Goal: Task Accomplishment & Management: Manage account settings

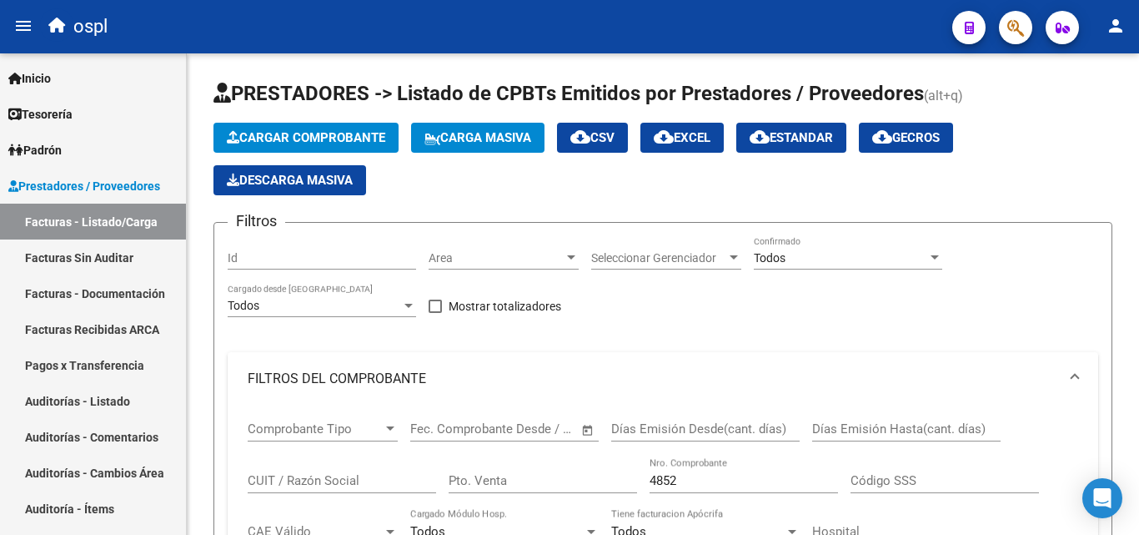
scroll to position [417, 0]
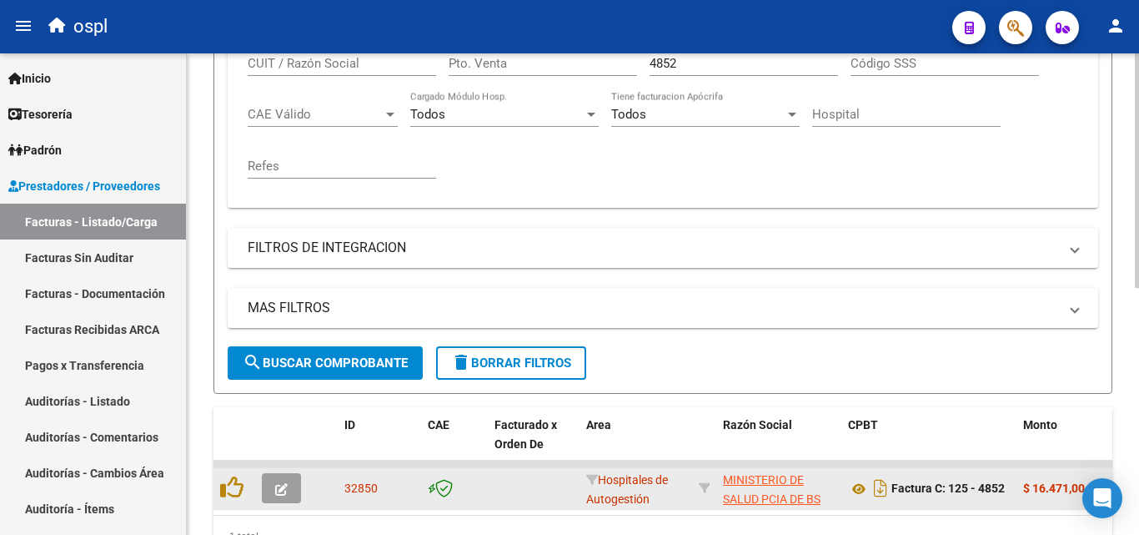
click at [282, 493] on icon "button" at bounding box center [281, 489] width 13 height 13
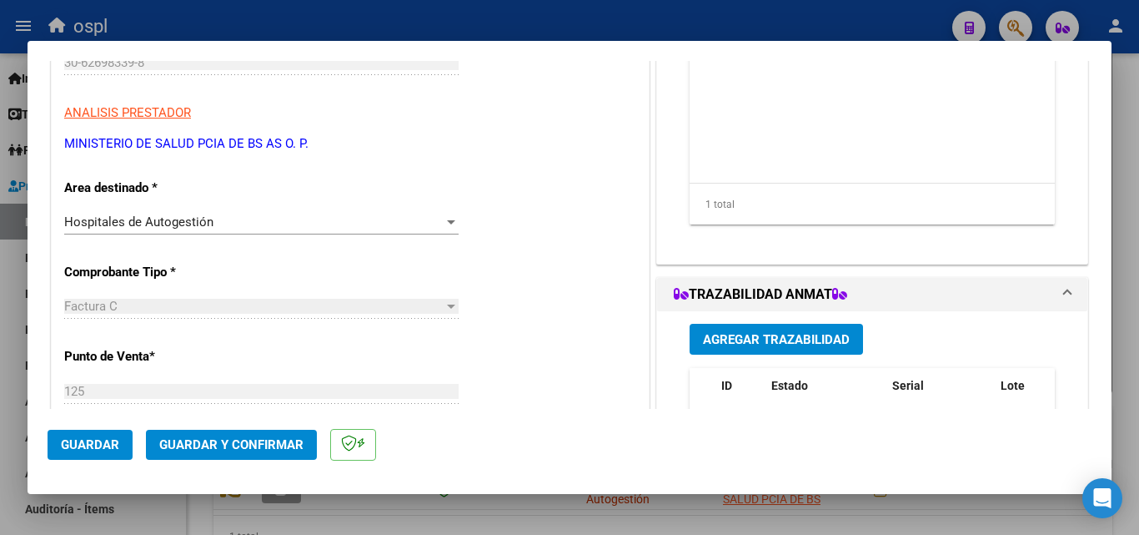
scroll to position [250, 0]
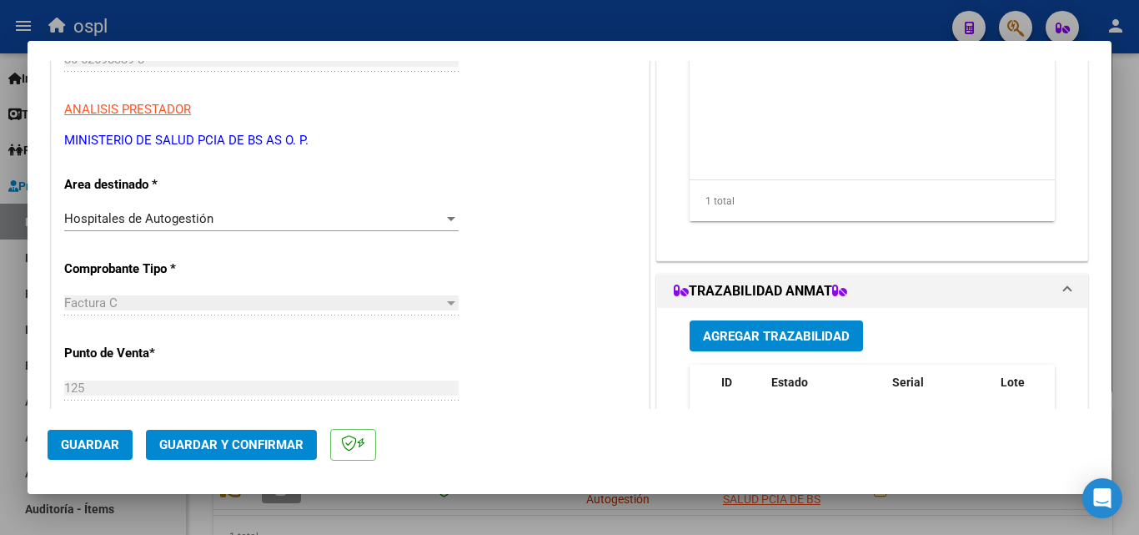
click at [419, 212] on div "Hospitales de Autogestión" at bounding box center [253, 218] width 379 height 15
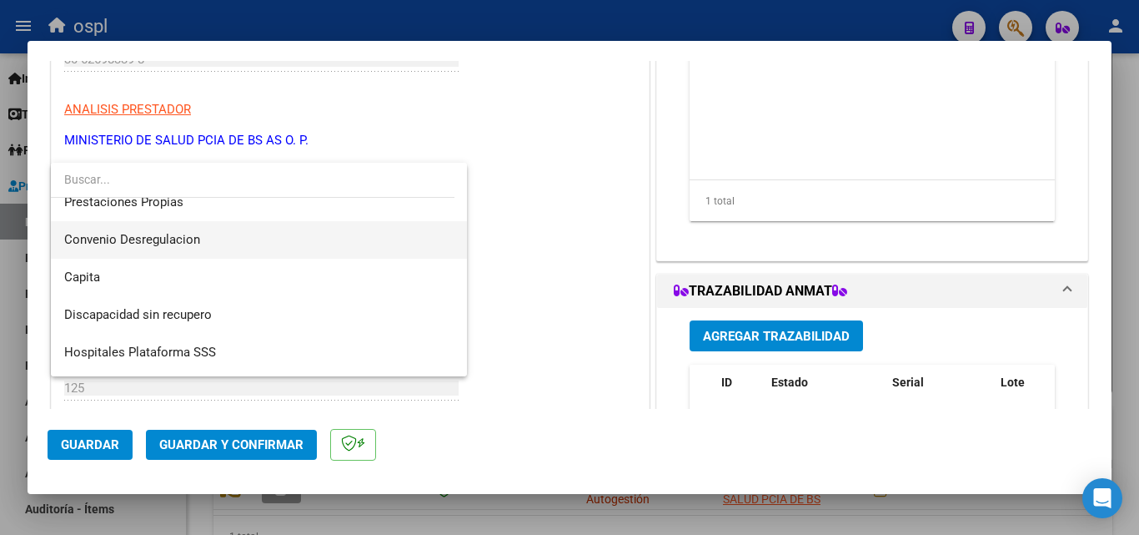
scroll to position [199, 0]
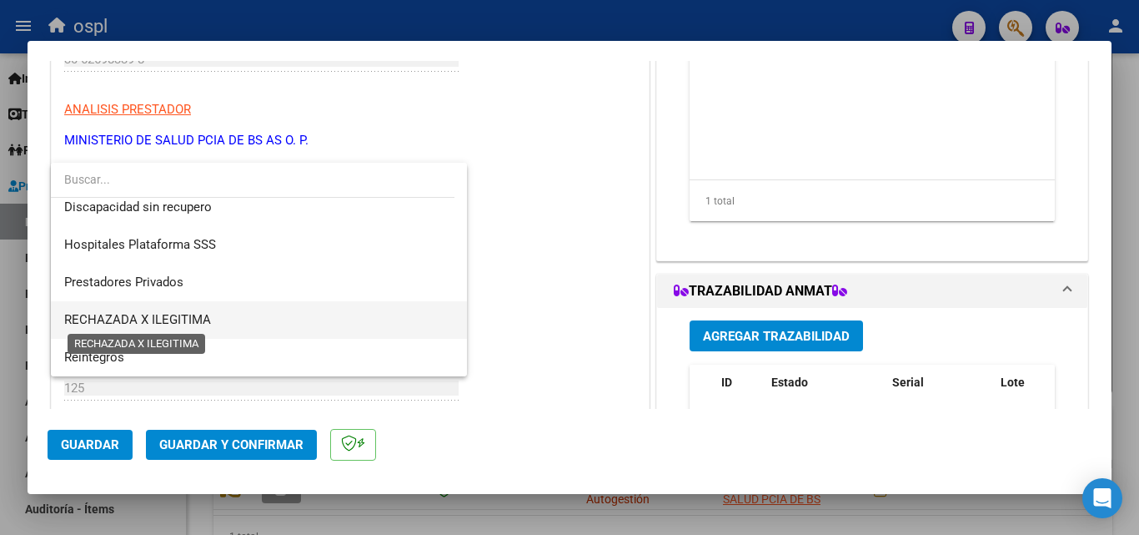
click at [198, 320] on span "RECHAZADA X ILEGITIMA" at bounding box center [137, 319] width 147 height 15
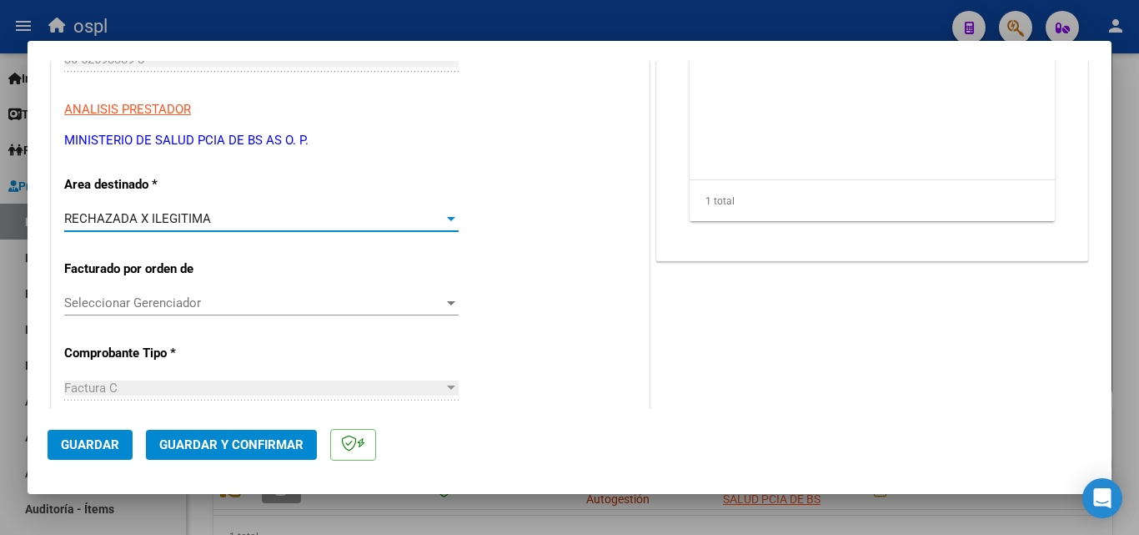
click at [243, 446] on span "Guardar y Confirmar" at bounding box center [231, 444] width 144 height 15
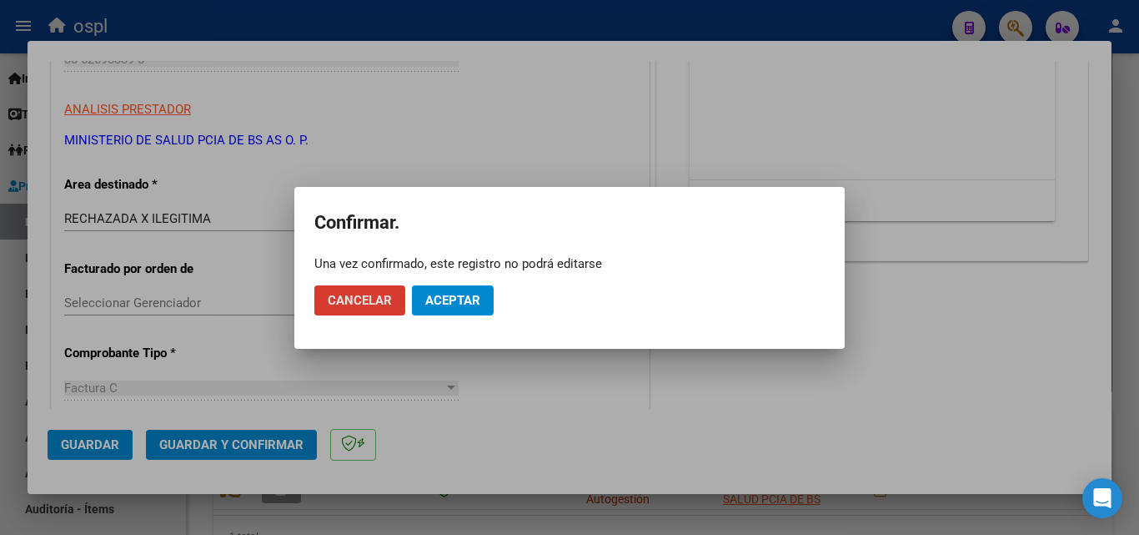
click at [454, 294] on span "Aceptar" at bounding box center [452, 300] width 55 height 15
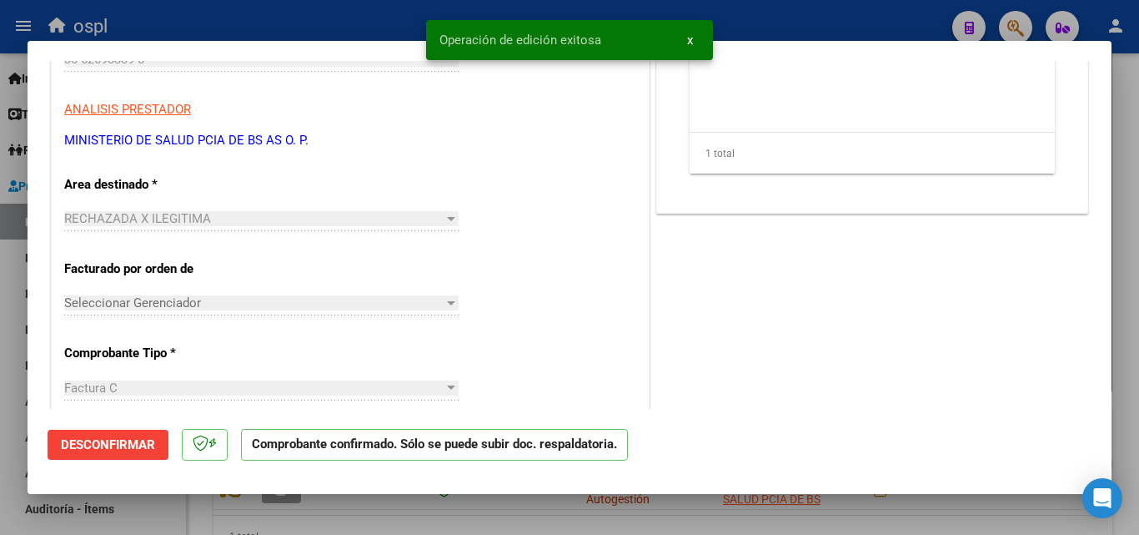
click at [375, 2] on div at bounding box center [569, 267] width 1139 height 535
type input "$ 0,00"
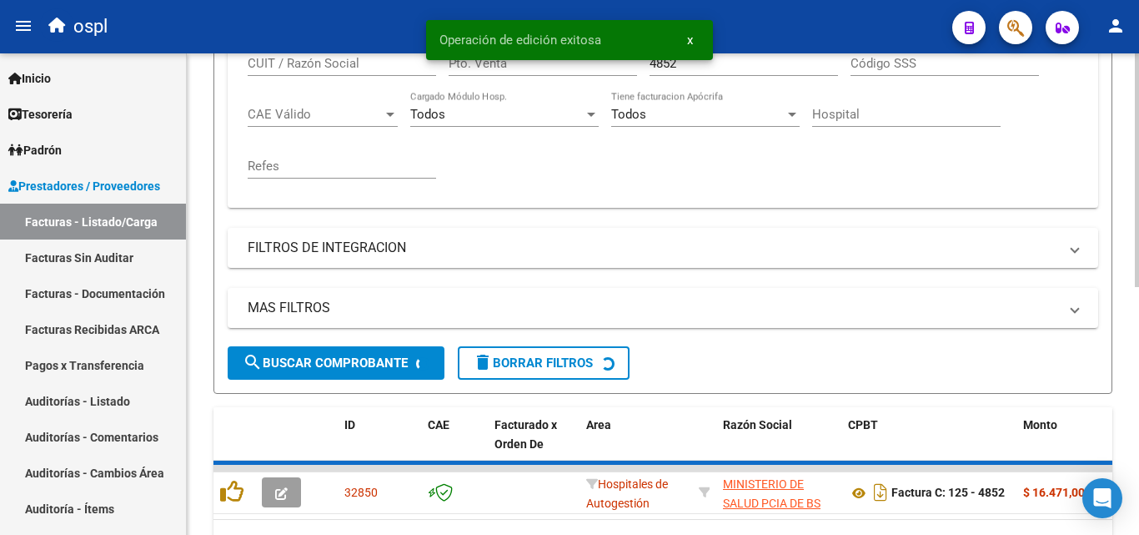
scroll to position [417, 0]
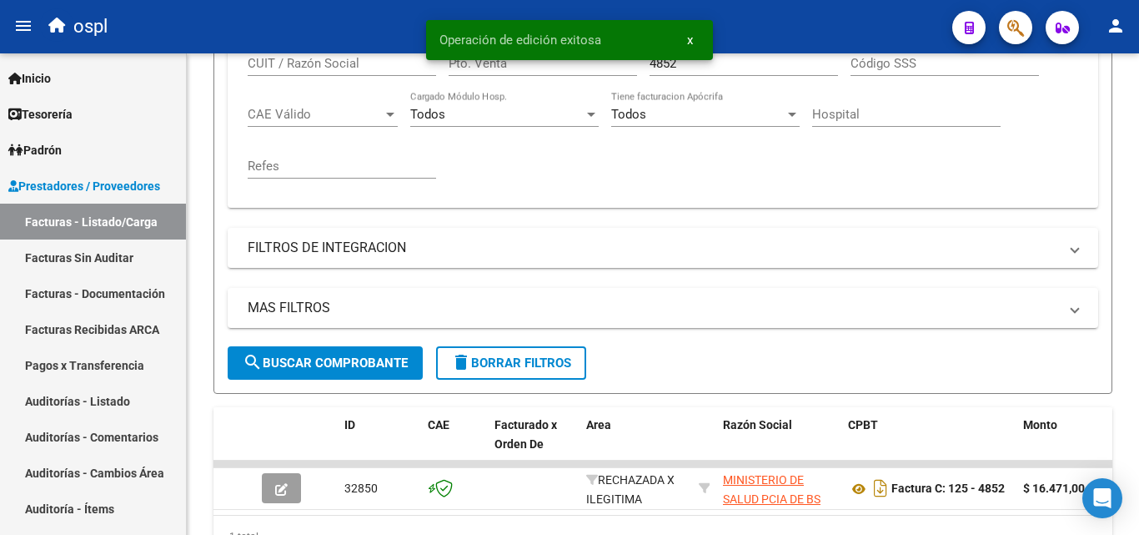
click at [727, 70] on div "Operación de edición exitosa x" at bounding box center [569, 40] width 327 height 80
click at [688, 42] on span "x" at bounding box center [690, 40] width 6 height 15
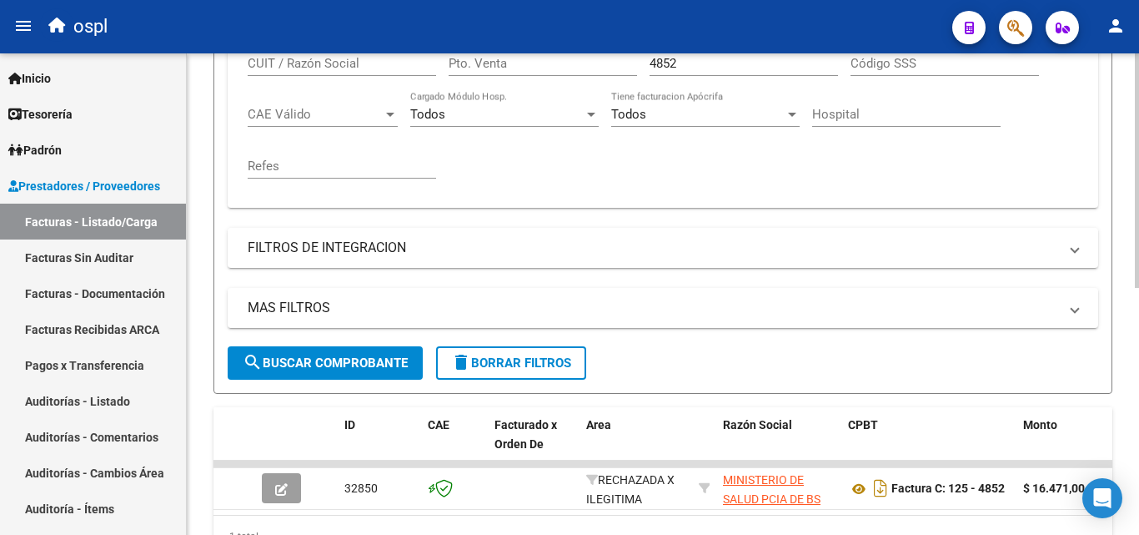
click at [687, 63] on input "4852" at bounding box center [744, 63] width 188 height 15
type input "4"
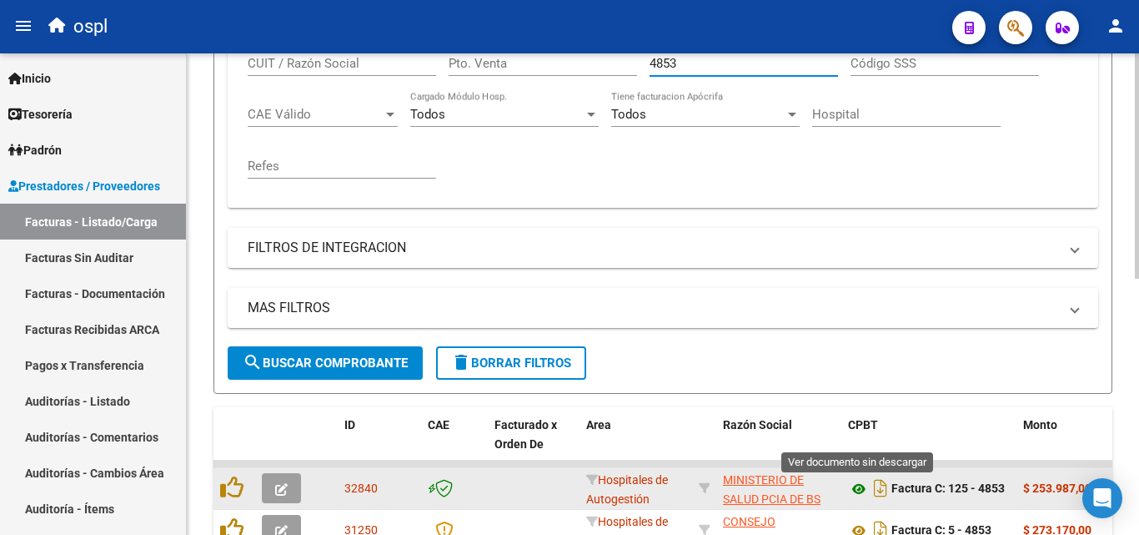
type input "4853"
click at [861, 488] on icon at bounding box center [859, 489] width 22 height 20
click at [293, 483] on button "button" at bounding box center [281, 488] width 39 height 30
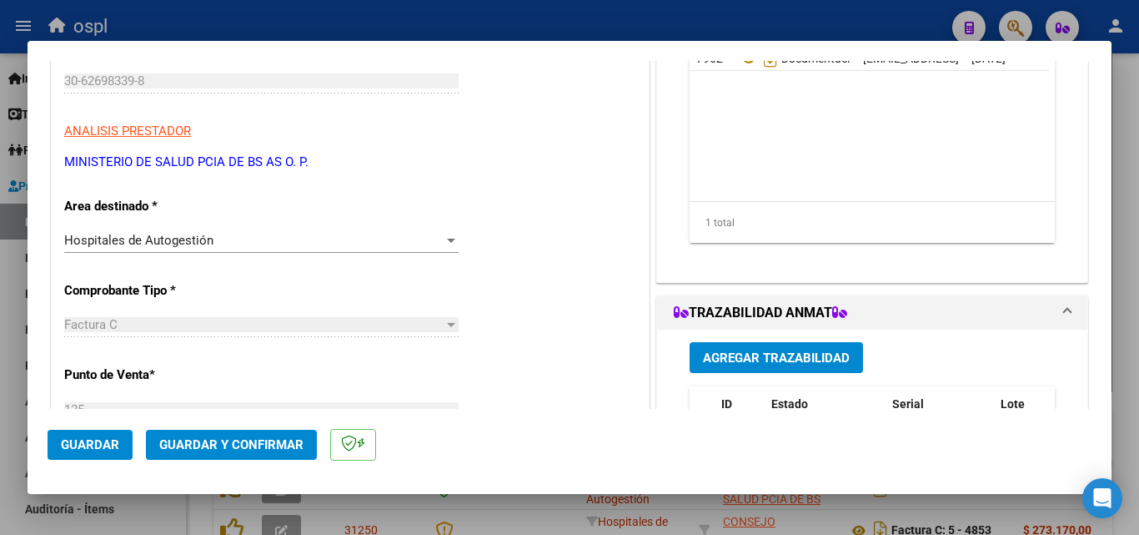
scroll to position [250, 0]
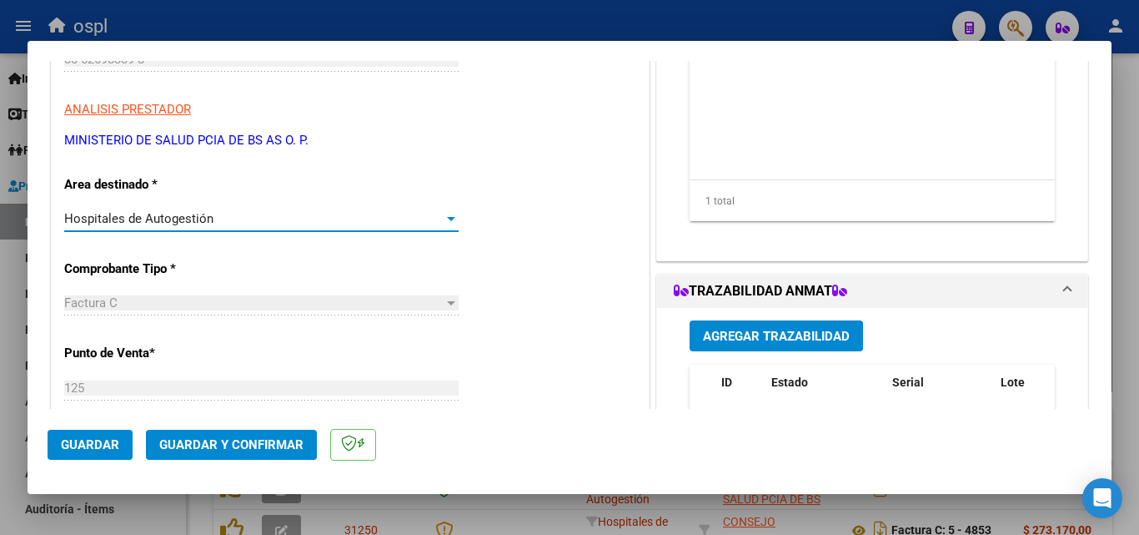
click at [444, 215] on div at bounding box center [451, 218] width 15 height 13
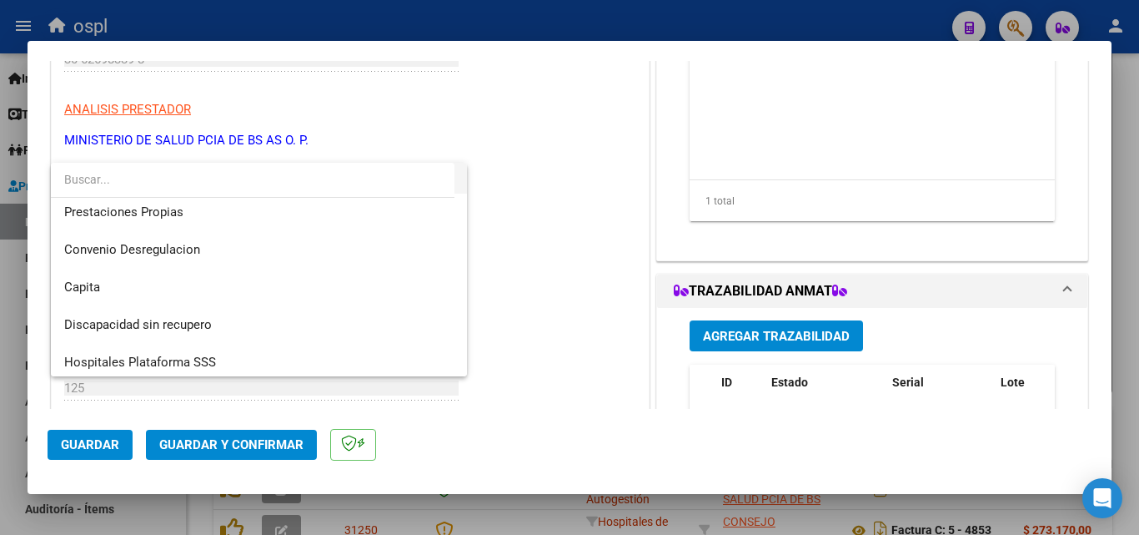
scroll to position [199, 0]
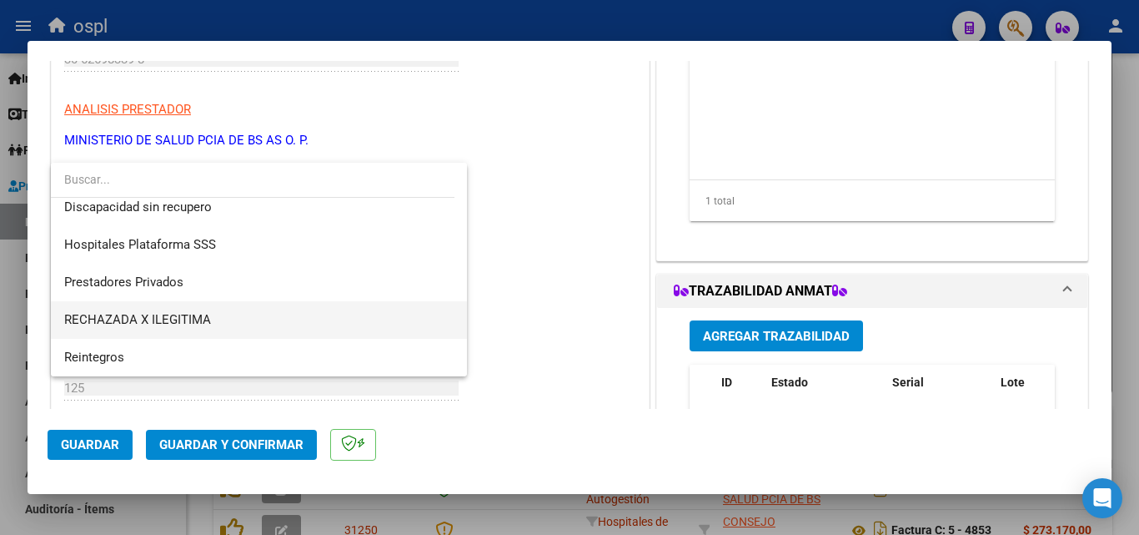
click at [302, 323] on span "RECHAZADA X ILEGITIMA" at bounding box center [258, 320] width 389 height 38
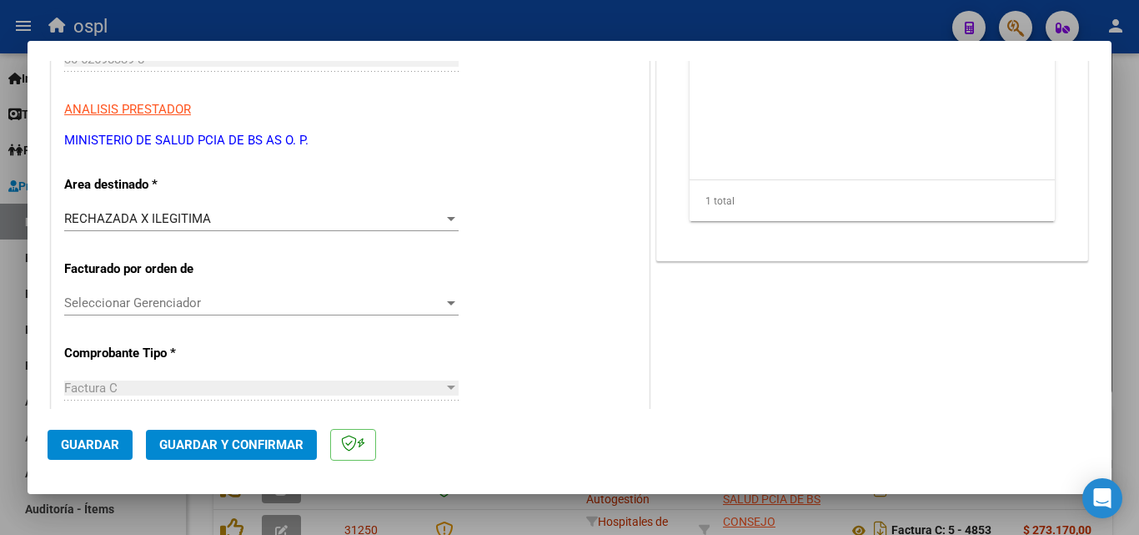
click at [251, 448] on span "Guardar y Confirmar" at bounding box center [231, 444] width 144 height 15
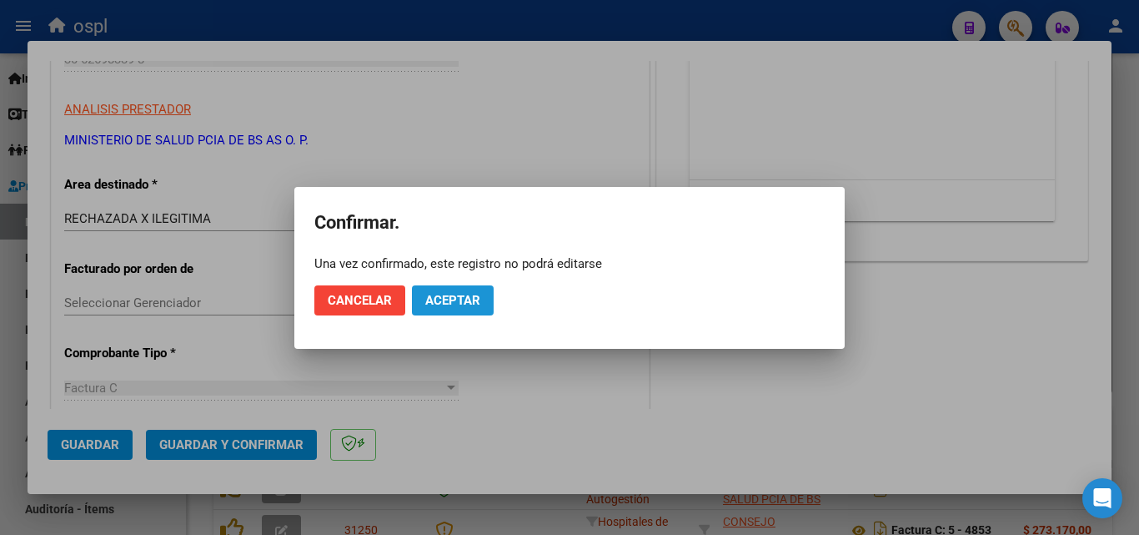
click at [454, 303] on span "Aceptar" at bounding box center [452, 300] width 55 height 15
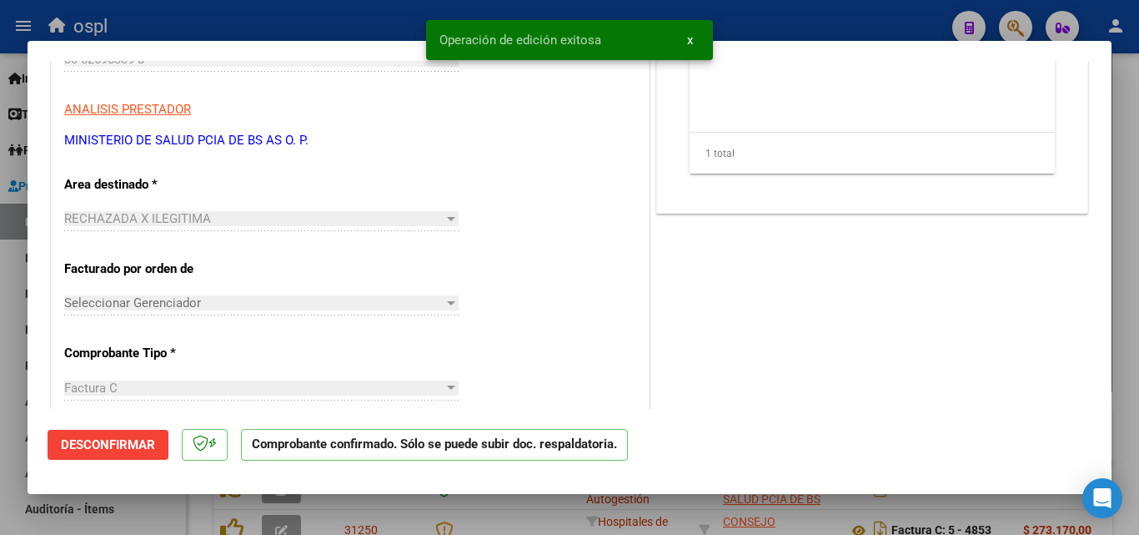
click at [372, 25] on div at bounding box center [569, 267] width 1139 height 535
type input "$ 0,00"
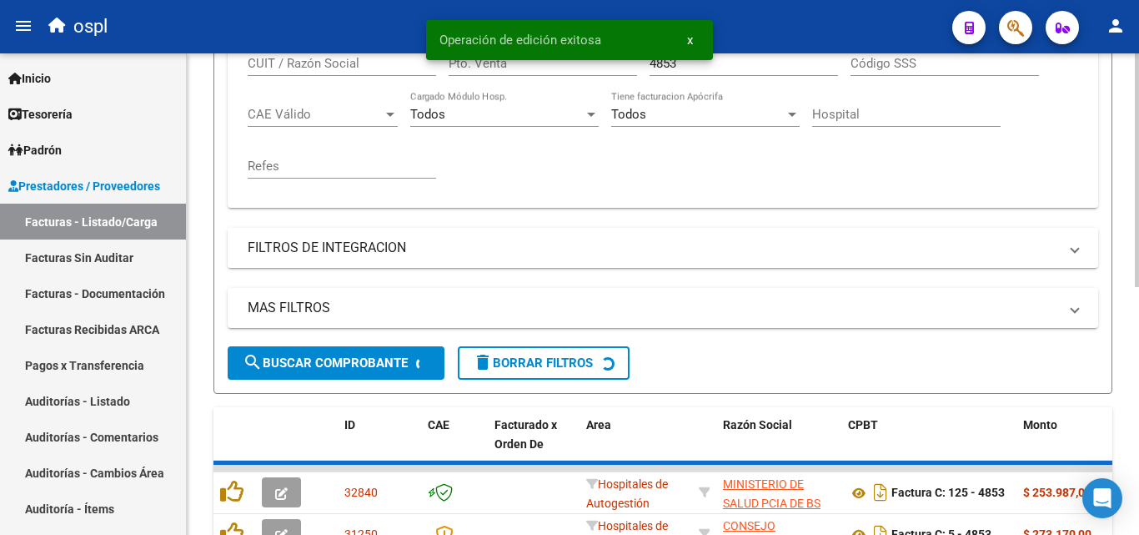
scroll to position [417, 0]
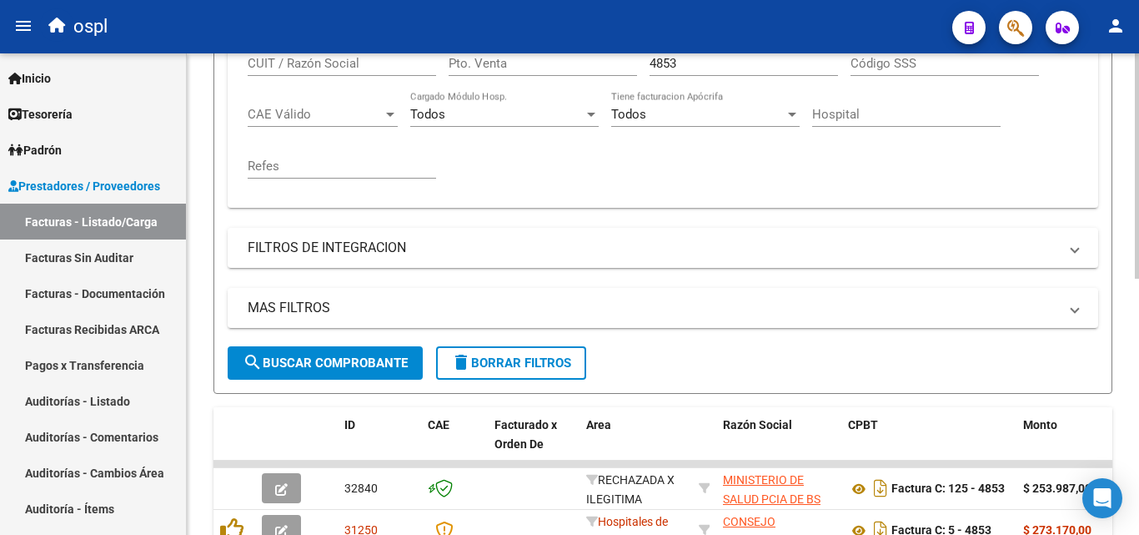
click at [767, 64] on input "4853" at bounding box center [744, 63] width 188 height 15
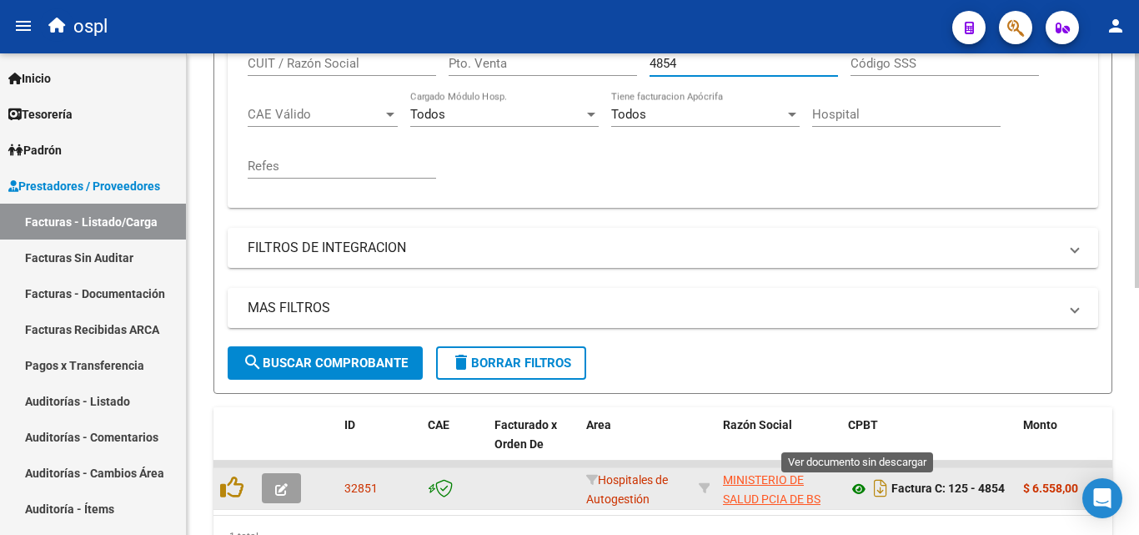
type input "4854"
click at [856, 491] on icon at bounding box center [859, 489] width 22 height 20
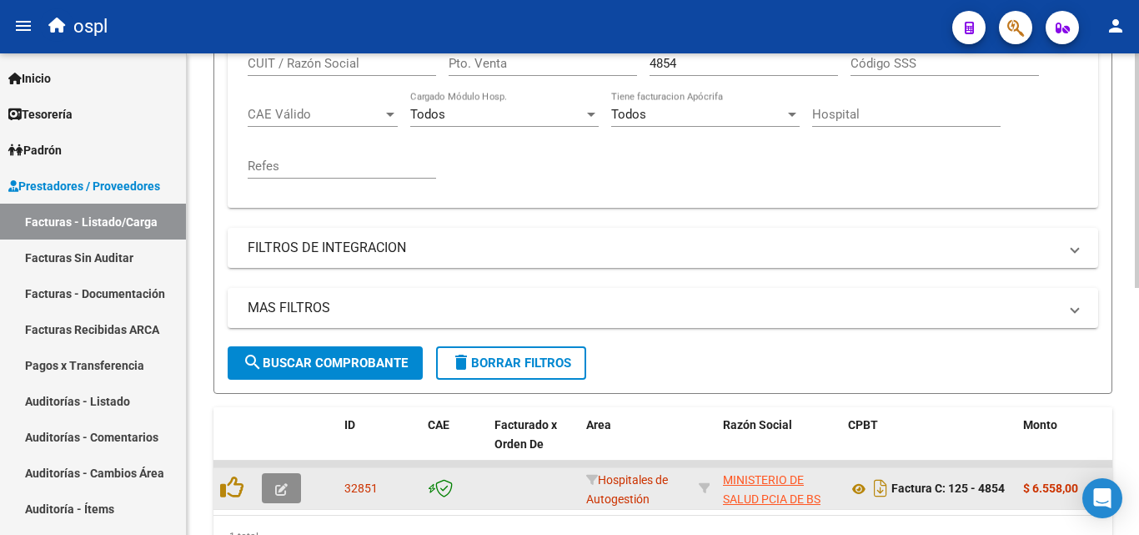
click at [273, 494] on button "button" at bounding box center [281, 488] width 39 height 30
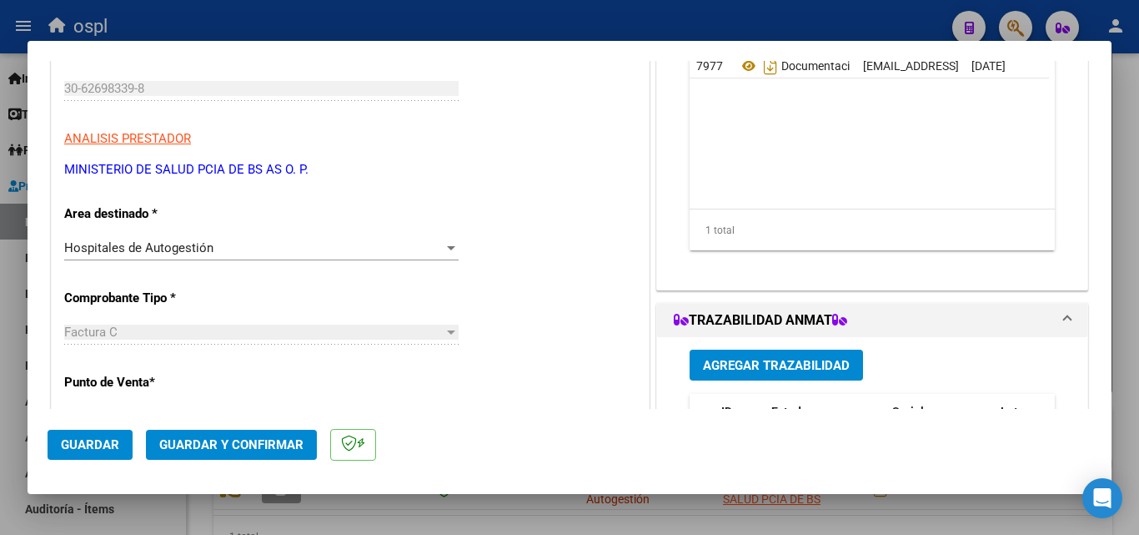
scroll to position [250, 0]
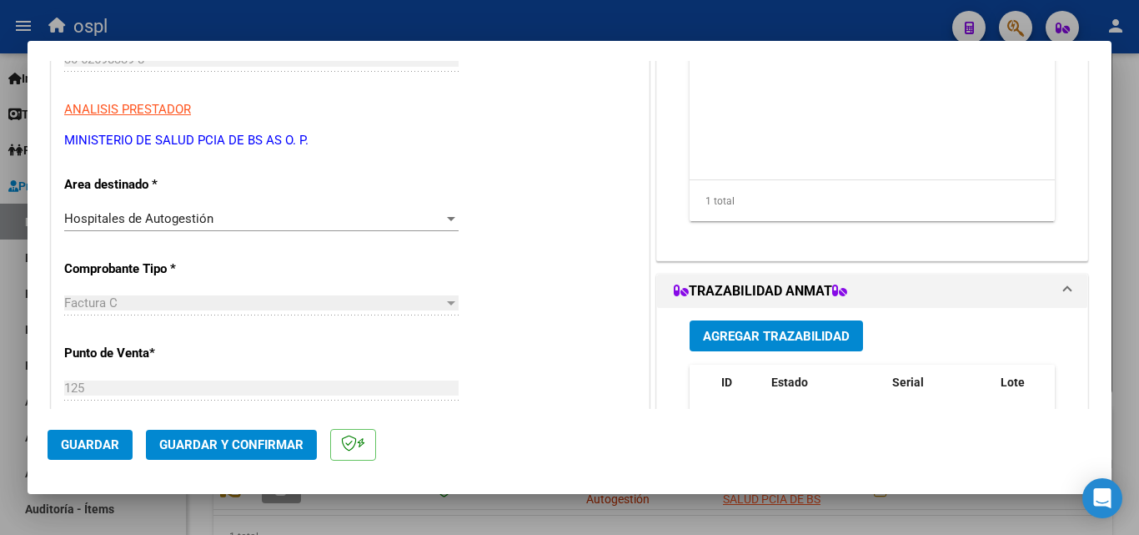
click at [349, 223] on div "Hospitales de Autogestión" at bounding box center [253, 218] width 379 height 15
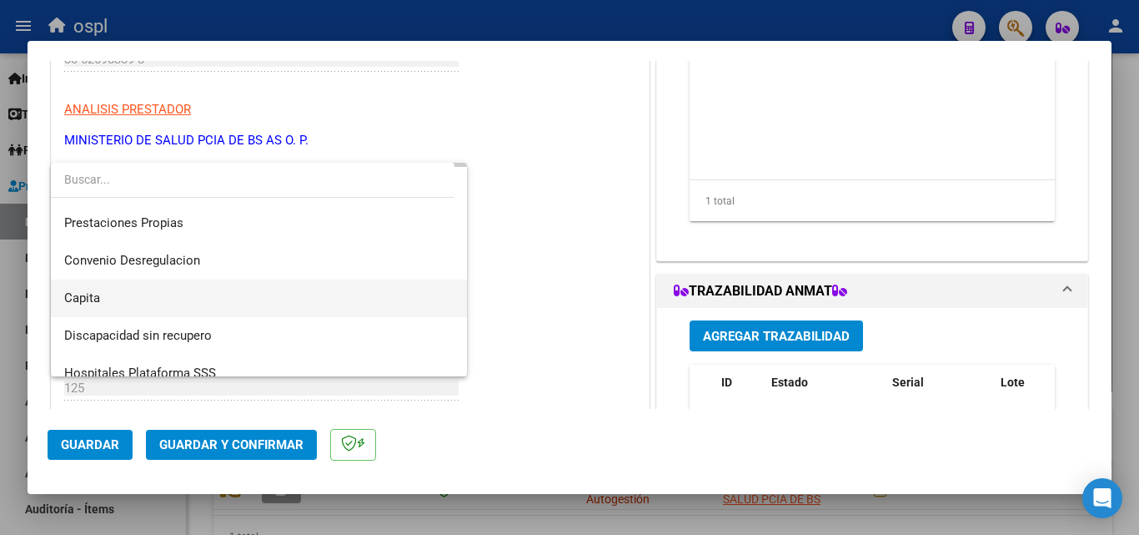
scroll to position [199, 0]
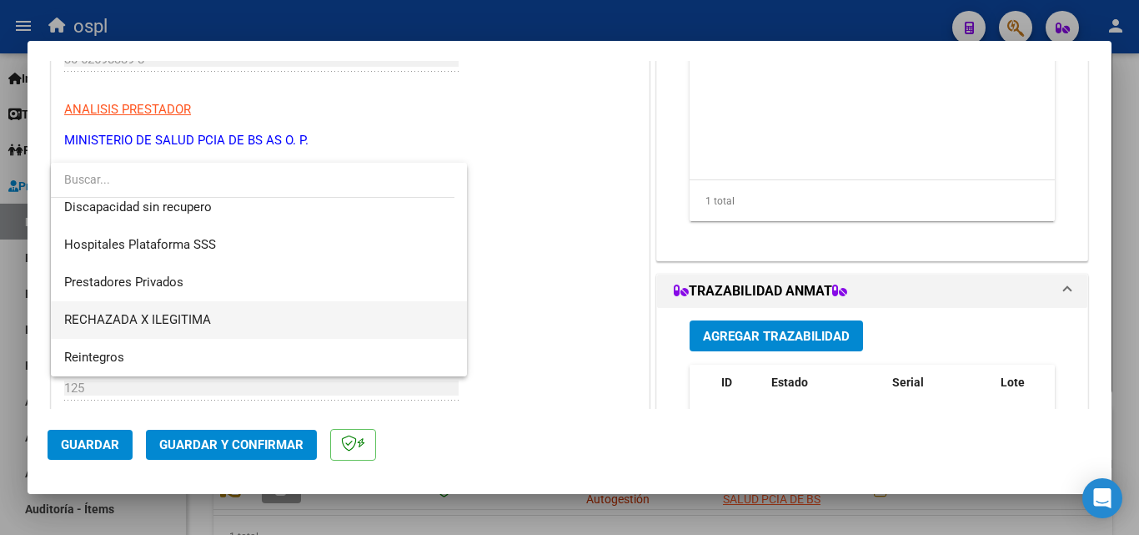
click at [329, 330] on span "RECHAZADA X ILEGITIMA" at bounding box center [258, 320] width 389 height 38
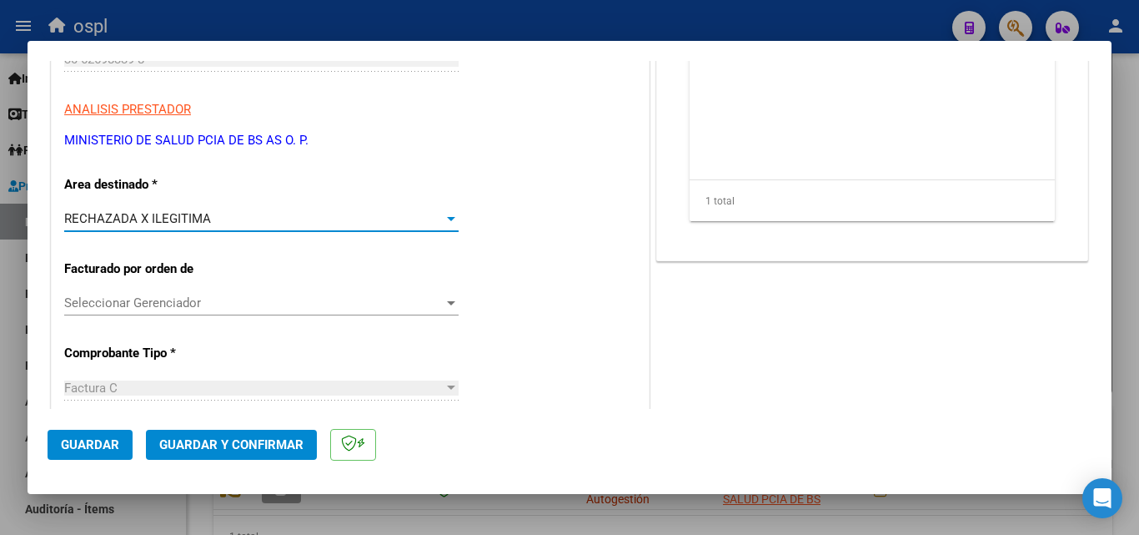
click at [295, 439] on span "Guardar y Confirmar" at bounding box center [231, 444] width 144 height 15
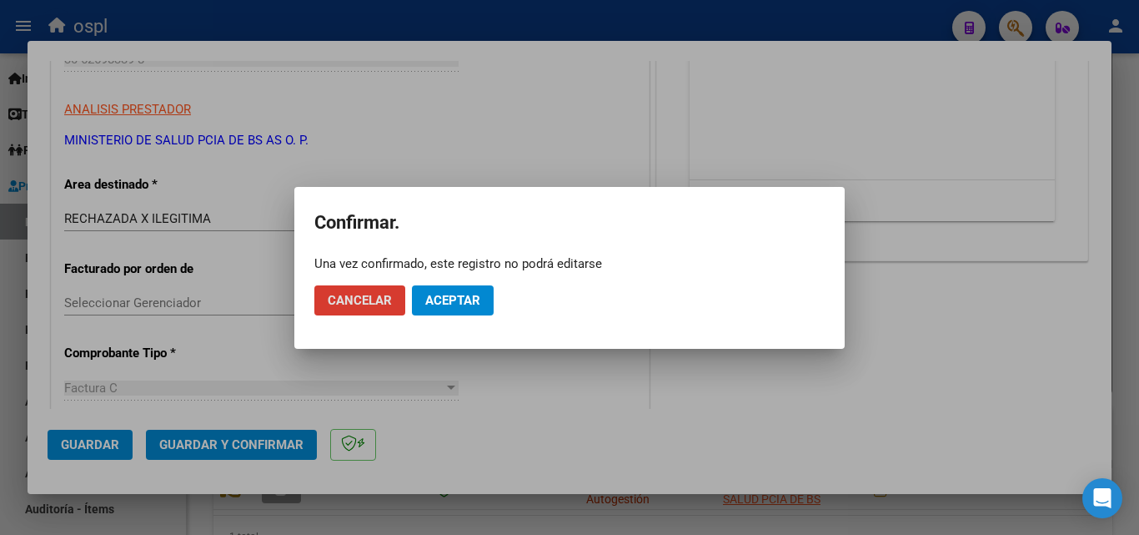
click at [464, 294] on span "Aceptar" at bounding box center [452, 300] width 55 height 15
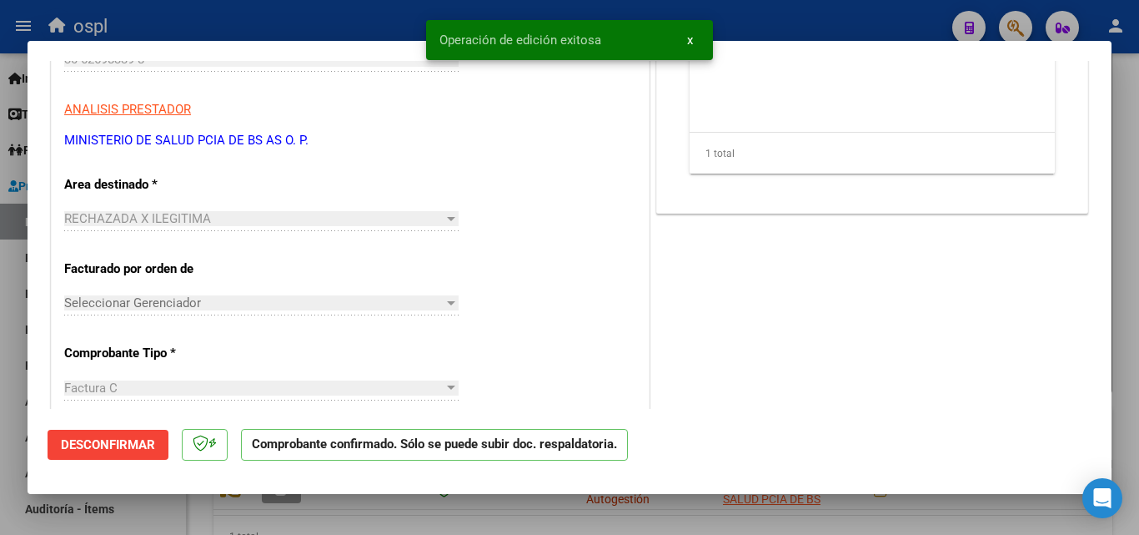
click at [693, 38] on button "x" at bounding box center [690, 40] width 33 height 30
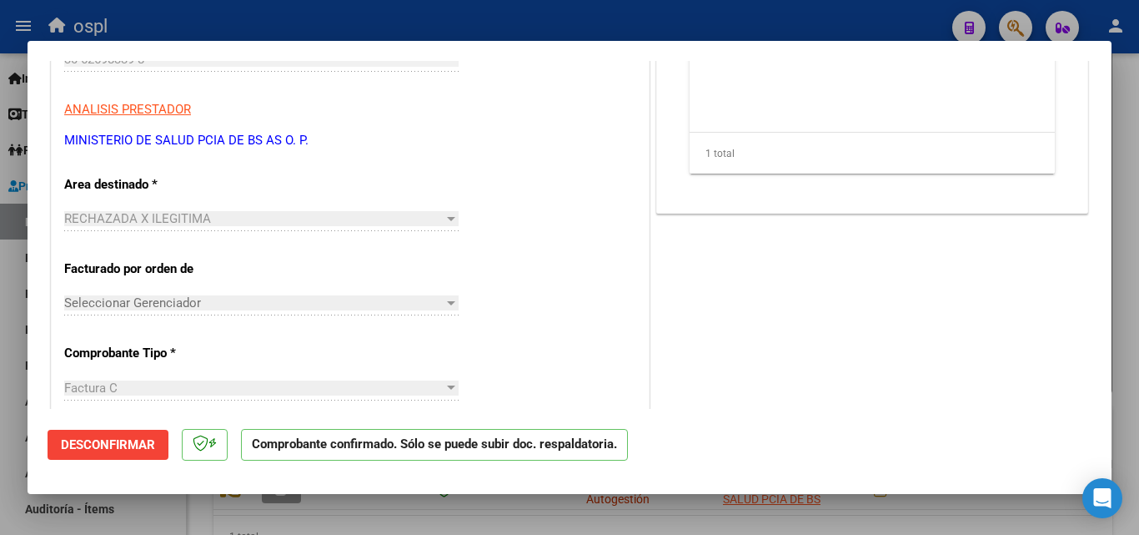
click at [665, 13] on div at bounding box center [569, 267] width 1139 height 535
type input "$ 0,00"
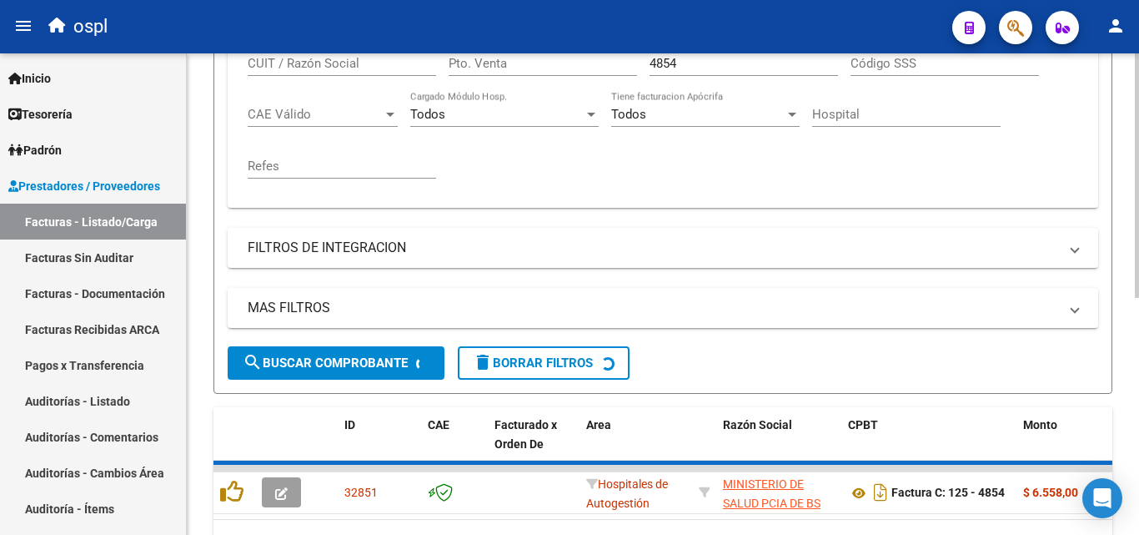
scroll to position [417, 0]
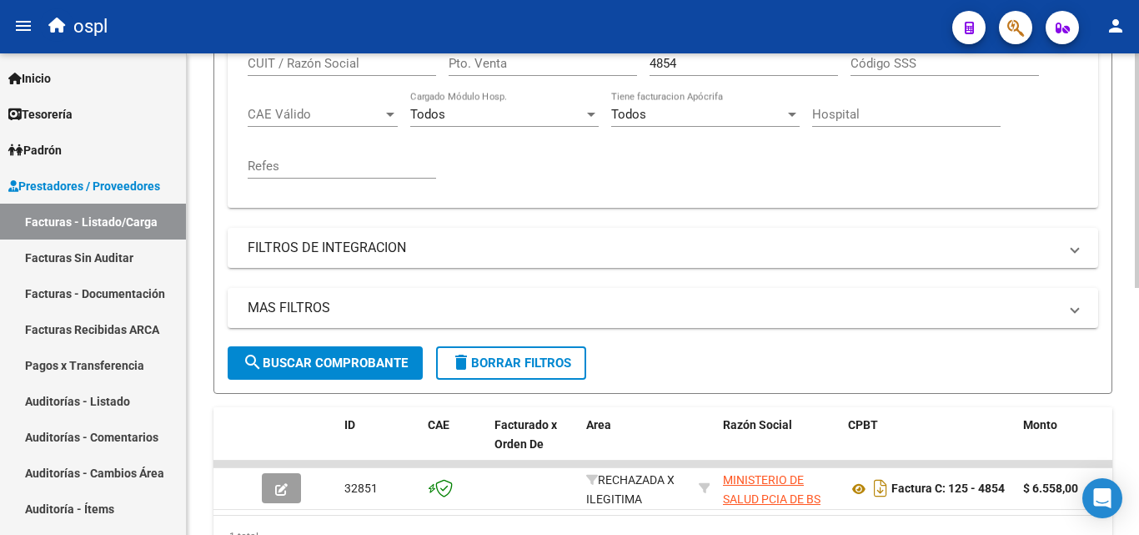
click at [703, 63] on input "4854" at bounding box center [744, 63] width 188 height 15
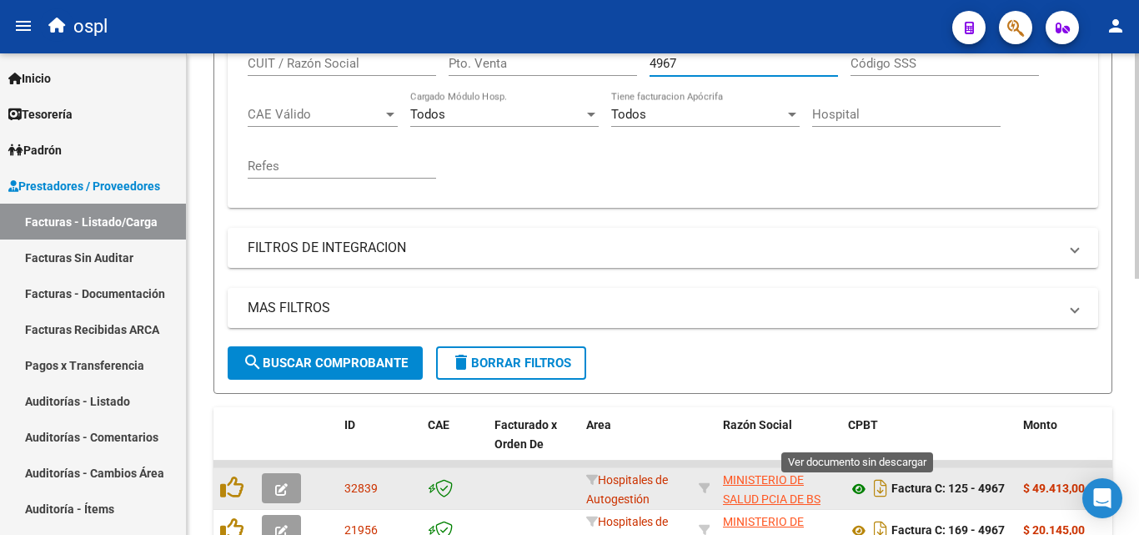
type input "4967"
click at [864, 489] on icon at bounding box center [859, 489] width 22 height 20
click at [294, 480] on button "button" at bounding box center [281, 488] width 39 height 30
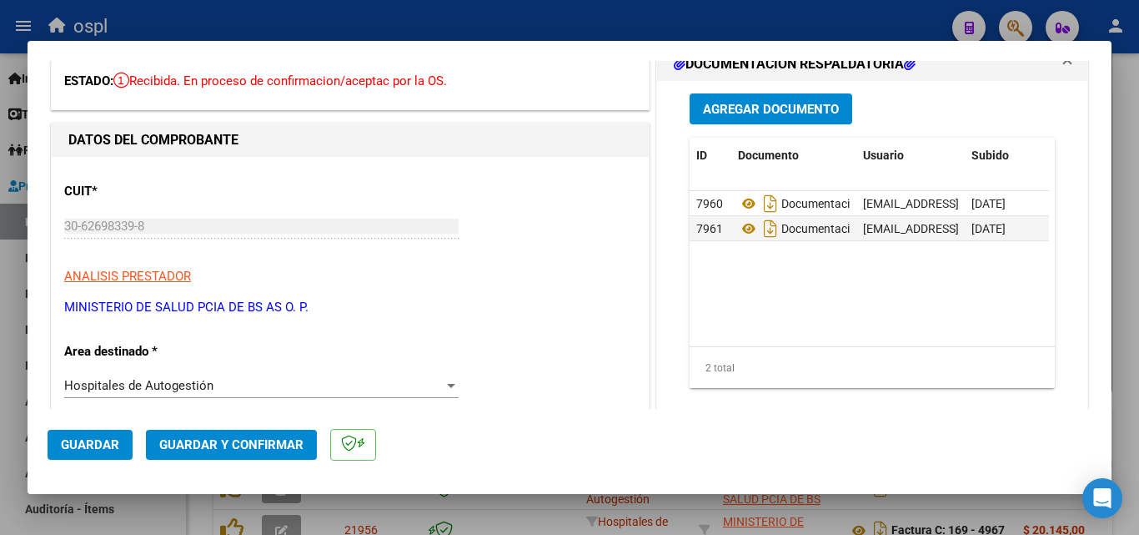
scroll to position [250, 0]
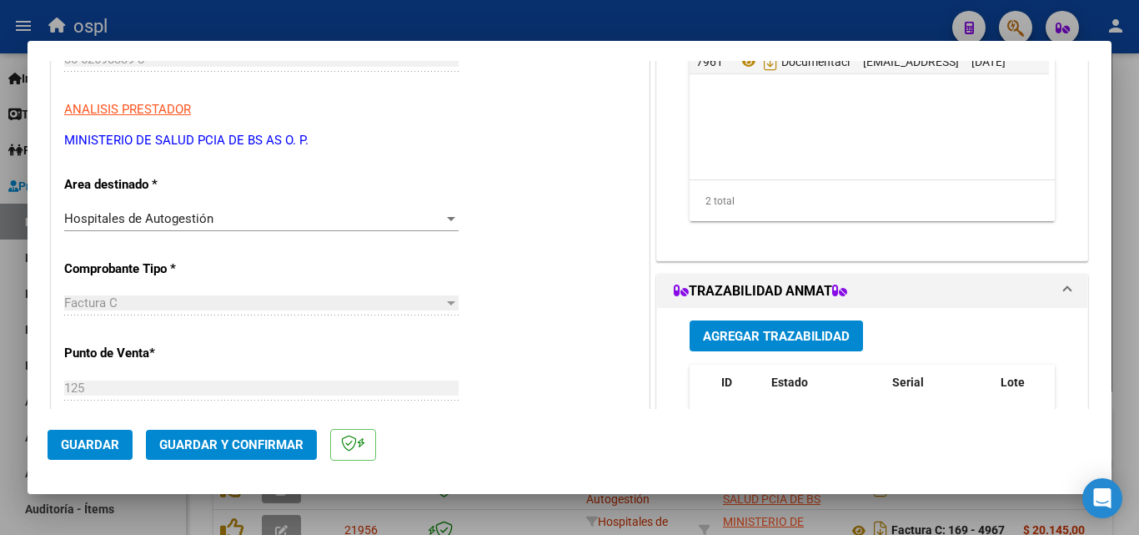
click at [396, 228] on div "Hospitales de Autogestión Seleccionar Area" at bounding box center [261, 218] width 394 height 25
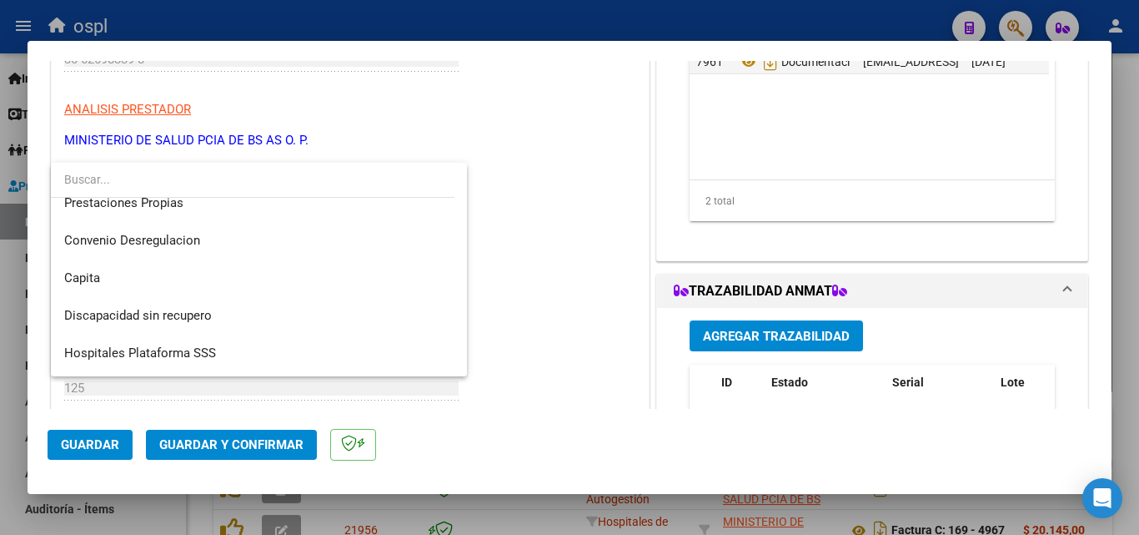
scroll to position [199, 0]
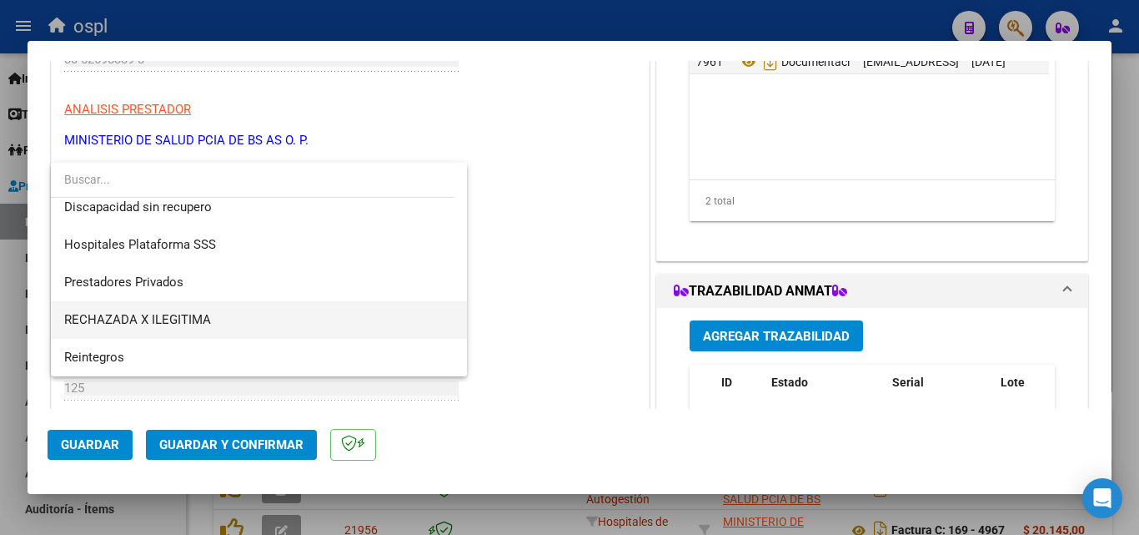
click at [342, 320] on span "RECHAZADA X ILEGITIMA" at bounding box center [258, 320] width 389 height 38
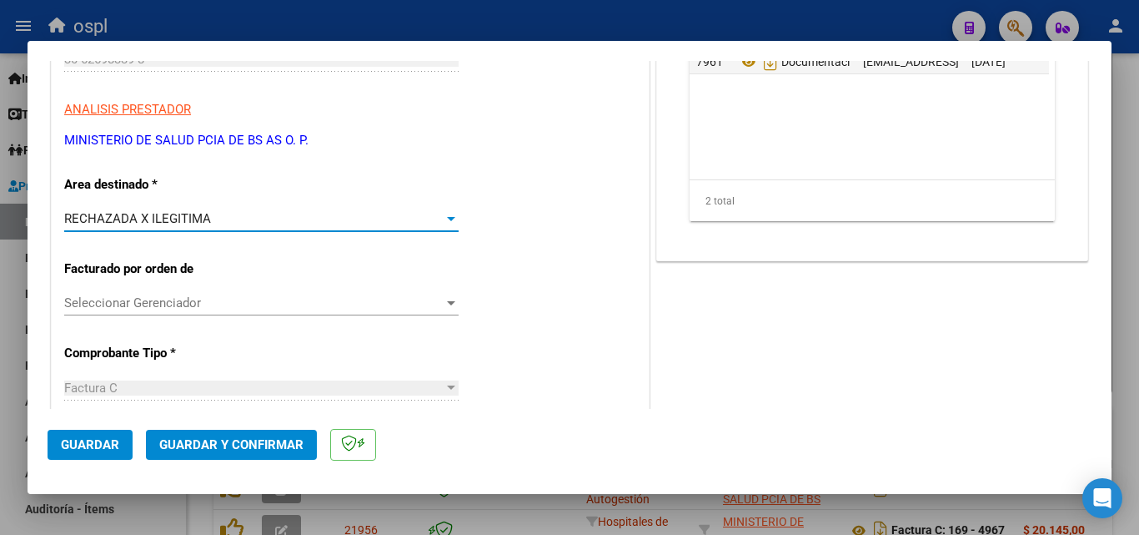
click at [299, 440] on span "Guardar y Confirmar" at bounding box center [231, 444] width 144 height 15
click at [236, 448] on span "Guardar y Confirmar" at bounding box center [231, 444] width 144 height 15
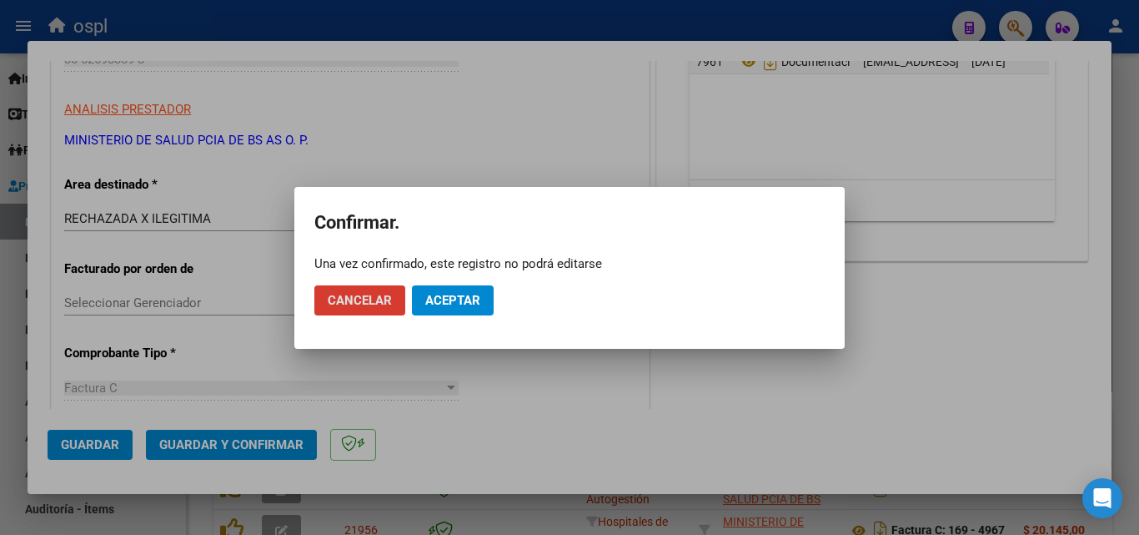
click at [424, 302] on button "Aceptar" at bounding box center [453, 300] width 82 height 30
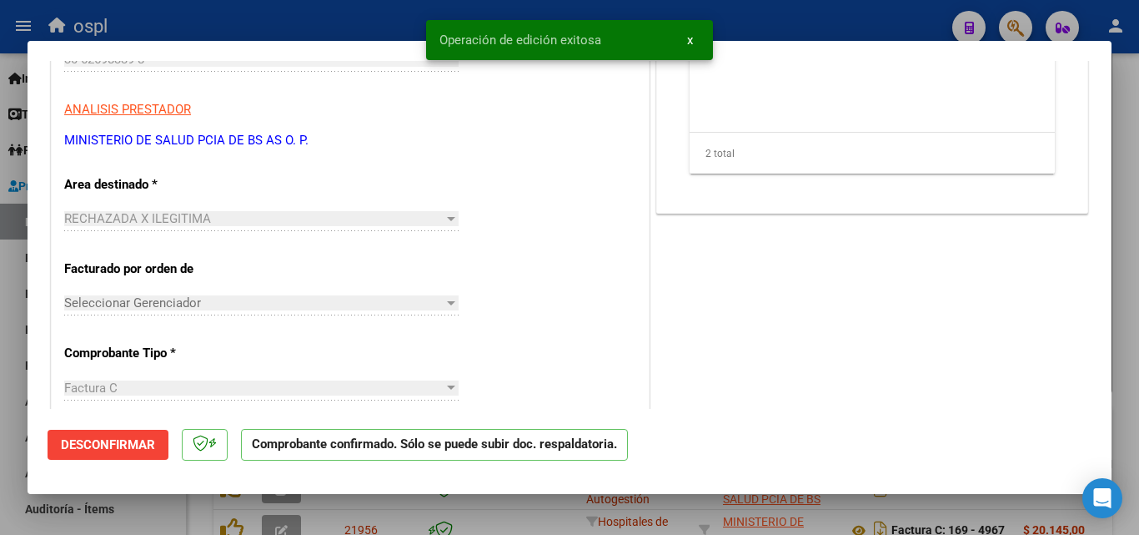
click at [308, 23] on div at bounding box center [569, 267] width 1139 height 535
type input "$ 0,00"
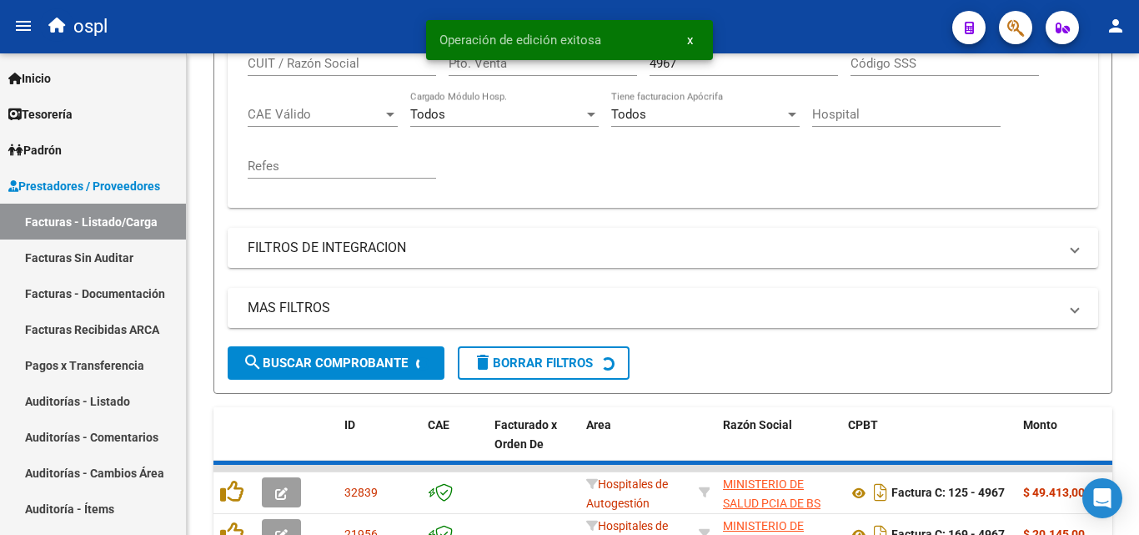
scroll to position [417, 0]
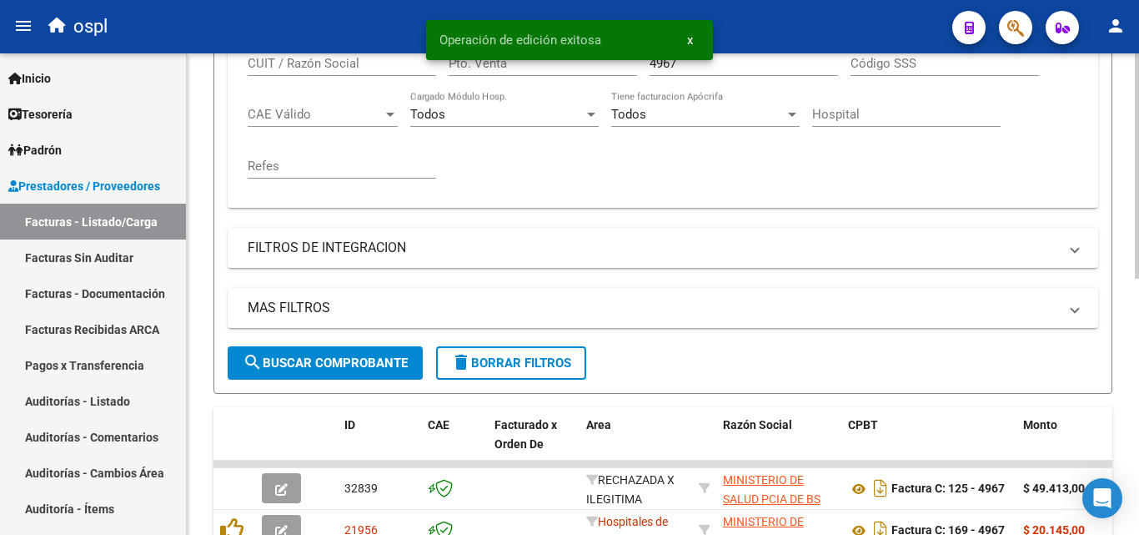
click at [741, 63] on input "4967" at bounding box center [744, 63] width 188 height 15
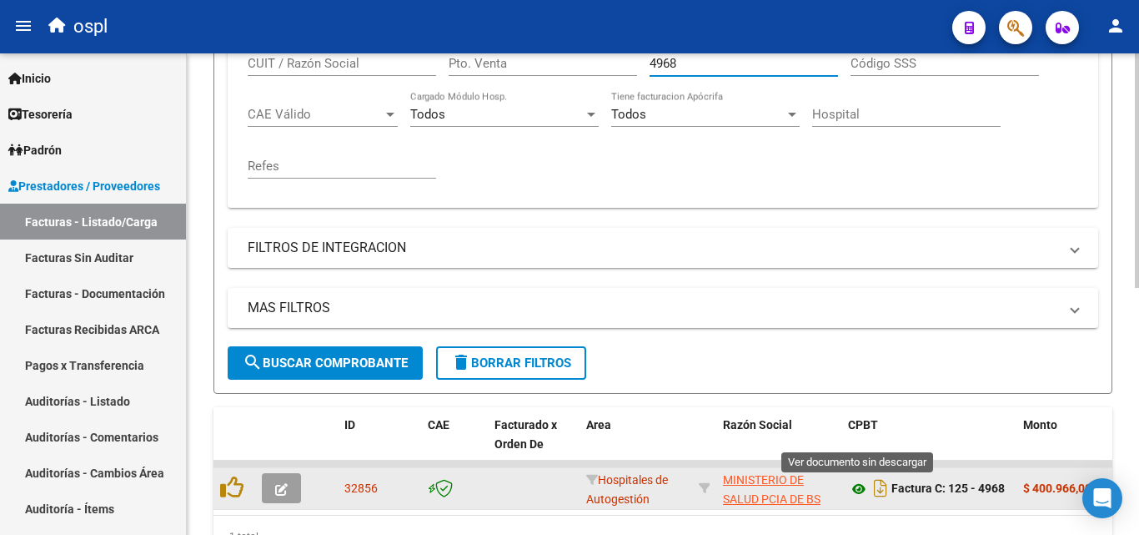
type input "4968"
click at [854, 486] on icon at bounding box center [859, 489] width 22 height 20
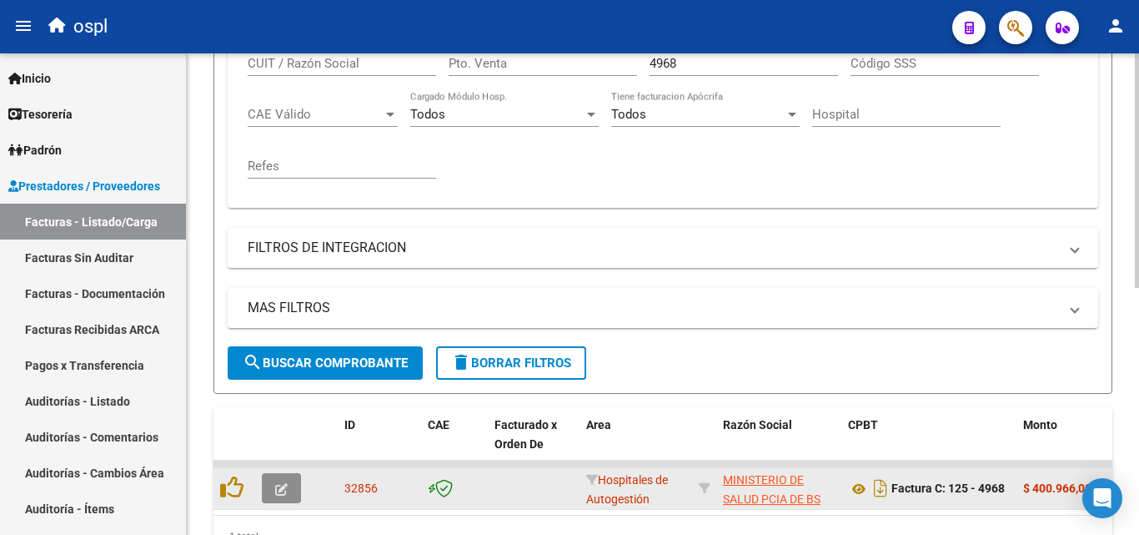
click at [287, 494] on icon "button" at bounding box center [281, 489] width 13 height 13
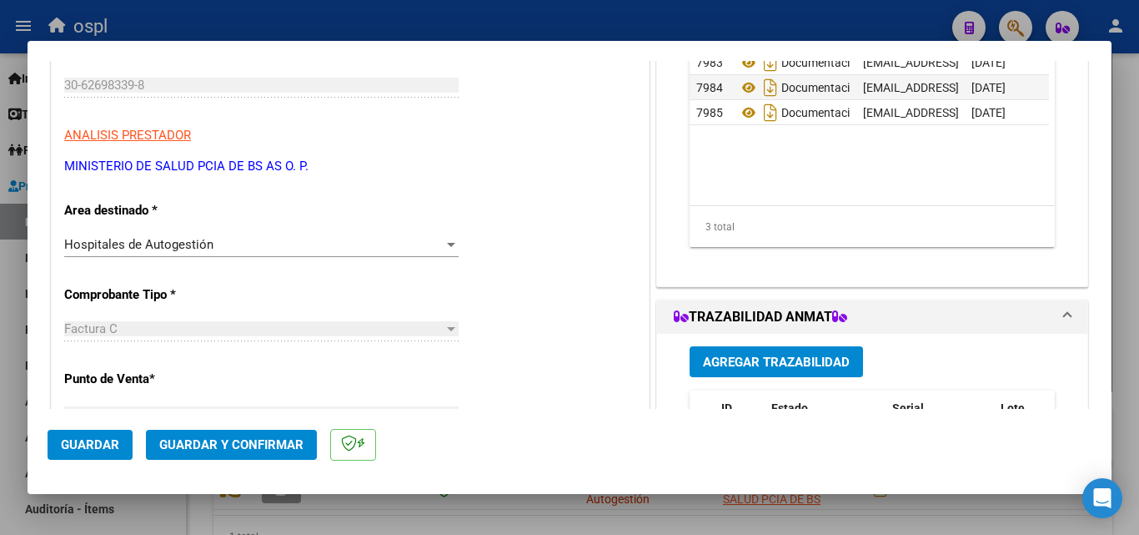
scroll to position [250, 0]
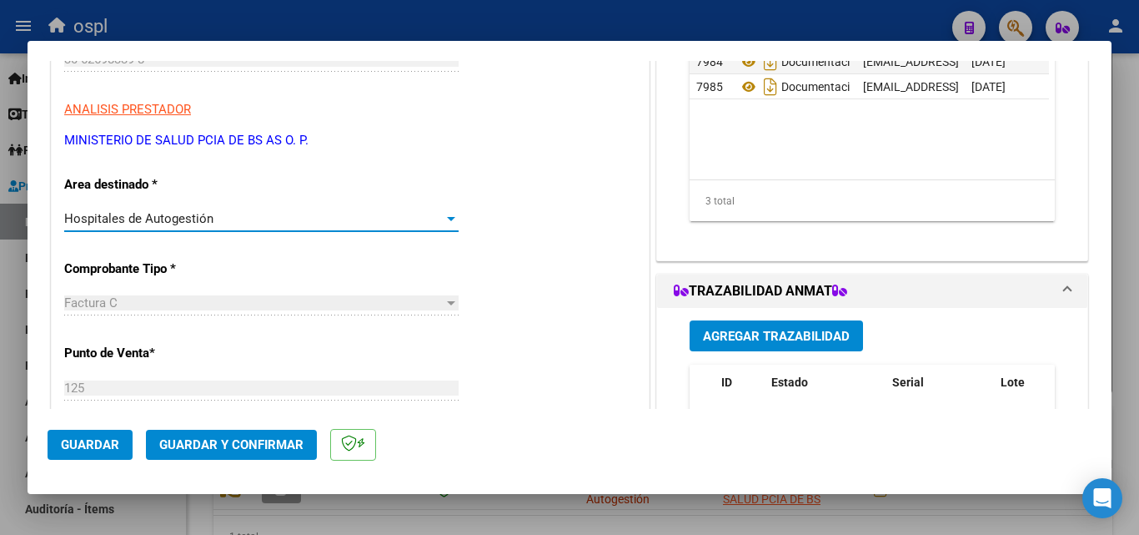
click at [427, 224] on div "Hospitales de Autogestión" at bounding box center [253, 218] width 379 height 15
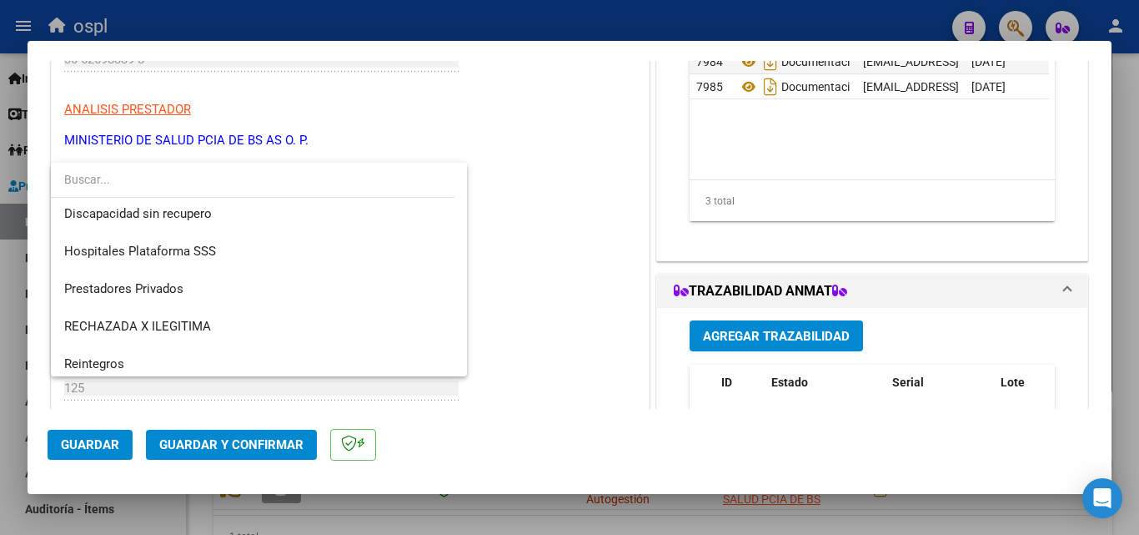
scroll to position [199, 0]
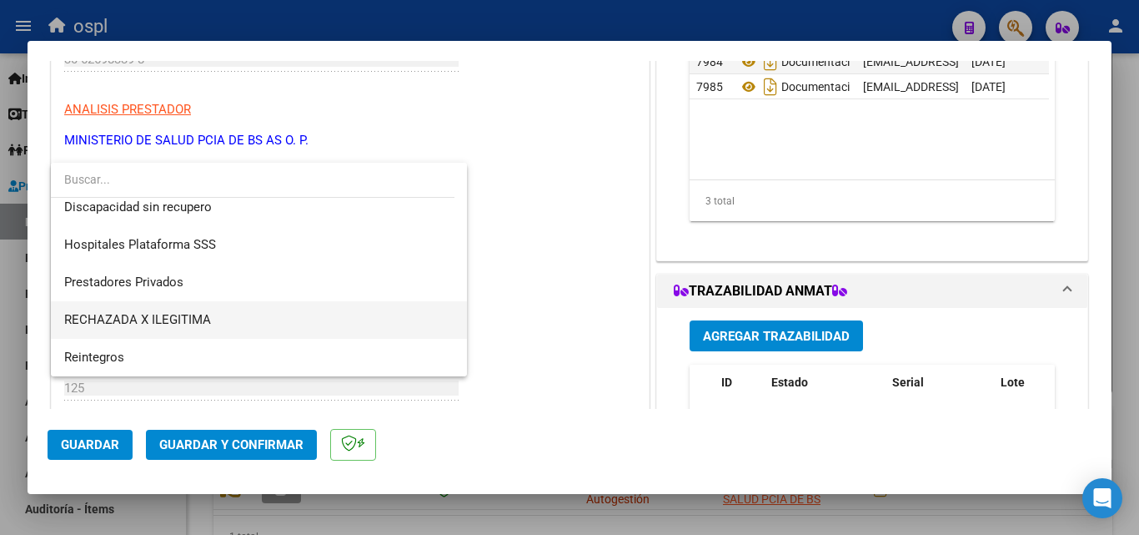
click at [239, 318] on span "RECHAZADA X ILEGITIMA" at bounding box center [258, 320] width 389 height 38
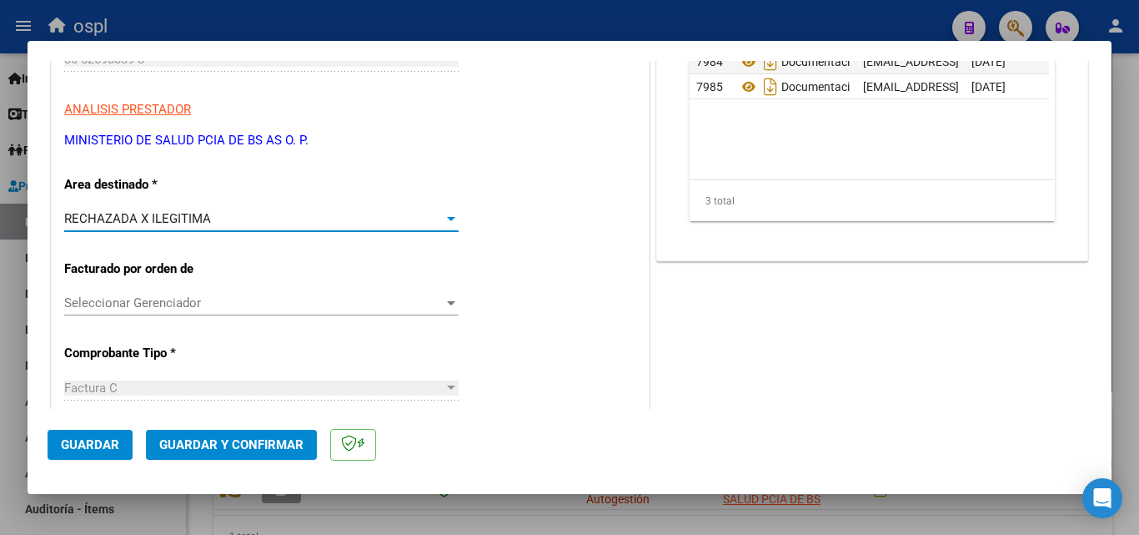
click at [256, 444] on span "Guardar y Confirmar" at bounding box center [231, 444] width 144 height 15
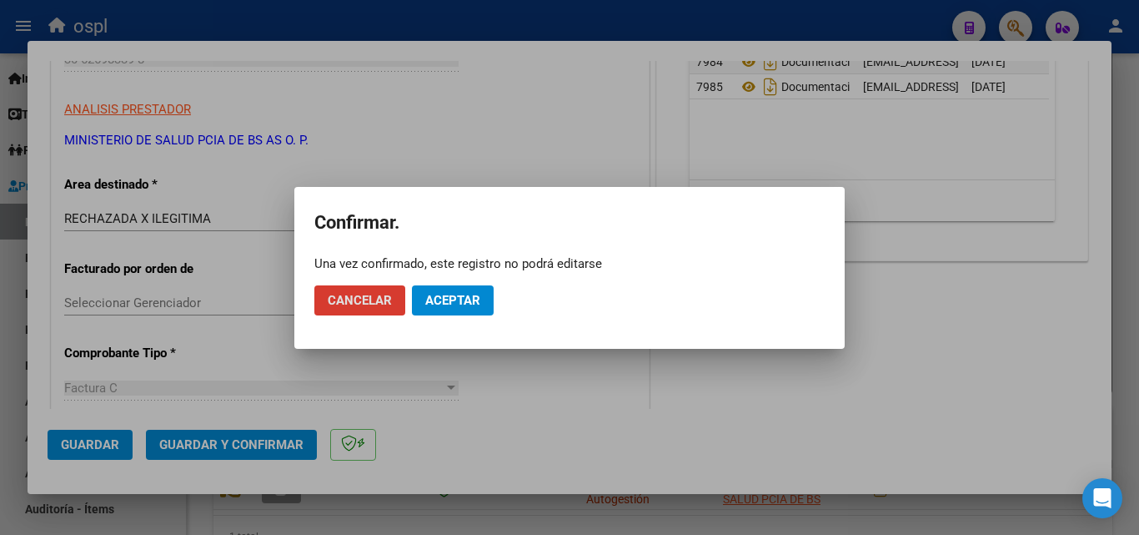
click at [430, 310] on button "Aceptar" at bounding box center [453, 300] width 82 height 30
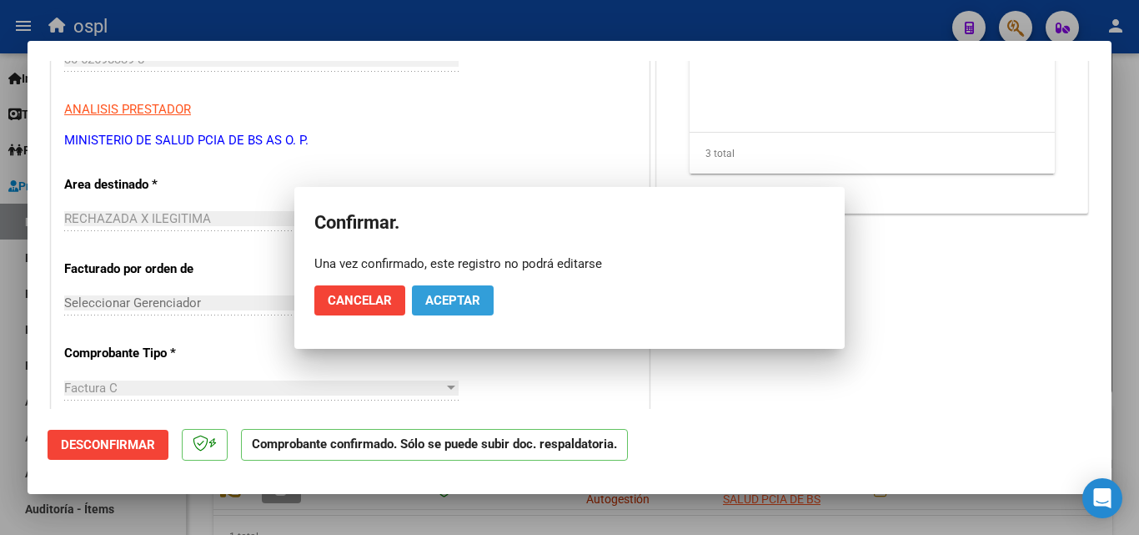
click at [430, 310] on button "Aceptar" at bounding box center [453, 300] width 82 height 30
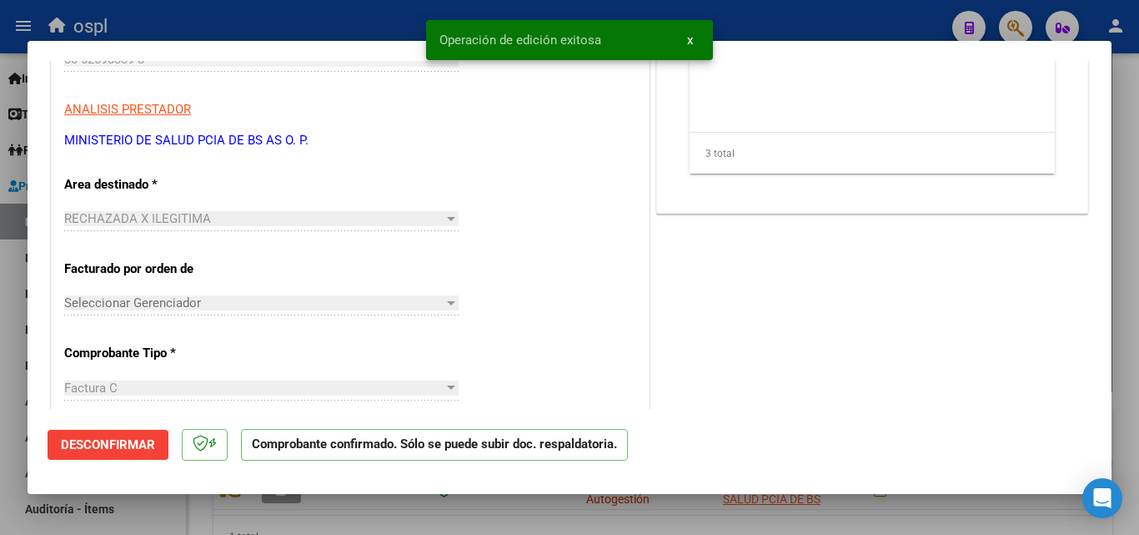
click at [389, 18] on div at bounding box center [569, 267] width 1139 height 535
type input "$ 0,00"
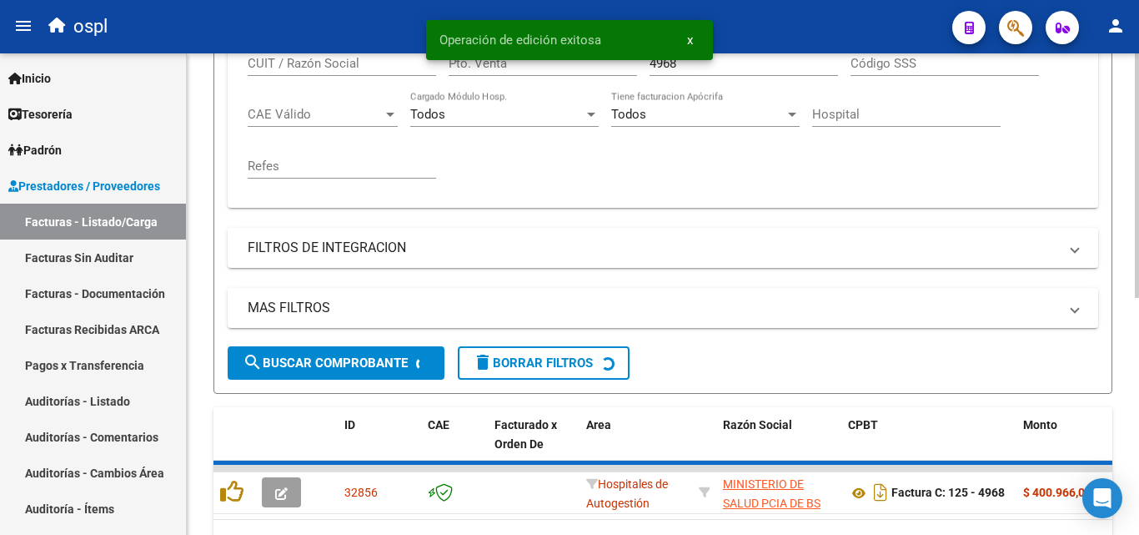
scroll to position [417, 0]
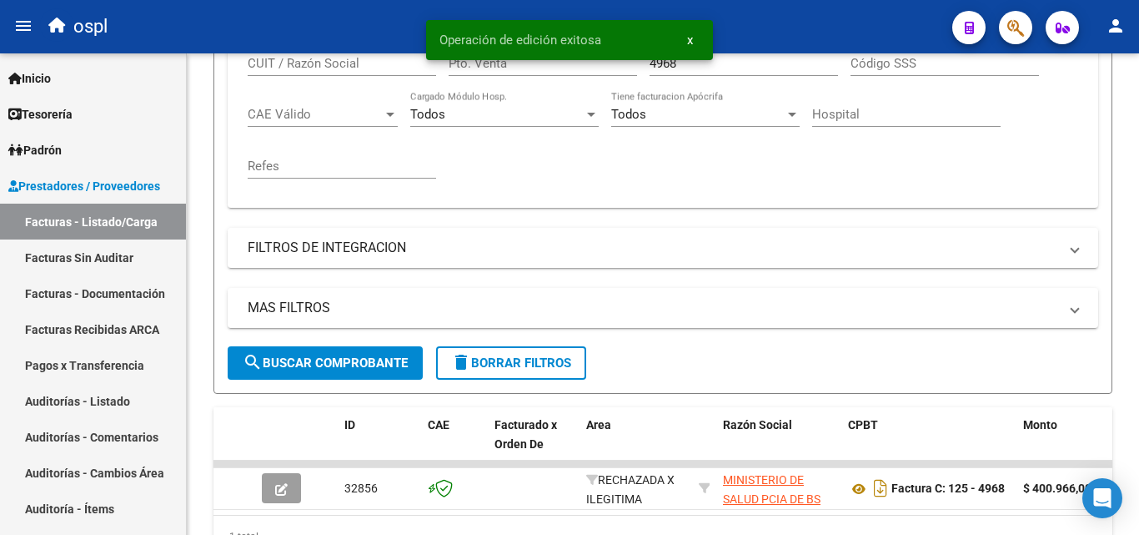
click at [720, 63] on div "Operación de edición exitosa x" at bounding box center [569, 40] width 327 height 80
click at [695, 37] on button "x" at bounding box center [690, 40] width 33 height 30
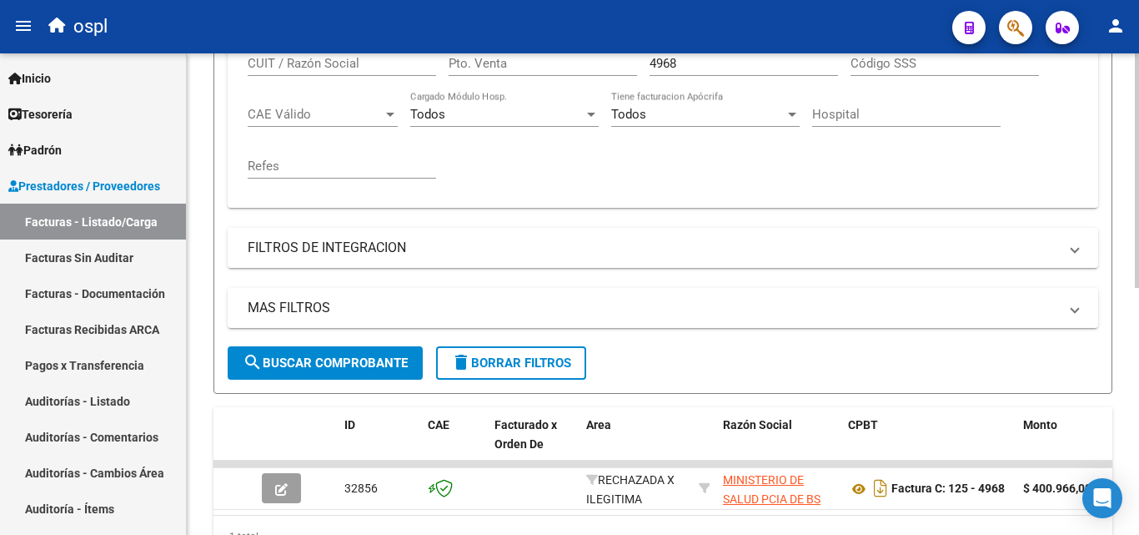
click at [696, 63] on input "4968" at bounding box center [744, 63] width 188 height 15
type input "4"
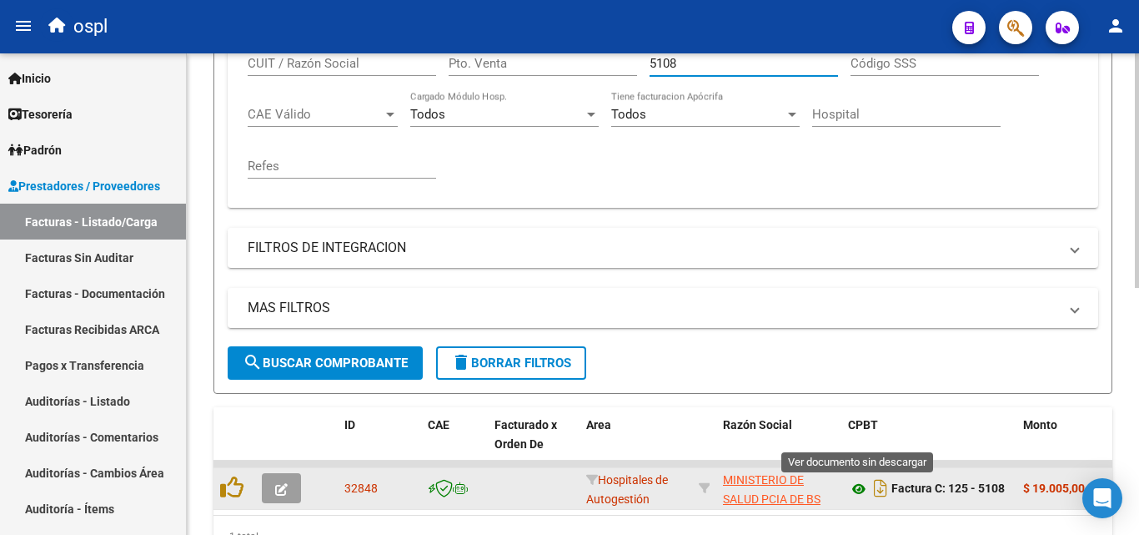
type input "5108"
click at [866, 485] on icon at bounding box center [859, 489] width 22 height 20
click at [282, 492] on icon "button" at bounding box center [281, 489] width 13 height 13
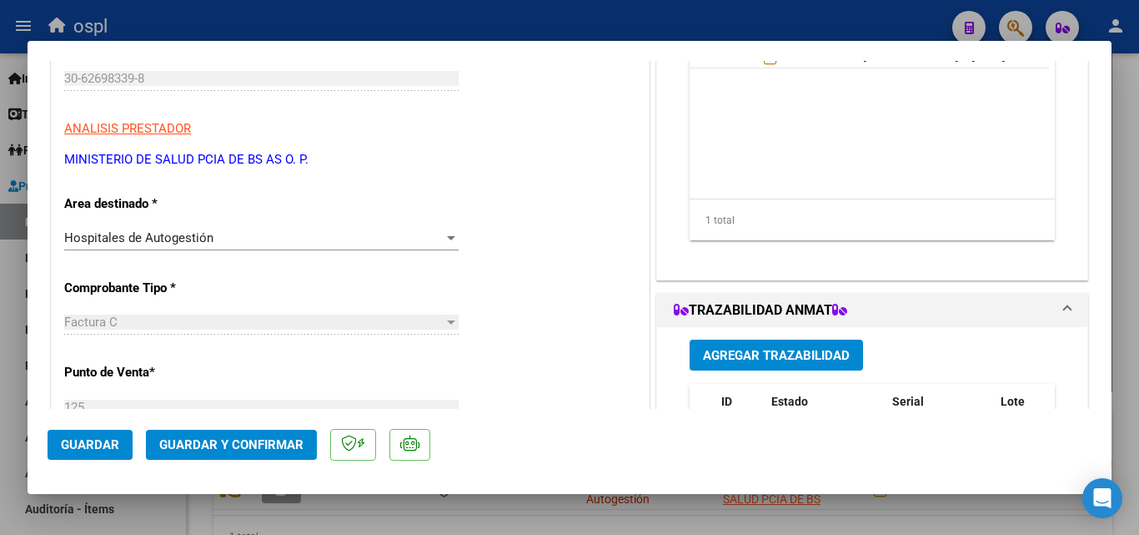
scroll to position [250, 0]
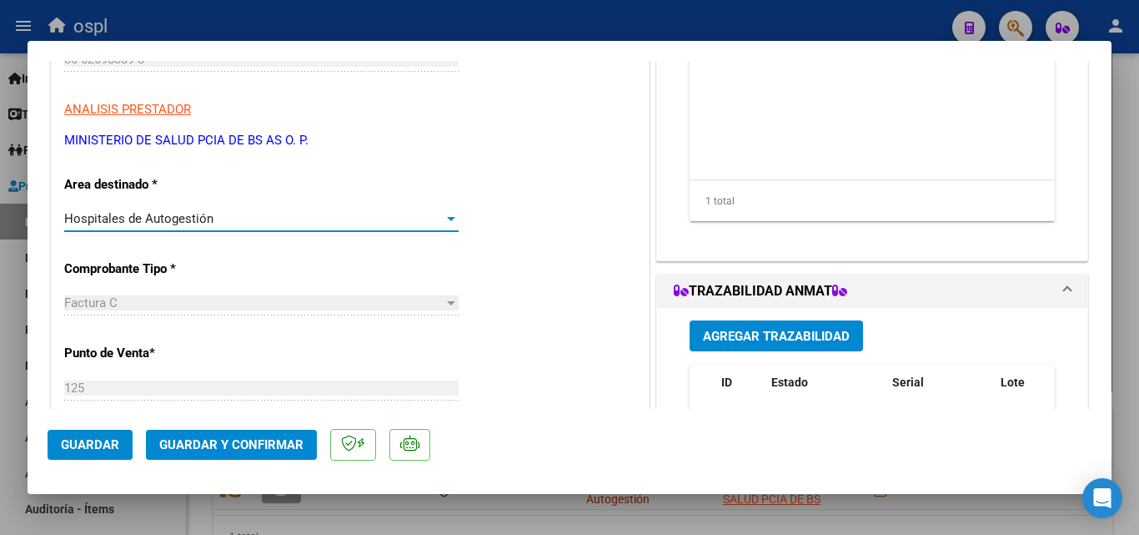
click at [432, 222] on div "Hospitales de Autogestión" at bounding box center [253, 218] width 379 height 15
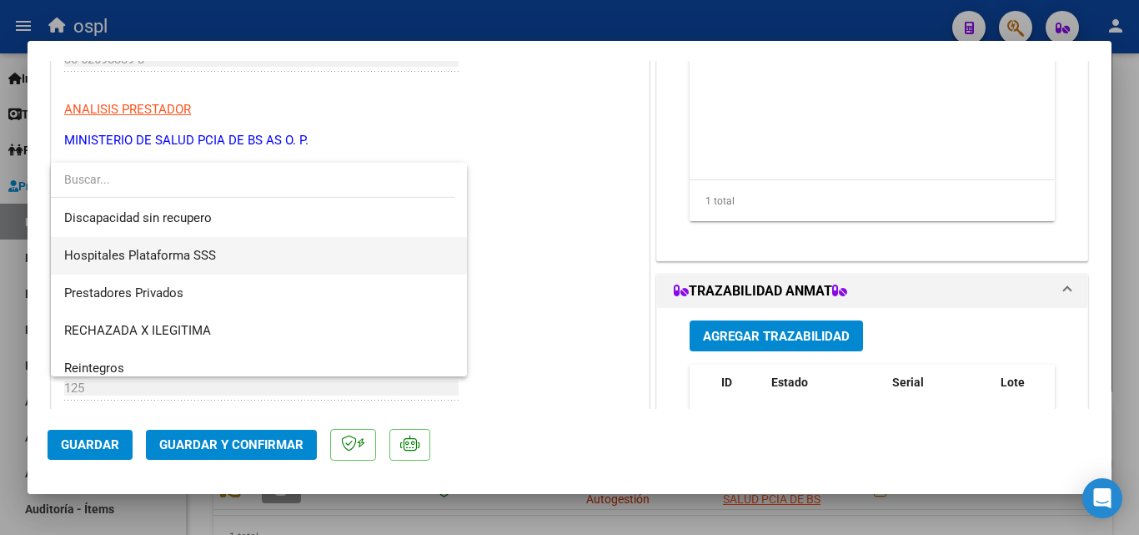
scroll to position [199, 0]
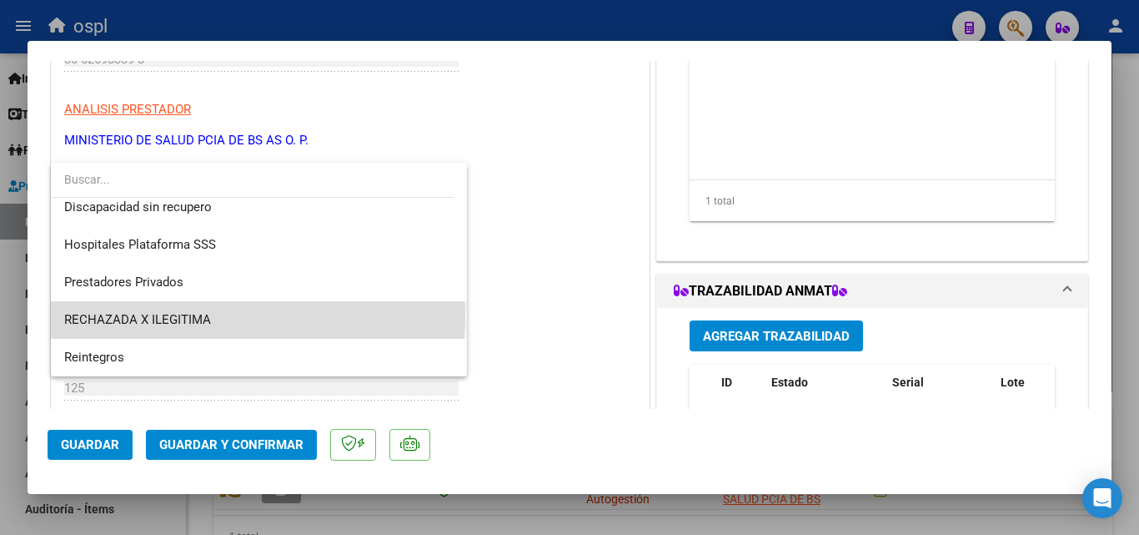
click at [258, 316] on span "RECHAZADA X ILEGITIMA" at bounding box center [258, 320] width 389 height 38
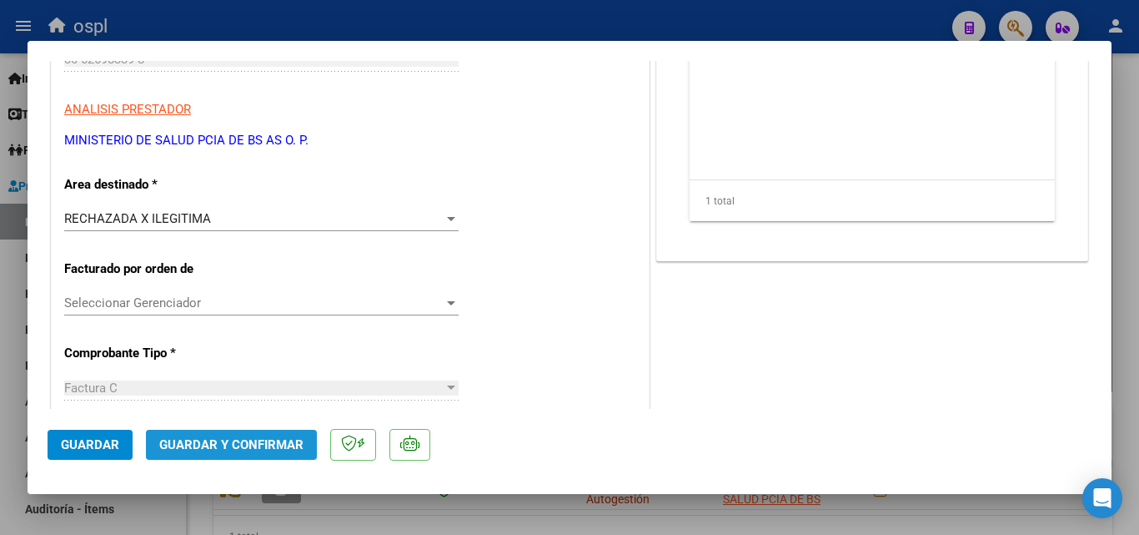
click at [257, 456] on button "Guardar y Confirmar" at bounding box center [231, 444] width 171 height 30
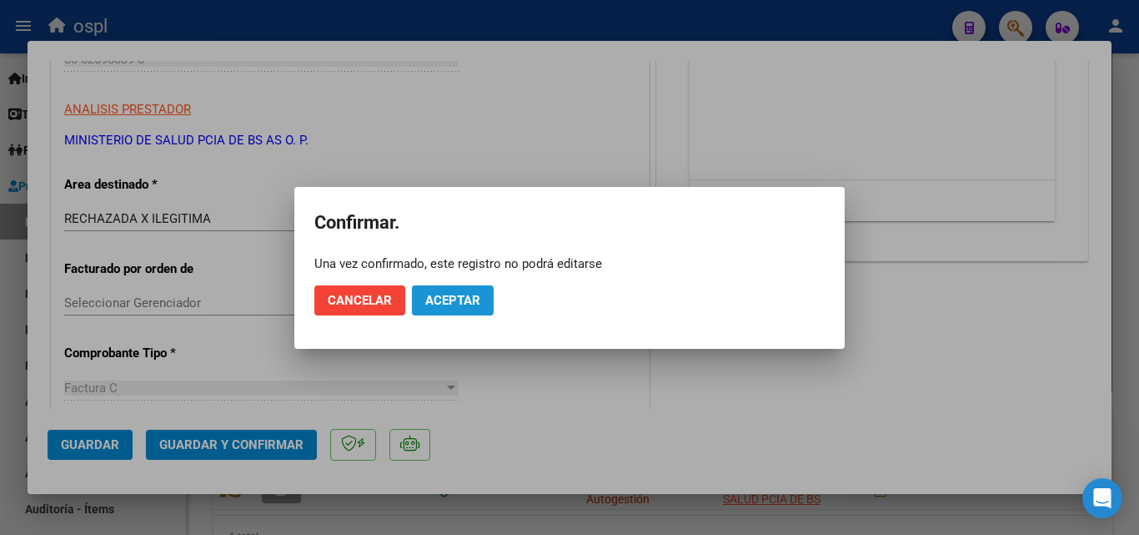
click at [463, 305] on span "Aceptar" at bounding box center [452, 300] width 55 height 15
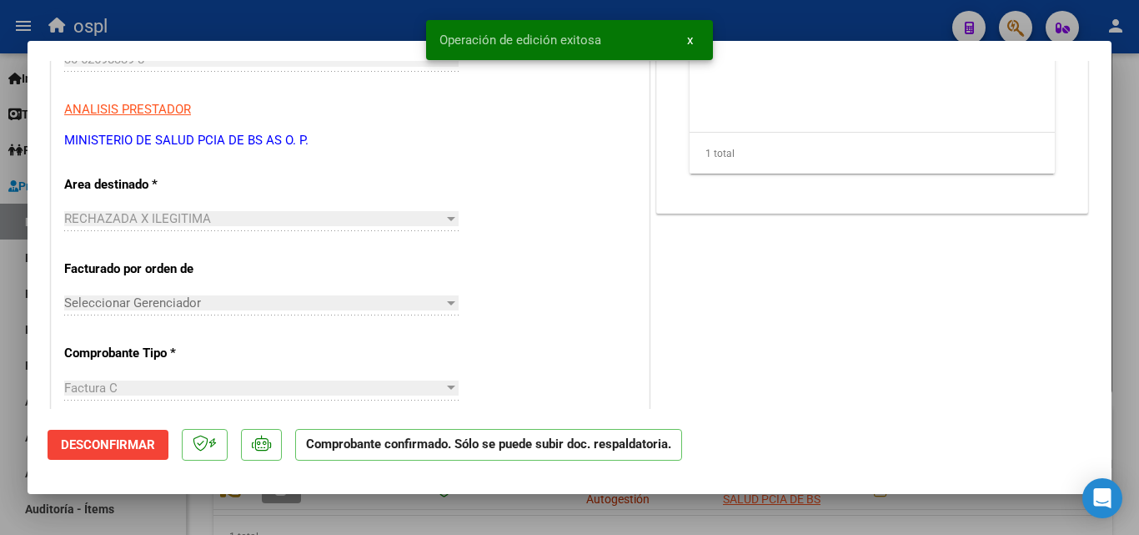
click at [426, 13] on div "Operación de edición exitosa x" at bounding box center [569, 40] width 327 height 80
click at [403, 13] on div at bounding box center [569, 267] width 1139 height 535
type input "$ 0,00"
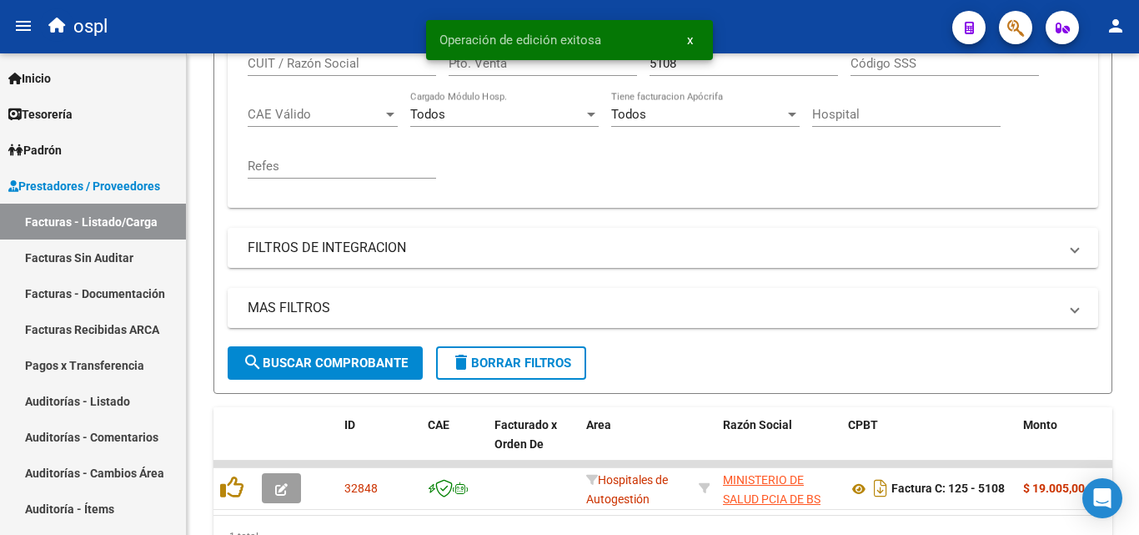
click at [732, 63] on div "Operación de edición exitosa x" at bounding box center [569, 40] width 327 height 80
click at [687, 40] on span "x" at bounding box center [690, 40] width 6 height 15
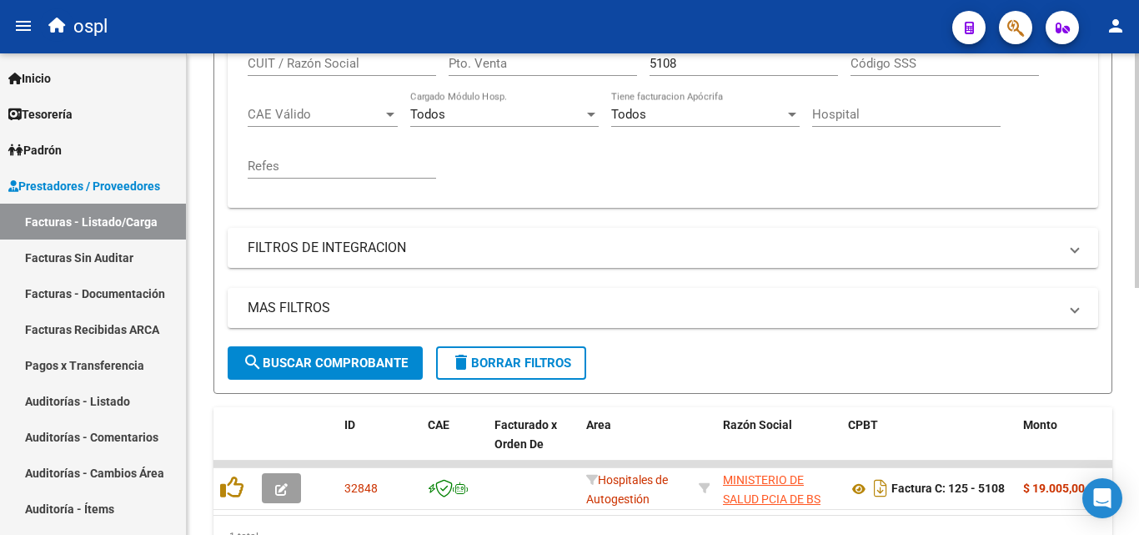
click at [684, 60] on input "5108" at bounding box center [744, 63] width 188 height 15
type input "5"
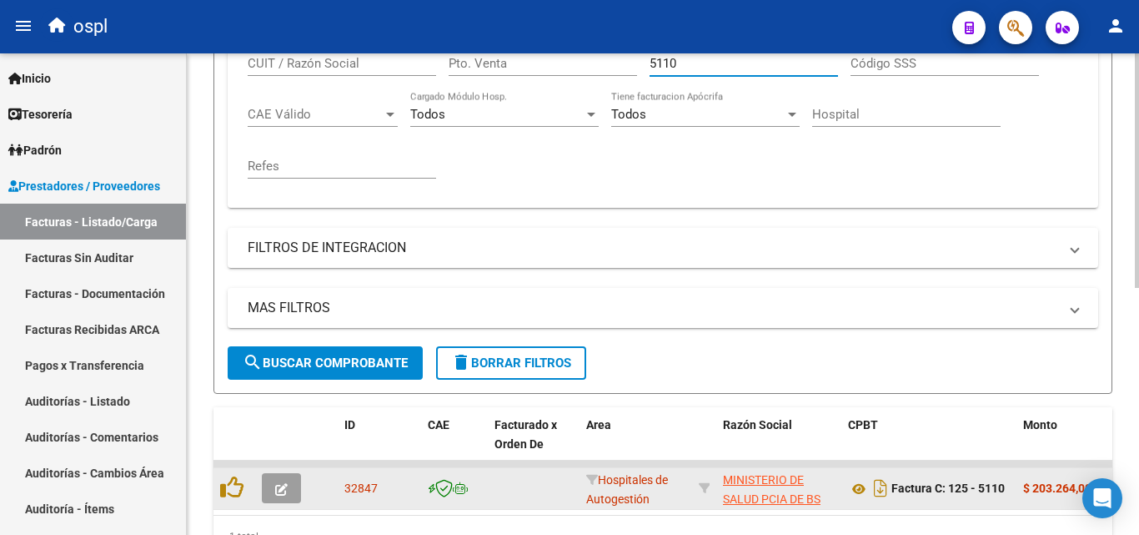
type input "5110"
click at [297, 488] on button "button" at bounding box center [281, 488] width 39 height 30
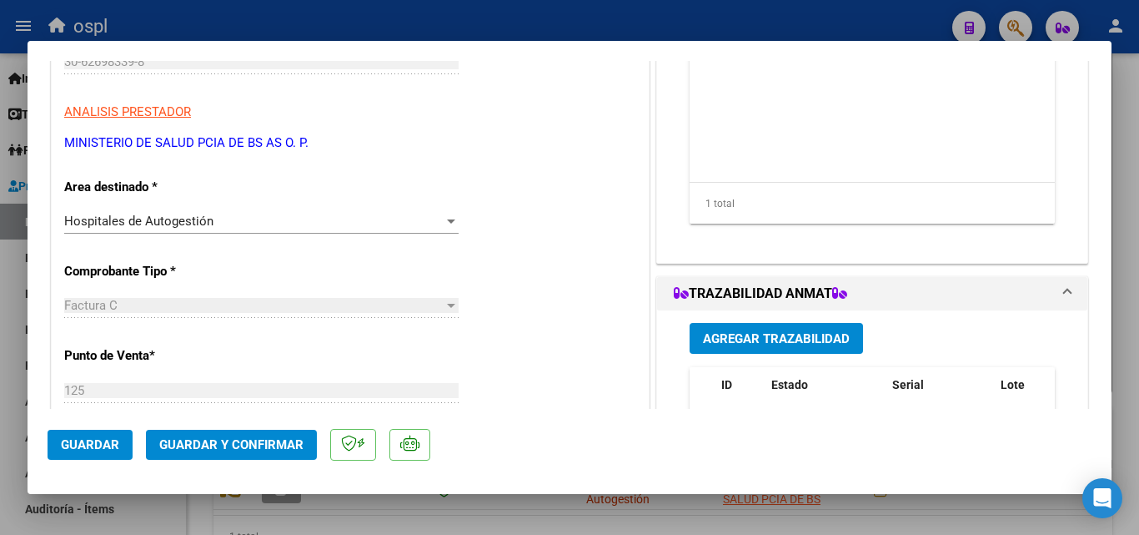
scroll to position [250, 0]
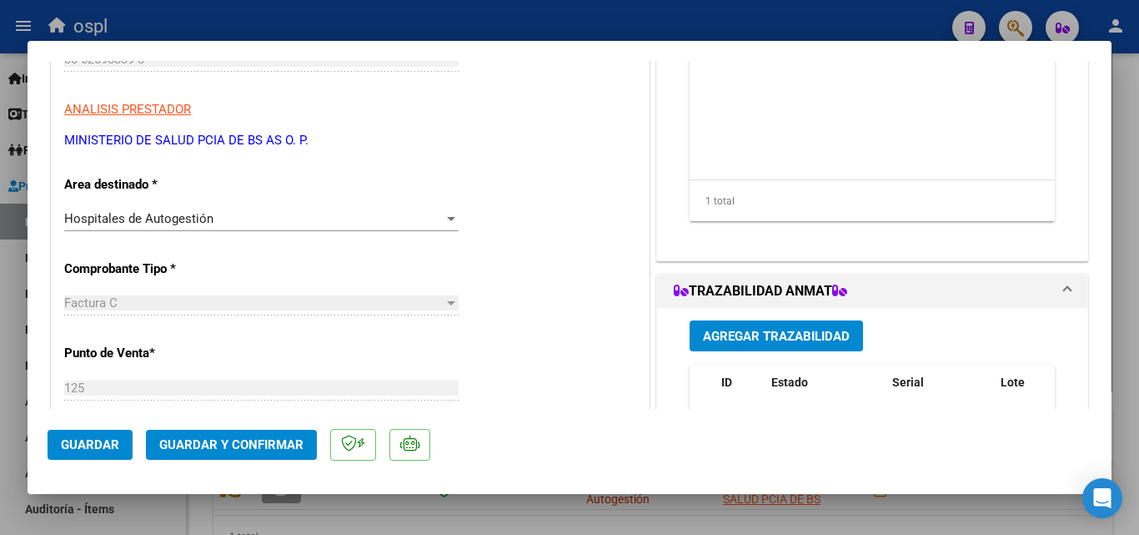
click at [441, 210] on div "Hospitales de Autogestión Seleccionar Area" at bounding box center [261, 218] width 394 height 25
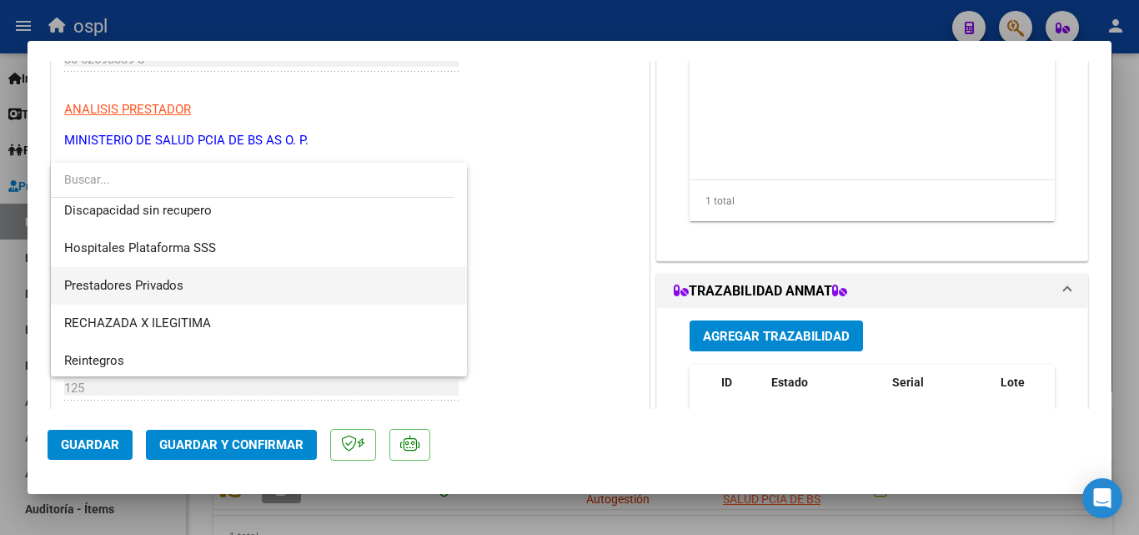
scroll to position [199, 0]
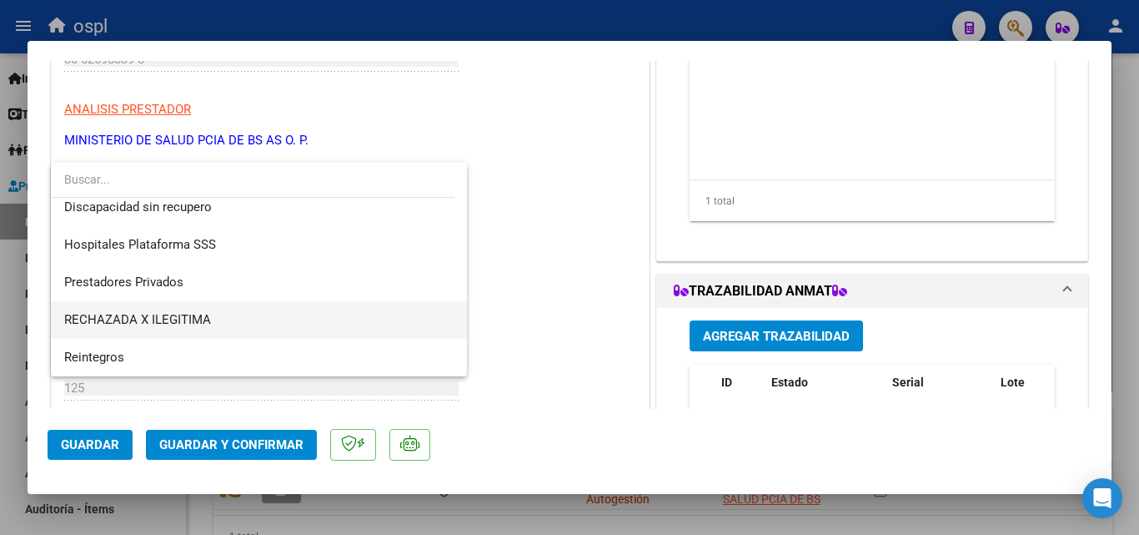
click at [221, 317] on span "RECHAZADA X ILEGITIMA" at bounding box center [258, 320] width 389 height 38
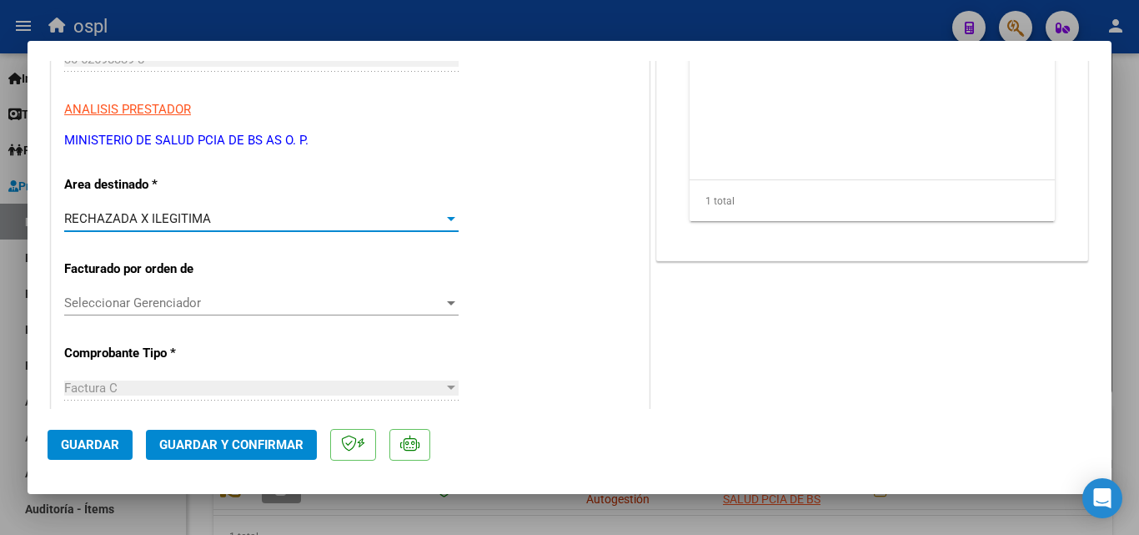
click at [282, 445] on span "Guardar y Confirmar" at bounding box center [231, 444] width 144 height 15
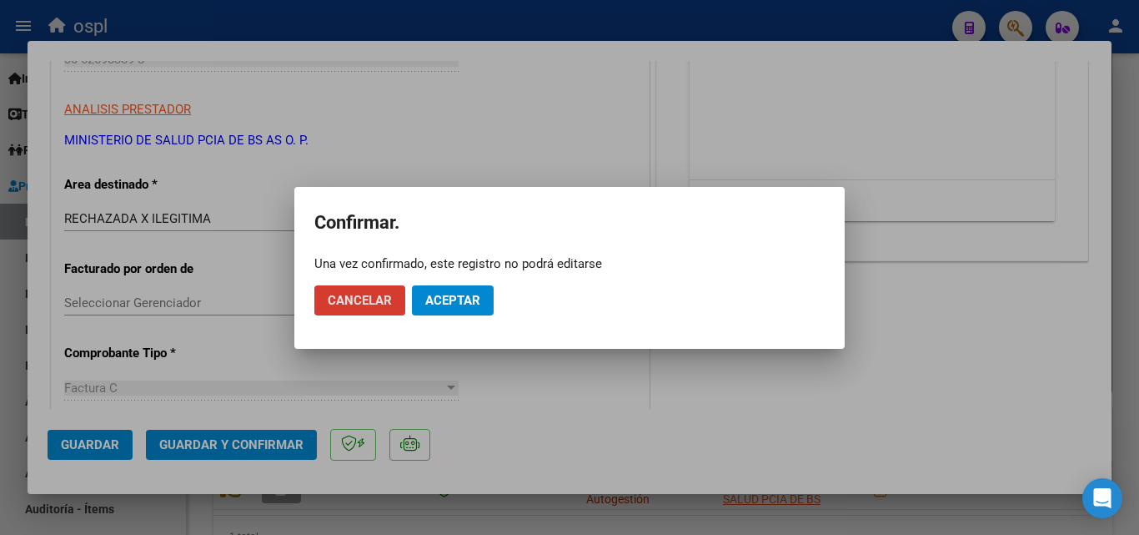
click at [459, 305] on span "Aceptar" at bounding box center [452, 300] width 55 height 15
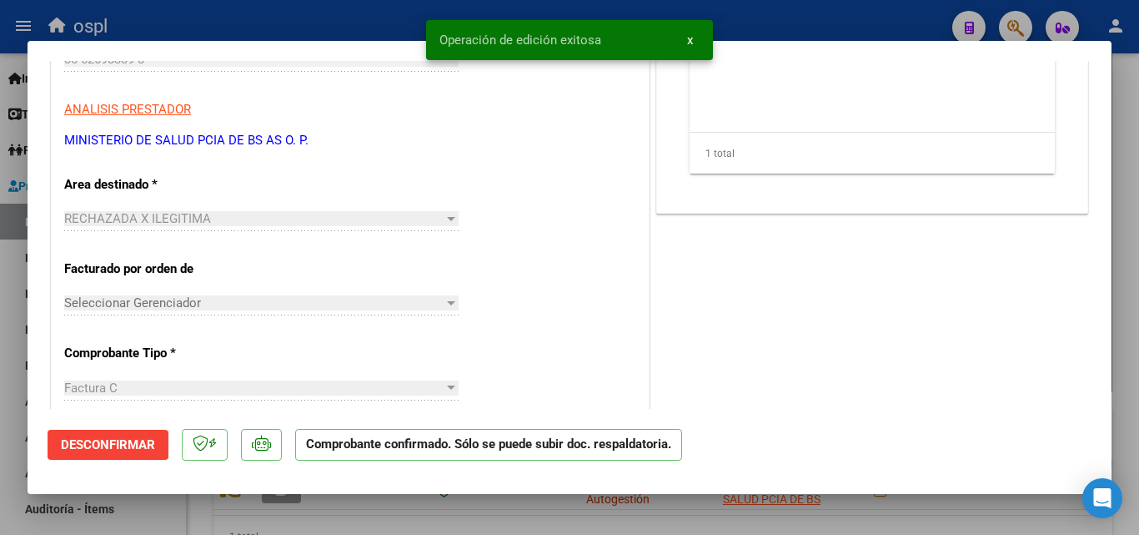
click at [289, 28] on div at bounding box center [569, 267] width 1139 height 535
type input "$ 0,00"
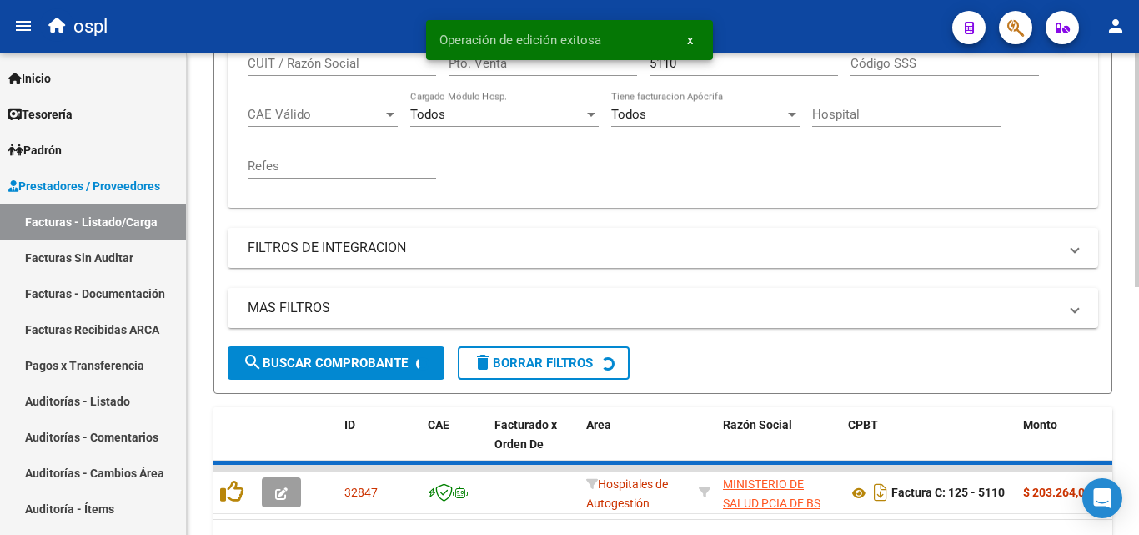
scroll to position [417, 0]
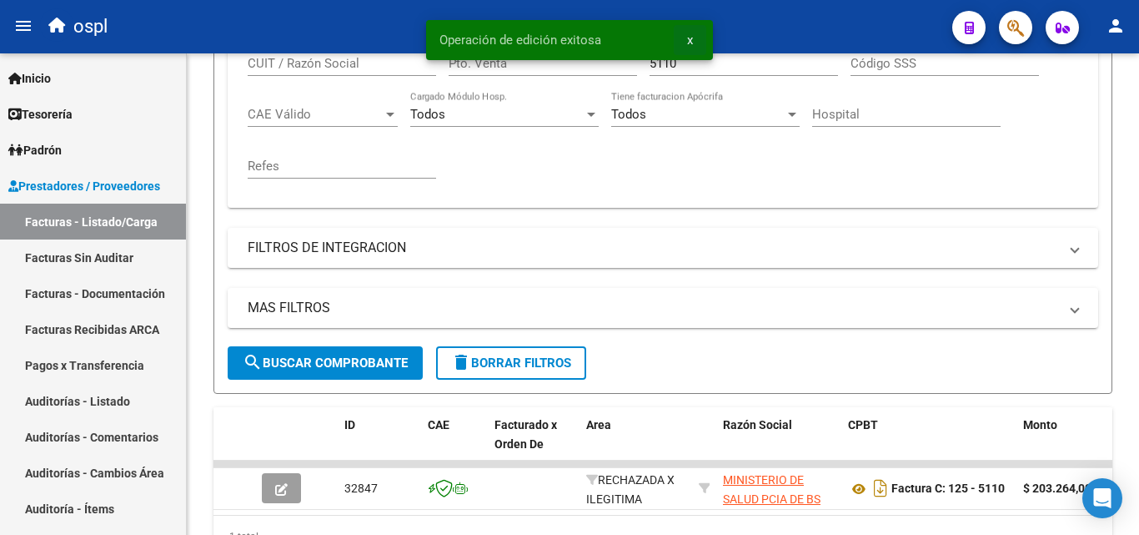
click at [687, 43] on span "x" at bounding box center [690, 40] width 6 height 15
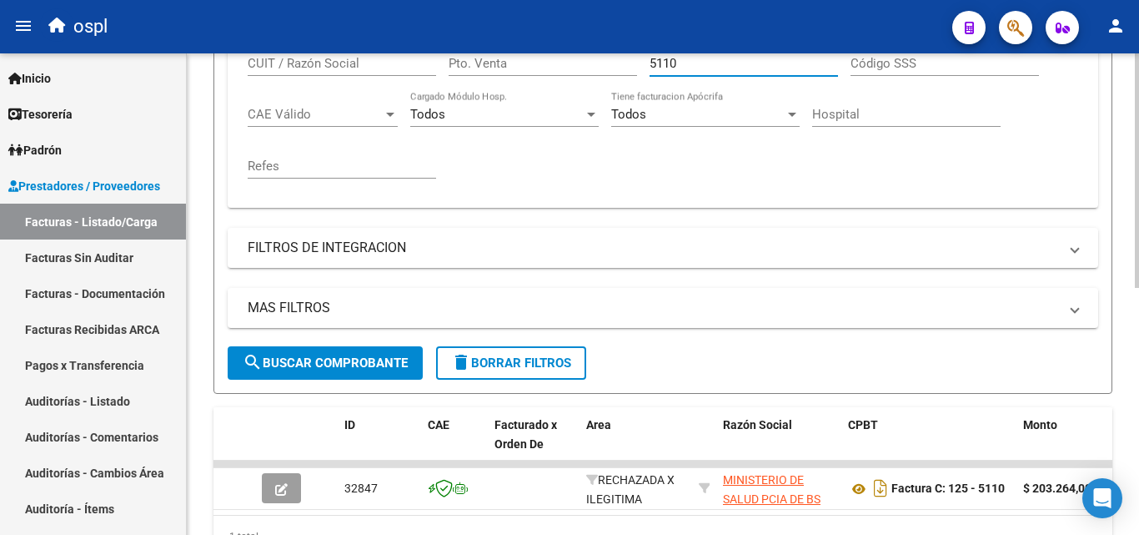
click at [679, 58] on input "5110" at bounding box center [744, 63] width 188 height 15
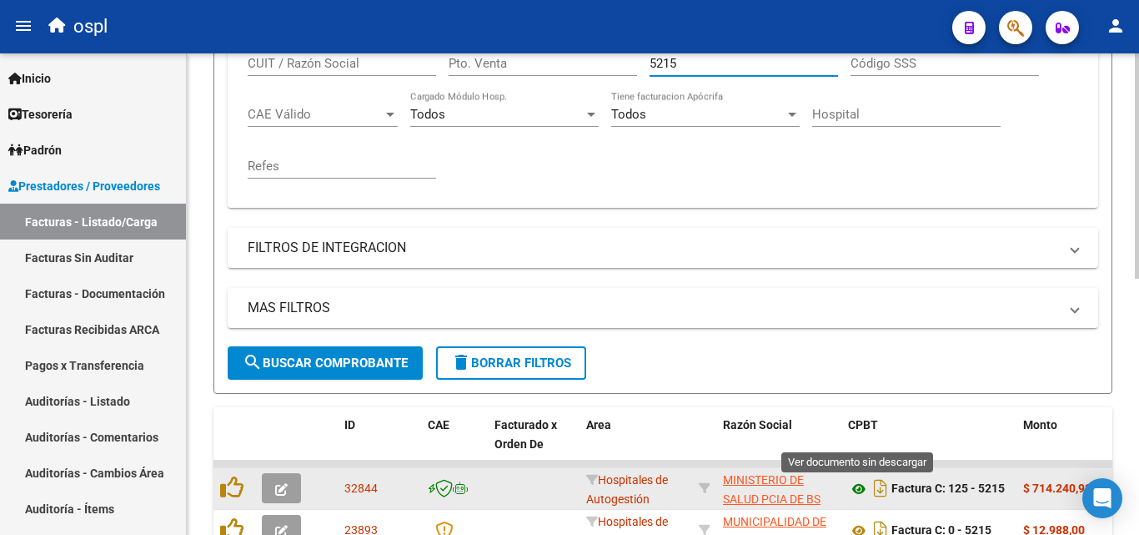
type input "5215"
click at [856, 487] on icon at bounding box center [859, 489] width 22 height 20
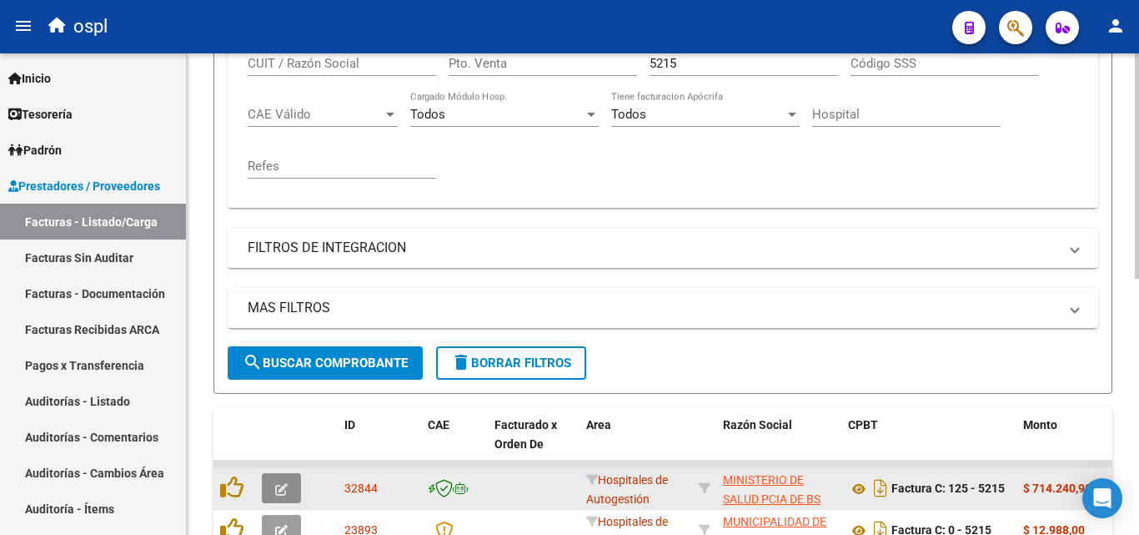
click at [282, 484] on icon "button" at bounding box center [281, 489] width 13 height 13
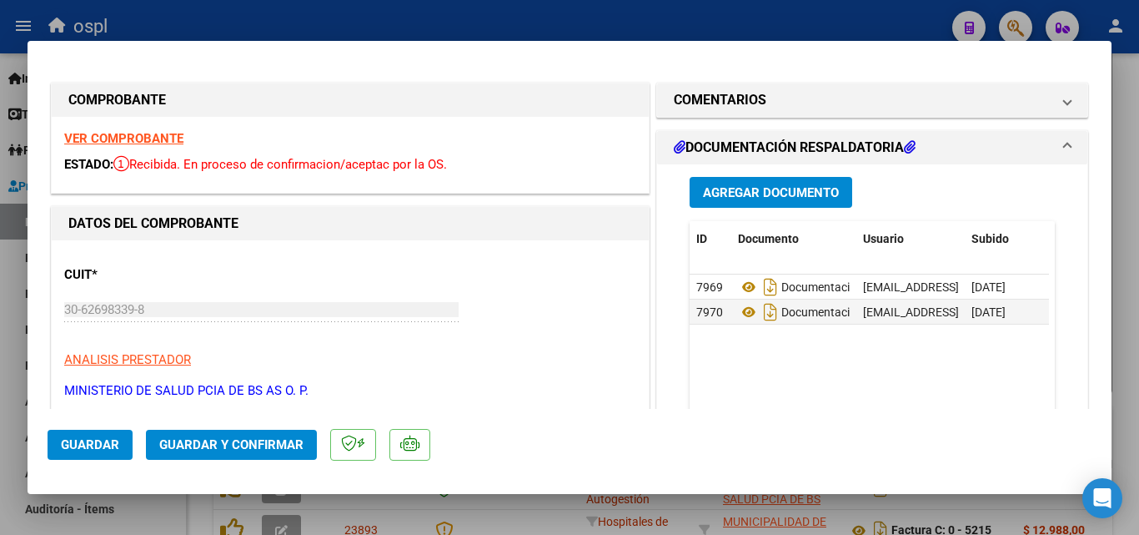
scroll to position [334, 0]
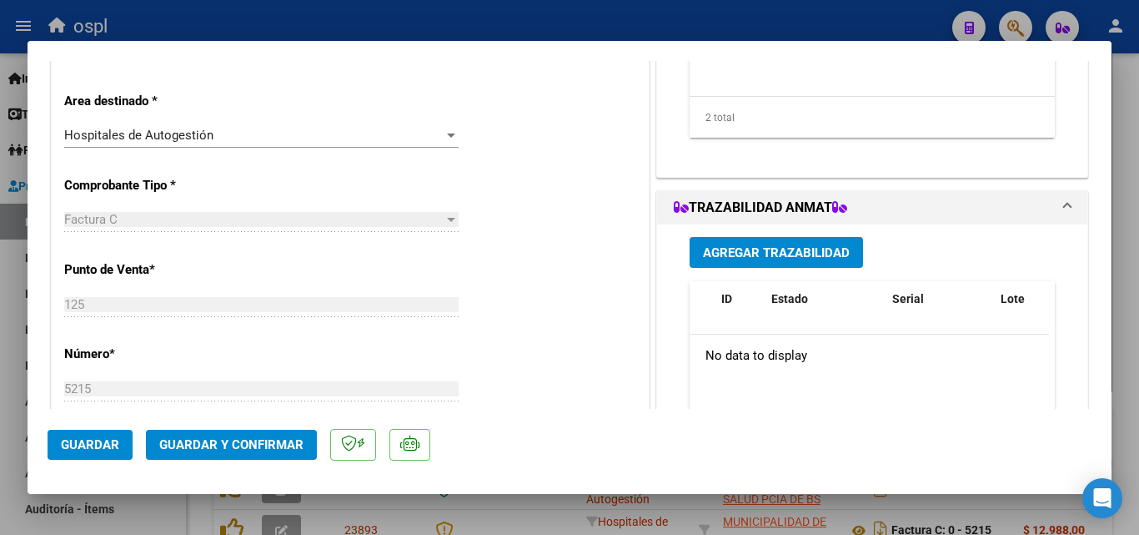
click at [422, 136] on div "Hospitales de Autogestión" at bounding box center [253, 135] width 379 height 15
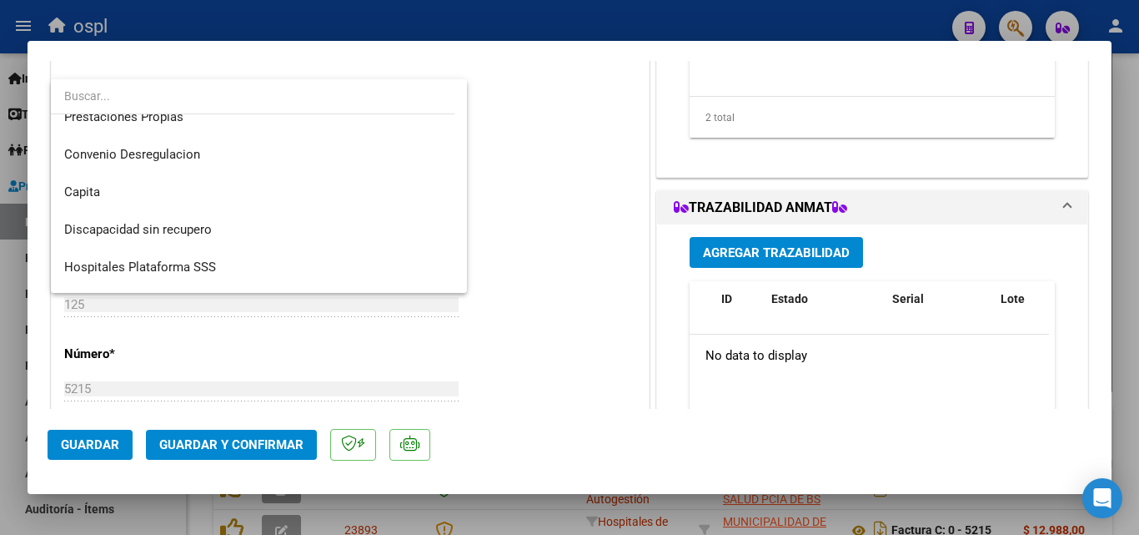
scroll to position [199, 0]
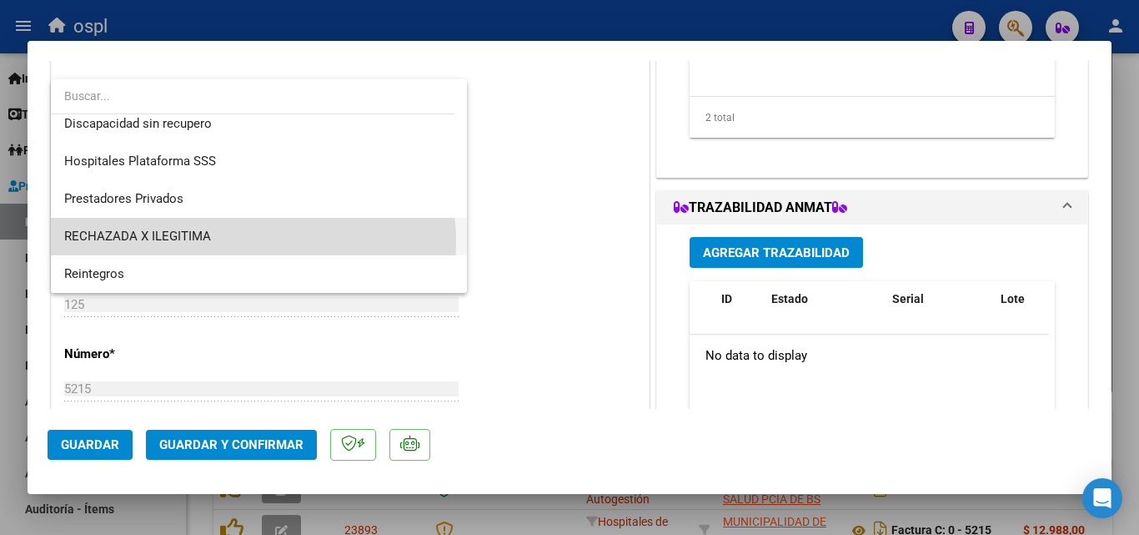
click at [234, 242] on span "RECHAZADA X ILEGITIMA" at bounding box center [258, 237] width 389 height 38
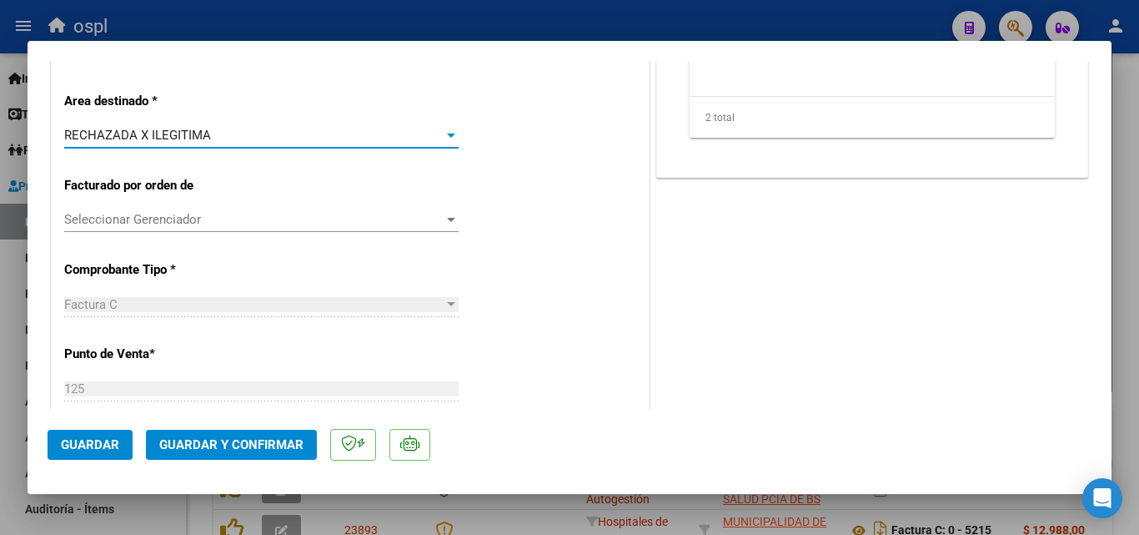
click at [511, 162] on div "CUIT * 30-62698339-8 Ingresar CUIT ANALISIS PRESTADOR MINISTERIO DE SALUD PCIA …" at bounding box center [350, 540] width 597 height 1267
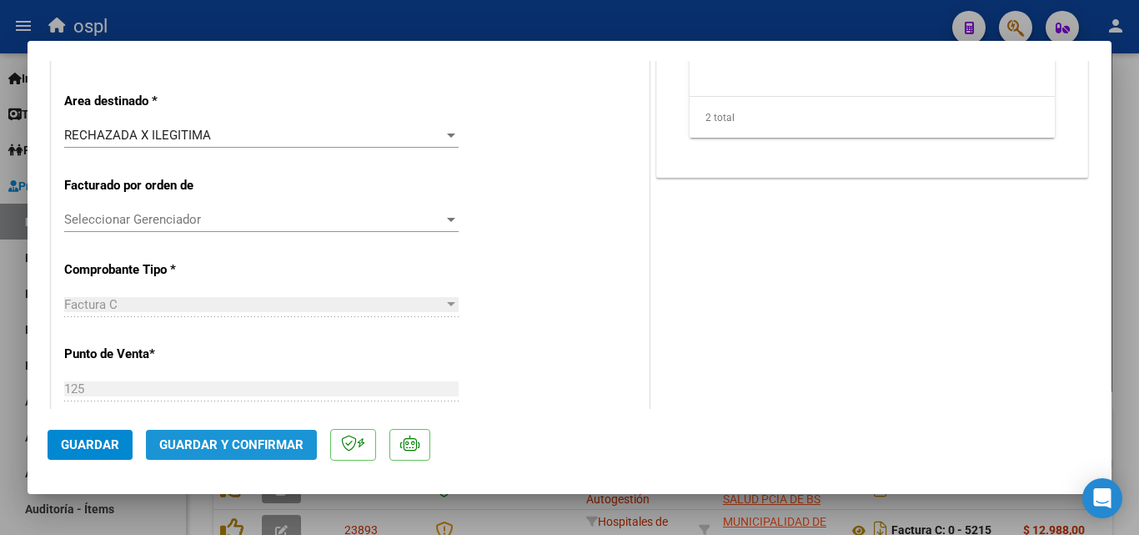
click at [268, 442] on span "Guardar y Confirmar" at bounding box center [231, 444] width 144 height 15
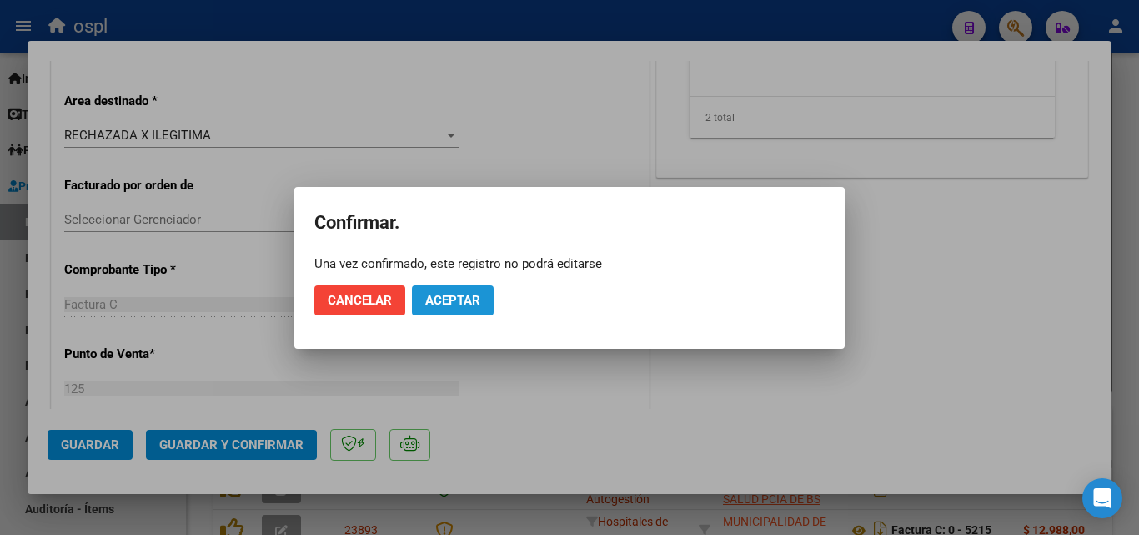
click at [457, 300] on span "Aceptar" at bounding box center [452, 300] width 55 height 15
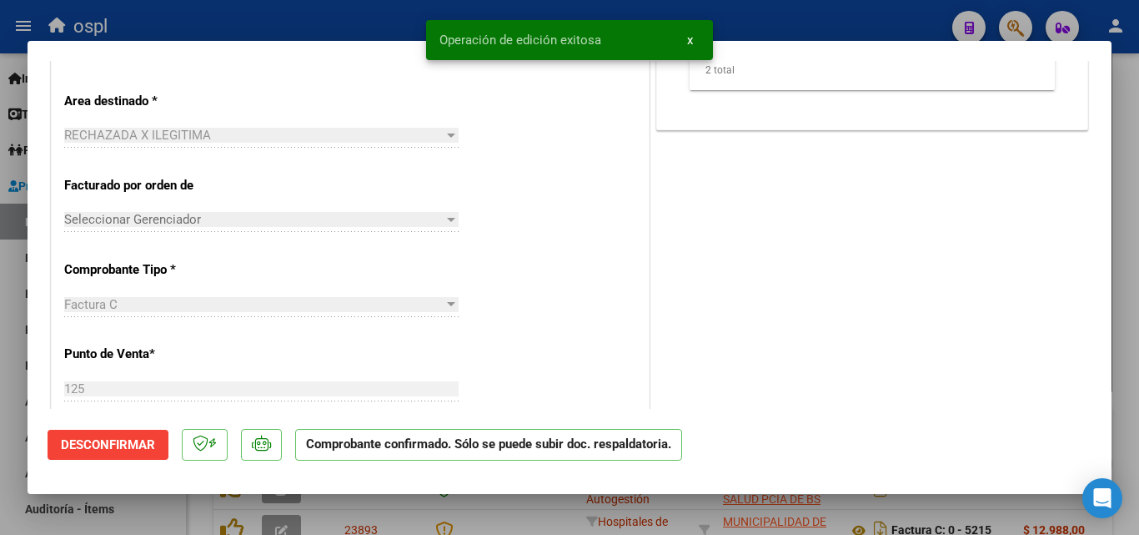
click at [309, 17] on div at bounding box center [569, 267] width 1139 height 535
type input "$ 0,00"
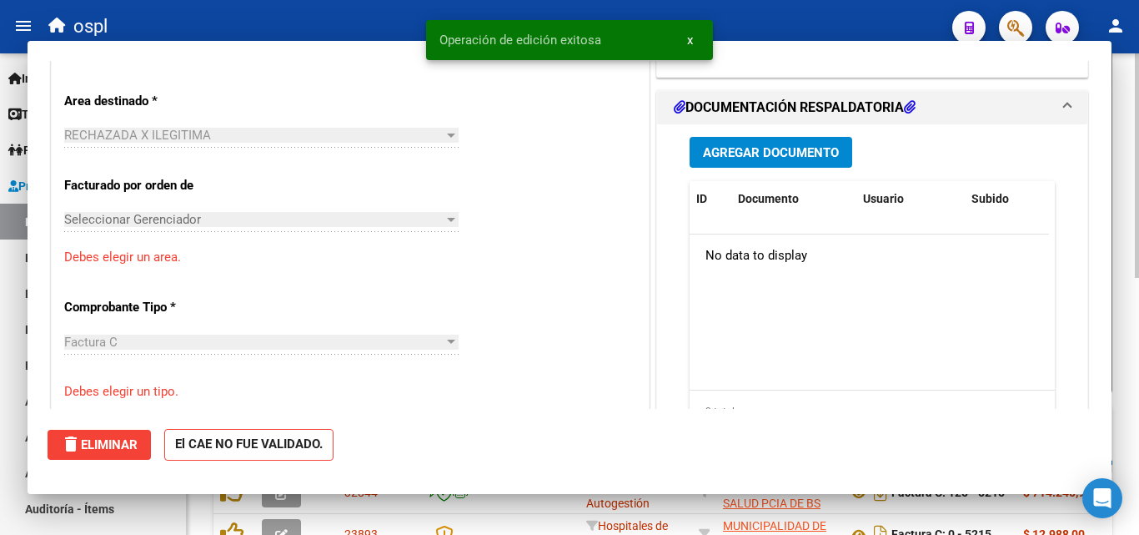
scroll to position [417, 0]
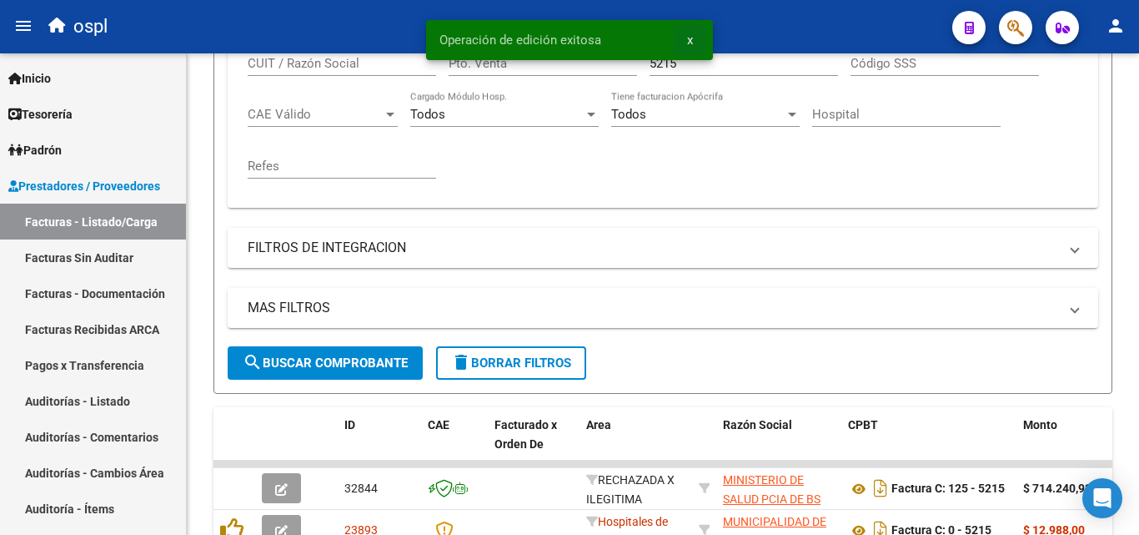
click at [690, 41] on span "x" at bounding box center [690, 40] width 6 height 15
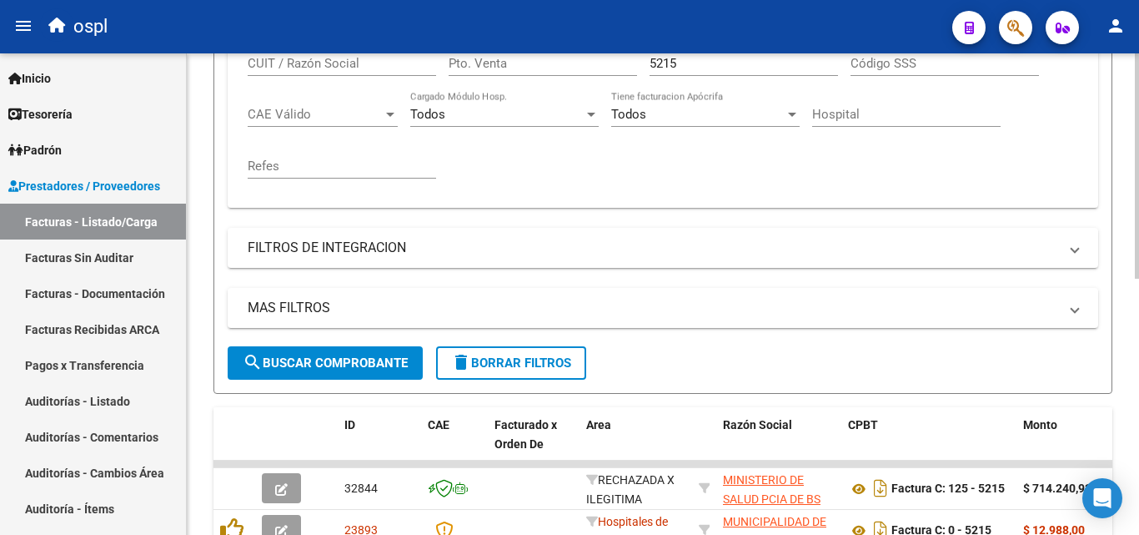
click at [693, 64] on input "5215" at bounding box center [744, 63] width 188 height 15
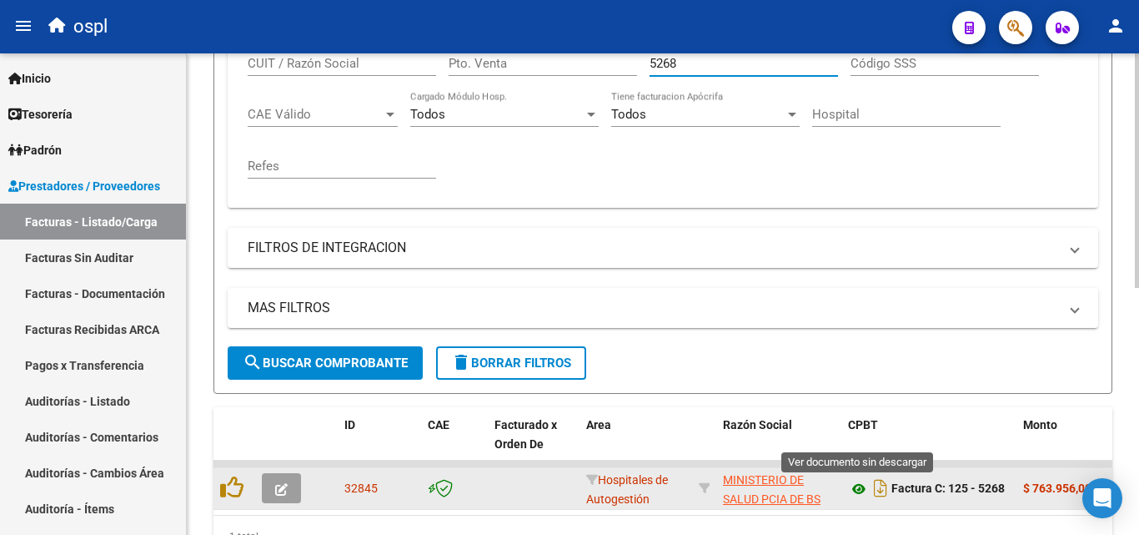
type input "5268"
click at [863, 489] on icon at bounding box center [859, 489] width 22 height 20
click at [286, 484] on icon "button" at bounding box center [281, 489] width 13 height 13
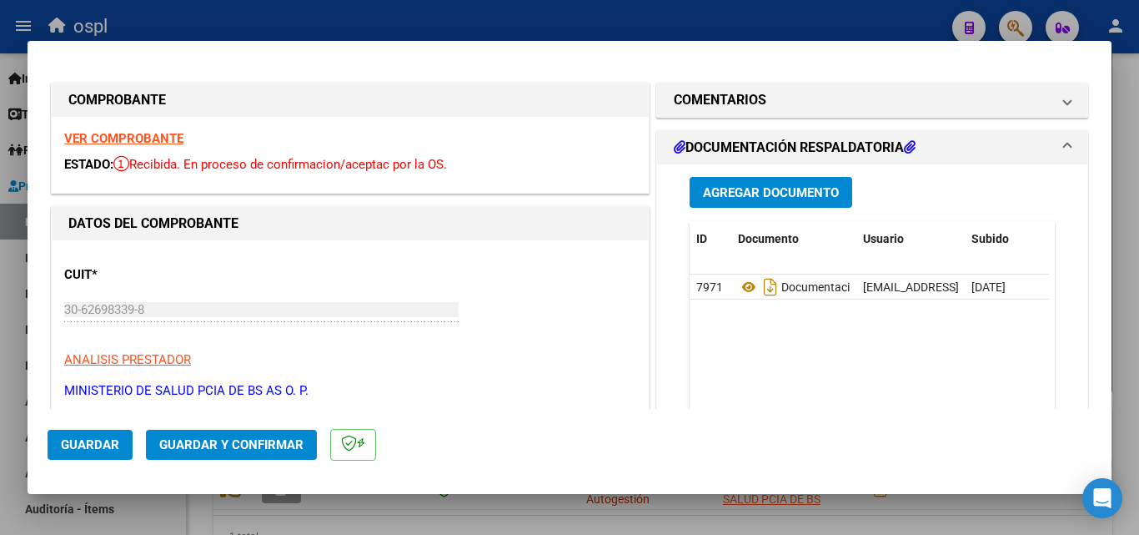
scroll to position [334, 0]
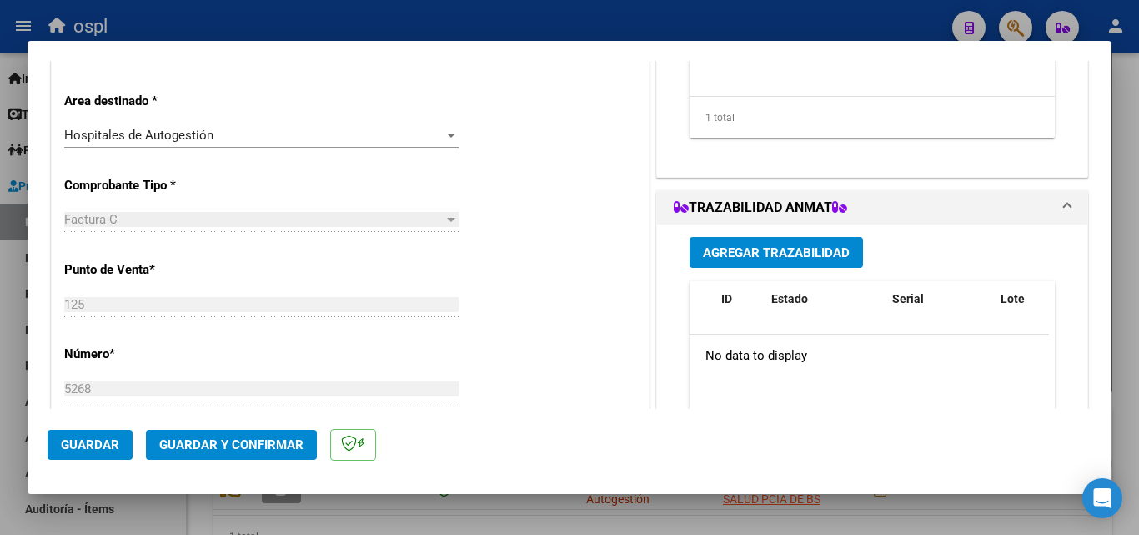
click at [417, 125] on div "Hospitales de Autogestión Seleccionar Area" at bounding box center [261, 135] width 394 height 25
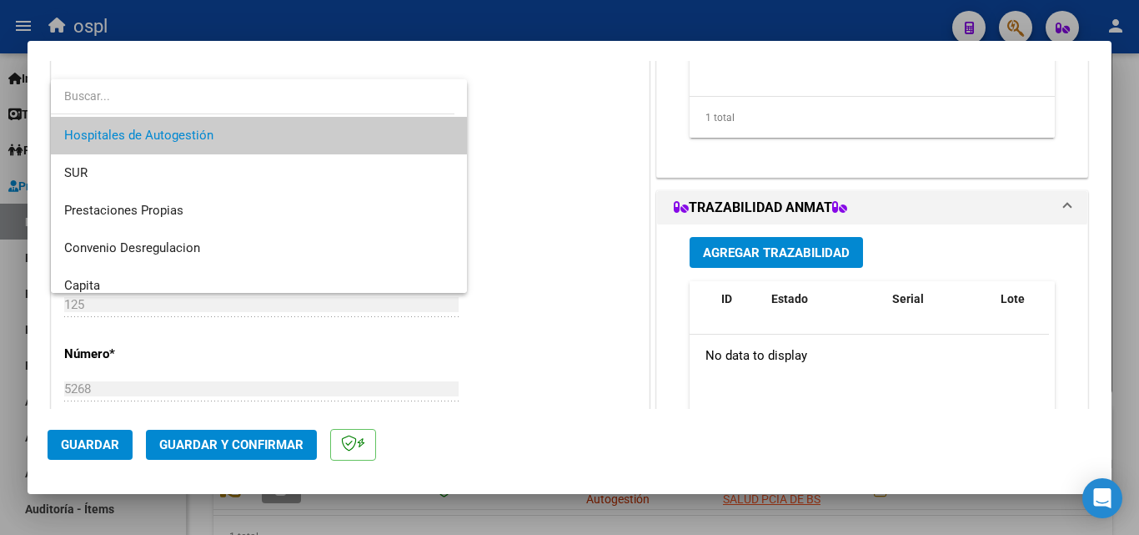
scroll to position [199, 0]
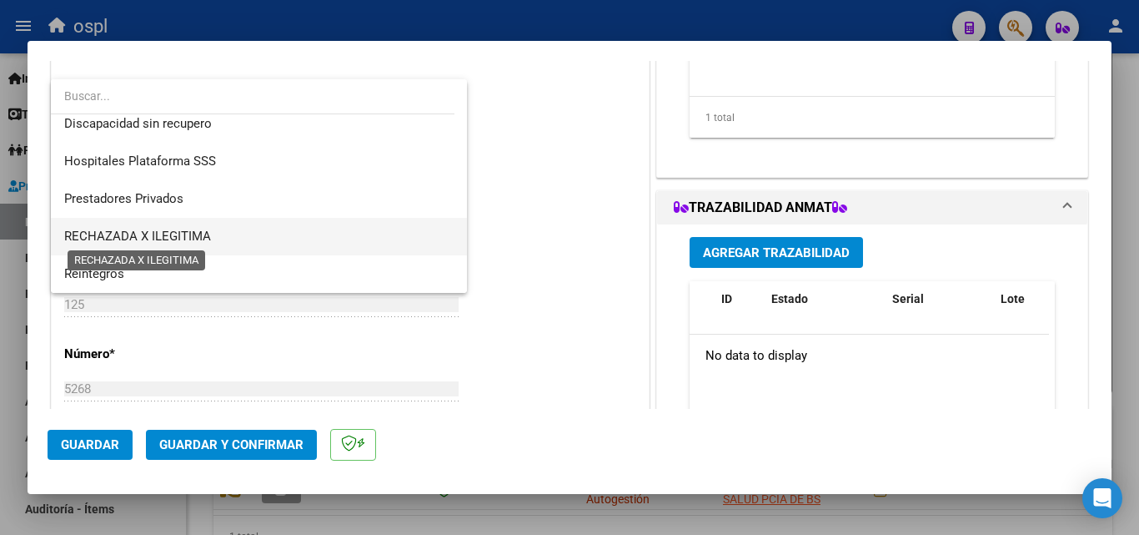
click at [154, 230] on span "RECHAZADA X ILEGITIMA" at bounding box center [137, 235] width 147 height 15
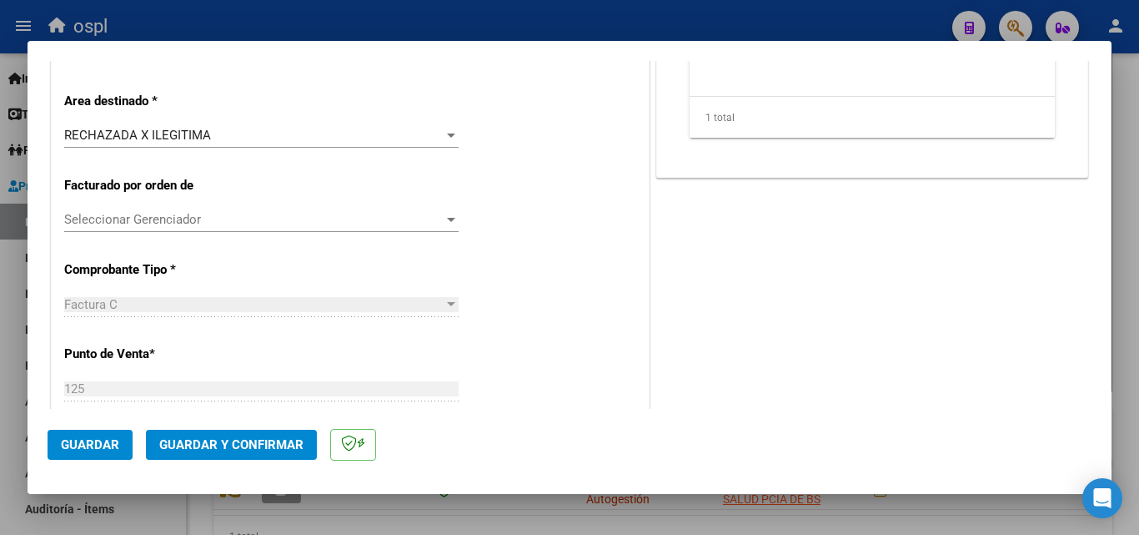
click at [504, 237] on div "CUIT * 30-62698339-8 Ingresar CUIT ANALISIS PRESTADOR MINISTERIO DE SALUD PCIA …" at bounding box center [350, 540] width 597 height 1267
click at [270, 440] on span "Guardar y Confirmar" at bounding box center [231, 444] width 144 height 15
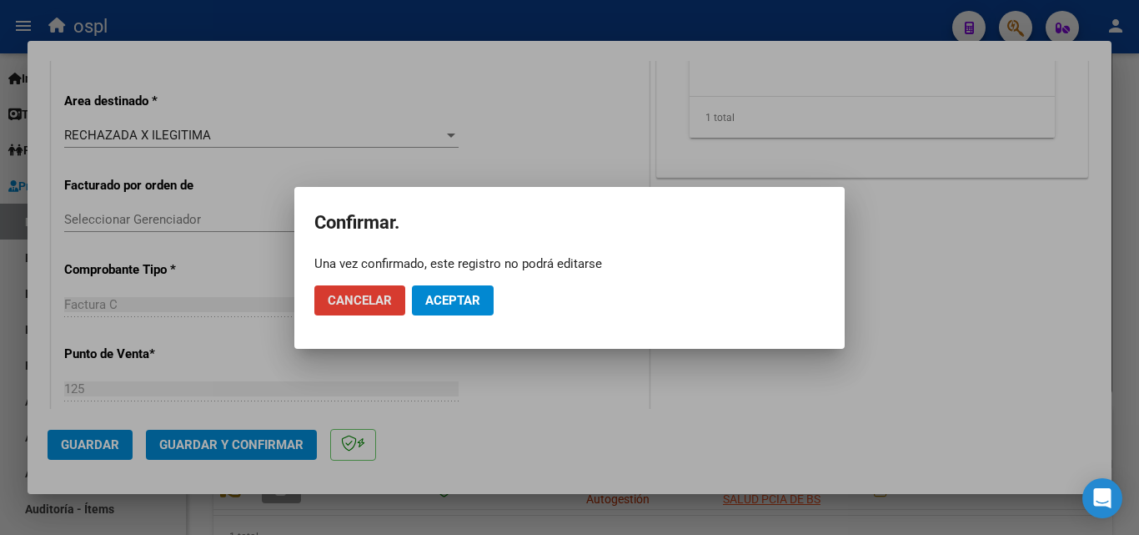
click at [476, 298] on span "Aceptar" at bounding box center [452, 300] width 55 height 15
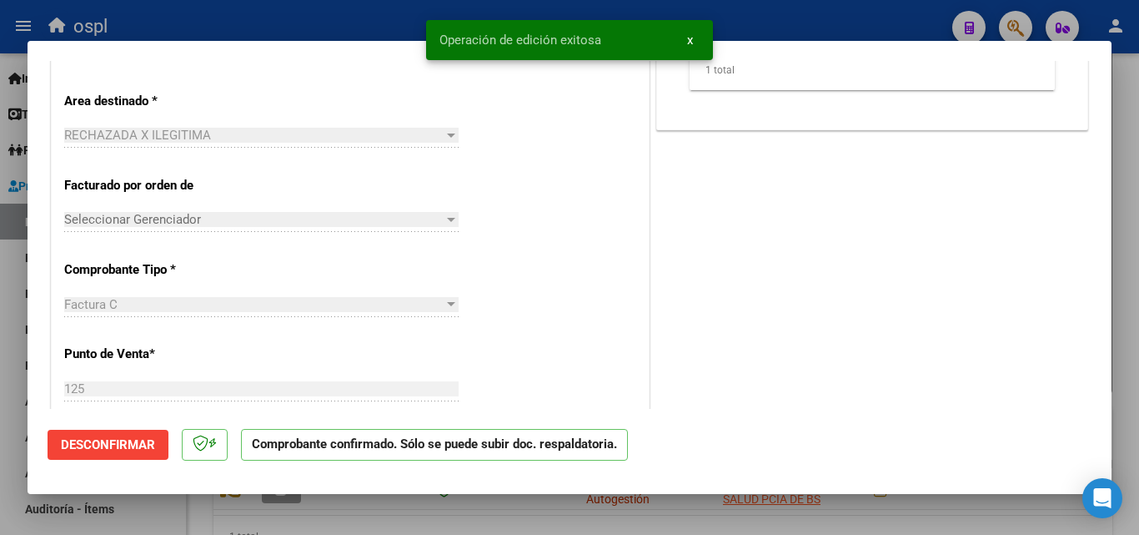
click at [225, 21] on div at bounding box center [569, 267] width 1139 height 535
type input "$ 0,00"
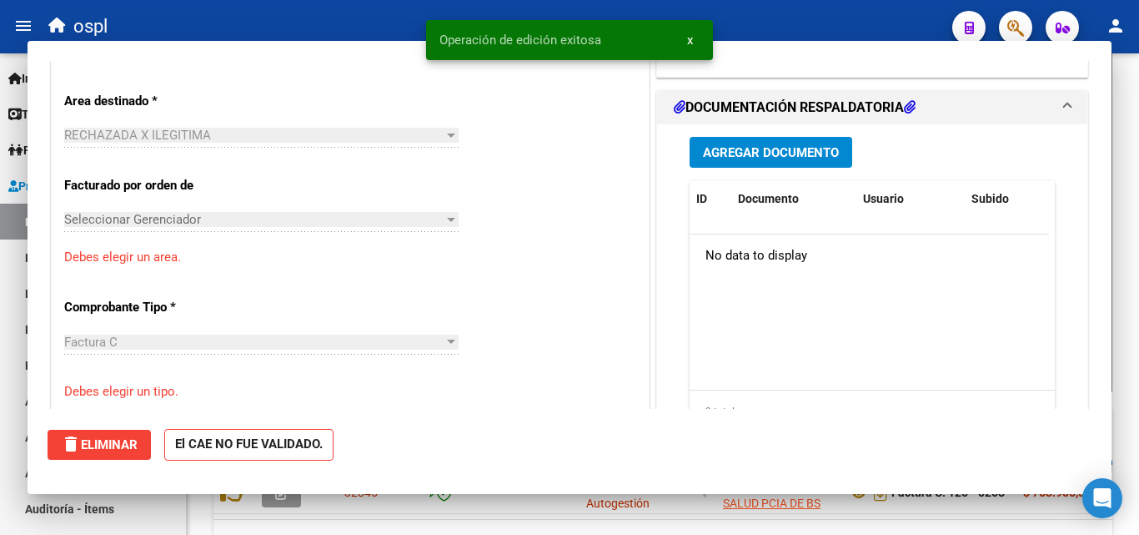
scroll to position [417, 0]
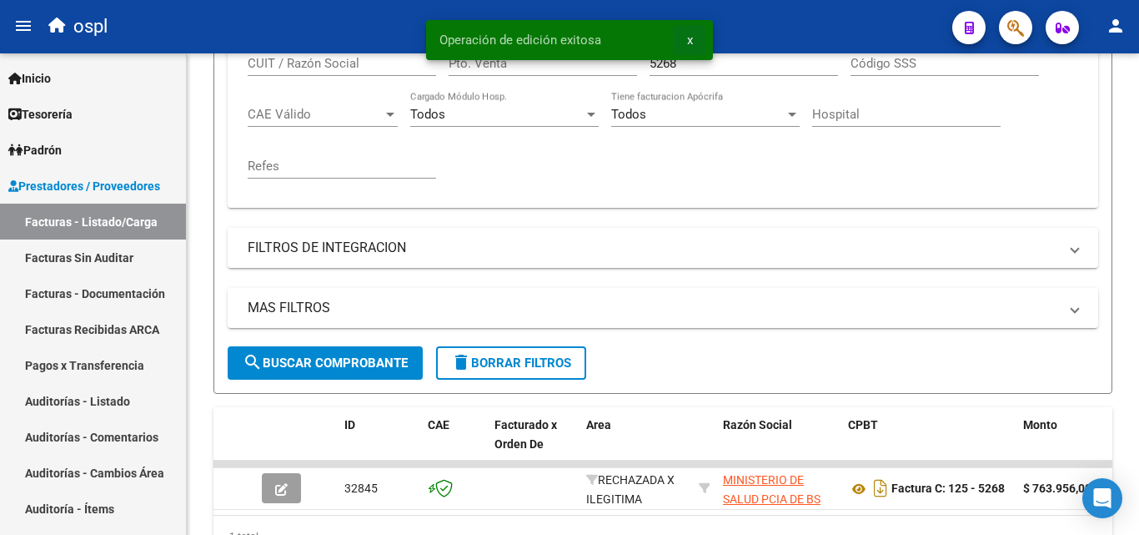
click at [694, 38] on button "x" at bounding box center [690, 40] width 33 height 30
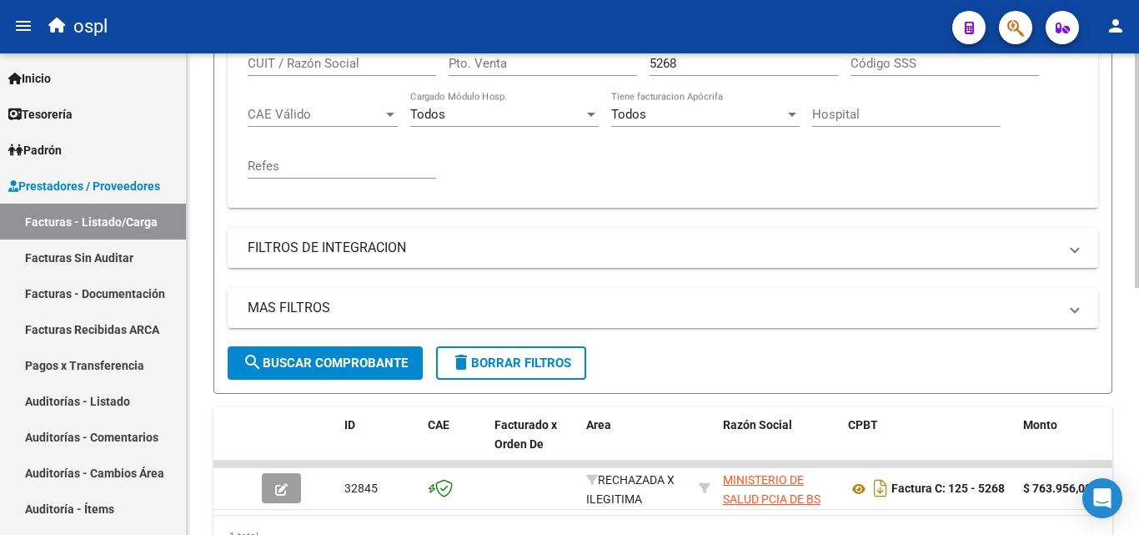
click at [694, 63] on input "5268" at bounding box center [744, 63] width 188 height 15
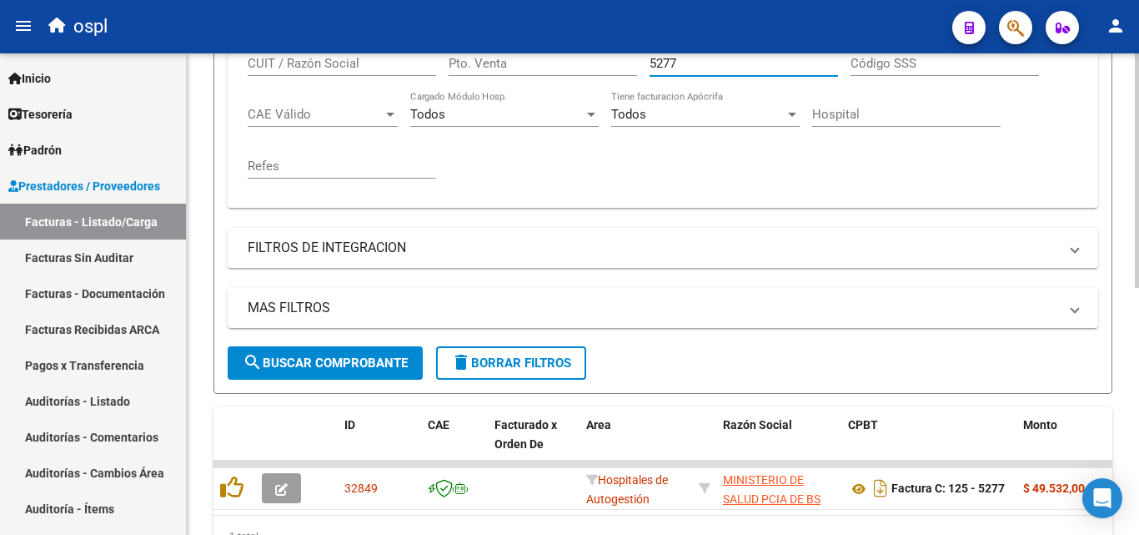
type input "5277"
click at [656, 146] on div "Comprobante Tipo Comprobante Tipo Fecha inicio – Fecha fin Fec. Comprobante Des…" at bounding box center [663, 91] width 831 height 206
drag, startPoint x: 656, startPoint y: 146, endPoint x: 647, endPoint y: 157, distance: 14.2
click at [656, 146] on div "Comprobante Tipo Comprobante Tipo Fecha inicio – Fecha fin Fec. Comprobante Des…" at bounding box center [663, 91] width 831 height 206
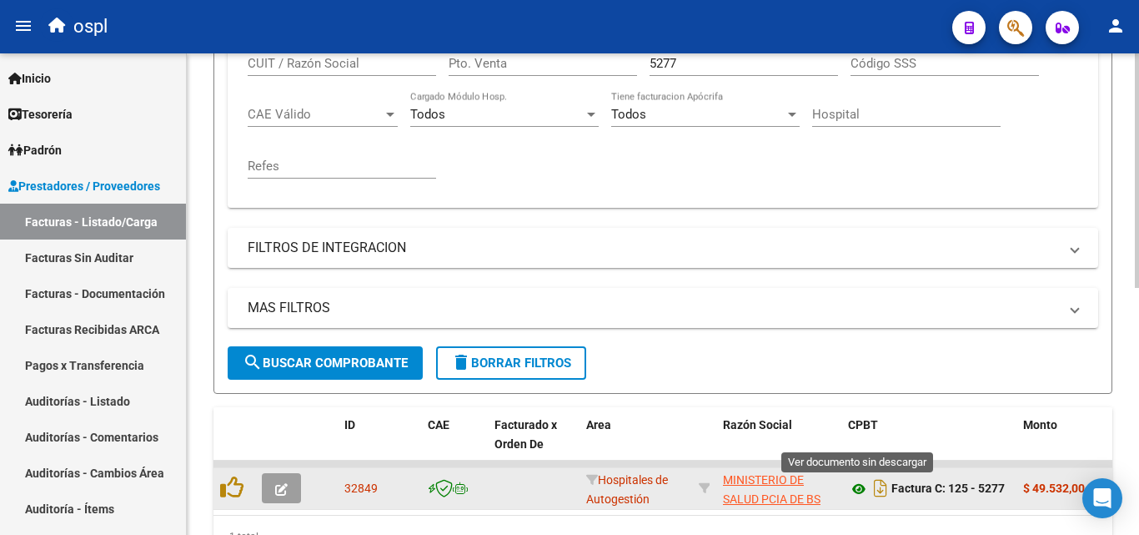
click at [861, 489] on icon at bounding box center [859, 489] width 22 height 20
click at [273, 478] on button "button" at bounding box center [281, 488] width 39 height 30
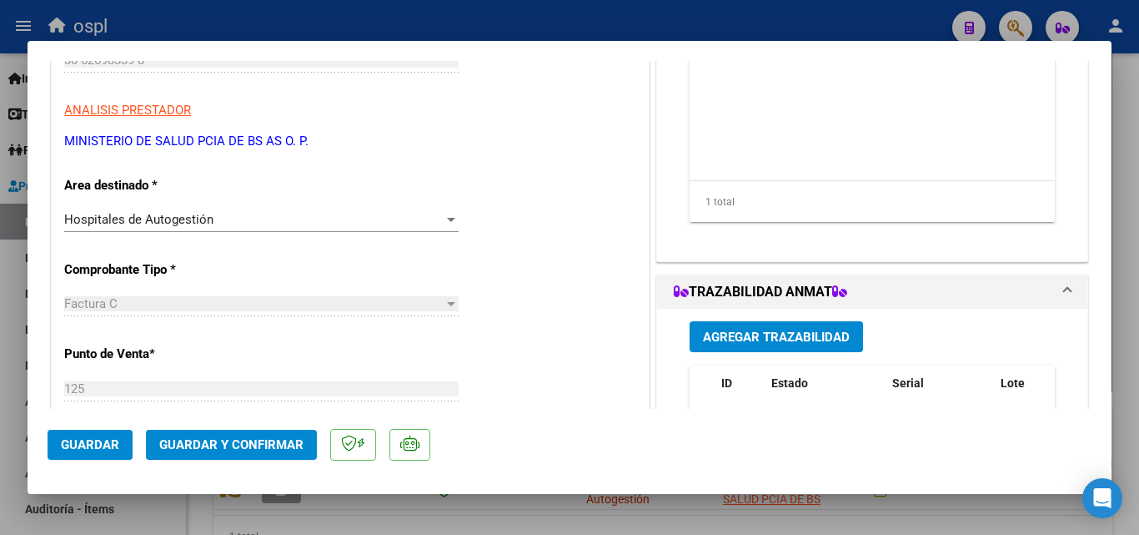
scroll to position [250, 0]
click at [444, 213] on div at bounding box center [451, 218] width 15 height 13
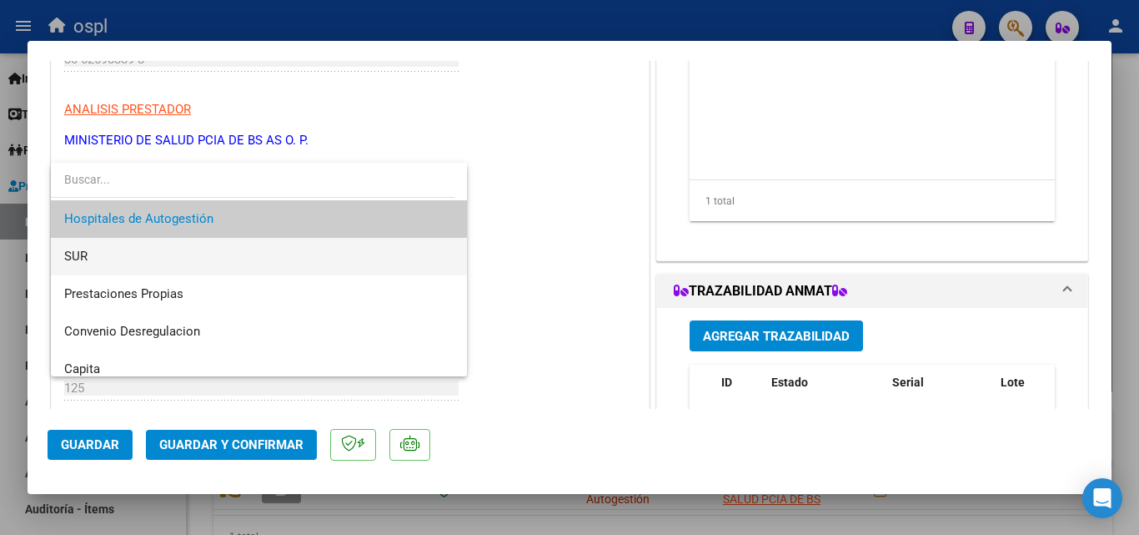
scroll to position [199, 0]
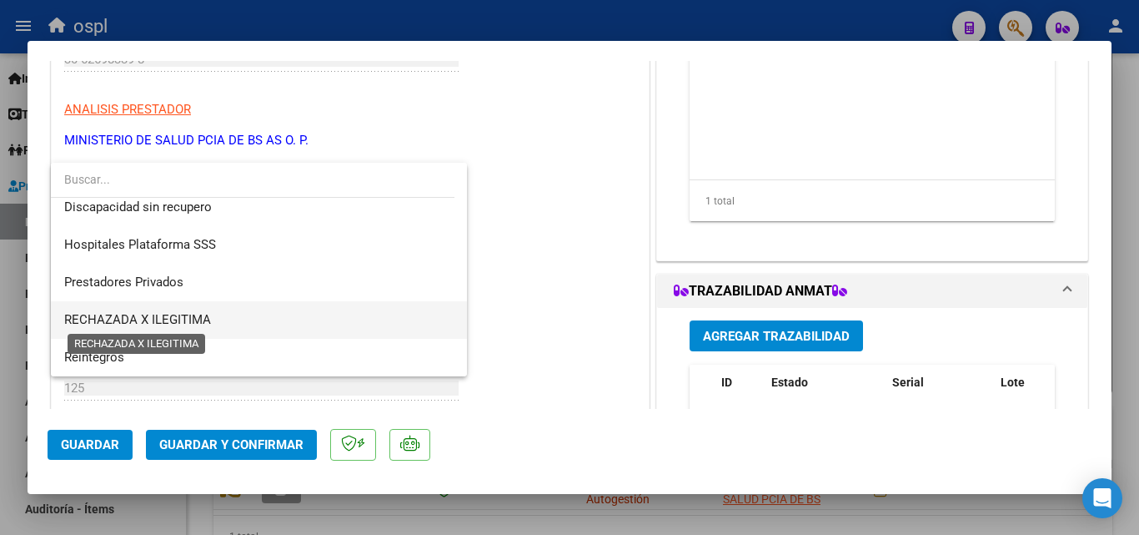
click at [148, 318] on span "RECHAZADA X ILEGITIMA" at bounding box center [137, 319] width 147 height 15
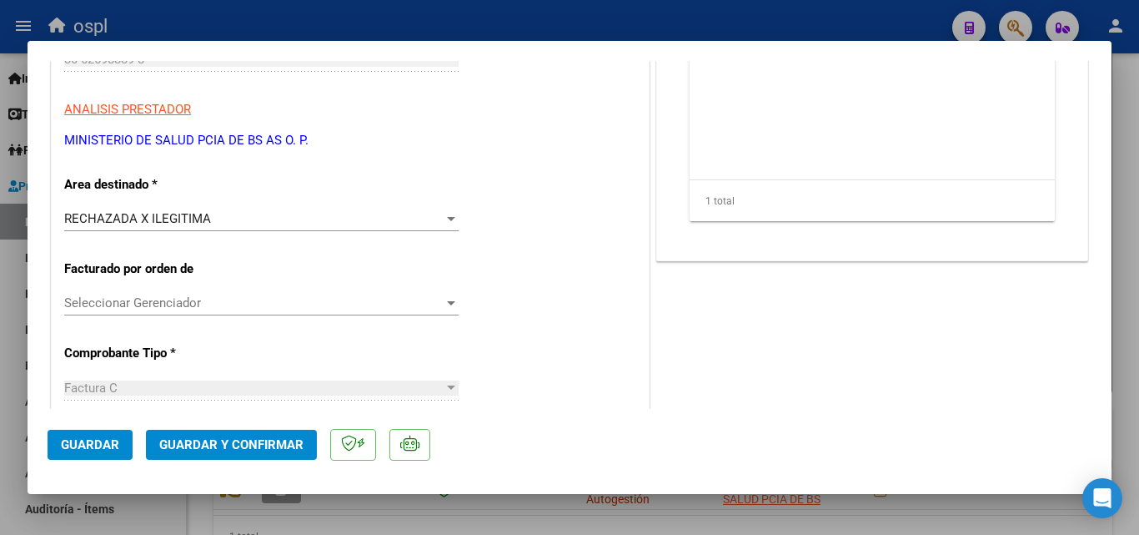
click at [245, 437] on span "Guardar y Confirmar" at bounding box center [231, 444] width 144 height 15
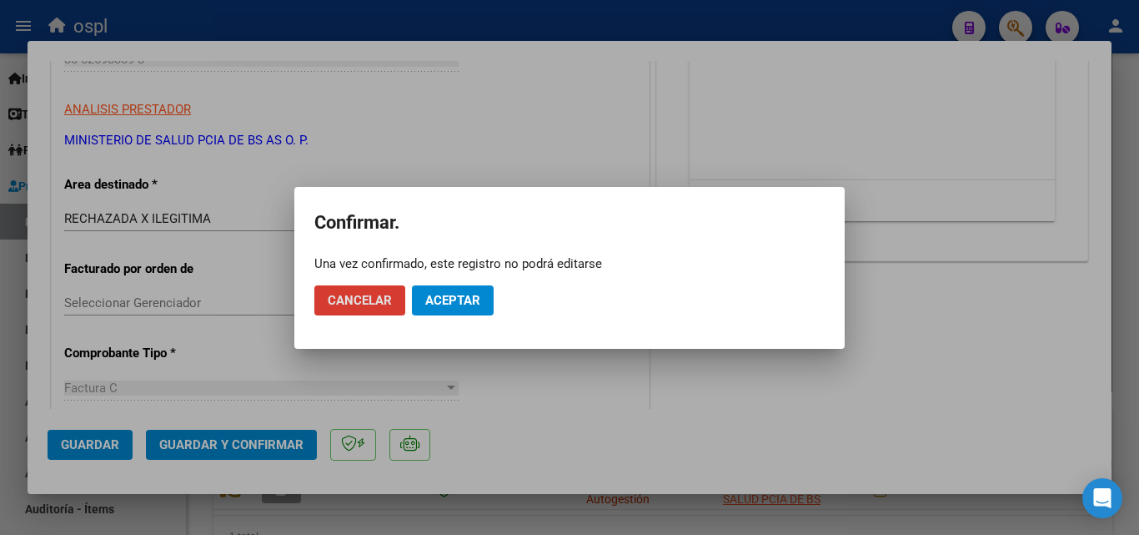
click at [471, 300] on span "Aceptar" at bounding box center [452, 300] width 55 height 15
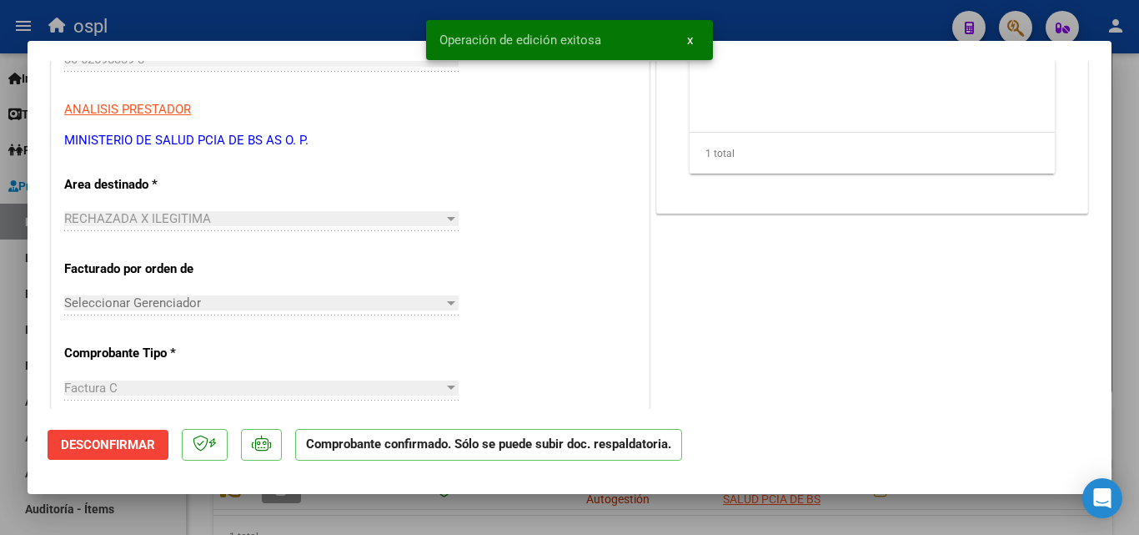
click at [312, 20] on div at bounding box center [569, 267] width 1139 height 535
type input "$ 0,00"
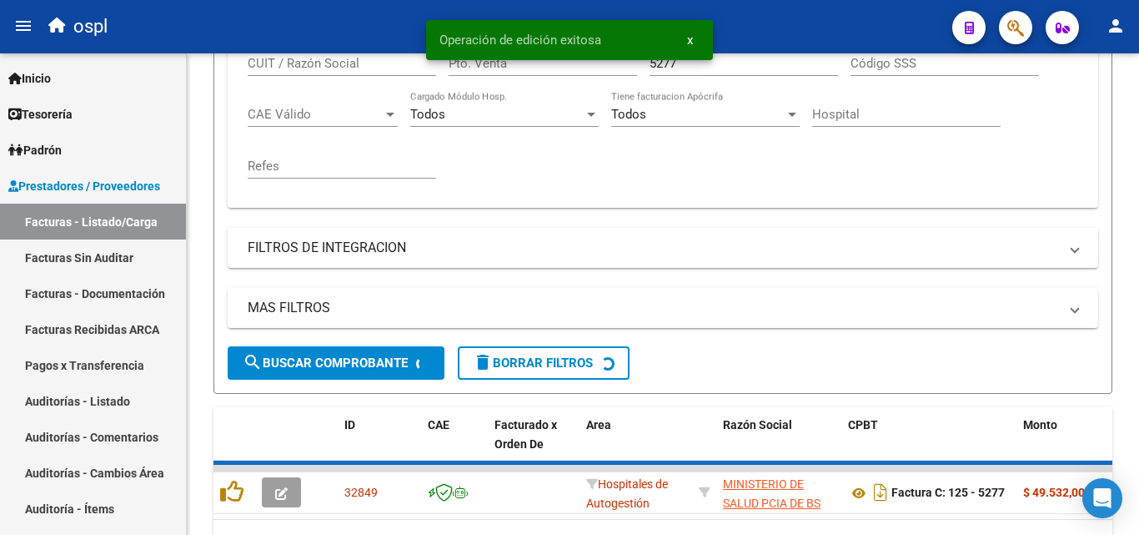
scroll to position [417, 0]
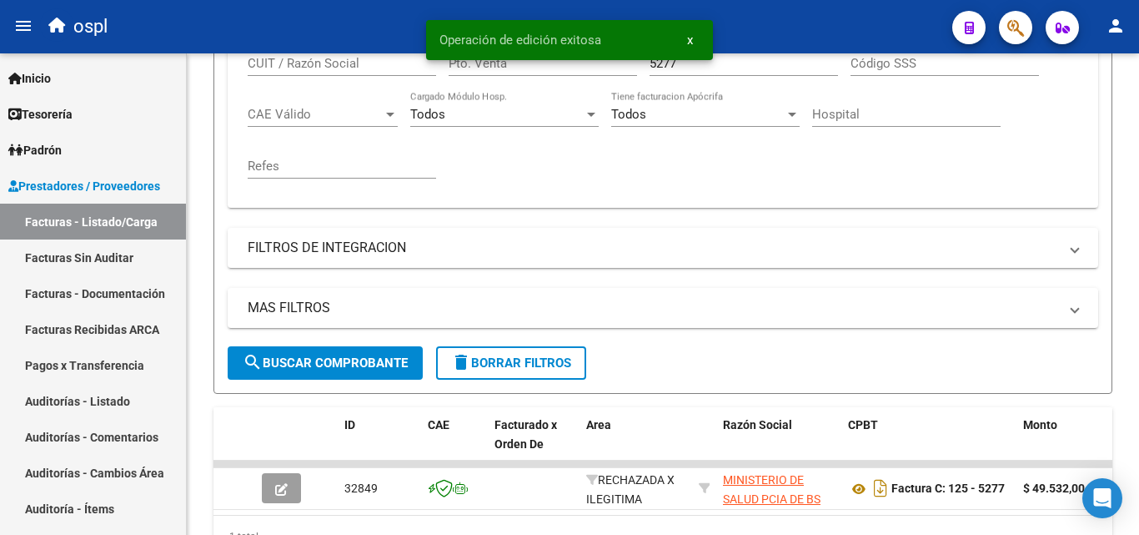
click at [690, 40] on span "x" at bounding box center [690, 40] width 6 height 15
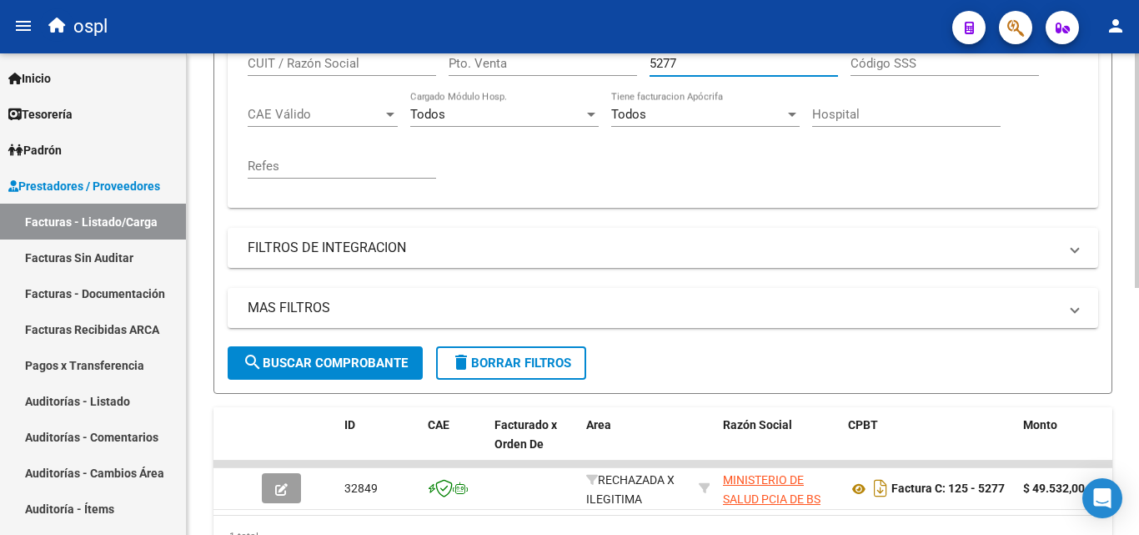
click at [685, 62] on input "5277" at bounding box center [744, 63] width 188 height 15
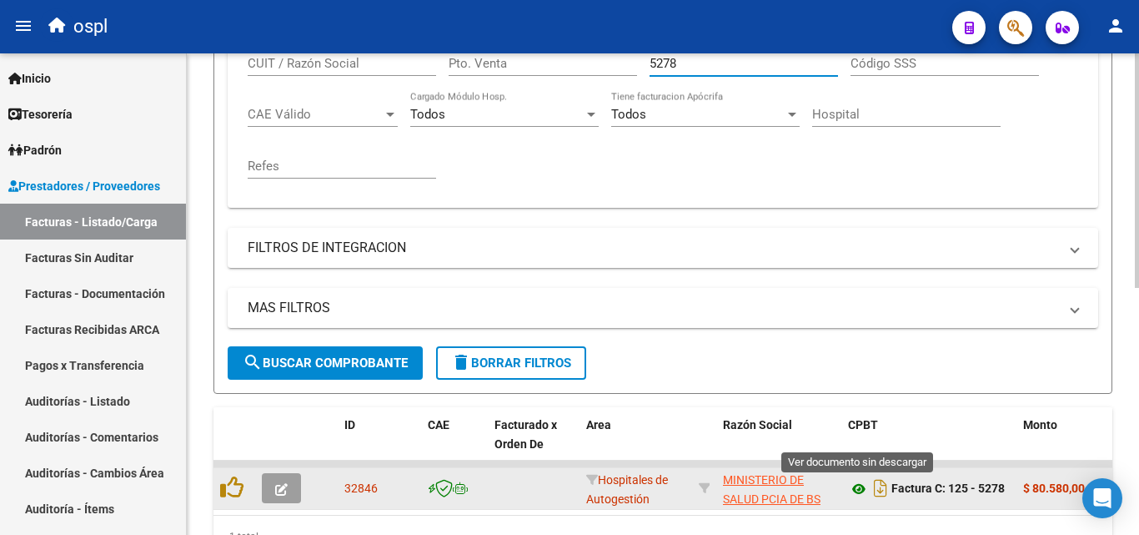
type input "5278"
click at [857, 491] on icon at bounding box center [859, 489] width 22 height 20
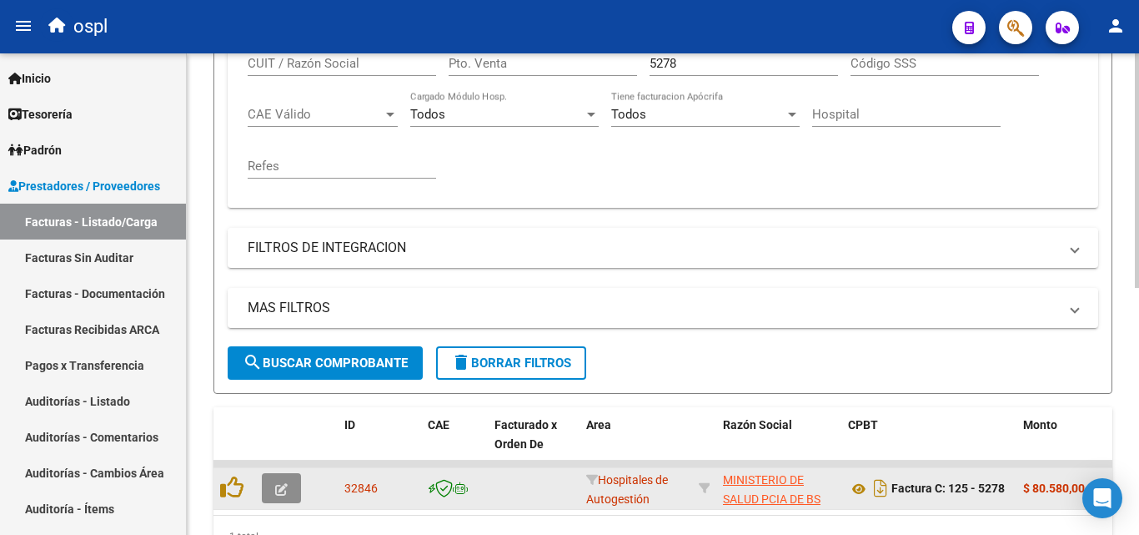
click at [279, 491] on icon "button" at bounding box center [281, 489] width 13 height 13
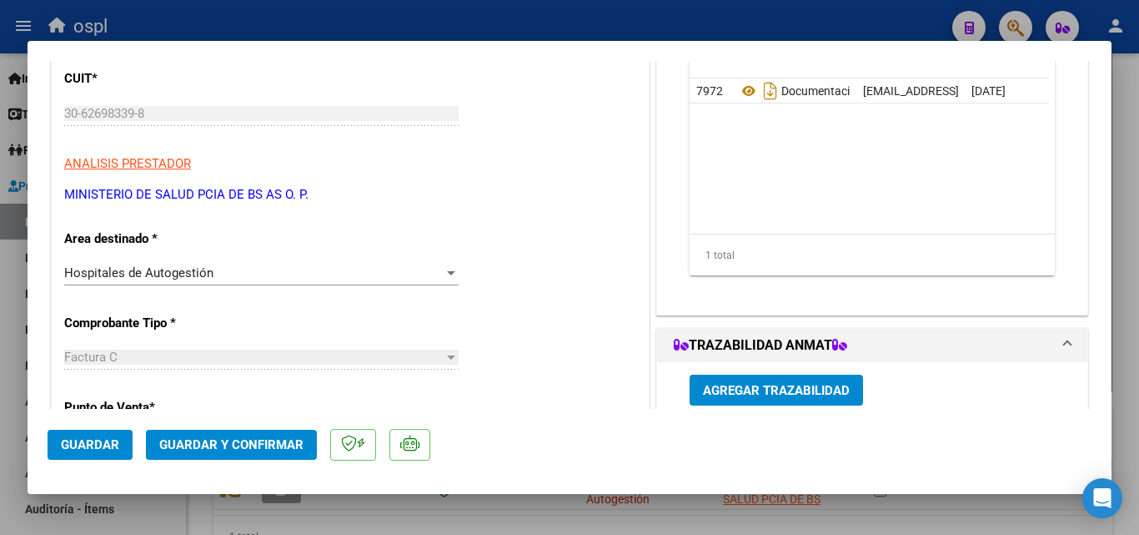
scroll to position [250, 0]
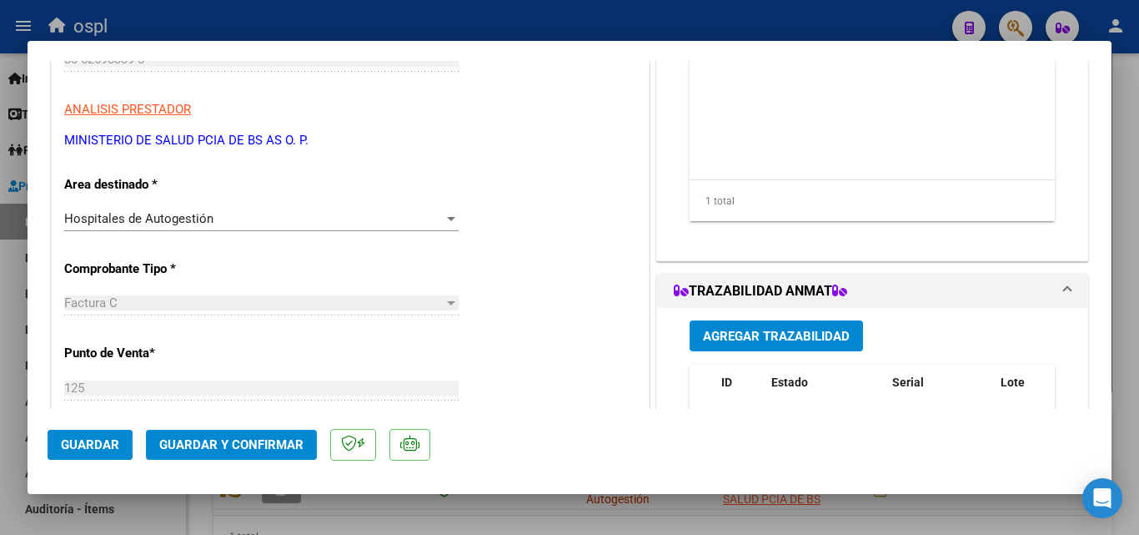
click at [444, 223] on div at bounding box center [451, 218] width 15 height 13
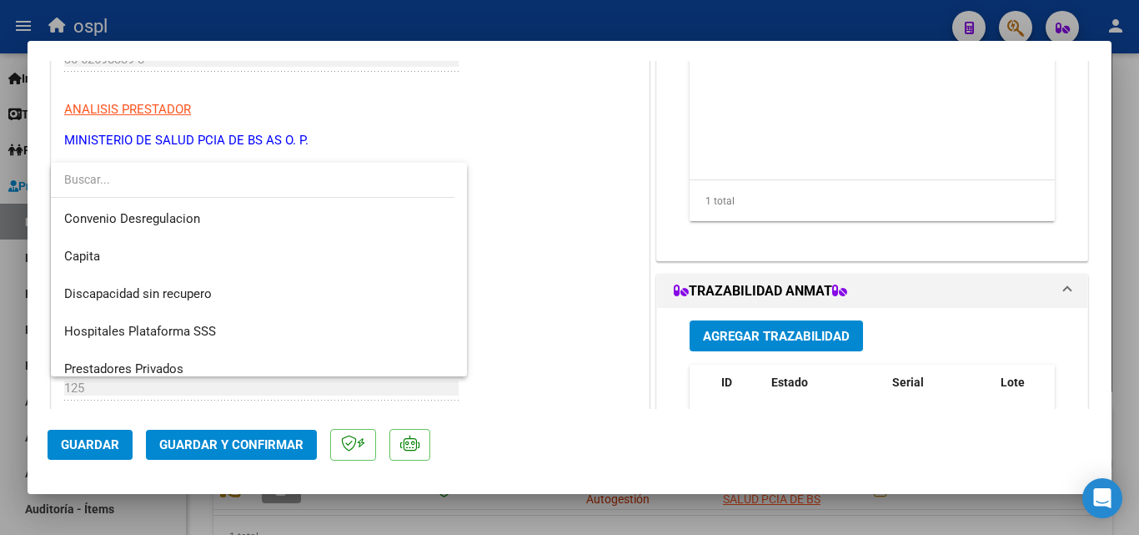
scroll to position [199, 0]
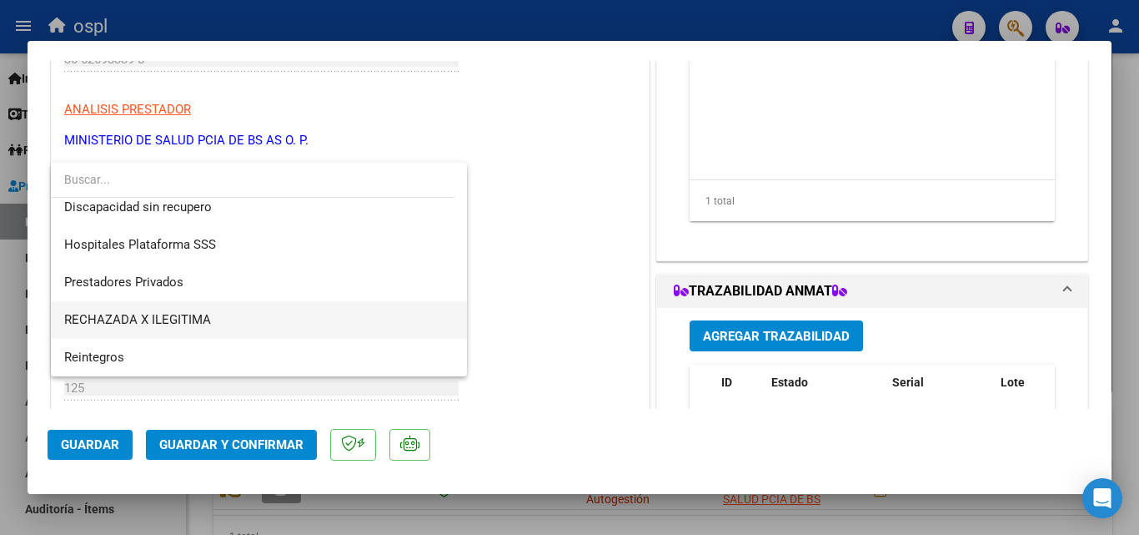
click at [248, 314] on span "RECHAZADA X ILEGITIMA" at bounding box center [258, 320] width 389 height 38
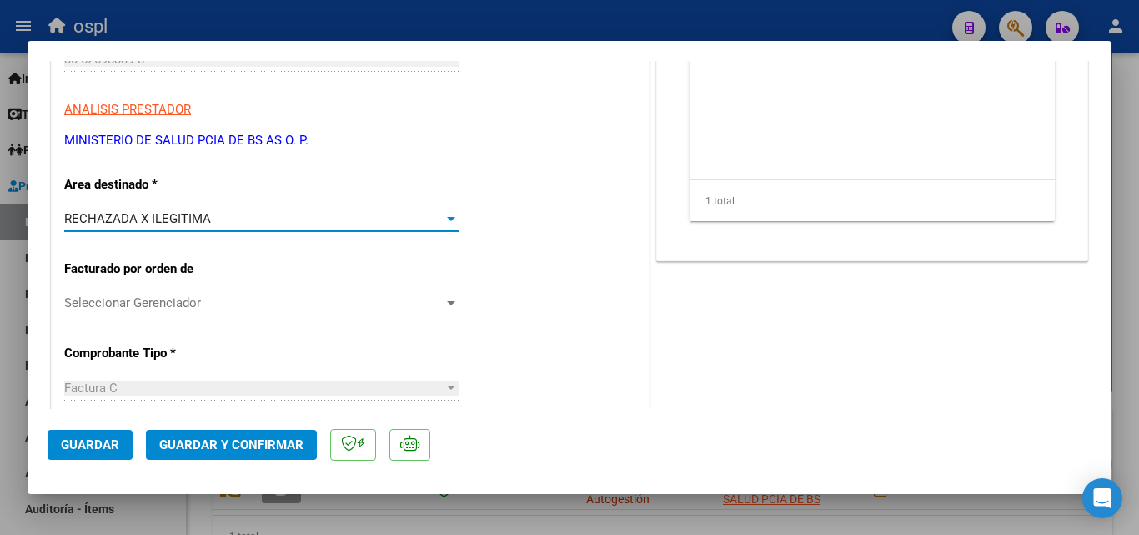
click at [237, 449] on span "Guardar y Confirmar" at bounding box center [231, 444] width 144 height 15
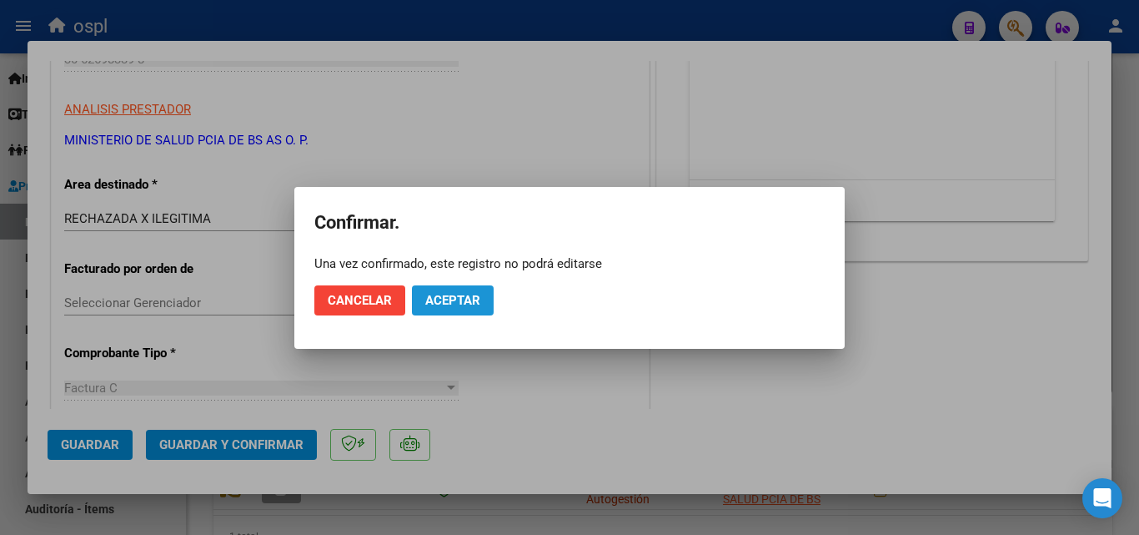
click at [446, 299] on span "Aceptar" at bounding box center [452, 300] width 55 height 15
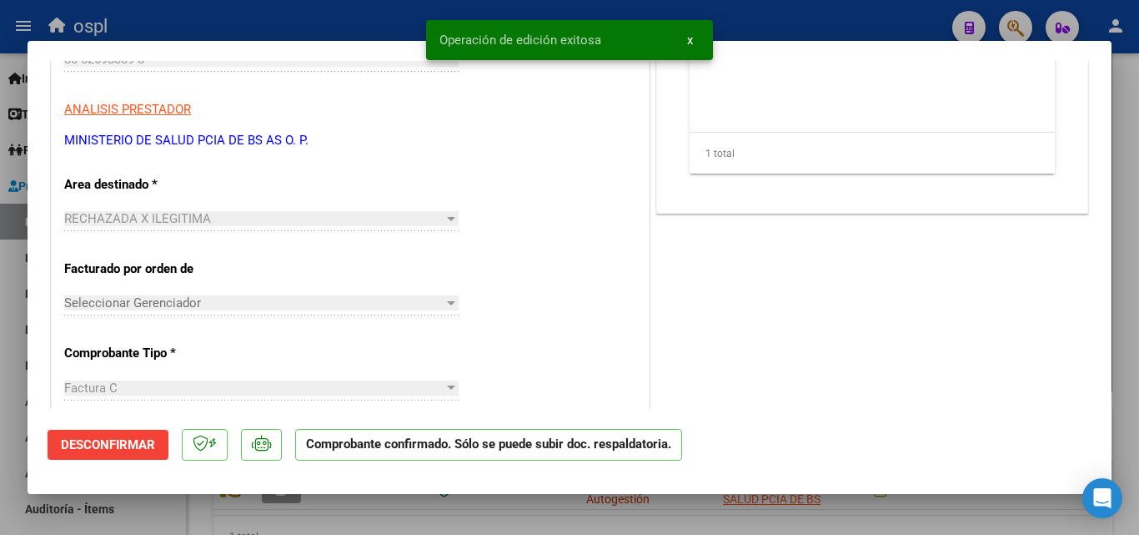
click at [317, 11] on div at bounding box center [569, 267] width 1139 height 535
type input "$ 0,00"
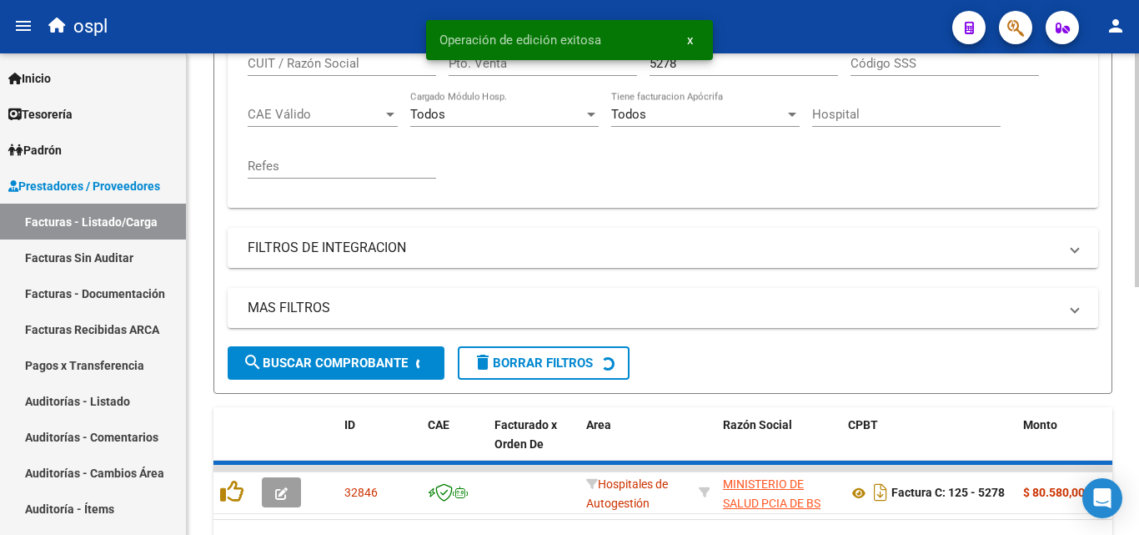
scroll to position [417, 0]
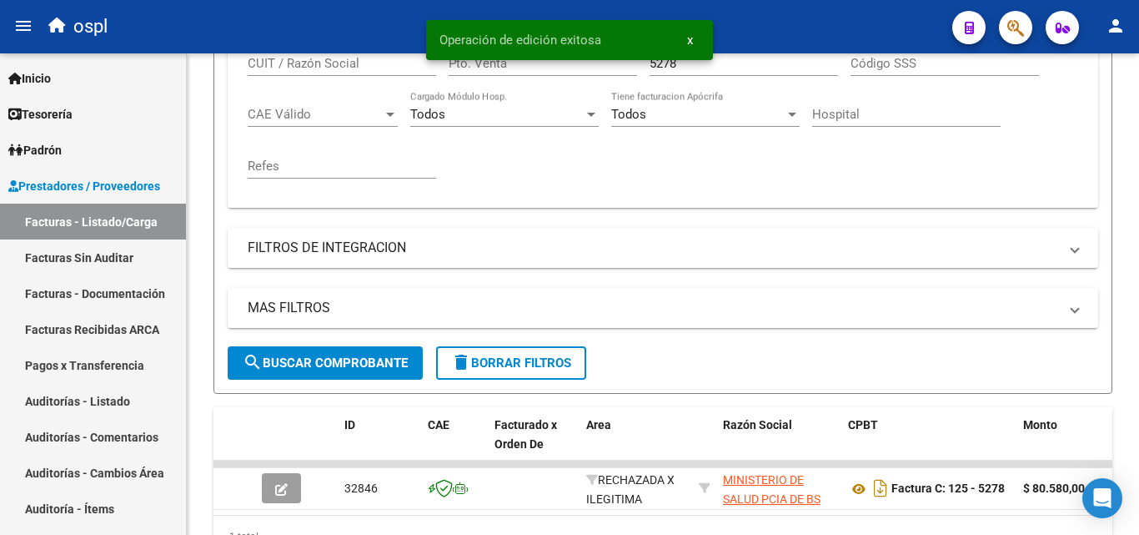
click at [690, 44] on span "x" at bounding box center [690, 40] width 6 height 15
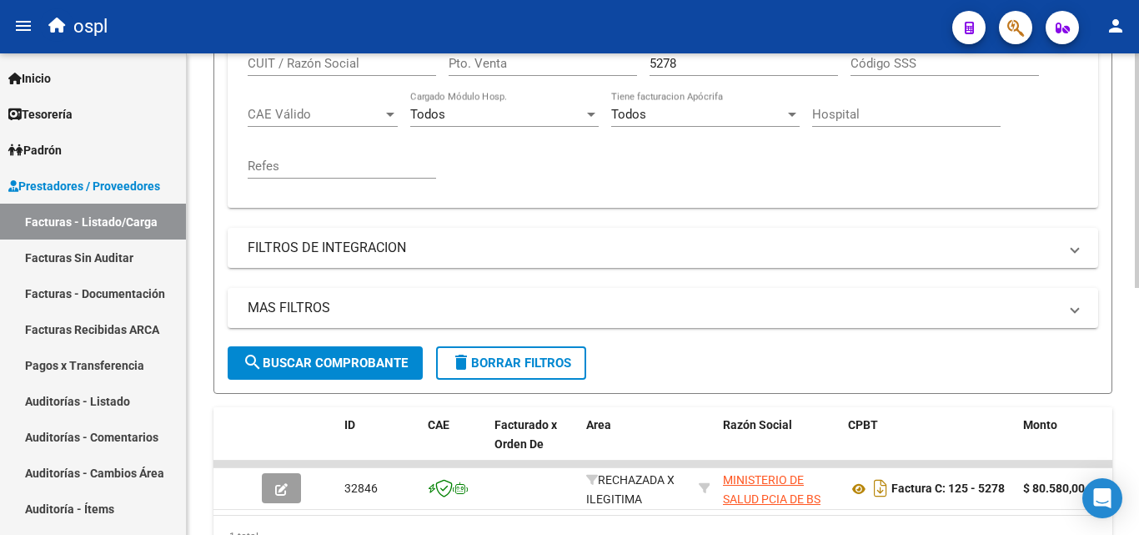
click at [679, 65] on input "5278" at bounding box center [744, 63] width 188 height 15
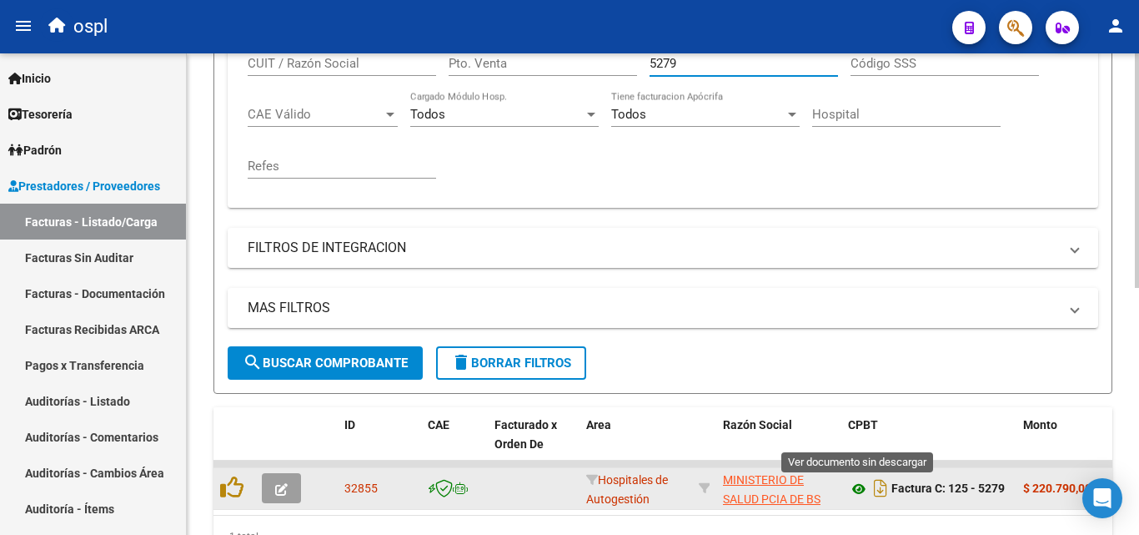
type input "5279"
click at [854, 489] on icon at bounding box center [859, 489] width 22 height 20
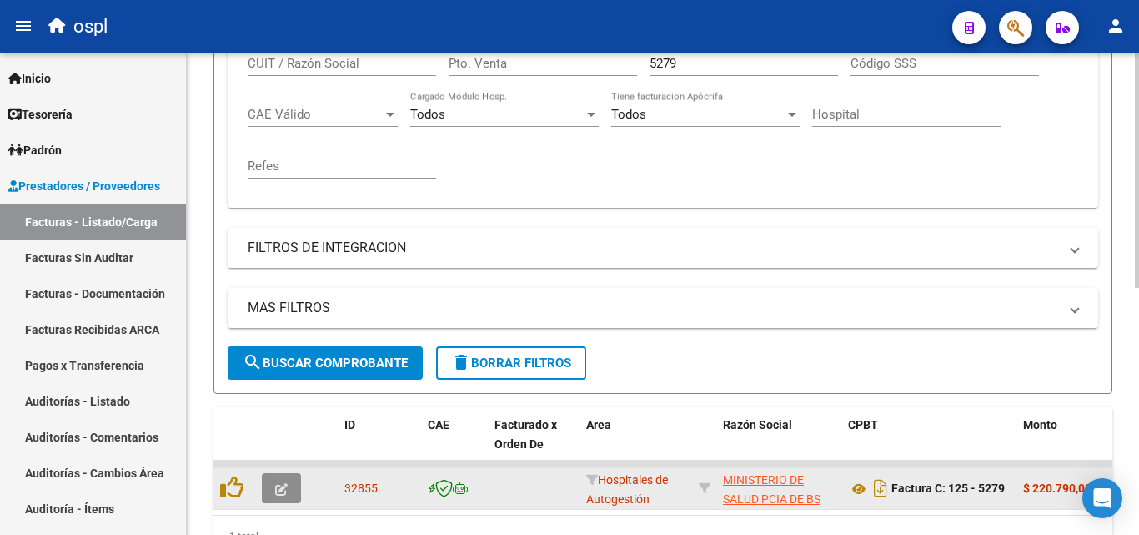
click at [281, 489] on icon "button" at bounding box center [281, 489] width 13 height 13
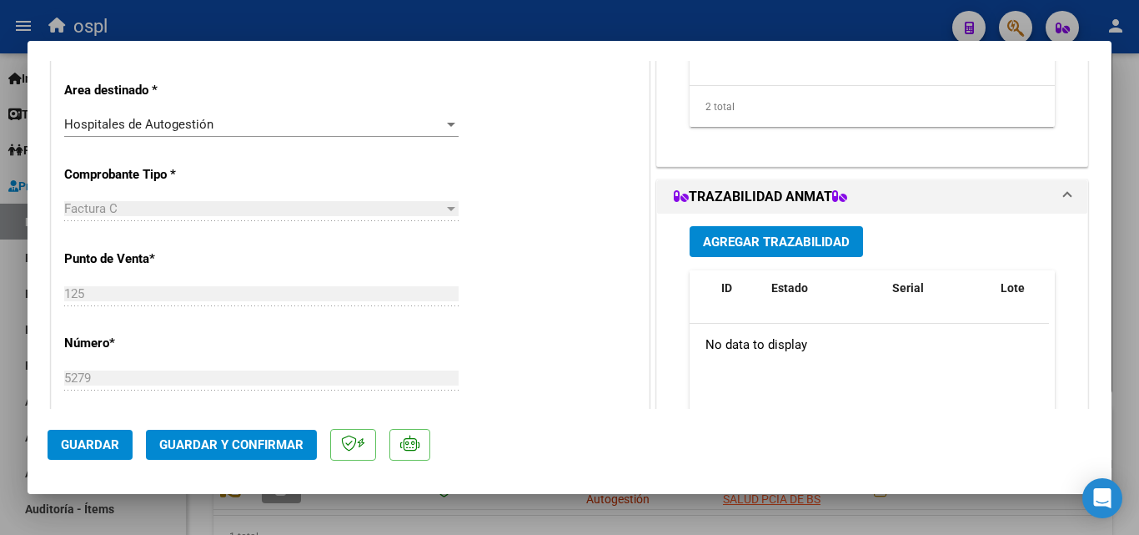
scroll to position [334, 0]
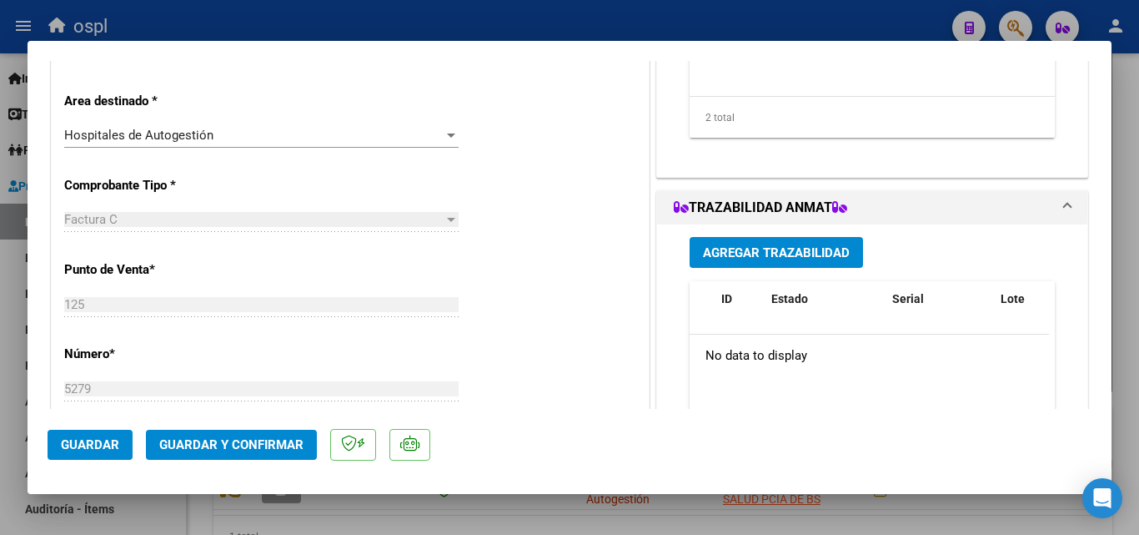
click at [437, 133] on div "Hospitales de Autogestión" at bounding box center [253, 135] width 379 height 15
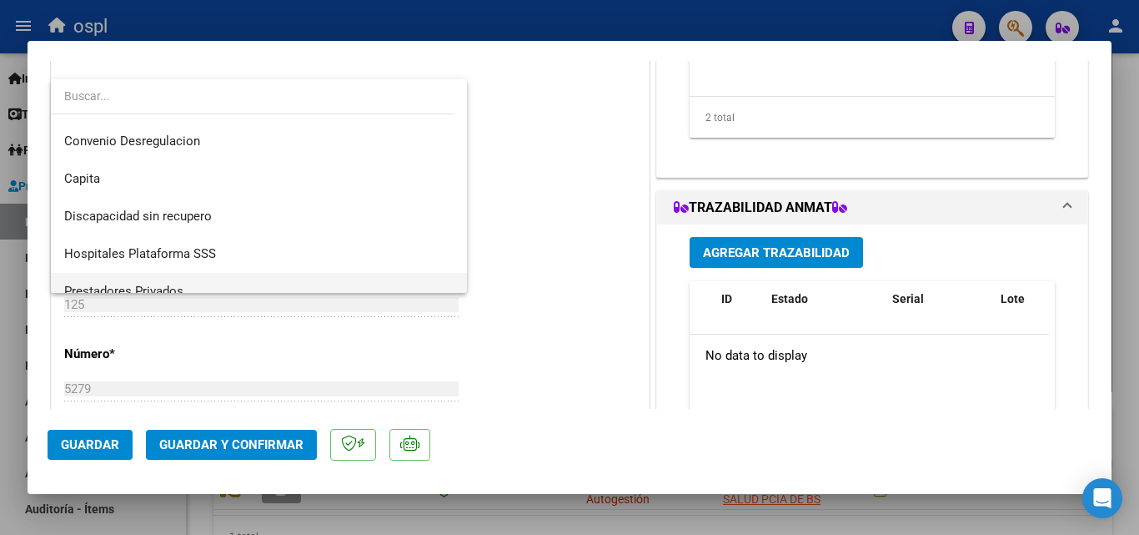
scroll to position [199, 0]
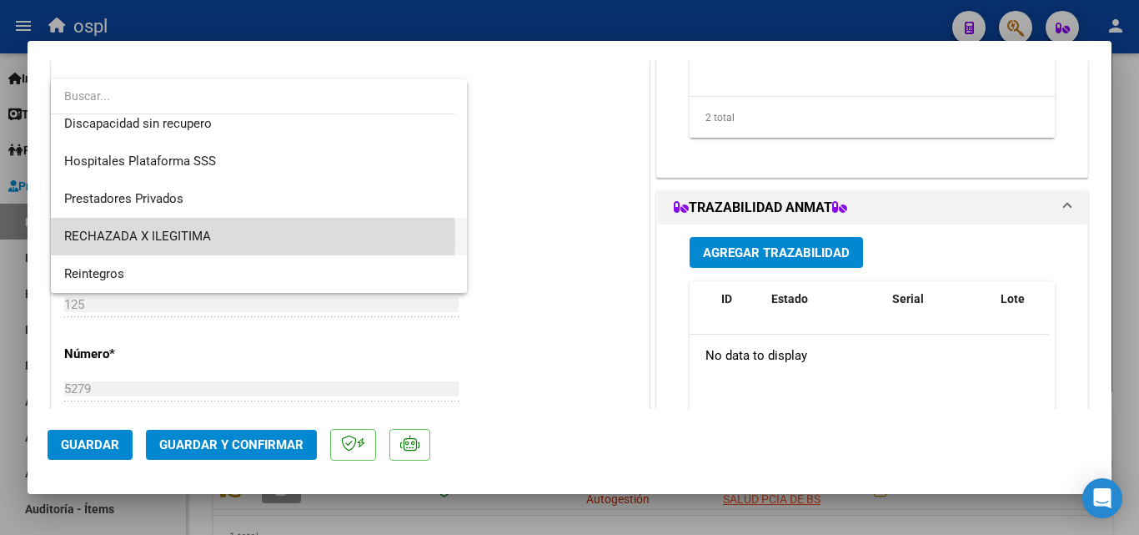
click at [218, 235] on span "RECHAZADA X ILEGITIMA" at bounding box center [258, 237] width 389 height 38
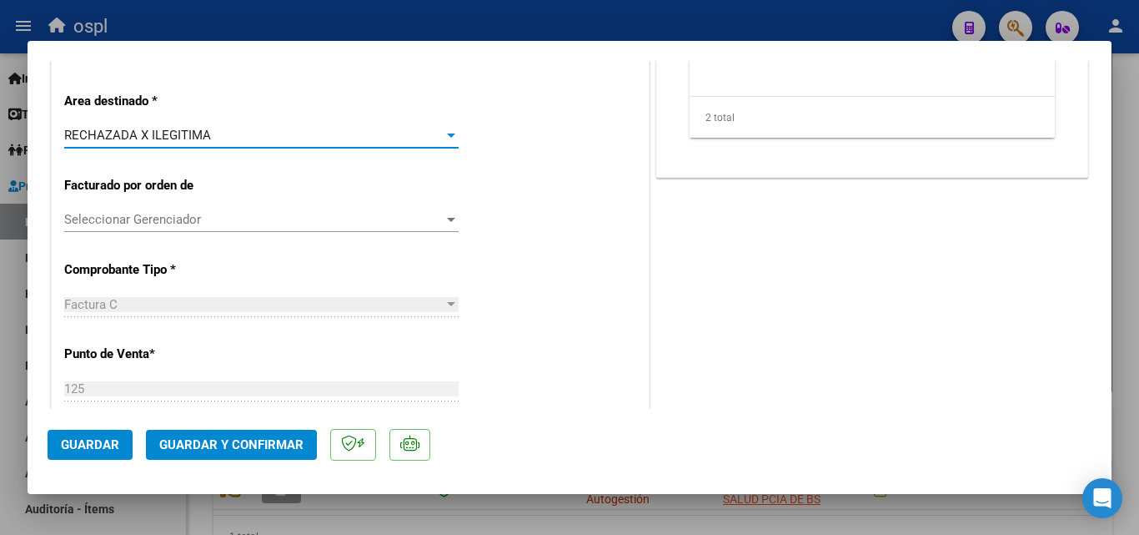
click at [570, 176] on div "CUIT * 30-62698339-8 Ingresar CUIT ANALISIS PRESTADOR MINISTERIO DE SALUD PCIA …" at bounding box center [350, 540] width 597 height 1267
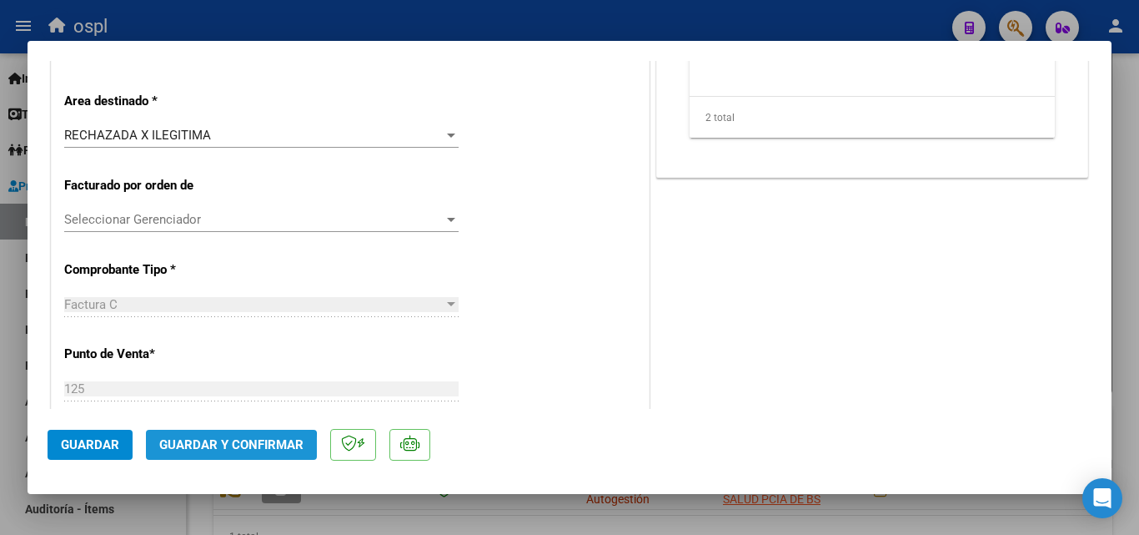
click at [188, 452] on button "Guardar y Confirmar" at bounding box center [231, 444] width 171 height 30
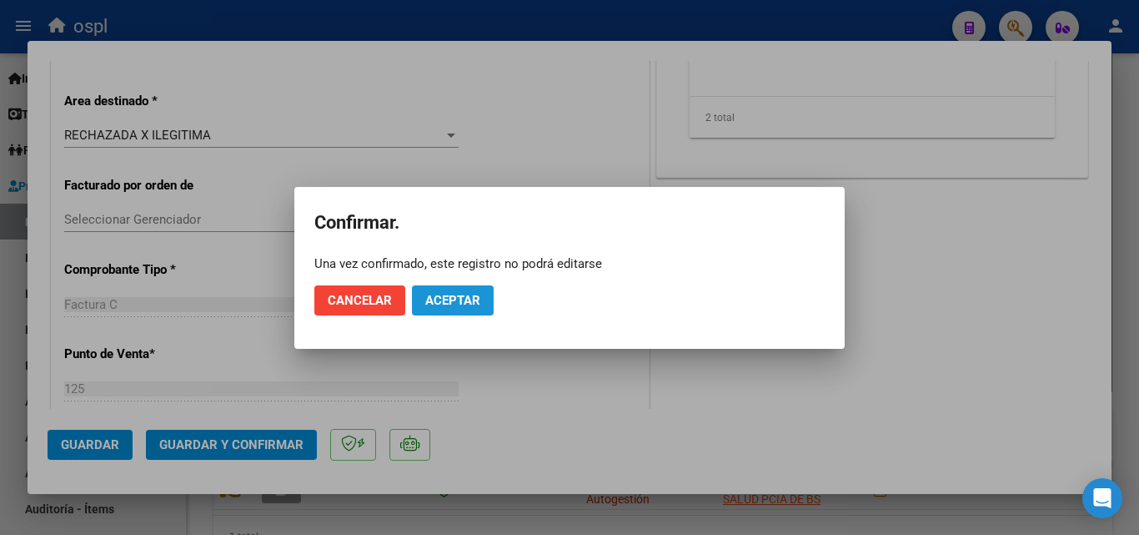
click at [453, 304] on span "Aceptar" at bounding box center [452, 300] width 55 height 15
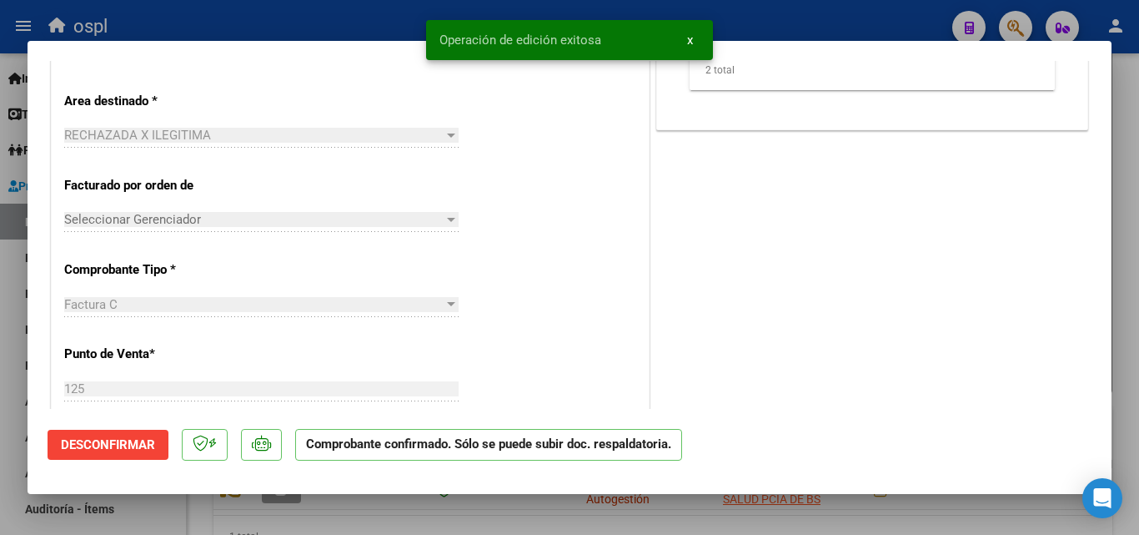
click at [386, 9] on div at bounding box center [569, 267] width 1139 height 535
type input "$ 0,00"
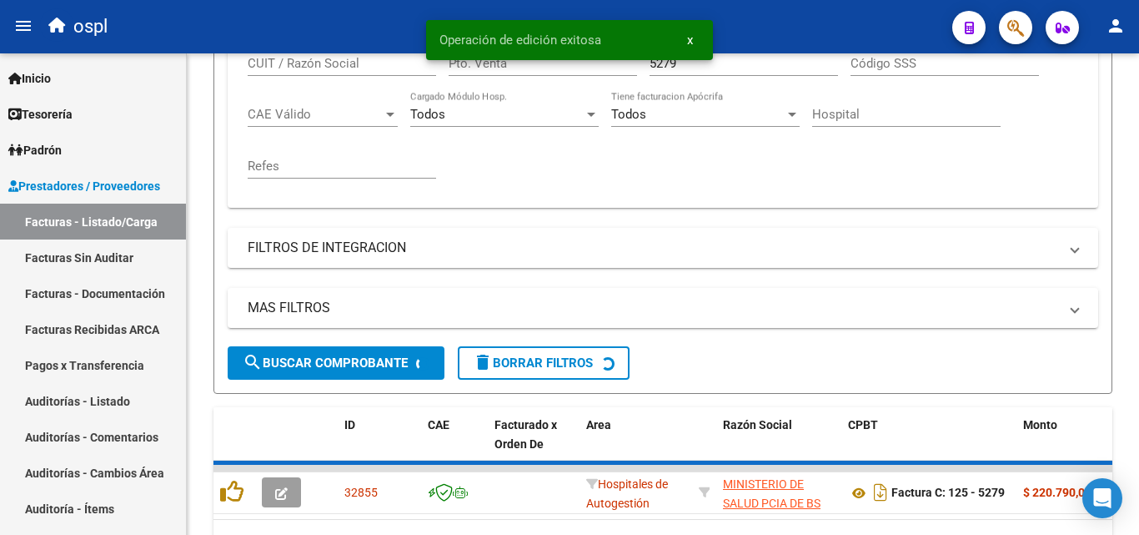
scroll to position [417, 0]
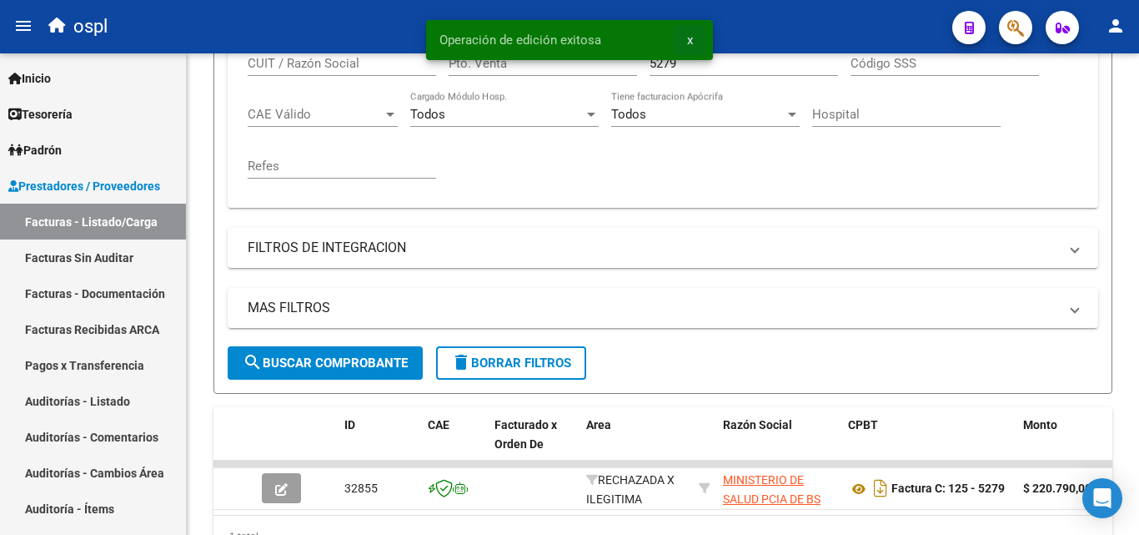
click at [699, 38] on button "x" at bounding box center [690, 40] width 33 height 30
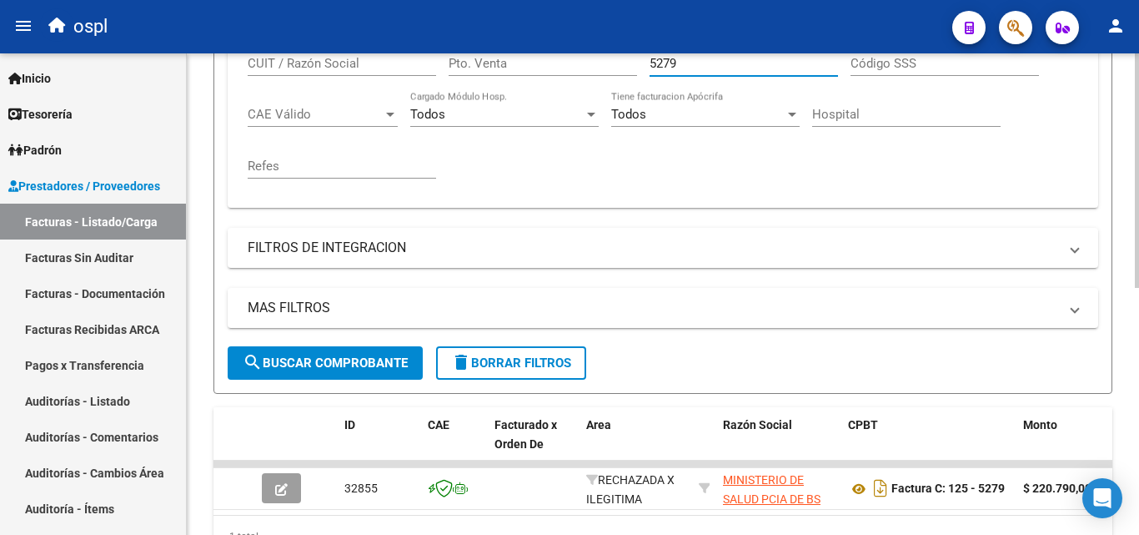
click at [698, 57] on input "5279" at bounding box center [744, 63] width 188 height 15
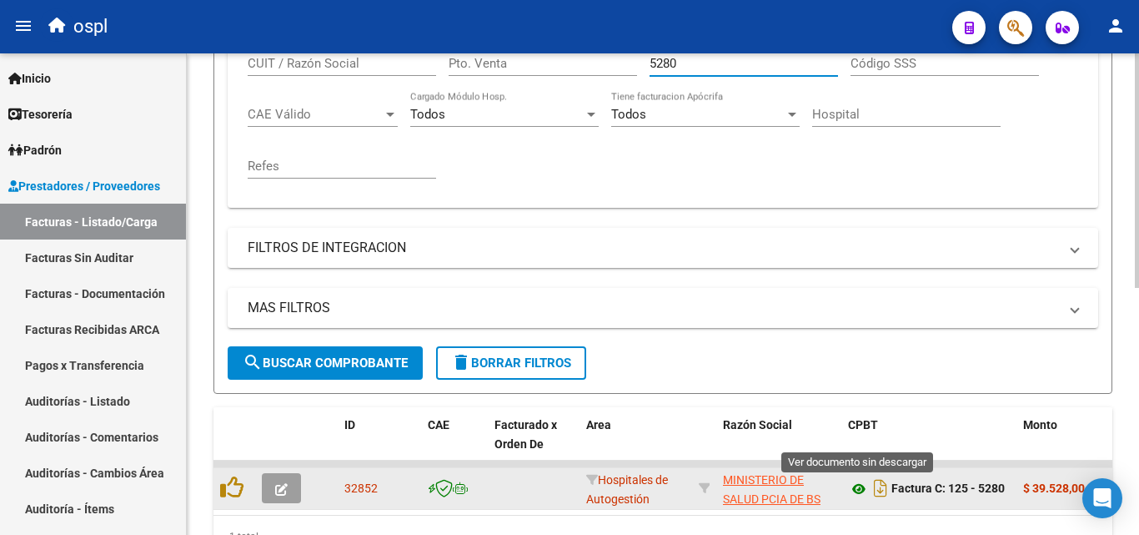
type input "5280"
click at [856, 494] on icon at bounding box center [859, 489] width 22 height 20
click at [284, 487] on icon "button" at bounding box center [281, 489] width 13 height 13
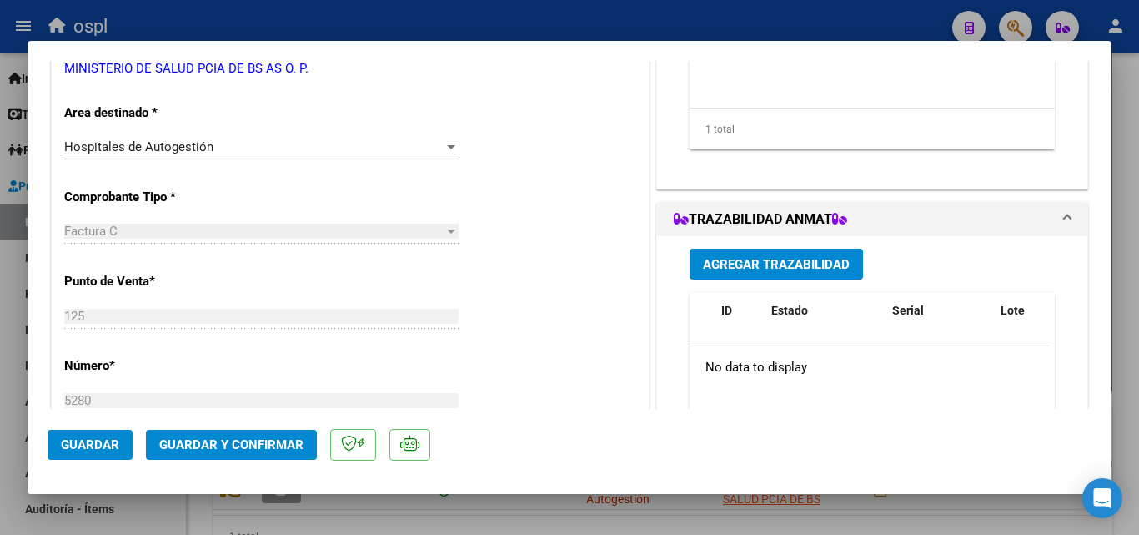
scroll to position [334, 0]
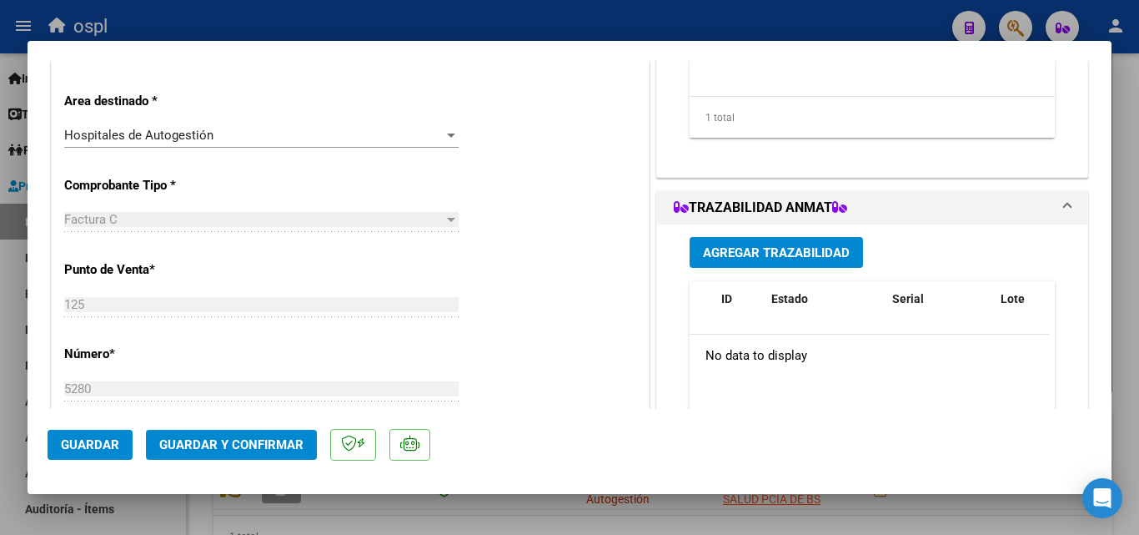
click at [376, 141] on div "Hospitales de Autogestión" at bounding box center [253, 135] width 379 height 15
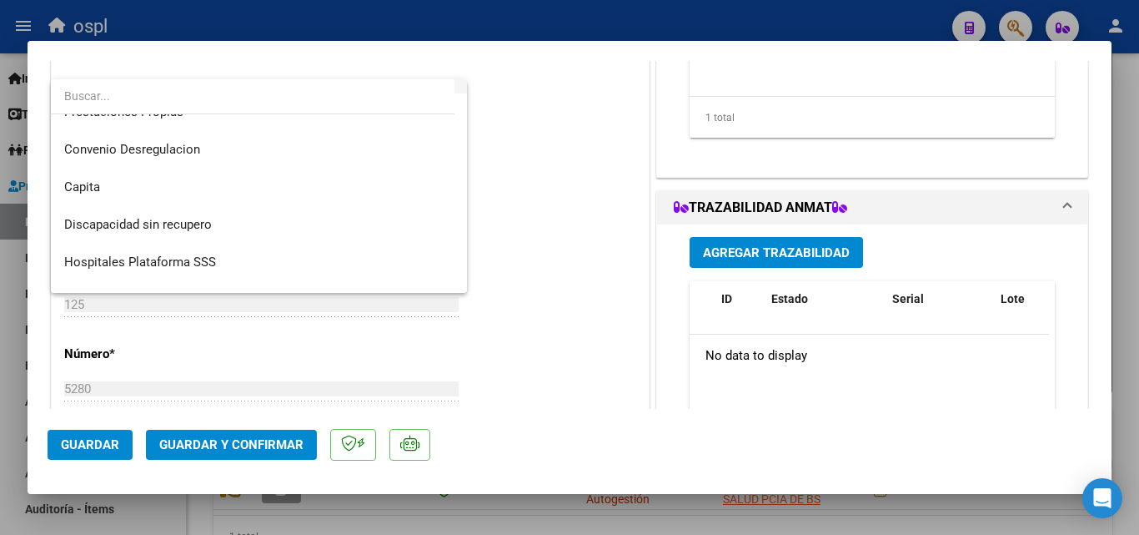
scroll to position [199, 0]
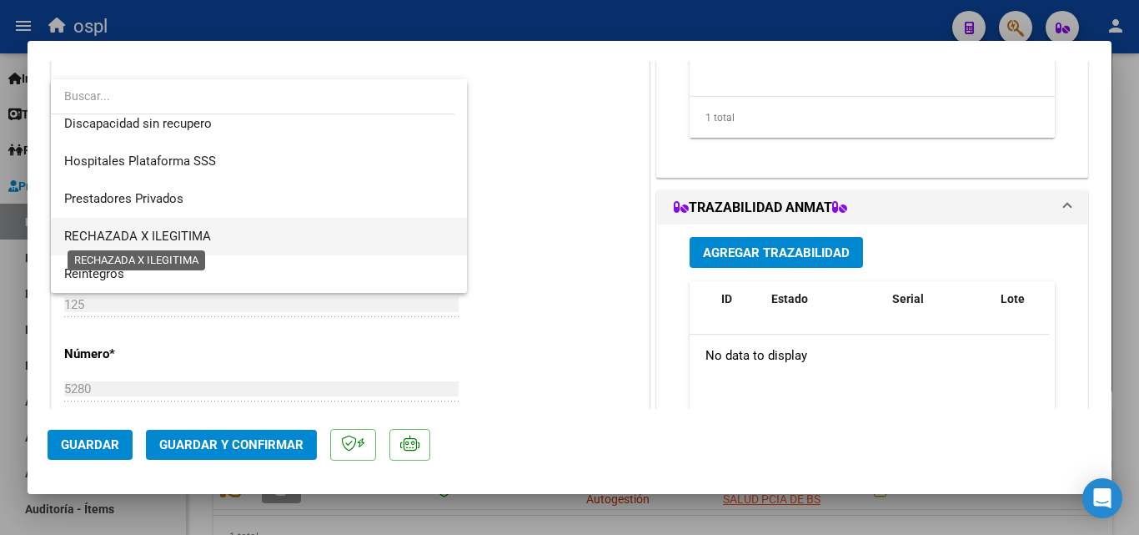
click at [185, 236] on span "RECHAZADA X ILEGITIMA" at bounding box center [137, 235] width 147 height 15
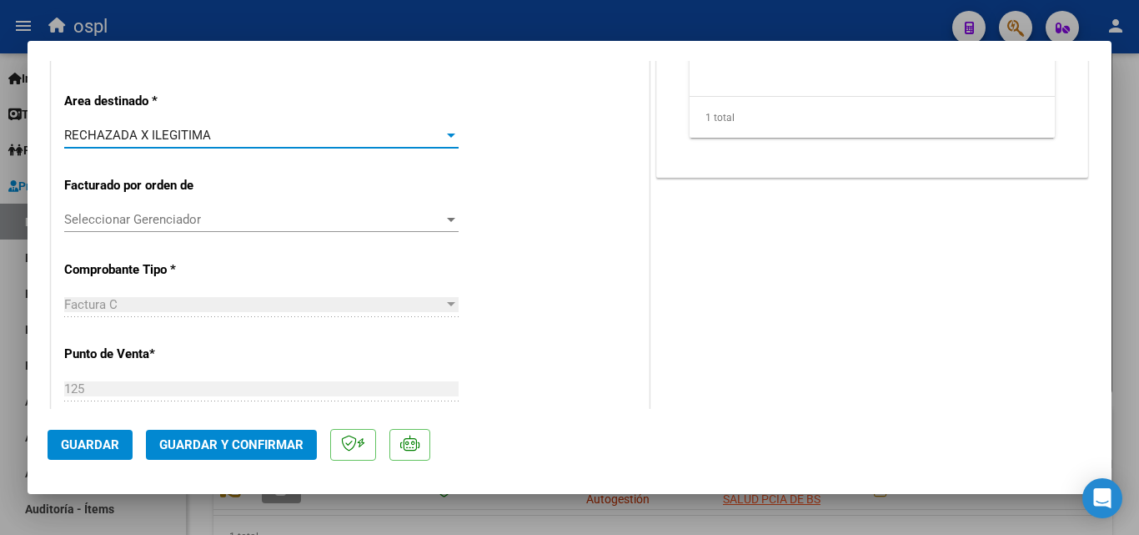
click at [481, 218] on div "CUIT * 30-62698339-8 Ingresar CUIT ANALISIS PRESTADOR MINISTERIO DE SALUD PCIA …" at bounding box center [350, 540] width 597 height 1267
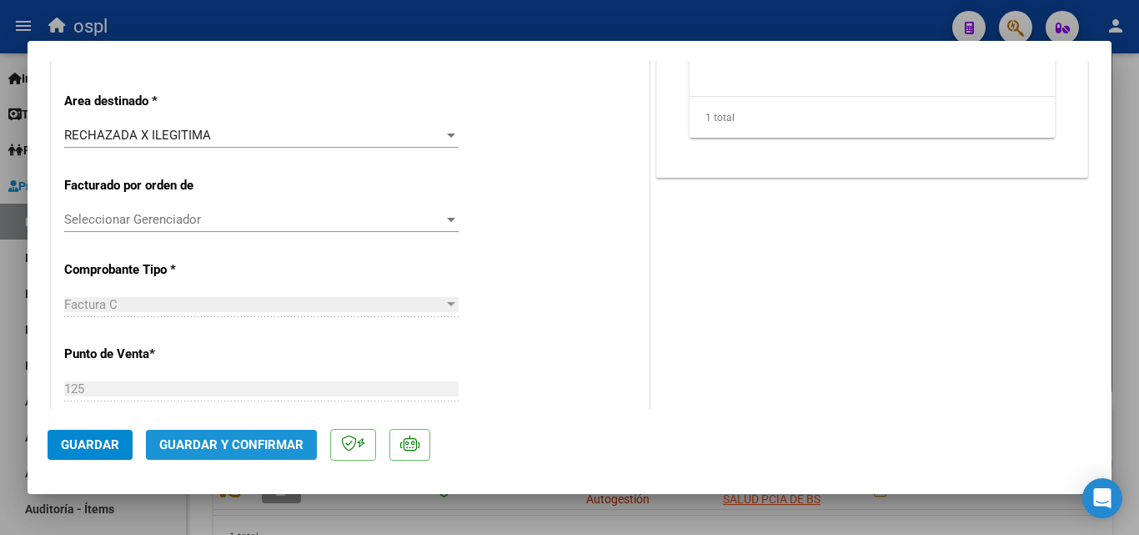
click at [251, 446] on span "Guardar y Confirmar" at bounding box center [231, 444] width 144 height 15
click at [276, 433] on button "Guardar y Confirmar" at bounding box center [231, 444] width 171 height 30
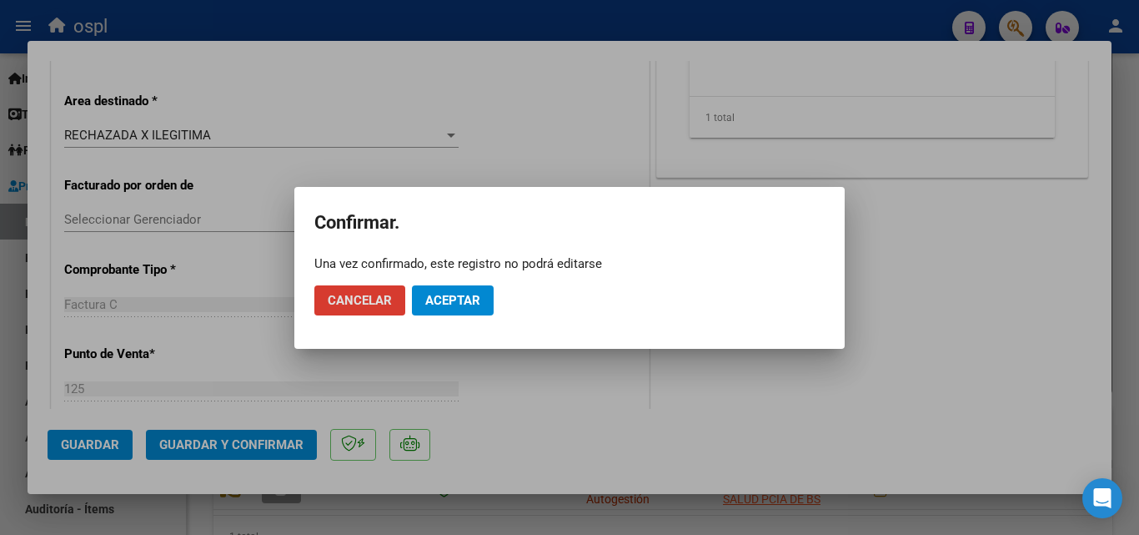
click at [433, 304] on span "Aceptar" at bounding box center [452, 300] width 55 height 15
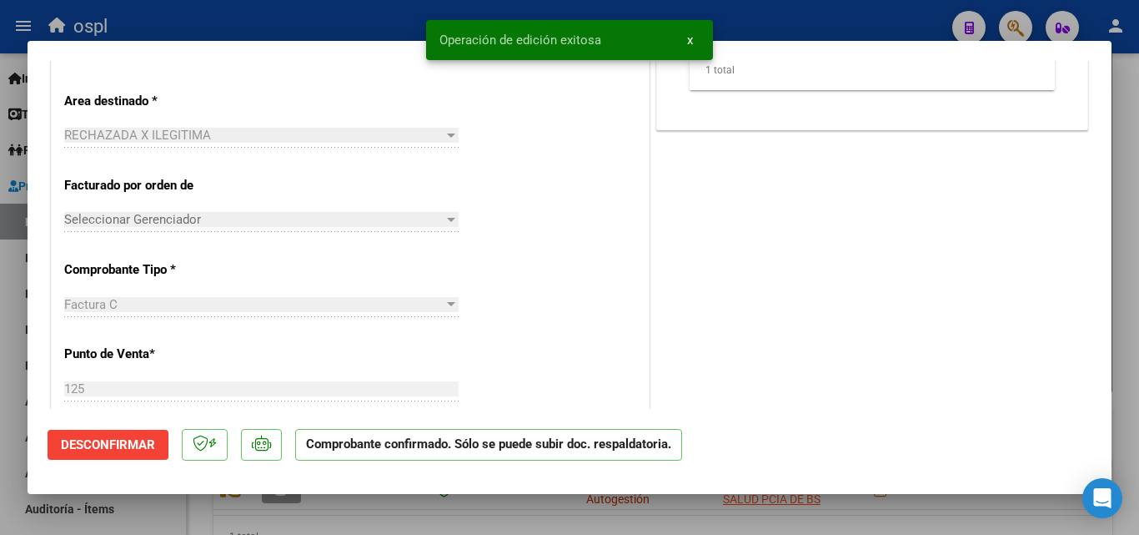
click at [275, 16] on div at bounding box center [569, 267] width 1139 height 535
type input "$ 0,00"
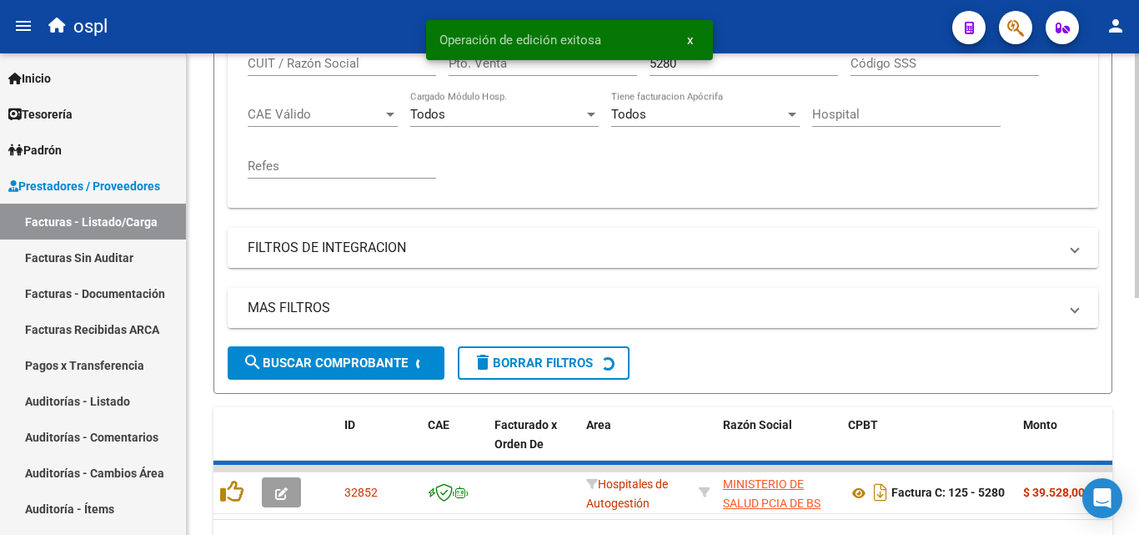
scroll to position [417, 0]
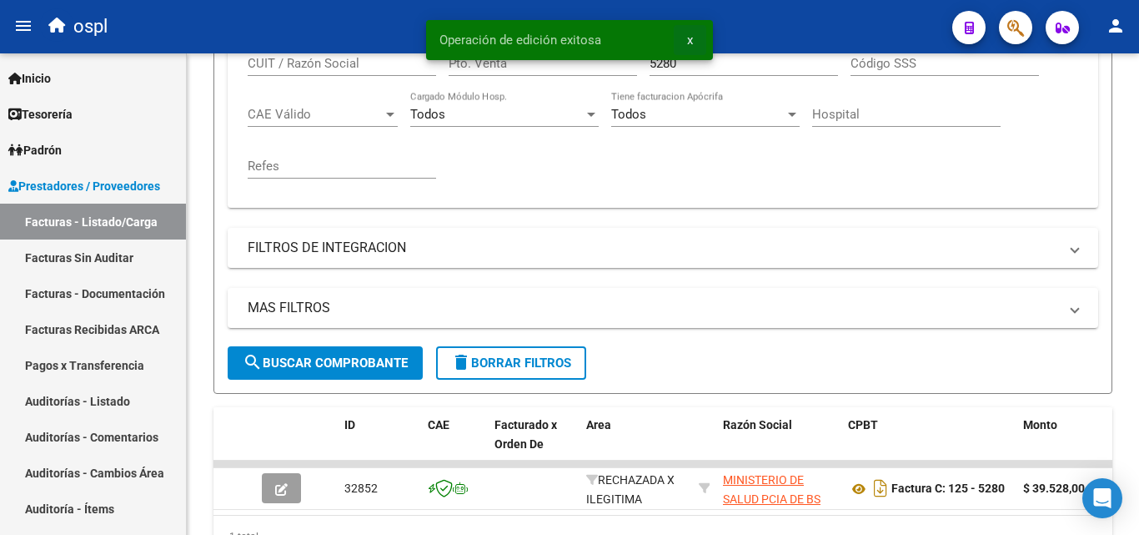
click at [692, 41] on span "x" at bounding box center [690, 40] width 6 height 15
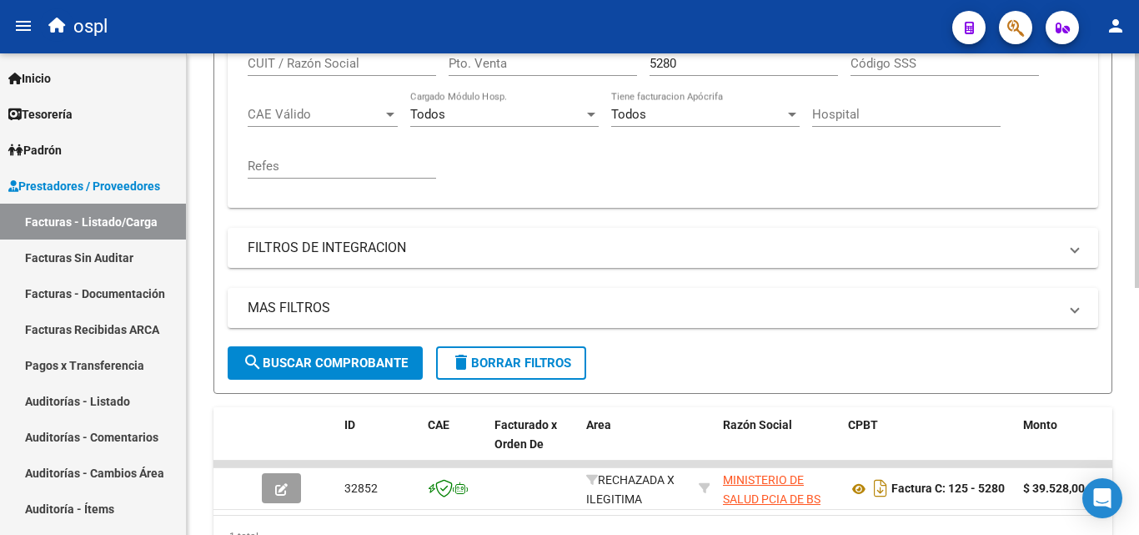
click at [694, 62] on input "5280" at bounding box center [744, 63] width 188 height 15
type input "5"
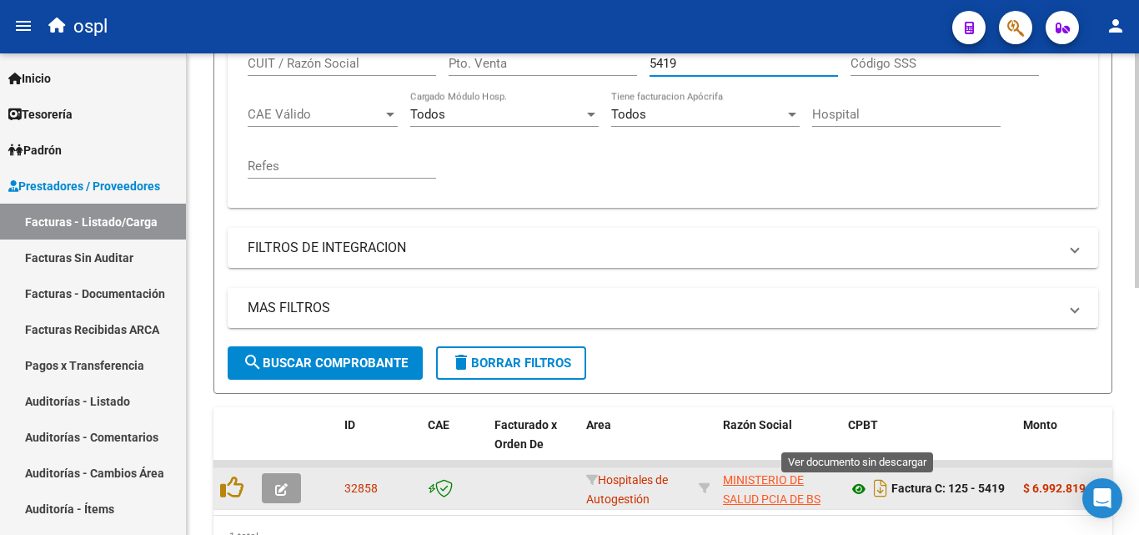
type input "5419"
click at [859, 490] on icon at bounding box center [859, 489] width 22 height 20
click at [281, 489] on icon "button" at bounding box center [281, 489] width 13 height 13
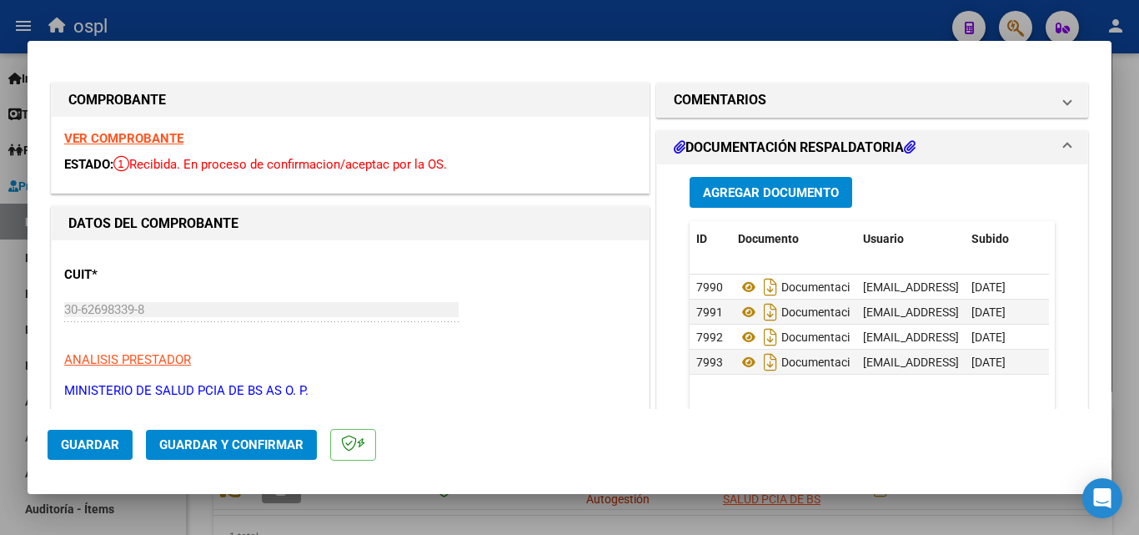
scroll to position [250, 0]
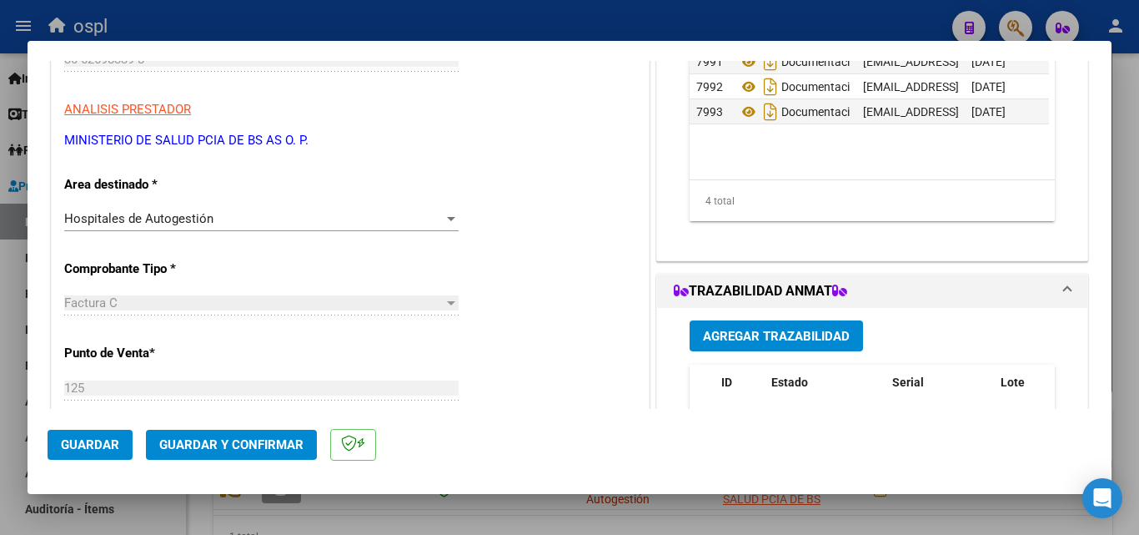
click at [398, 209] on div "Hospitales de Autogestión Seleccionar Area" at bounding box center [261, 218] width 394 height 25
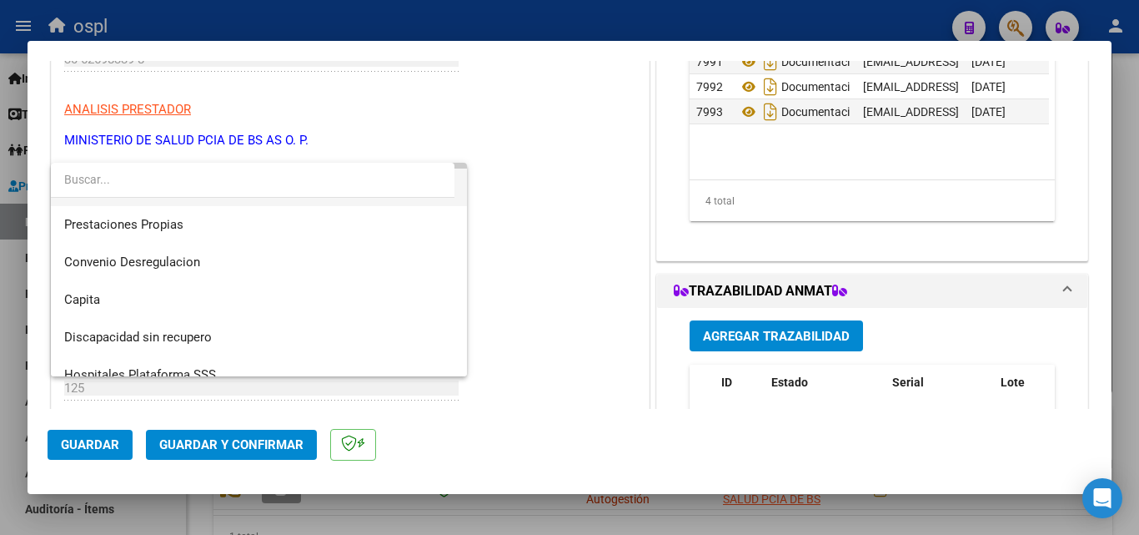
scroll to position [199, 0]
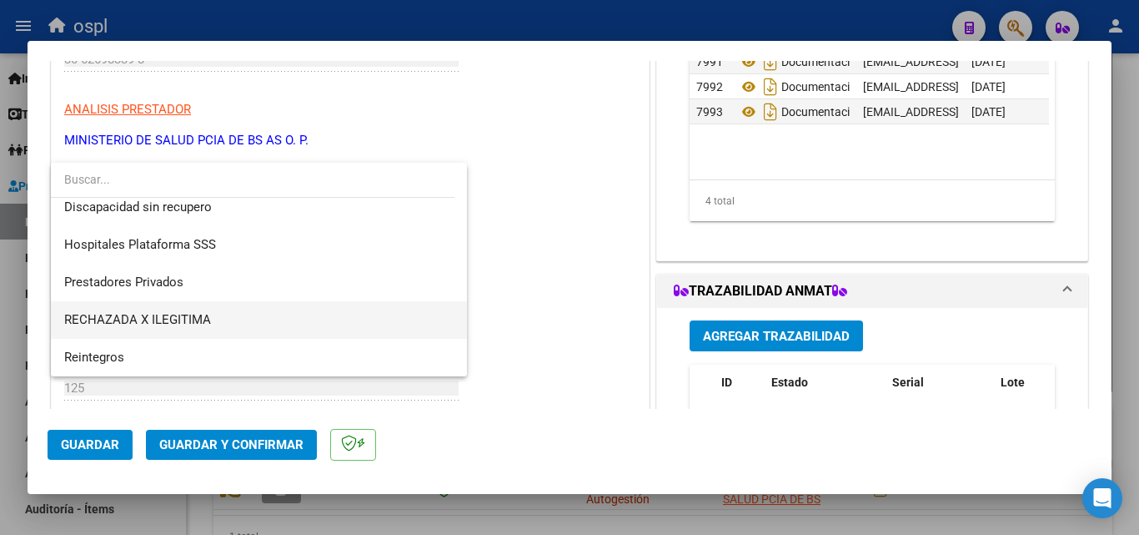
click at [168, 329] on span "RECHAZADA X ILEGITIMA" at bounding box center [258, 320] width 389 height 38
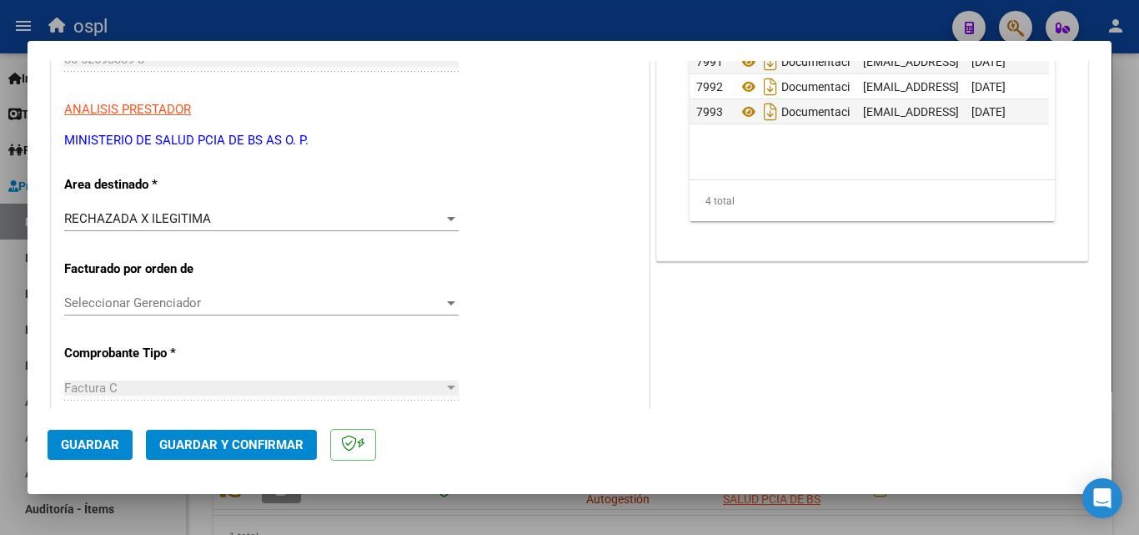
click at [225, 447] on span "Guardar y Confirmar" at bounding box center [231, 444] width 144 height 15
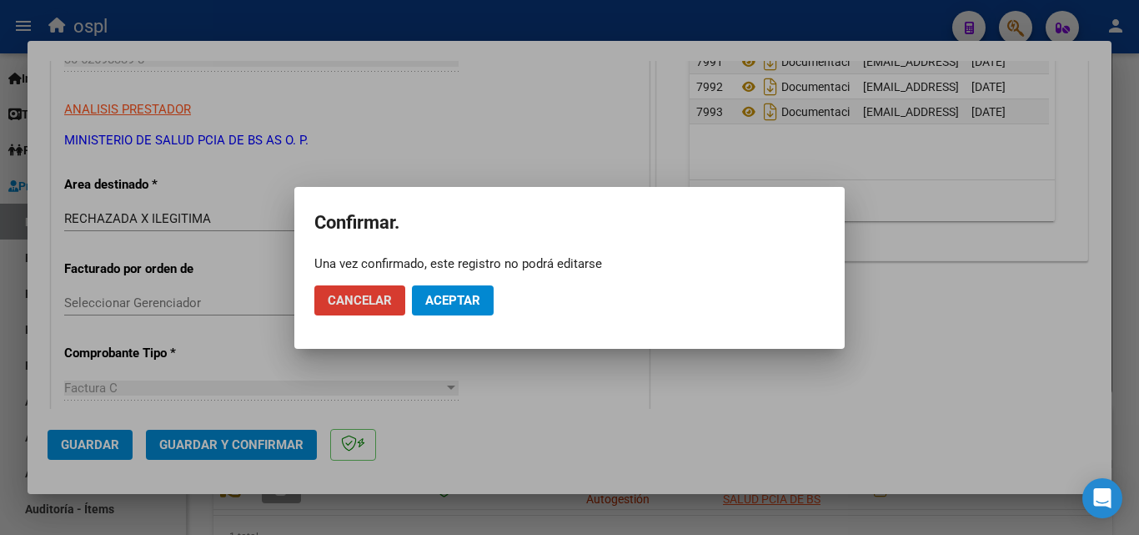
click at [469, 297] on span "Aceptar" at bounding box center [452, 300] width 55 height 15
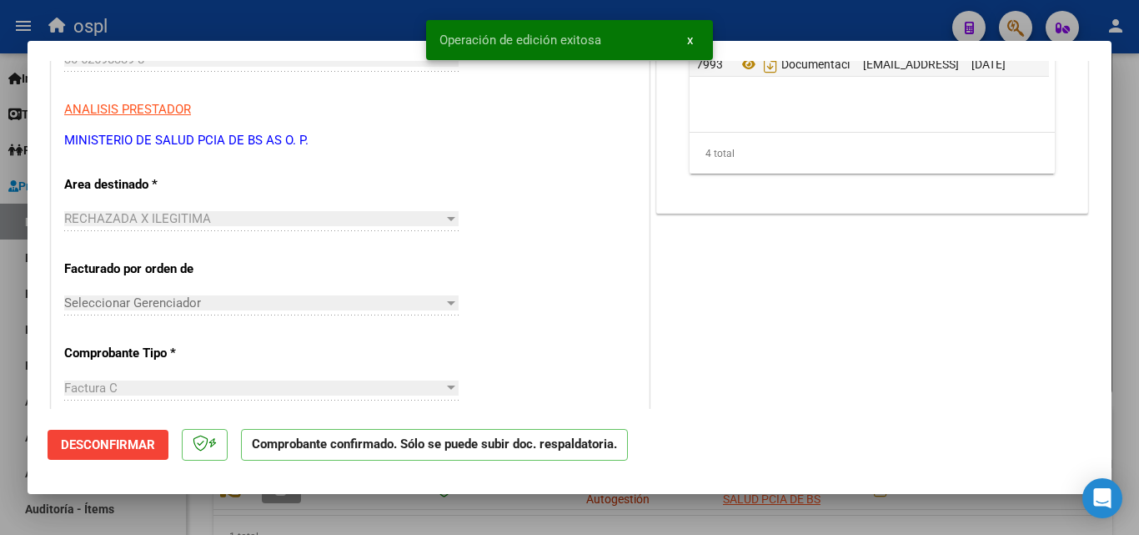
drag, startPoint x: 369, startPoint y: 22, endPoint x: 400, endPoint y: 43, distance: 37.7
click at [368, 22] on div at bounding box center [569, 267] width 1139 height 535
type input "$ 0,00"
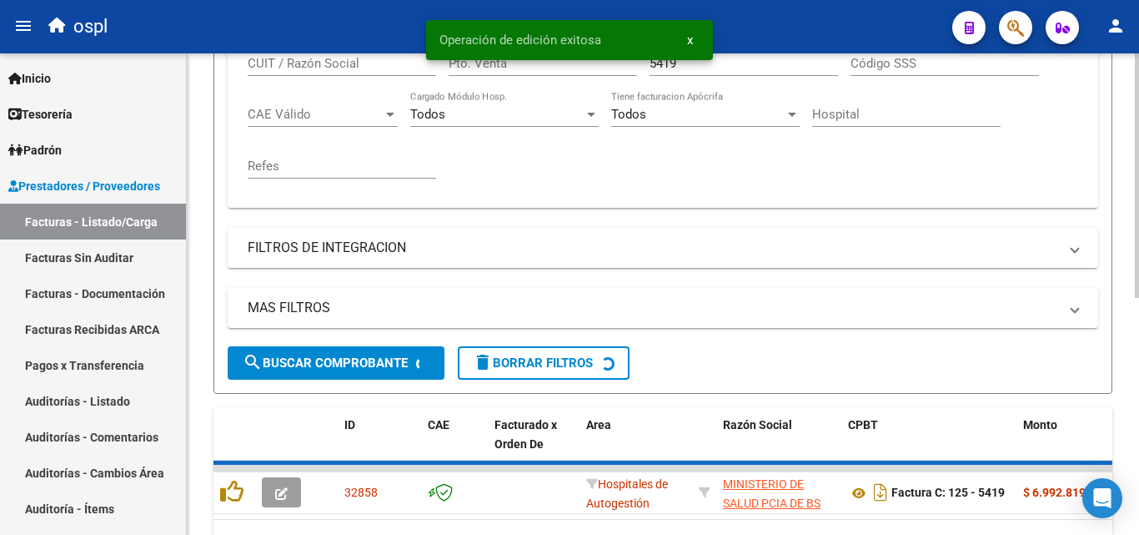
scroll to position [417, 0]
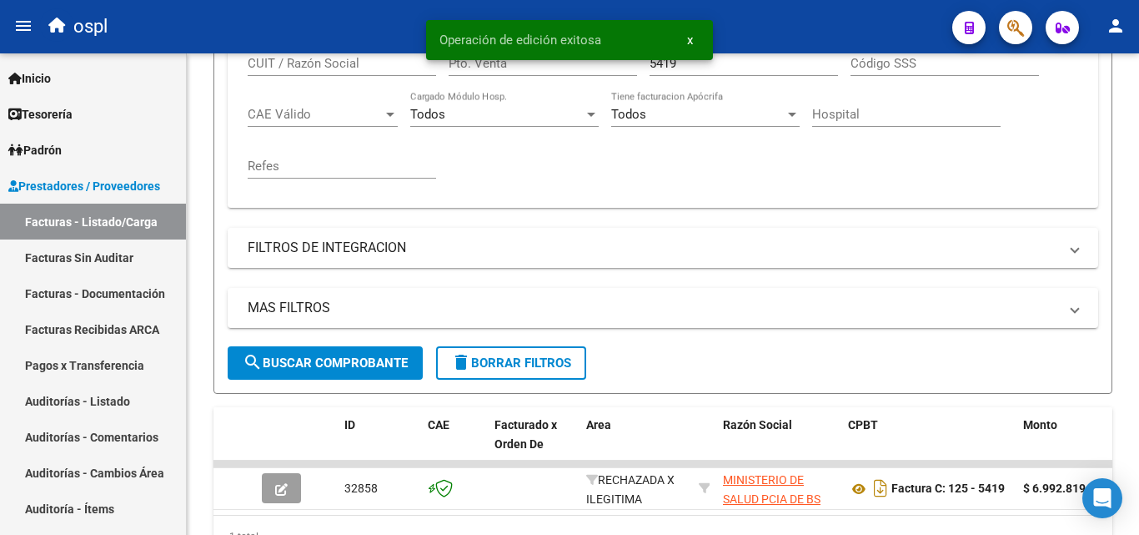
click at [695, 43] on button "x" at bounding box center [690, 40] width 33 height 30
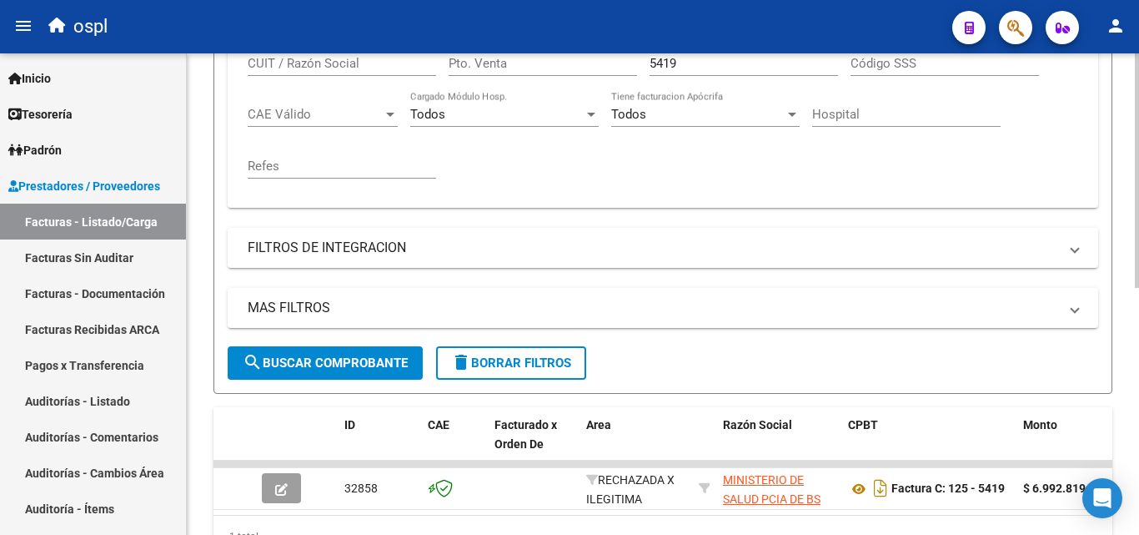
click at [692, 56] on input "5419" at bounding box center [744, 63] width 188 height 15
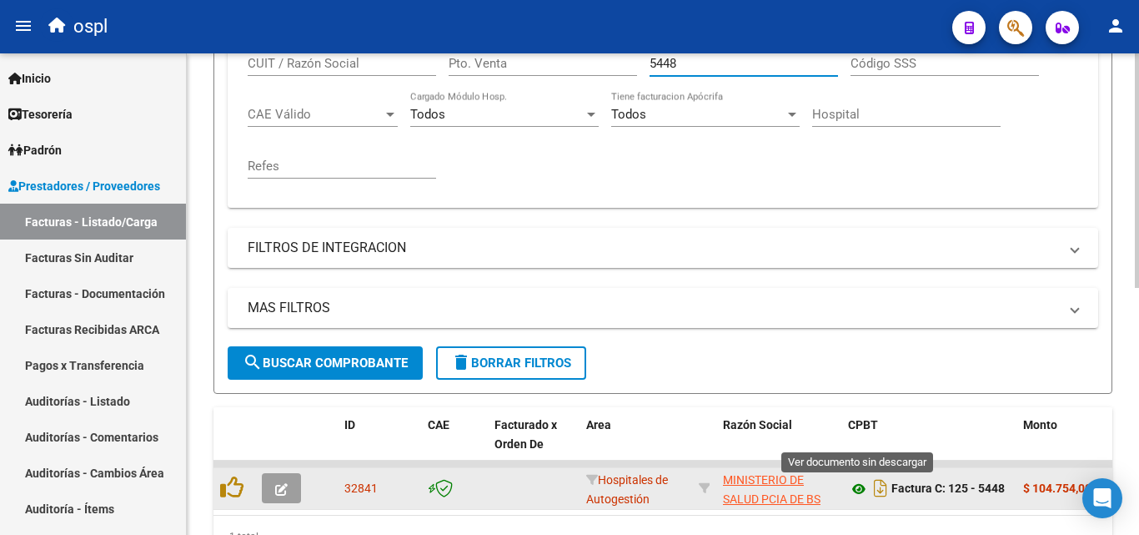
type input "5448"
click at [865, 484] on icon at bounding box center [859, 489] width 22 height 20
click at [287, 481] on span "button" at bounding box center [281, 487] width 13 height 15
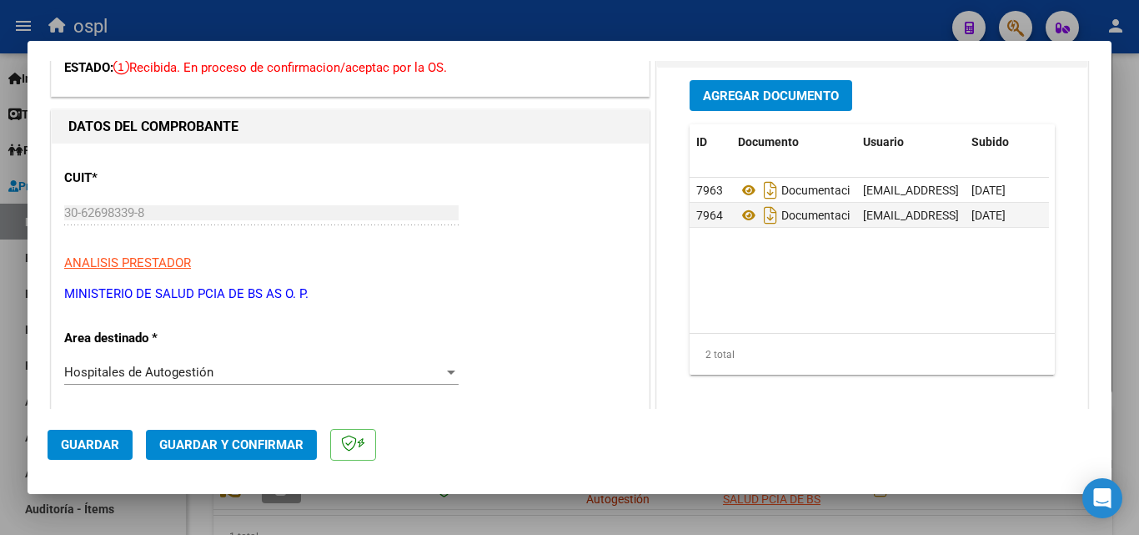
scroll to position [167, 0]
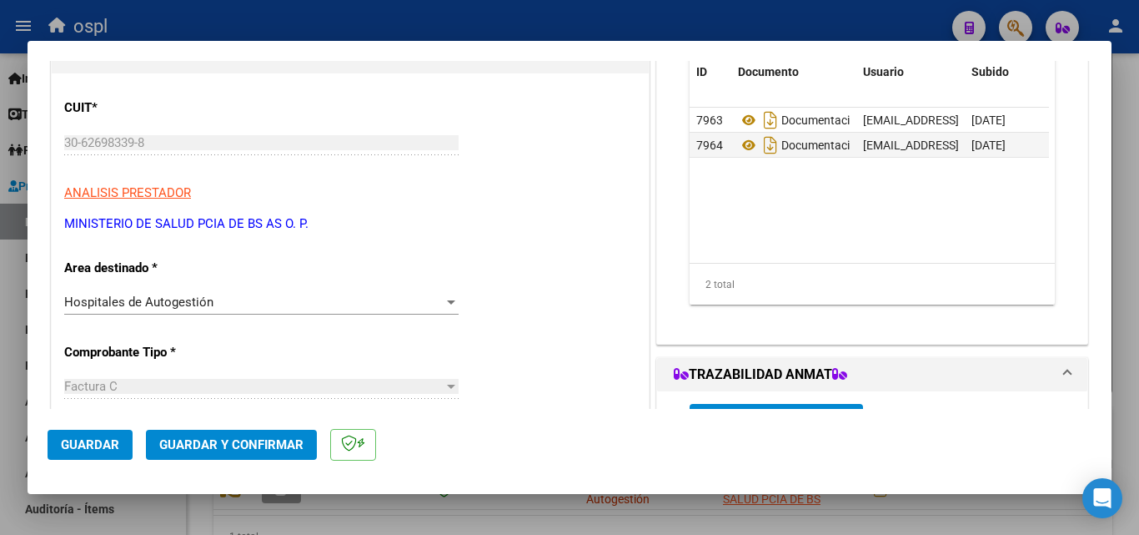
click at [419, 305] on div "Hospitales de Autogestión" at bounding box center [253, 301] width 379 height 15
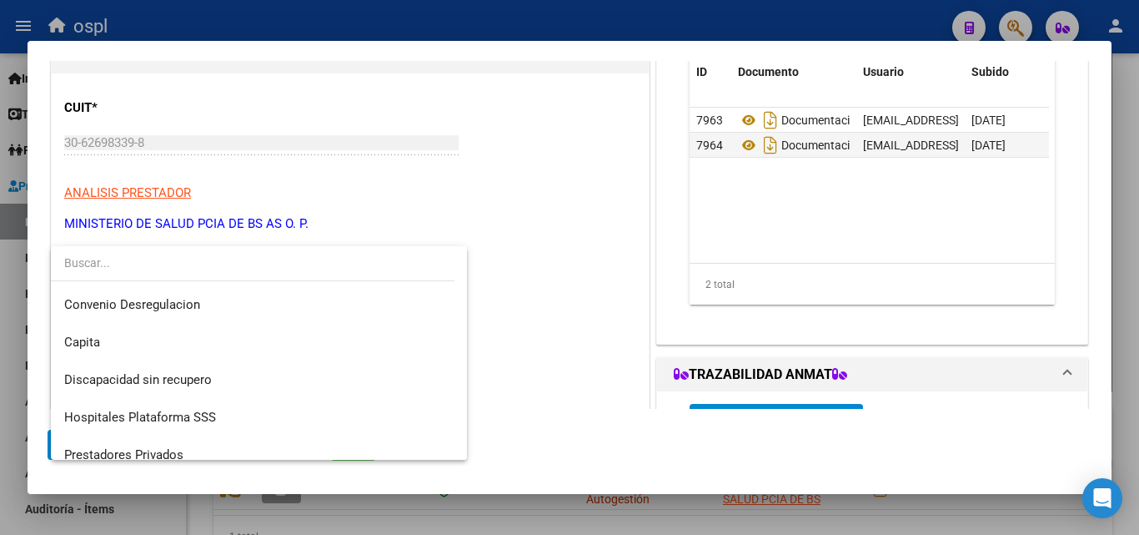
scroll to position [199, 0]
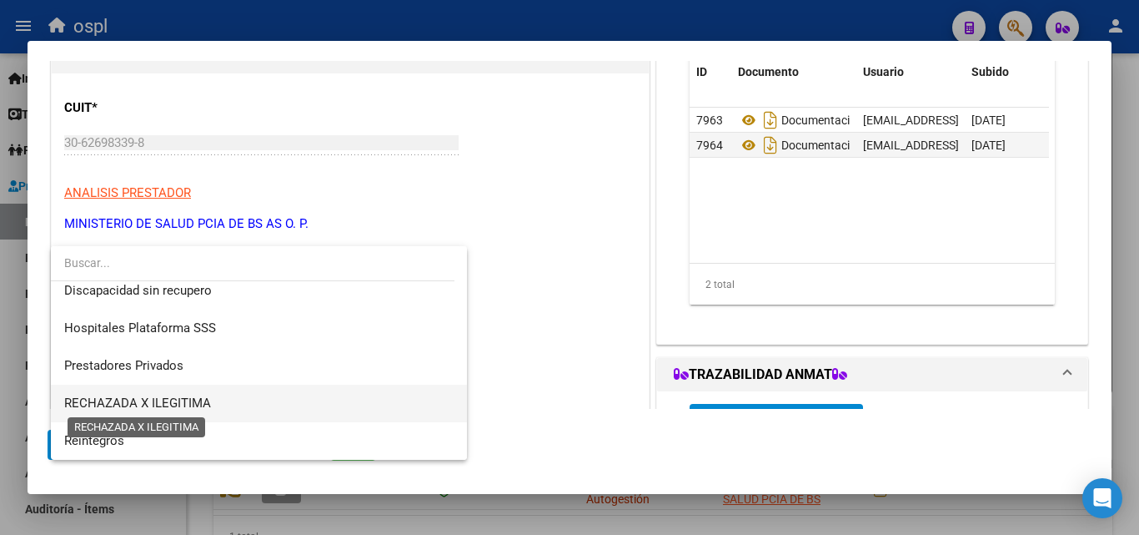
click at [206, 396] on span "RECHAZADA X ILEGITIMA" at bounding box center [137, 402] width 147 height 15
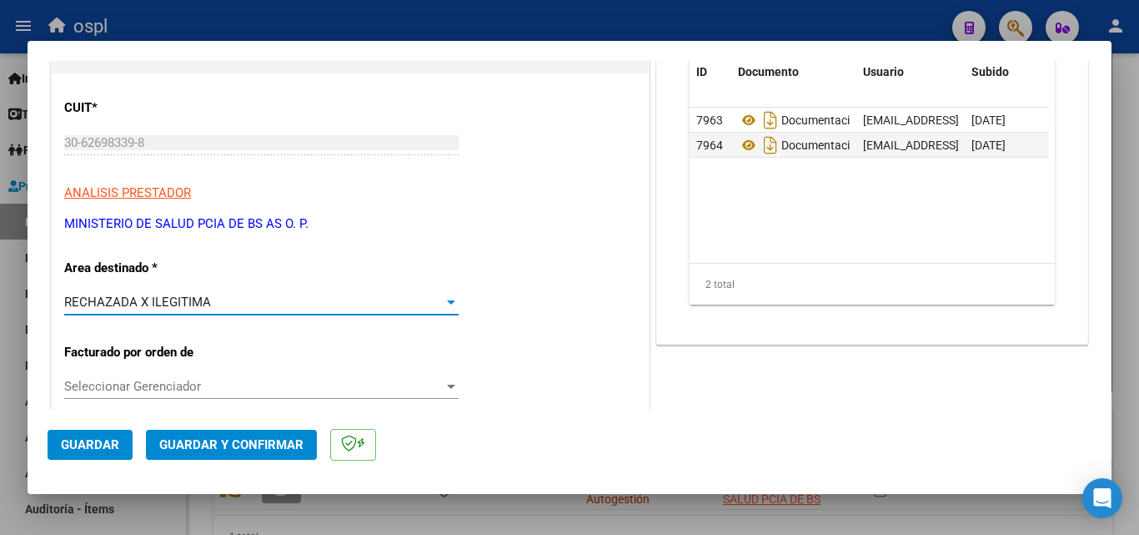
click at [243, 437] on span "Guardar y Confirmar" at bounding box center [231, 444] width 144 height 15
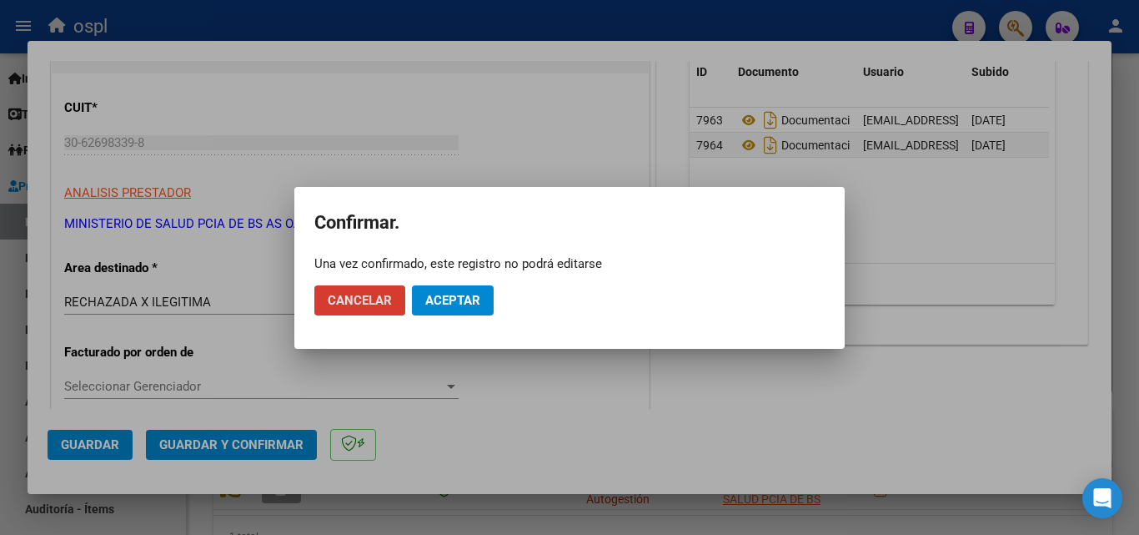
click at [454, 301] on span "Aceptar" at bounding box center [452, 300] width 55 height 15
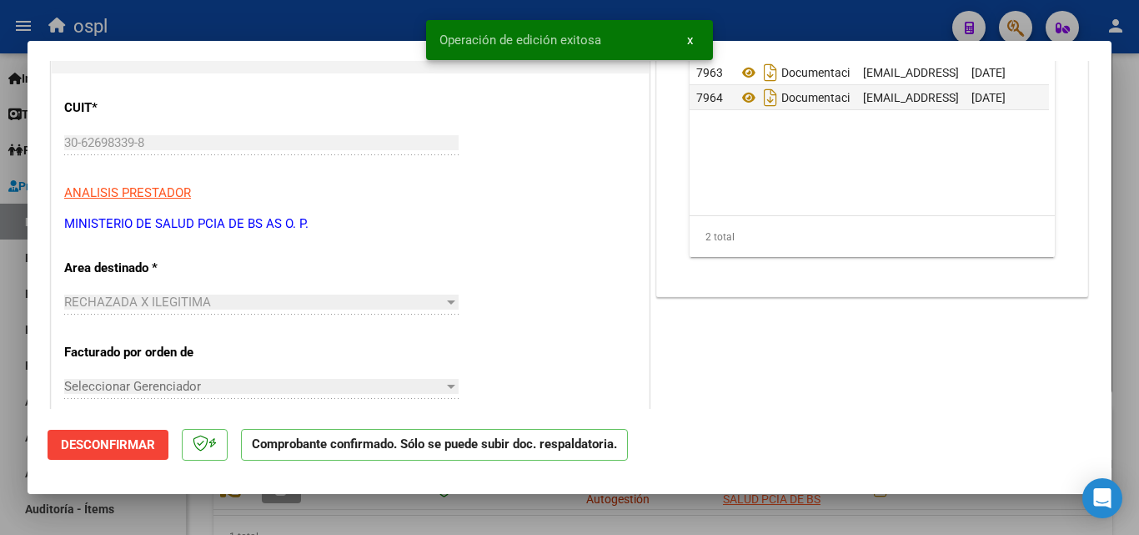
click at [364, 7] on div at bounding box center [569, 267] width 1139 height 535
type input "$ 0,00"
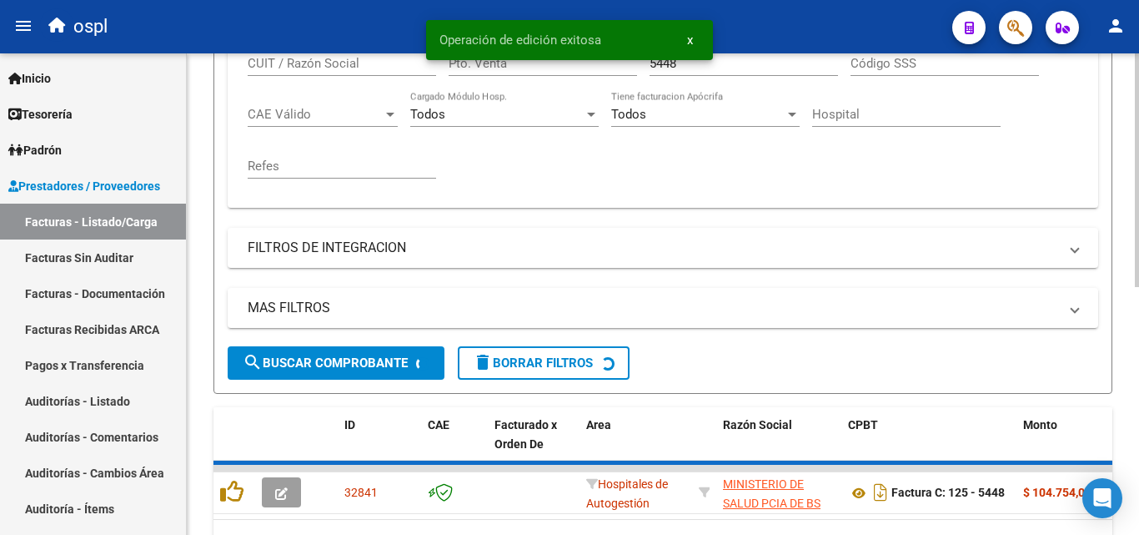
scroll to position [417, 0]
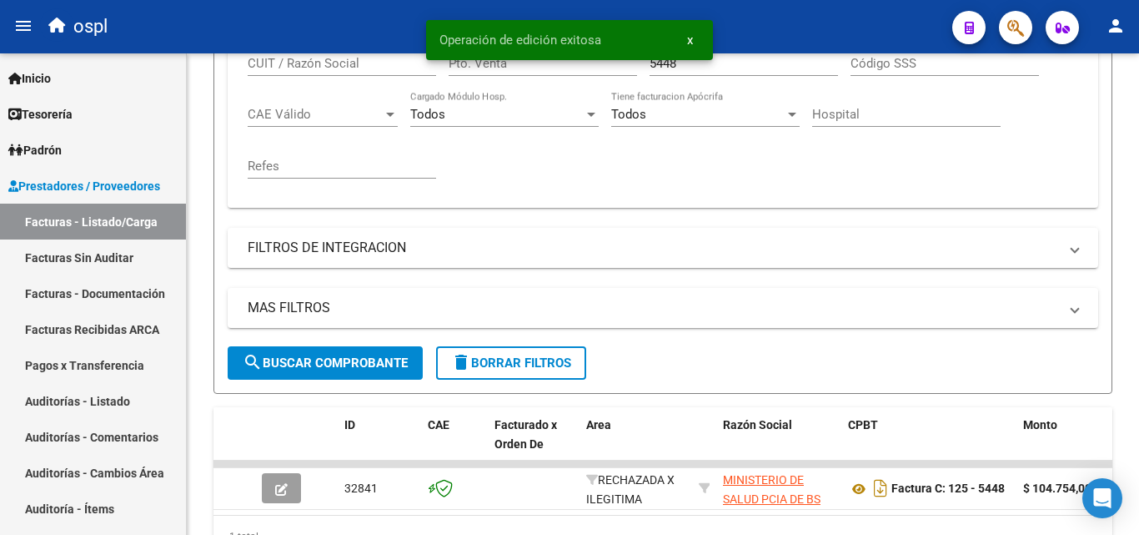
click at [695, 38] on button "x" at bounding box center [690, 40] width 33 height 30
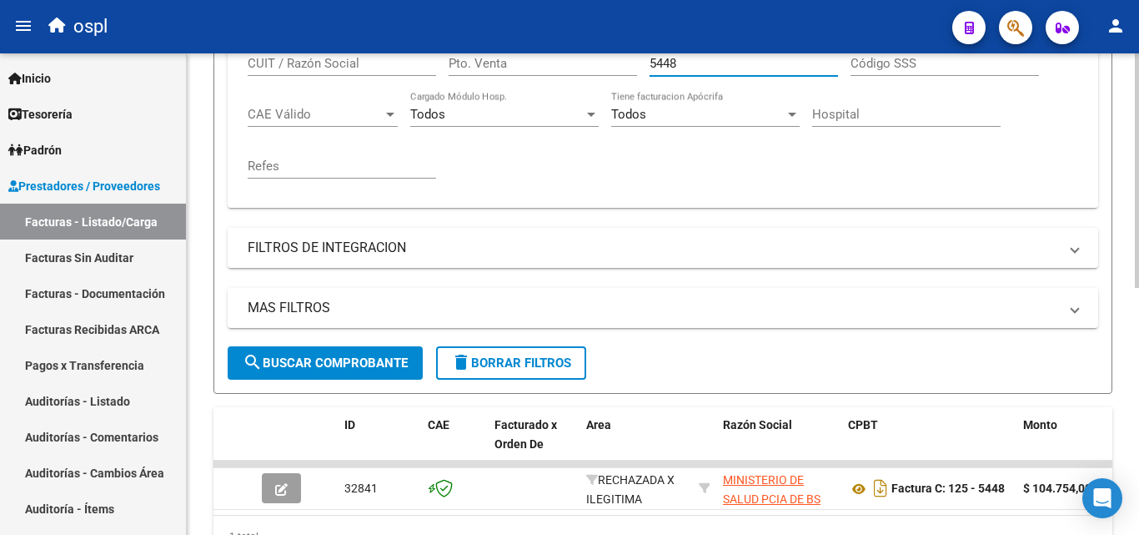
click at [682, 64] on input "5448" at bounding box center [744, 63] width 188 height 15
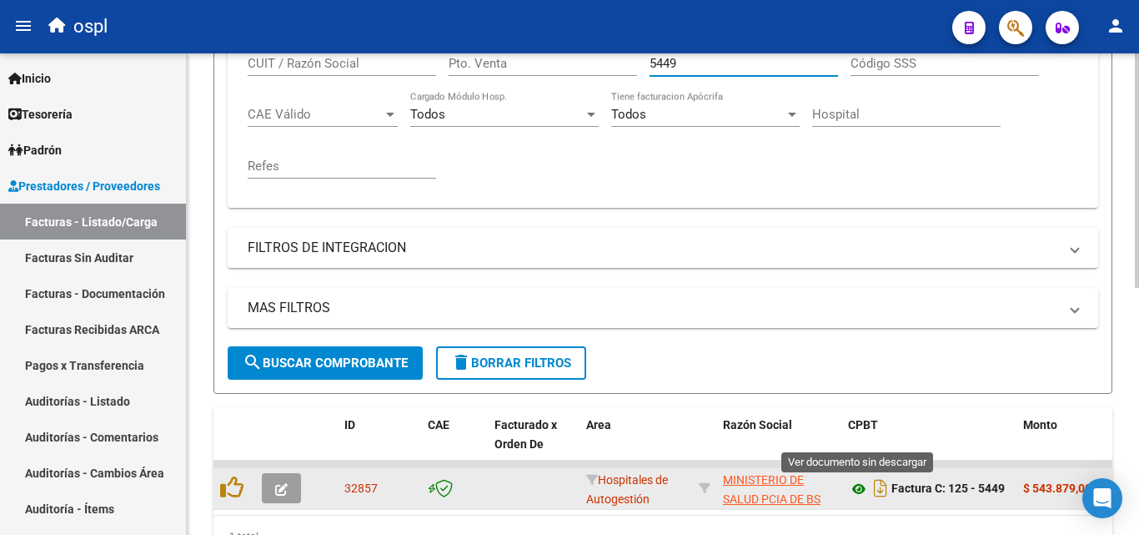
type input "5449"
click at [858, 486] on icon at bounding box center [859, 489] width 22 height 20
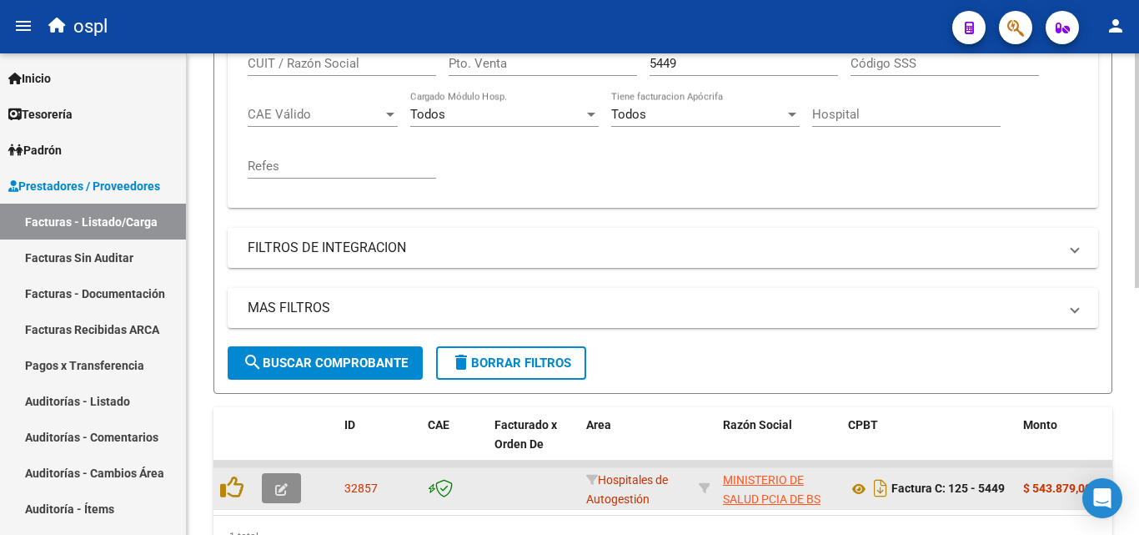
click at [299, 495] on button "button" at bounding box center [281, 488] width 39 height 30
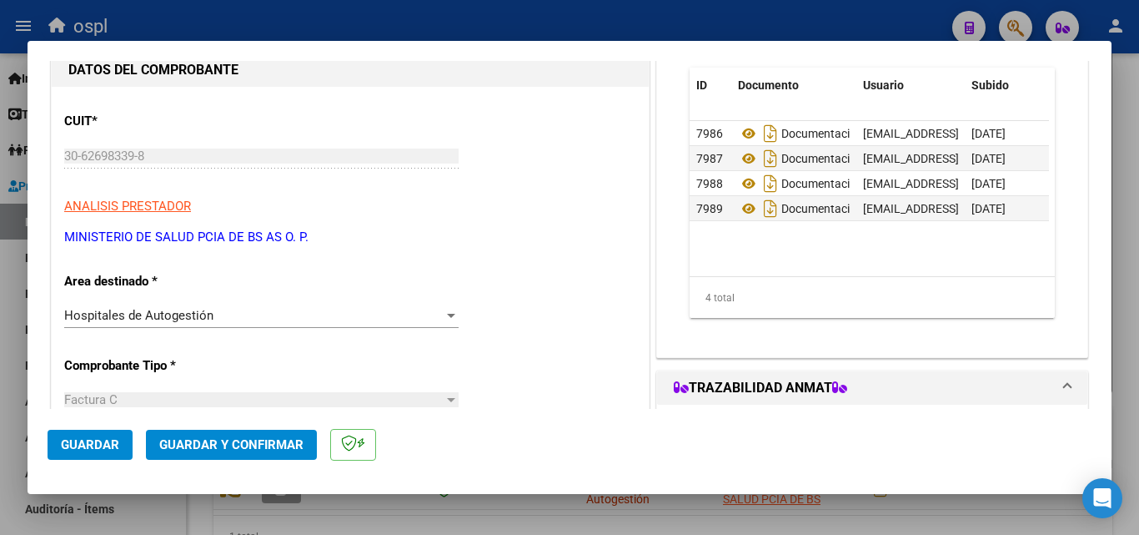
scroll to position [167, 0]
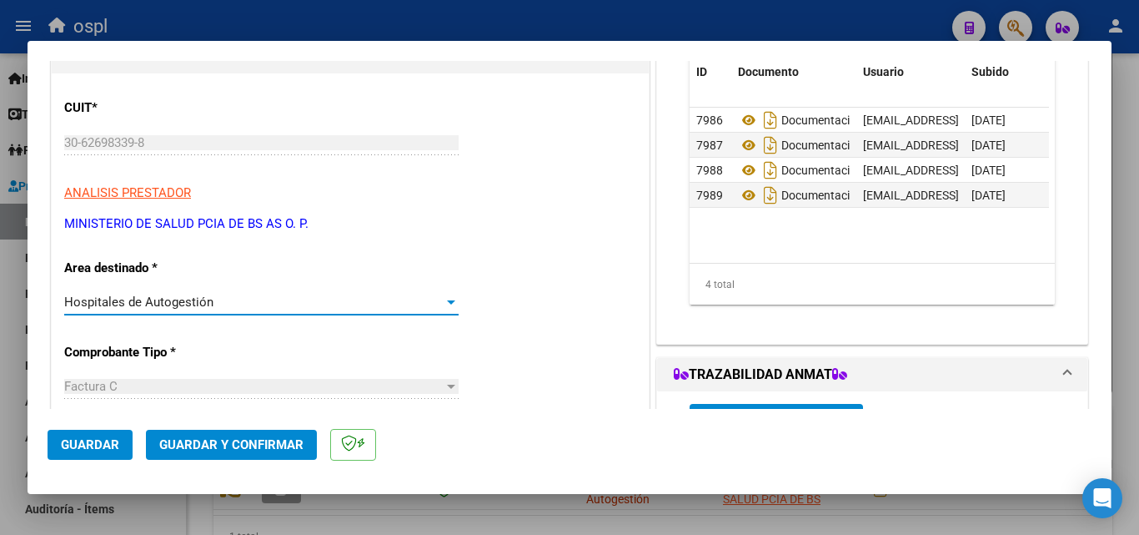
click at [392, 299] on div "Hospitales de Autogestión" at bounding box center [253, 301] width 379 height 15
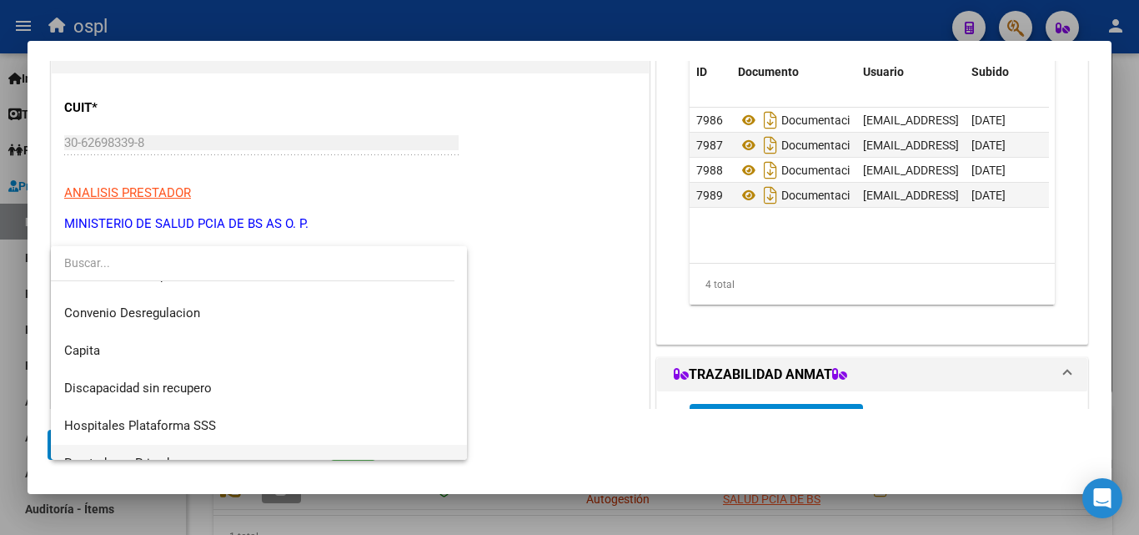
scroll to position [199, 0]
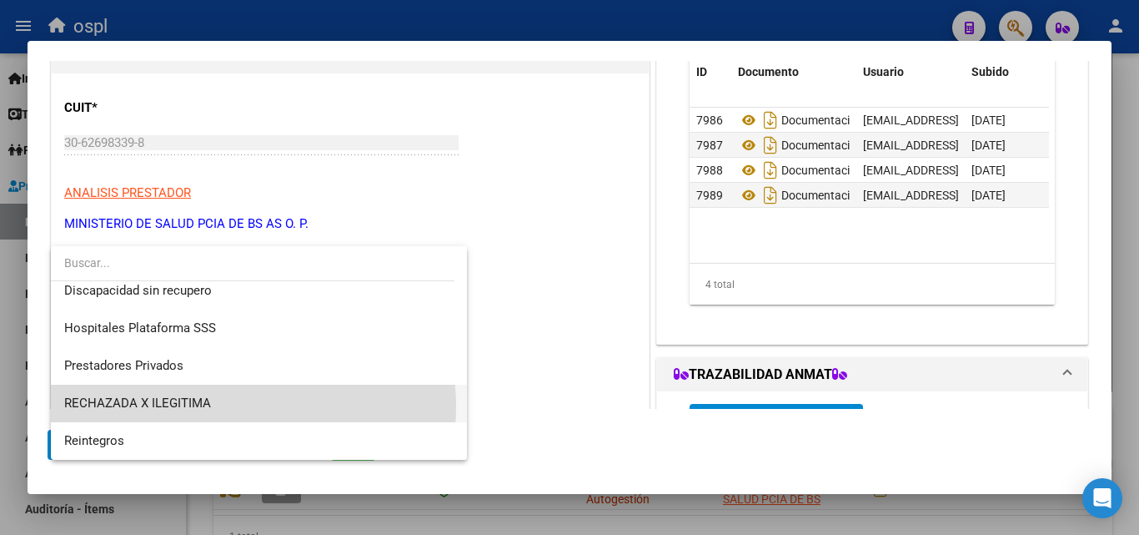
click at [234, 406] on span "RECHAZADA X ILEGITIMA" at bounding box center [258, 403] width 389 height 38
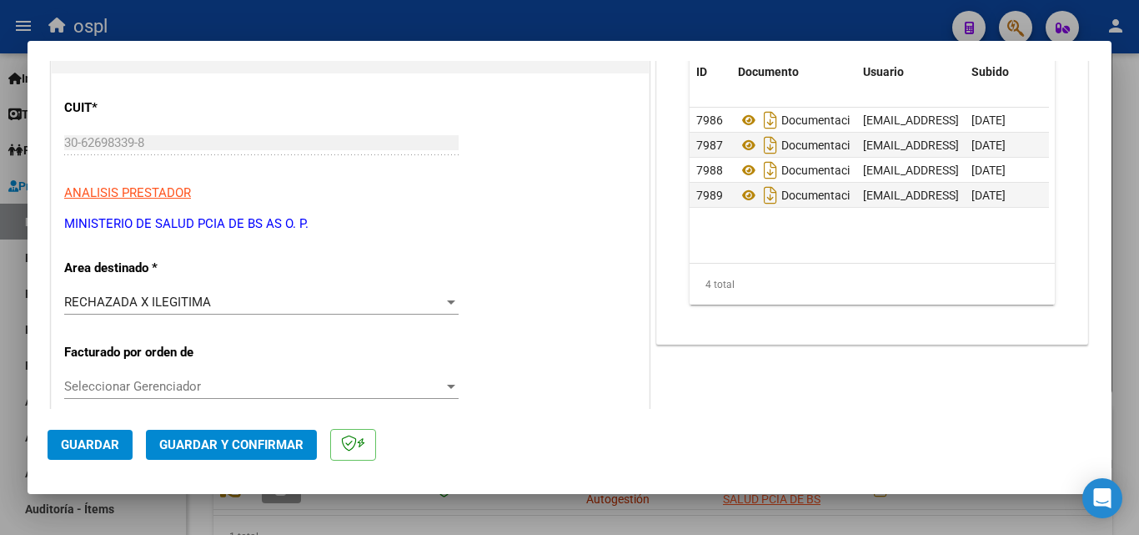
click at [251, 439] on span "Guardar y Confirmar" at bounding box center [231, 444] width 144 height 15
click at [281, 442] on span "Guardar y Confirmar" at bounding box center [231, 444] width 144 height 15
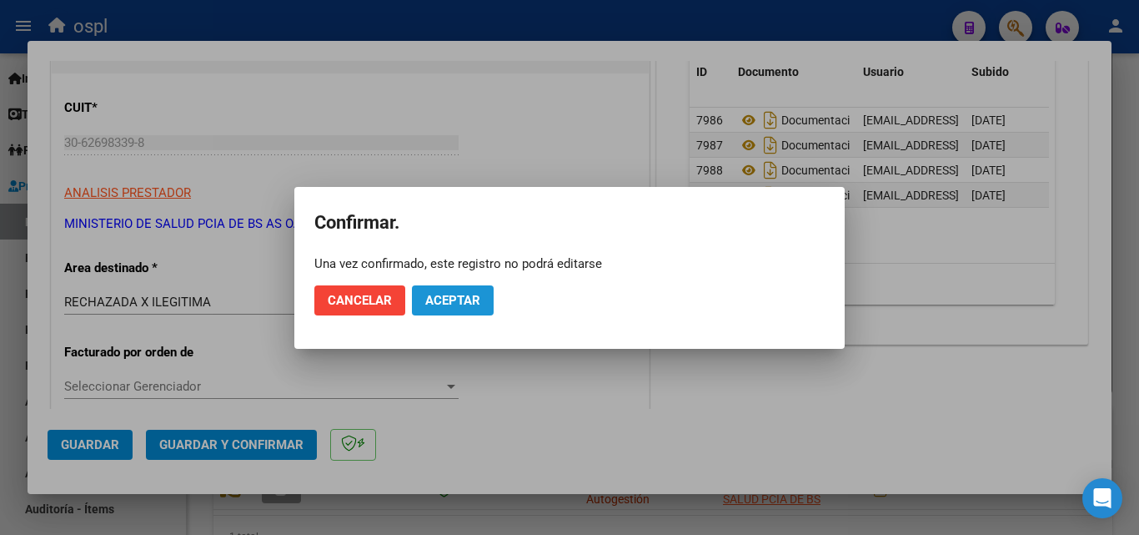
click at [474, 307] on span "Aceptar" at bounding box center [452, 300] width 55 height 15
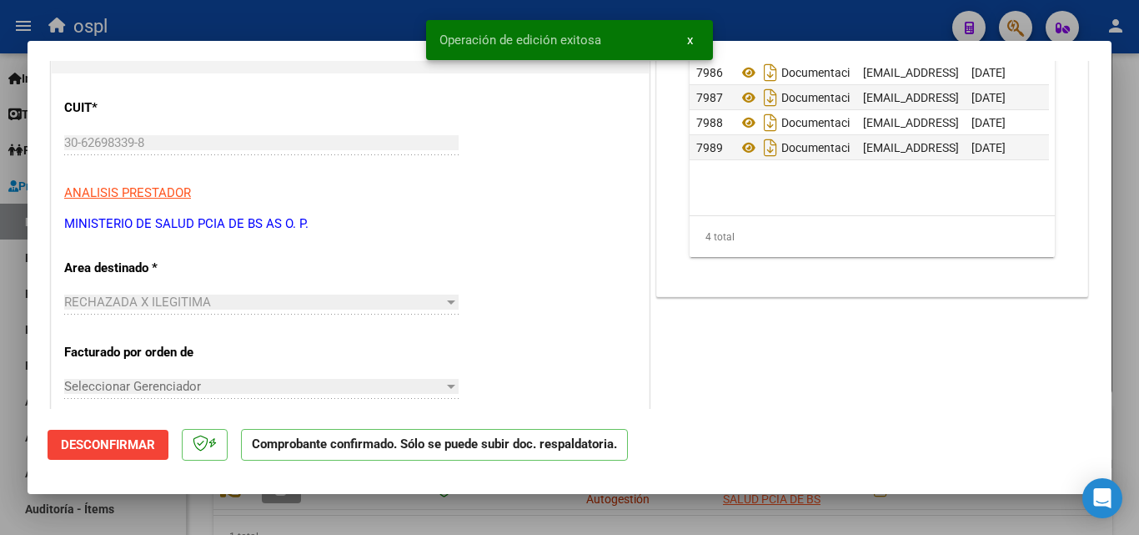
click at [270, 20] on div at bounding box center [569, 267] width 1139 height 535
type input "$ 0,00"
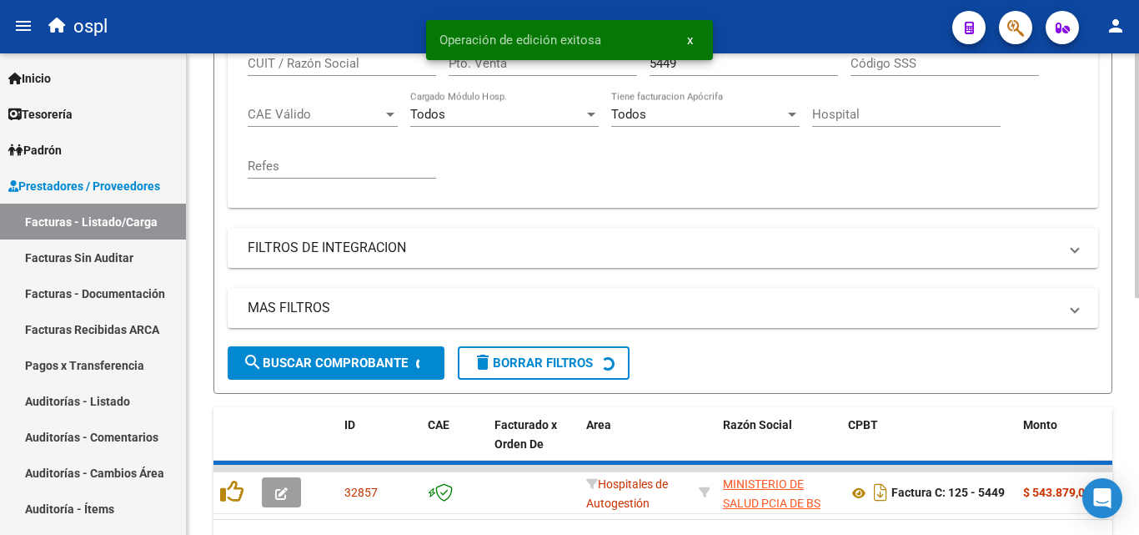
scroll to position [417, 0]
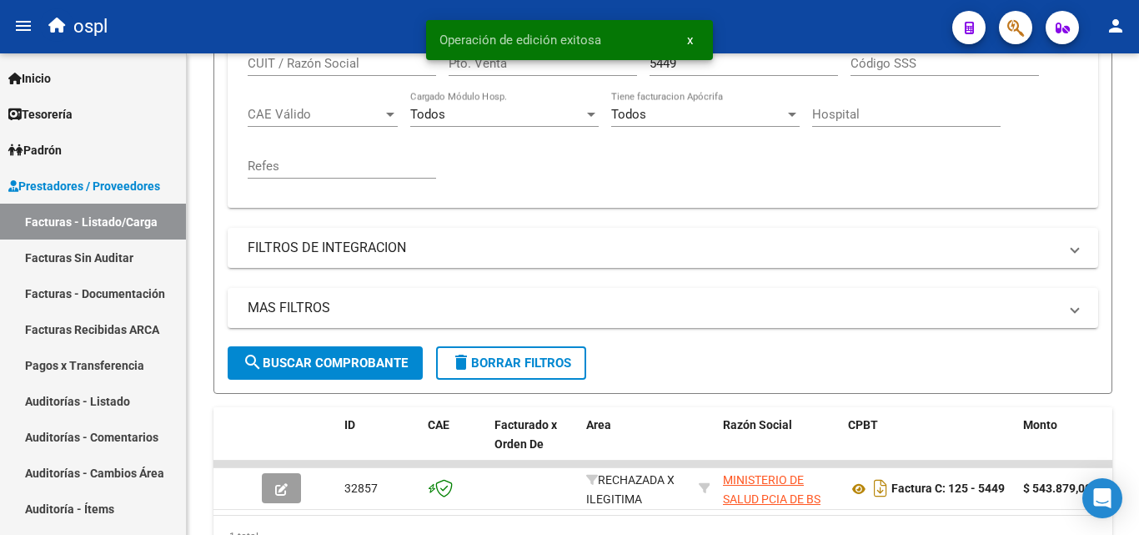
click at [695, 38] on button "x" at bounding box center [690, 40] width 33 height 30
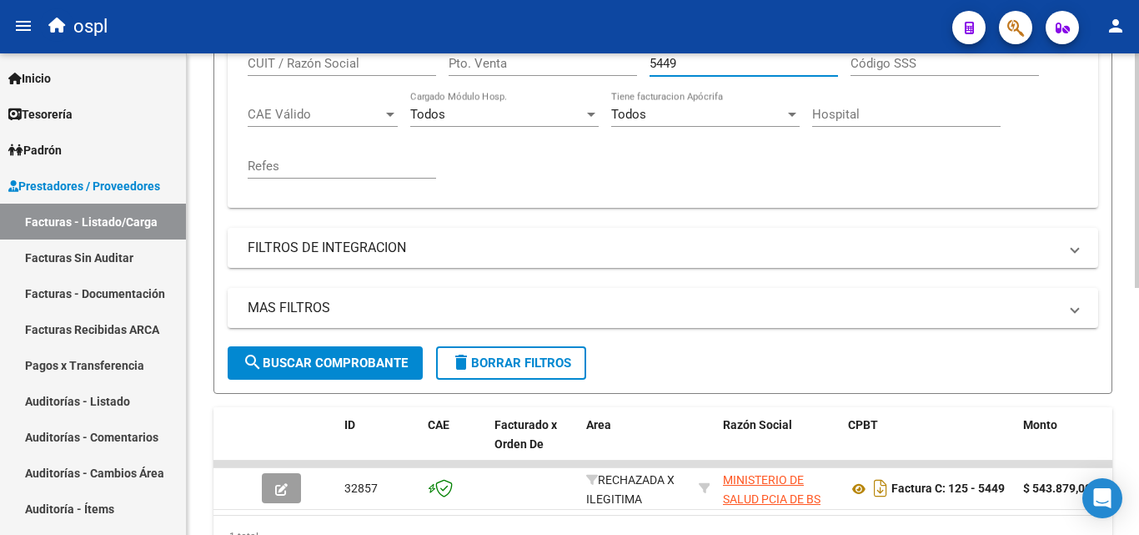
click at [686, 68] on input "5449" at bounding box center [744, 63] width 188 height 15
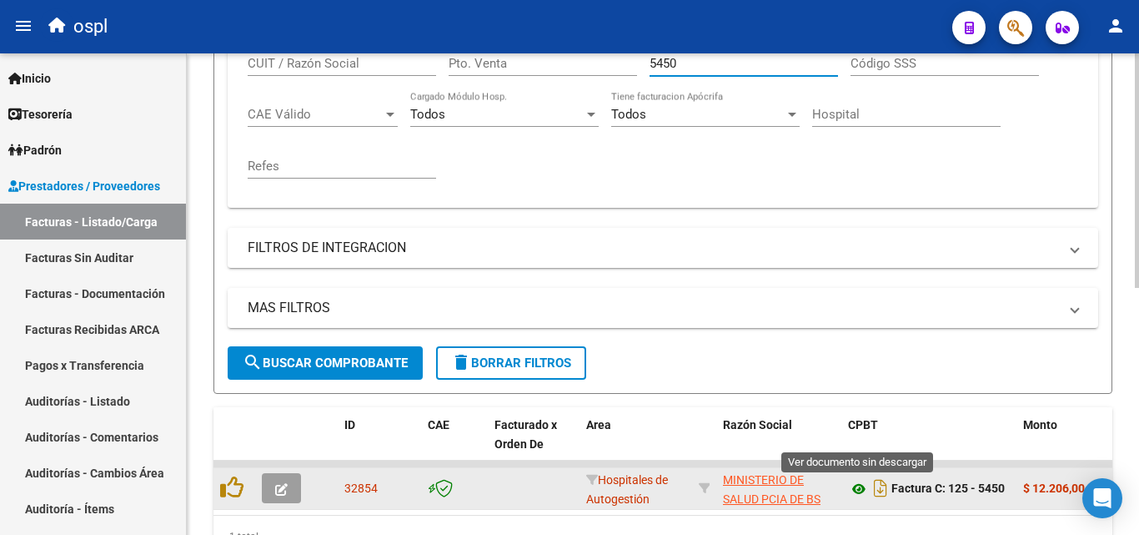
type input "5450"
click at [863, 488] on icon at bounding box center [859, 489] width 22 height 20
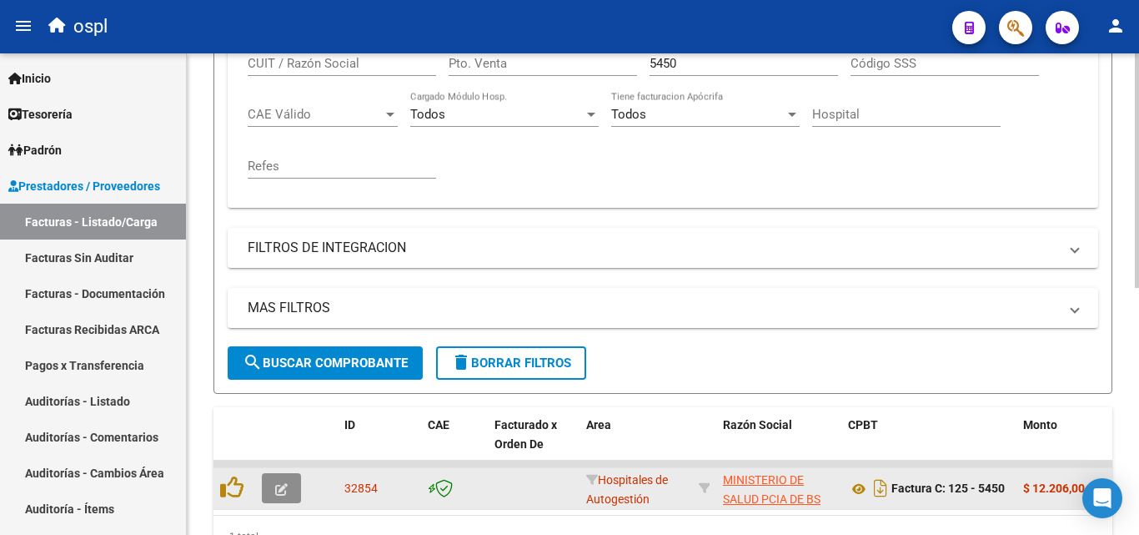
click at [294, 485] on button "button" at bounding box center [281, 488] width 39 height 30
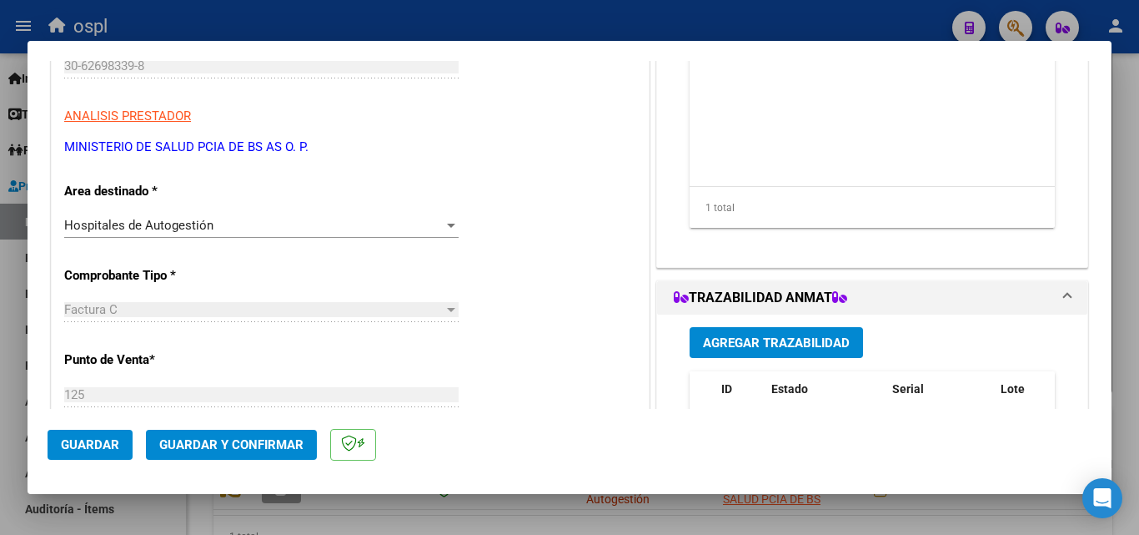
scroll to position [250, 0]
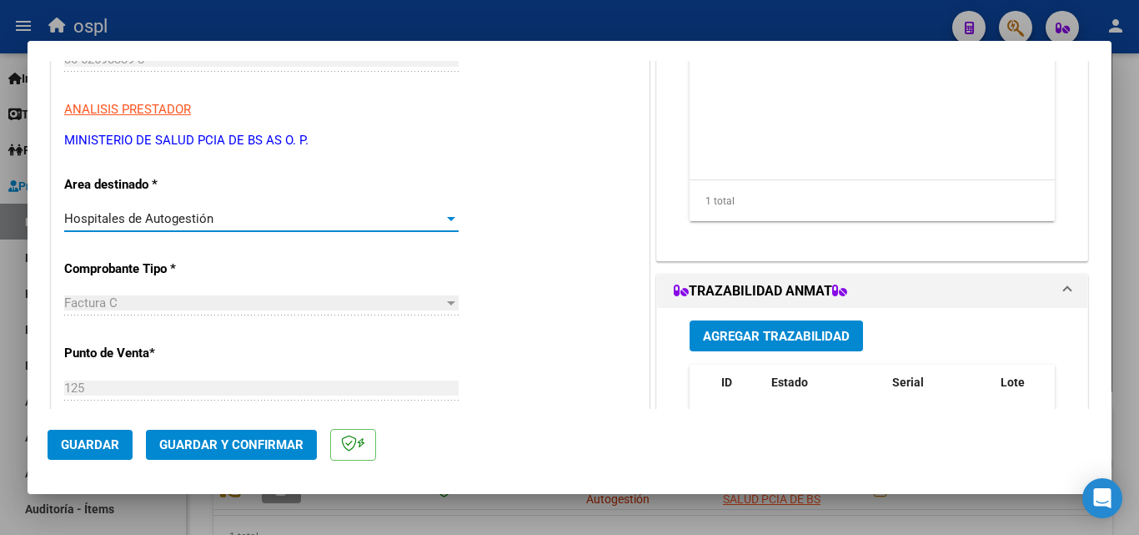
click at [434, 213] on div "Hospitales de Autogestión" at bounding box center [253, 218] width 379 height 15
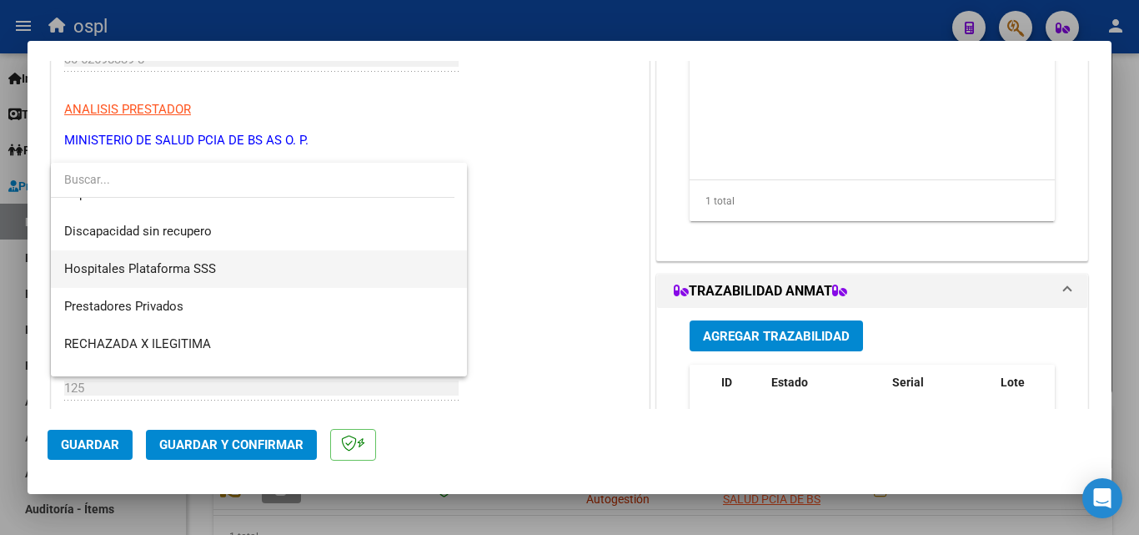
scroll to position [199, 0]
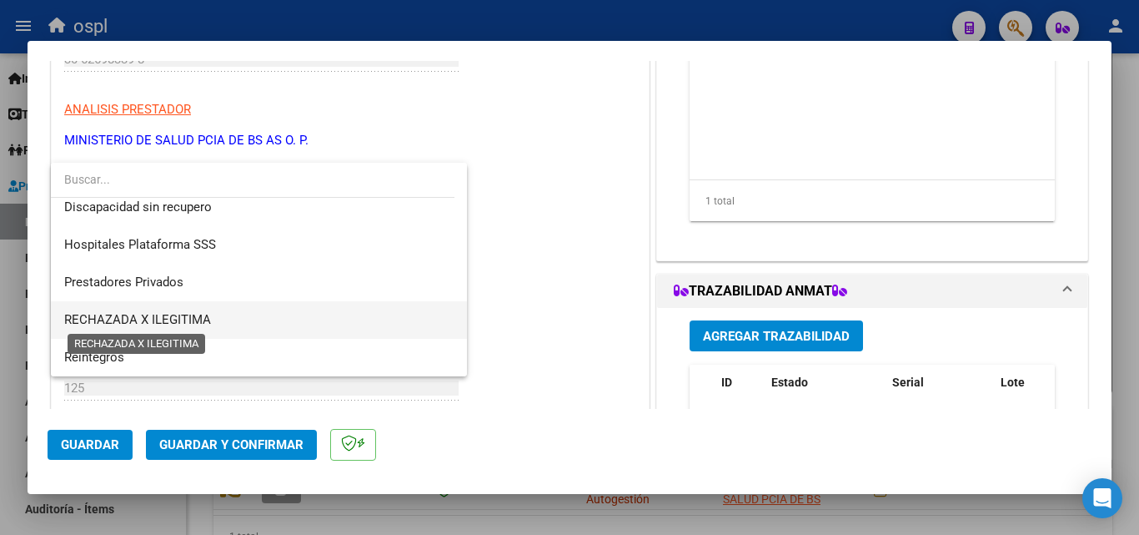
click at [208, 315] on span "RECHAZADA X ILEGITIMA" at bounding box center [137, 319] width 147 height 15
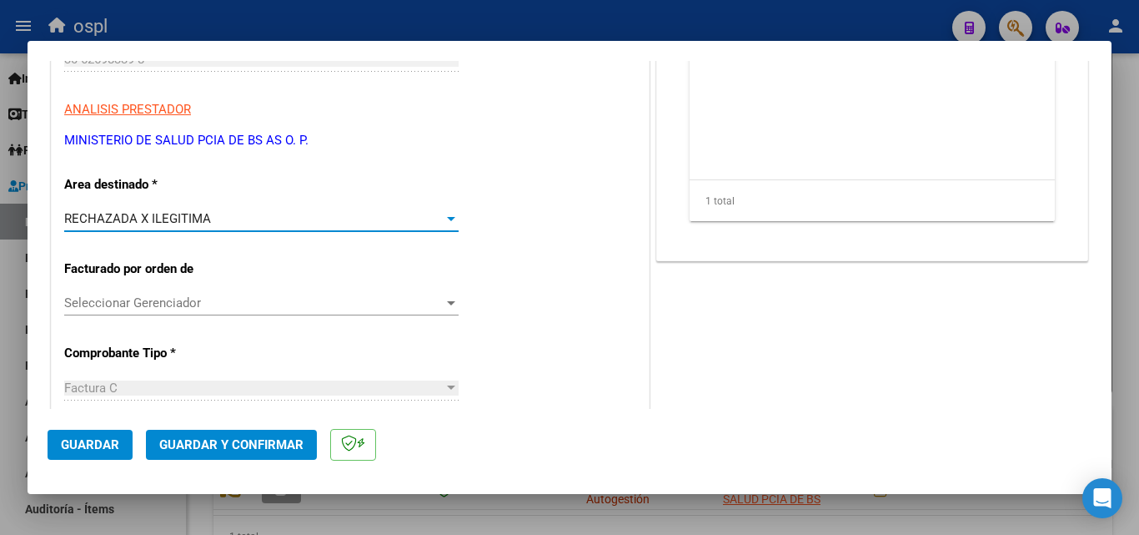
click at [283, 437] on span "Guardar y Confirmar" at bounding box center [231, 444] width 144 height 15
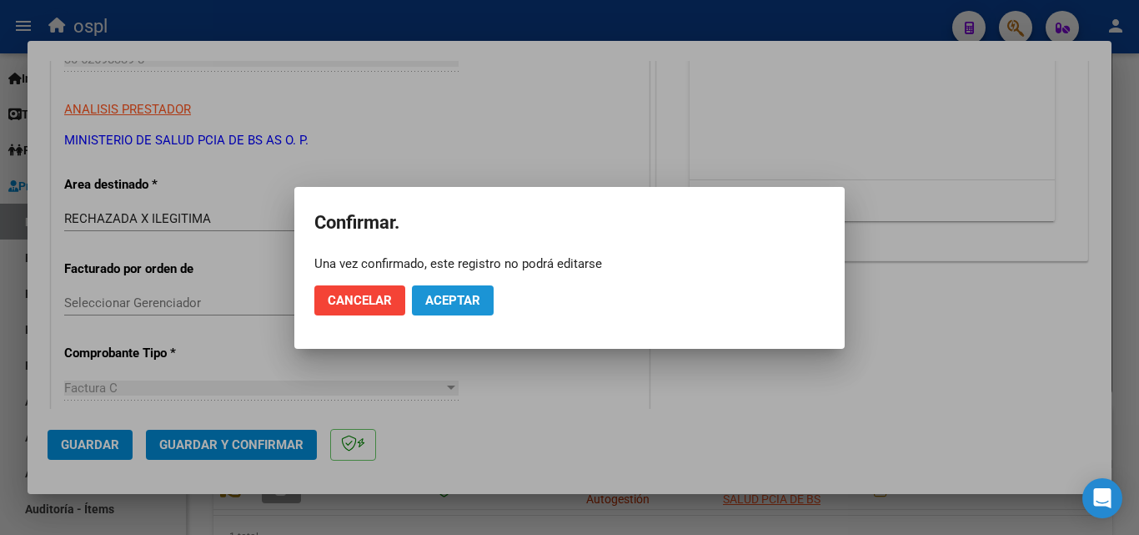
click at [446, 299] on span "Aceptar" at bounding box center [452, 300] width 55 height 15
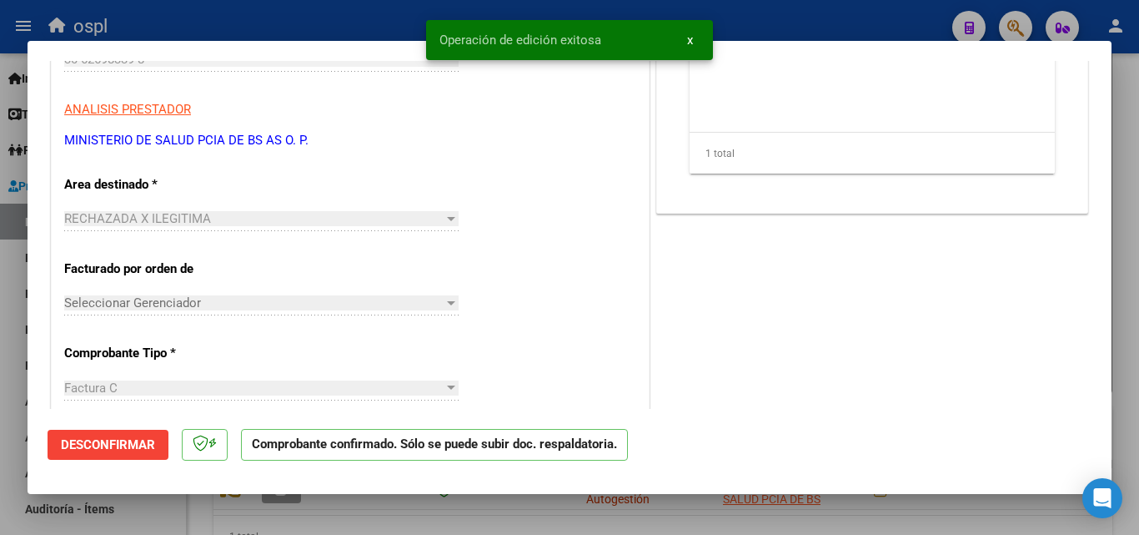
click at [354, 18] on div at bounding box center [569, 267] width 1139 height 535
type input "$ 0,00"
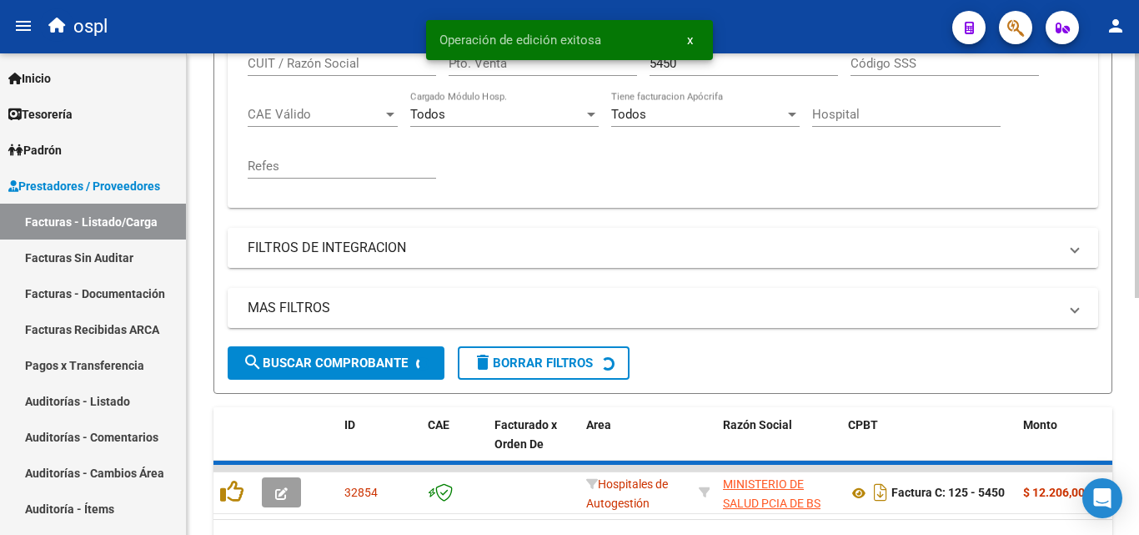
scroll to position [417, 0]
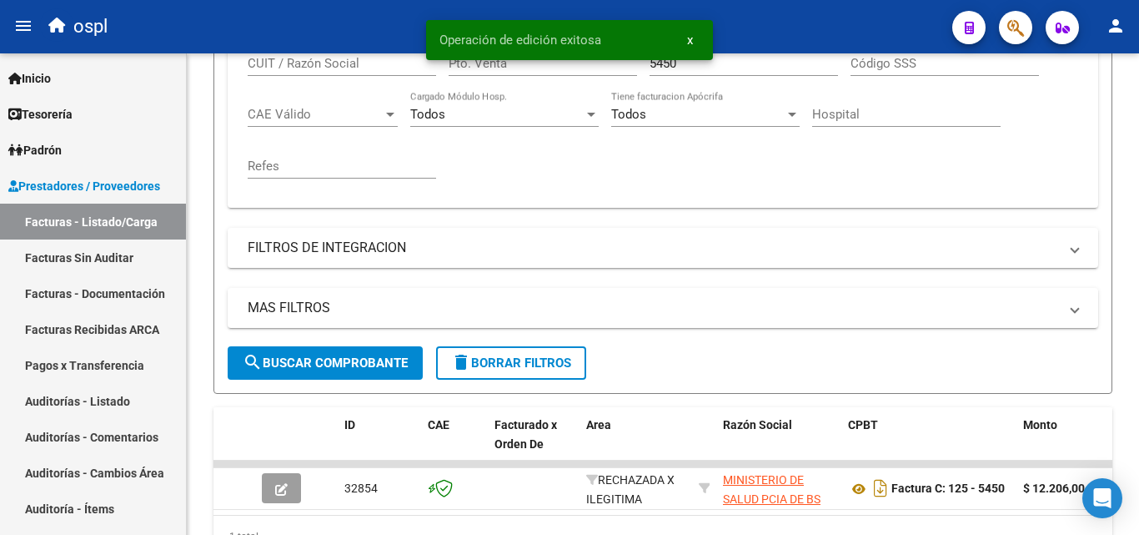
click at [695, 41] on button "x" at bounding box center [690, 40] width 33 height 30
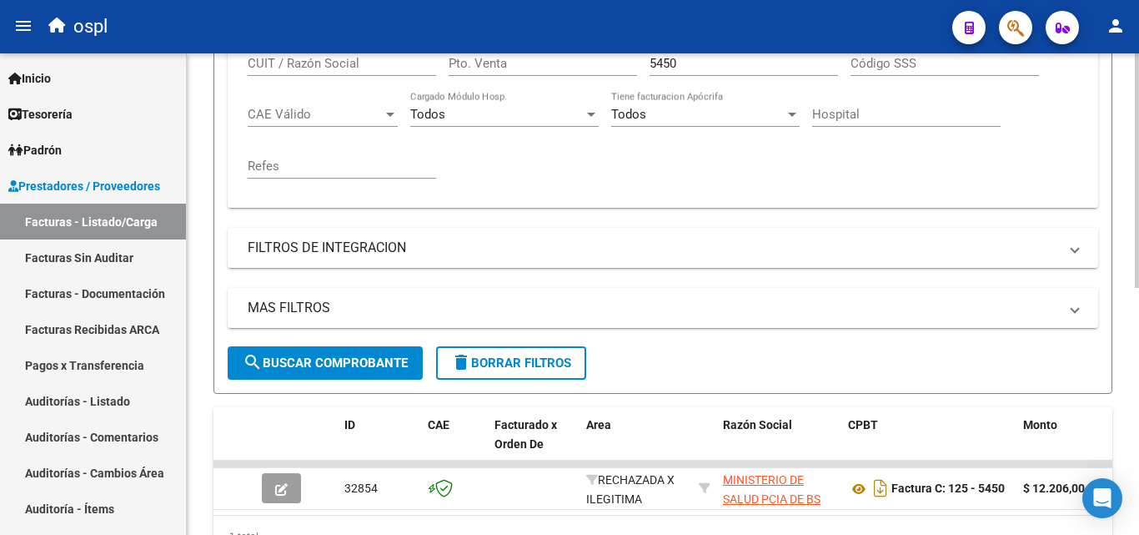
click at [700, 61] on input "5450" at bounding box center [744, 63] width 188 height 15
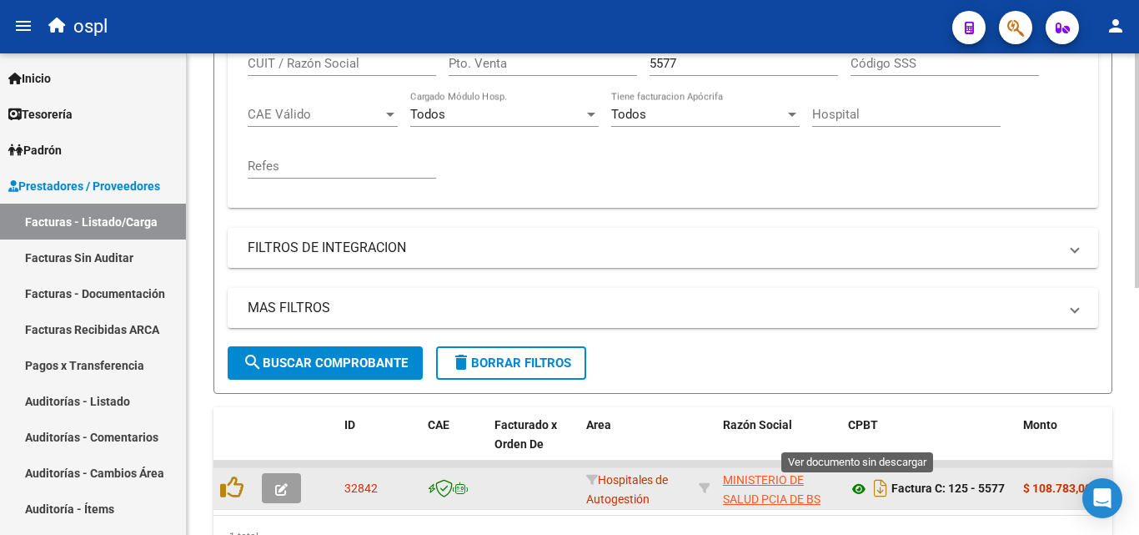
click at [860, 490] on icon at bounding box center [859, 489] width 22 height 20
click at [284, 494] on icon "button" at bounding box center [281, 489] width 13 height 13
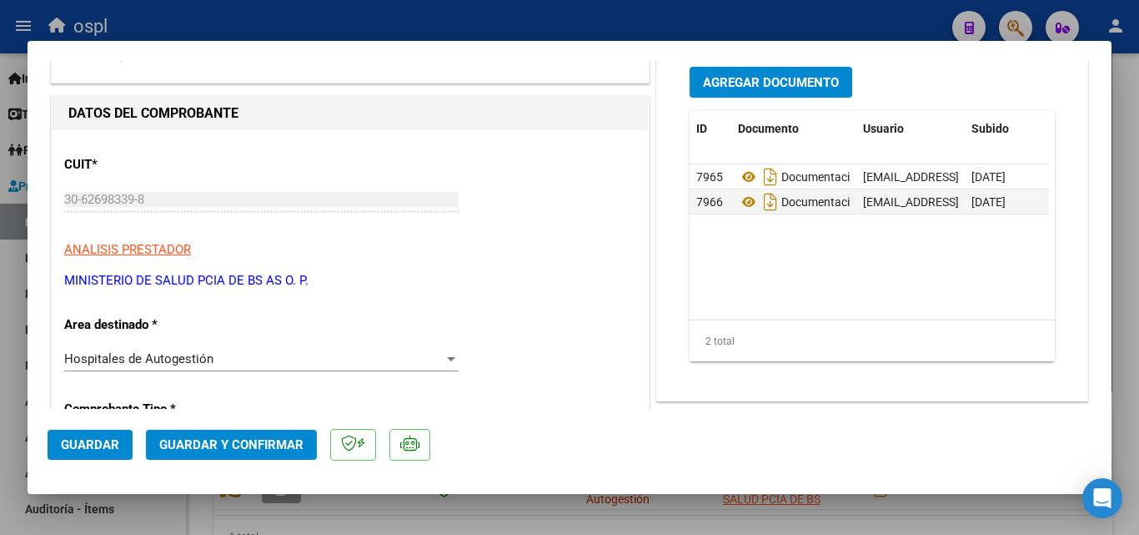
scroll to position [334, 0]
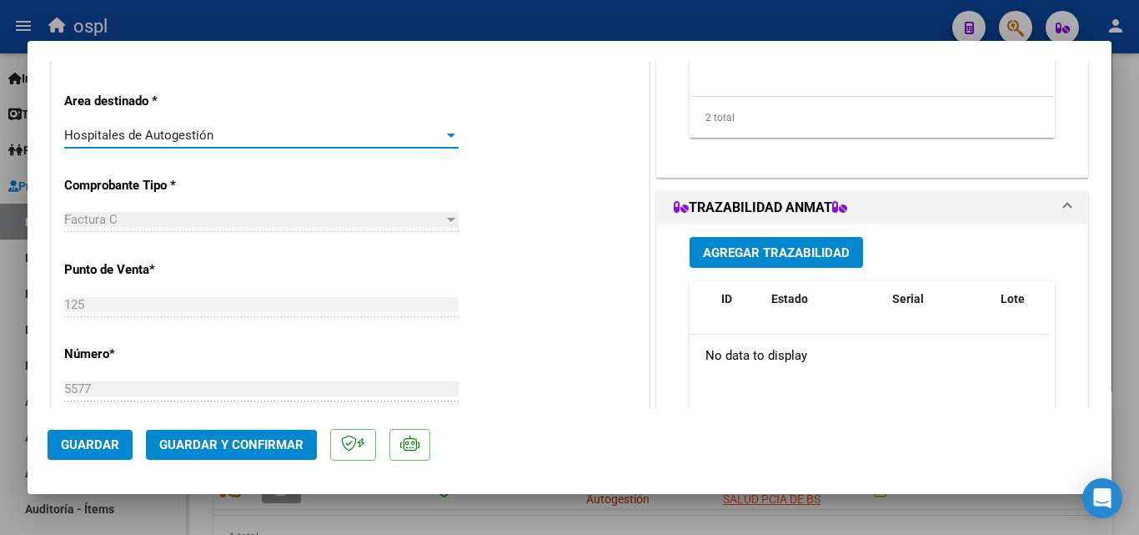
click at [448, 138] on div at bounding box center [451, 134] width 15 height 13
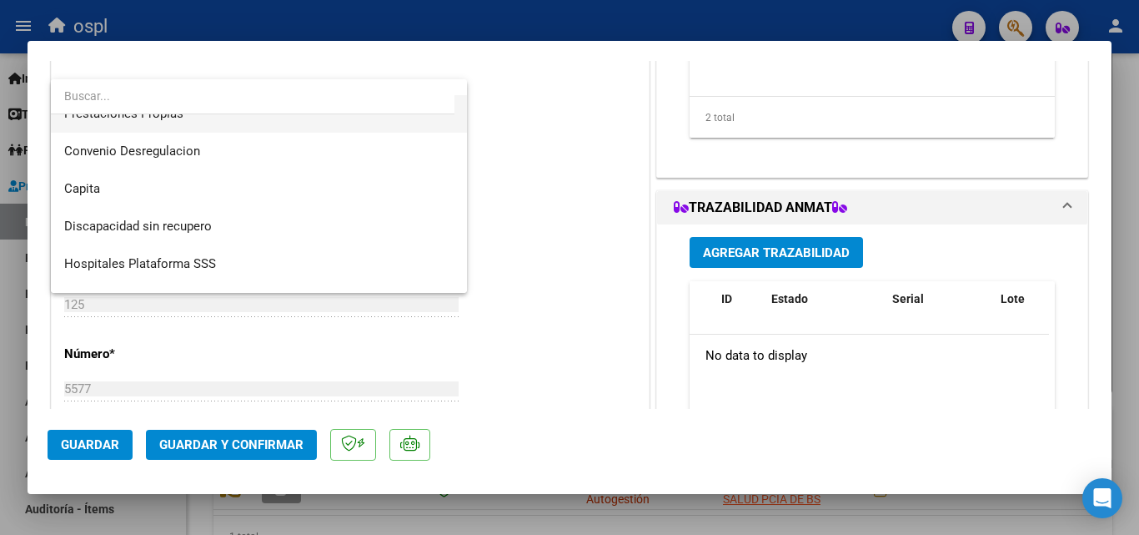
scroll to position [199, 0]
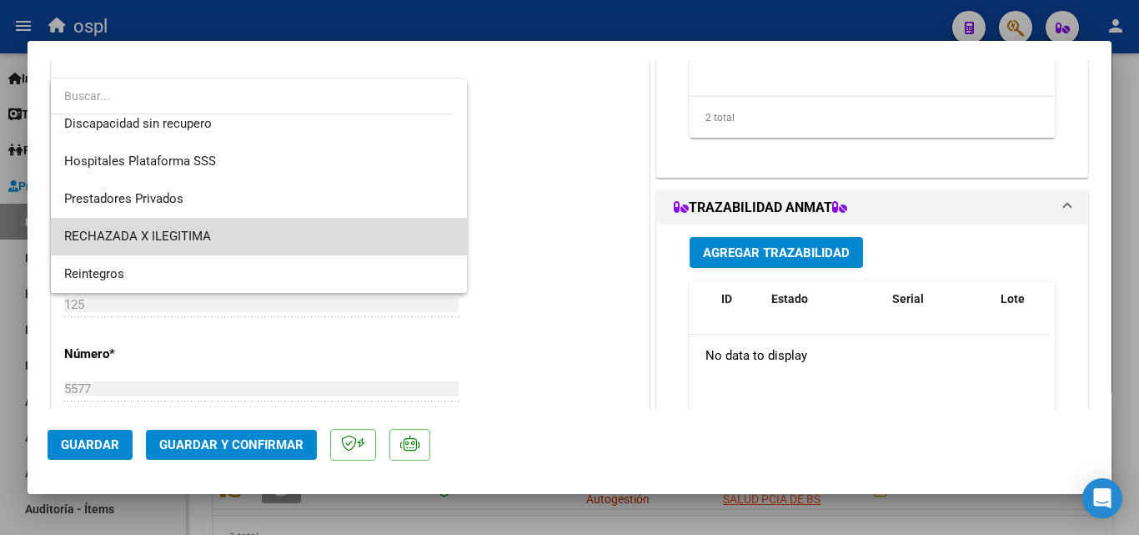
click at [312, 227] on span "RECHAZADA X ILEGITIMA" at bounding box center [258, 237] width 389 height 38
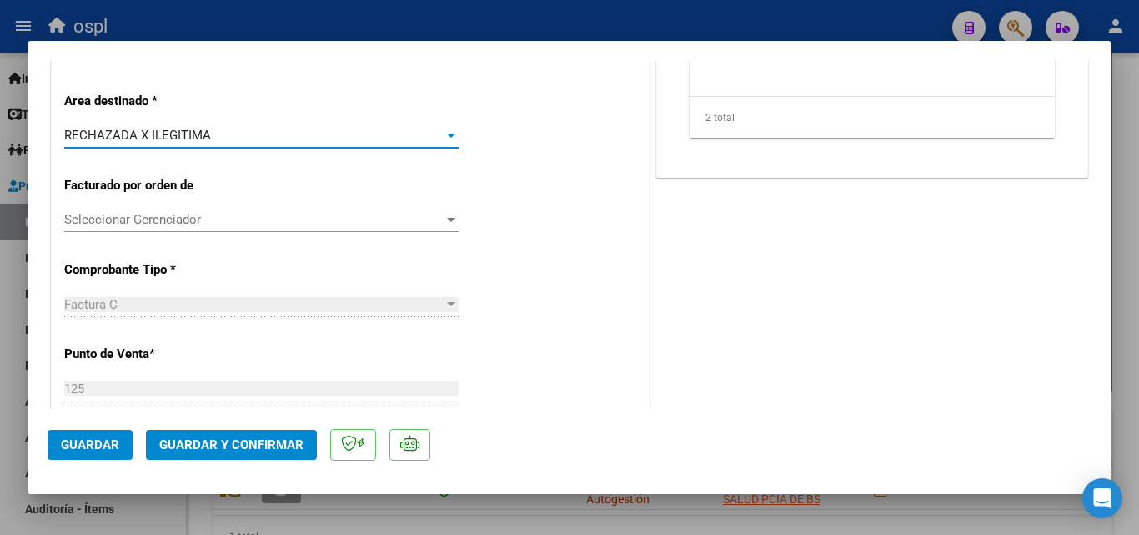
click at [537, 158] on div "CUIT * 30-62698339-8 Ingresar CUIT ANALISIS PRESTADOR MINISTERIO DE SALUD PCIA …" at bounding box center [350, 540] width 597 height 1267
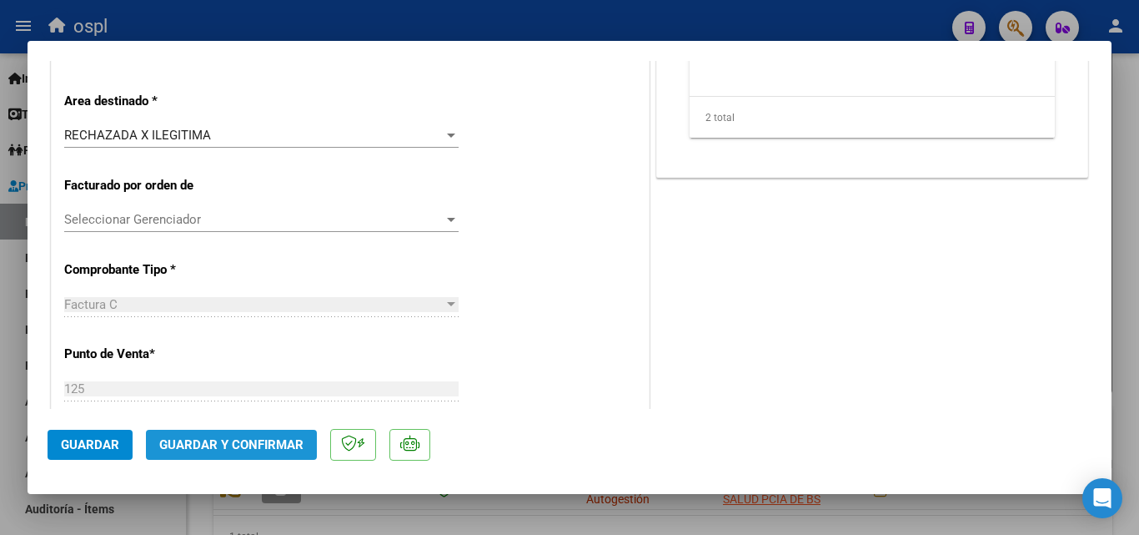
click at [277, 449] on span "Guardar y Confirmar" at bounding box center [231, 444] width 144 height 15
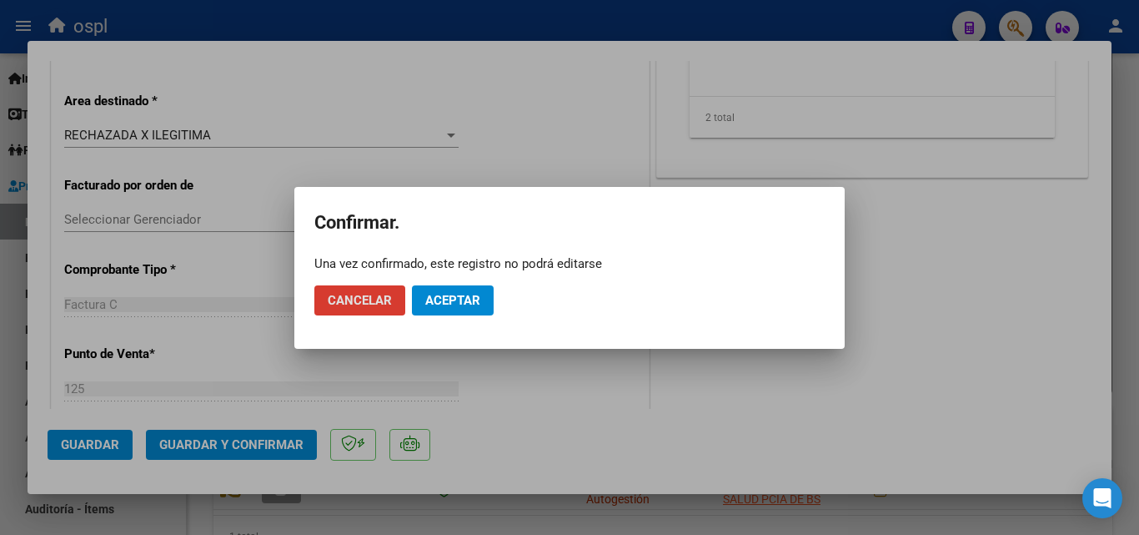
click at [466, 289] on button "Aceptar" at bounding box center [453, 300] width 82 height 30
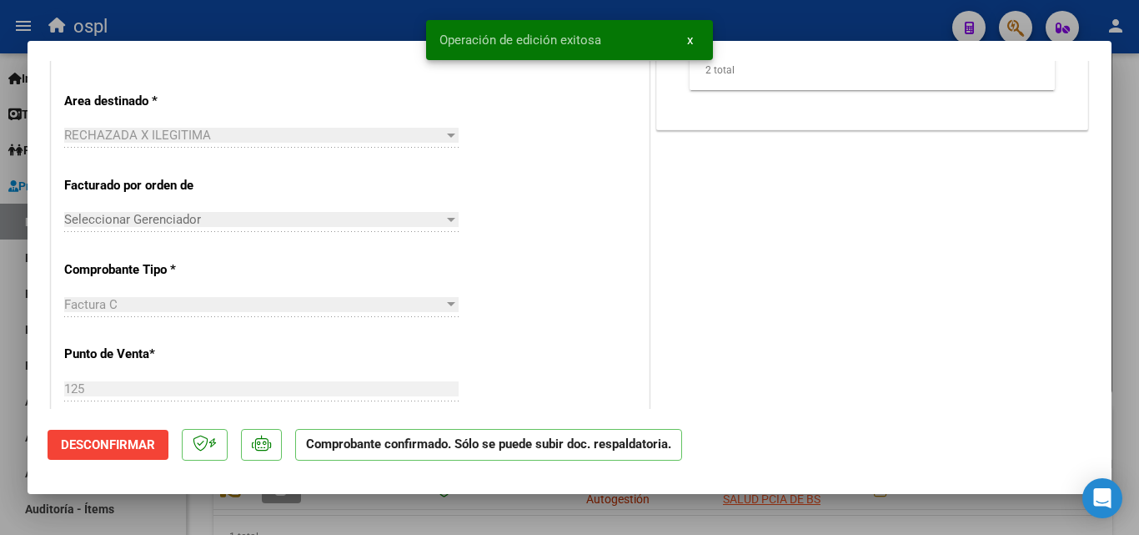
click at [414, 26] on div "Operación de edición exitosa x" at bounding box center [569, 40] width 327 height 80
click at [699, 44] on button "x" at bounding box center [690, 40] width 33 height 30
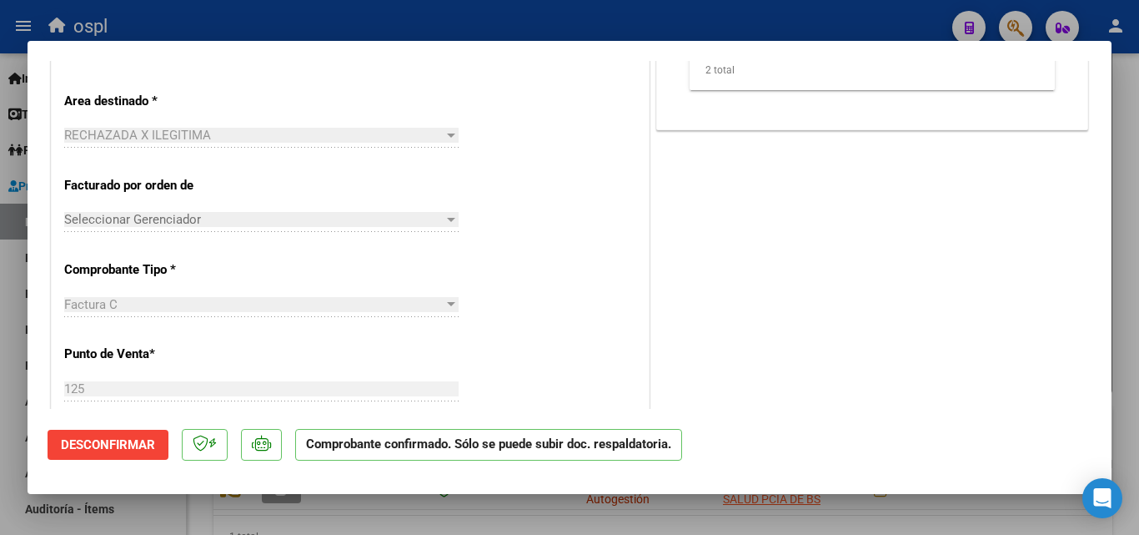
click at [678, 18] on div at bounding box center [569, 267] width 1139 height 535
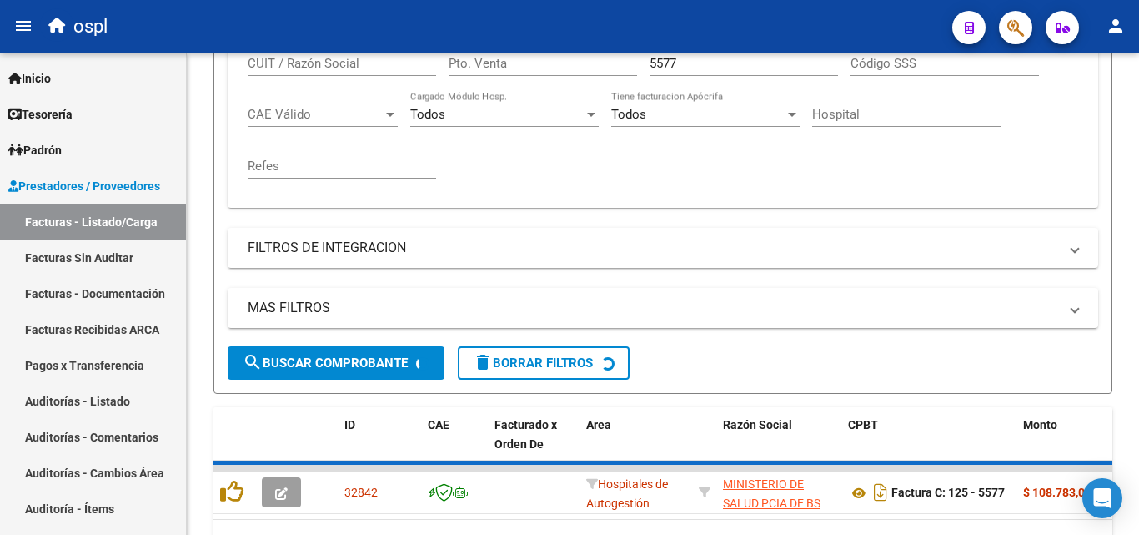
scroll to position [417, 0]
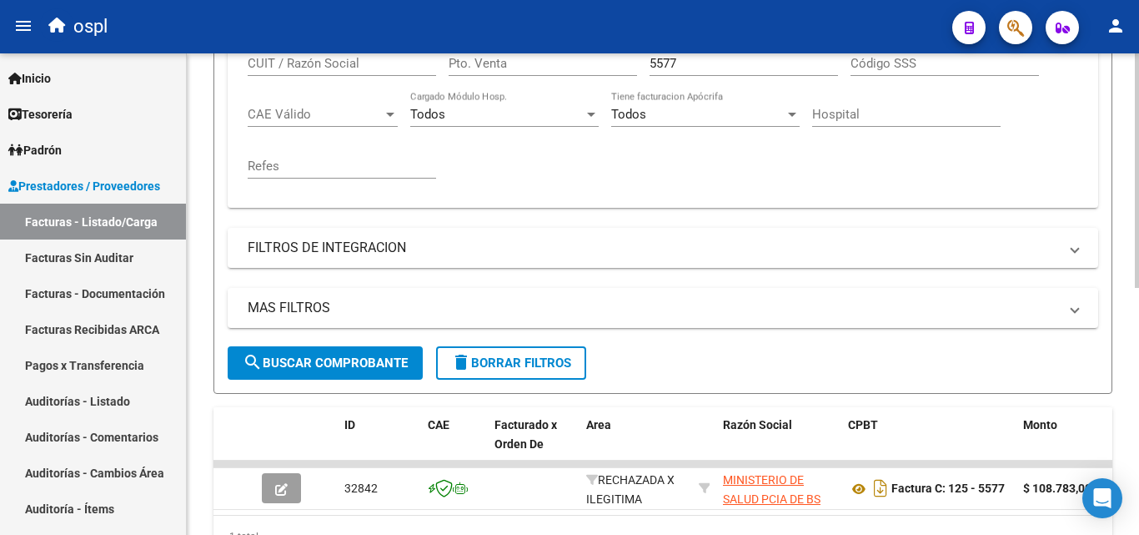
click at [692, 63] on input "5577" at bounding box center [744, 63] width 188 height 15
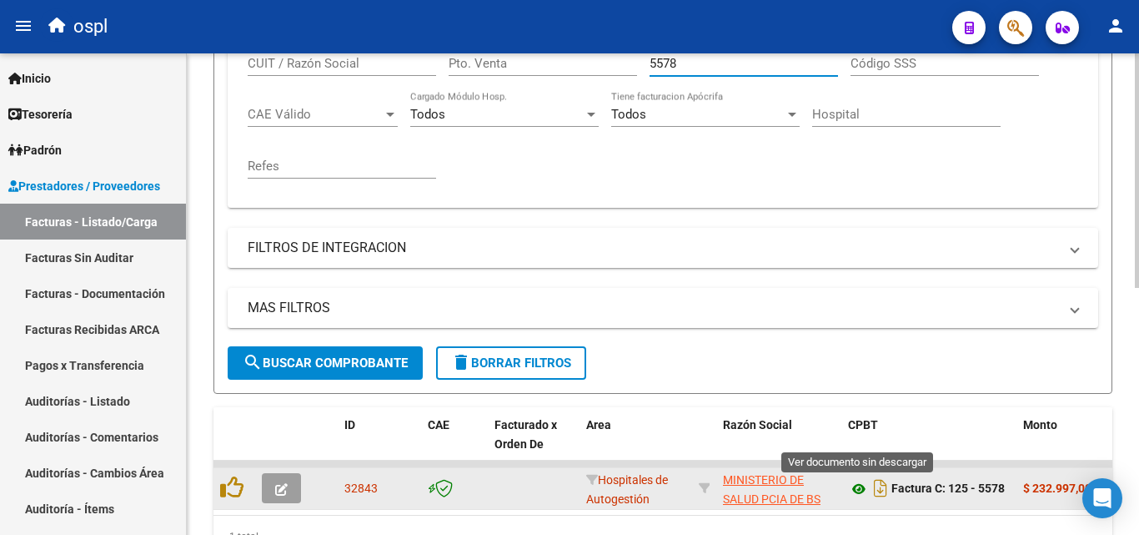
click at [855, 488] on icon at bounding box center [859, 489] width 22 height 20
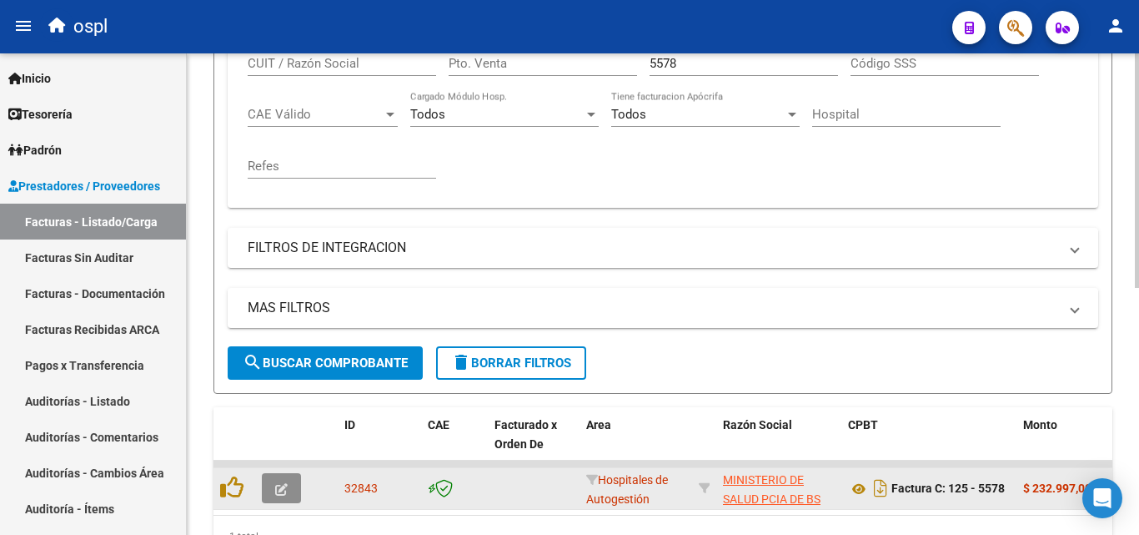
click at [290, 484] on button "button" at bounding box center [281, 488] width 39 height 30
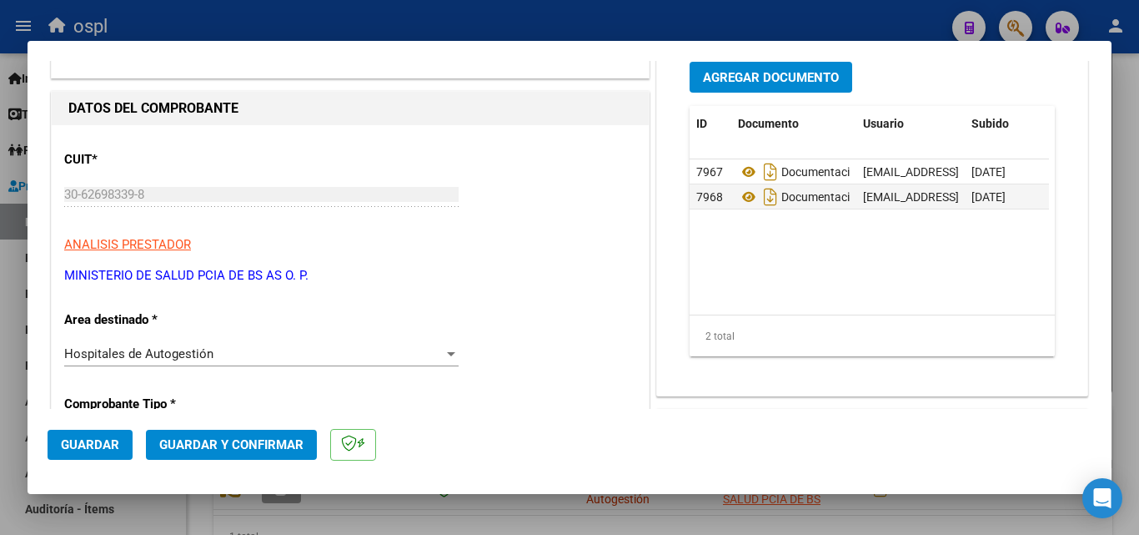
scroll to position [250, 0]
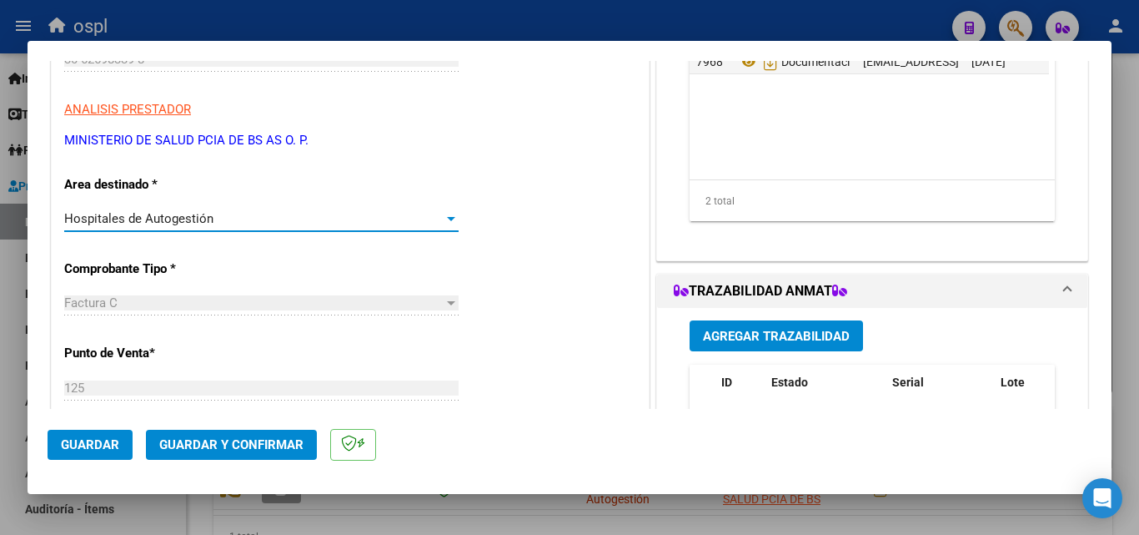
click at [438, 223] on div "Hospitales de Autogestión" at bounding box center [253, 218] width 379 height 15
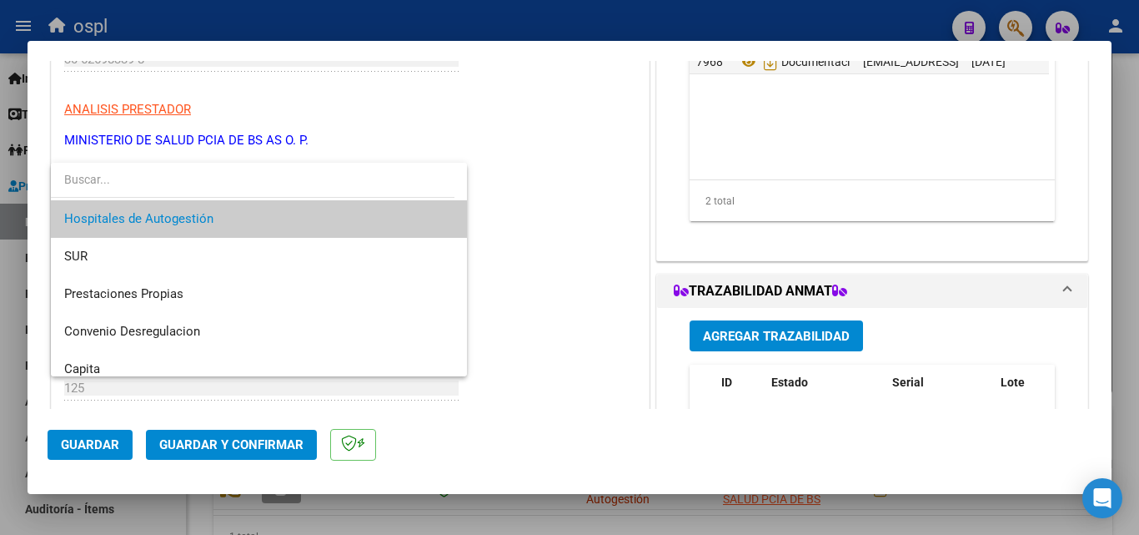
scroll to position [167, 0]
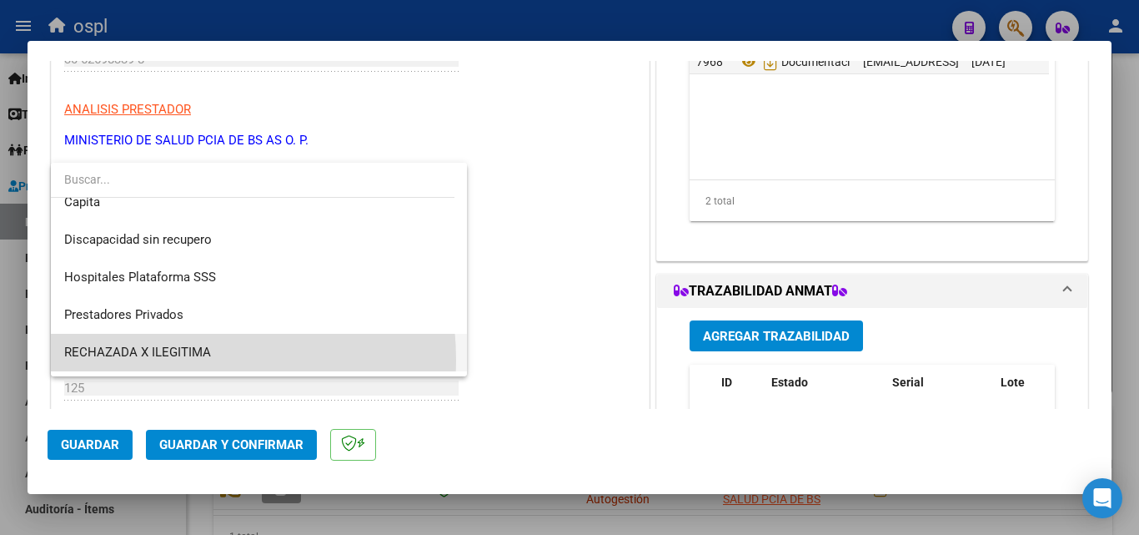
click at [136, 360] on span "RECHAZADA X ILEGITIMA" at bounding box center [258, 353] width 389 height 38
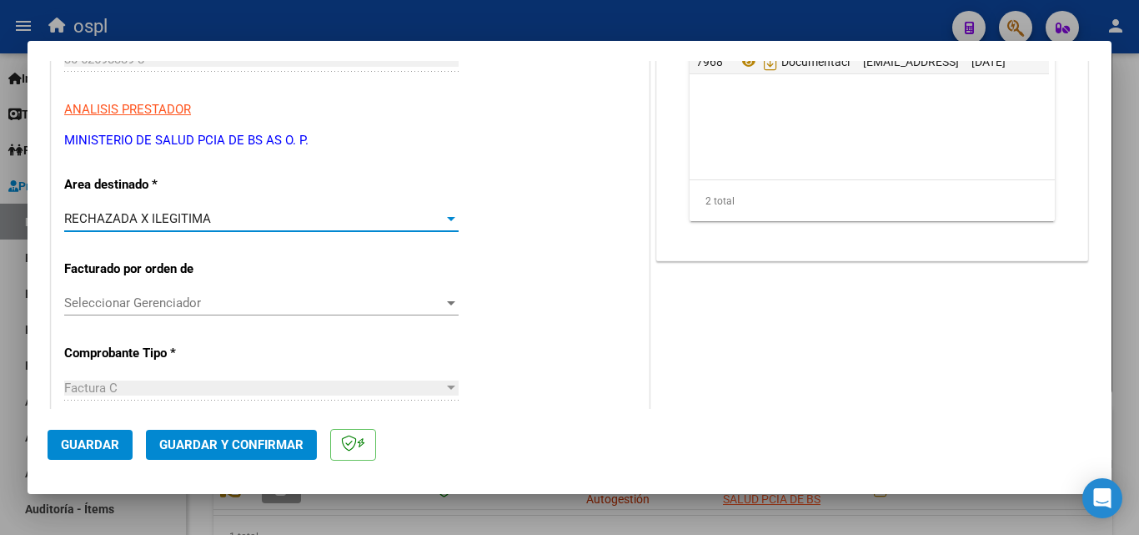
click at [273, 437] on span "Guardar y Confirmar" at bounding box center [231, 444] width 144 height 15
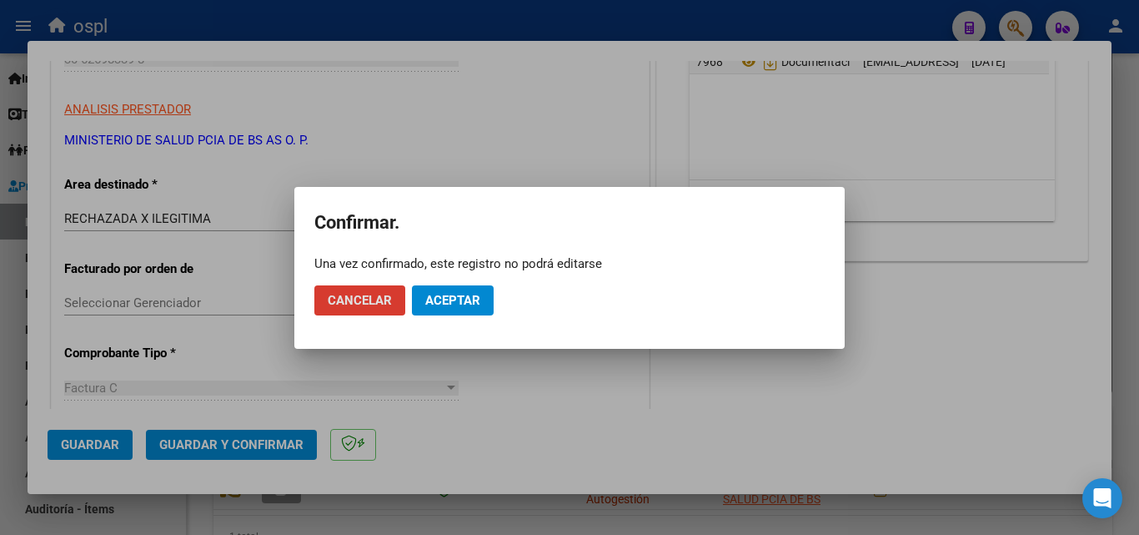
click at [464, 296] on span "Aceptar" at bounding box center [452, 300] width 55 height 15
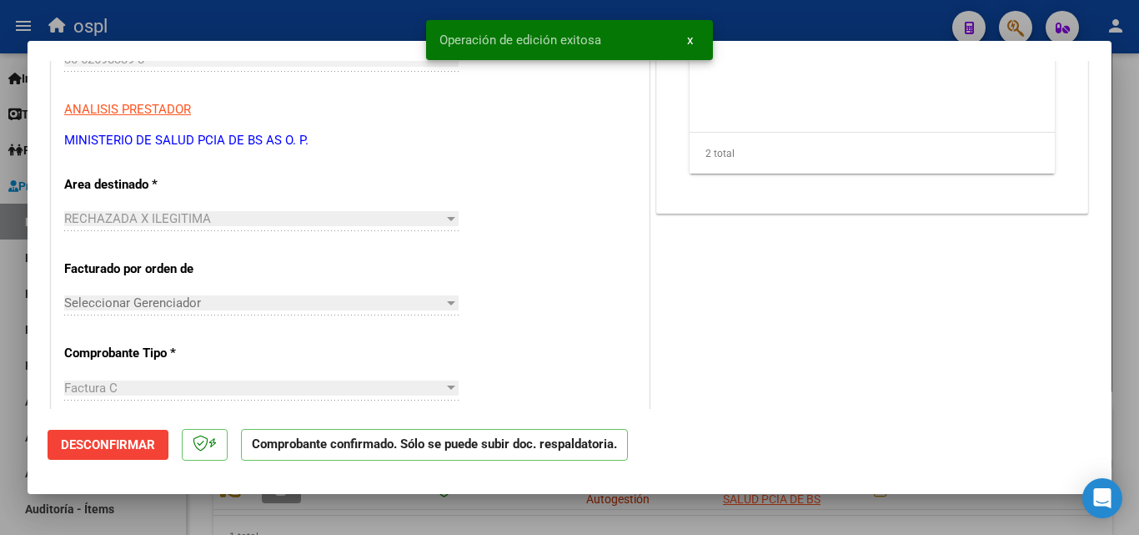
click at [389, 9] on div at bounding box center [569, 267] width 1139 height 535
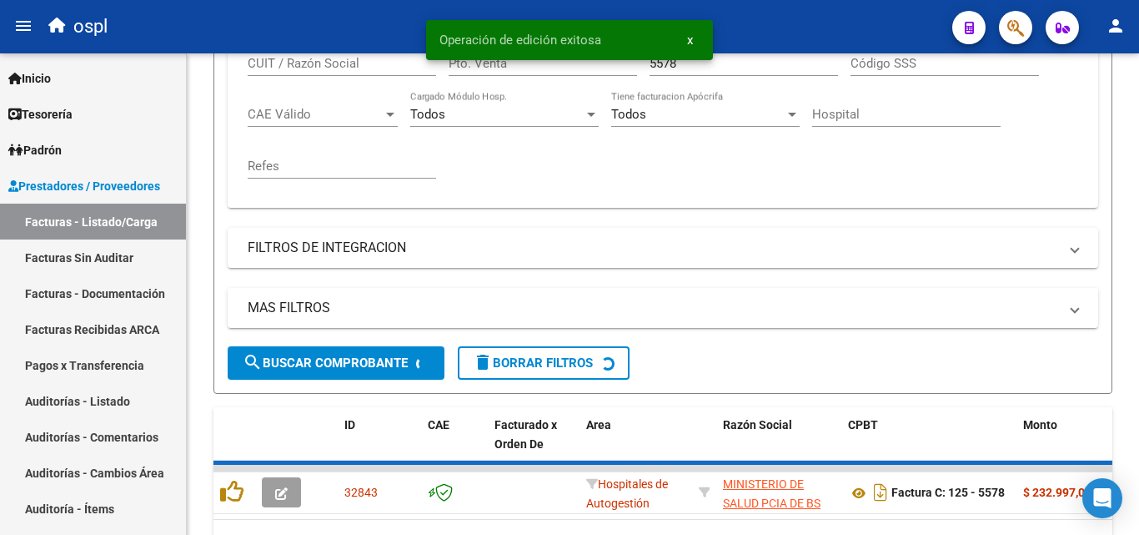
scroll to position [417, 0]
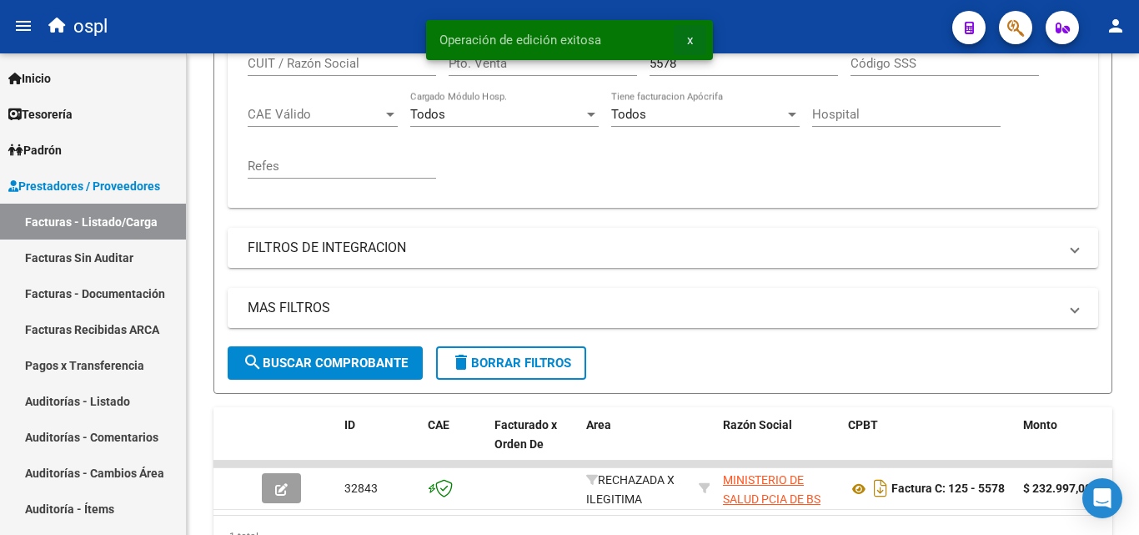
click at [690, 38] on span "x" at bounding box center [690, 40] width 6 height 15
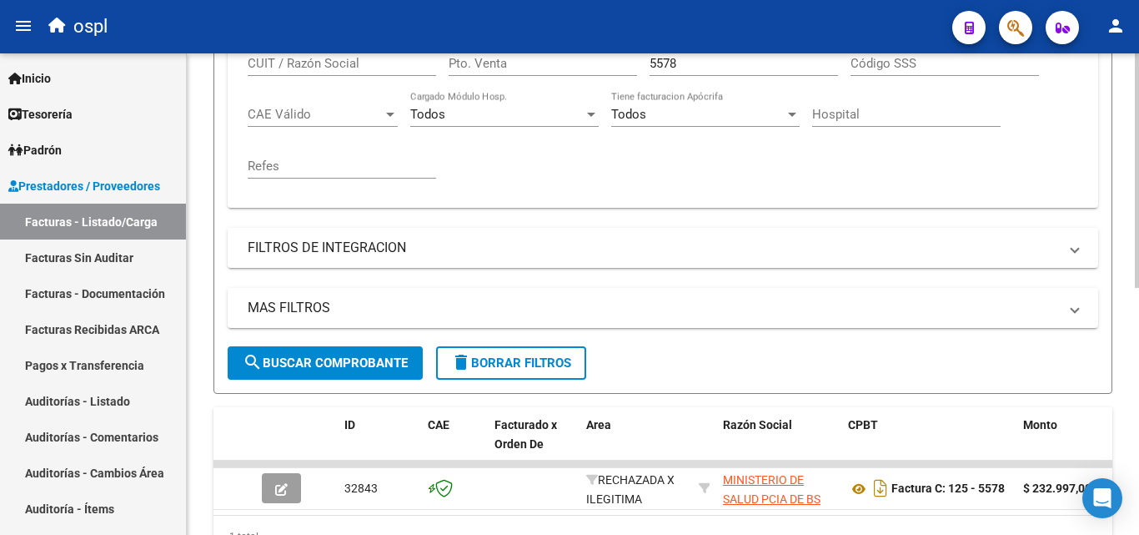
click at [690, 61] on input "5578" at bounding box center [744, 63] width 188 height 15
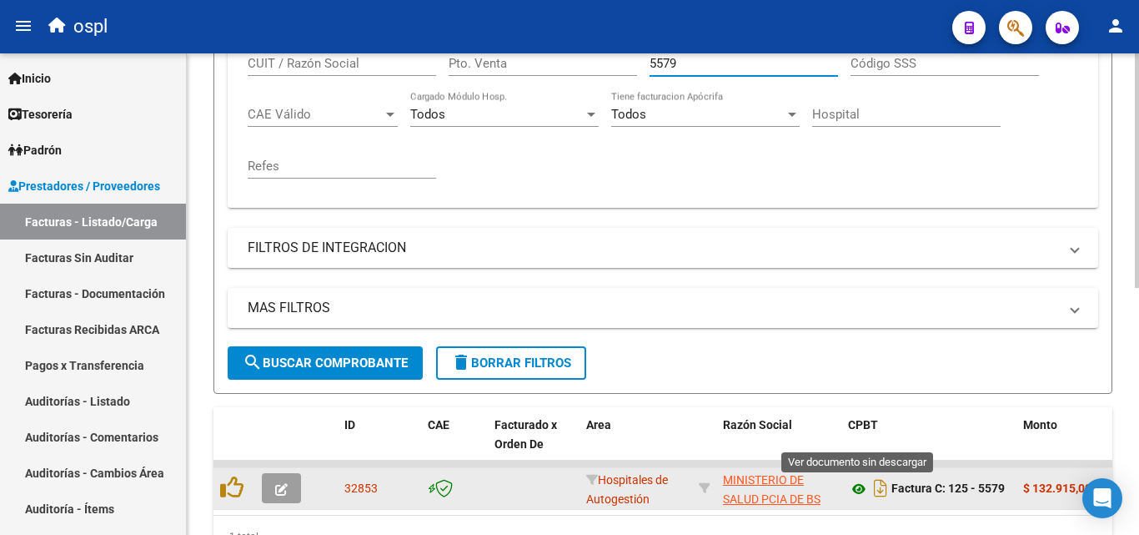
type input "5579"
click at [851, 489] on icon at bounding box center [859, 489] width 22 height 20
click at [290, 484] on button "button" at bounding box center [281, 488] width 39 height 30
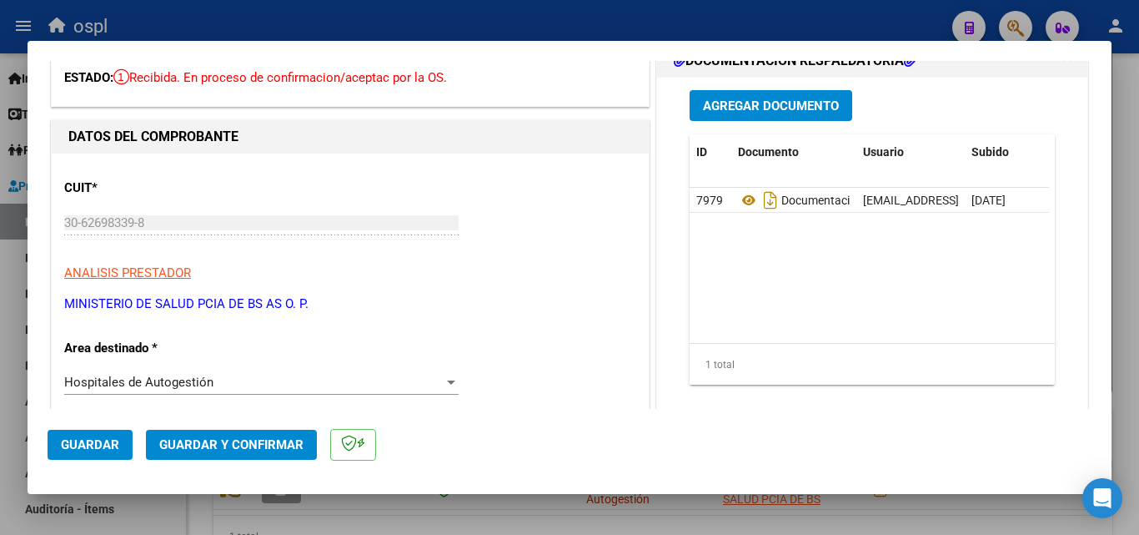
scroll to position [250, 0]
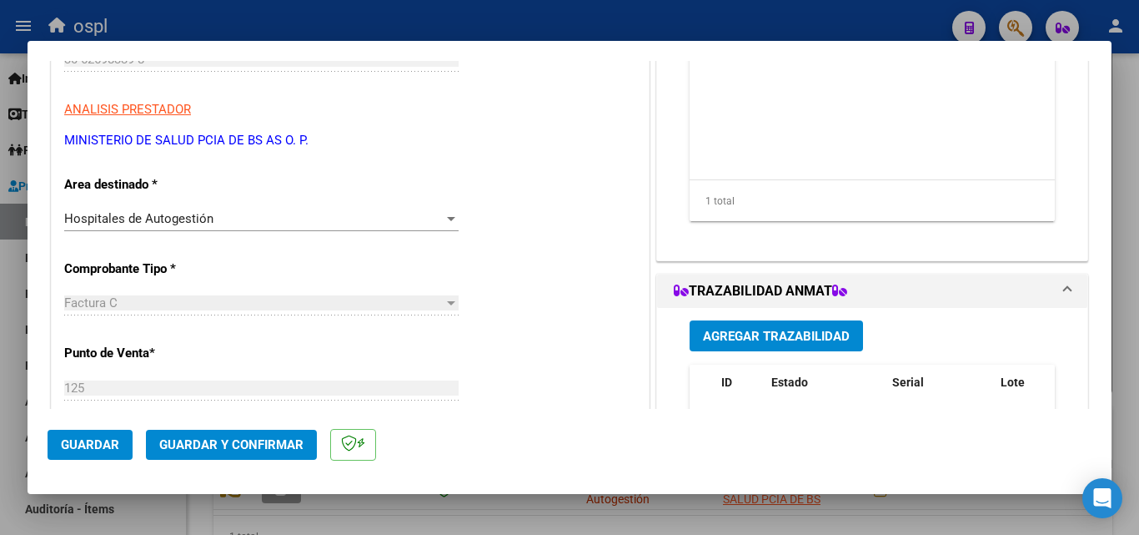
click at [419, 229] on div "Hospitales de Autogestión Seleccionar Area" at bounding box center [261, 218] width 394 height 25
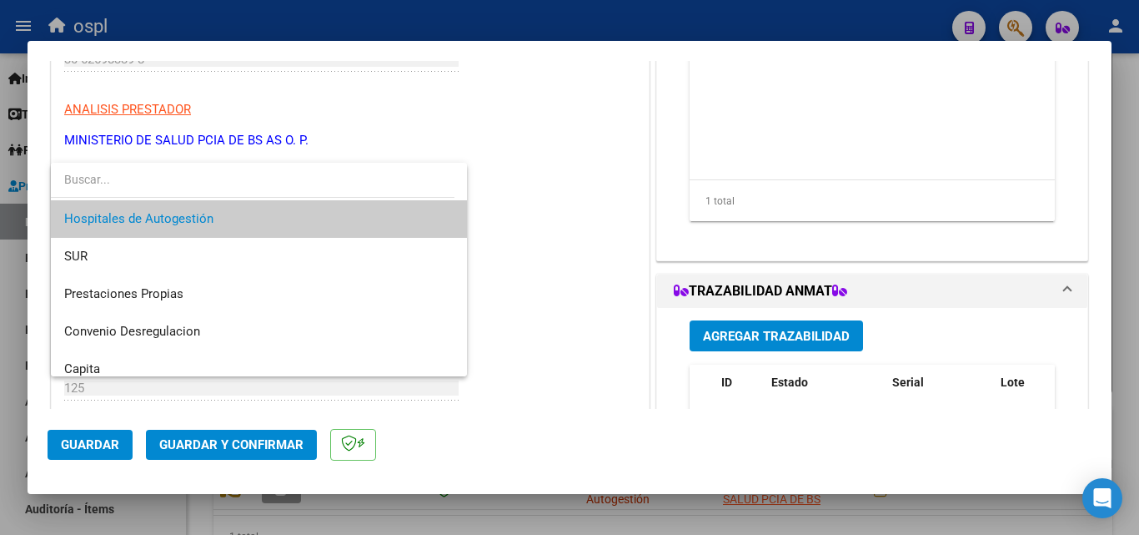
scroll to position [199, 0]
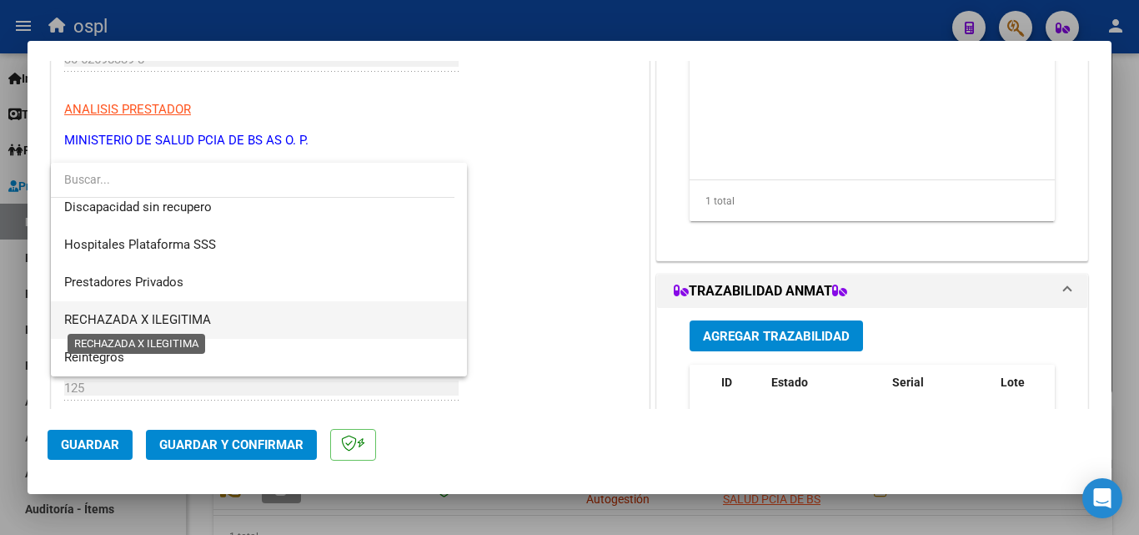
click at [187, 322] on span "RECHAZADA X ILEGITIMA" at bounding box center [137, 319] width 147 height 15
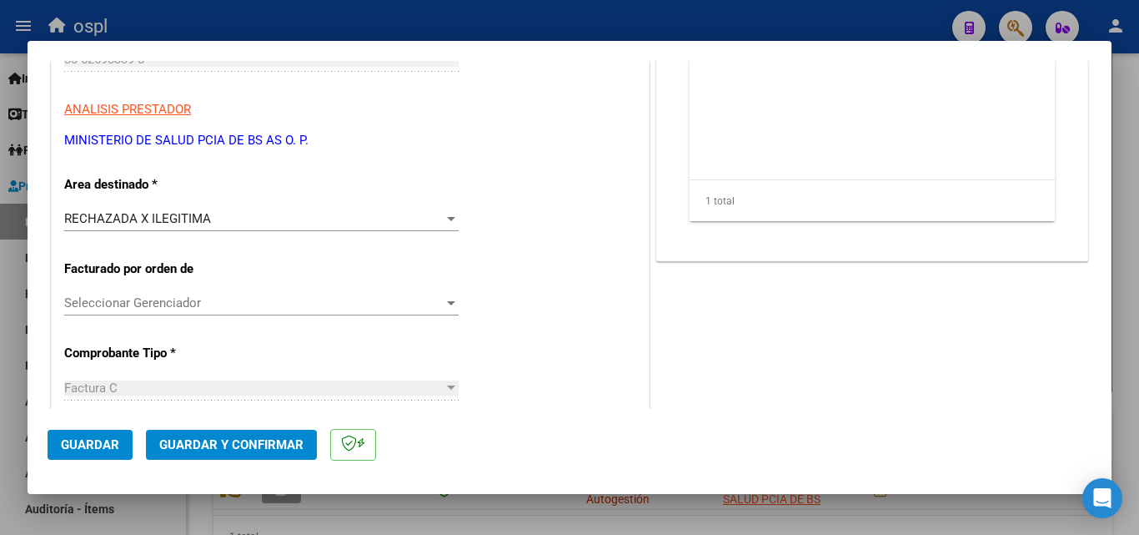
click at [283, 447] on span "Guardar y Confirmar" at bounding box center [231, 444] width 144 height 15
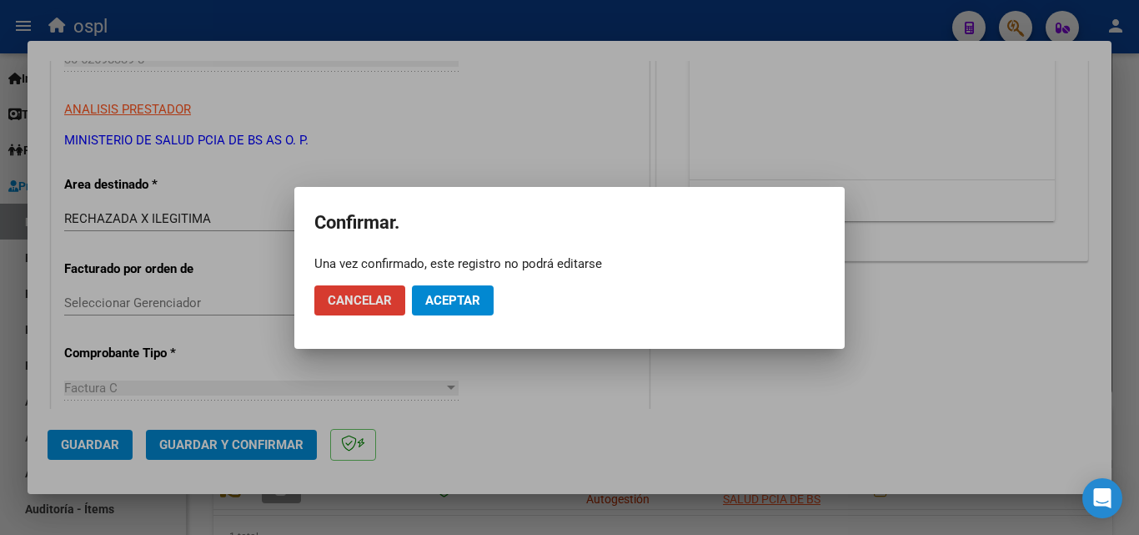
click at [482, 304] on button "Aceptar" at bounding box center [453, 300] width 82 height 30
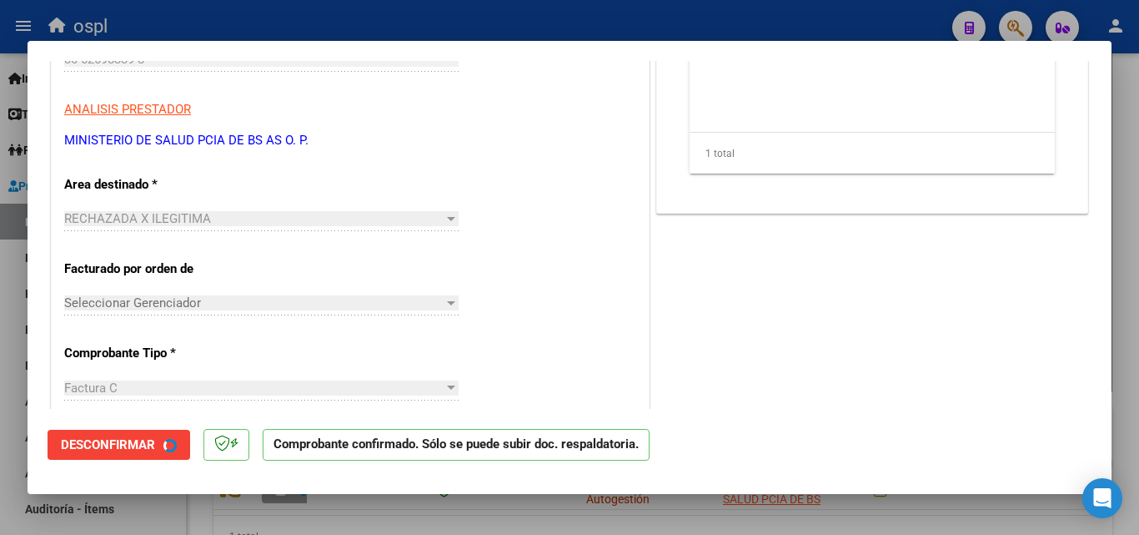
click at [357, 18] on div at bounding box center [569, 267] width 1139 height 535
type input "$ 0,00"
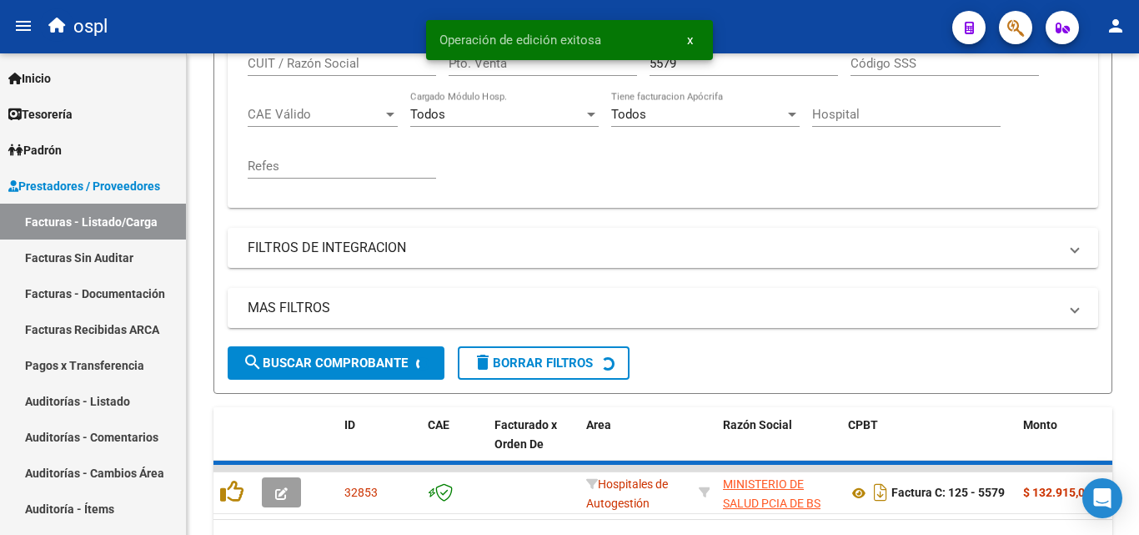
scroll to position [417, 0]
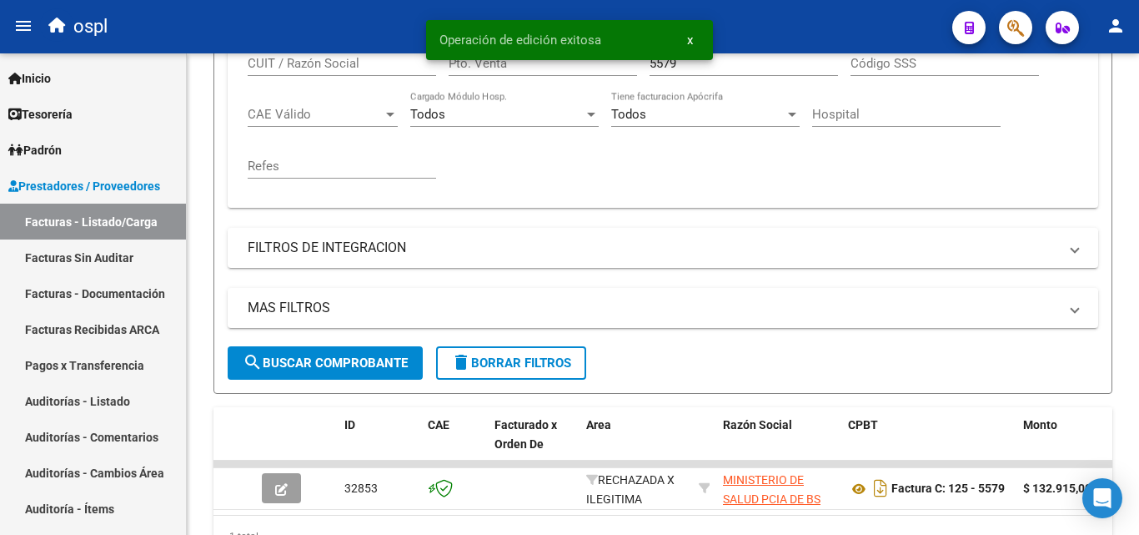
click at [731, 65] on div "Operación de edición exitosa x" at bounding box center [569, 40] width 327 height 80
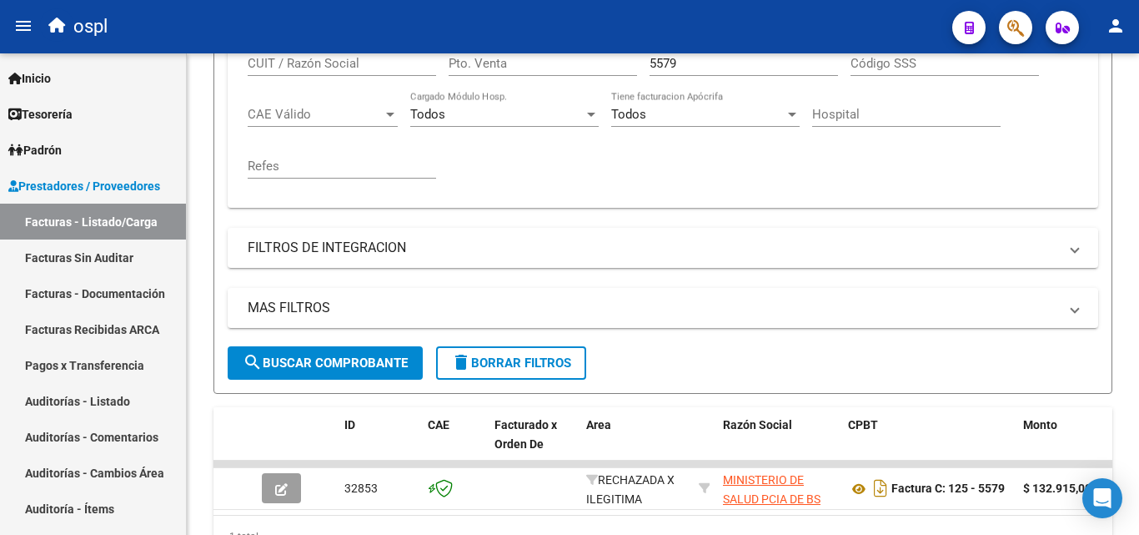
click at [731, 65] on input "5579" at bounding box center [744, 63] width 188 height 15
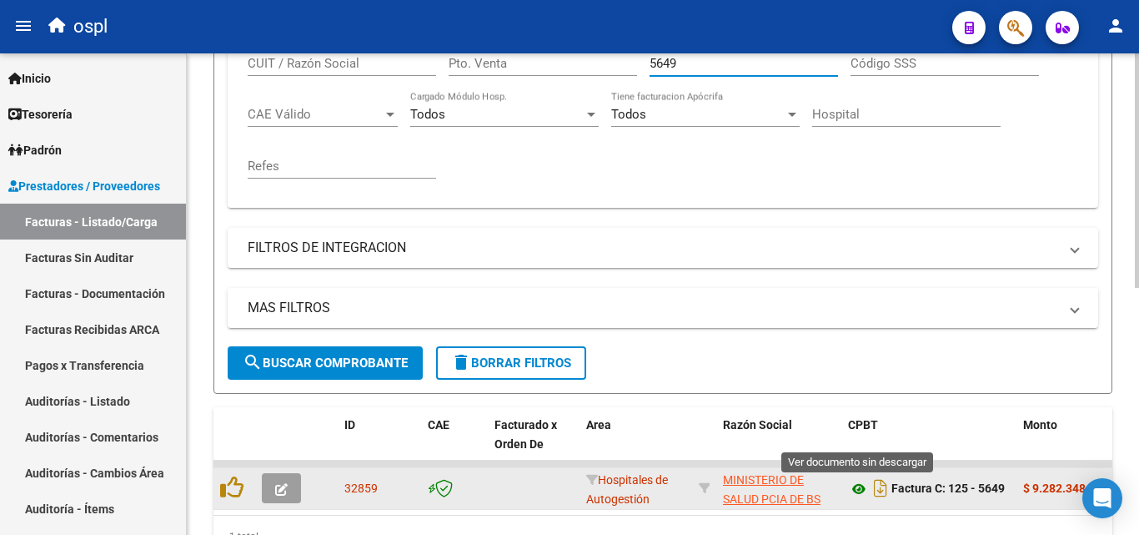
type input "5649"
click at [857, 485] on icon at bounding box center [859, 489] width 22 height 20
click at [283, 485] on icon "button" at bounding box center [281, 489] width 13 height 13
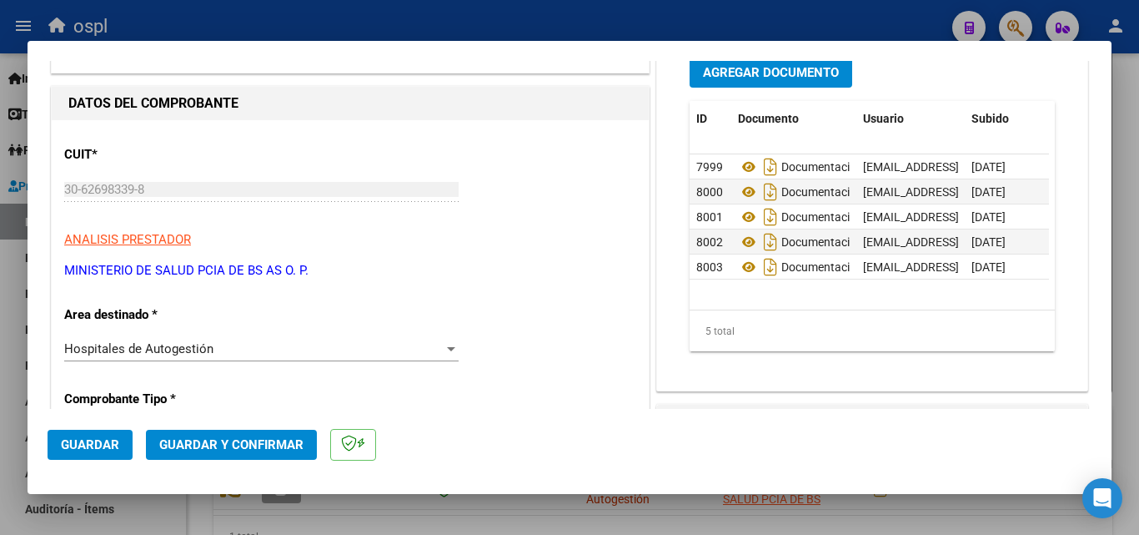
scroll to position [334, 0]
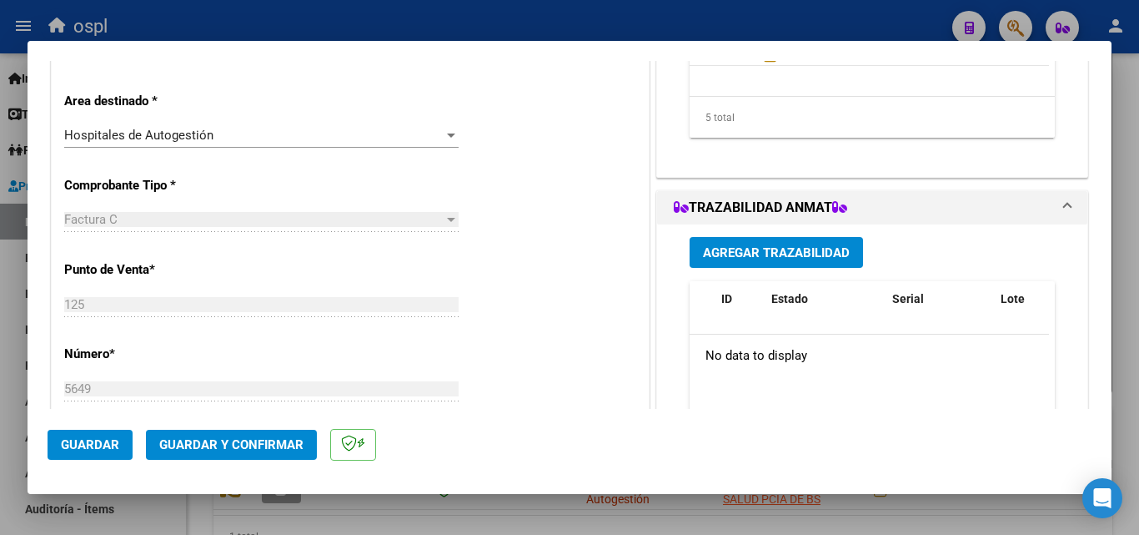
click at [444, 141] on div at bounding box center [451, 134] width 15 height 13
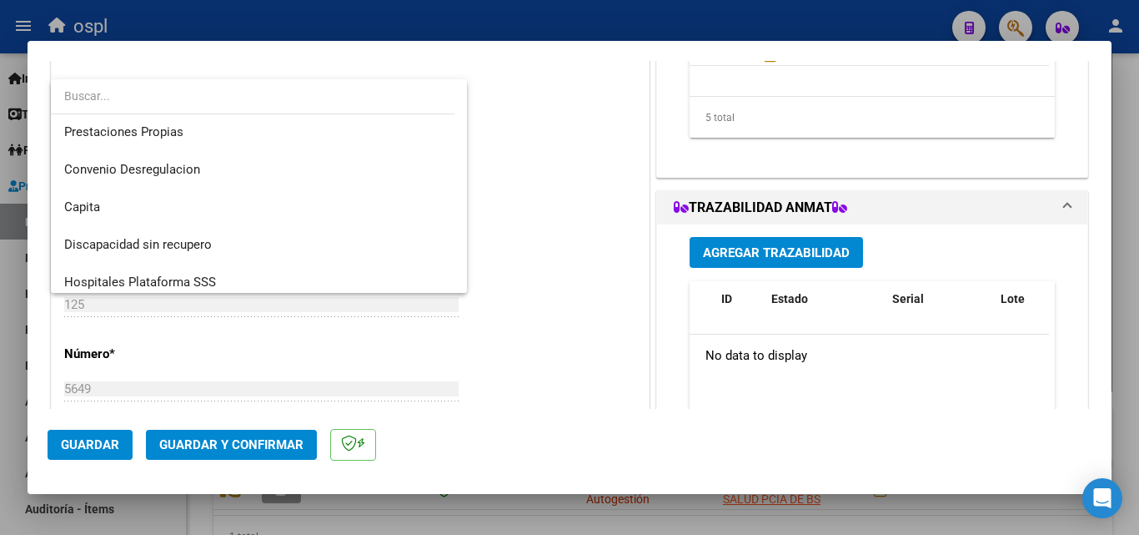
scroll to position [199, 0]
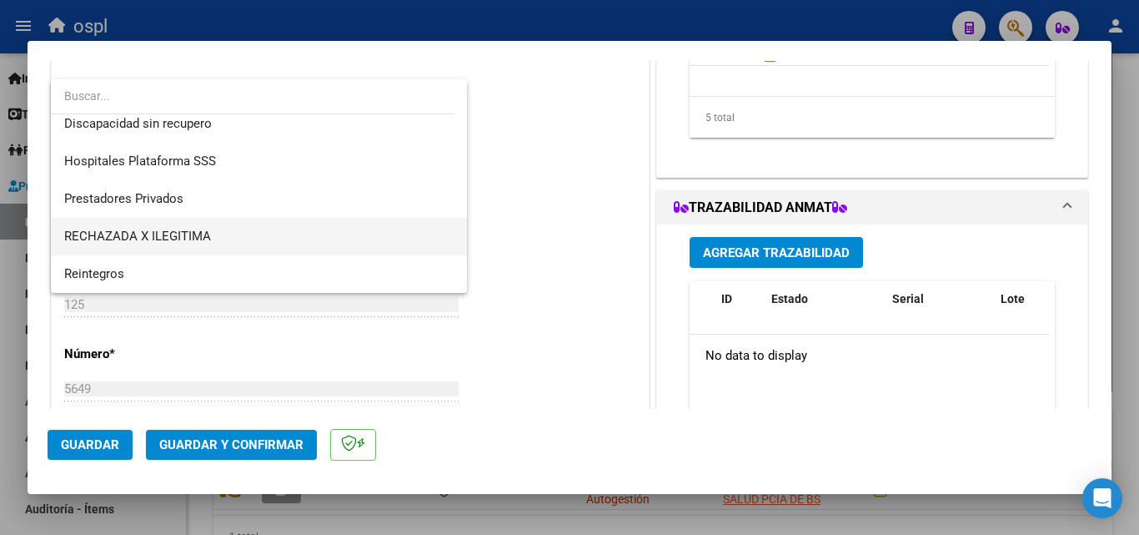
click at [181, 244] on span "RECHAZADA X ILEGITIMA" at bounding box center [258, 237] width 389 height 38
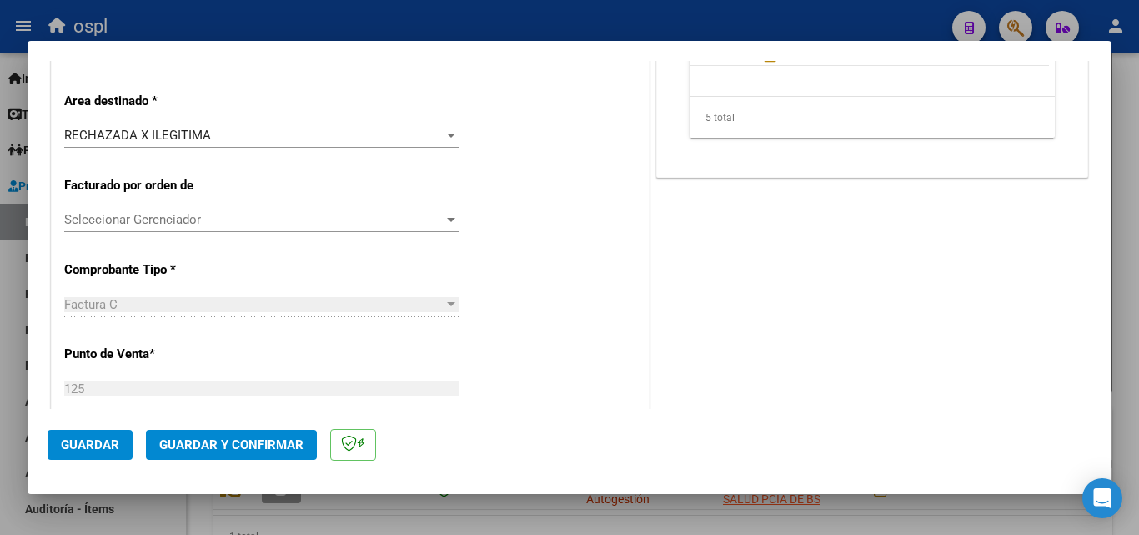
click at [580, 242] on div "CUIT * 30-62698339-8 Ingresar CUIT ANALISIS PRESTADOR MINISTERIO DE SALUD PCIA …" at bounding box center [350, 540] width 597 height 1267
click at [276, 450] on span "Guardar y Confirmar" at bounding box center [231, 444] width 144 height 15
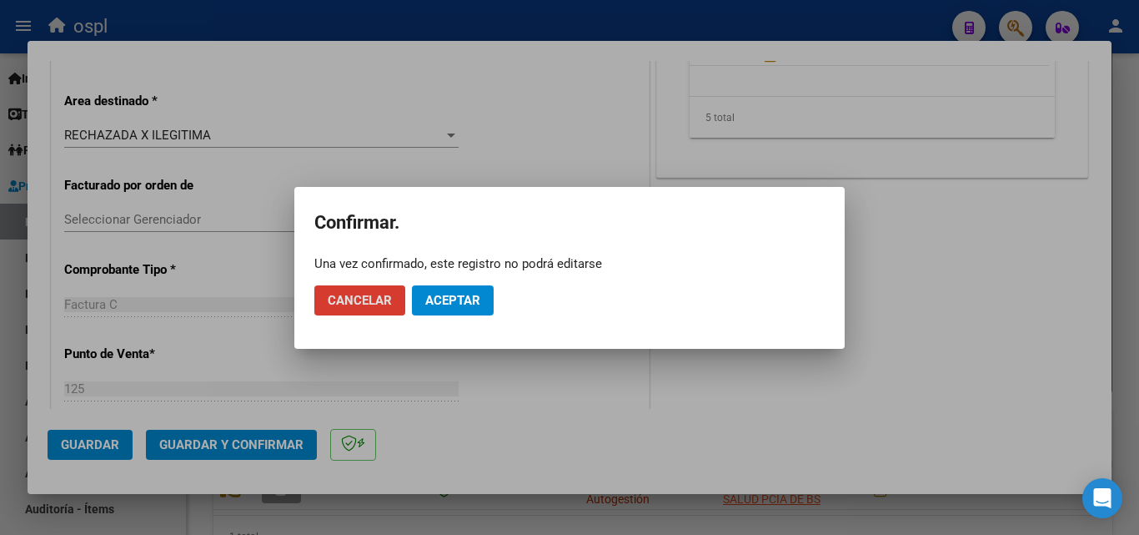
click at [462, 296] on span "Aceptar" at bounding box center [452, 300] width 55 height 15
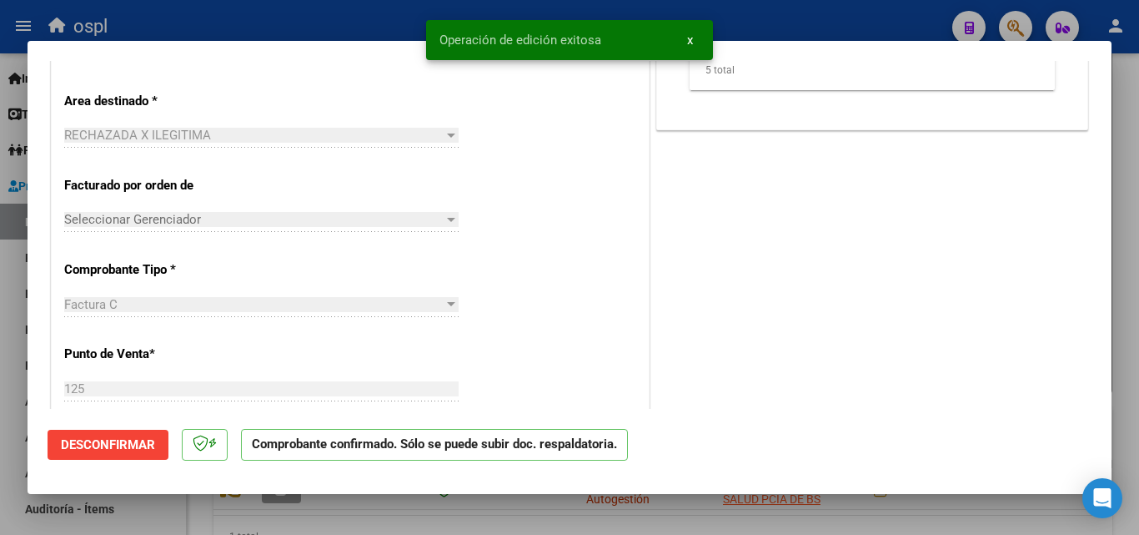
click at [361, 25] on div at bounding box center [569, 267] width 1139 height 535
type input "$ 0,00"
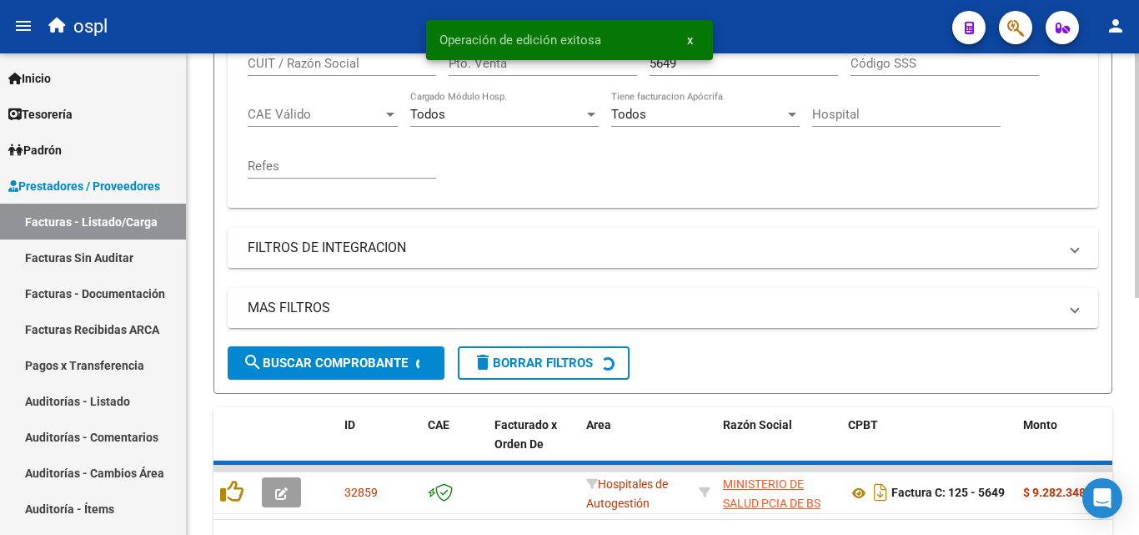
scroll to position [417, 0]
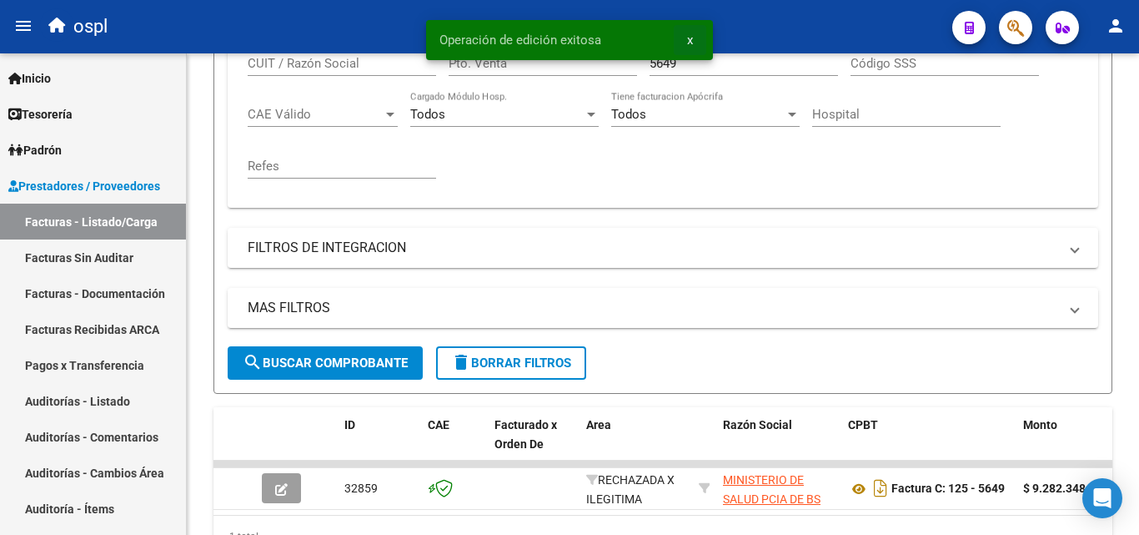
click at [688, 38] on span "x" at bounding box center [690, 40] width 6 height 15
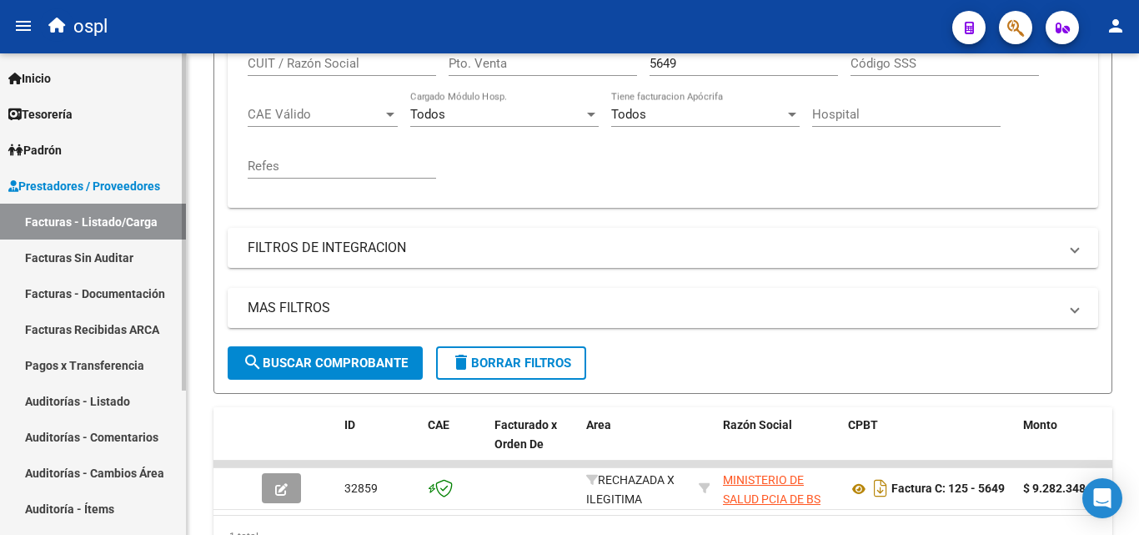
click at [116, 261] on link "Facturas Sin Auditar" at bounding box center [93, 257] width 186 height 36
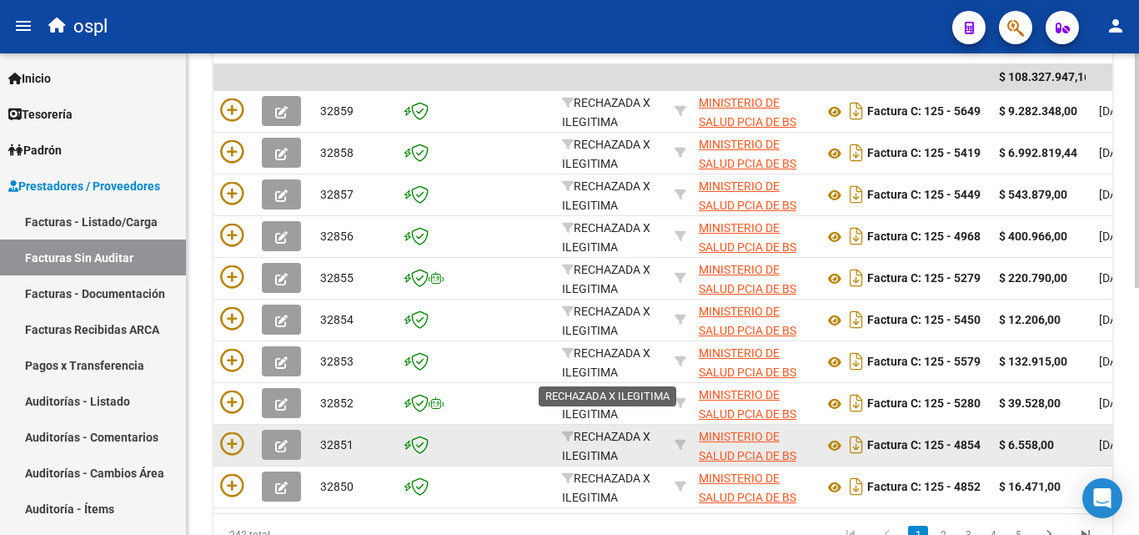
scroll to position [417, 0]
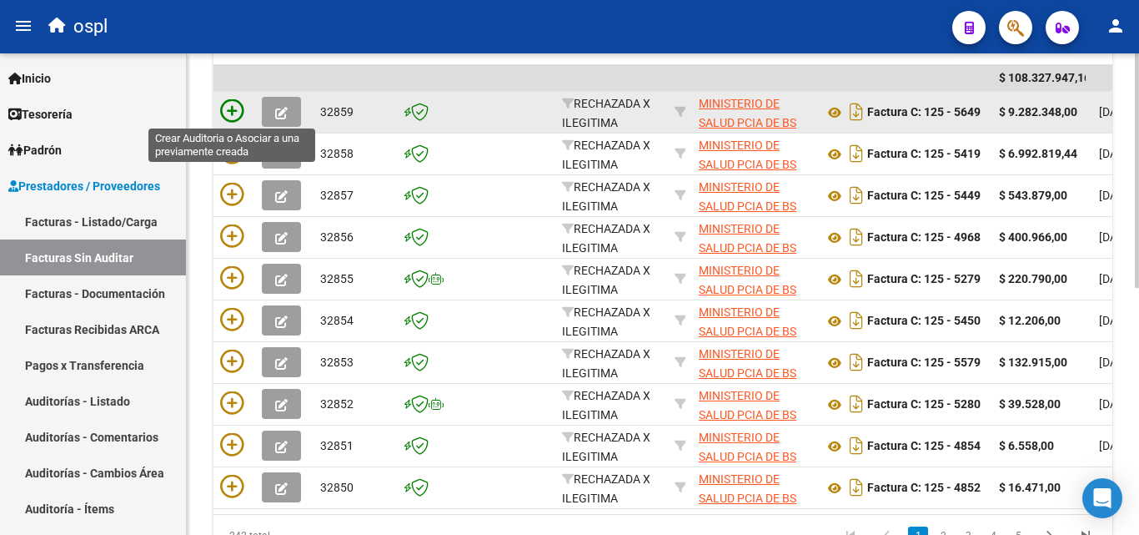
click at [240, 112] on icon at bounding box center [231, 110] width 23 height 23
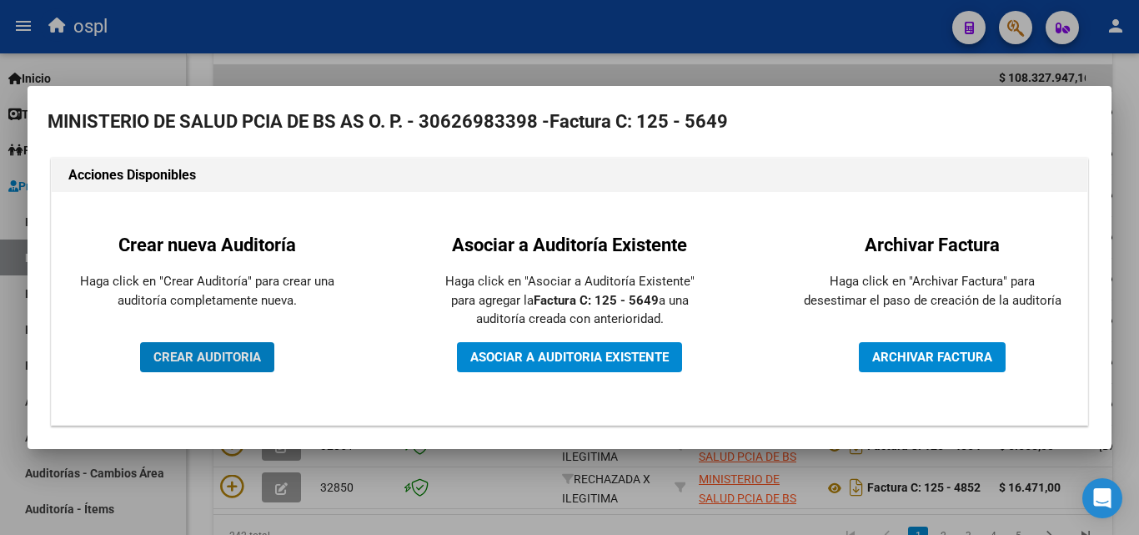
click at [238, 350] on span "CREAR AUDITORIA" at bounding box center [207, 356] width 108 height 15
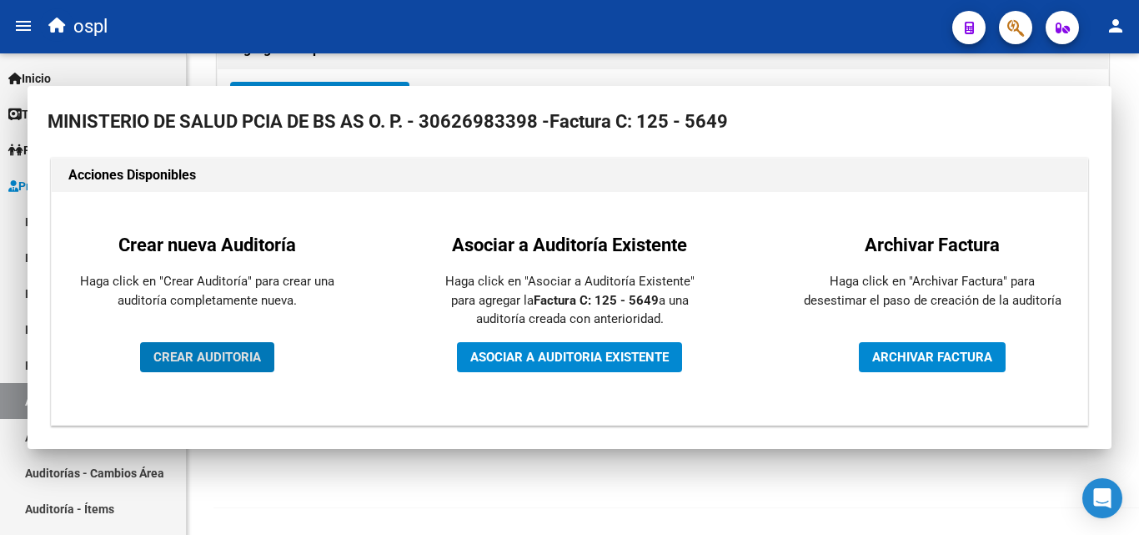
scroll to position [399, 0]
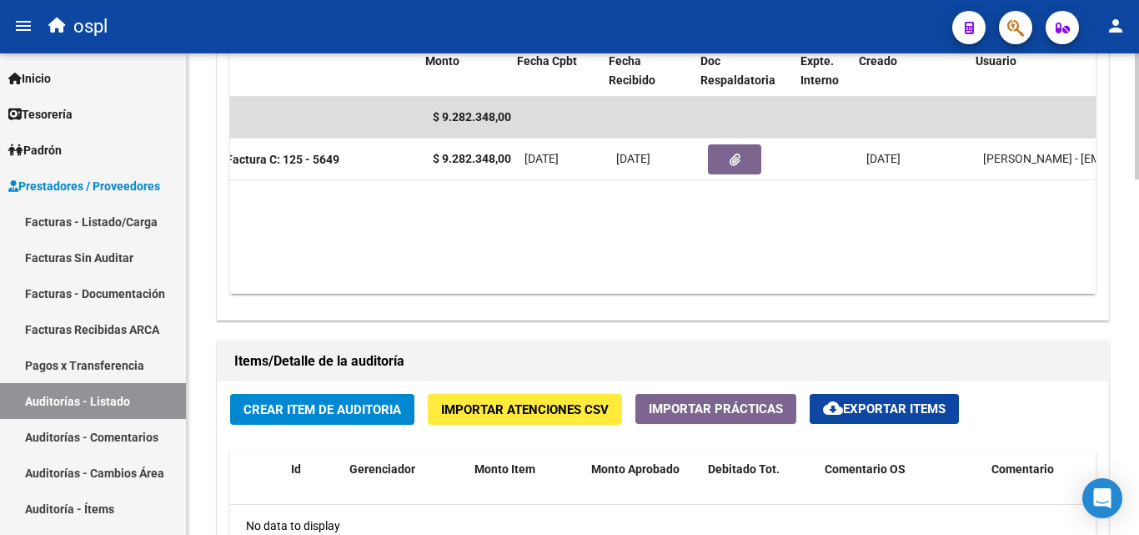
scroll to position [0, 473]
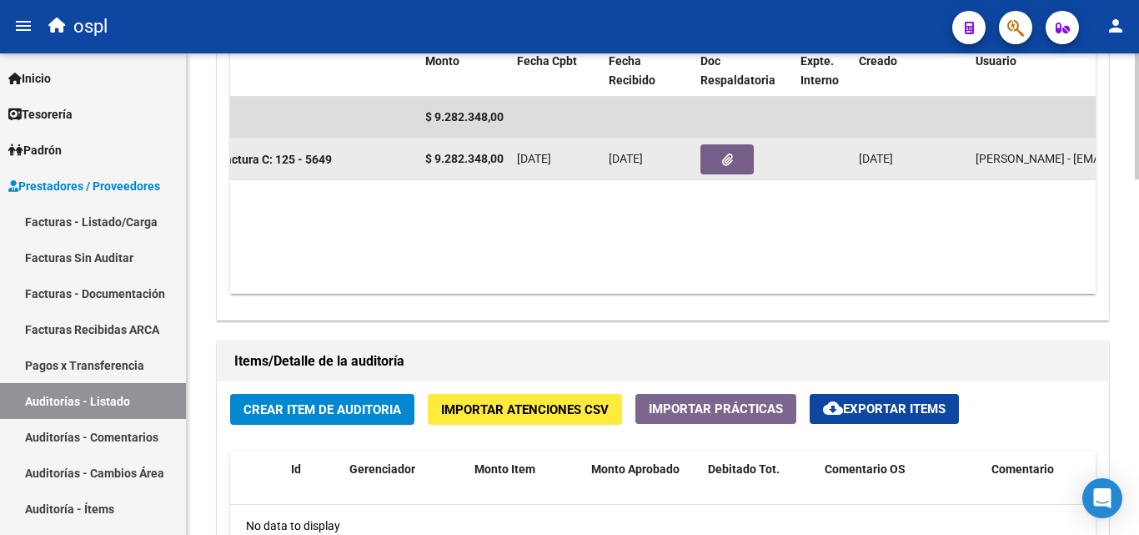
click at [722, 162] on icon "button" at bounding box center [727, 159] width 11 height 13
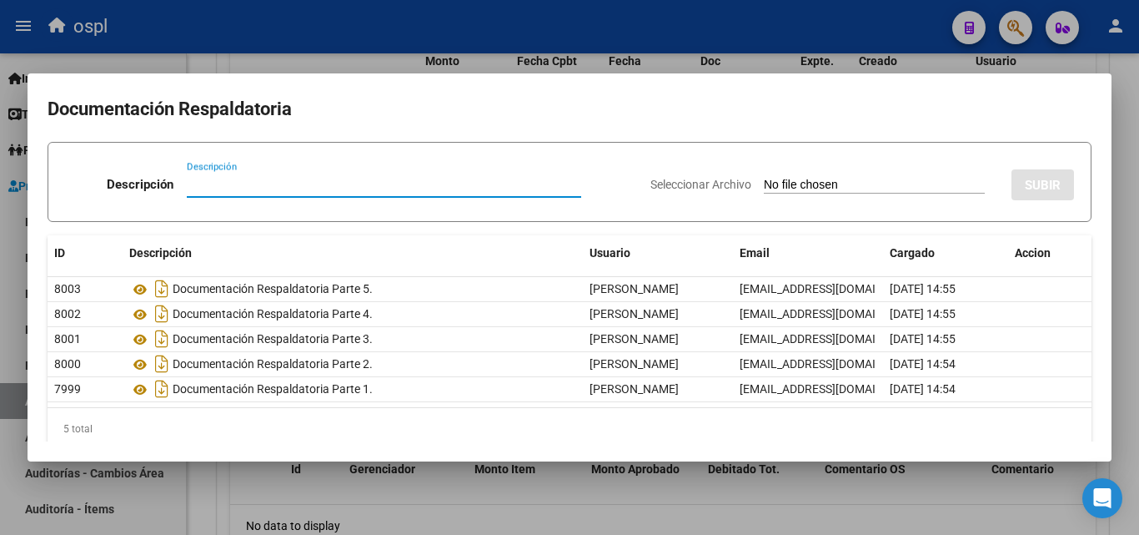
click at [785, 179] on input "Seleccionar Archivo" at bounding box center [874, 186] width 221 height 16
type input "C:\fakepath\FC Nº5649.pdf"
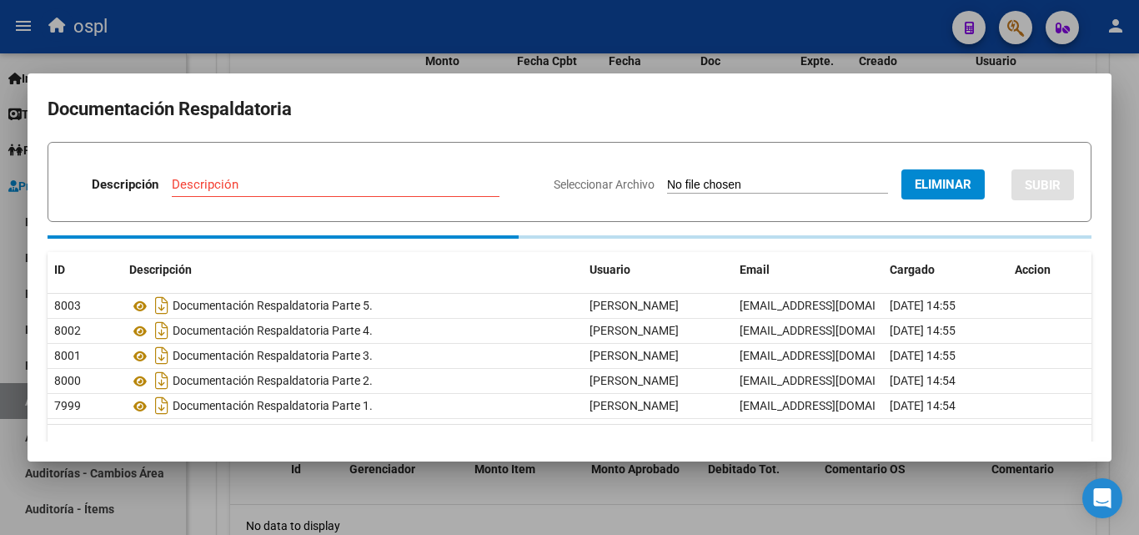
click at [238, 182] on input "Descripción" at bounding box center [336, 184] width 328 height 15
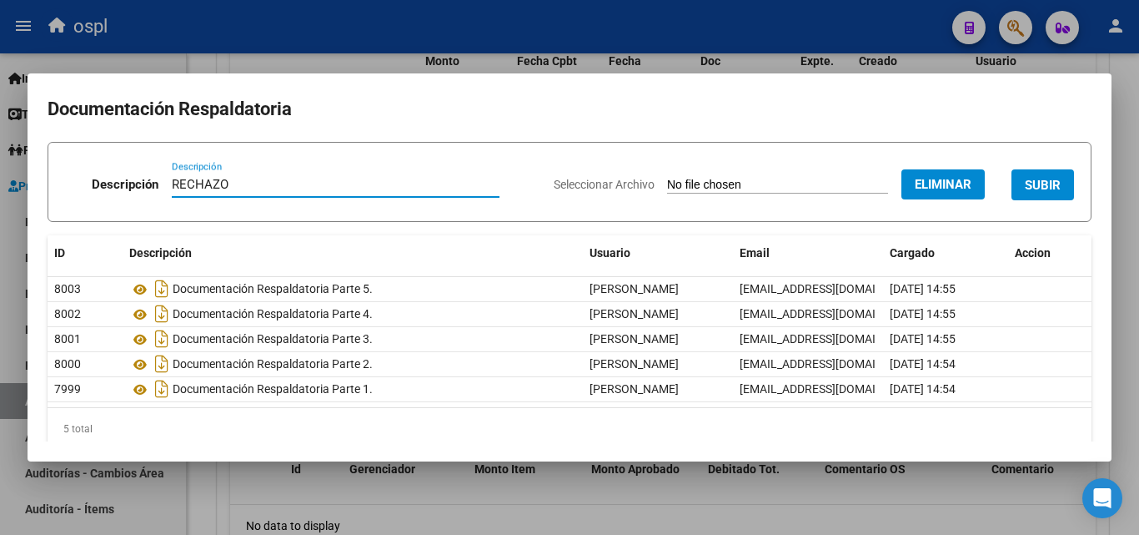
type input "RECHAZO"
click at [1035, 183] on span "SUBIR" at bounding box center [1043, 185] width 36 height 15
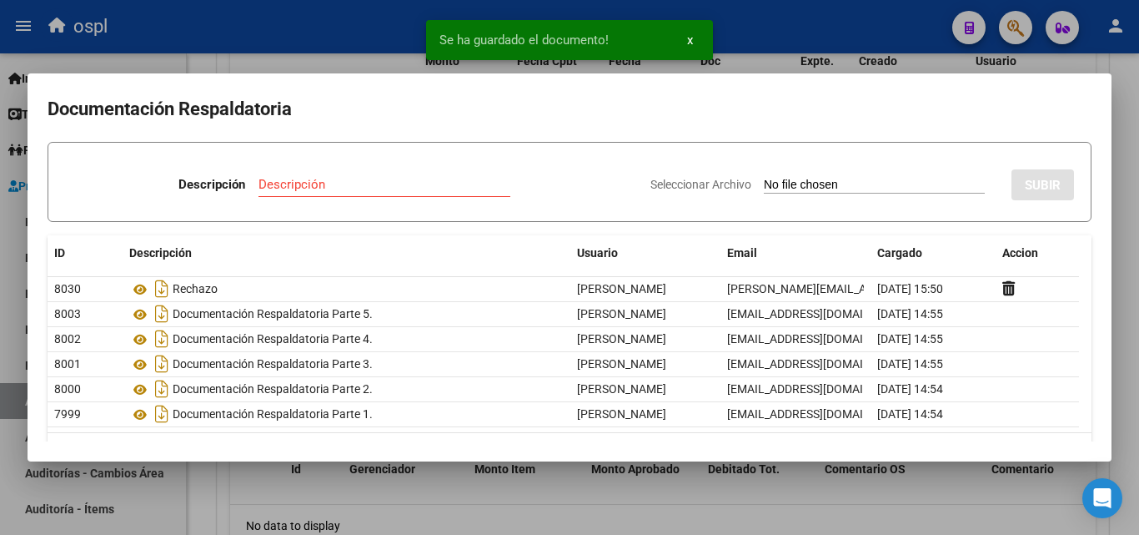
click at [317, 59] on div at bounding box center [569, 267] width 1139 height 535
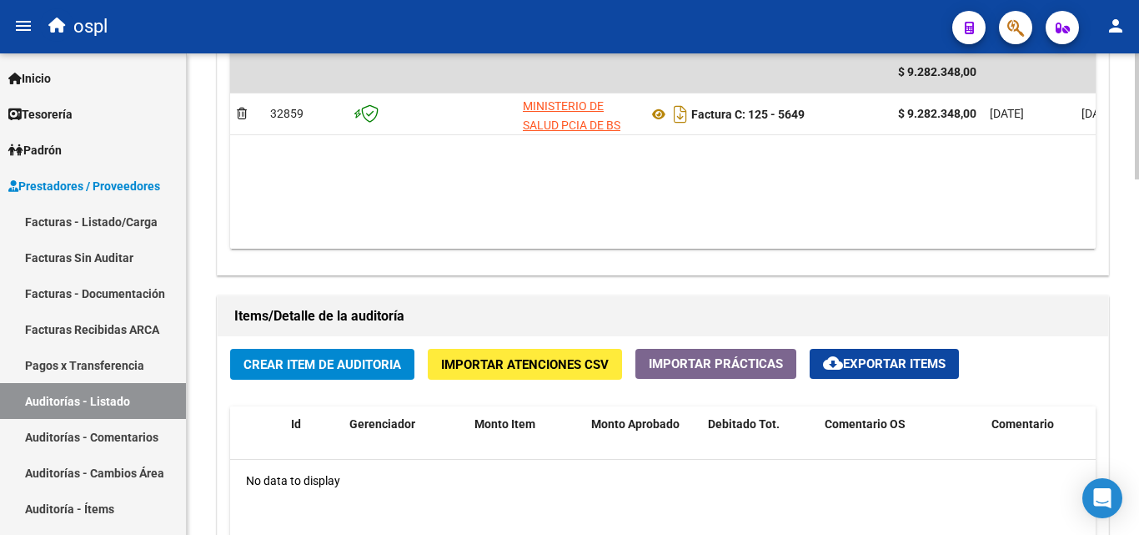
scroll to position [917, 0]
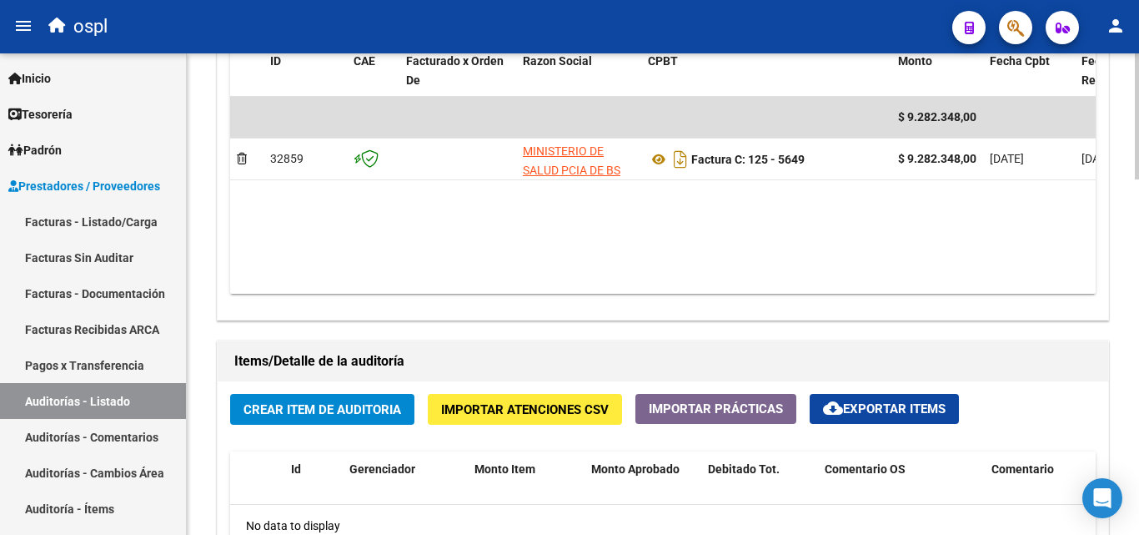
click at [311, 412] on span "Crear Item de Auditoria" at bounding box center [322, 409] width 158 height 15
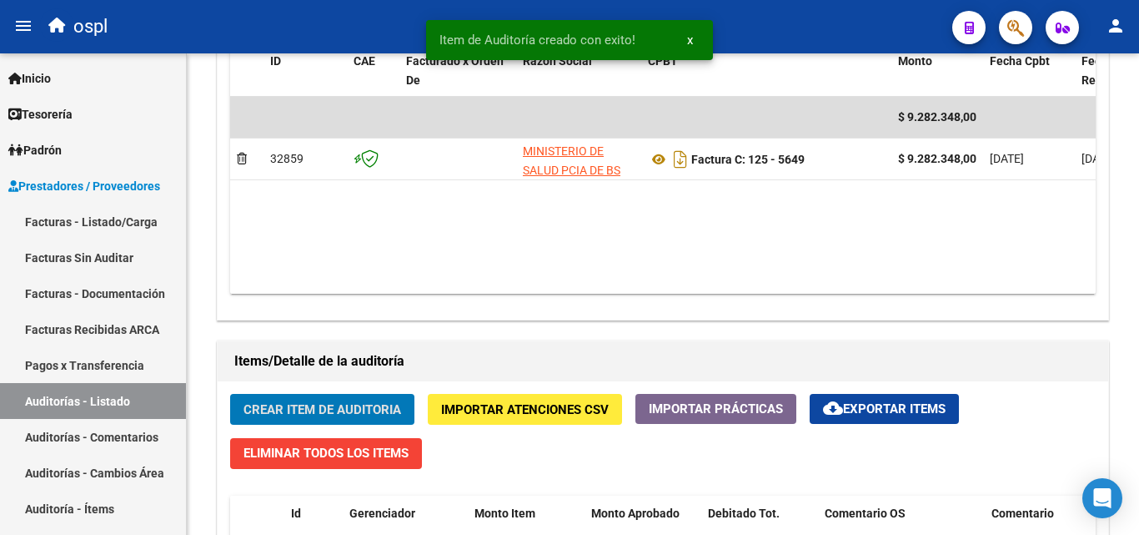
click at [214, 174] on div "Comprobantes Asociados a la Auditoría Agregar Comprobante cloud_download Export…" at bounding box center [662, 126] width 899 height 394
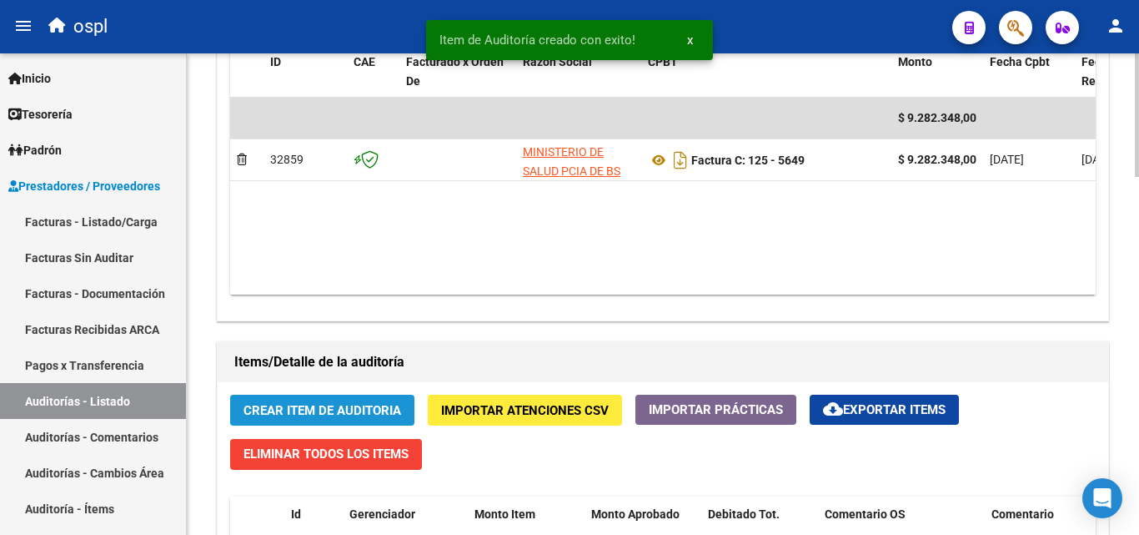
click at [384, 406] on span "Crear Item de Auditoria" at bounding box center [322, 410] width 158 height 15
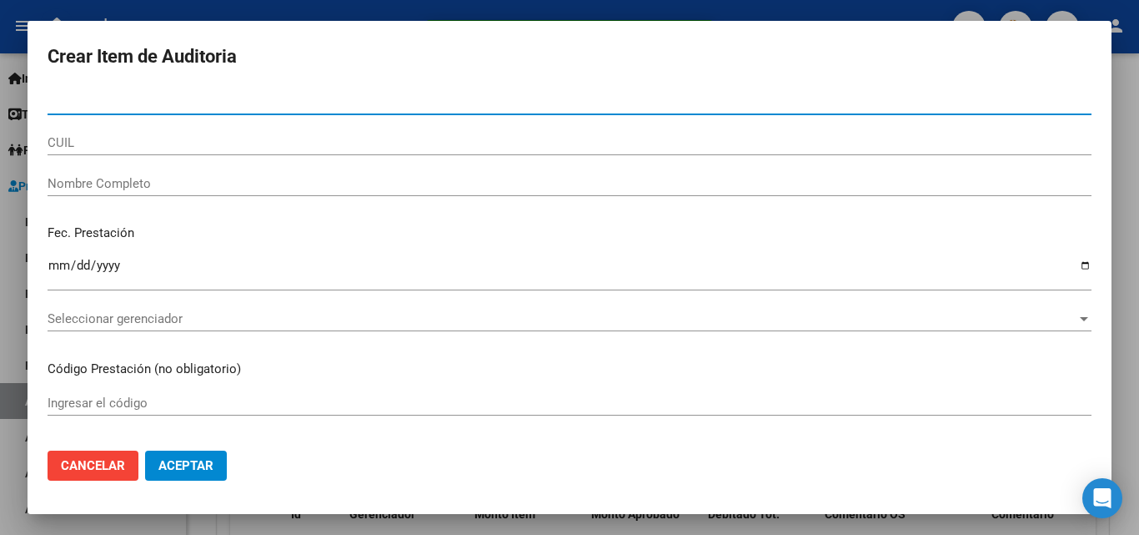
click at [210, 189] on input "Nombre Completo" at bounding box center [570, 183] width 1044 height 15
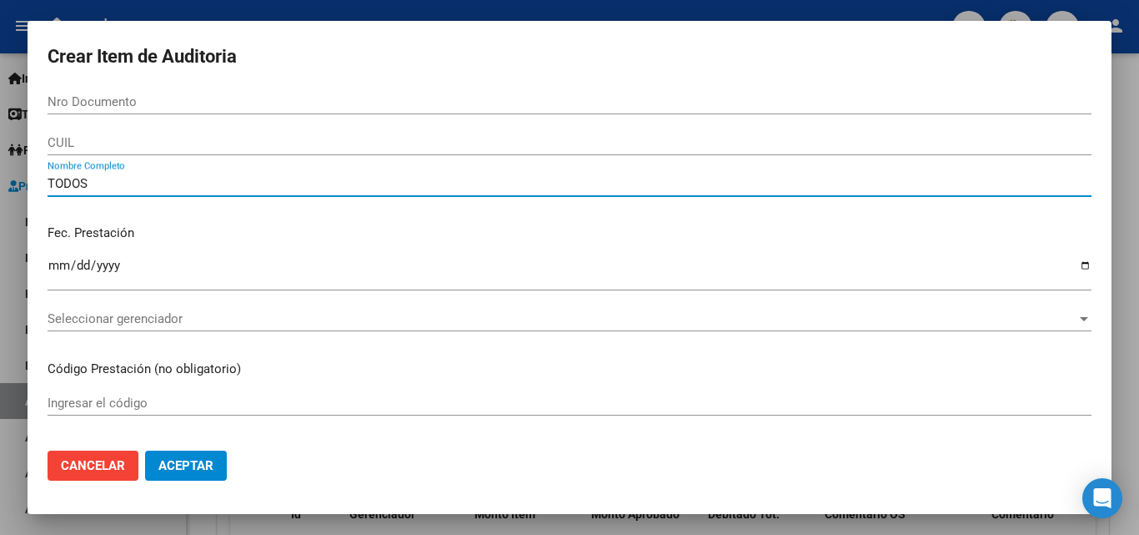
type input "TODOS"
click at [145, 450] on button "Aceptar" at bounding box center [186, 465] width 82 height 30
click at [259, 250] on div "Fec. Prestación Ingresar la fecha" at bounding box center [570, 258] width 1044 height 95
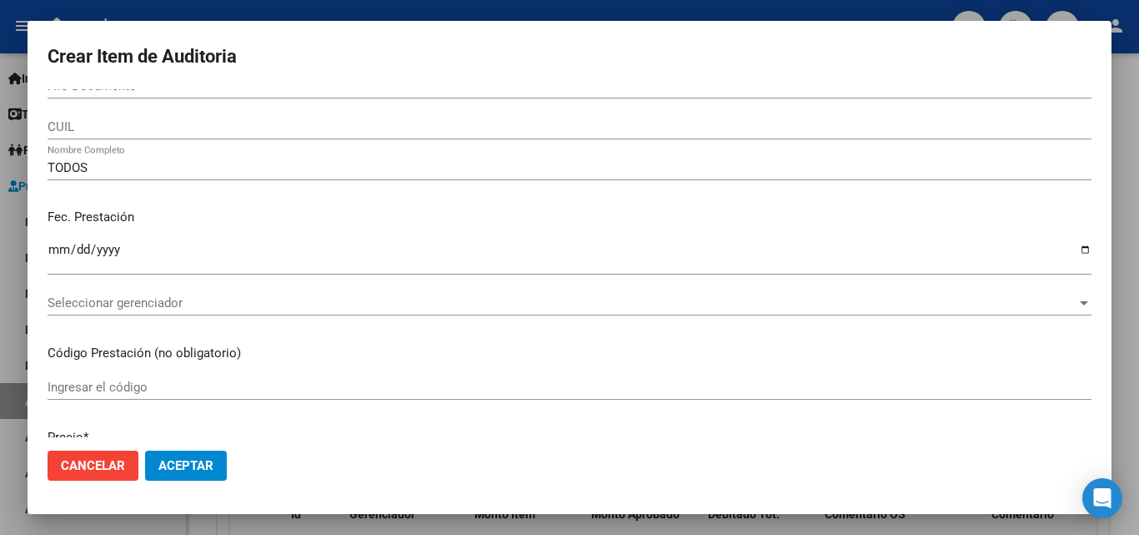
scroll to position [0, 0]
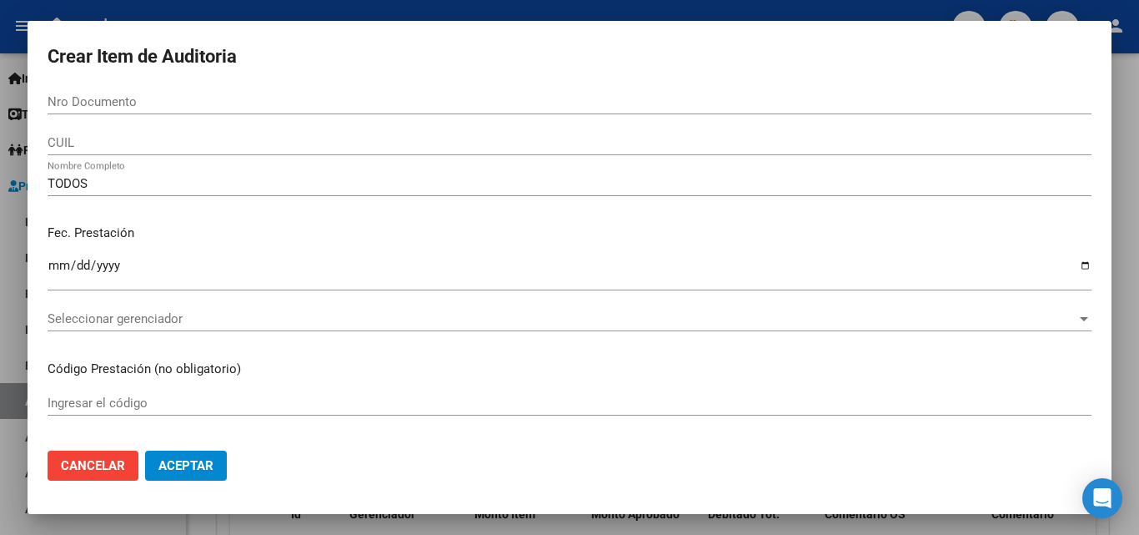
click at [103, 454] on button "Cancelar" at bounding box center [93, 465] width 91 height 30
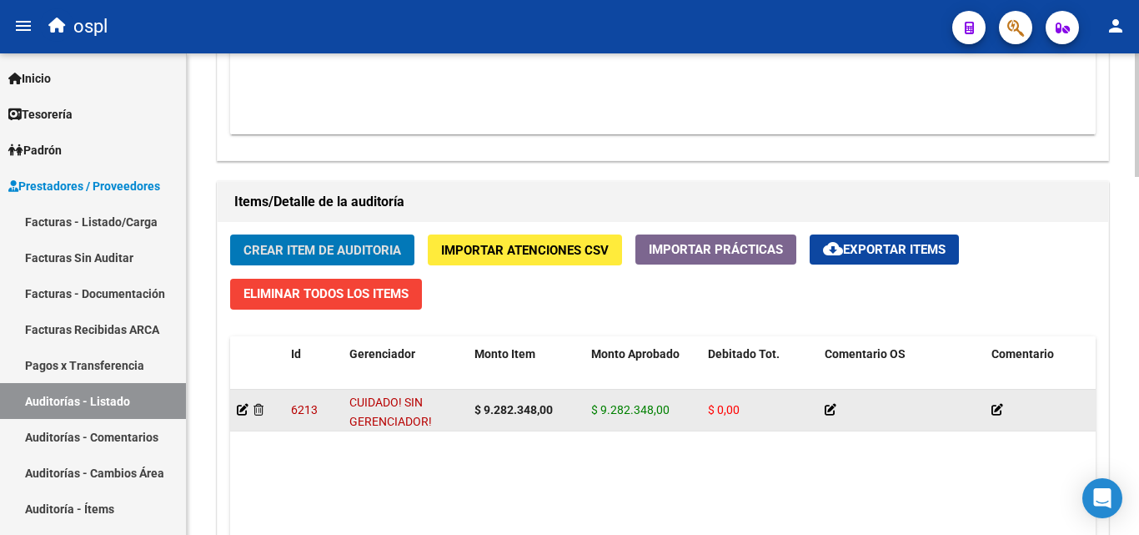
scroll to position [1084, 0]
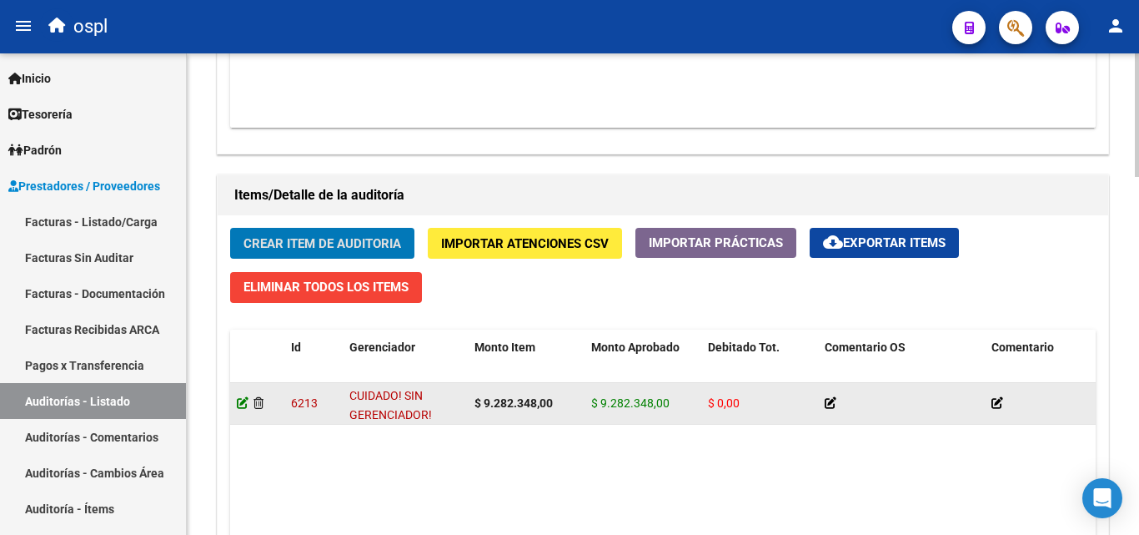
click at [241, 402] on icon at bounding box center [243, 403] width 12 height 12
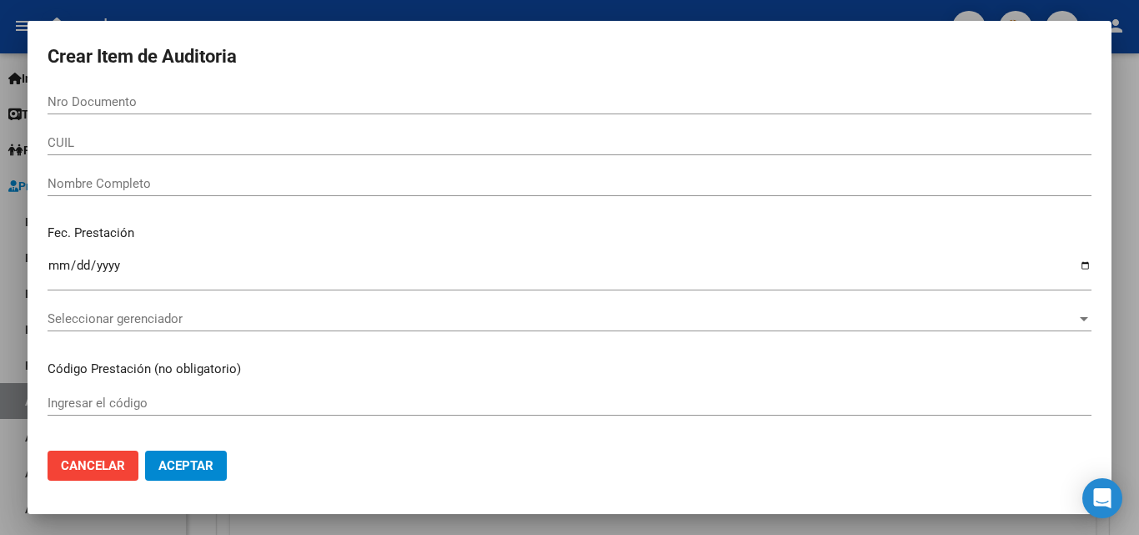
click at [160, 168] on div "CUIL" at bounding box center [570, 150] width 1044 height 41
click at [160, 179] on input "Nombre Completo" at bounding box center [570, 183] width 1044 height 15
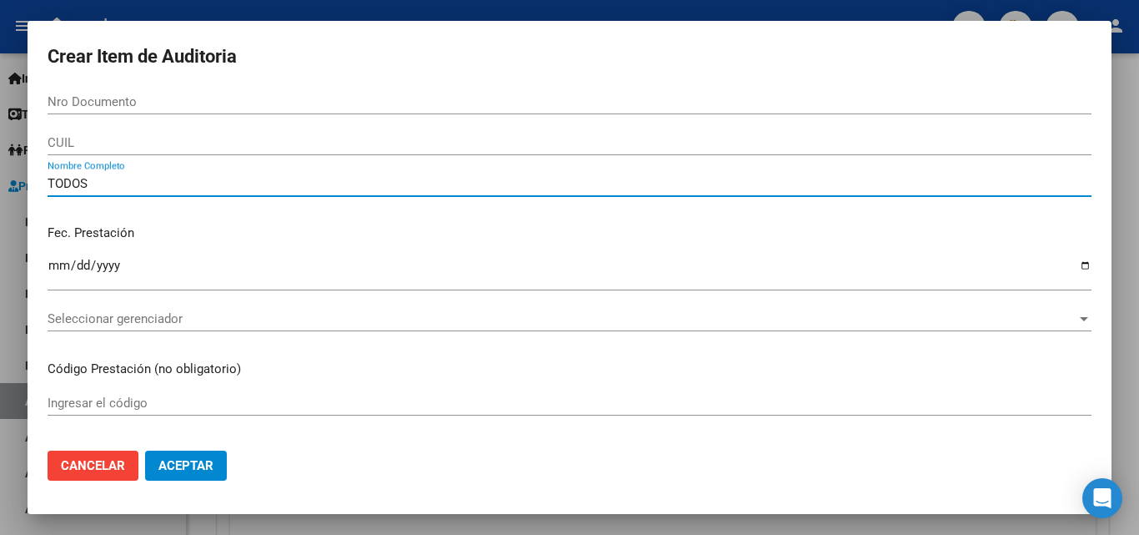
type input "TODOS"
click at [213, 204] on div "TODOS Nombre Completo" at bounding box center [570, 191] width 1044 height 41
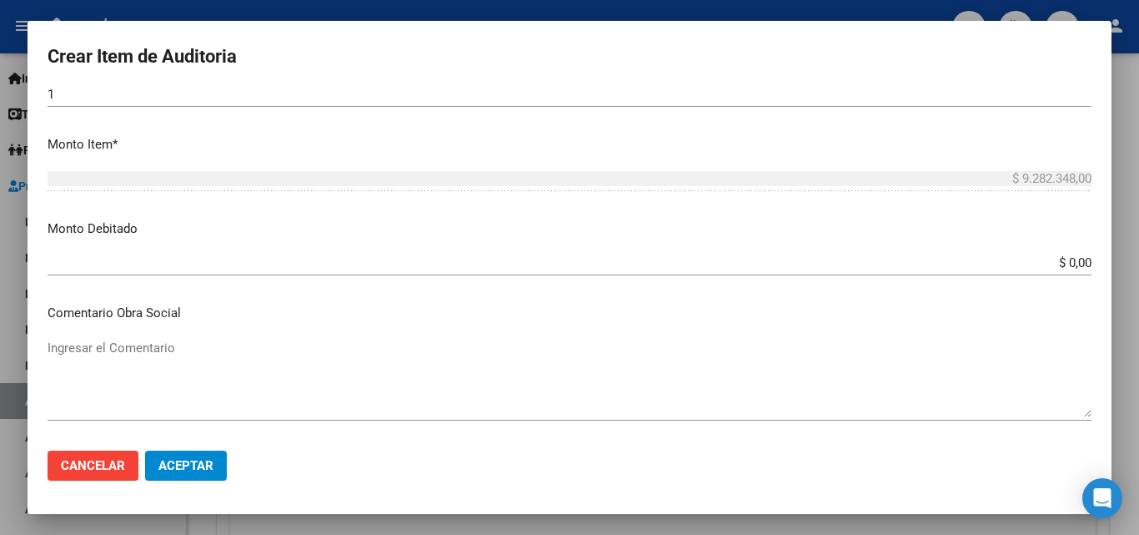
scroll to position [500, 0]
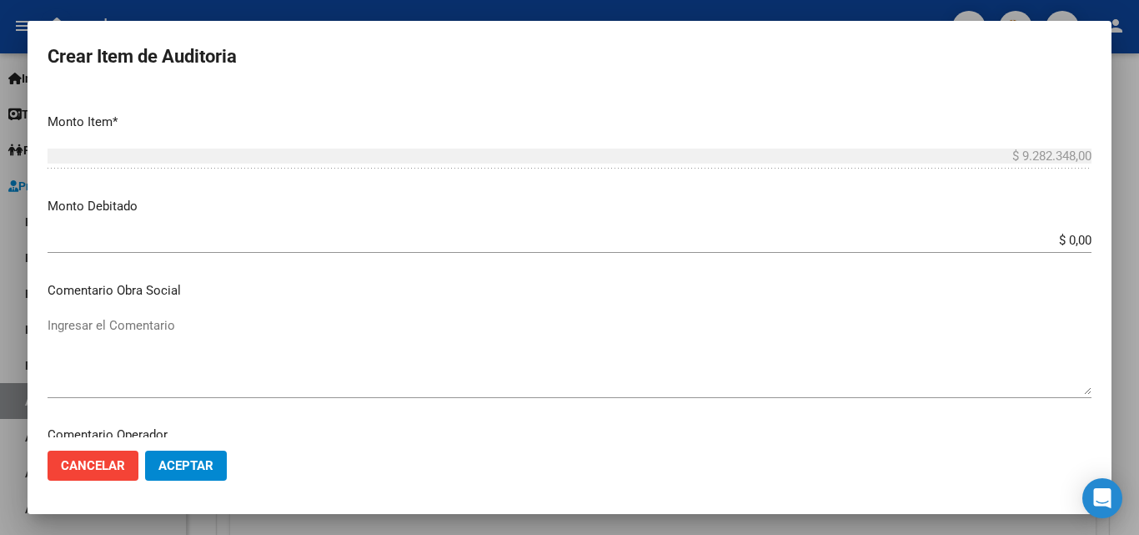
click at [1079, 243] on app-form-text-field "Monto Debitado $ 0,00 Ingresar el monto" at bounding box center [576, 223] width 1057 height 52
click at [1079, 237] on app-form-text-field "Monto Debitado $ 0,00 Ingresar el monto" at bounding box center [576, 223] width 1057 height 52
click at [1072, 238] on input "$ 0,00" at bounding box center [570, 240] width 1044 height 15
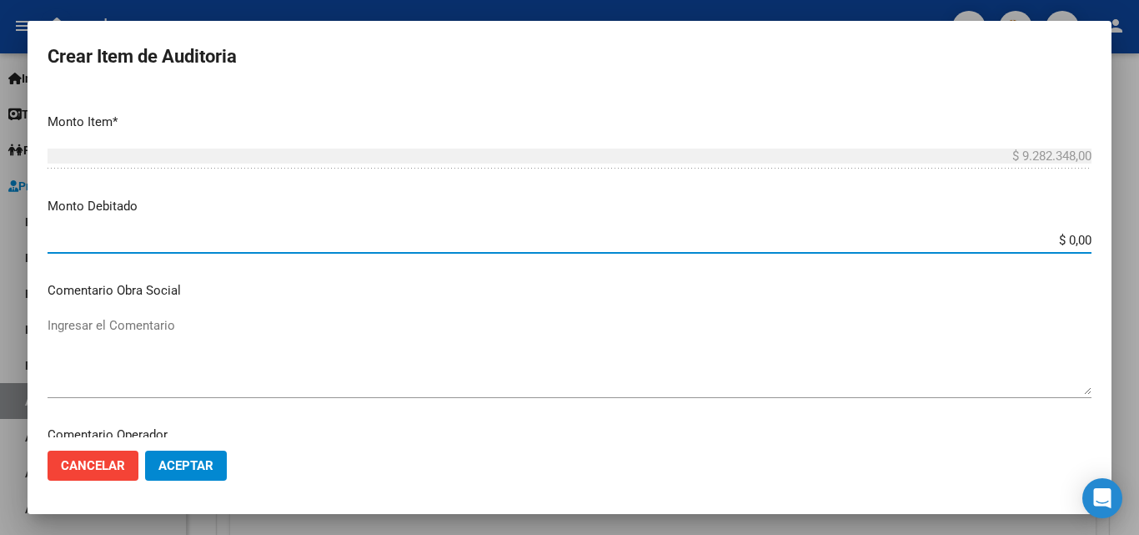
click at [1077, 238] on input "$ 0,00" at bounding box center [570, 240] width 1044 height 15
type input "$ 9.282.348,00"
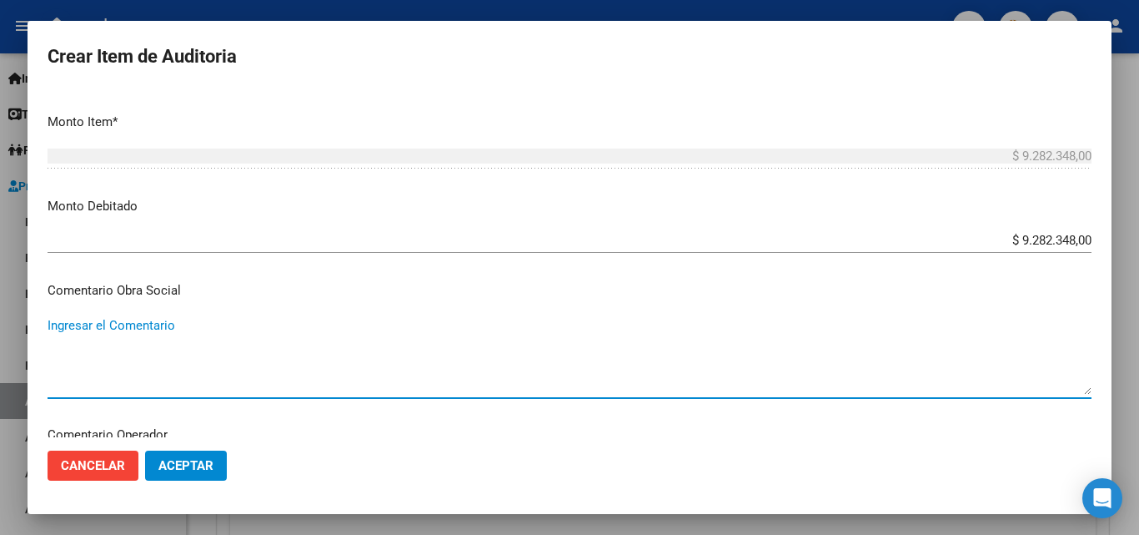
click at [169, 324] on textarea "Ingresar el Comentario" at bounding box center [570, 355] width 1044 height 78
type textarea "RECHAZO POR ILEGITIMA; PRESUNTA FIRMA APOCRIFA."
click at [212, 472] on span "Aceptar" at bounding box center [185, 465] width 55 height 15
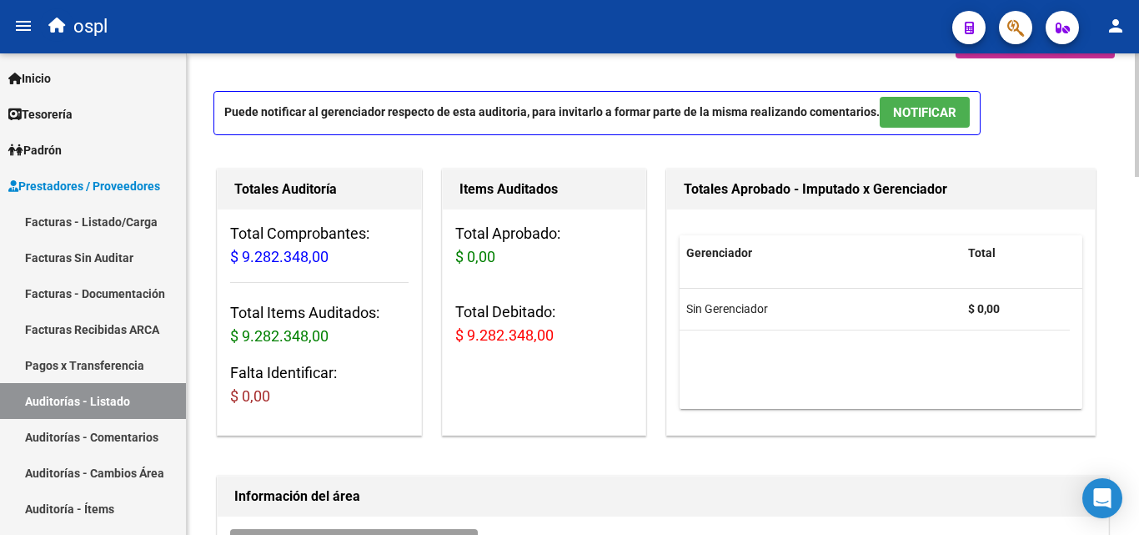
scroll to position [0, 0]
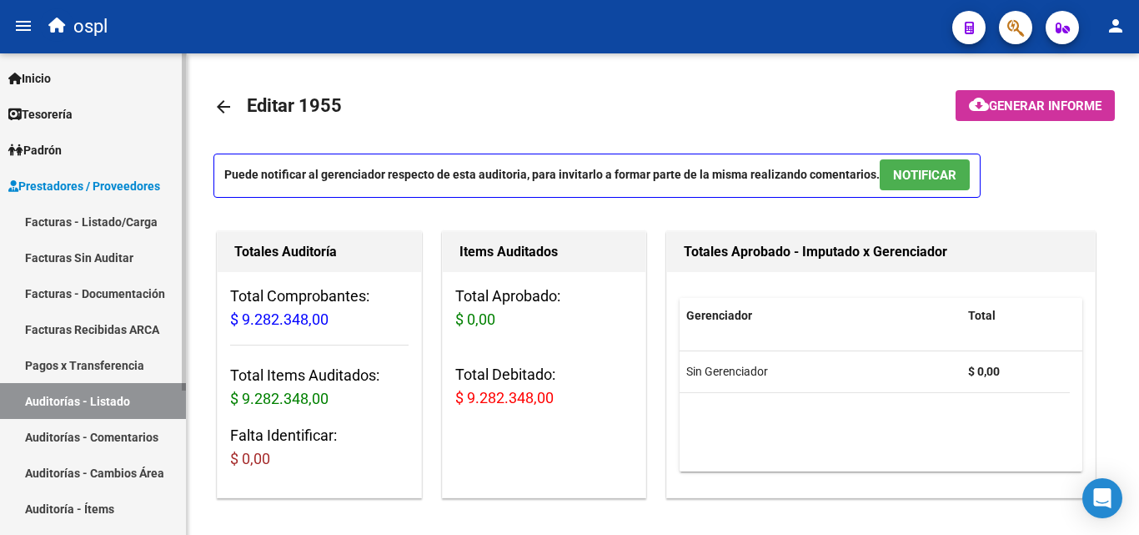
click at [99, 256] on link "Facturas Sin Auditar" at bounding box center [93, 257] width 186 height 36
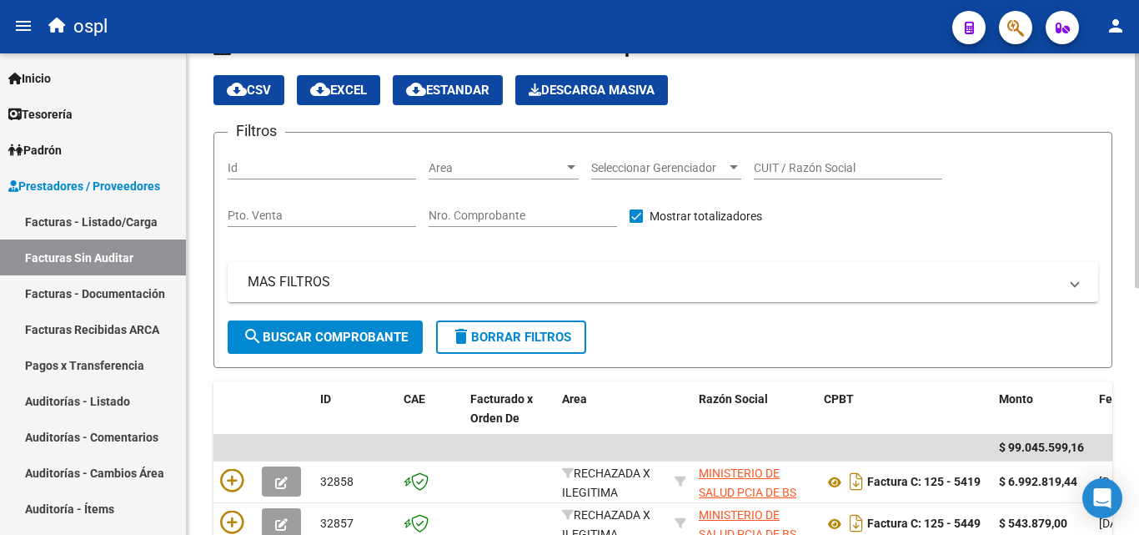
scroll to position [83, 0]
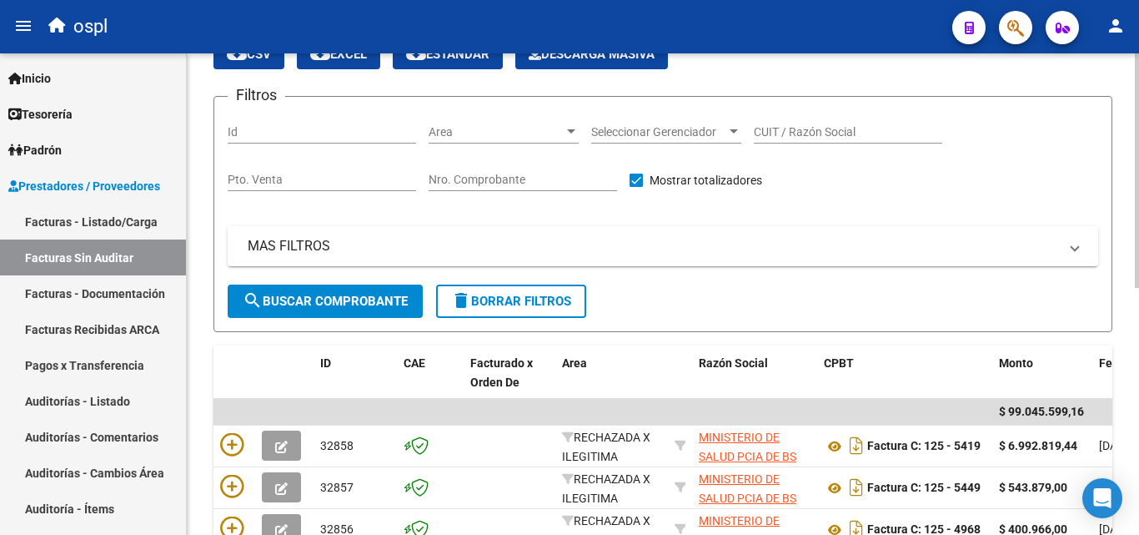
click at [527, 172] on div "Nro. Comprobante" at bounding box center [523, 174] width 188 height 33
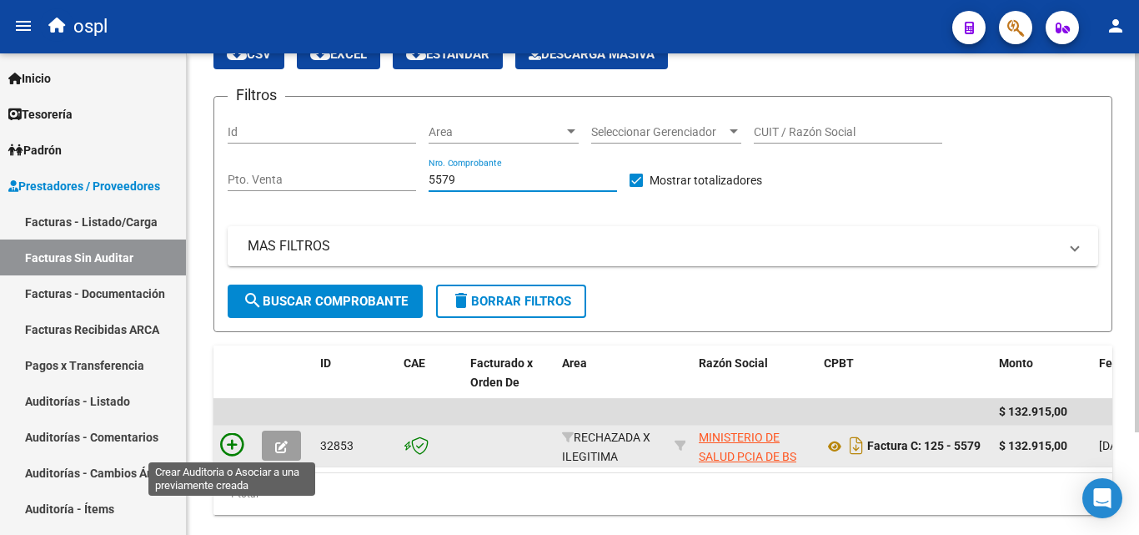
type input "5579"
click at [240, 436] on icon at bounding box center [231, 444] width 23 height 23
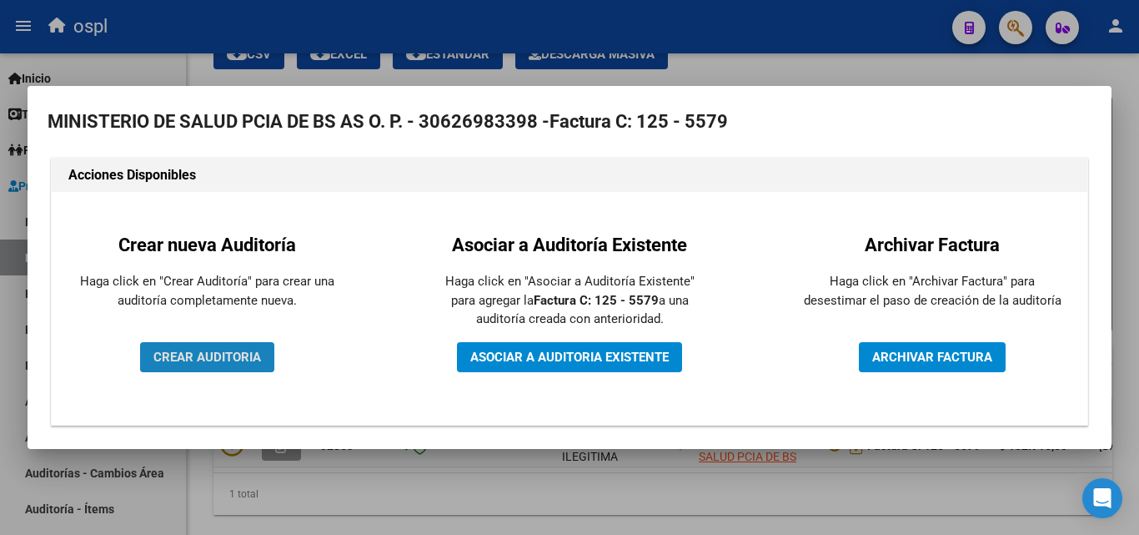
click at [204, 362] on span "CREAR AUDITORIA" at bounding box center [207, 356] width 108 height 15
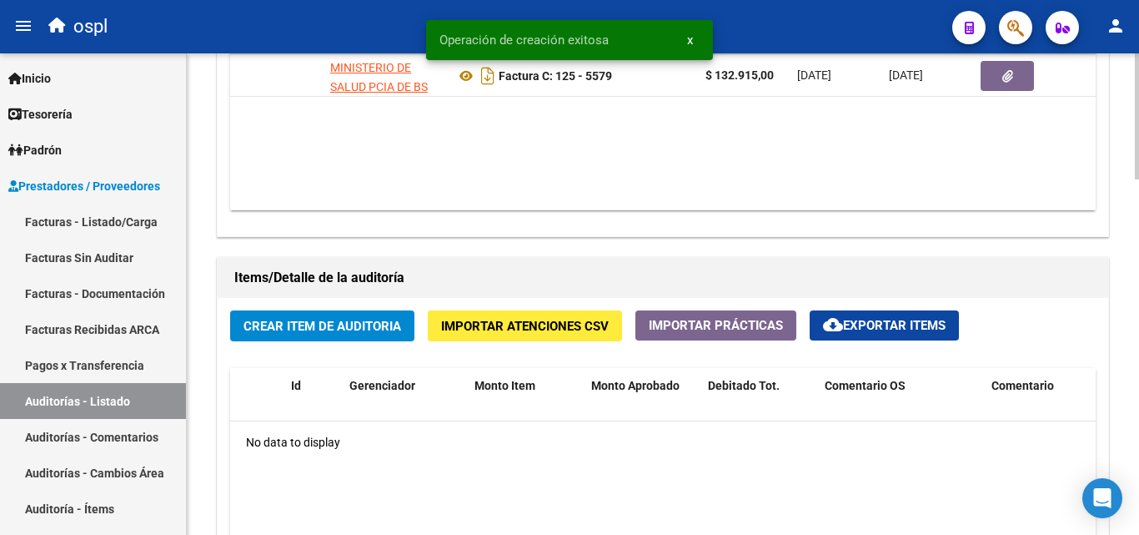
scroll to position [0, 263]
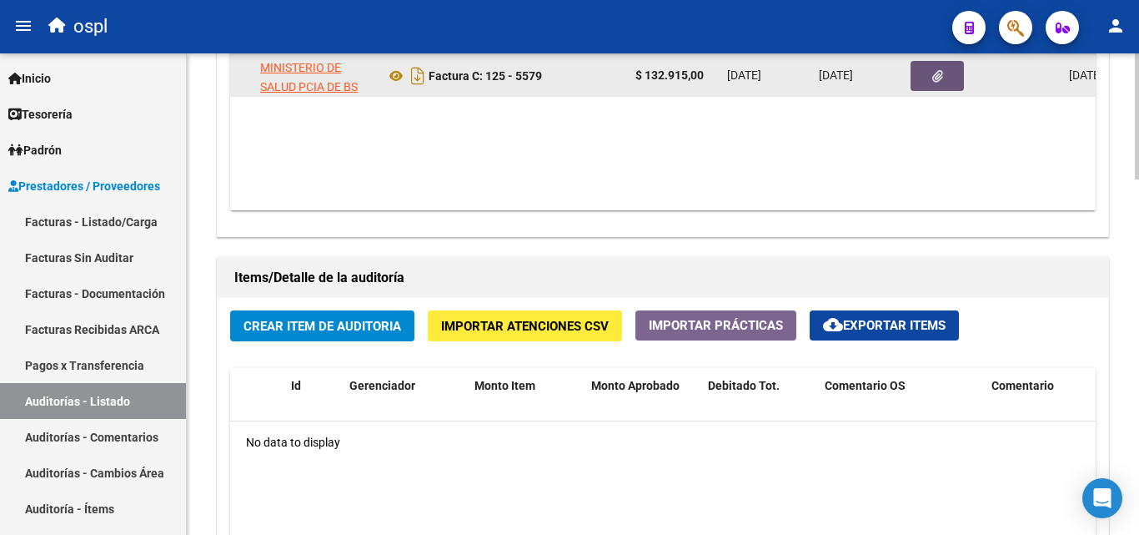
click at [936, 80] on icon "button" at bounding box center [937, 76] width 11 height 13
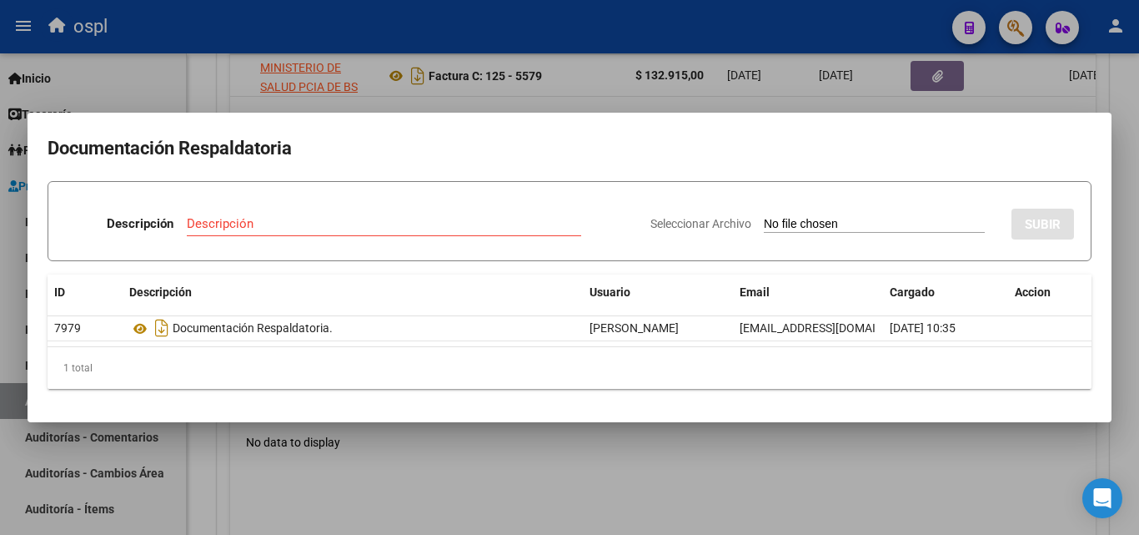
click at [784, 221] on input "Seleccionar Archivo" at bounding box center [874, 225] width 221 height 16
type input "C:\fakepath\FC Nº5579.pdf"
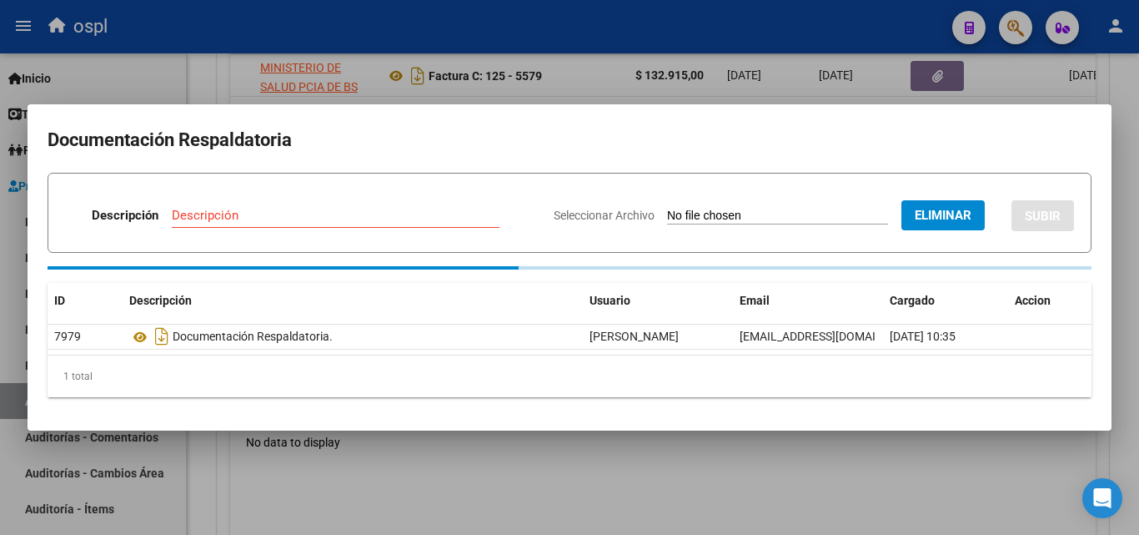
click at [282, 215] on input "Descripción" at bounding box center [336, 215] width 328 height 15
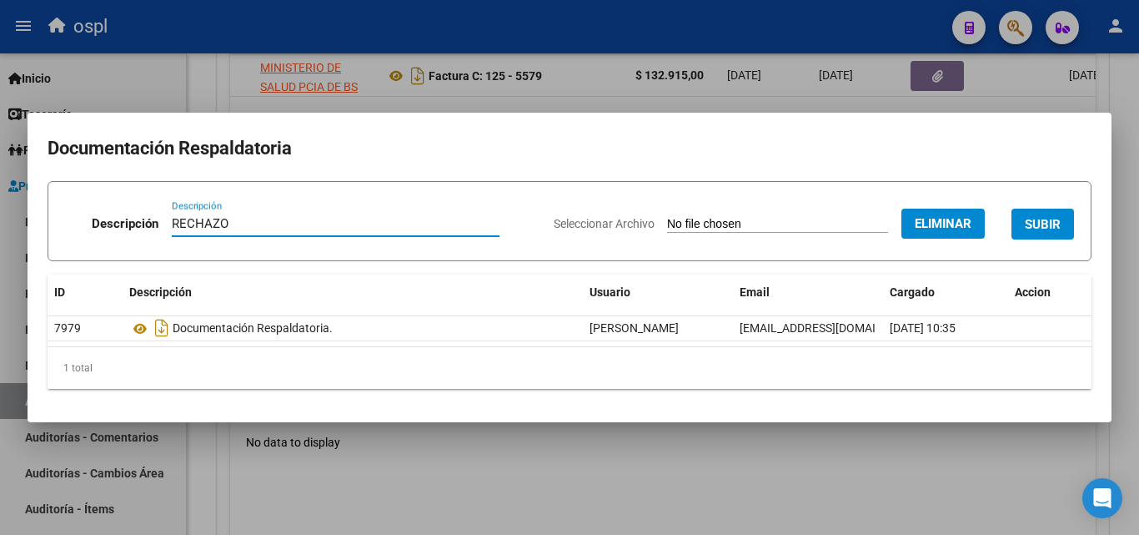
type input "RECHAZO"
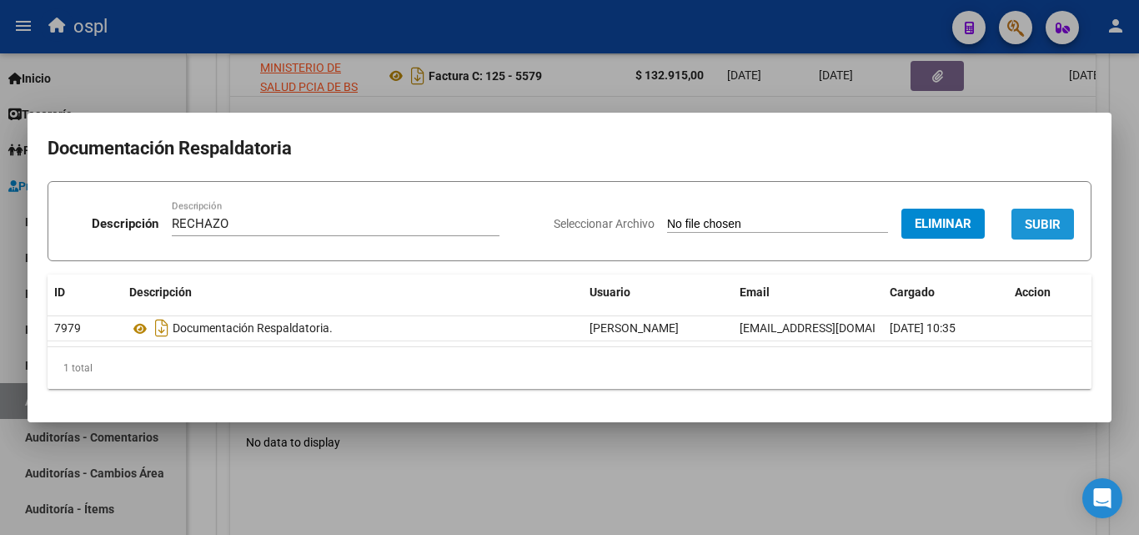
click at [1022, 227] on button "SUBIR" at bounding box center [1042, 223] width 63 height 31
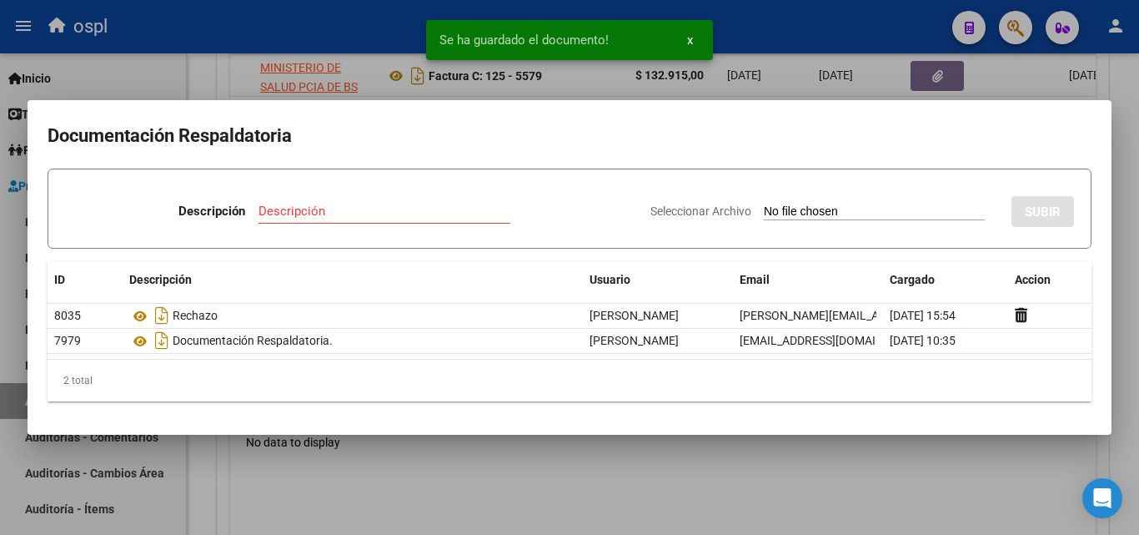
click at [211, 63] on div at bounding box center [569, 267] width 1139 height 535
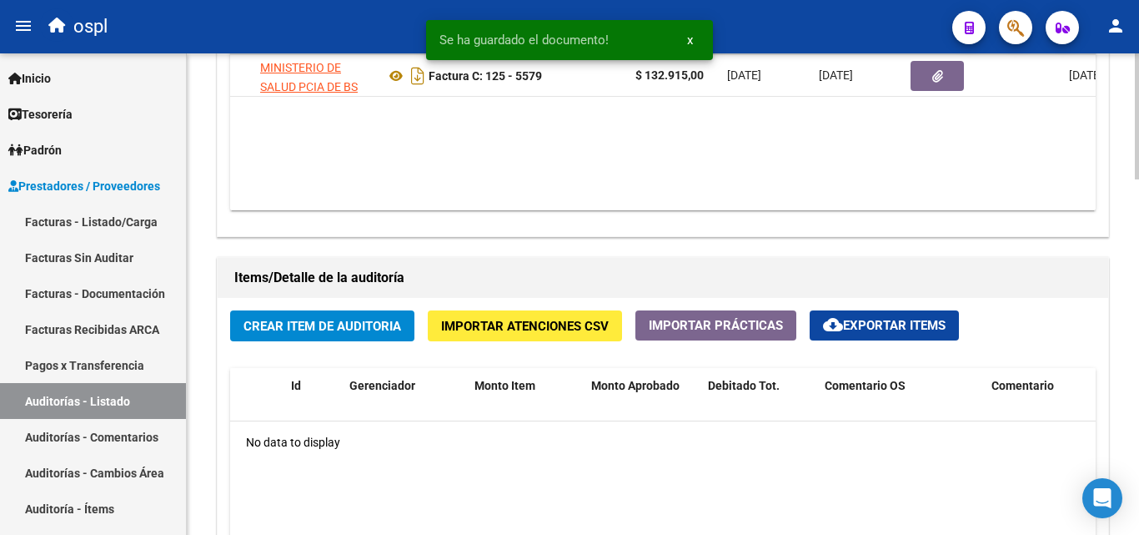
click at [370, 316] on button "Crear Item de Auditoria" at bounding box center [322, 325] width 184 height 31
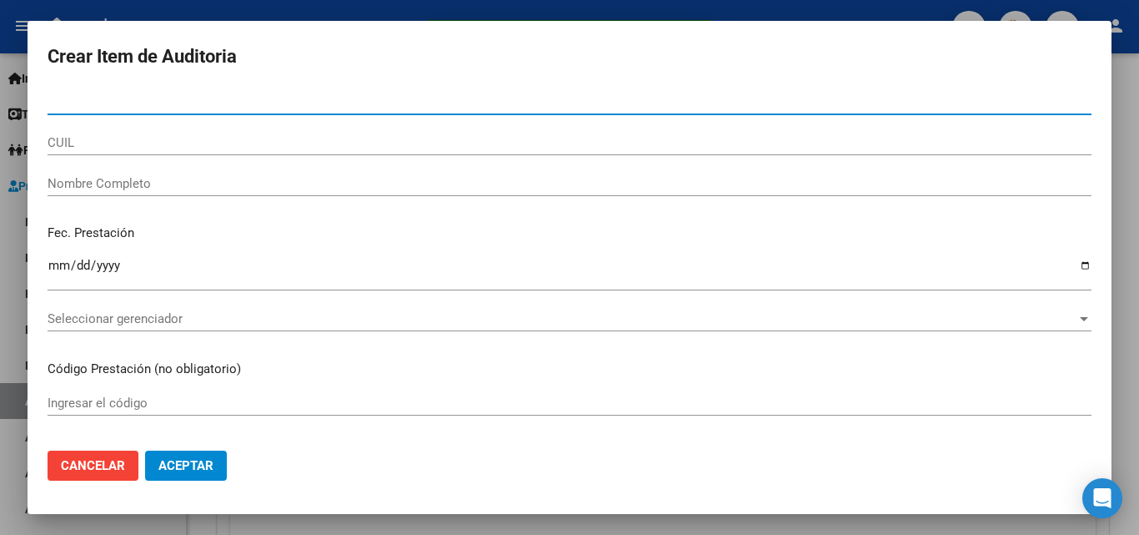
click at [230, 172] on div "Nombre Completo" at bounding box center [570, 183] width 1044 height 25
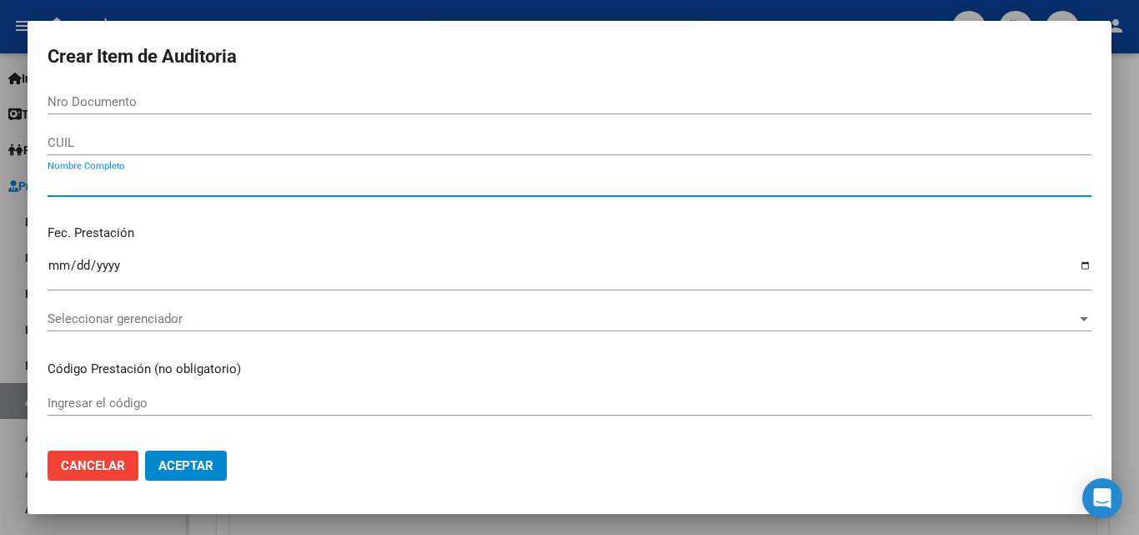
type input "R"
type input "TODOS"
click at [266, 221] on div "Fec. Prestación Ingresar la fecha" at bounding box center [570, 258] width 1044 height 95
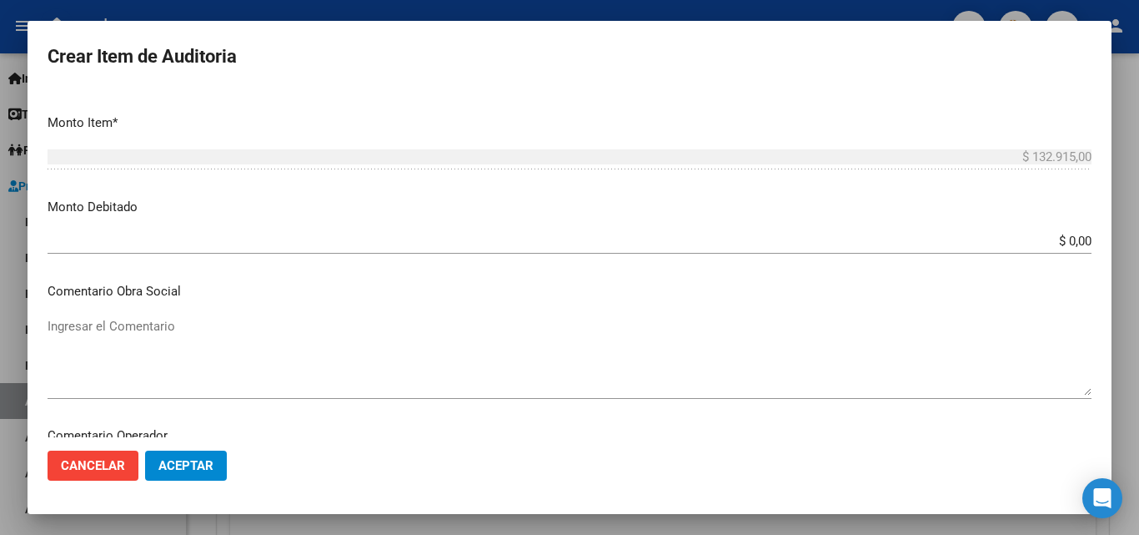
scroll to position [500, 0]
click at [1078, 239] on input "$ 0,00" at bounding box center [570, 240] width 1044 height 15
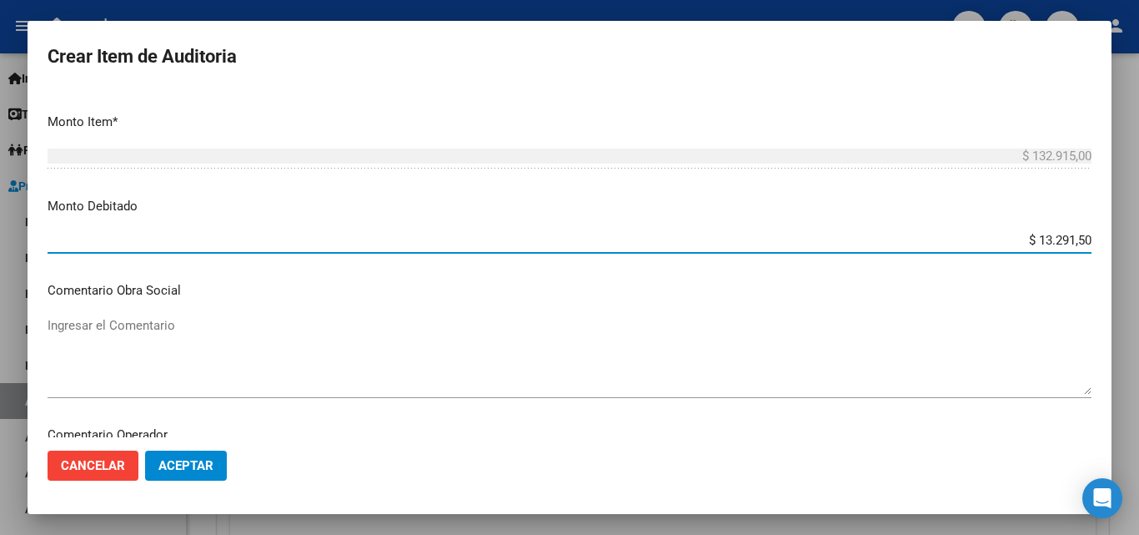
type input "$ 132.915,00"
click at [678, 360] on textarea "Ingresar el Comentario" at bounding box center [570, 355] width 1044 height 78
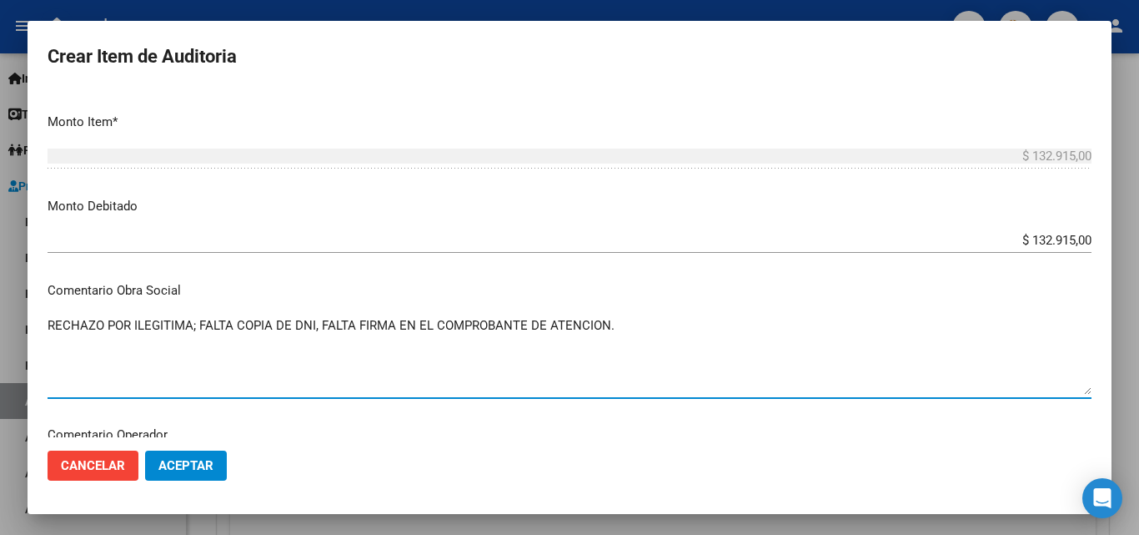
type textarea "RECHAZO POR ILEGITIMA; FALTA COPIA DE DNI, FALTA FIRMA EN EL COMPROBANTE DE ATE…"
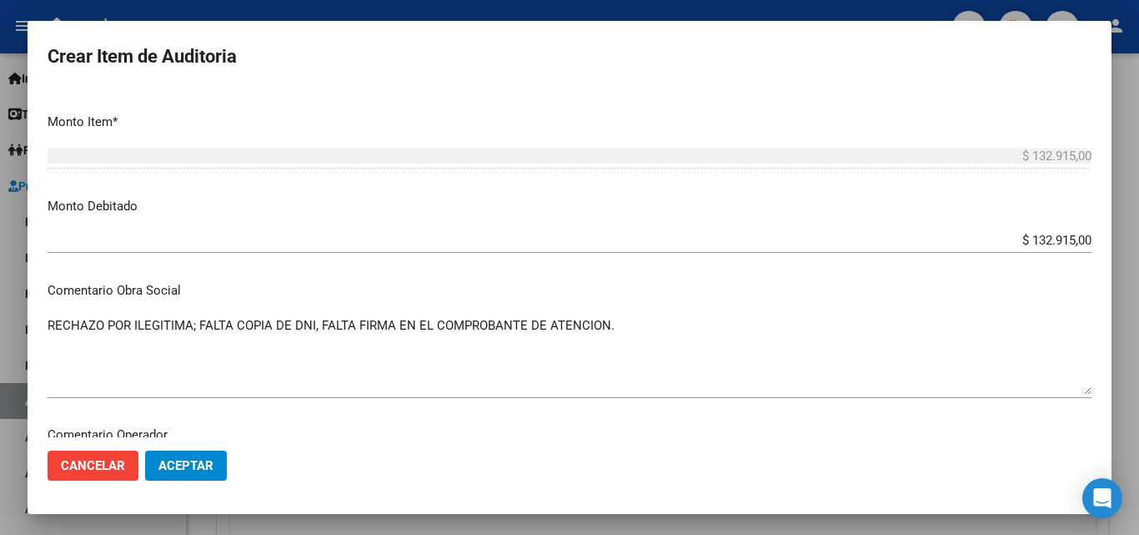
click at [290, 289] on p "Comentario Obra Social" at bounding box center [570, 290] width 1044 height 19
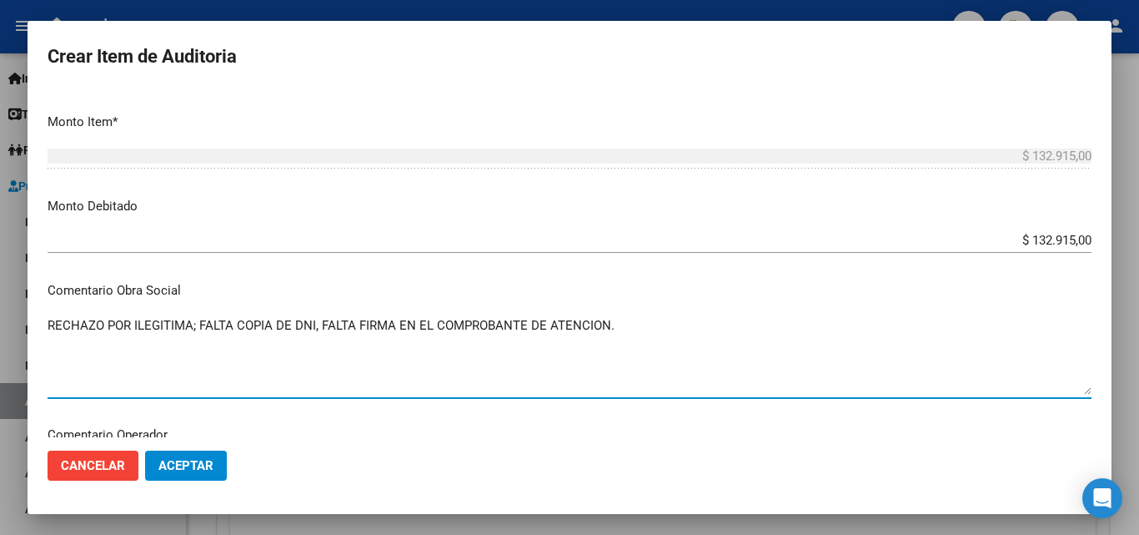
drag, startPoint x: 644, startPoint y: 330, endPoint x: 52, endPoint y: 319, distance: 592.2
click at [52, 319] on textarea "RECHAZO POR ILEGITIMA; FALTA COPIA DE DNI, FALTA FIRMA EN EL COMPROBANTE DE ATE…" at bounding box center [570, 355] width 1044 height 78
click at [59, 320] on textarea "RECHAZO POR ILEGITIMA; FALTA COPIA DE DNI, FALTA FIRMA EN EL COMPROBANTE DE ATE…" at bounding box center [570, 355] width 1044 height 78
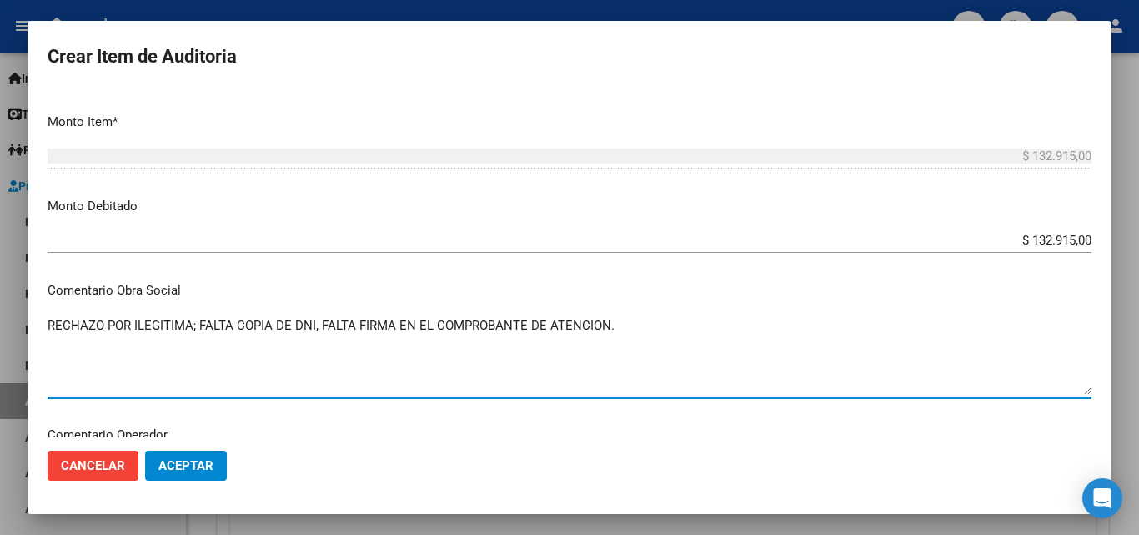
click at [59, 320] on textarea "RECHAZO POR ILEGITIMA; FALTA COPIA DE DNI, FALTA FIRMA EN EL COMPROBANTE DE ATE…" at bounding box center [570, 355] width 1044 height 78
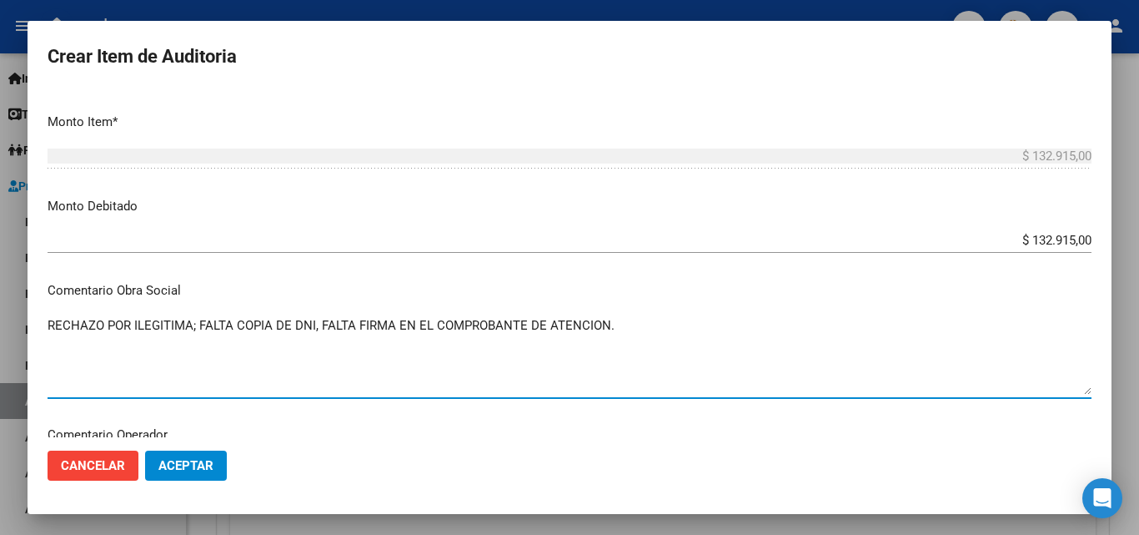
click at [59, 320] on textarea "RECHAZO POR ILEGITIMA; FALTA COPIA DE DNI, FALTA FIRMA EN EL COMPROBANTE DE ATE…" at bounding box center [570, 355] width 1044 height 78
click at [164, 298] on p "Comentario Obra Social" at bounding box center [570, 290] width 1044 height 19
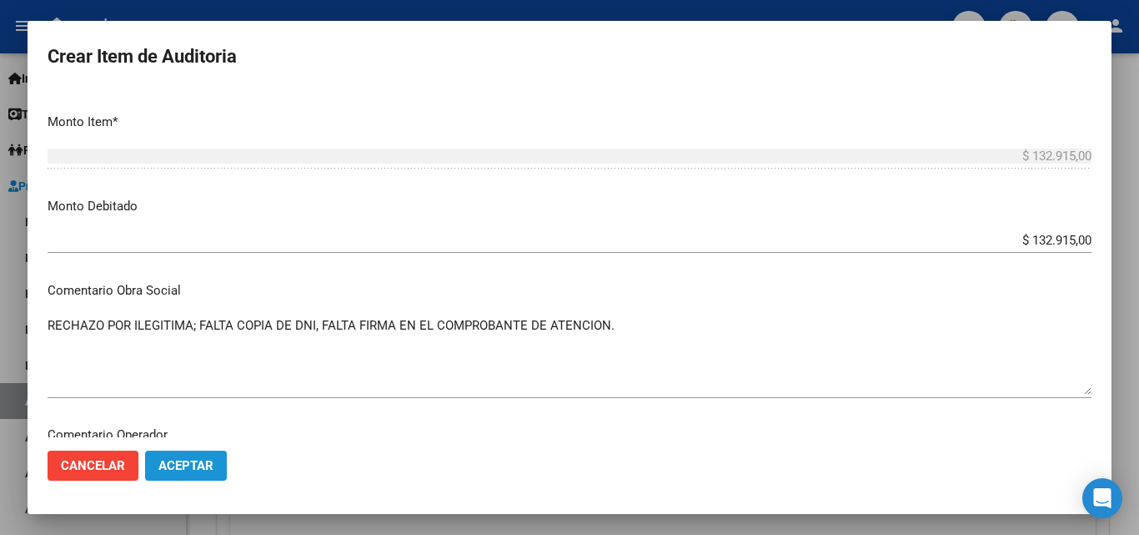
click at [174, 464] on span "Aceptar" at bounding box center [185, 465] width 55 height 15
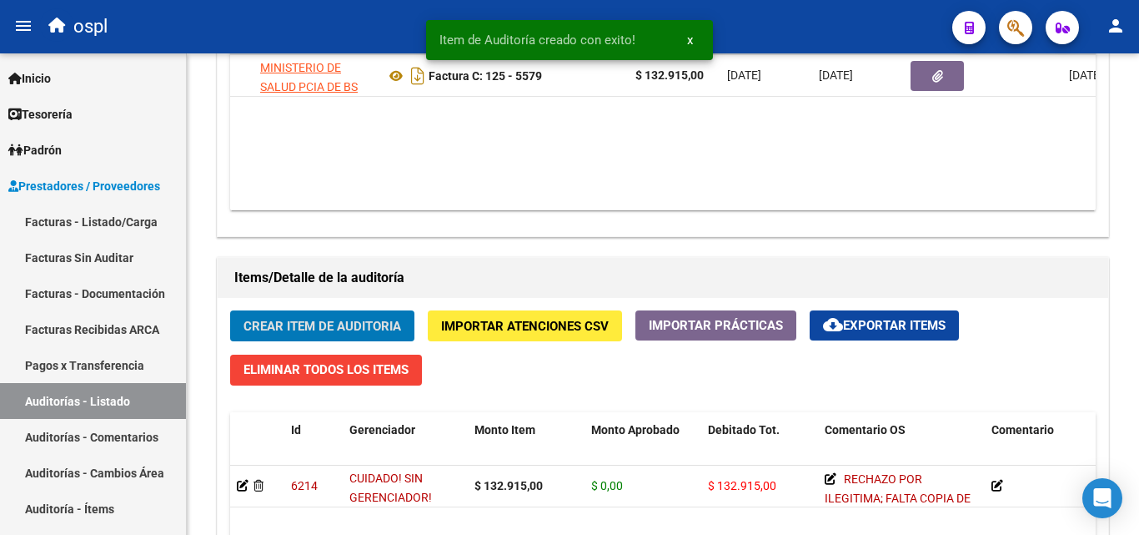
scroll to position [1001, 0]
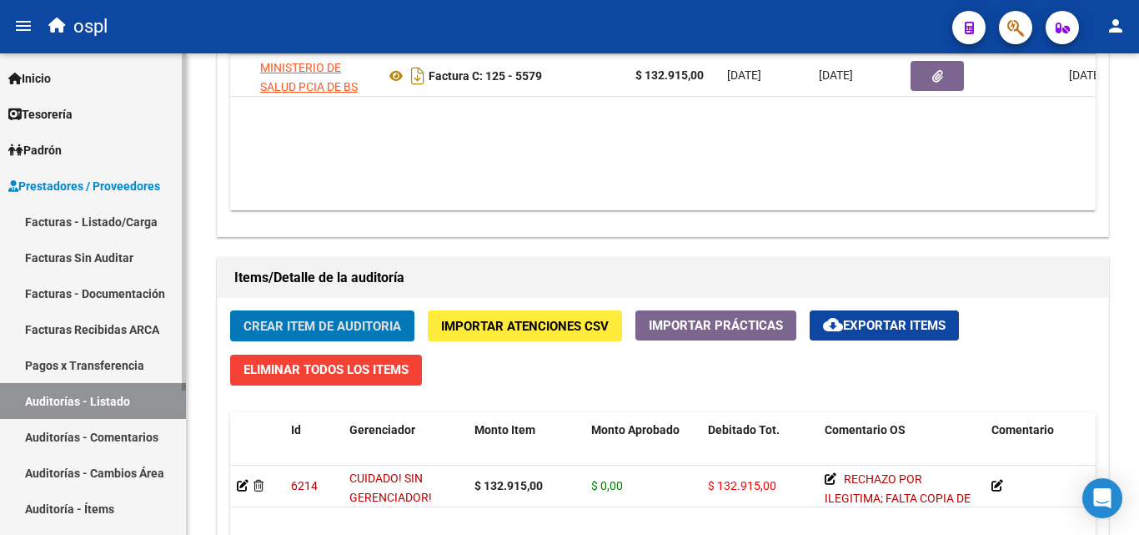
click at [177, 250] on link "Facturas Sin Auditar" at bounding box center [93, 257] width 186 height 36
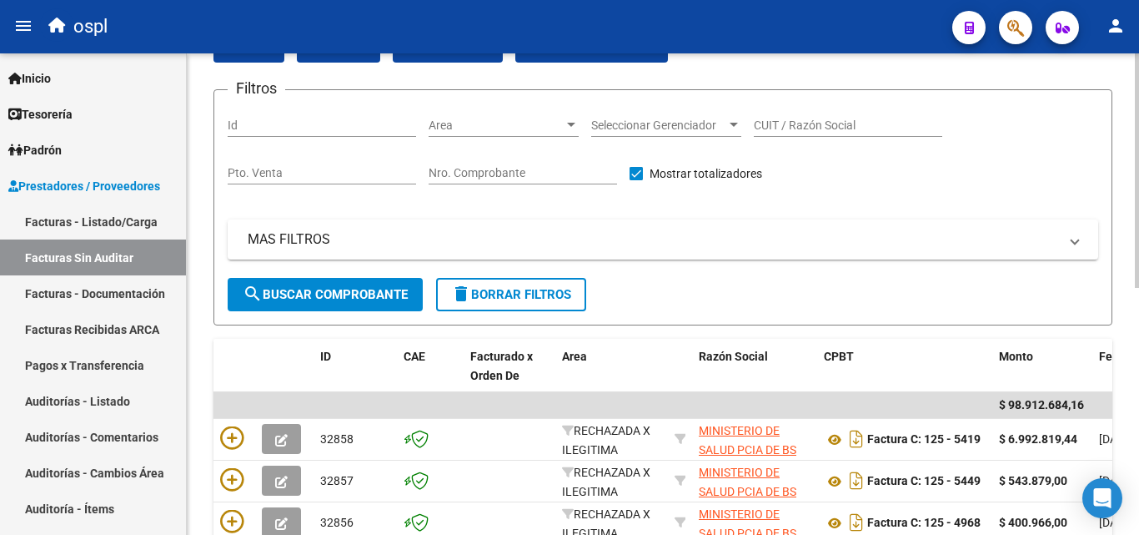
scroll to position [88, 0]
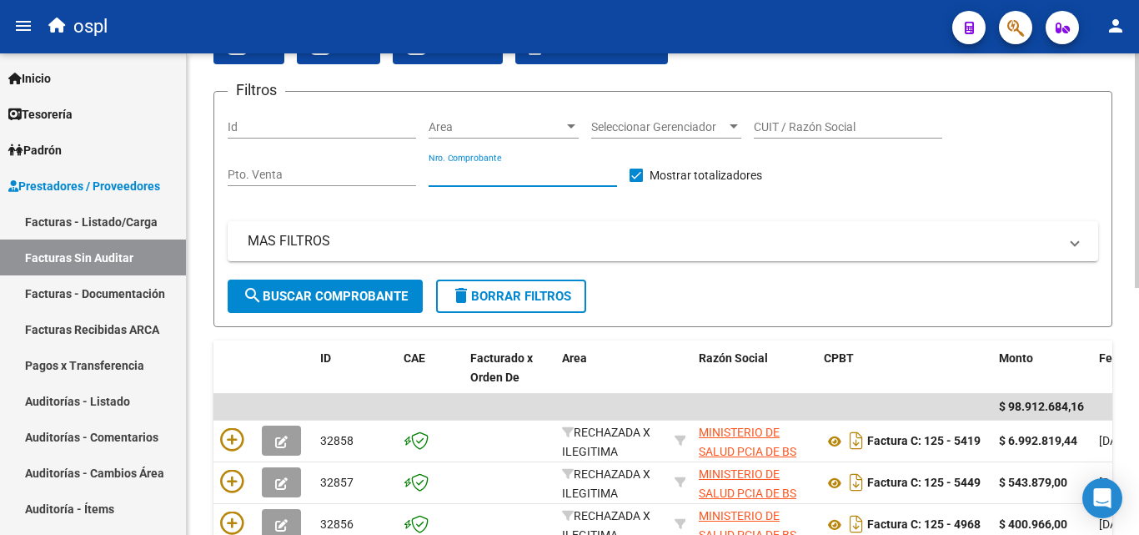
click at [508, 177] on input "Nro. Comprobante" at bounding box center [523, 175] width 188 height 14
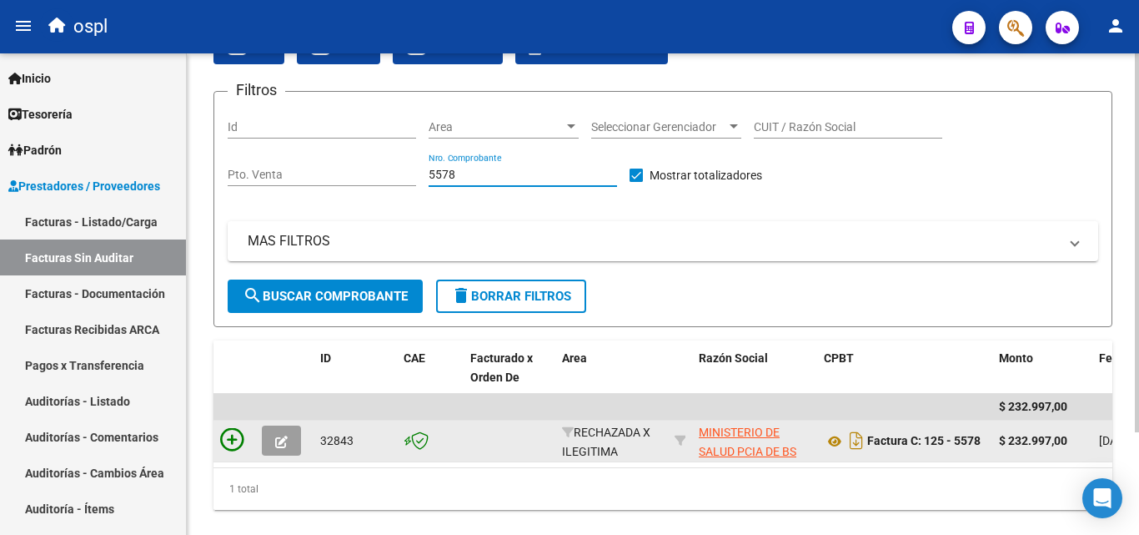
type input "5578"
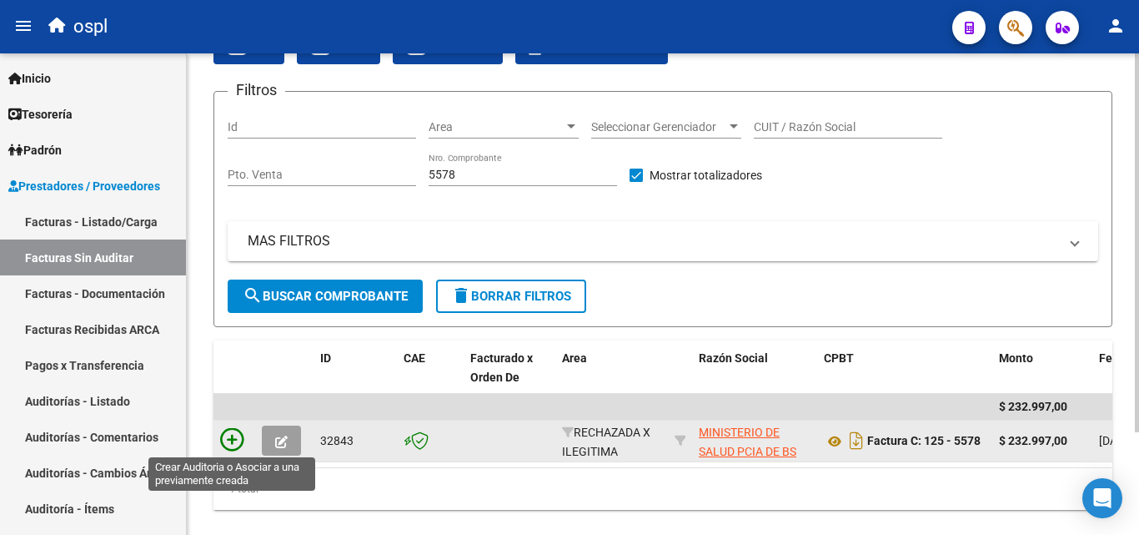
click at [226, 444] on icon at bounding box center [231, 439] width 23 height 23
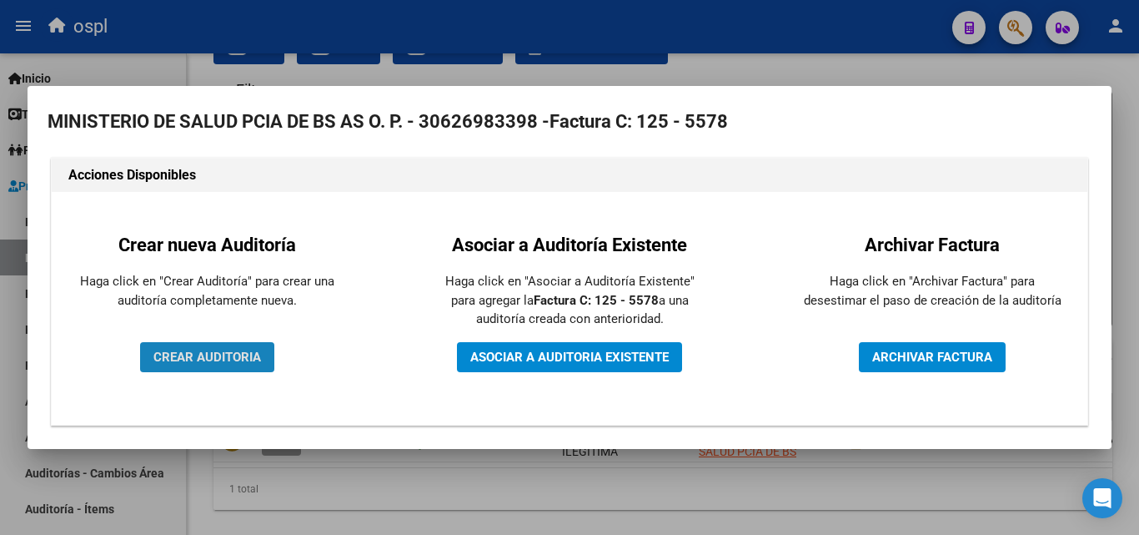
click at [232, 353] on span "CREAR AUDITORIA" at bounding box center [207, 356] width 108 height 15
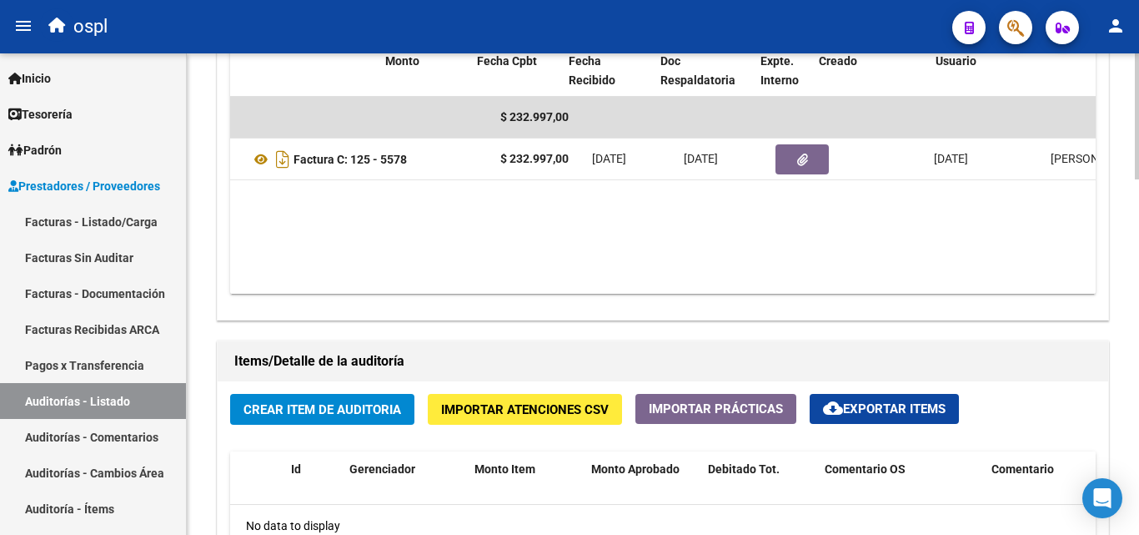
scroll to position [0, 513]
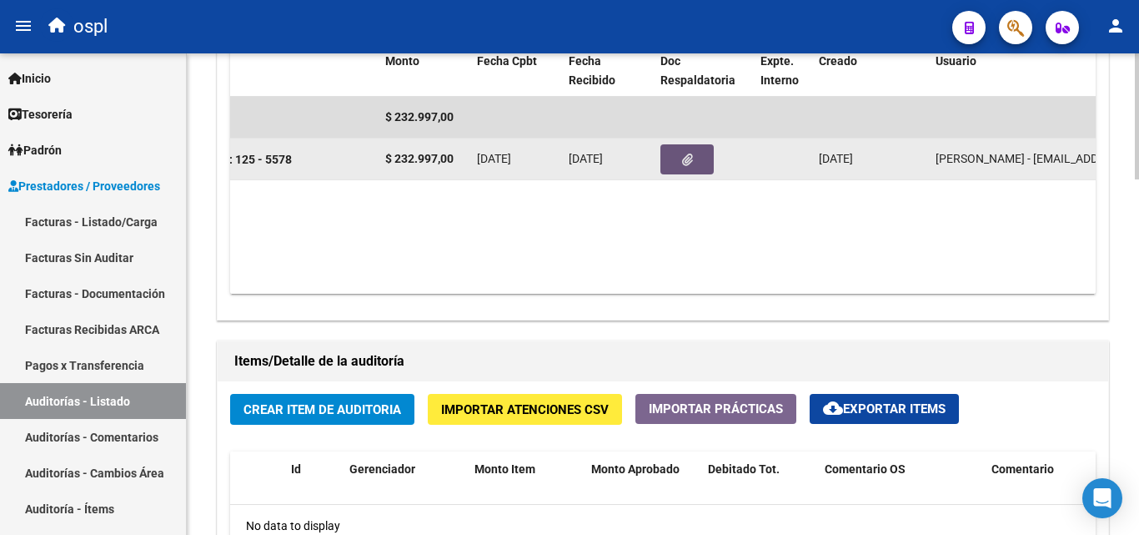
click at [686, 160] on icon "button" at bounding box center [687, 159] width 11 height 13
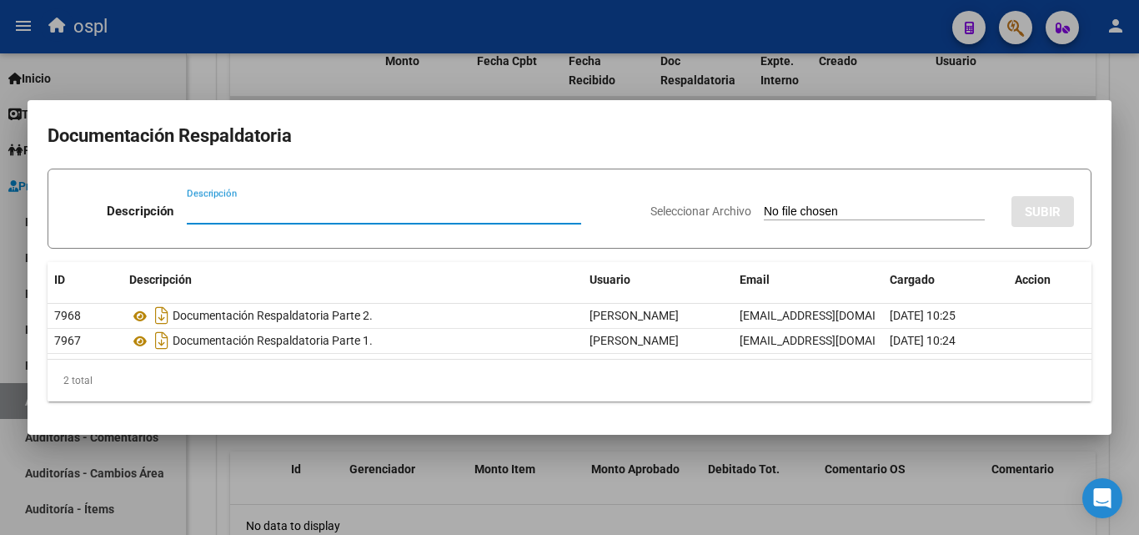
click at [788, 216] on input "Seleccionar Archivo" at bounding box center [874, 212] width 221 height 16
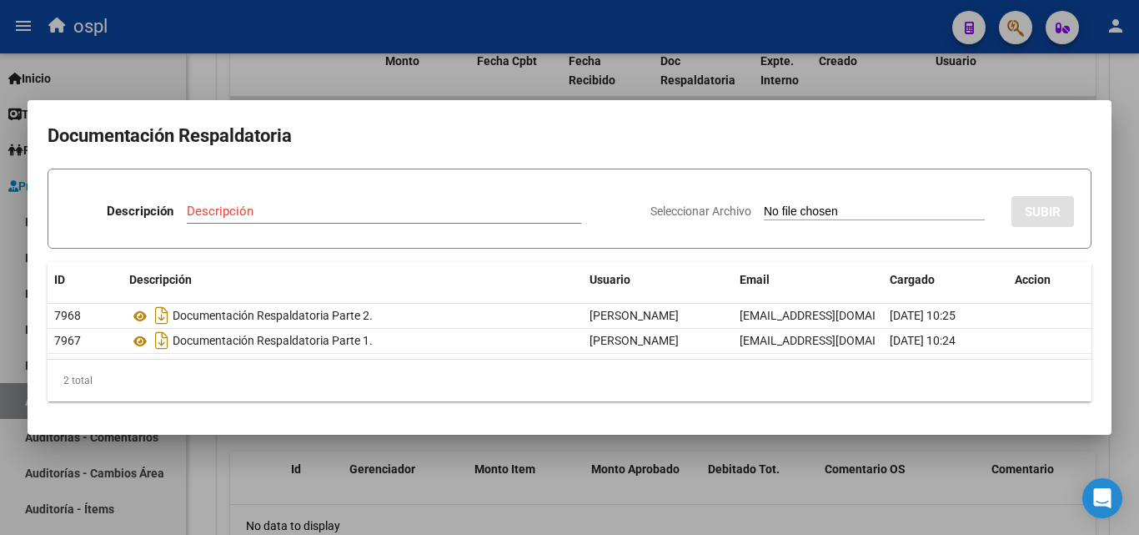
type input "C:\fakepath\FC Nº5578.pdf"
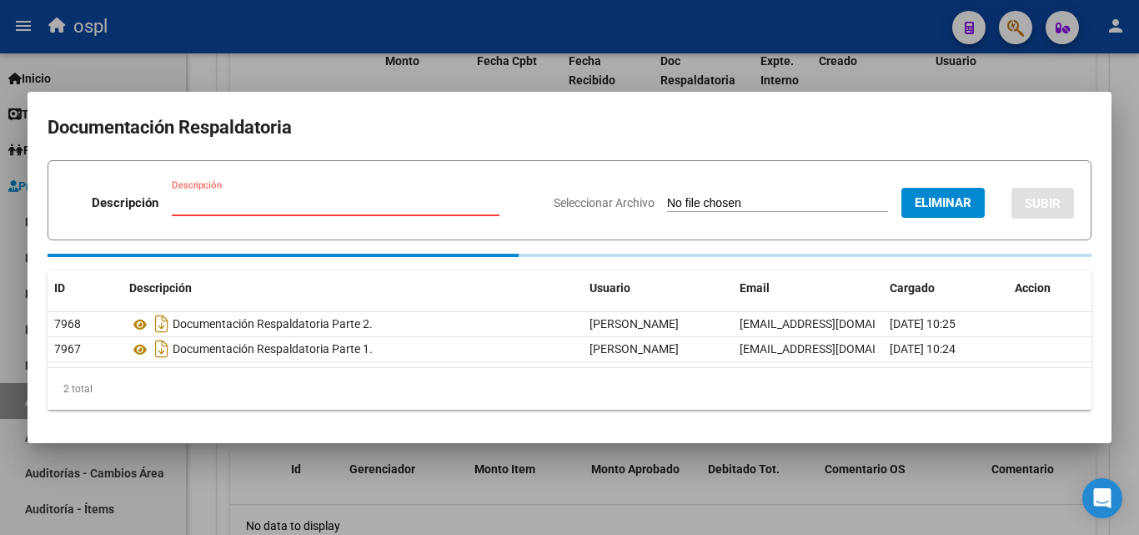
click at [235, 203] on input "Descripción" at bounding box center [336, 202] width 328 height 15
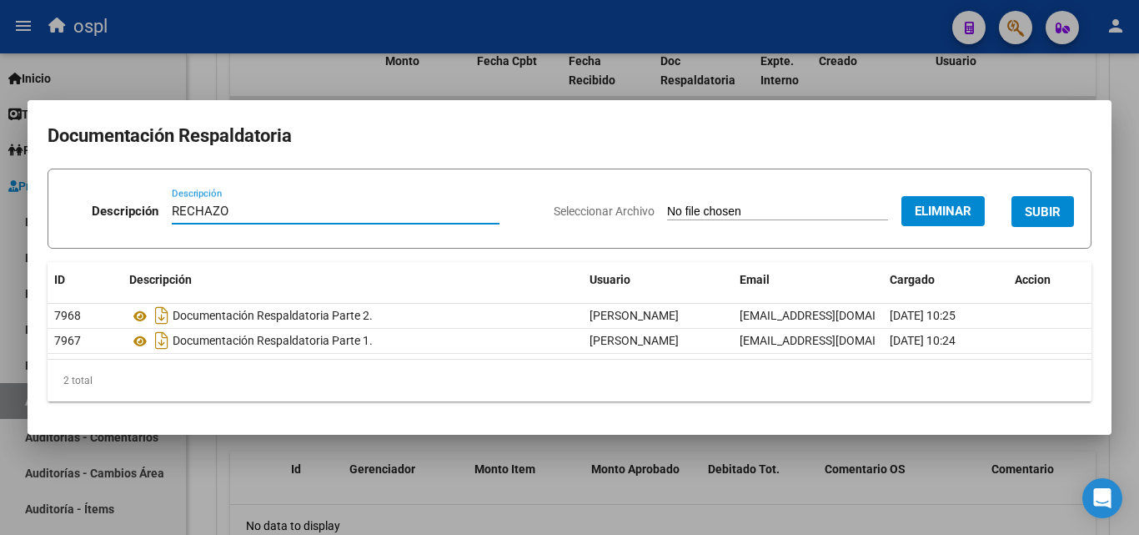
type input "RECHAZO"
click at [432, 156] on mat-dialog-content "Documentación Respaldatoria Descripción RECHAZO Descripción Seleccionar Archivo…" at bounding box center [570, 267] width 1084 height 294
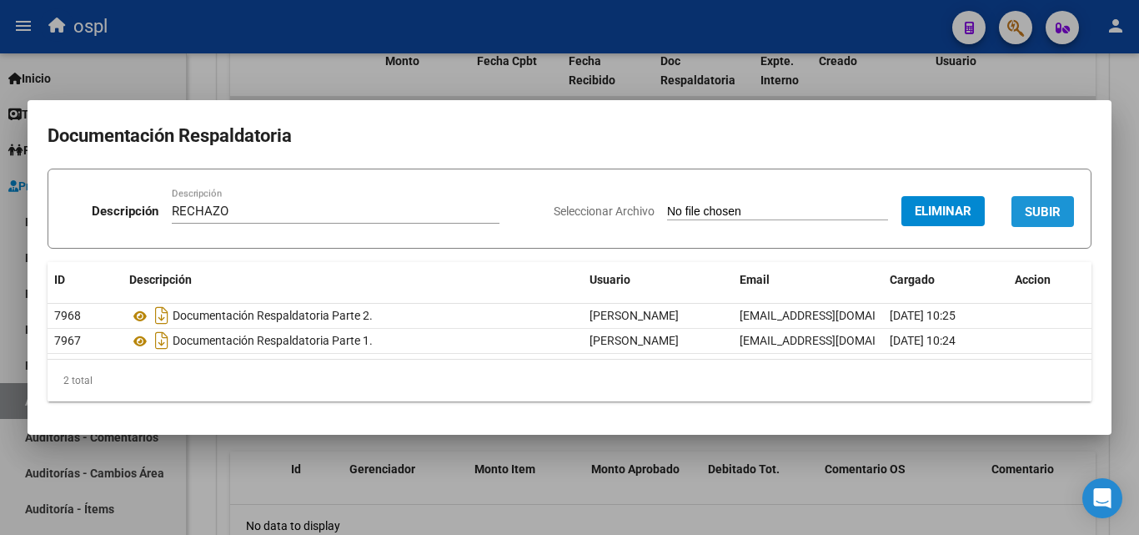
click at [1049, 215] on span "SUBIR" at bounding box center [1043, 211] width 36 height 15
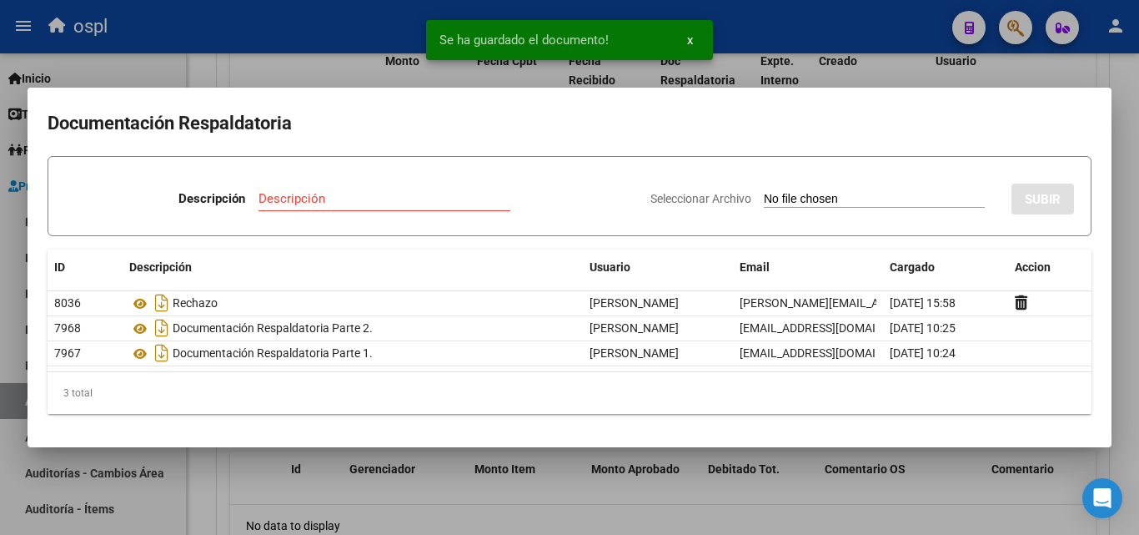
click at [208, 70] on div at bounding box center [569, 267] width 1139 height 535
click at [208, 70] on div "arrow_back Editar 1958 cloud_download Generar informe Puede notificar al gerenc…" at bounding box center [663, 53] width 952 height 1835
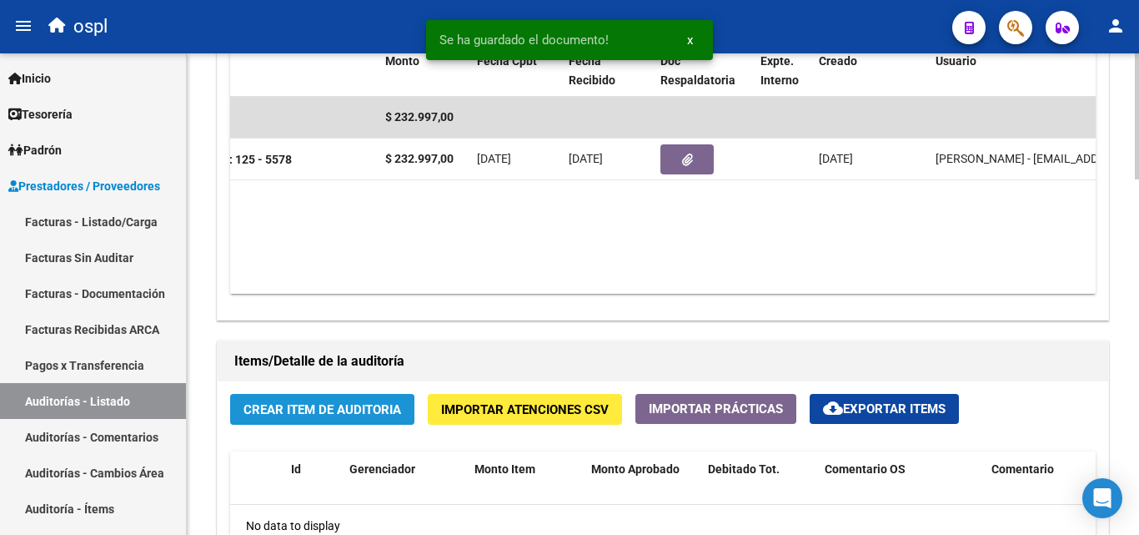
click at [364, 398] on button "Crear Item de Auditoria" at bounding box center [322, 409] width 184 height 31
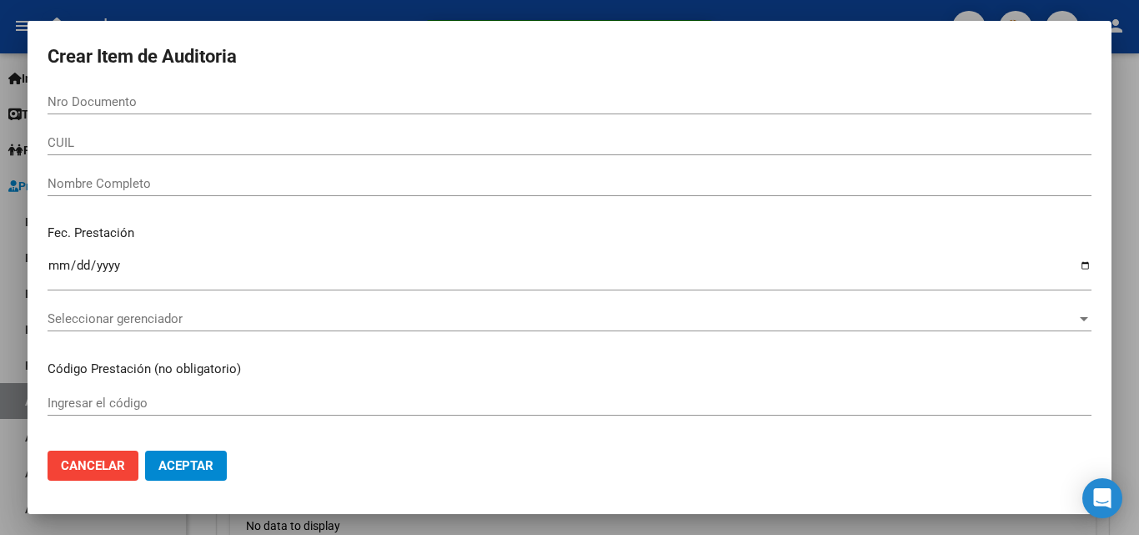
click at [218, 165] on div "CUIL" at bounding box center [570, 150] width 1044 height 41
drag, startPoint x: 218, startPoint y: 165, endPoint x: 220, endPoint y: 176, distance: 11.0
click at [218, 165] on div "CUIL" at bounding box center [570, 150] width 1044 height 41
click at [218, 170] on mat-dialog-content "Nro Documento CUIL Nombre Completo Fec. Prestación Ingresar la fecha Selecciona…" at bounding box center [570, 263] width 1084 height 348
click at [224, 182] on input "Nombre Completo" at bounding box center [570, 183] width 1044 height 15
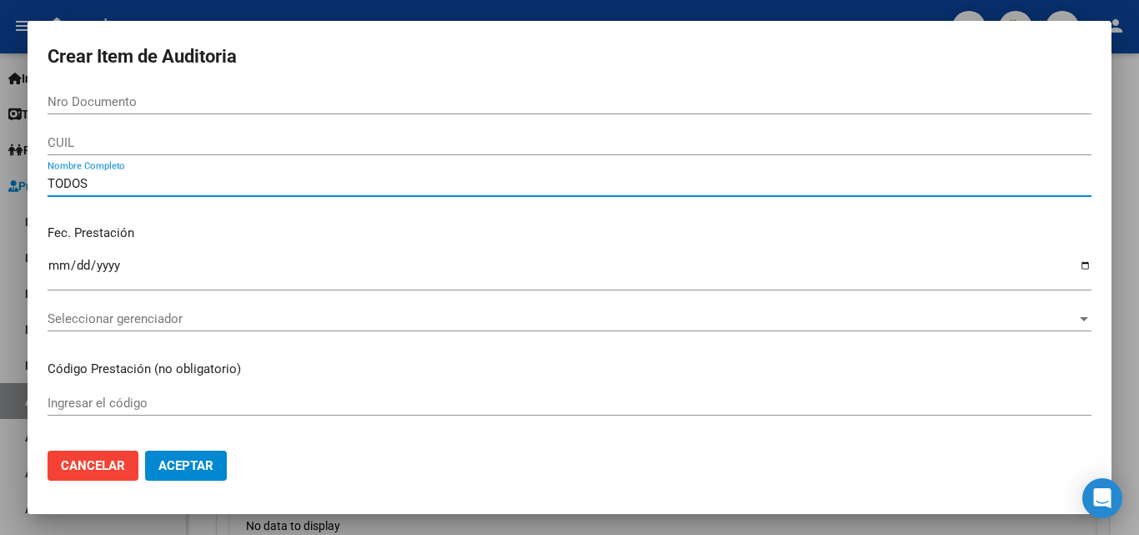
type input "TODOS"
click at [272, 226] on p "Fec. Prestación" at bounding box center [570, 232] width 1044 height 19
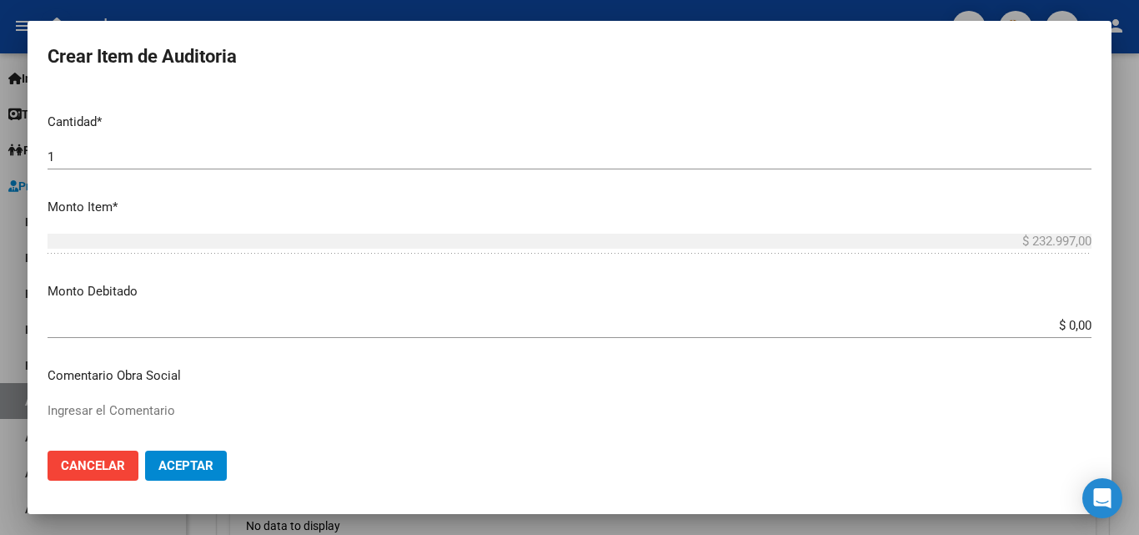
scroll to position [417, 0]
click at [297, 409] on textarea "Ingresar el Comentario" at bounding box center [570, 438] width 1044 height 78
paste textarea "RECHAZO POR ILEGITIMA; FALTA COPIA DE DNI, FALTA FIRMA EN EL COMPROBANTE DE ATE…"
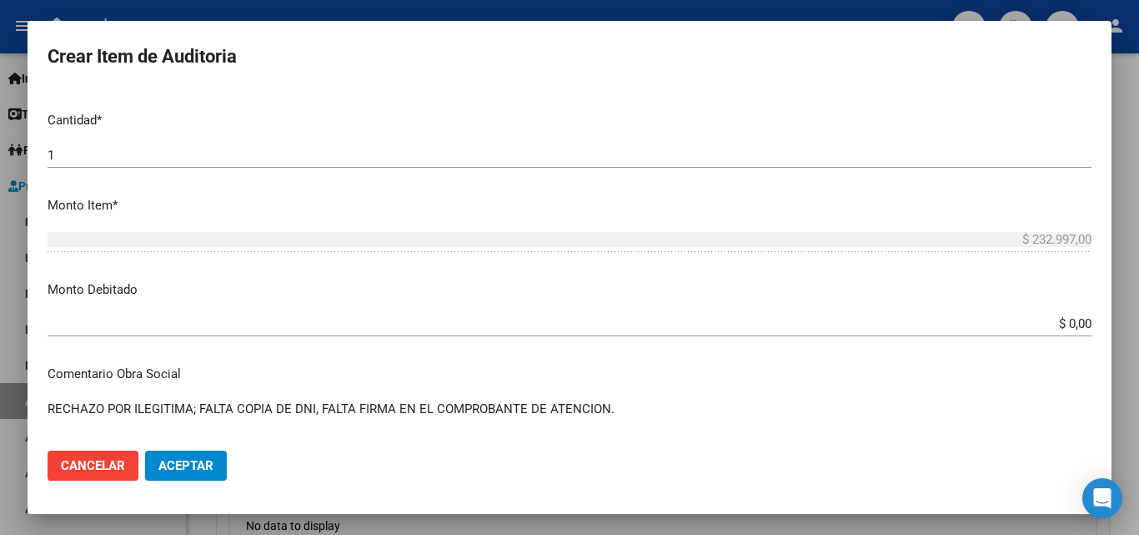
type textarea "RECHAZO POR ILEGITIMA; FALTA COPIA DE DNI, FALTA FIRMA EN EL COMPROBANTE DE ATE…"
click at [1077, 322] on input "$ 0,00" at bounding box center [570, 323] width 1044 height 15
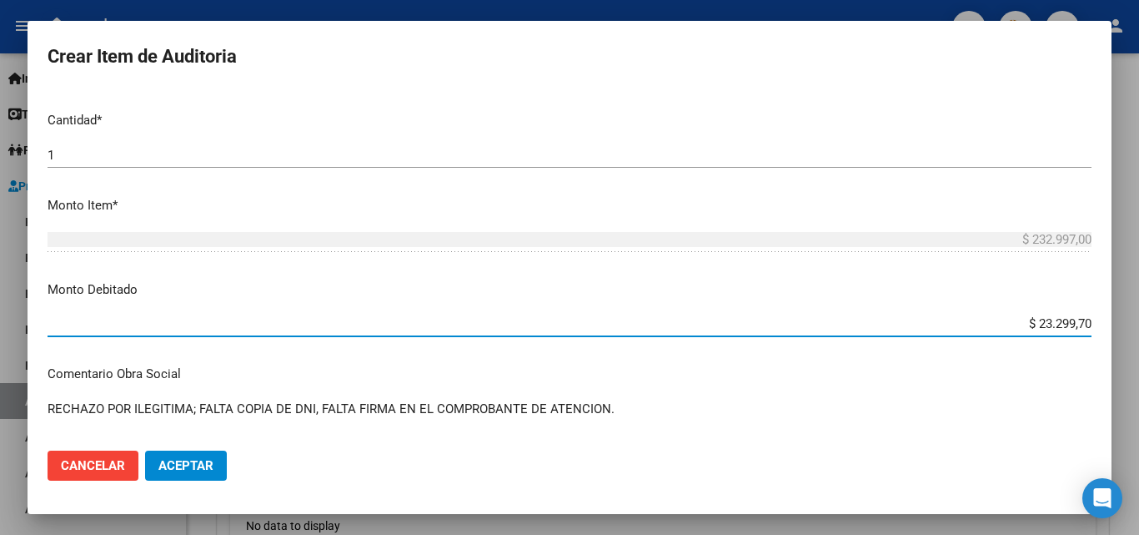
type input "$ 232.997,00"
click at [1039, 279] on mat-dialog-content "Nro Documento CUIL TODOS Nombre Completo Fec. Prestación Ingresar la fecha Sele…" at bounding box center [570, 263] width 1084 height 348
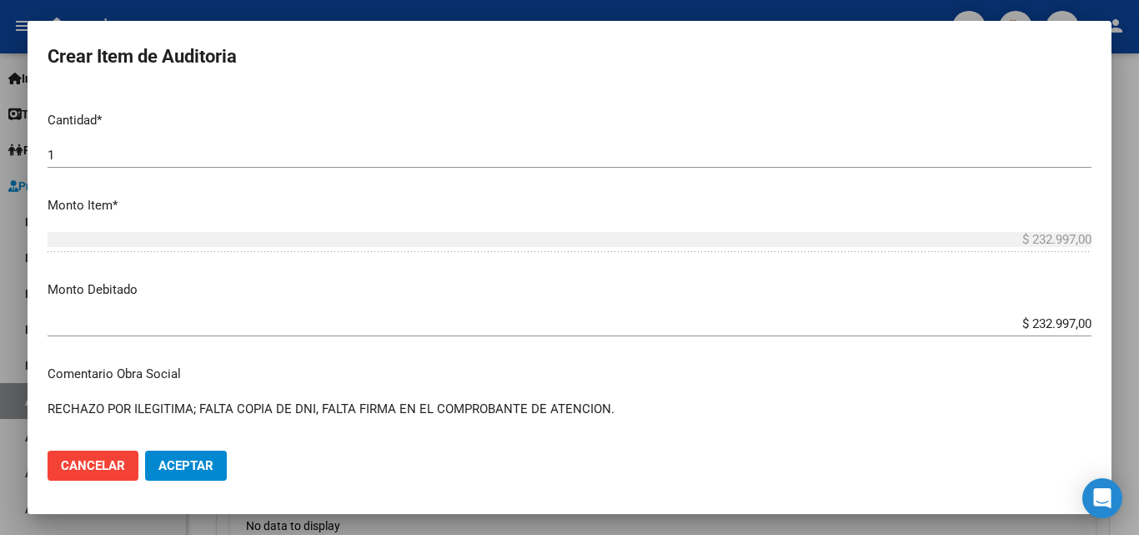
click at [221, 460] on button "Aceptar" at bounding box center [186, 465] width 82 height 30
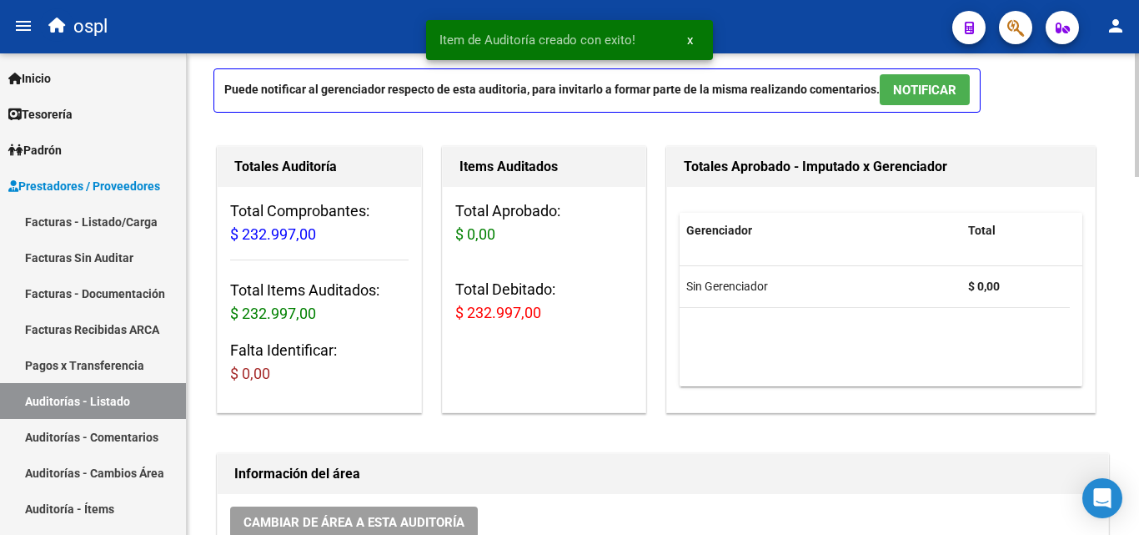
scroll to position [83, 0]
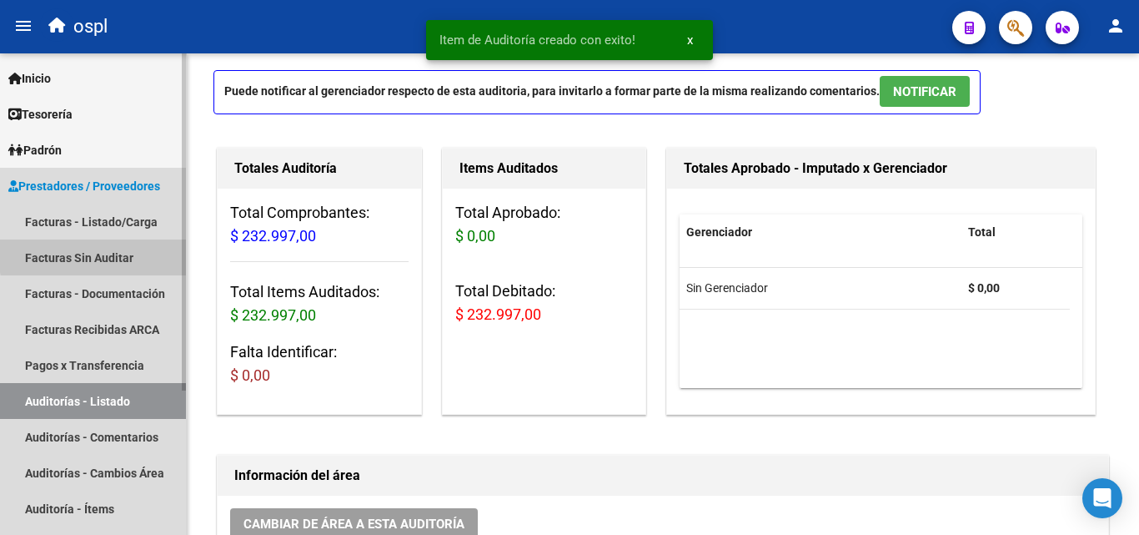
click at [115, 253] on link "Facturas Sin Auditar" at bounding box center [93, 257] width 186 height 36
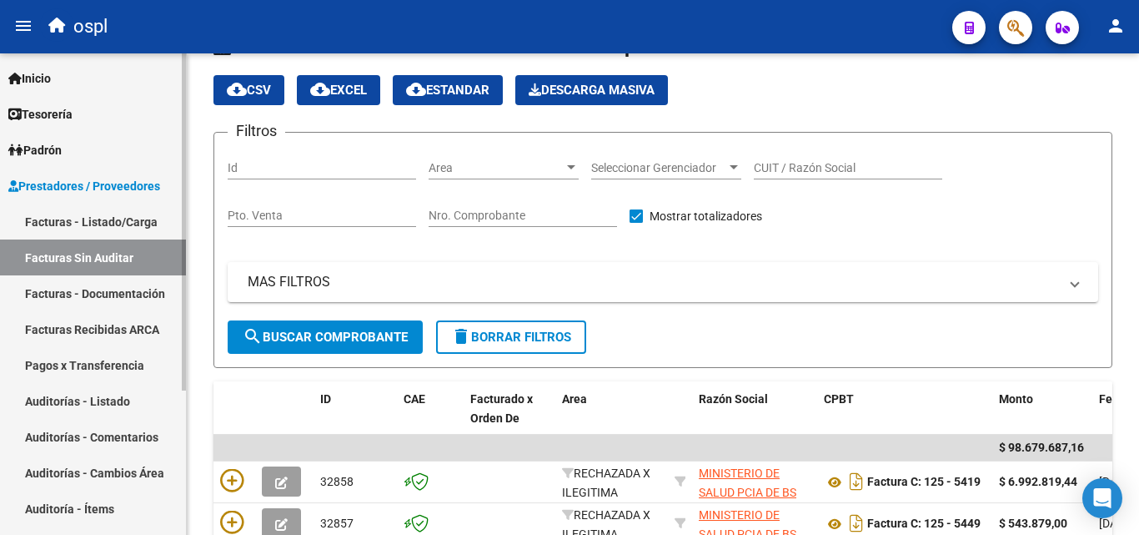
scroll to position [83, 0]
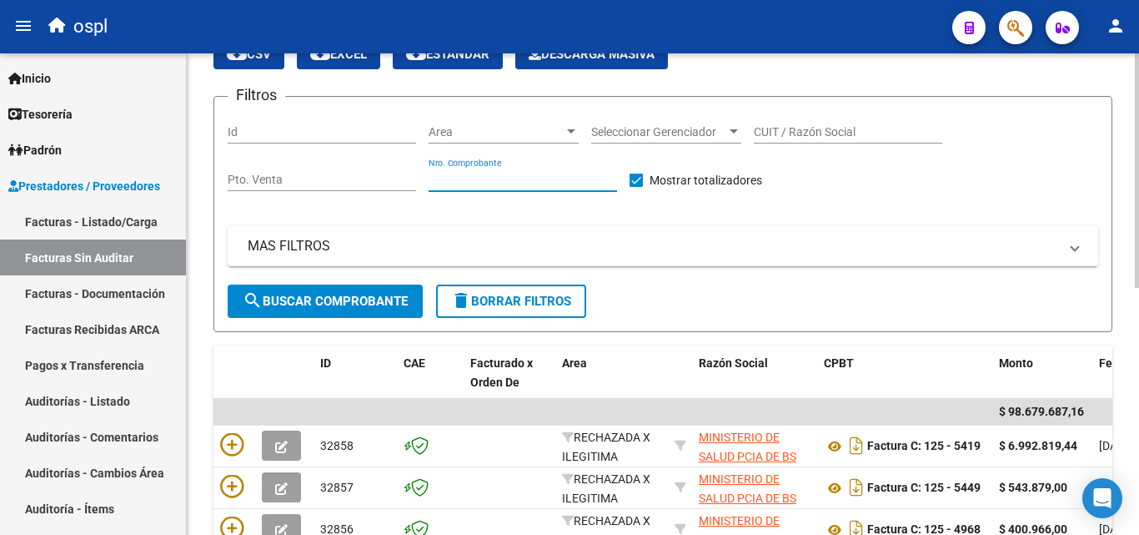
click at [566, 175] on input "Nro. Comprobante" at bounding box center [523, 180] width 188 height 14
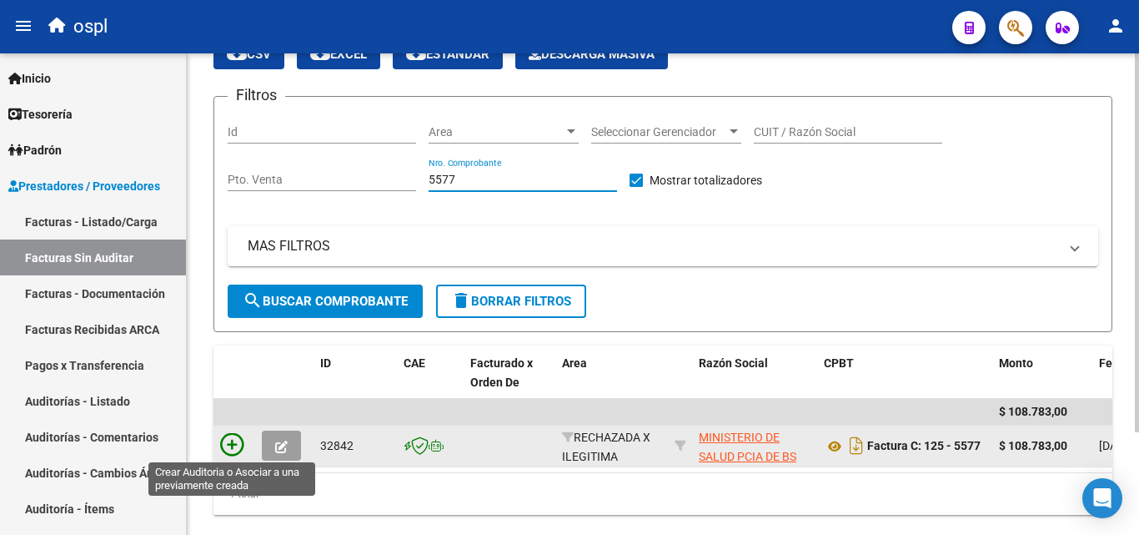
type input "5577"
click at [231, 439] on icon at bounding box center [231, 444] width 23 height 23
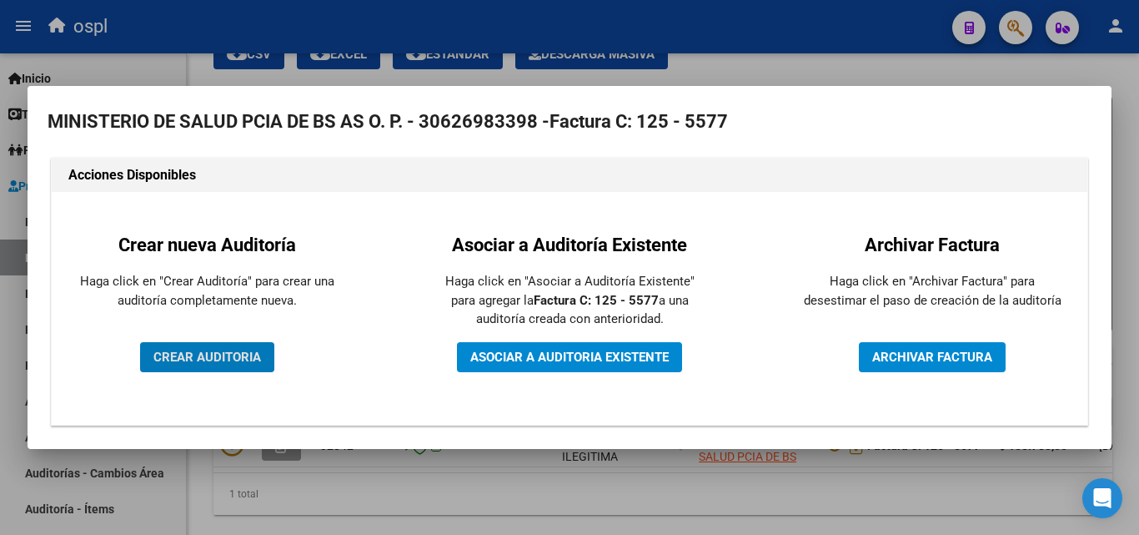
click at [228, 353] on span "CREAR AUDITORIA" at bounding box center [207, 356] width 108 height 15
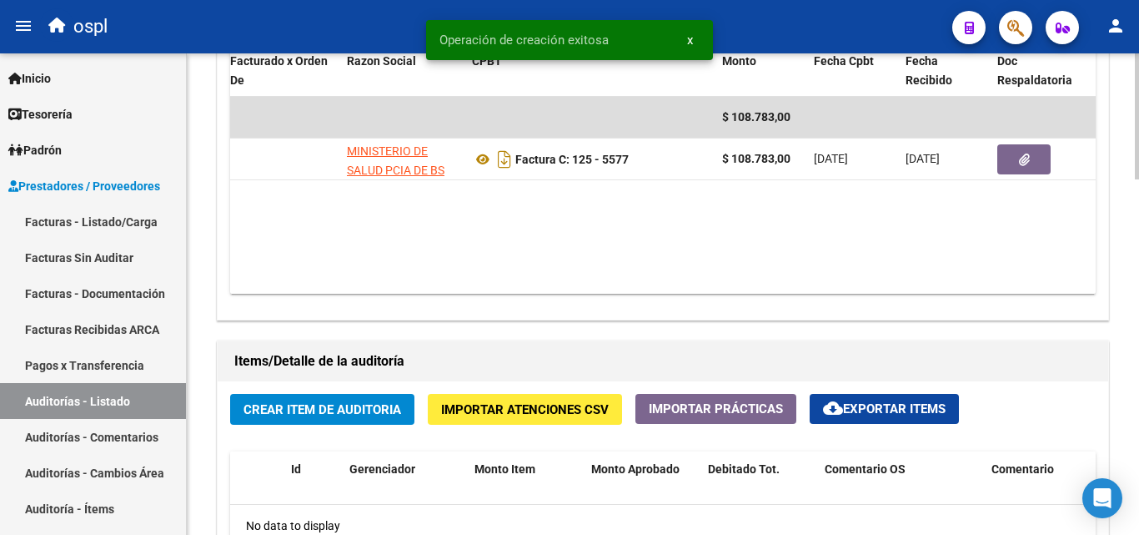
scroll to position [0, 194]
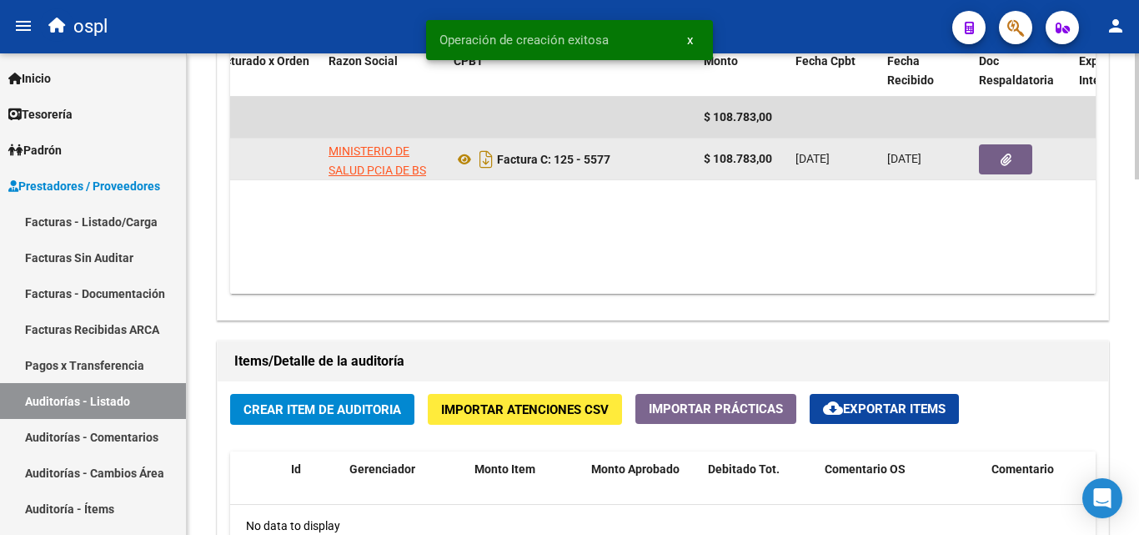
click at [991, 167] on button "button" at bounding box center [1005, 159] width 53 height 30
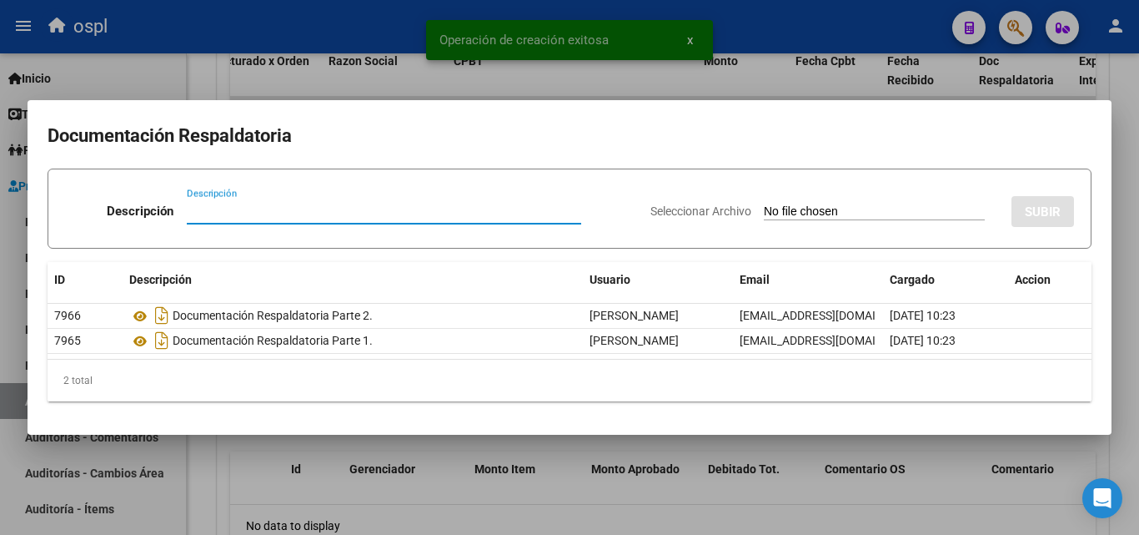
click at [804, 208] on input "Seleccionar Archivo" at bounding box center [874, 212] width 221 height 16
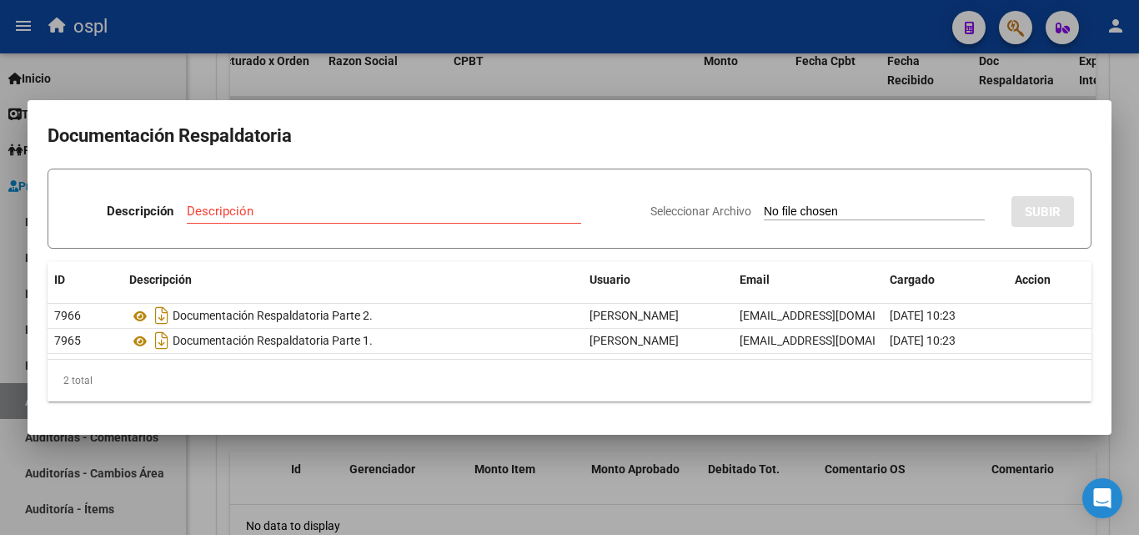
type input "C:\fakepath\FC Nº5577.pdf"
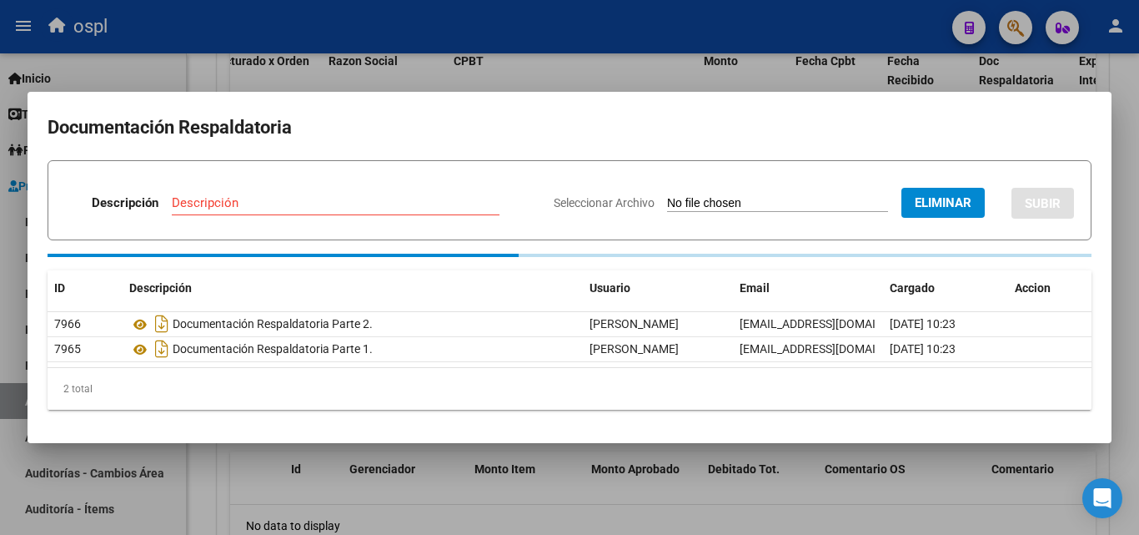
click at [294, 208] on input "Descripción" at bounding box center [336, 202] width 328 height 15
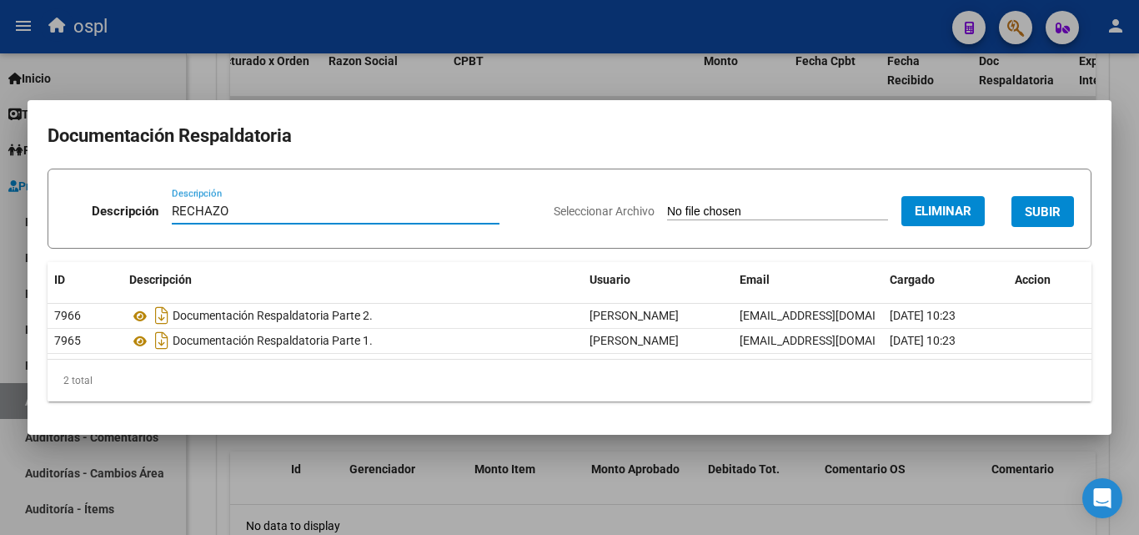
type input "RECHAZO"
click at [1012, 209] on button "SUBIR" at bounding box center [1042, 211] width 63 height 31
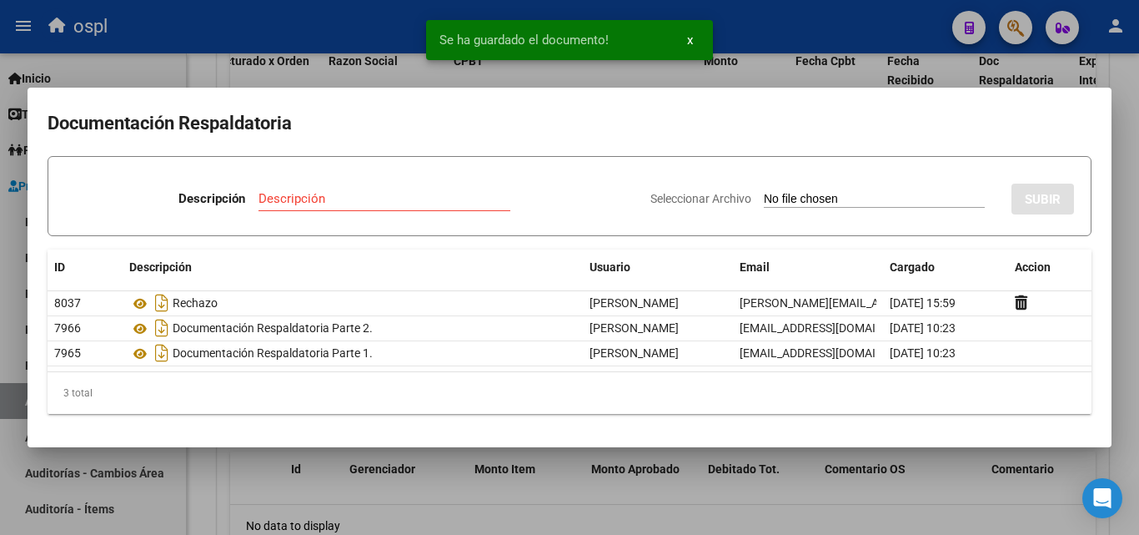
click at [213, 72] on div at bounding box center [569, 267] width 1139 height 535
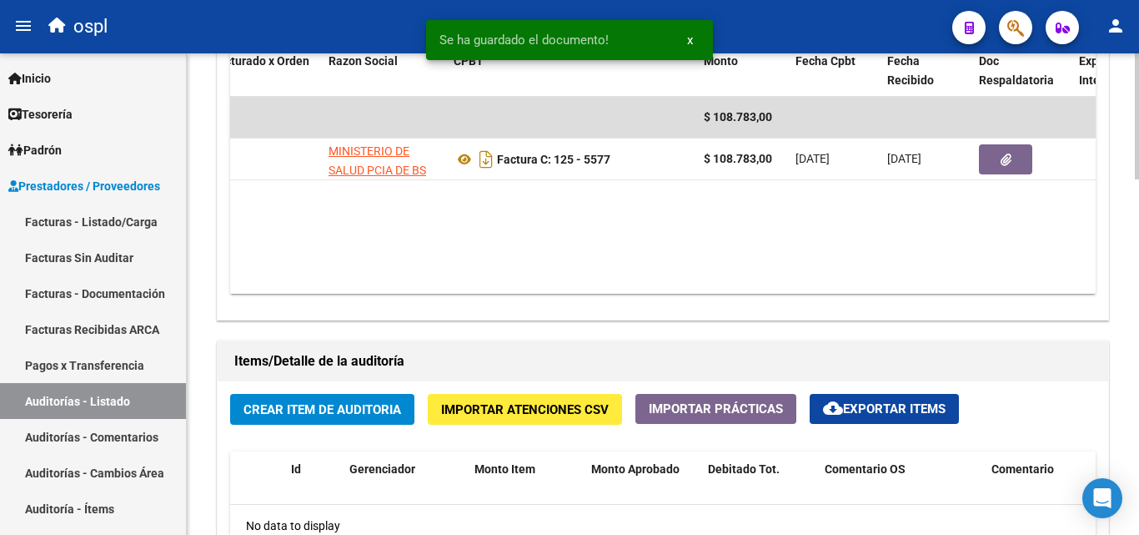
click at [272, 424] on button "Crear Item de Auditoria" at bounding box center [322, 409] width 184 height 31
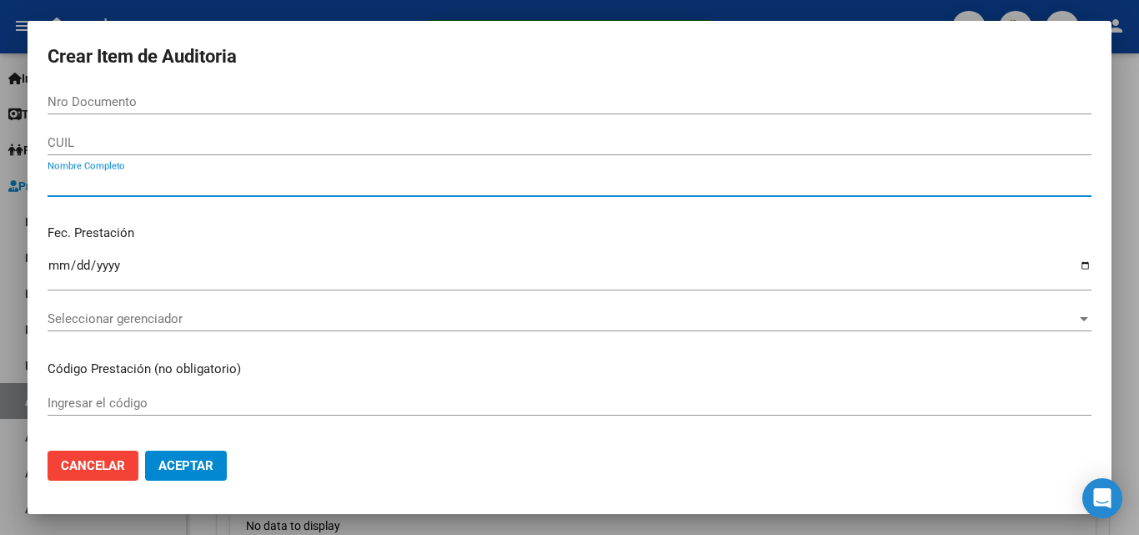
click at [249, 188] on input "Nombre Completo" at bounding box center [570, 183] width 1044 height 15
type input "TODOS"
click at [304, 233] on p "Fec. Prestación" at bounding box center [570, 232] width 1044 height 19
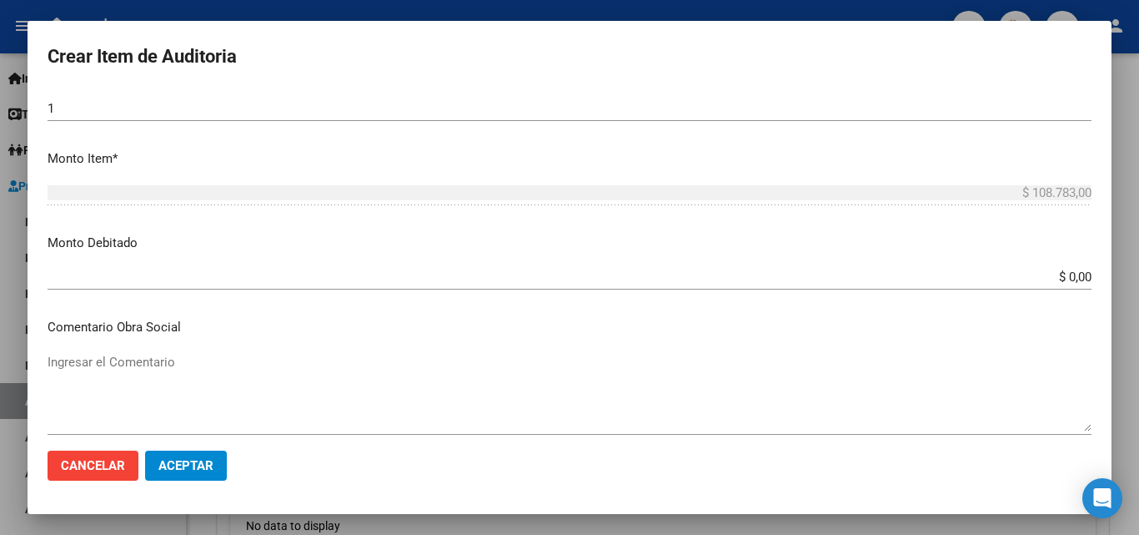
scroll to position [500, 0]
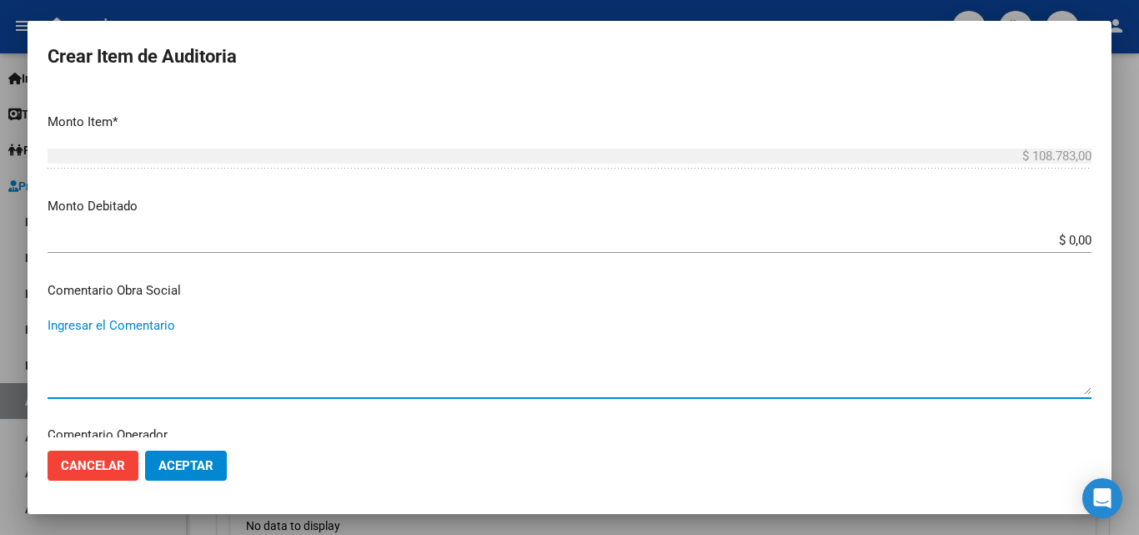
click at [657, 324] on textarea "Ingresar el Comentario" at bounding box center [570, 355] width 1044 height 78
paste textarea "RECHAZO POR ILEGITIMA; FALTA COPIA DE DNI, FALTA FIRMA EN EL COMPROBANTE DE ATE…"
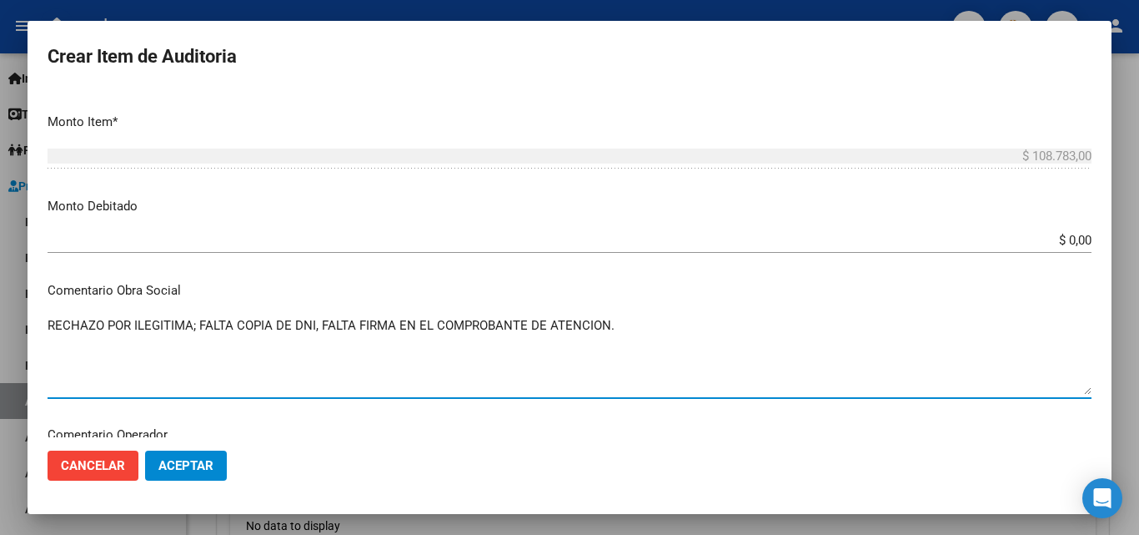
type textarea "RECHAZO POR ILEGITIMA; FALTA COPIA DE DNI, FALTA FIRMA EN EL COMPROBANTE DE ATE…"
click at [1076, 237] on input "$ 0,00" at bounding box center [570, 240] width 1044 height 15
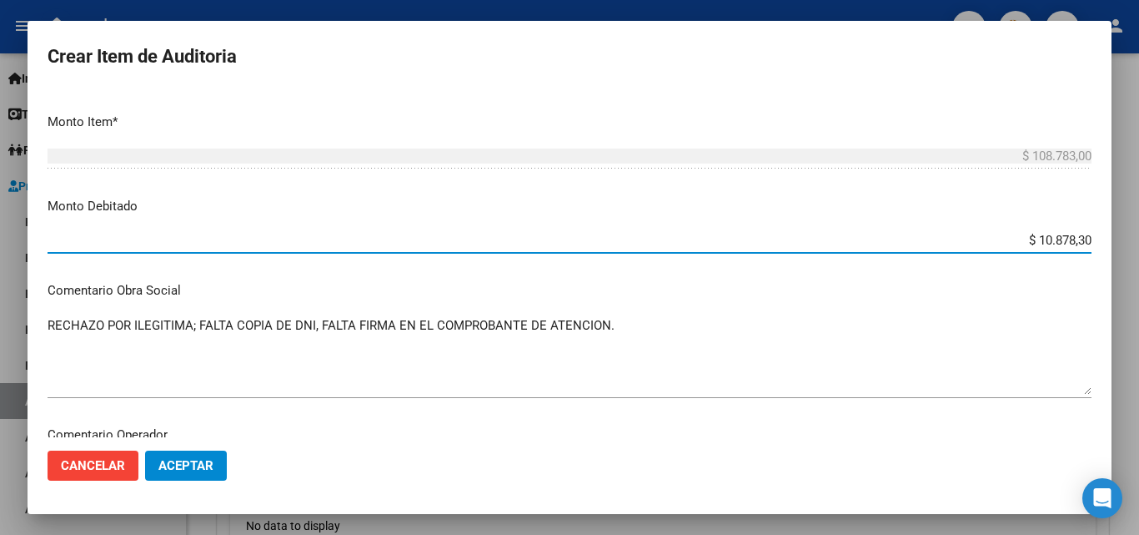
type input "$ 108.783,00"
click at [1006, 304] on mat-dialog-content "Nro Documento CUIL TODOS Nombre Completo Fec. Prestación Ingresar la fecha Sele…" at bounding box center [570, 263] width 1084 height 348
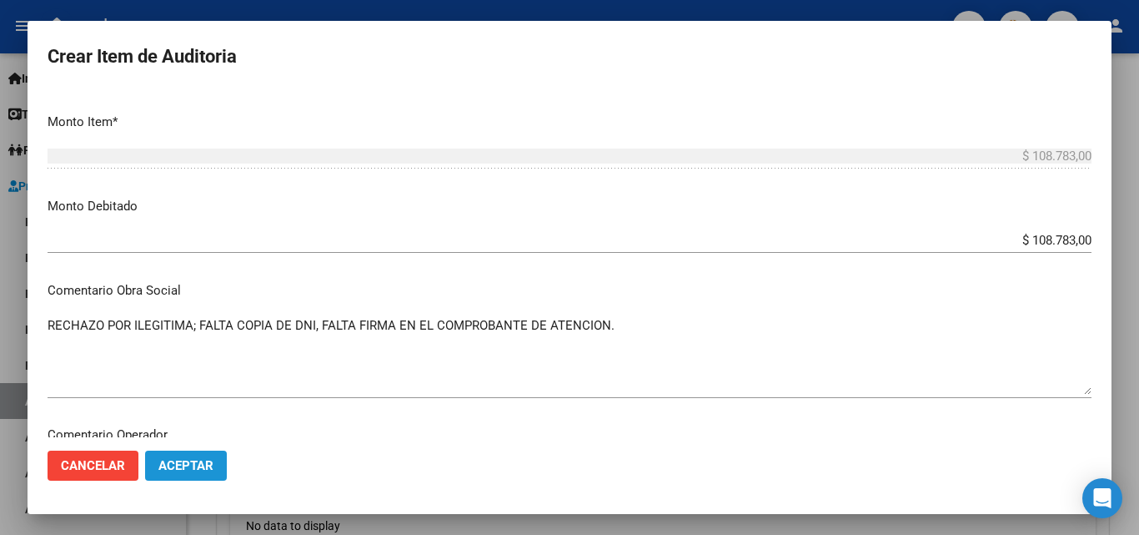
click at [204, 453] on button "Aceptar" at bounding box center [186, 465] width 82 height 30
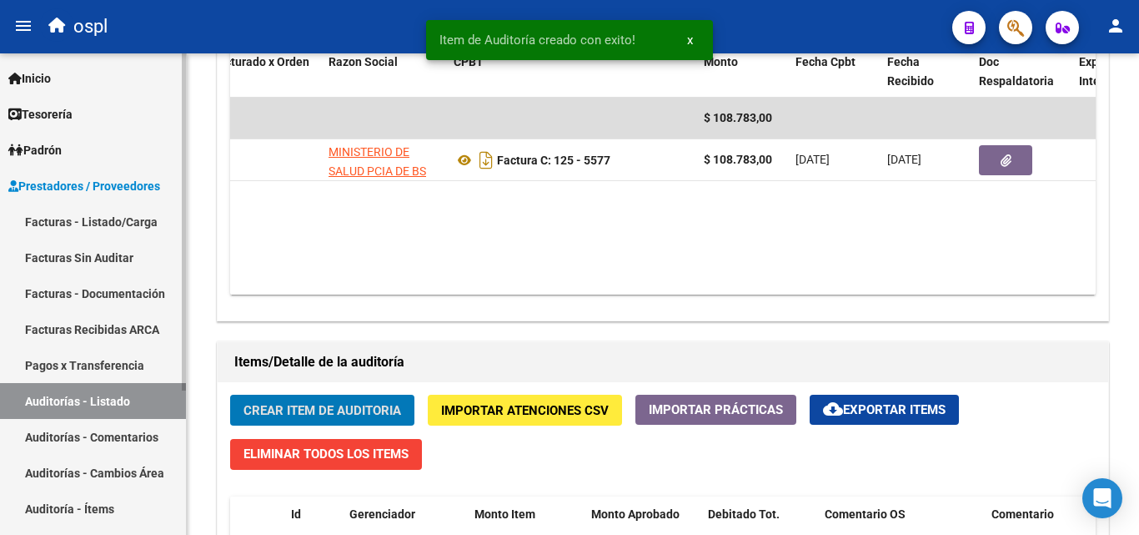
click at [153, 253] on link "Facturas Sin Auditar" at bounding box center [93, 257] width 186 height 36
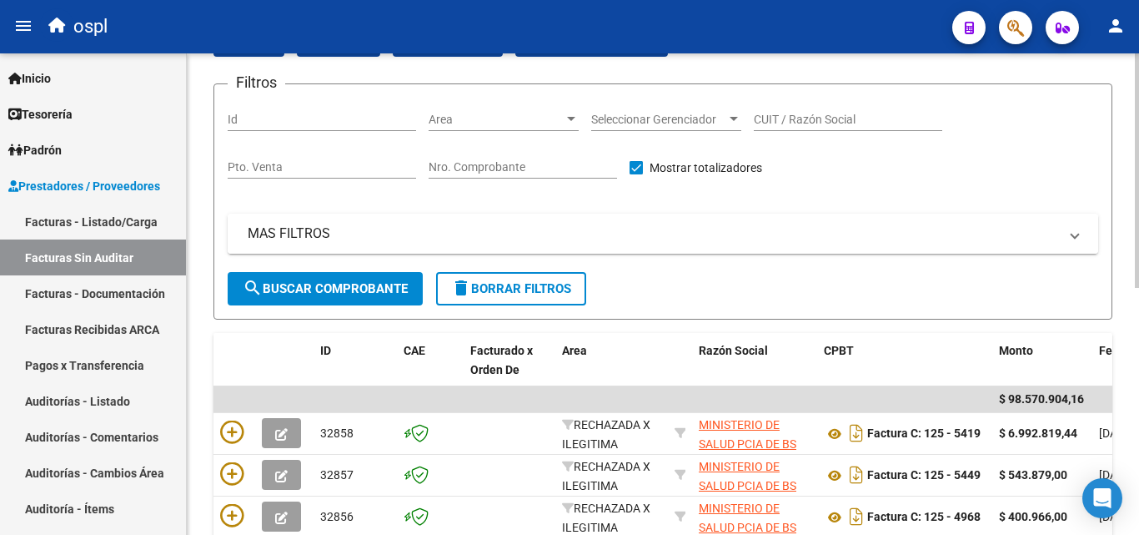
scroll to position [88, 0]
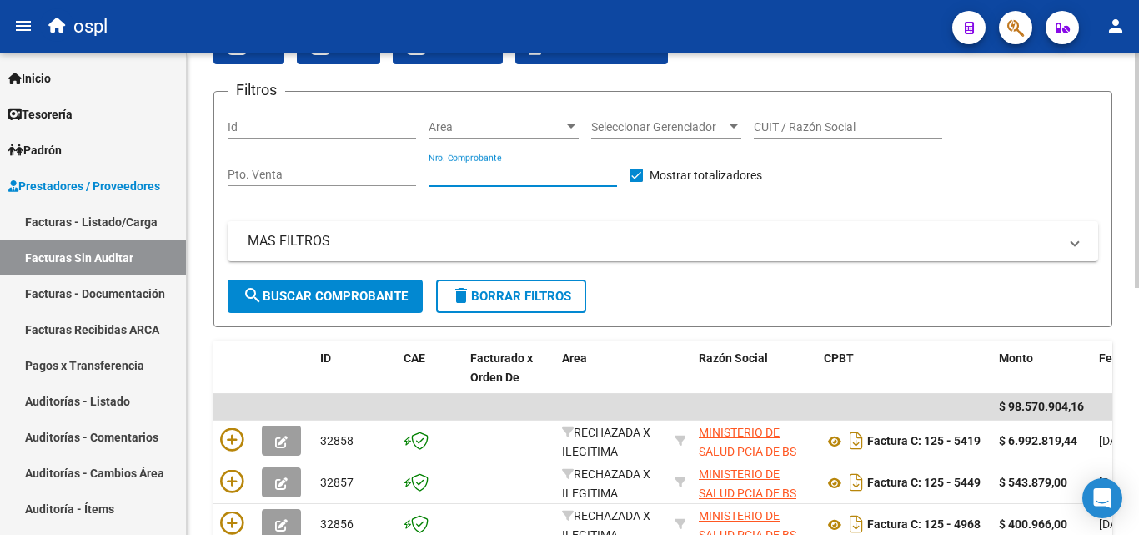
click at [520, 178] on input "Nro. Comprobante" at bounding box center [523, 175] width 188 height 14
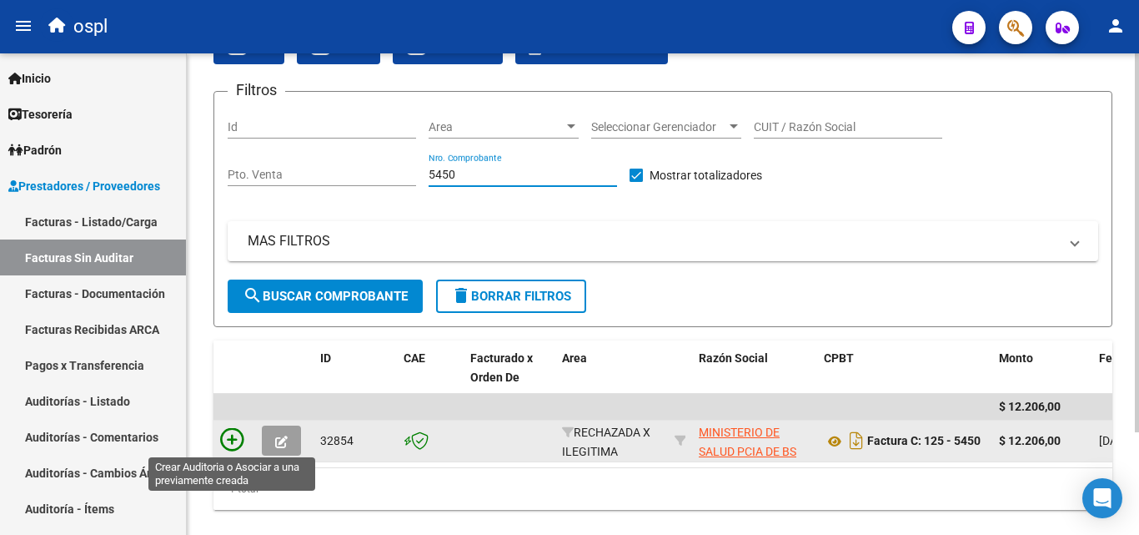
type input "5450"
click at [223, 441] on icon at bounding box center [231, 439] width 23 height 23
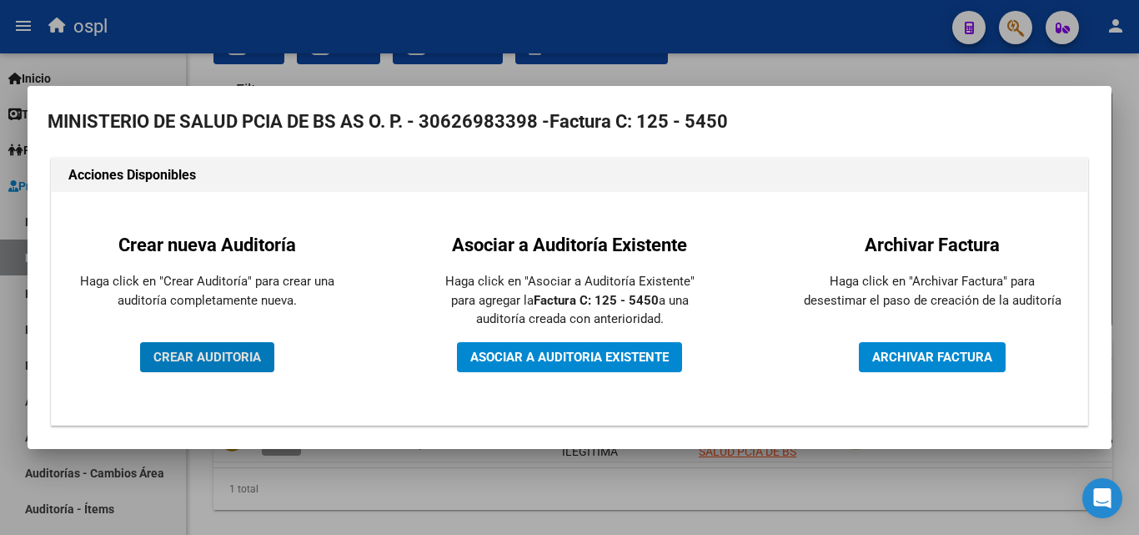
click at [242, 363] on span "CREAR AUDITORIA" at bounding box center [207, 356] width 108 height 15
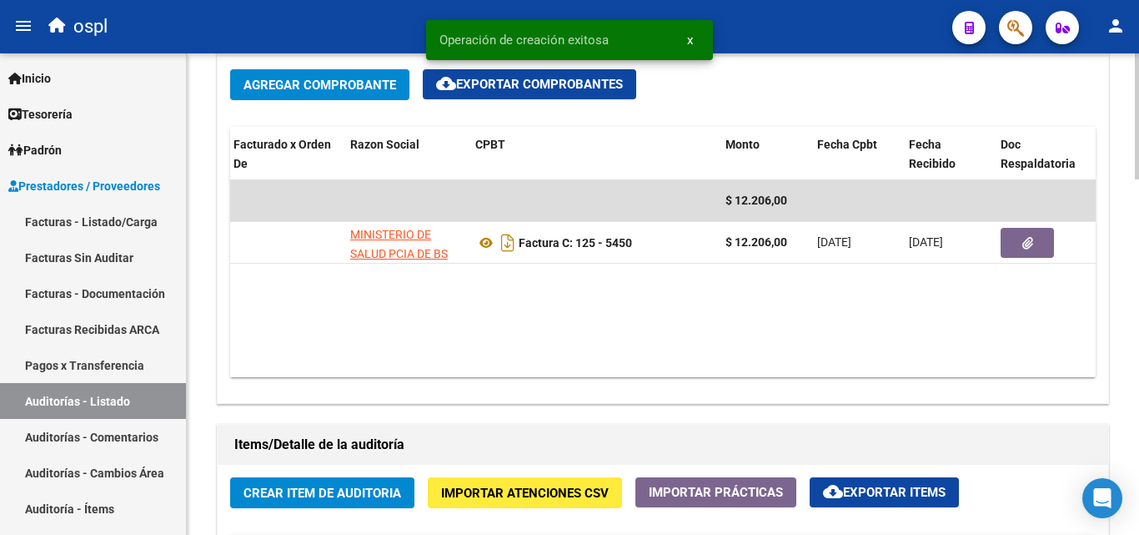
scroll to position [1001, 0]
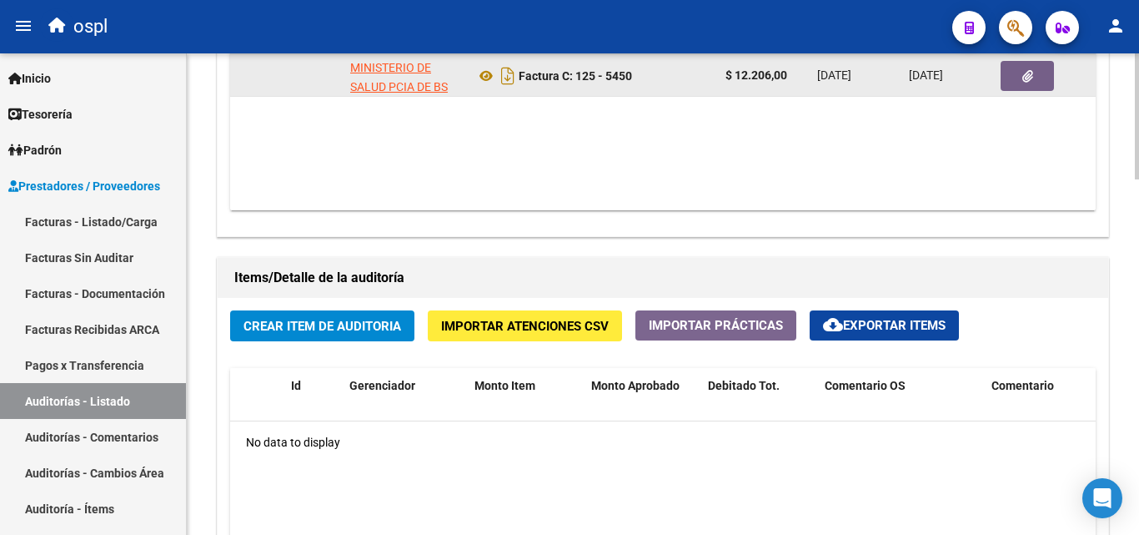
click at [1034, 77] on button "button" at bounding box center [1027, 76] width 53 height 30
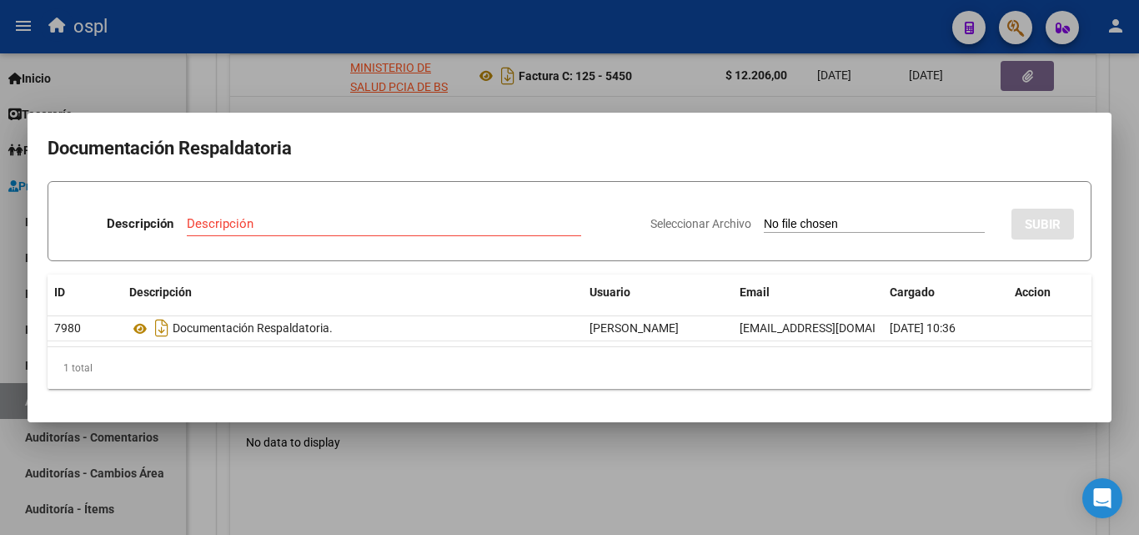
click at [837, 228] on input "Seleccionar Archivo" at bounding box center [874, 225] width 221 height 16
type input "C:\fakepath\FC Nº5450.pdf"
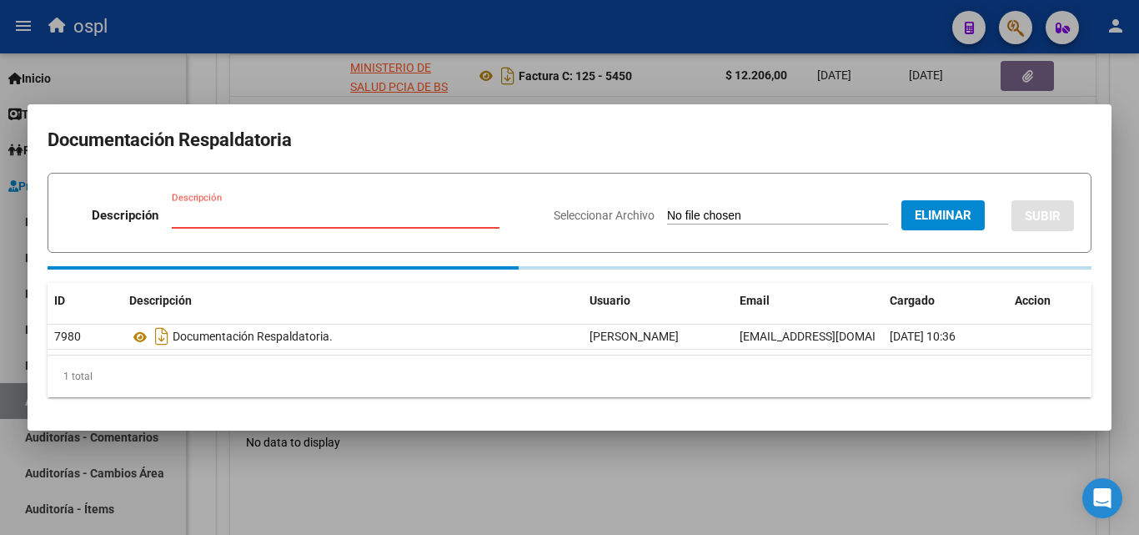
click at [209, 218] on input "Descripción" at bounding box center [336, 215] width 328 height 15
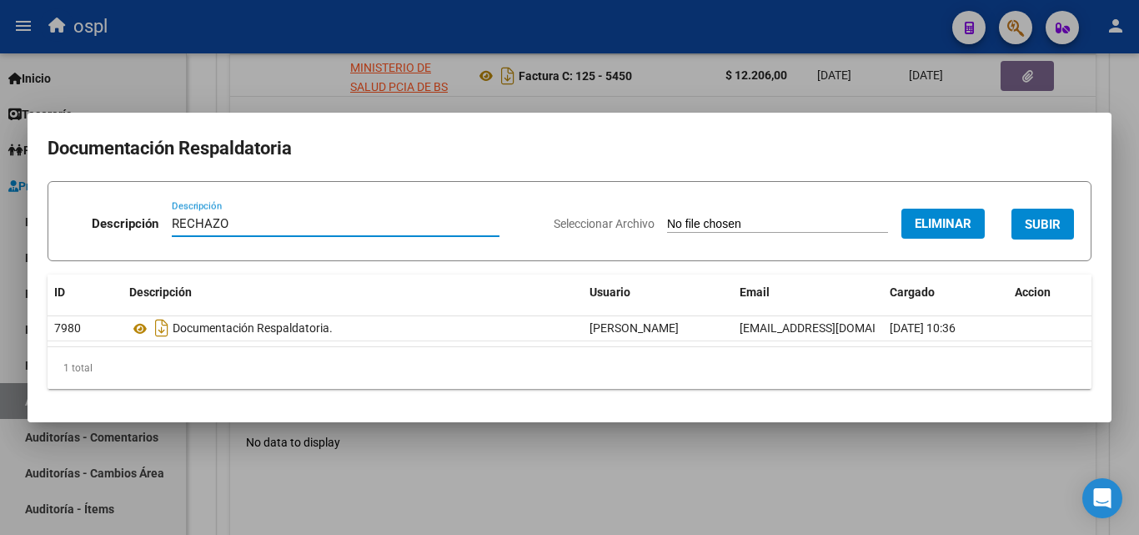
type input "RECHAZO"
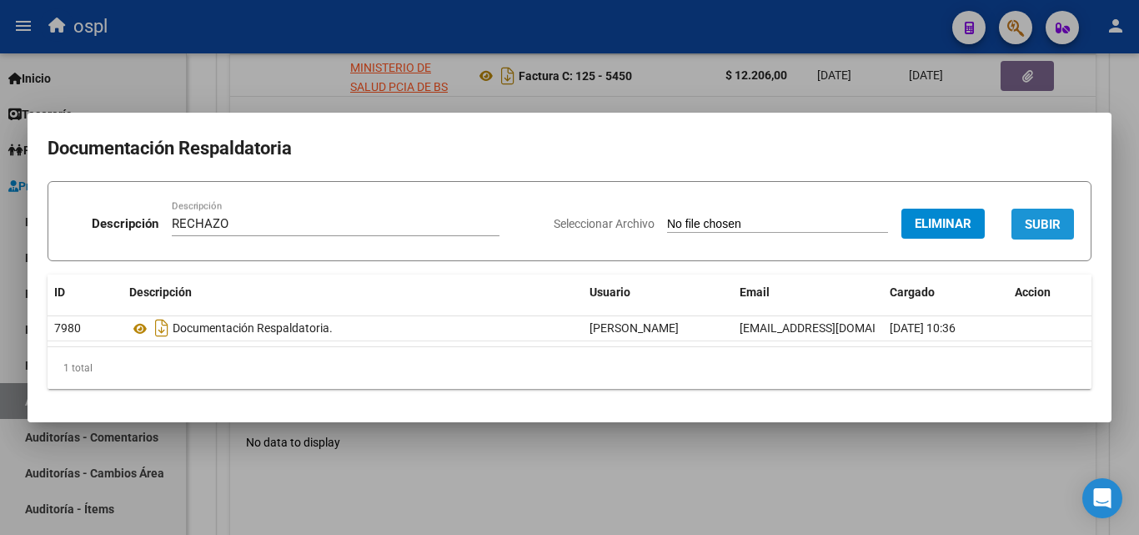
click at [1055, 221] on span "SUBIR" at bounding box center [1043, 224] width 36 height 15
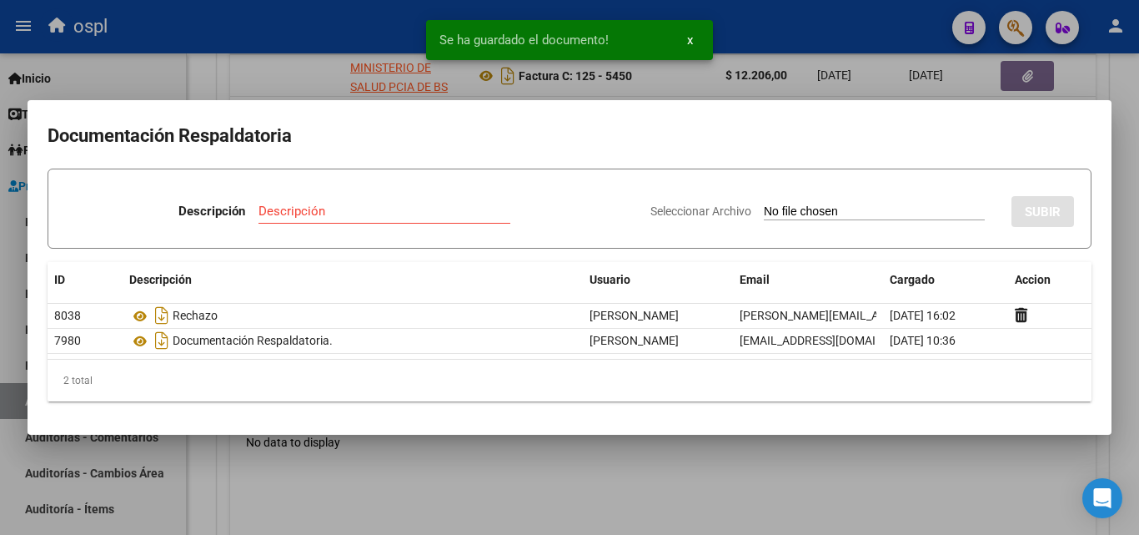
click at [198, 85] on div at bounding box center [569, 267] width 1139 height 535
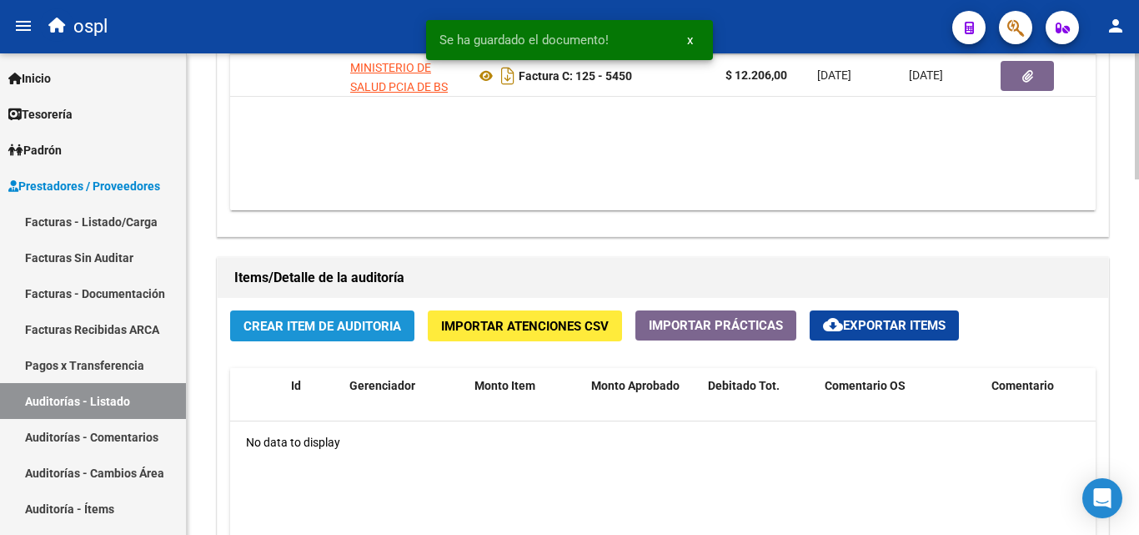
click at [337, 333] on span "Crear Item de Auditoria" at bounding box center [322, 326] width 158 height 15
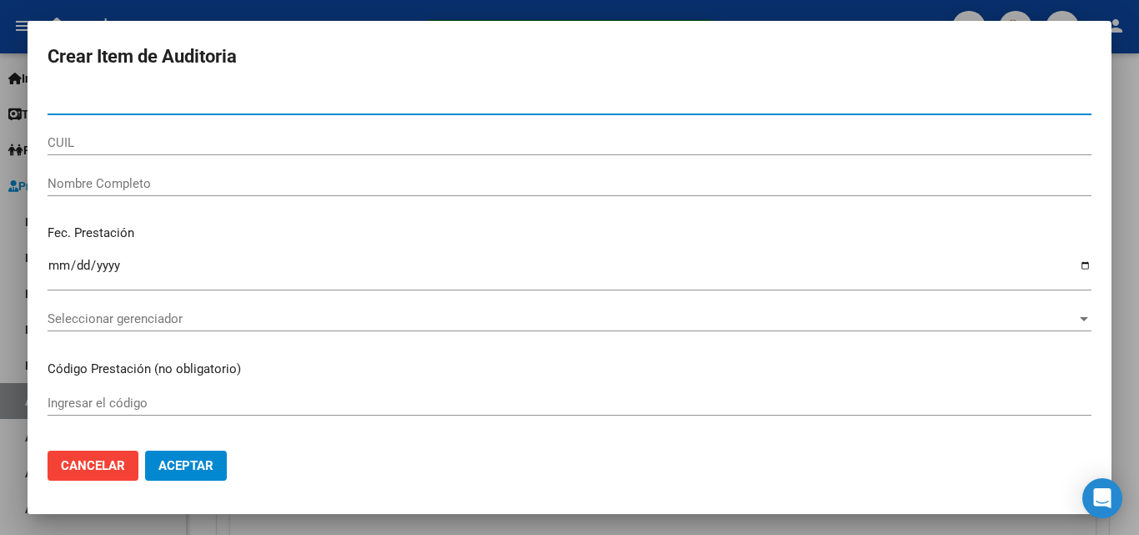
click at [169, 177] on input "Nombre Completo" at bounding box center [570, 183] width 1044 height 15
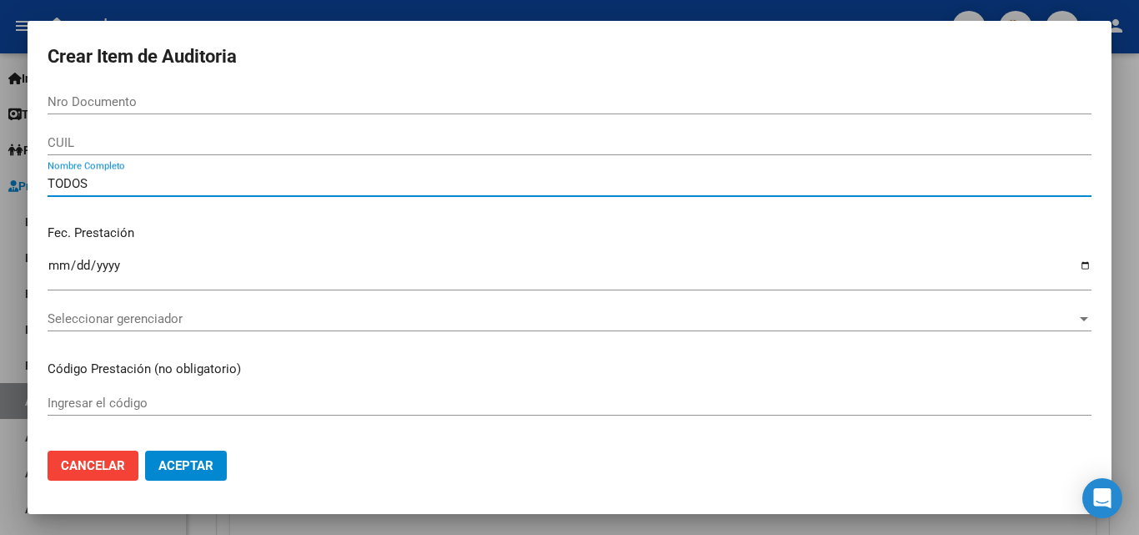
type input "TODOS"
click at [145, 450] on button "Aceptar" at bounding box center [186, 465] width 82 height 30
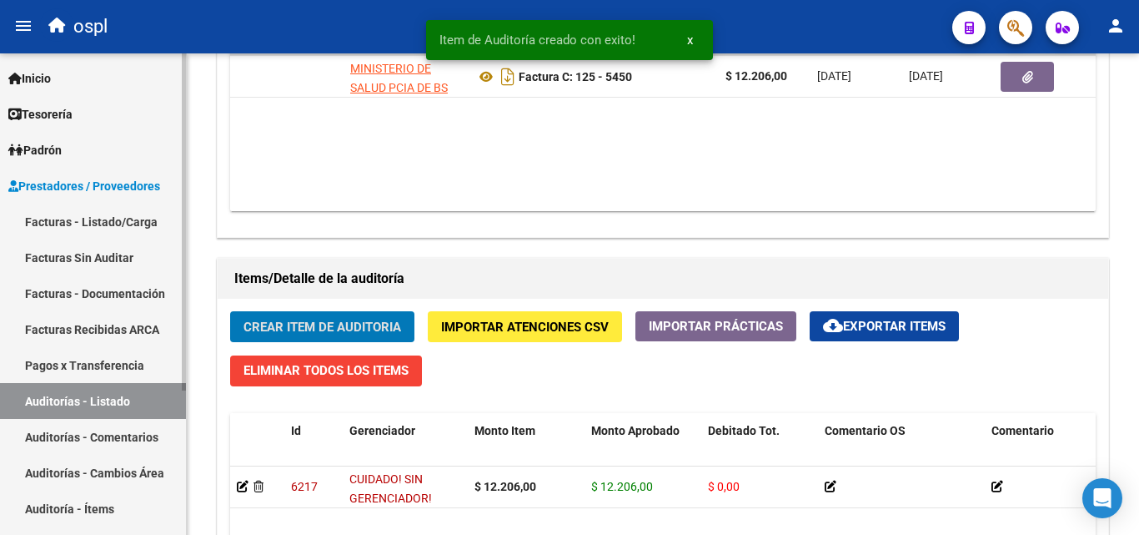
scroll to position [1001, 0]
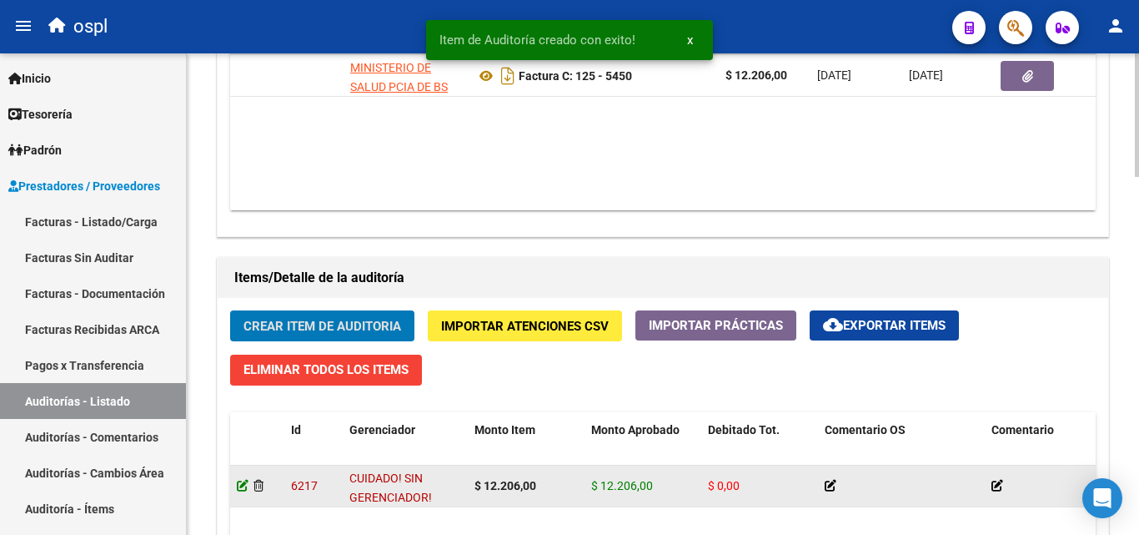
click at [245, 484] on icon at bounding box center [243, 485] width 12 height 12
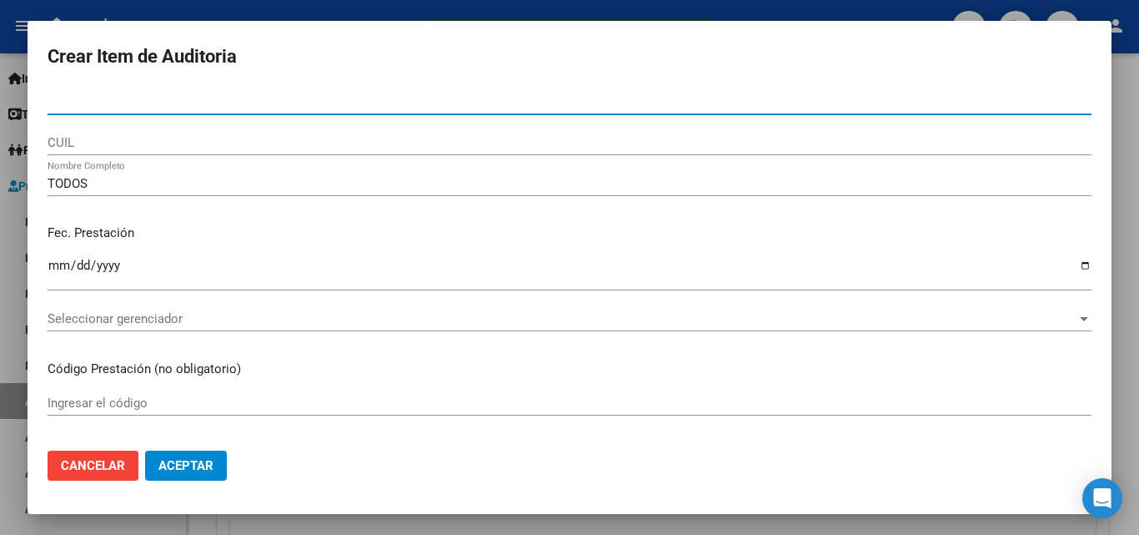
click at [448, 234] on p "Fec. Prestación" at bounding box center [570, 232] width 1044 height 19
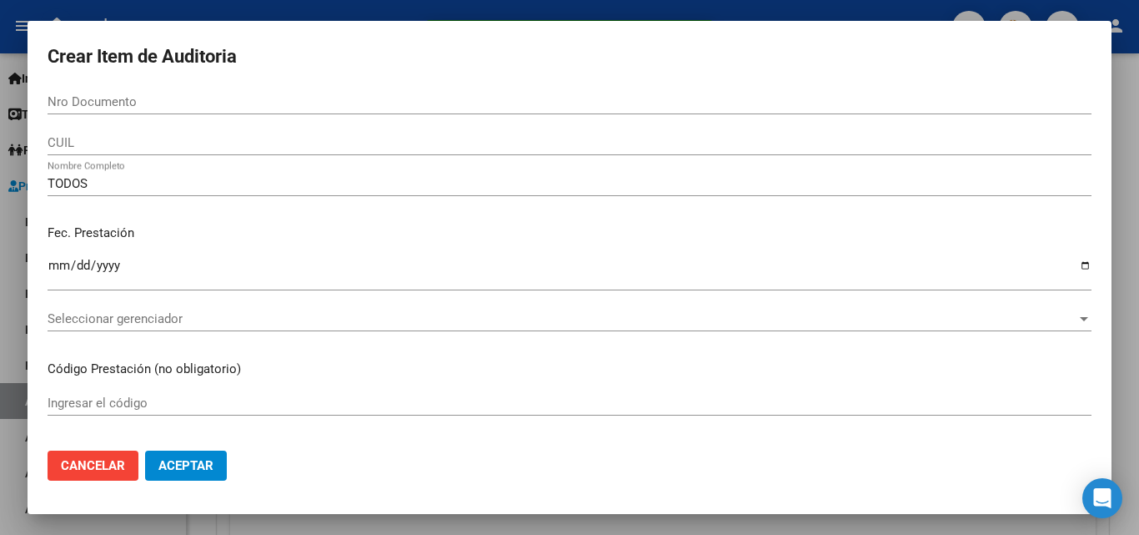
click at [448, 234] on p "Fec. Prestación" at bounding box center [570, 232] width 1044 height 19
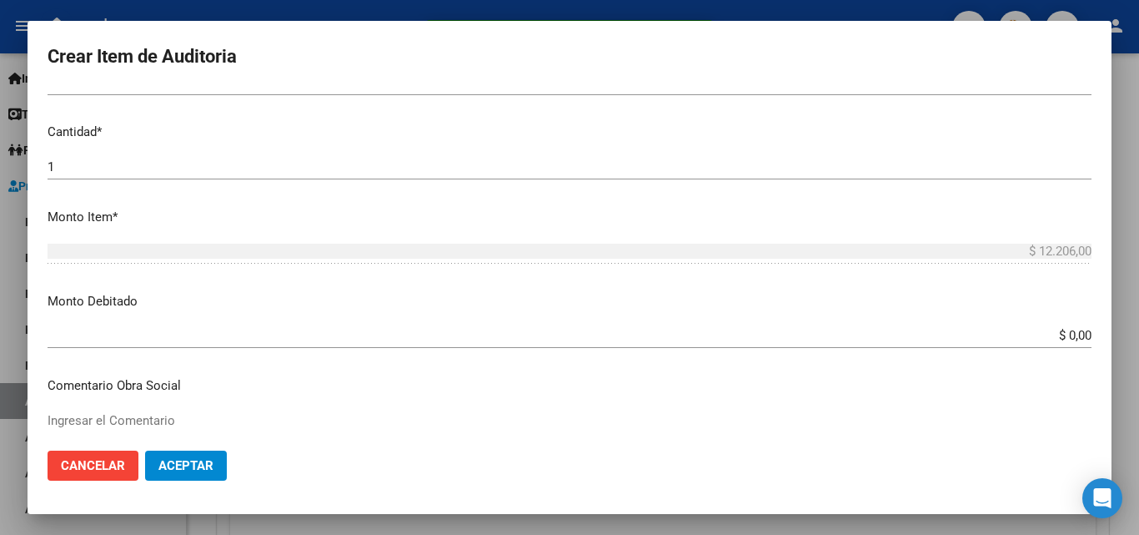
scroll to position [500, 0]
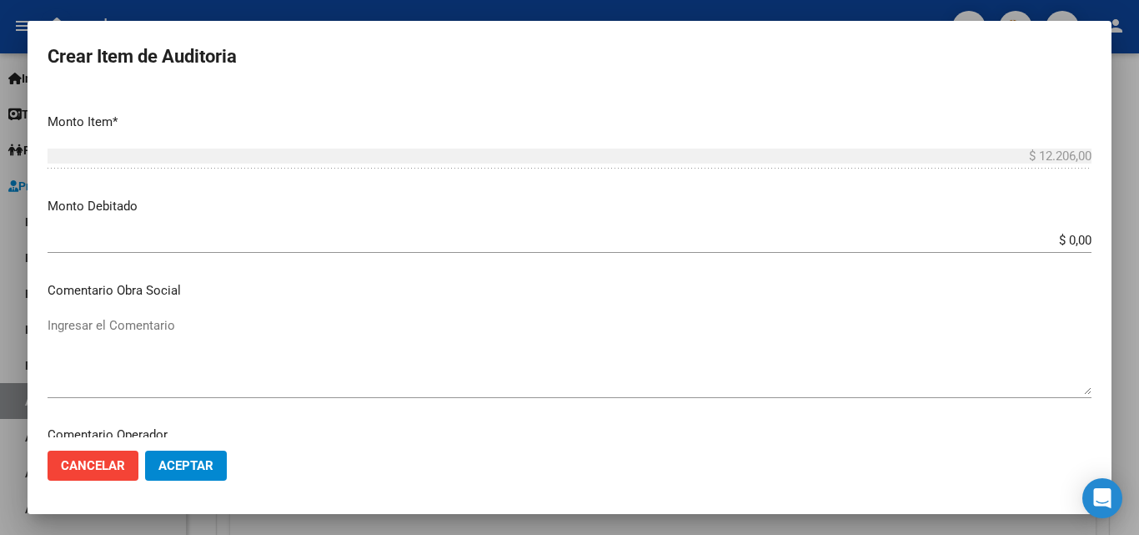
click at [1077, 239] on input "$ 0,00" at bounding box center [570, 240] width 1044 height 15
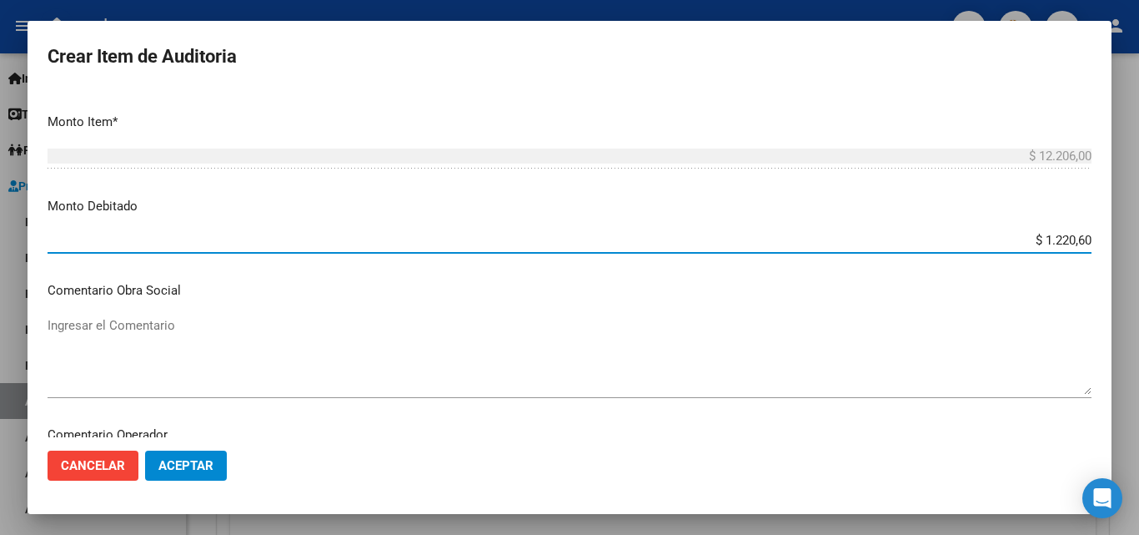
type input "$ 12.206,00"
click at [354, 357] on textarea "Ingresar el Comentario" at bounding box center [570, 355] width 1044 height 78
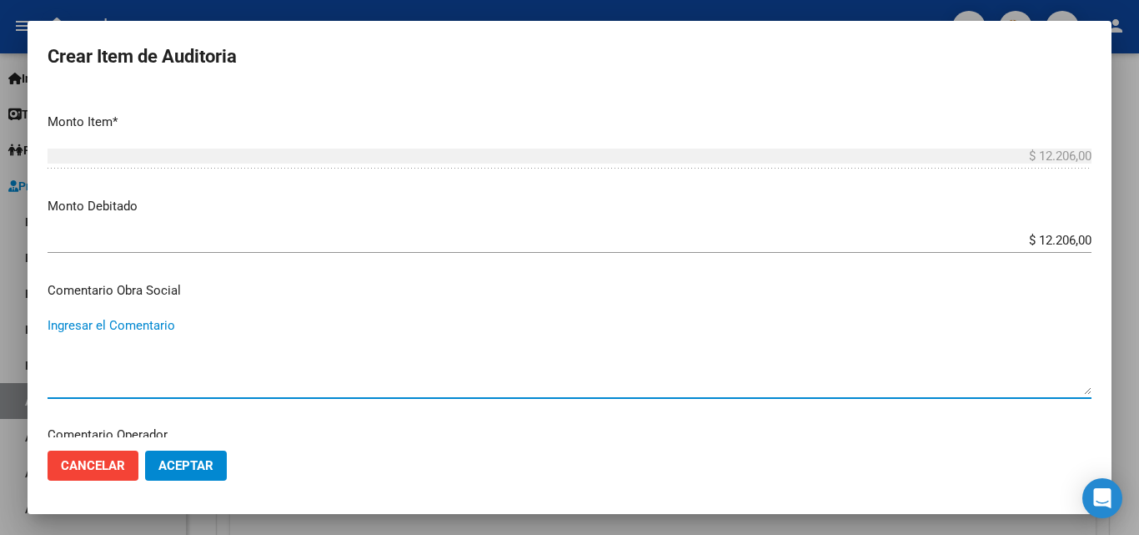
paste textarea "RECHAZO POR ILEGITIMA; FALTA COPIA DE DNI, FALTA FIRMA EN EL COMPROBANTE DE ATE…"
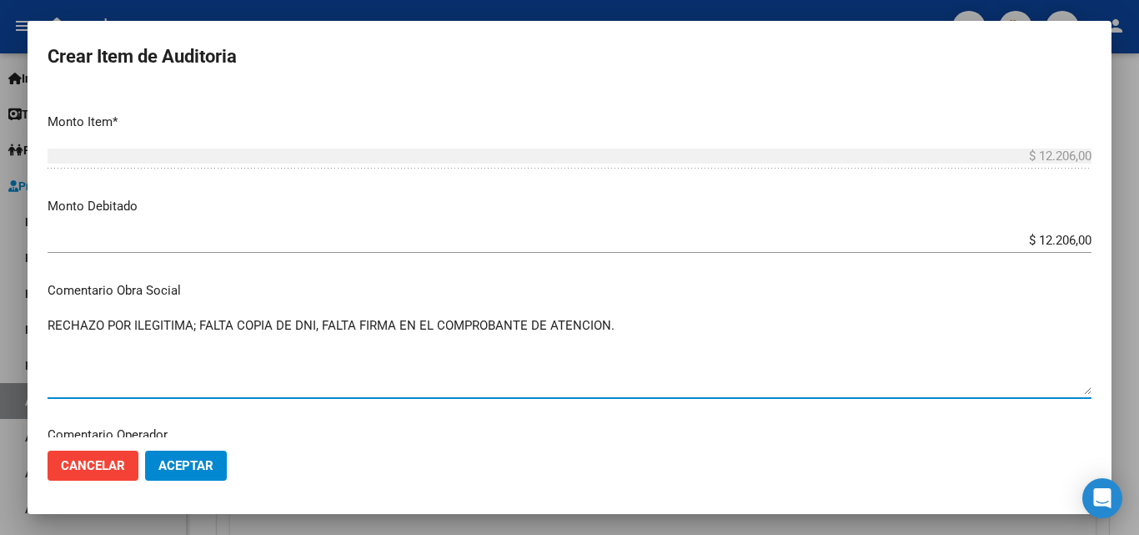
type textarea "RECHAZO POR ILEGITIMA; FALTA COPIA DE DNI, FALTA FIRMA EN EL COMPROBANTE DE ATE…"
click at [388, 292] on p "Comentario Obra Social" at bounding box center [570, 290] width 1044 height 19
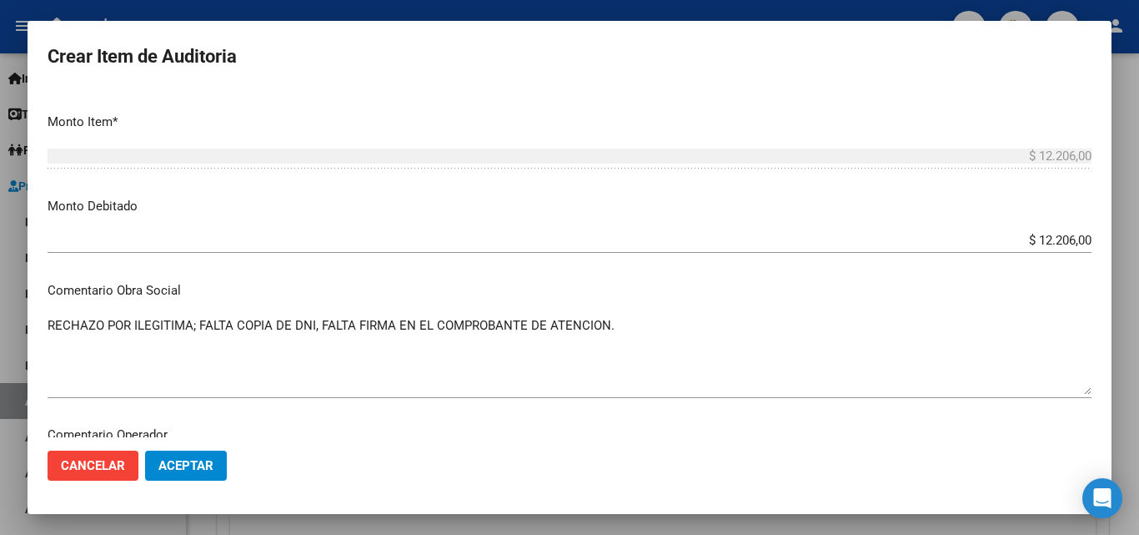
click at [189, 471] on span "Aceptar" at bounding box center [185, 465] width 55 height 15
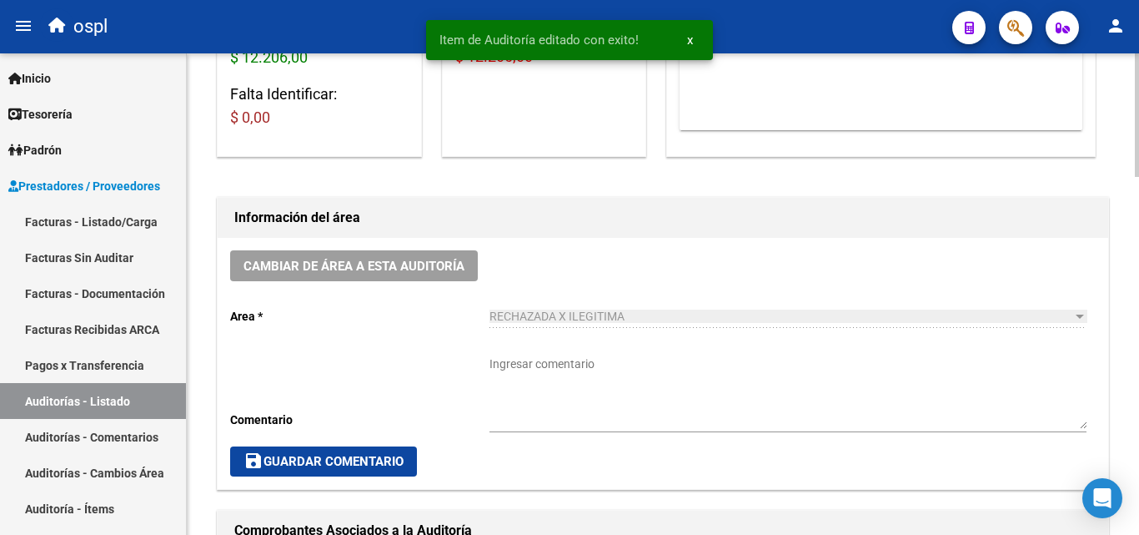
scroll to position [83, 0]
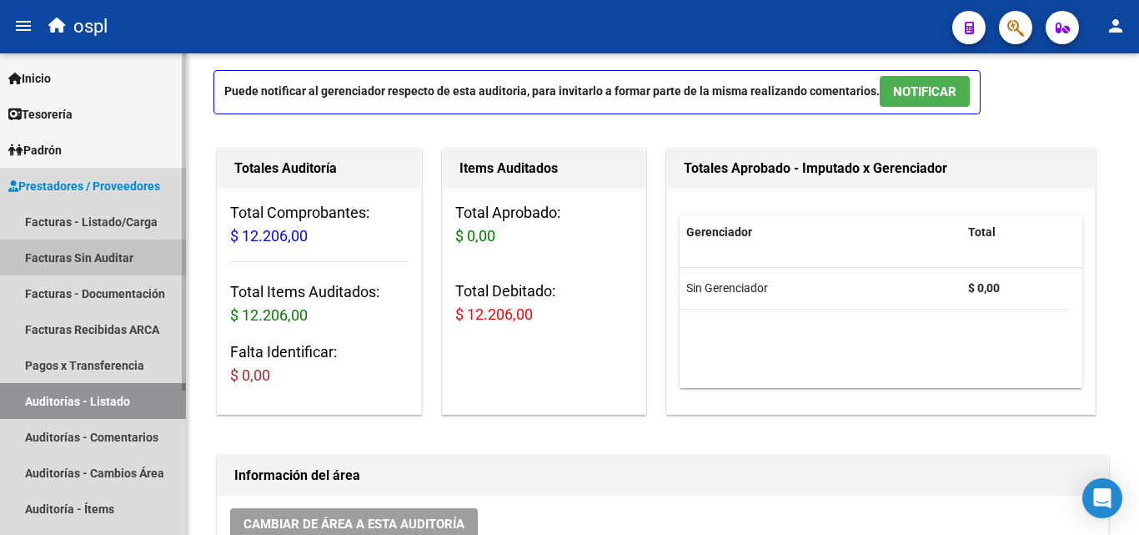
click at [75, 244] on link "Facturas Sin Auditar" at bounding box center [93, 257] width 186 height 36
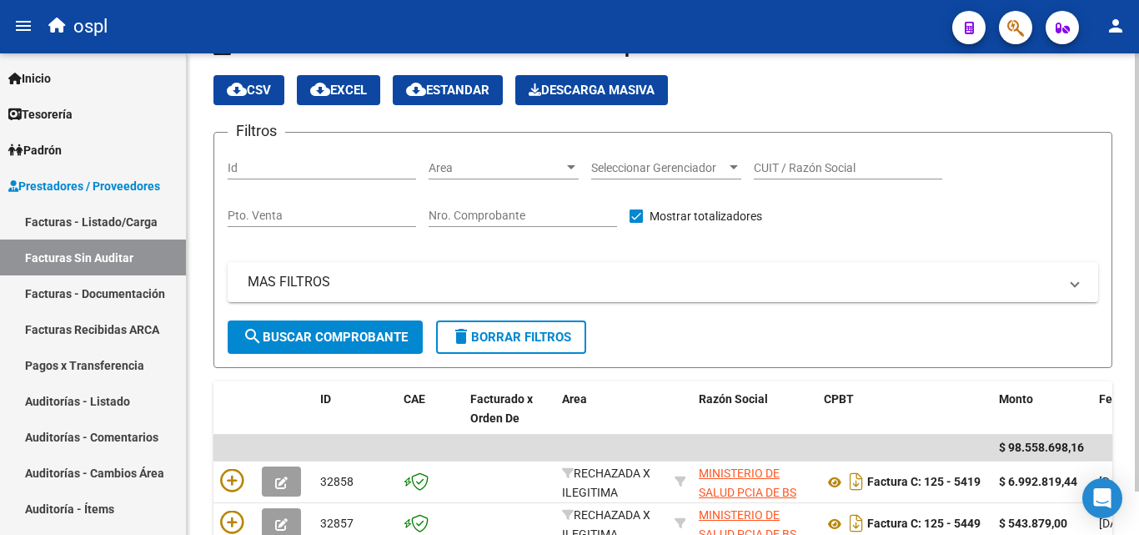
scroll to position [83, 0]
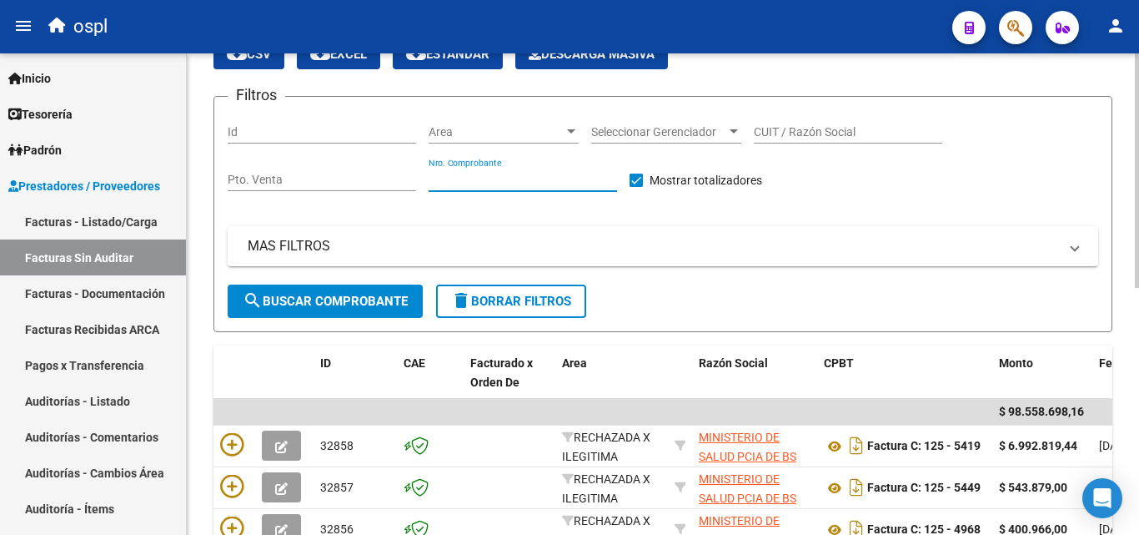
click at [484, 175] on input "Nro. Comprobante" at bounding box center [523, 180] width 188 height 14
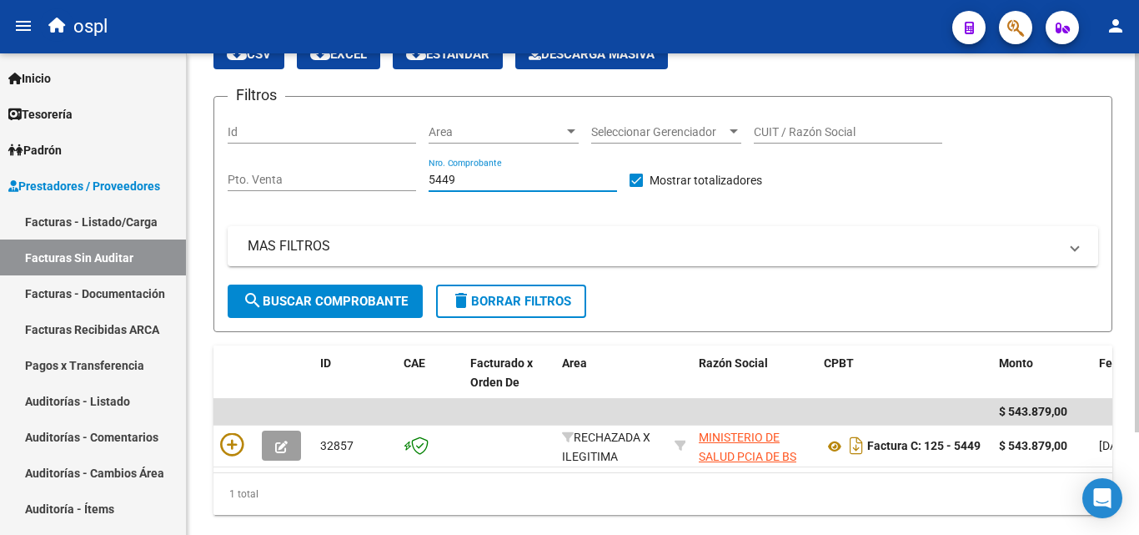
type input "5449"
click at [560, 205] on div "5449 Nro. Comprobante" at bounding box center [523, 182] width 188 height 48
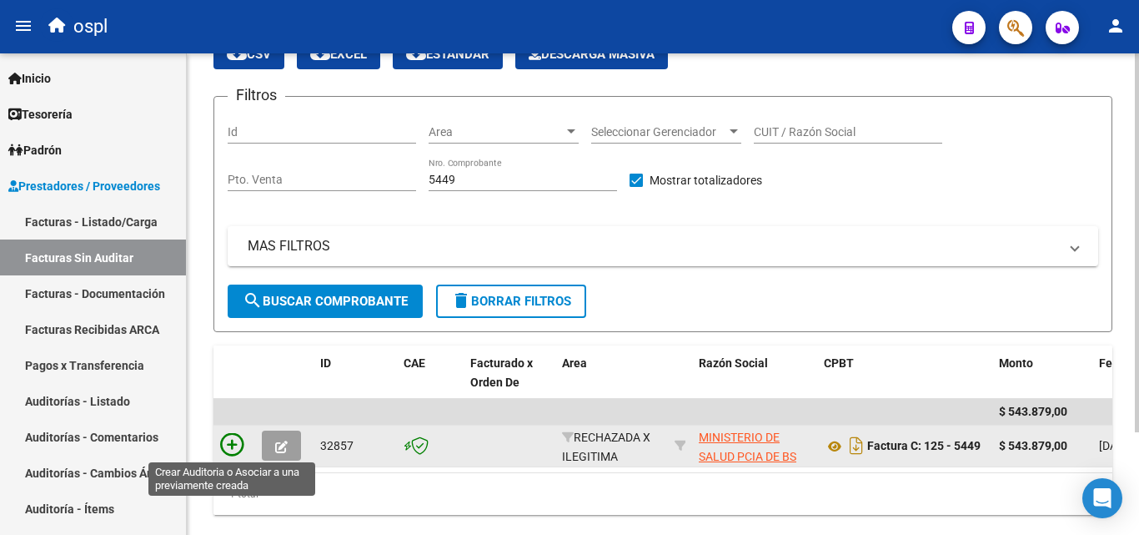
click at [239, 440] on icon at bounding box center [231, 444] width 23 height 23
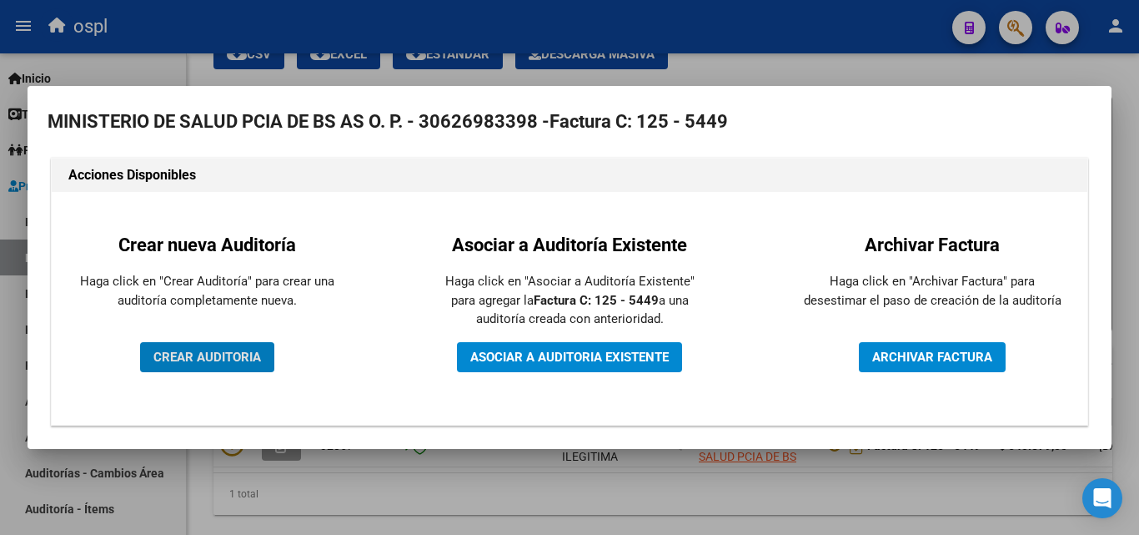
click at [203, 364] on button "CREAR AUDITORIA" at bounding box center [207, 357] width 134 height 30
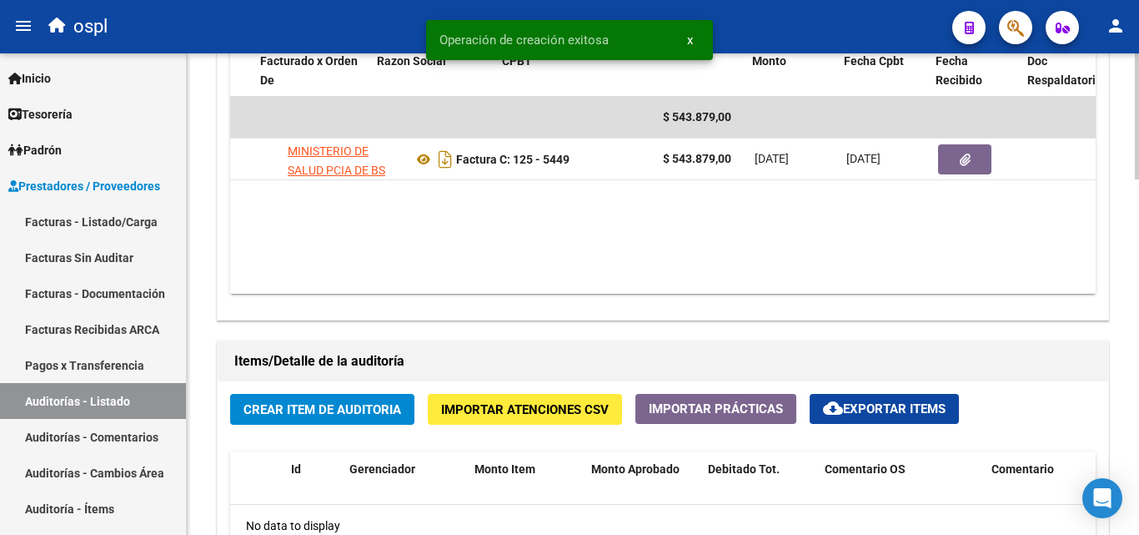
scroll to position [0, 238]
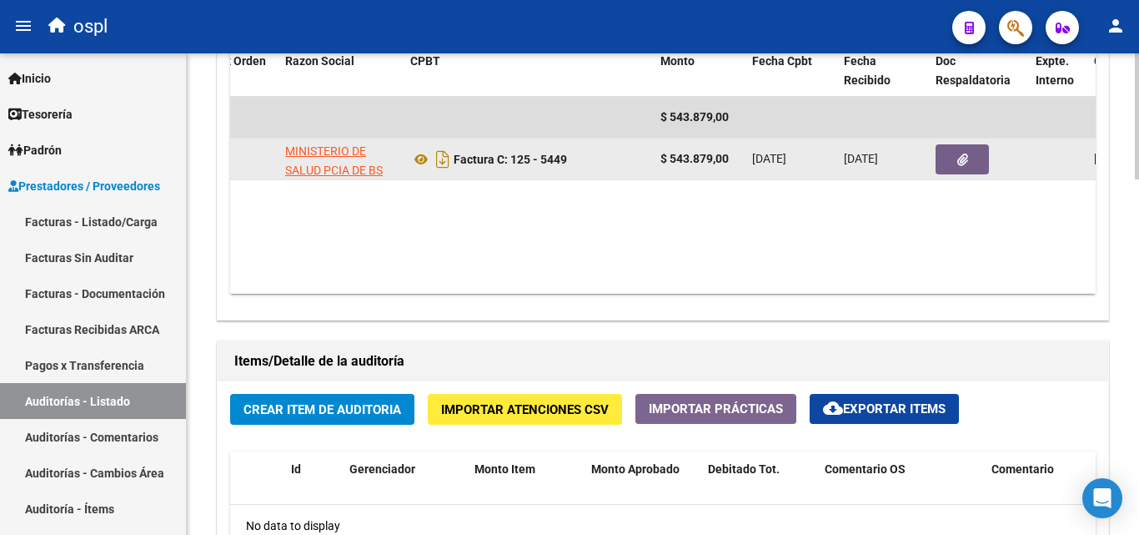
click at [961, 163] on icon "button" at bounding box center [962, 159] width 11 height 13
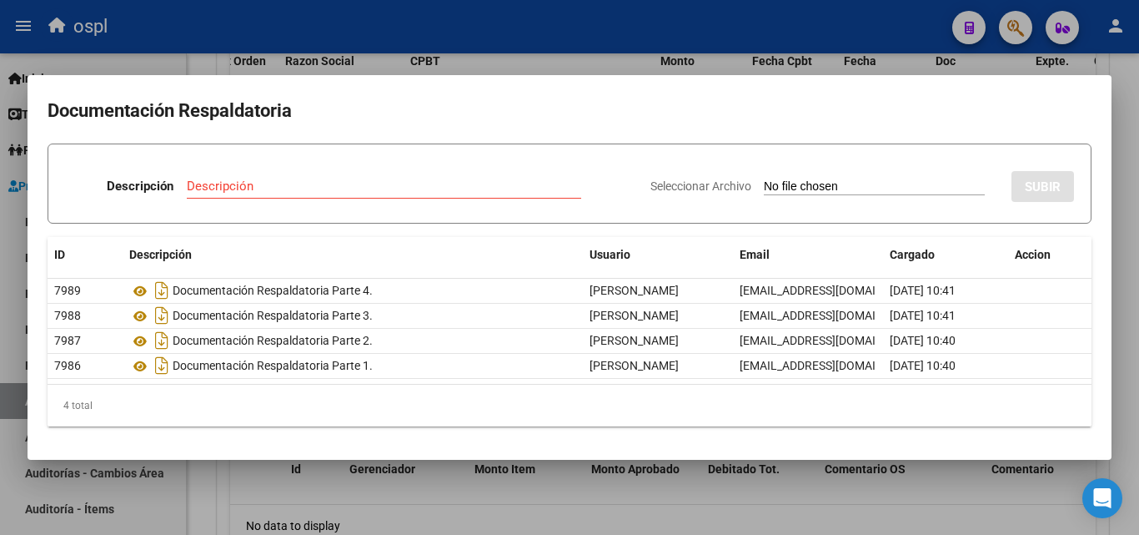
click at [841, 192] on input "Seleccionar Archivo" at bounding box center [874, 187] width 221 height 16
type input "C:\fakepath\FC Nº5449.pdf"
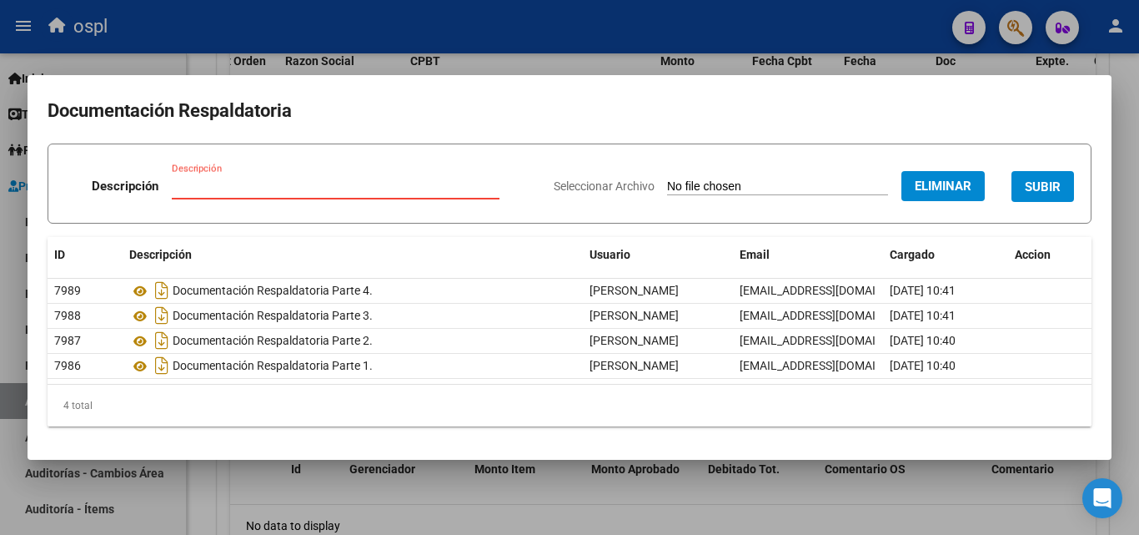
click at [188, 188] on input "Descripción" at bounding box center [336, 185] width 328 height 15
type input "RECHAZO"
click at [308, 153] on form "Descripción RECHAZO Descripción Seleccionar Archivo Eliminar SUBIR" at bounding box center [570, 183] width 1044 height 80
click at [1061, 188] on span "SUBIR" at bounding box center [1043, 186] width 36 height 15
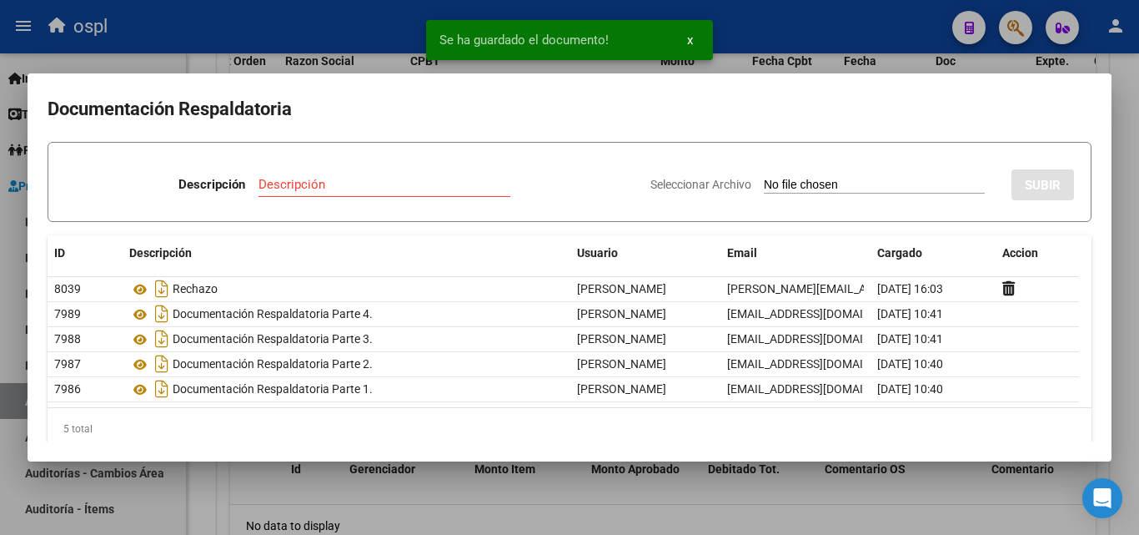
click at [211, 62] on div at bounding box center [569, 267] width 1139 height 535
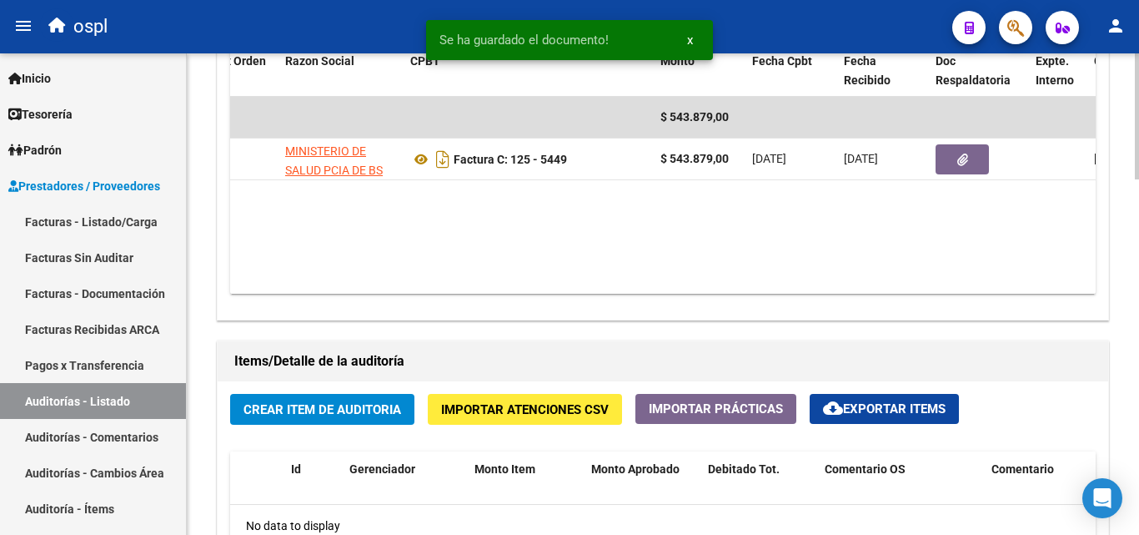
scroll to position [1001, 0]
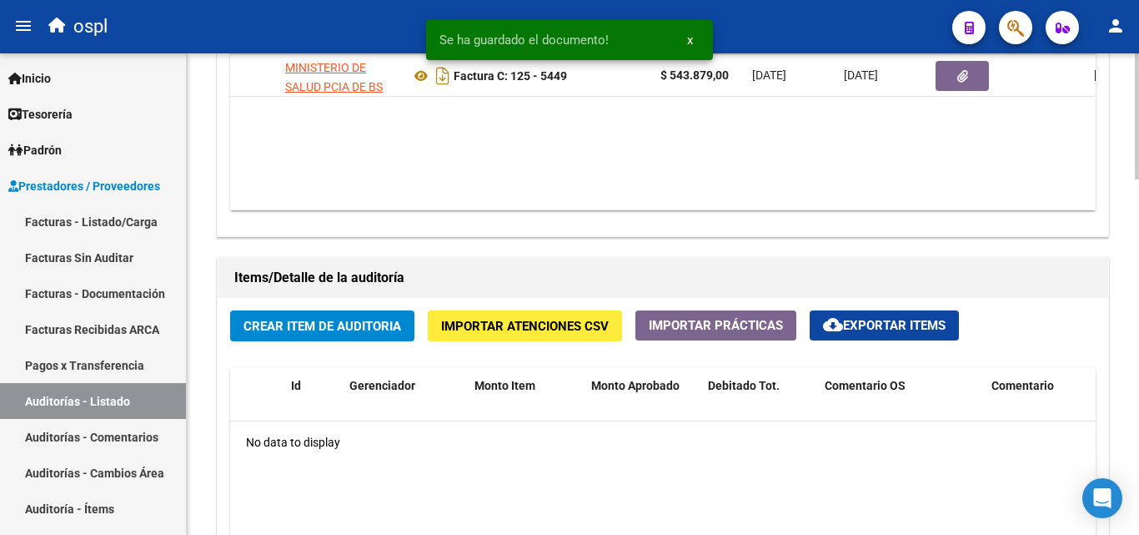
click at [369, 321] on span "Crear Item de Auditoria" at bounding box center [322, 326] width 158 height 15
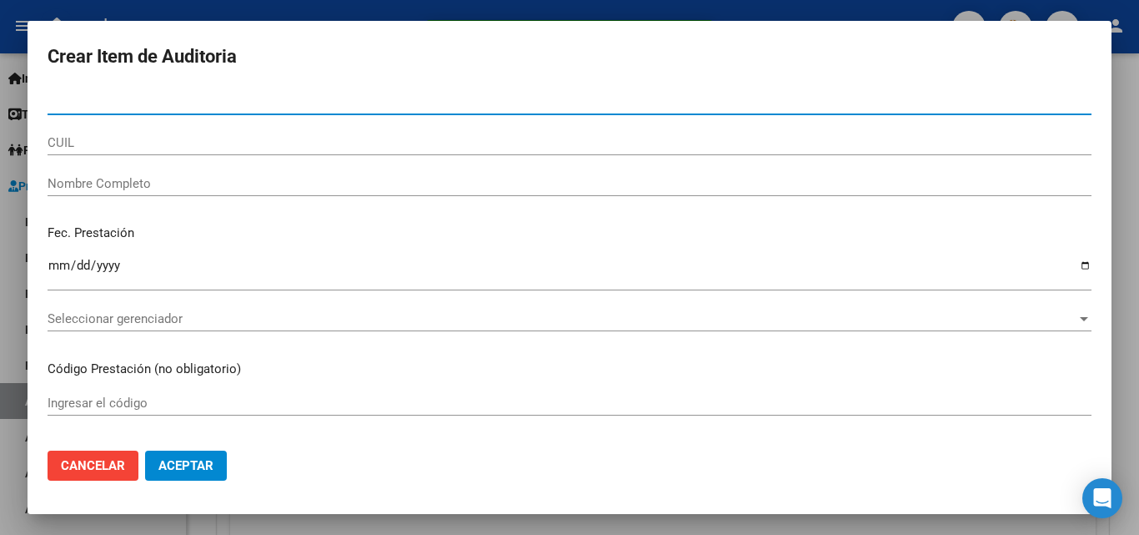
click at [183, 184] on input "Nombre Completo" at bounding box center [570, 183] width 1044 height 15
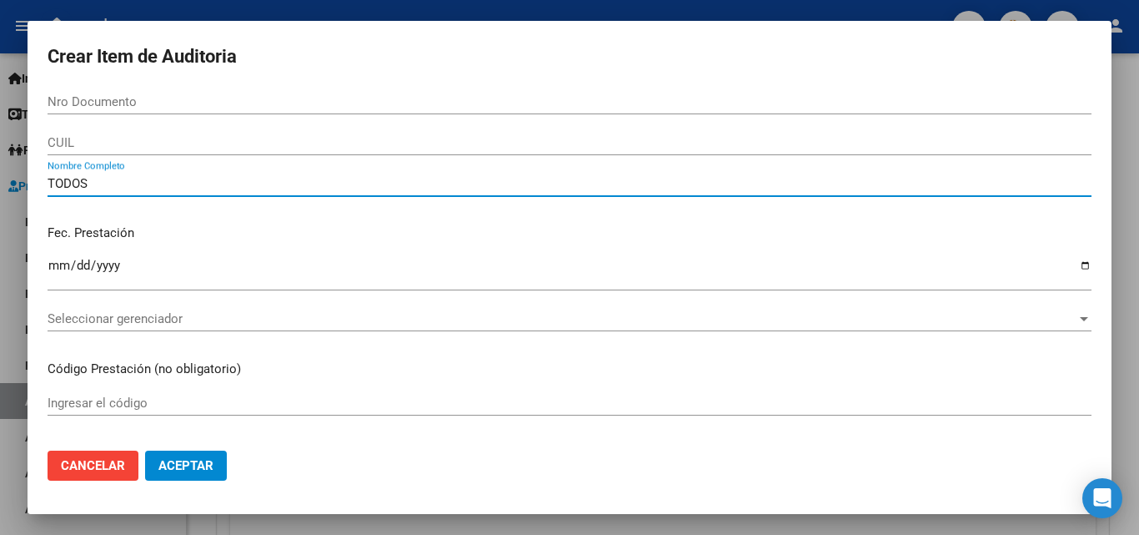
click at [213, 227] on p "Fec. Prestación" at bounding box center [570, 232] width 1044 height 19
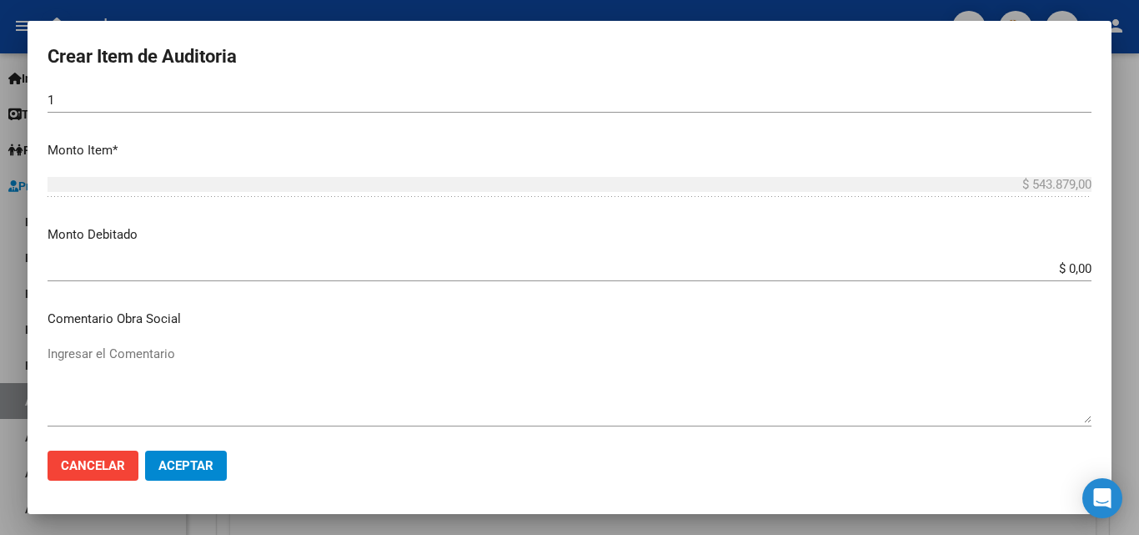
scroll to position [500, 0]
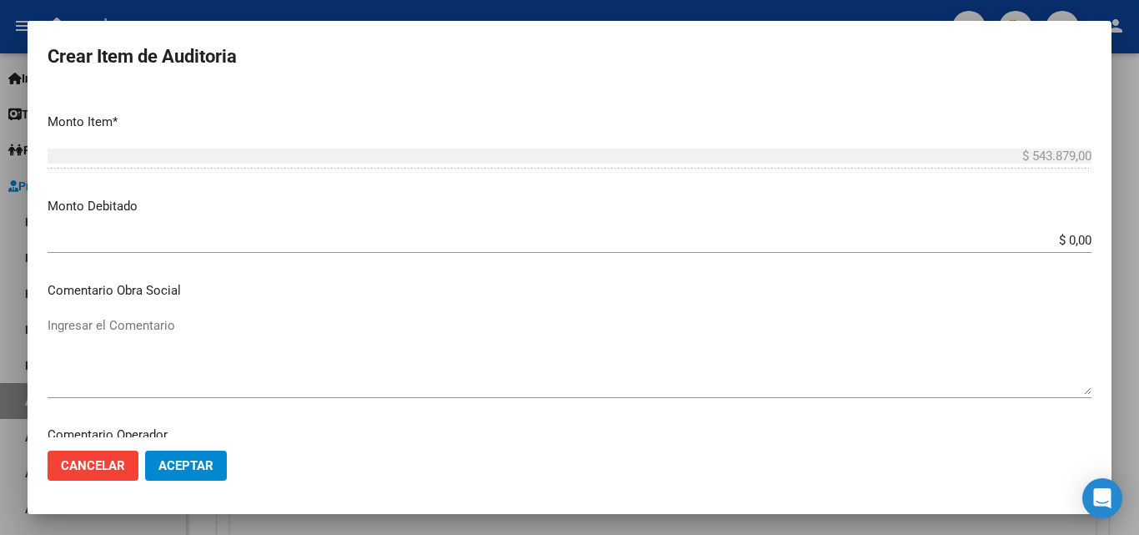
click at [509, 371] on textarea "Ingresar el Comentario" at bounding box center [570, 355] width 1044 height 78
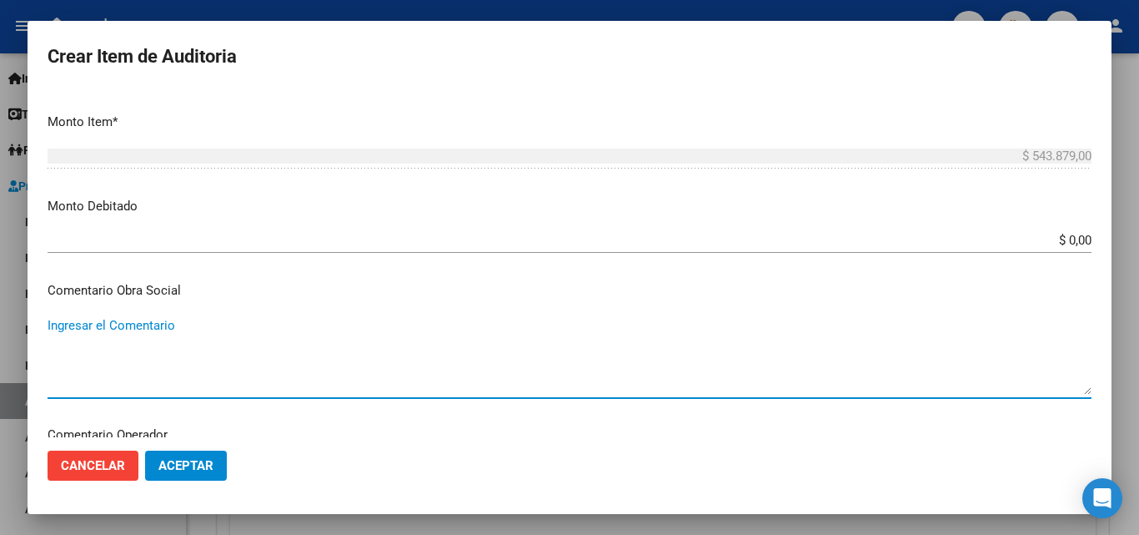
paste textarea "RECHAZO POR ILEGITIMA; FALTA COPIA DE DNI, FALTA FIRMA EN EL COMPROBANTE DE ATE…"
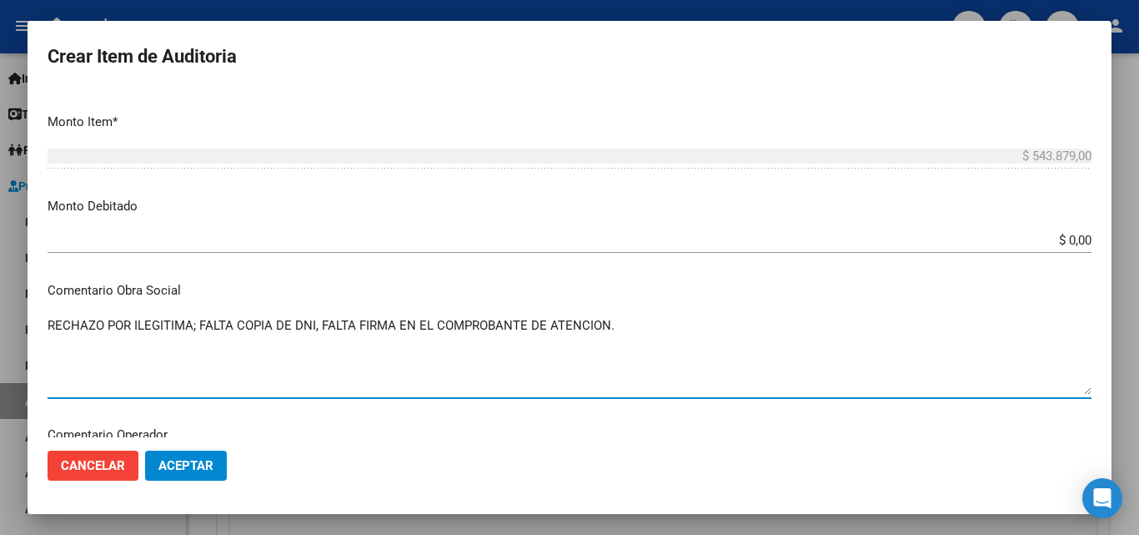
click at [1079, 240] on app-form-text-field "Monto Debitado $ 0,00 Ingresar el monto" at bounding box center [576, 223] width 1057 height 52
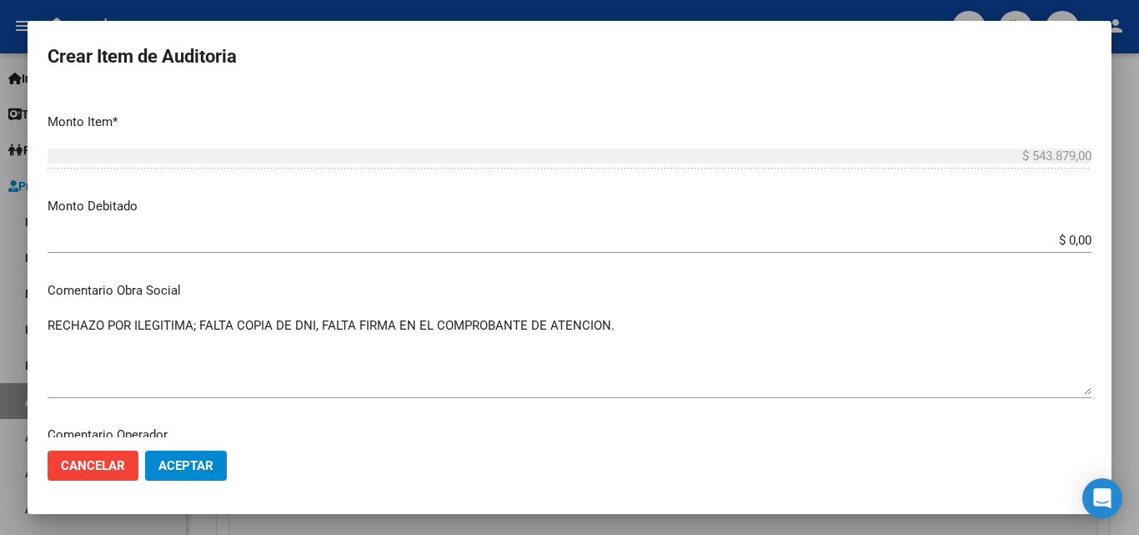
click at [1077, 235] on input "$ 0,00" at bounding box center [570, 240] width 1044 height 15
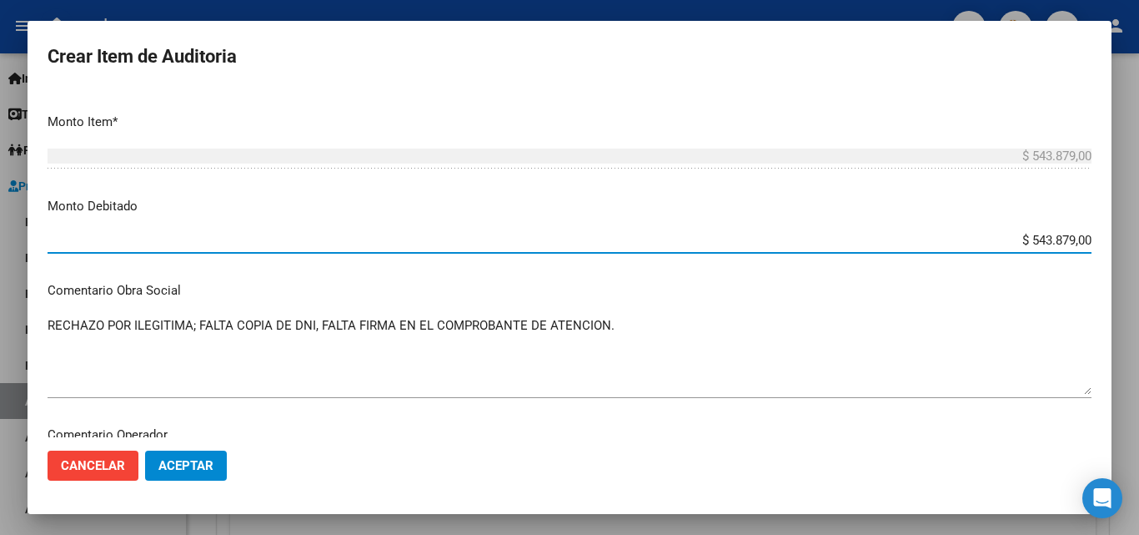
click at [1027, 226] on mat-dialog-content "Nro Documento CUIL TODOS Nombre Completo Fec. Prestación Ingresar la fecha Sele…" at bounding box center [570, 263] width 1084 height 348
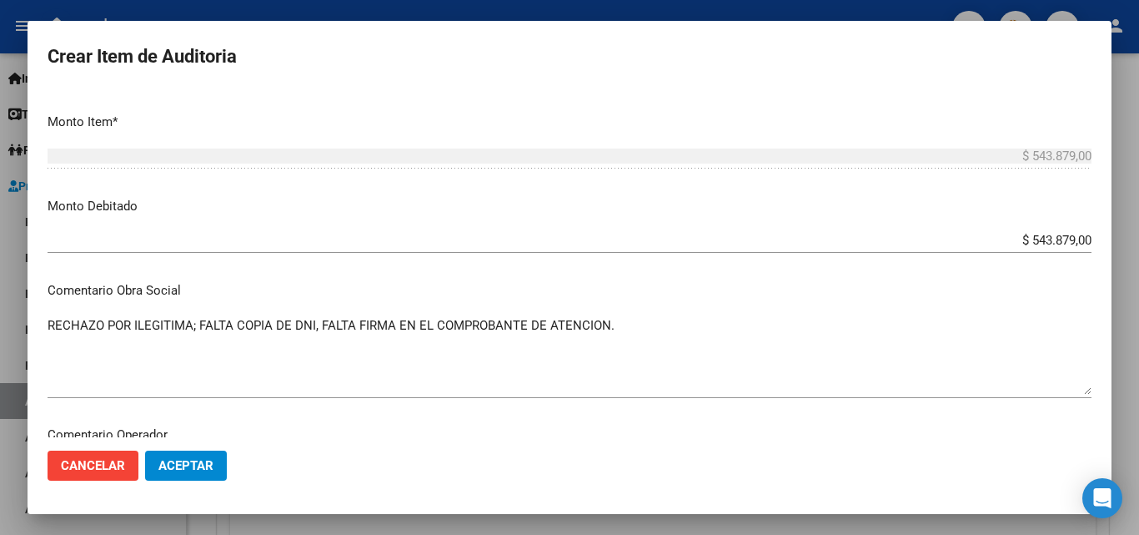
click at [198, 471] on span "Aceptar" at bounding box center [185, 465] width 55 height 15
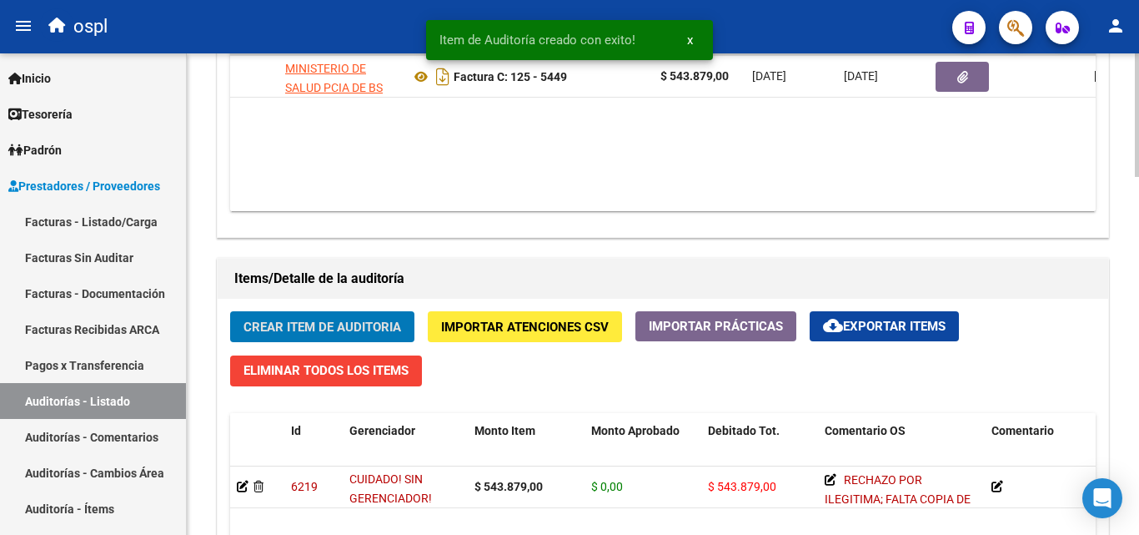
scroll to position [1001, 0]
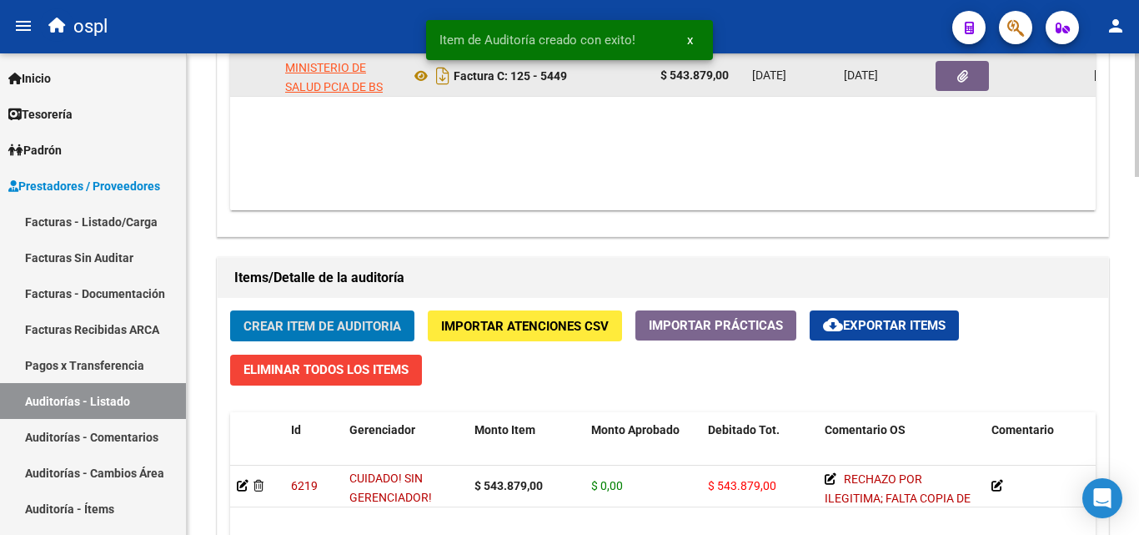
click at [964, 74] on icon "button" at bounding box center [962, 76] width 11 height 13
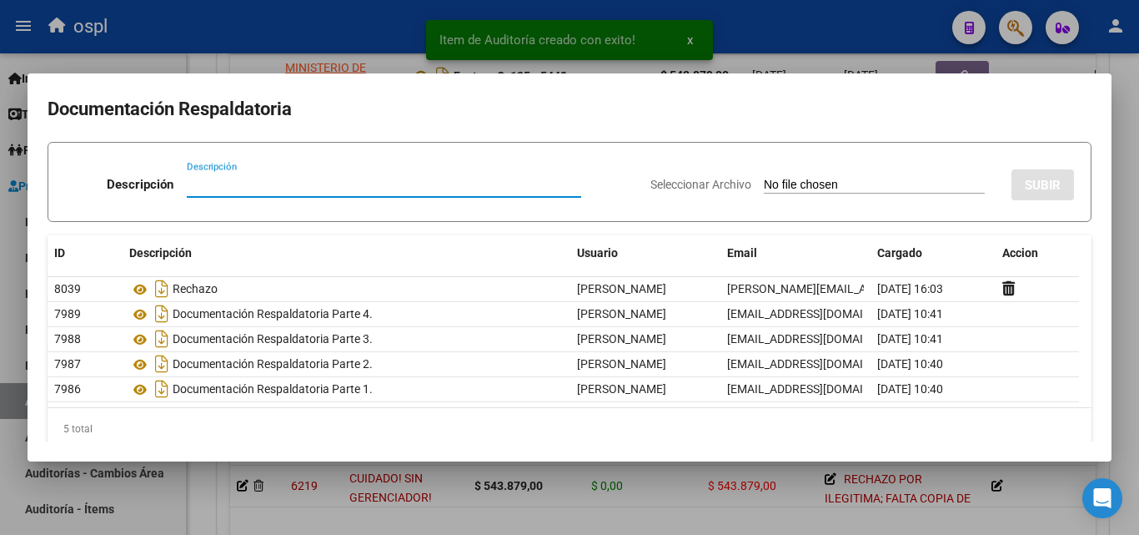
click at [202, 64] on div at bounding box center [569, 267] width 1139 height 535
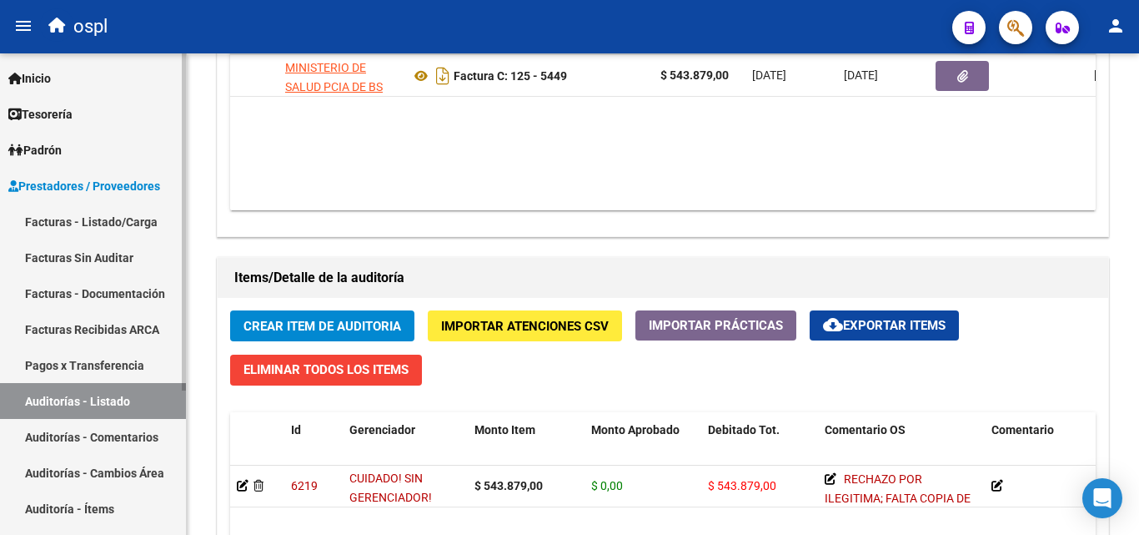
drag, startPoint x: 153, startPoint y: 269, endPoint x: 181, endPoint y: 274, distance: 28.0
click at [154, 269] on link "Facturas Sin Auditar" at bounding box center [93, 257] width 186 height 36
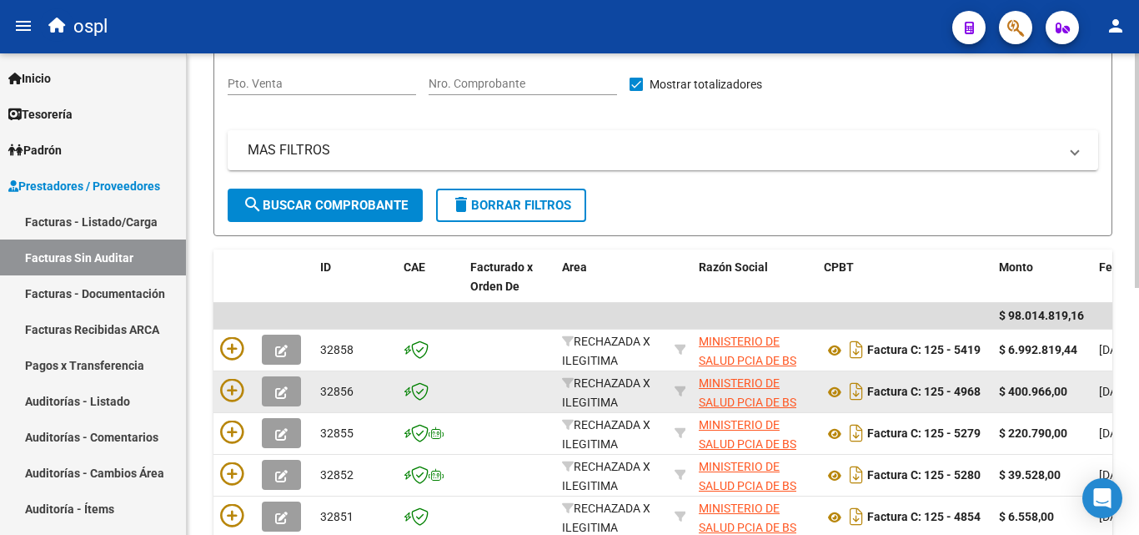
scroll to position [172, 0]
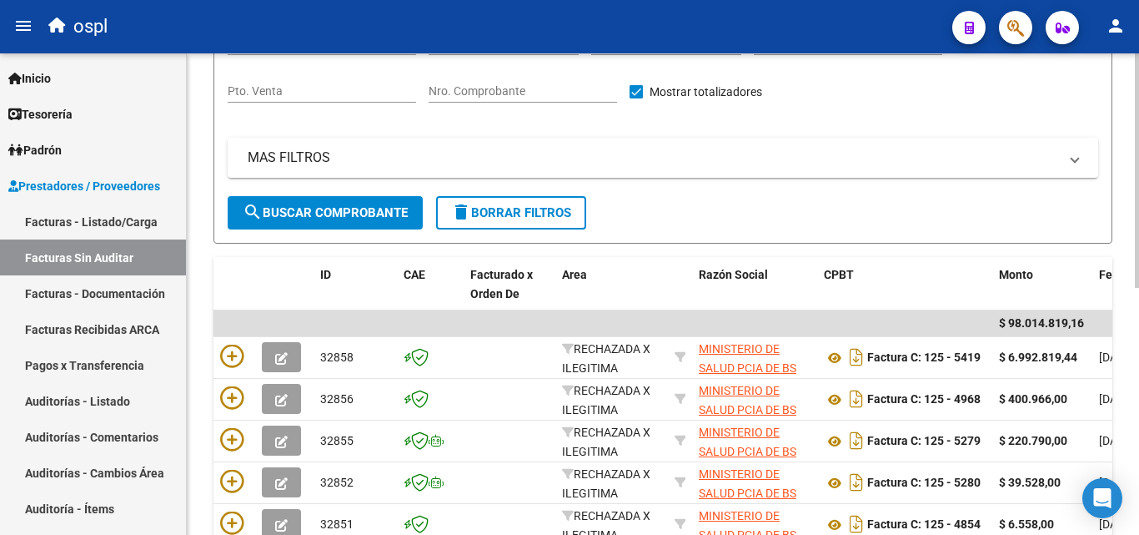
click at [503, 83] on div "Nro. Comprobante" at bounding box center [523, 85] width 188 height 33
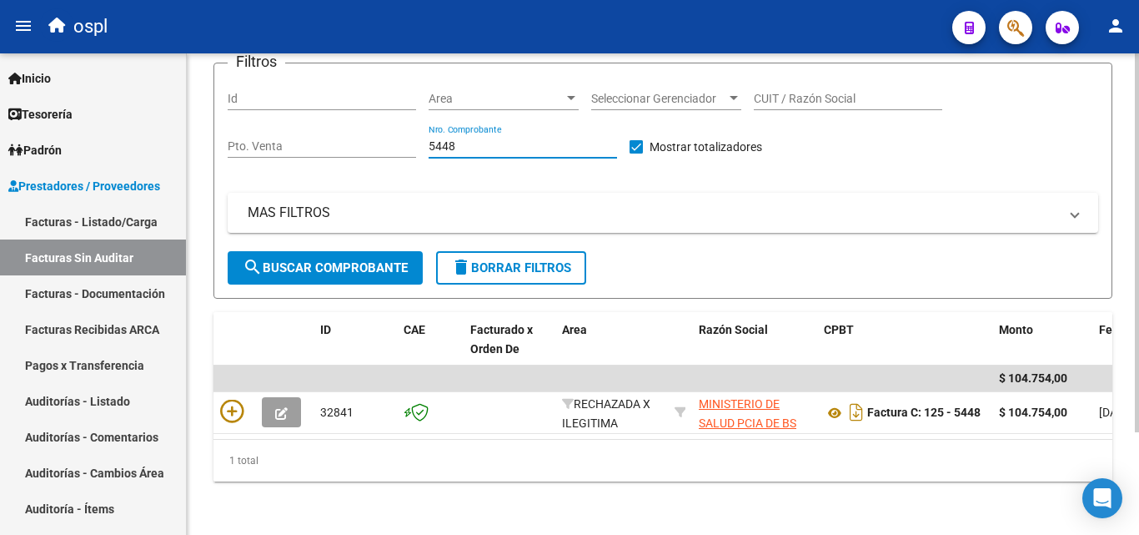
scroll to position [130, 0]
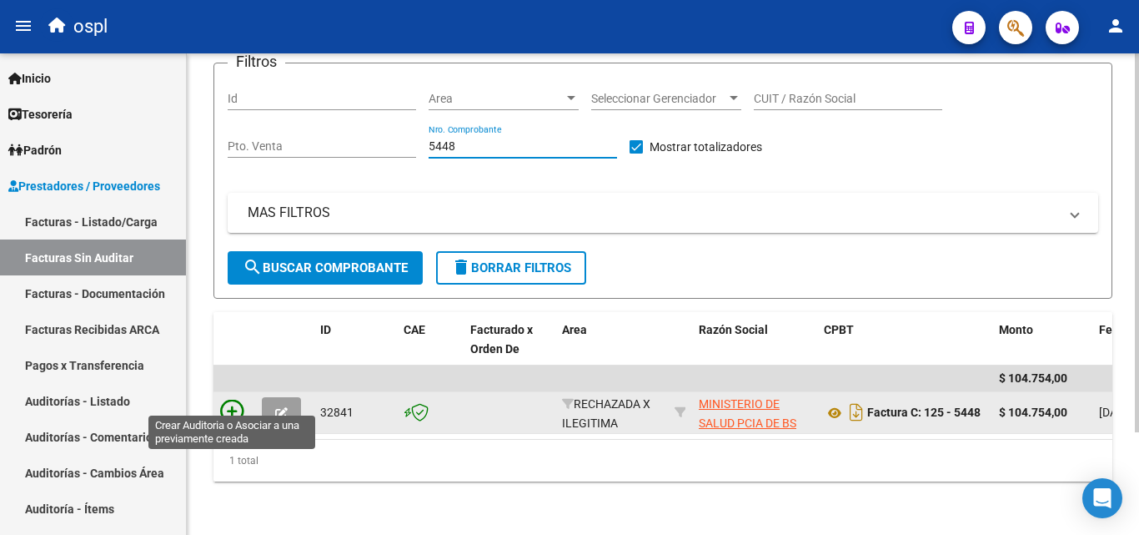
click at [232, 400] on icon at bounding box center [231, 410] width 23 height 23
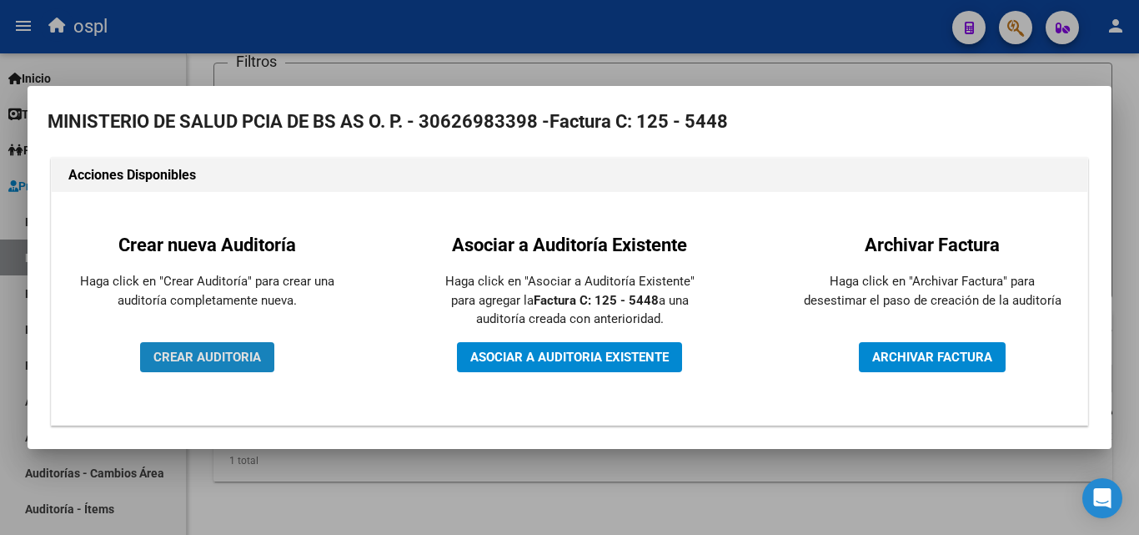
click at [243, 355] on span "CREAR AUDITORIA" at bounding box center [207, 356] width 108 height 15
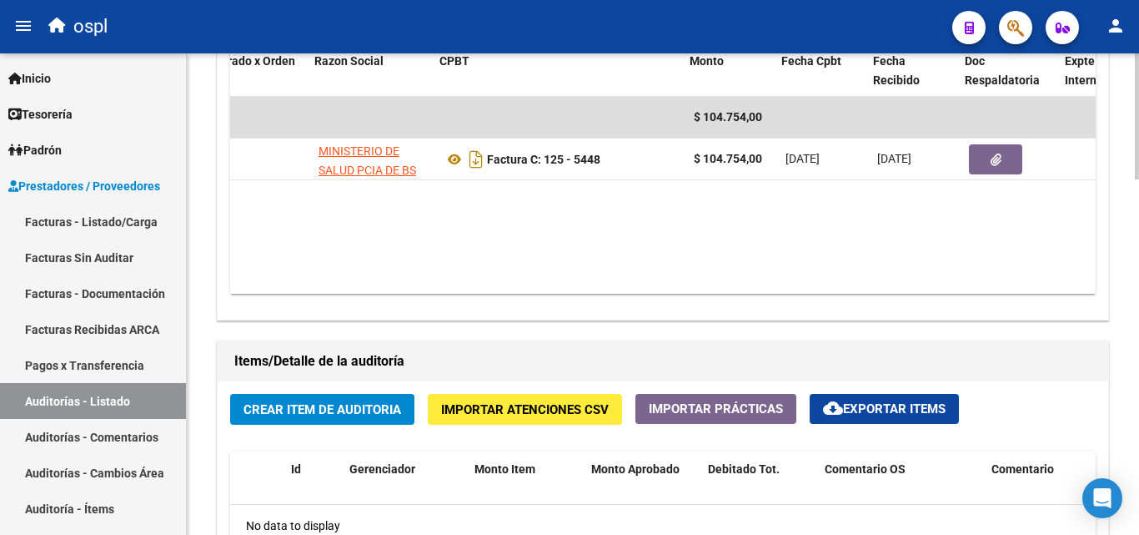
scroll to position [0, 218]
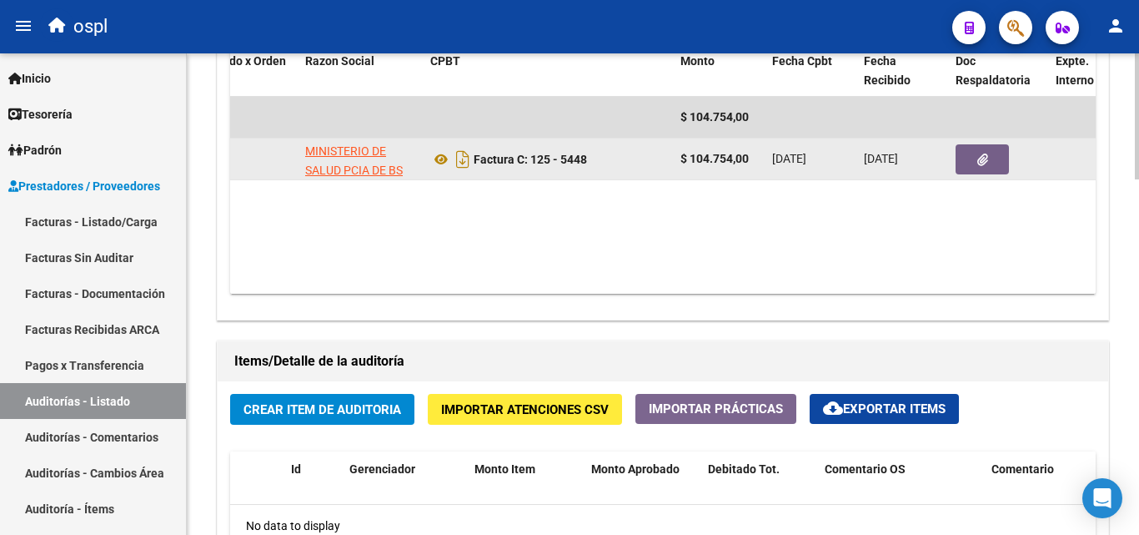
click at [966, 163] on button "button" at bounding box center [982, 159] width 53 height 30
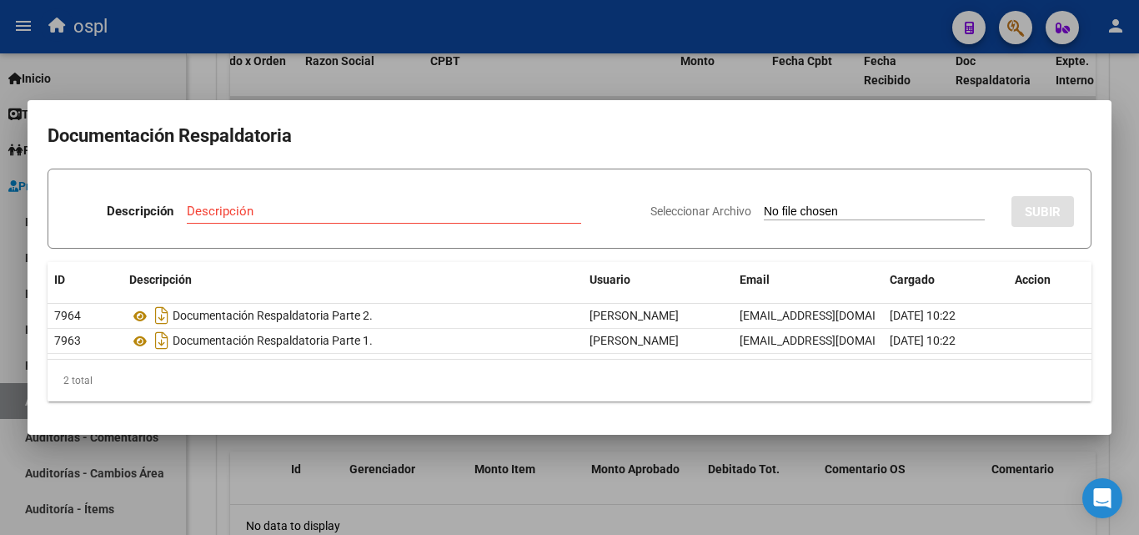
click at [848, 207] on input "Seleccionar Archivo" at bounding box center [874, 212] width 221 height 16
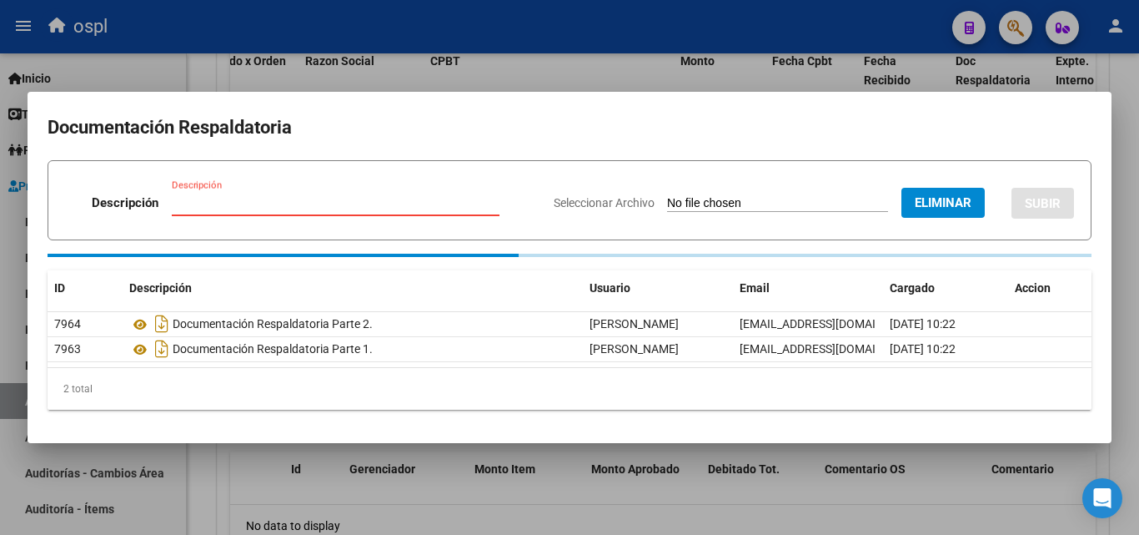
click at [204, 205] on input "Descripción" at bounding box center [336, 202] width 328 height 15
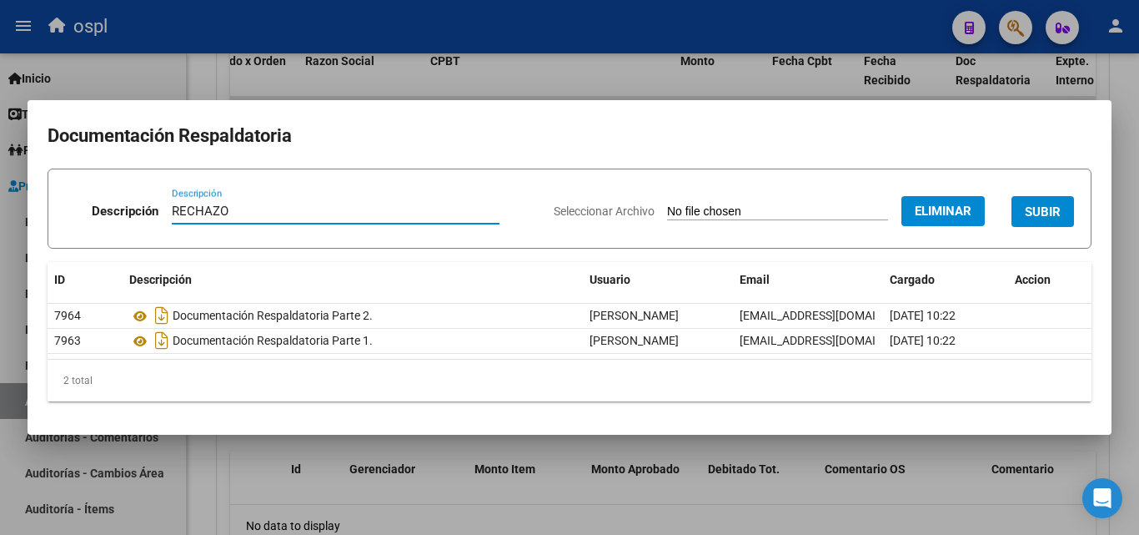
click at [1056, 204] on span "SUBIR" at bounding box center [1043, 211] width 36 height 15
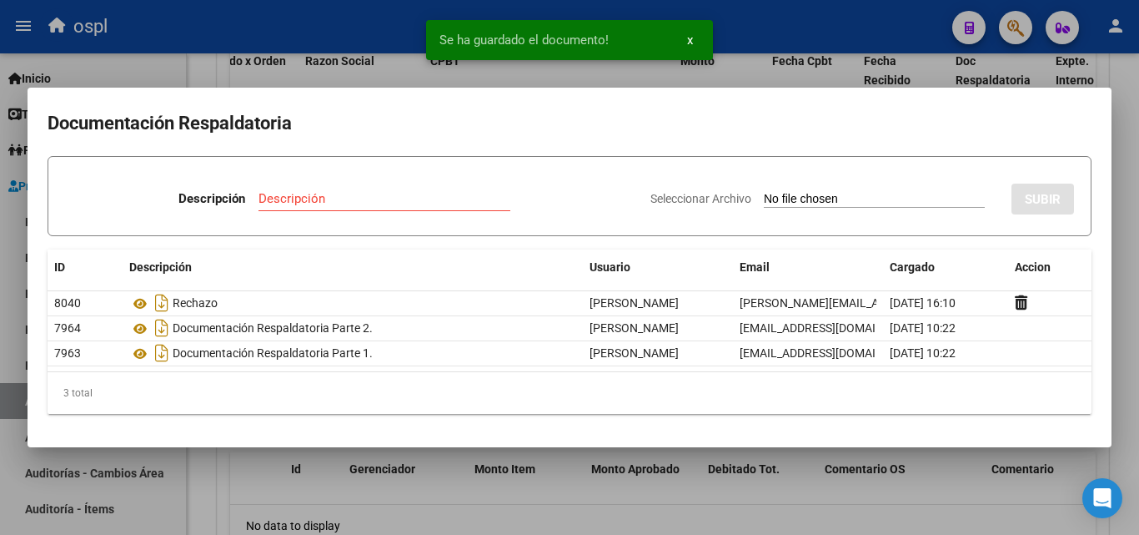
click at [205, 64] on div at bounding box center [569, 267] width 1139 height 535
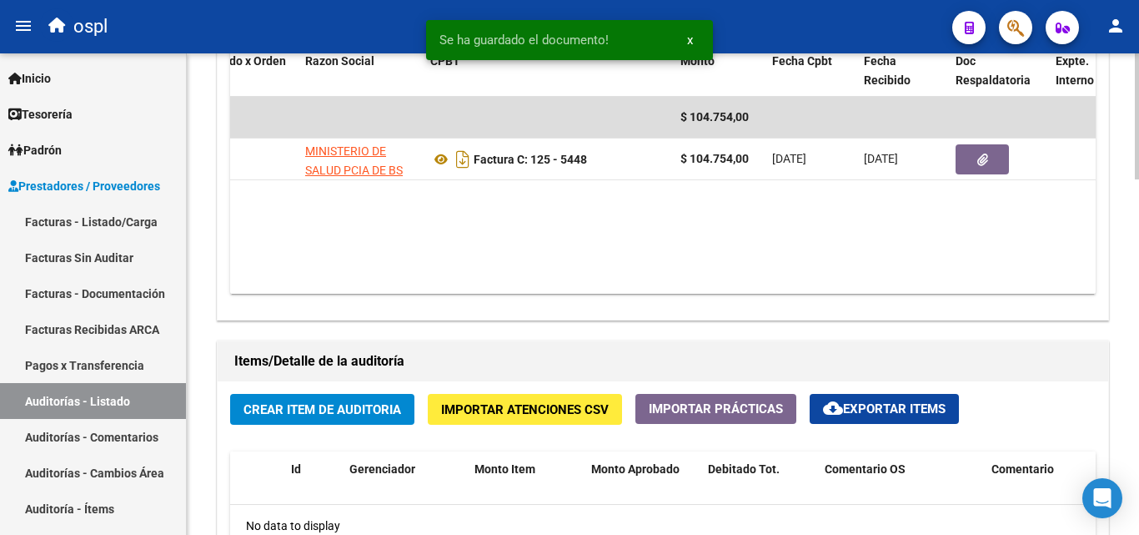
click at [334, 407] on span "Crear Item de Auditoria" at bounding box center [322, 409] width 158 height 15
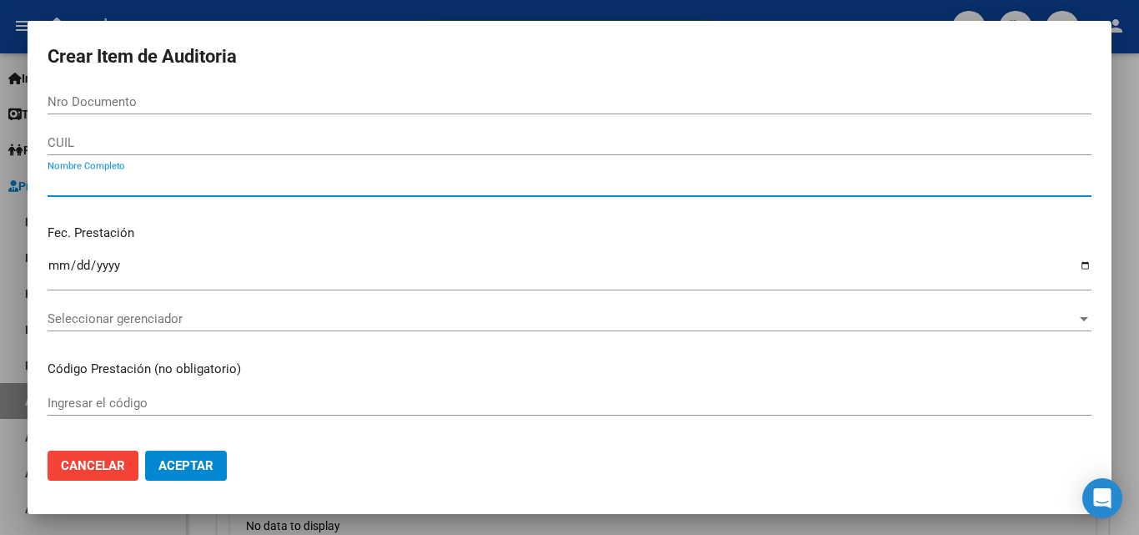
click at [255, 179] on input "Nombre Completo" at bounding box center [570, 183] width 1044 height 15
click at [264, 205] on div "TODOS Nombre Completo" at bounding box center [570, 191] width 1044 height 41
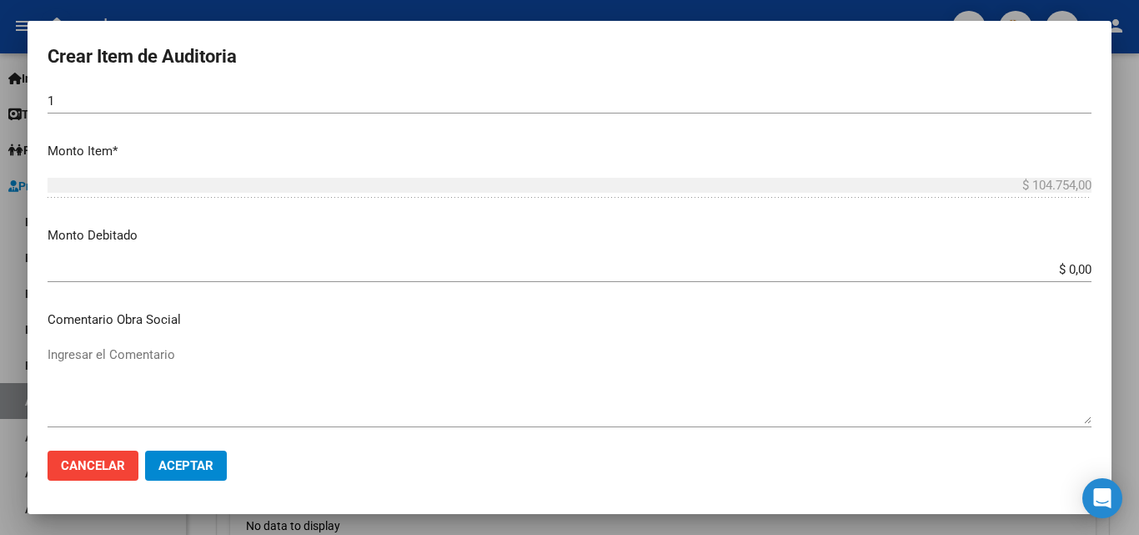
scroll to position [500, 0]
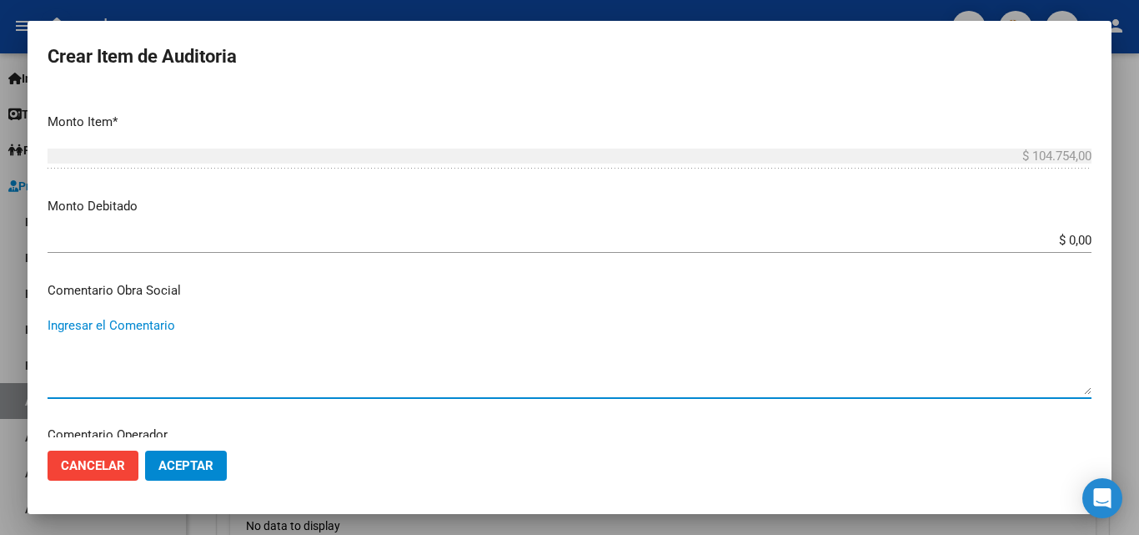
click at [469, 358] on textarea "Ingresar el Comentario" at bounding box center [570, 355] width 1044 height 78
paste textarea "RECHAZO POR ILEGITIMA; FALTA COPIA DE DNI, FALTA FIRMA EN EL COMPROBANTE DE ATE…"
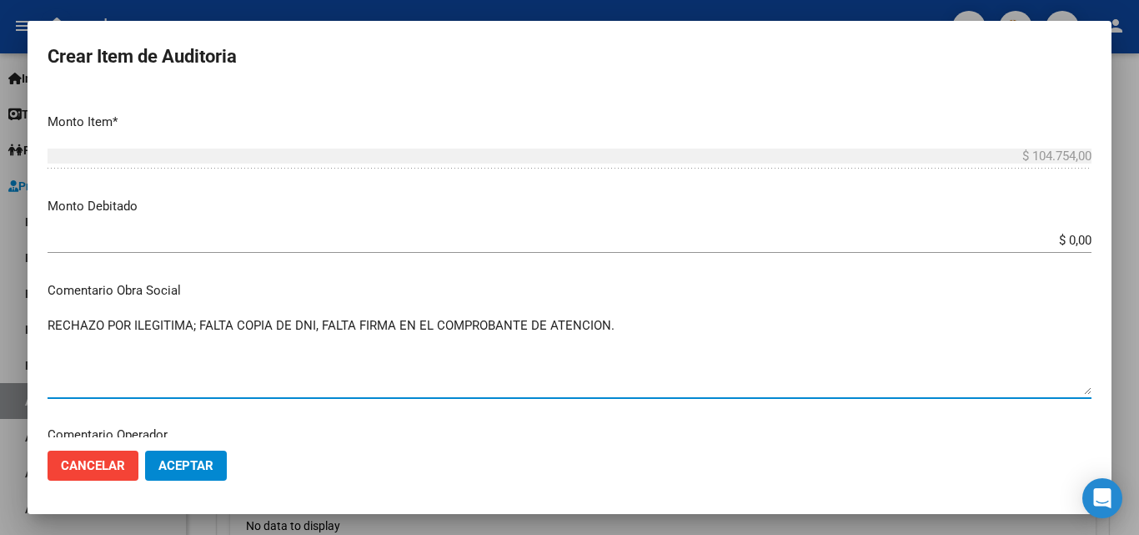
click at [1077, 239] on input "$ 0,00" at bounding box center [570, 240] width 1044 height 15
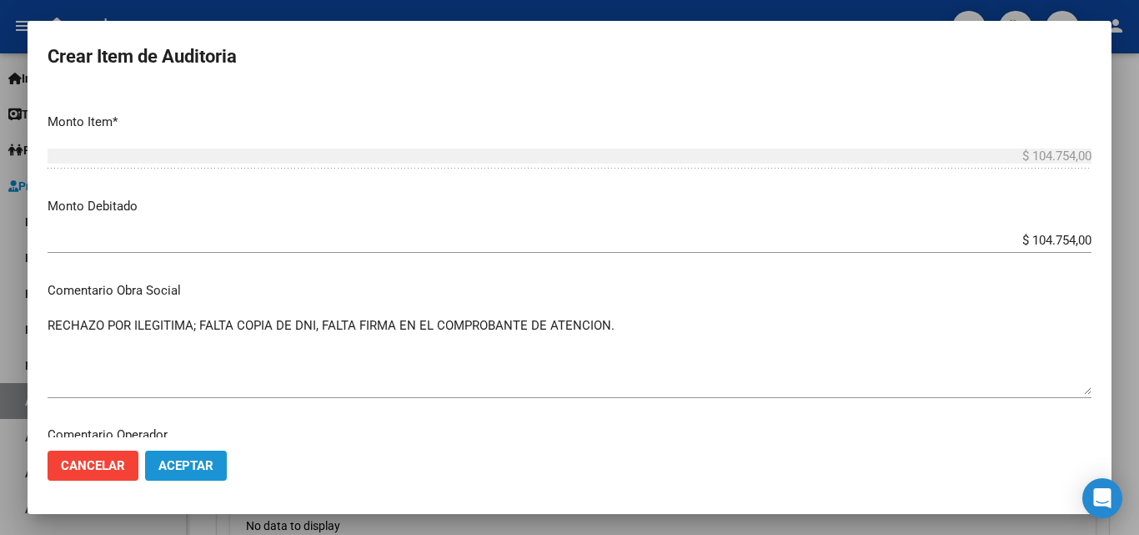
click at [188, 462] on span "Aceptar" at bounding box center [185, 465] width 55 height 15
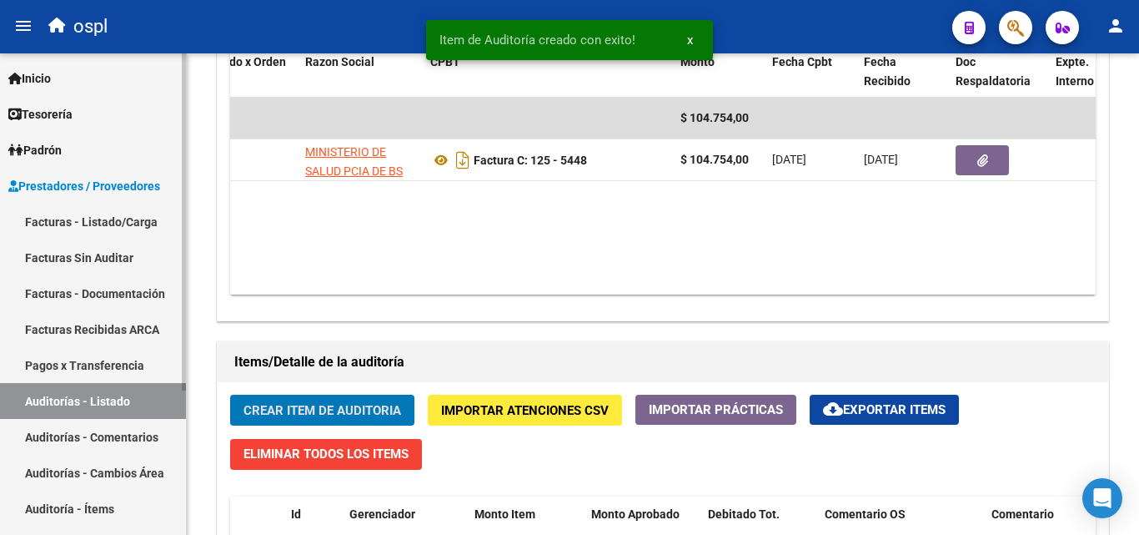
click at [123, 270] on link "Facturas Sin Auditar" at bounding box center [93, 257] width 186 height 36
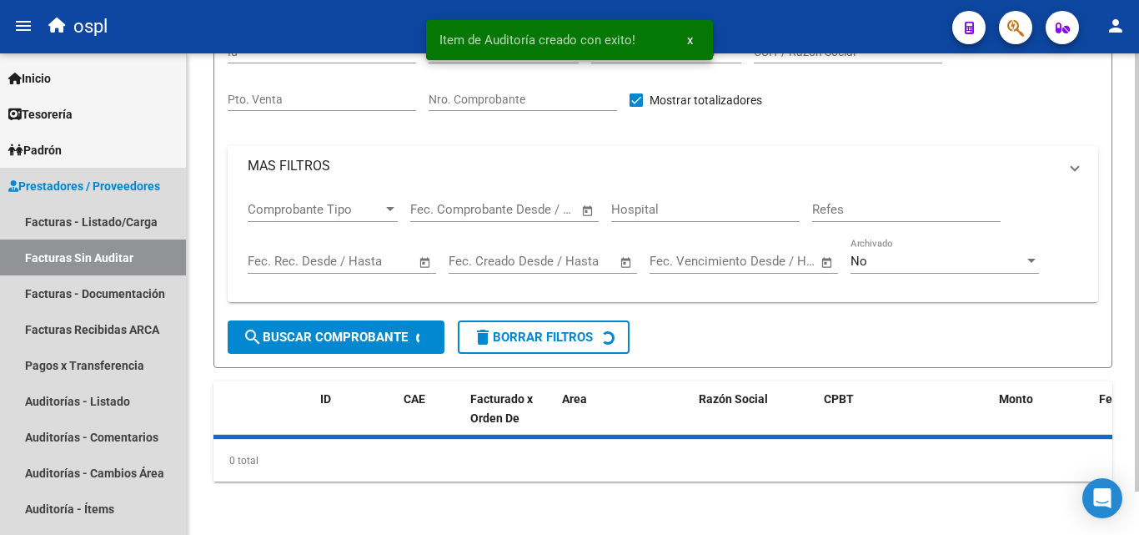
scroll to position [48, 0]
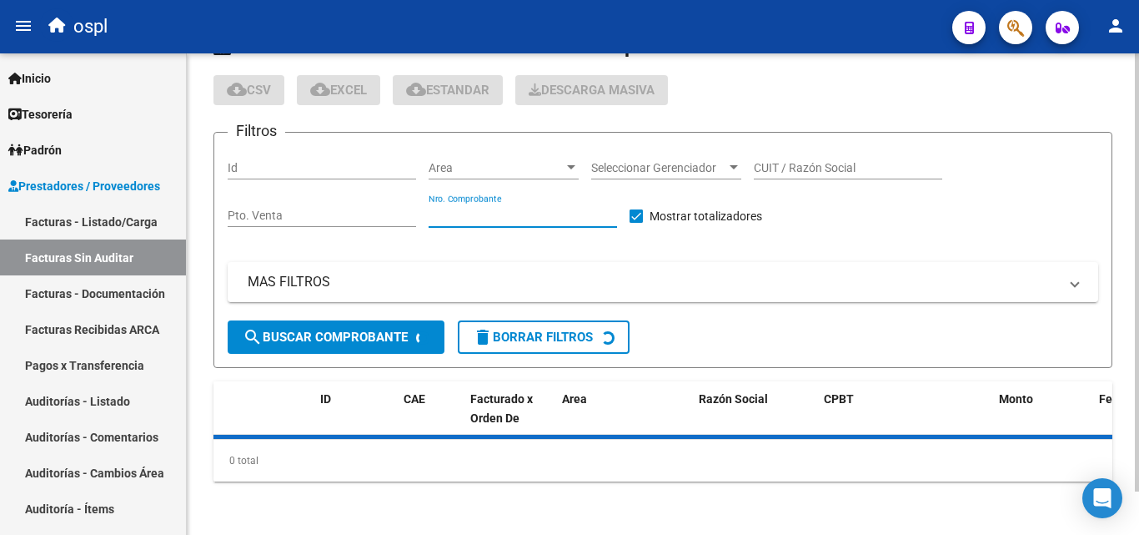
click at [489, 211] on input "Nro. Comprobante" at bounding box center [523, 215] width 188 height 14
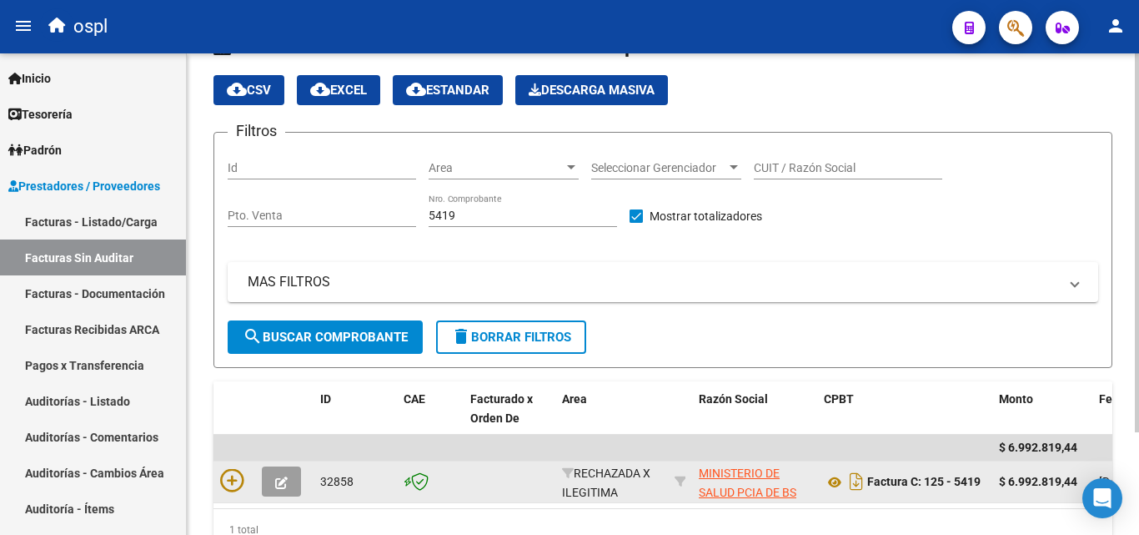
click at [244, 483] on div at bounding box center [234, 482] width 28 height 26
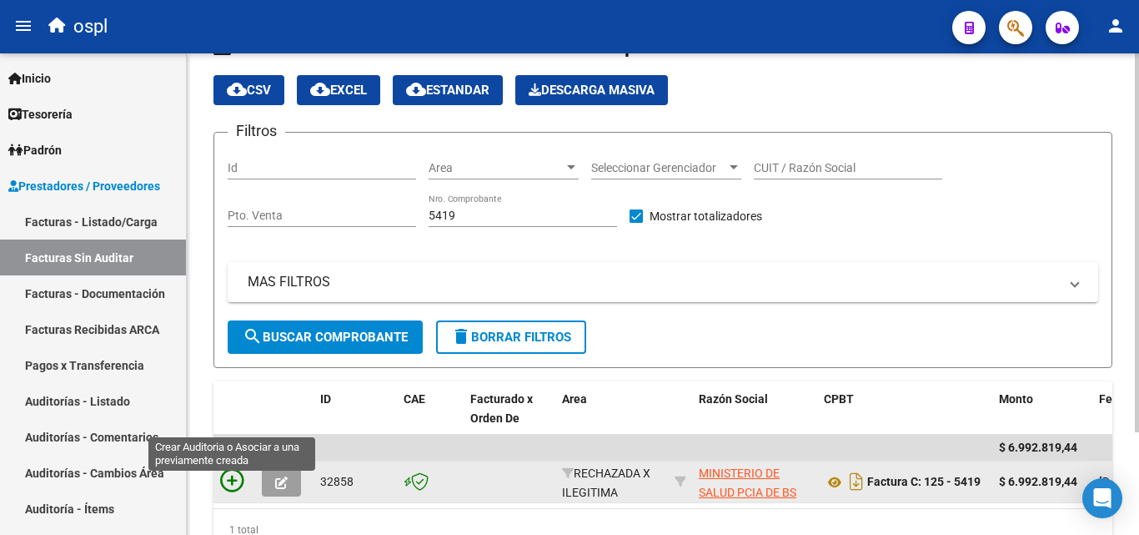
click at [233, 479] on icon at bounding box center [231, 480] width 23 height 23
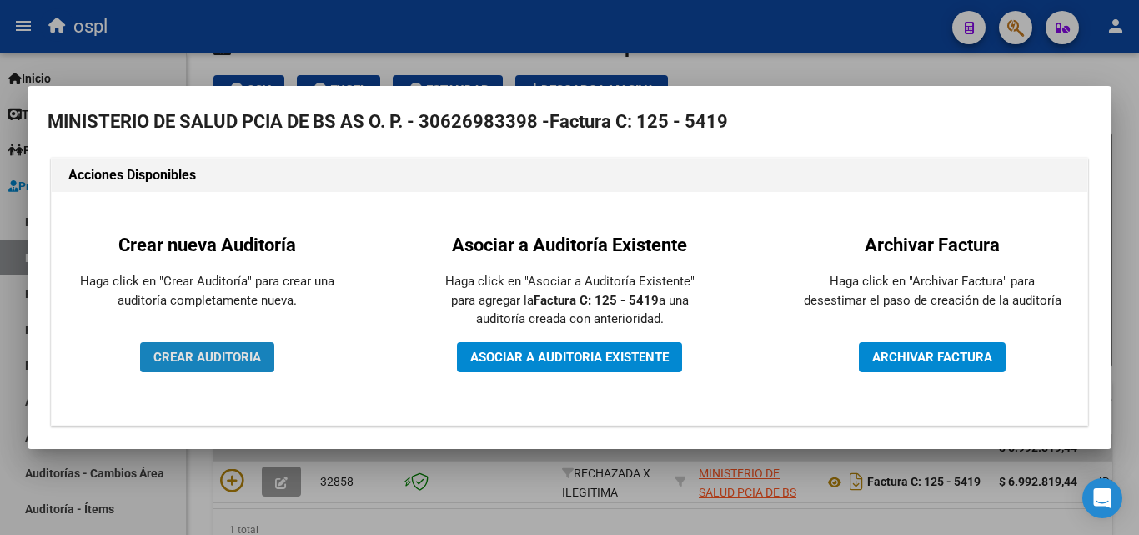
click at [246, 368] on button "CREAR AUDITORIA" at bounding box center [207, 357] width 134 height 30
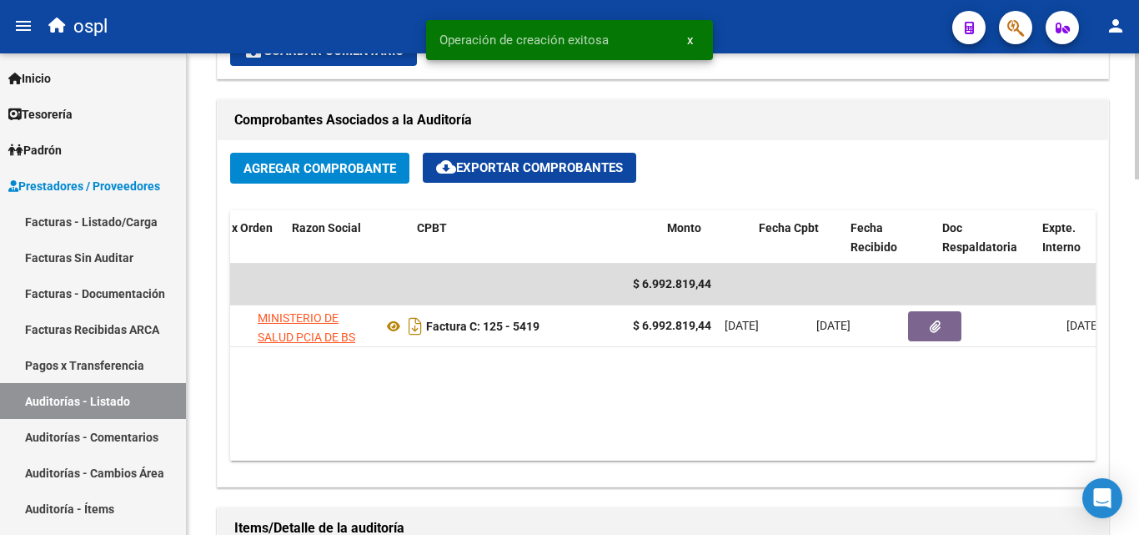
scroll to position [0, 296]
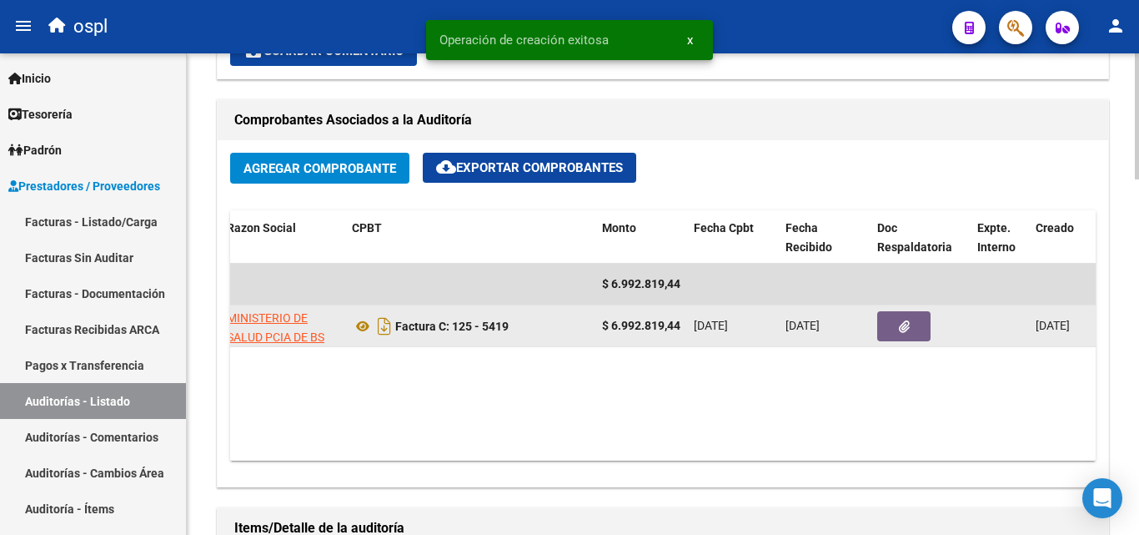
click at [893, 328] on button "button" at bounding box center [903, 326] width 53 height 30
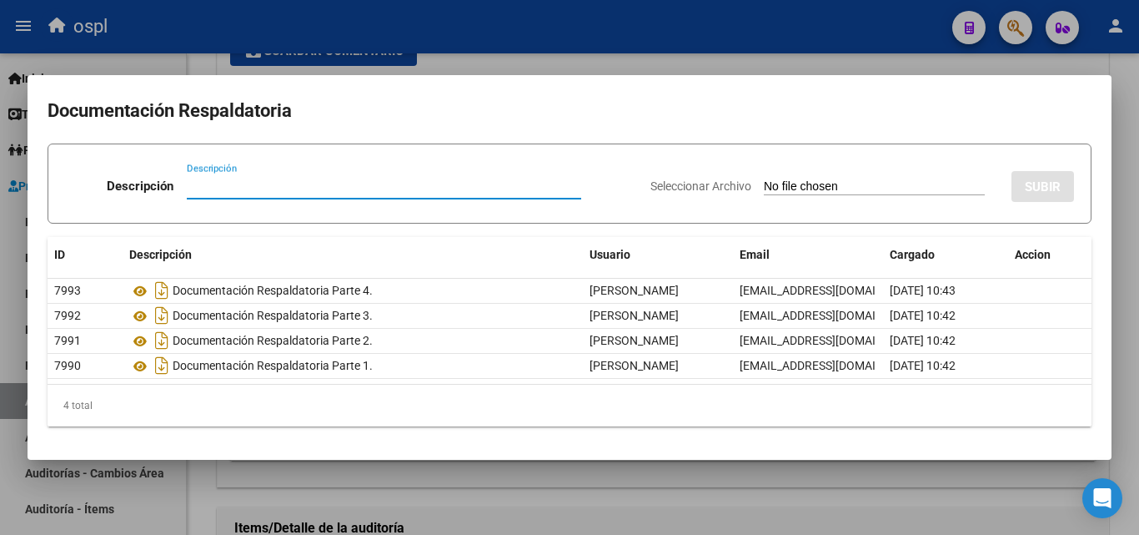
click at [788, 187] on input "Seleccionar Archivo" at bounding box center [874, 187] width 221 height 16
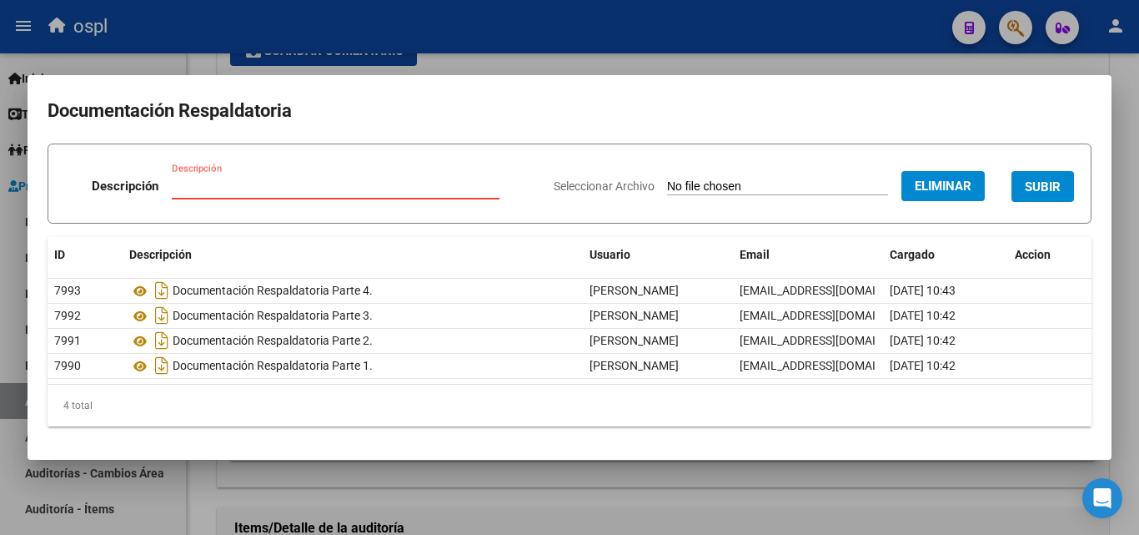
click at [260, 185] on input "Descripción" at bounding box center [336, 185] width 328 height 15
click at [1052, 174] on button "SUBIR" at bounding box center [1042, 186] width 63 height 31
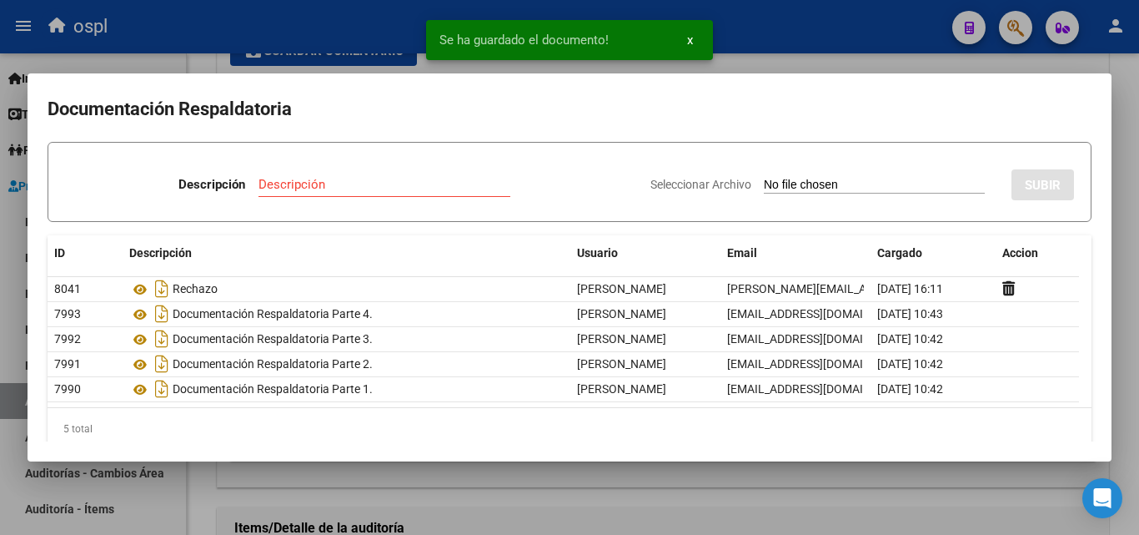
click at [194, 62] on div at bounding box center [569, 267] width 1139 height 535
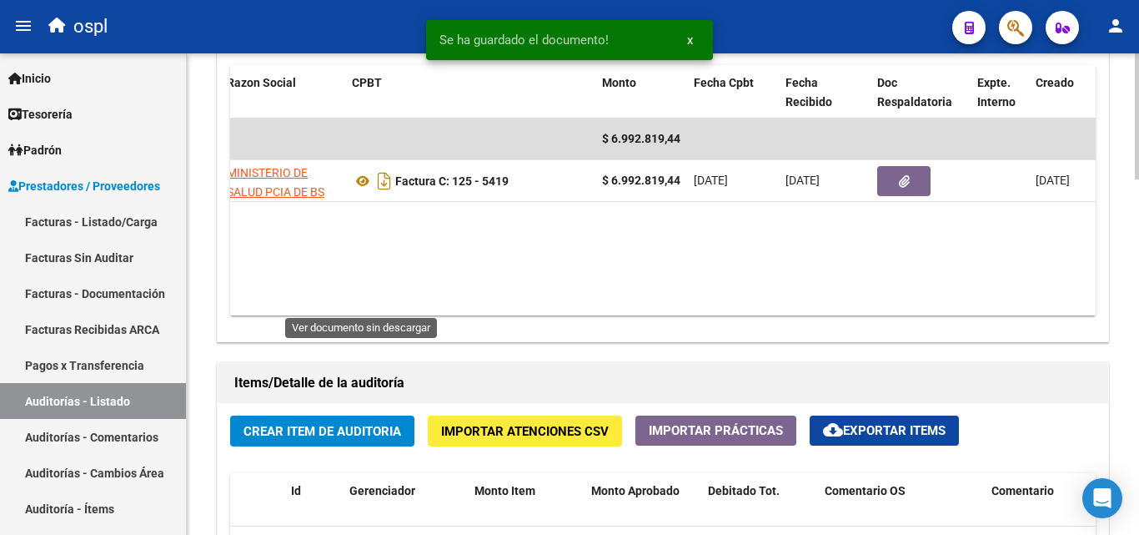
scroll to position [1001, 0]
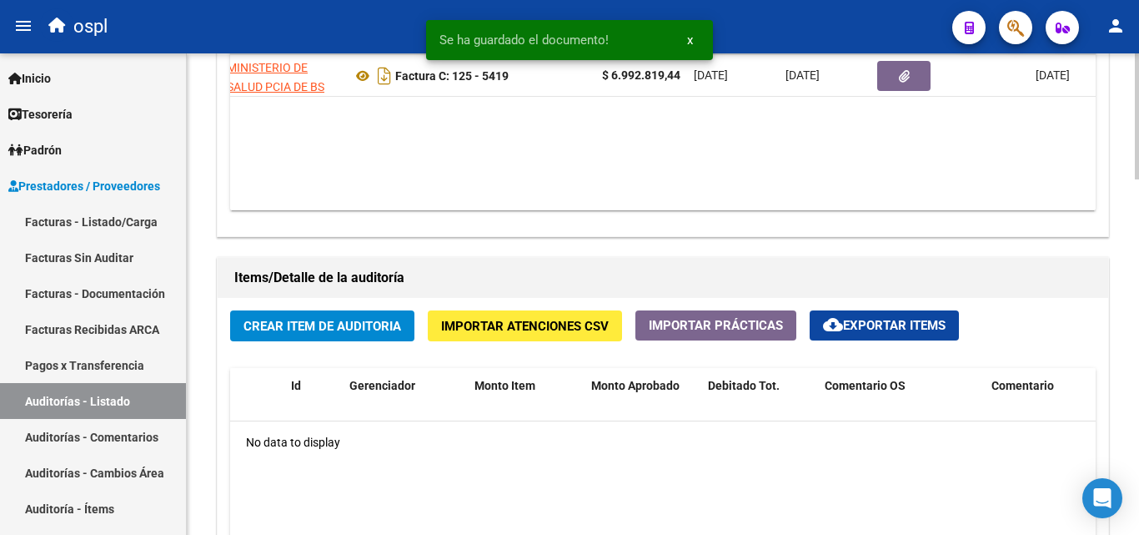
click at [380, 321] on span "Crear Item de Auditoria" at bounding box center [322, 326] width 158 height 15
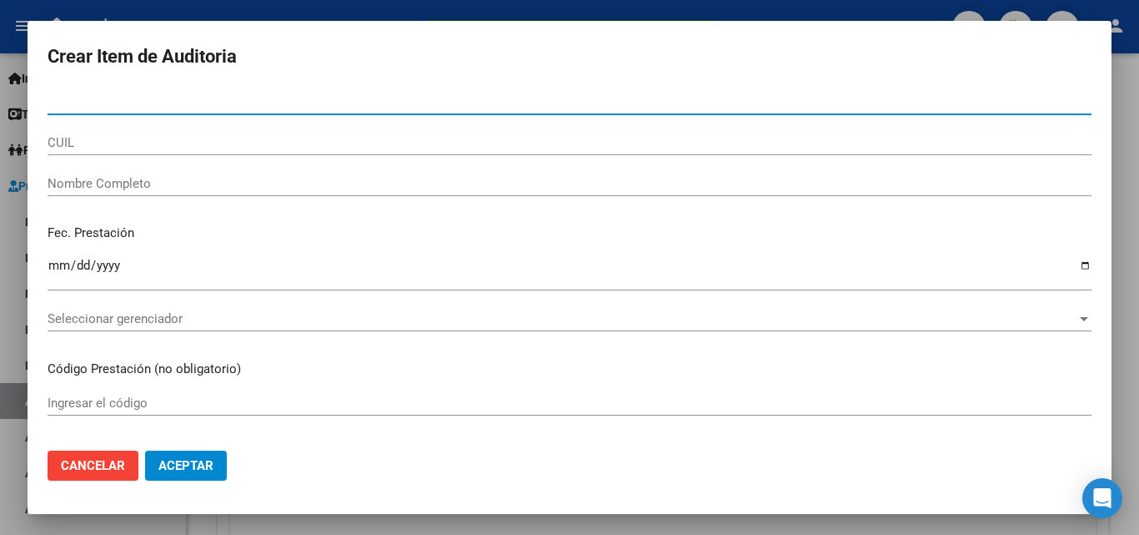
click at [106, 189] on input "Nombre Completo" at bounding box center [570, 183] width 1044 height 15
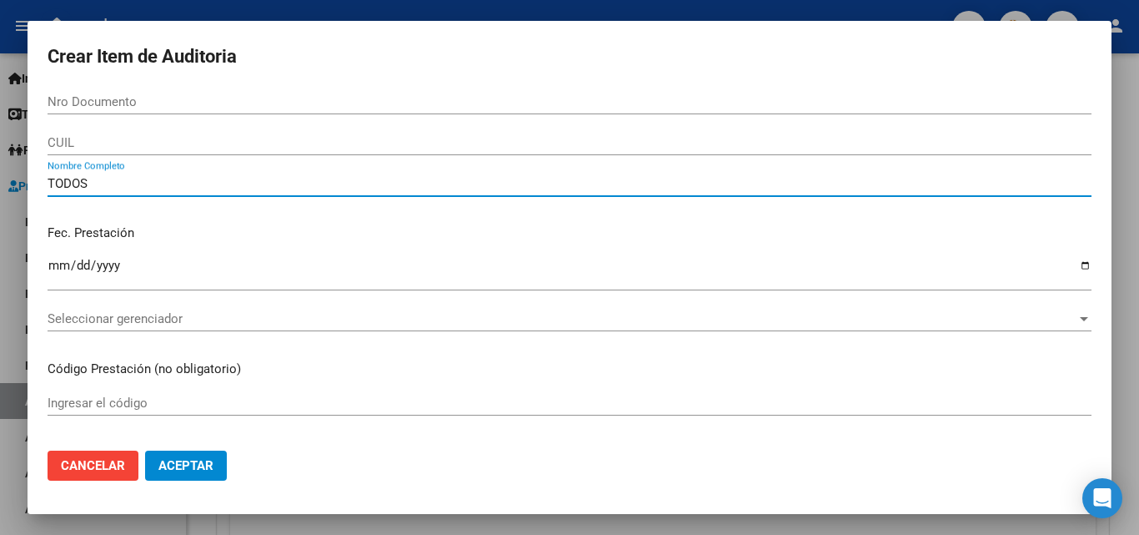
click at [345, 218] on div "Fec. Prestación Ingresar la fecha" at bounding box center [570, 258] width 1044 height 95
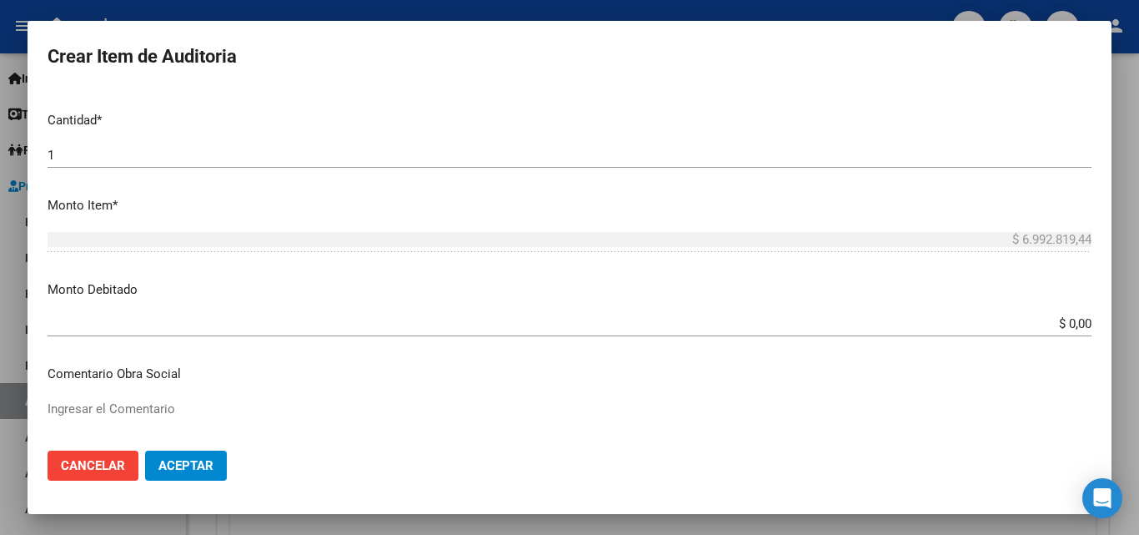
scroll to position [500, 0]
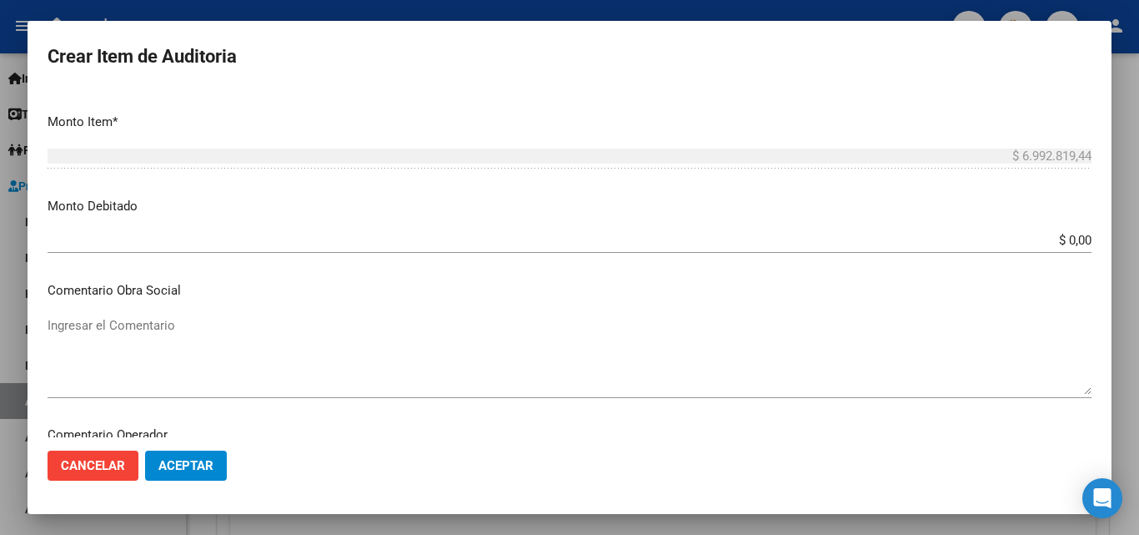
click at [1077, 240] on input "$ 0,00" at bounding box center [570, 240] width 1044 height 15
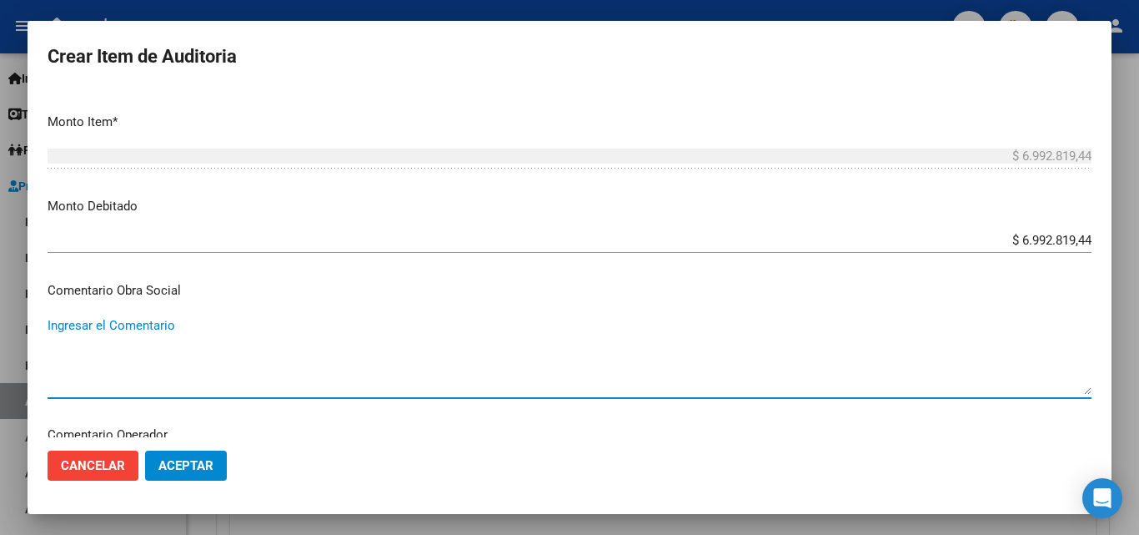
click at [783, 352] on textarea "Ingresar el Comentario" at bounding box center [570, 355] width 1044 height 78
click at [234, 306] on mat-dialog-content "Nro Documento CUIL TODOS Nombre Completo Fec. Prestación Ingresar la fecha Sele…" at bounding box center [570, 263] width 1084 height 348
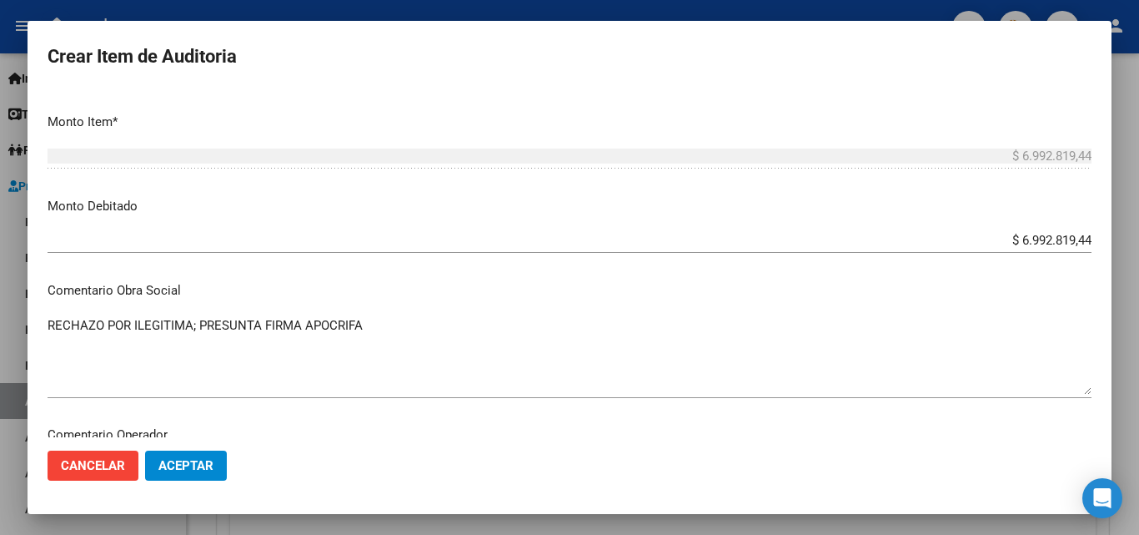
click at [258, 269] on mat-dialog-content "Nro Documento CUIL TODOS Nombre Completo Fec. Prestación Ingresar la fecha Sele…" at bounding box center [570, 263] width 1084 height 348
click at [201, 464] on span "Aceptar" at bounding box center [185, 465] width 55 height 15
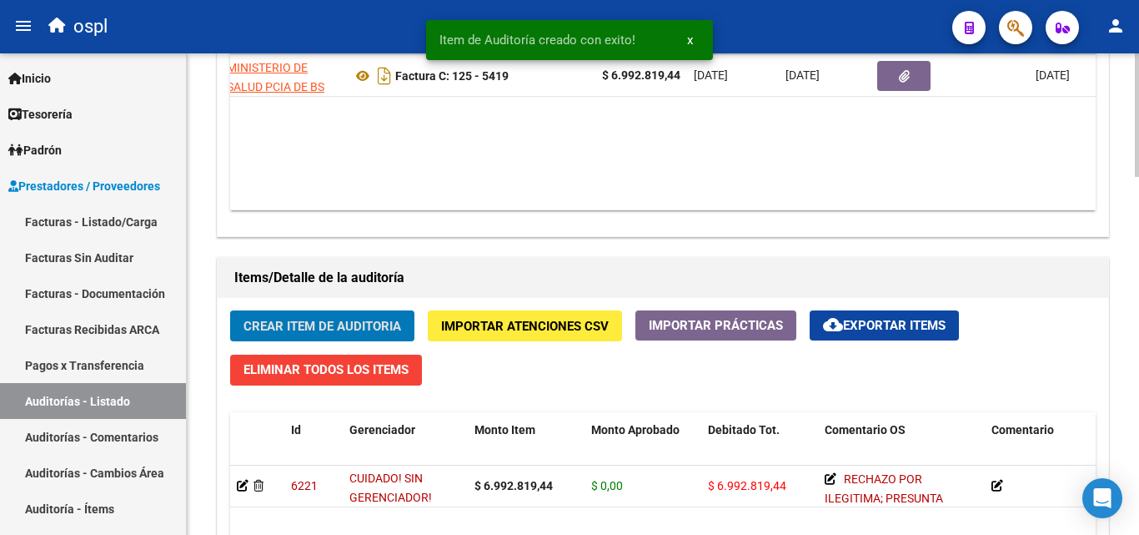
scroll to position [1001, 0]
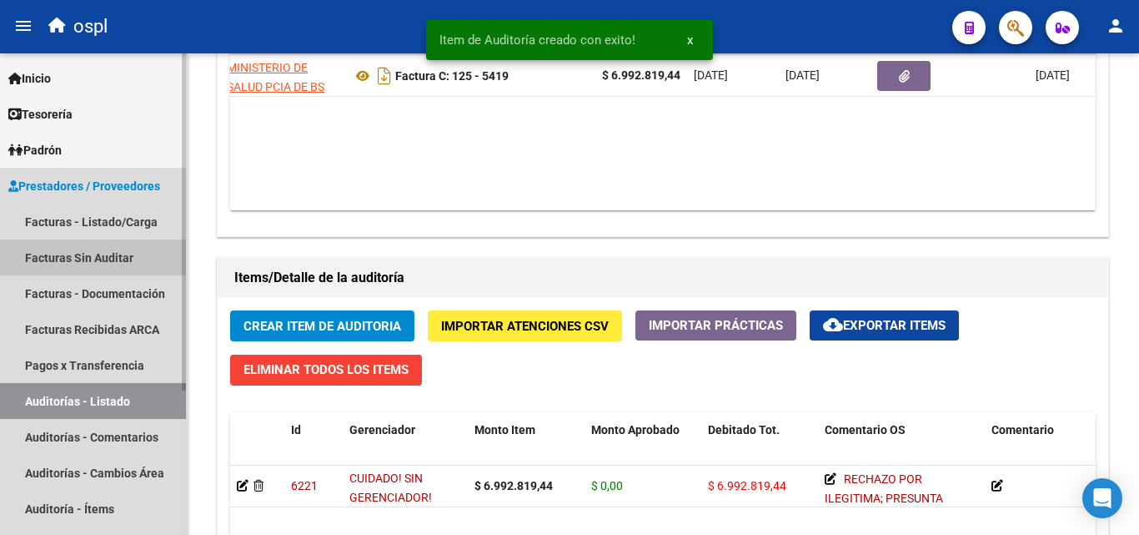
click at [140, 254] on link "Facturas Sin Auditar" at bounding box center [93, 257] width 186 height 36
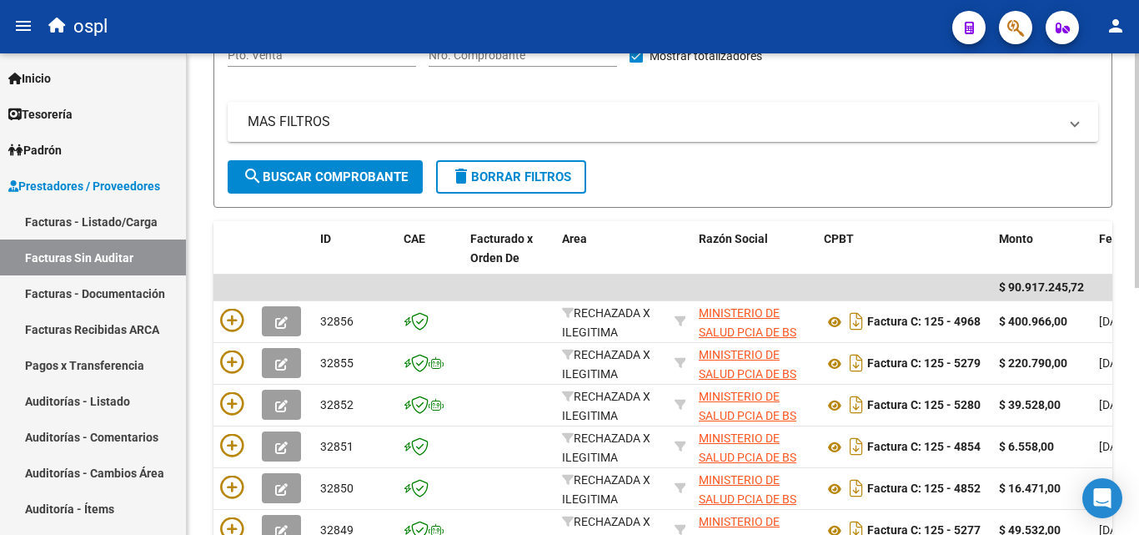
scroll to position [172, 0]
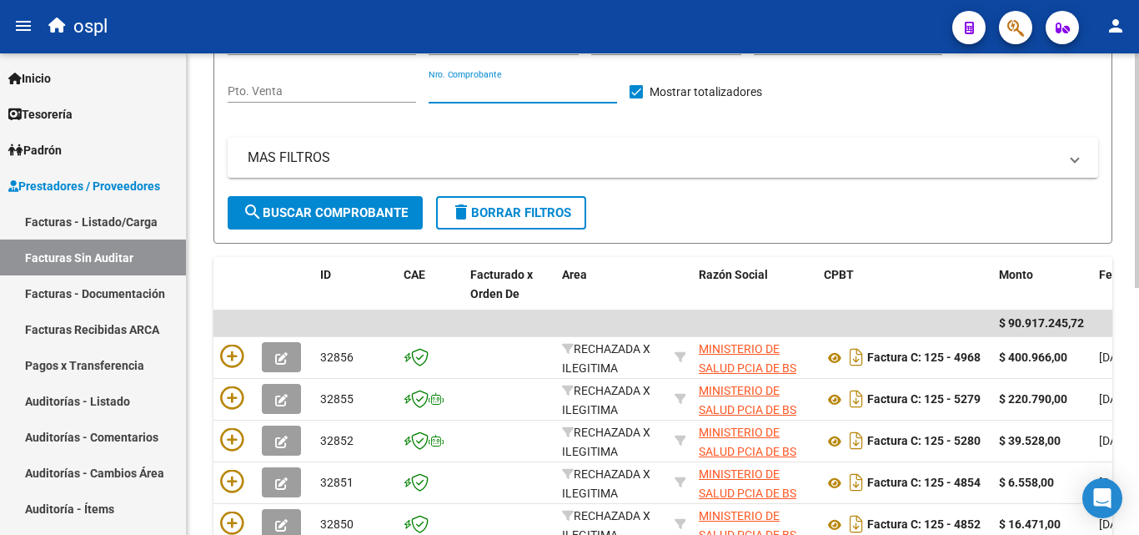
drag, startPoint x: 468, startPoint y: 90, endPoint x: 469, endPoint y: 99, distance: 9.3
click at [467, 90] on input "Nro. Comprobante" at bounding box center [523, 91] width 188 height 14
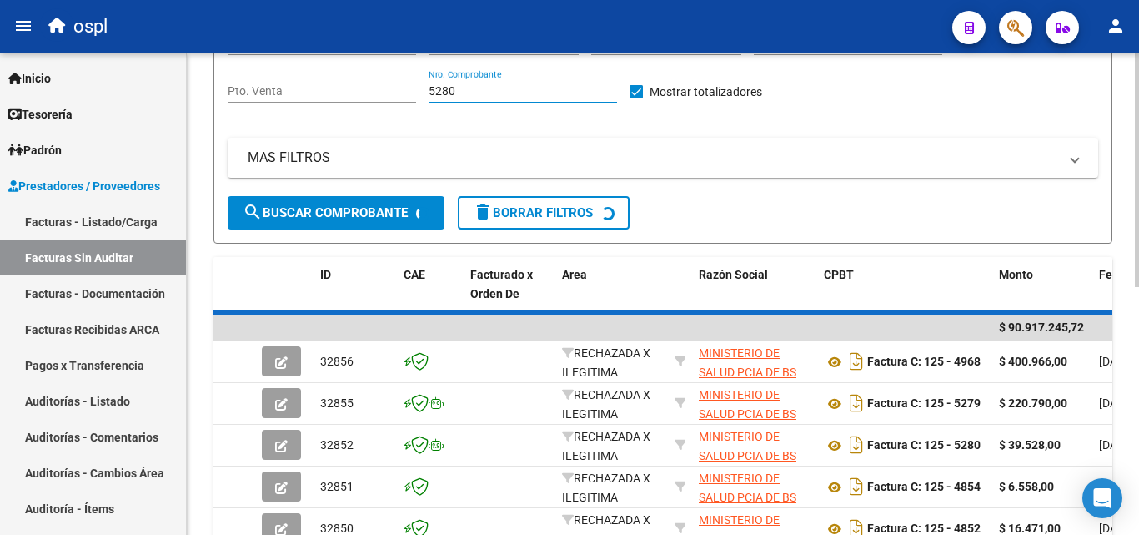
scroll to position [130, 0]
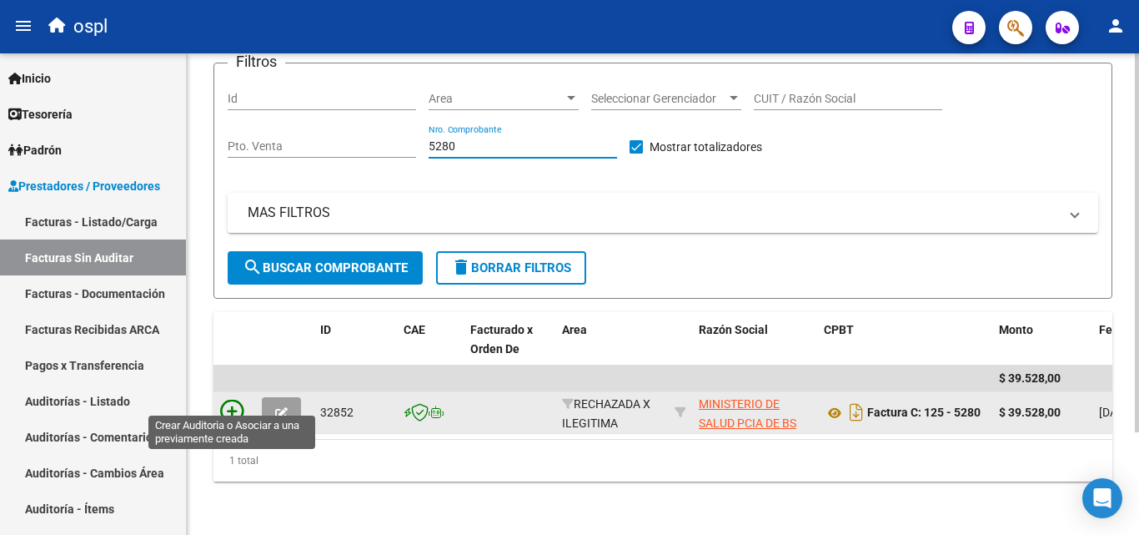
click at [225, 402] on icon at bounding box center [231, 410] width 23 height 23
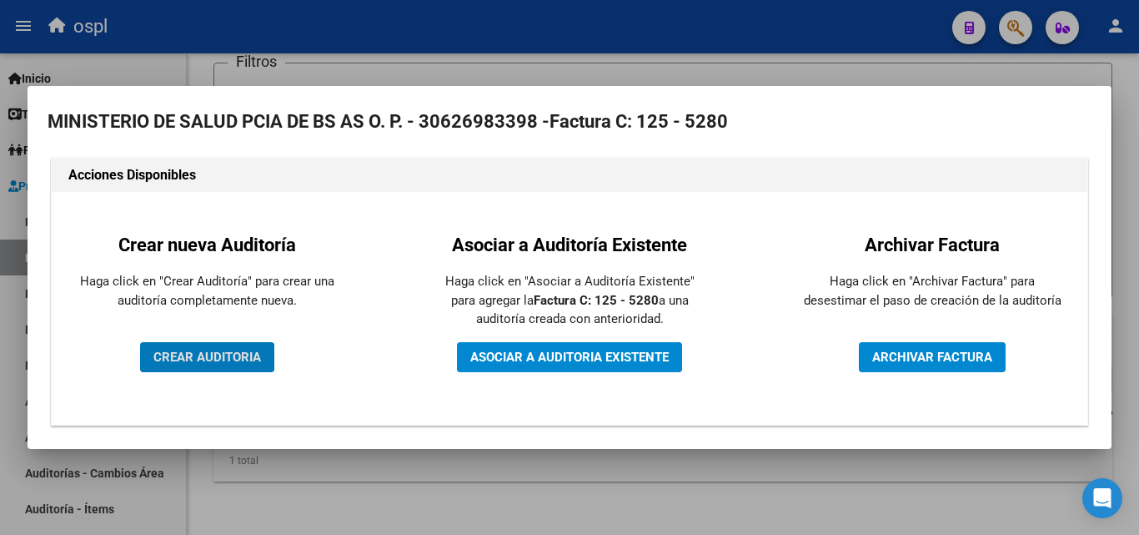
click at [241, 361] on span "CREAR AUDITORIA" at bounding box center [207, 356] width 108 height 15
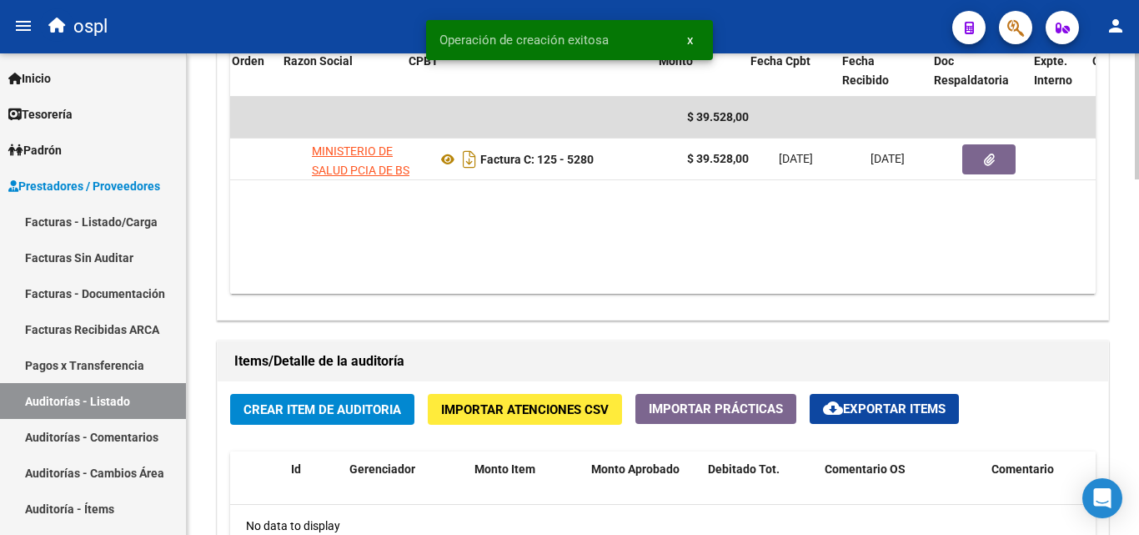
scroll to position [0, 261]
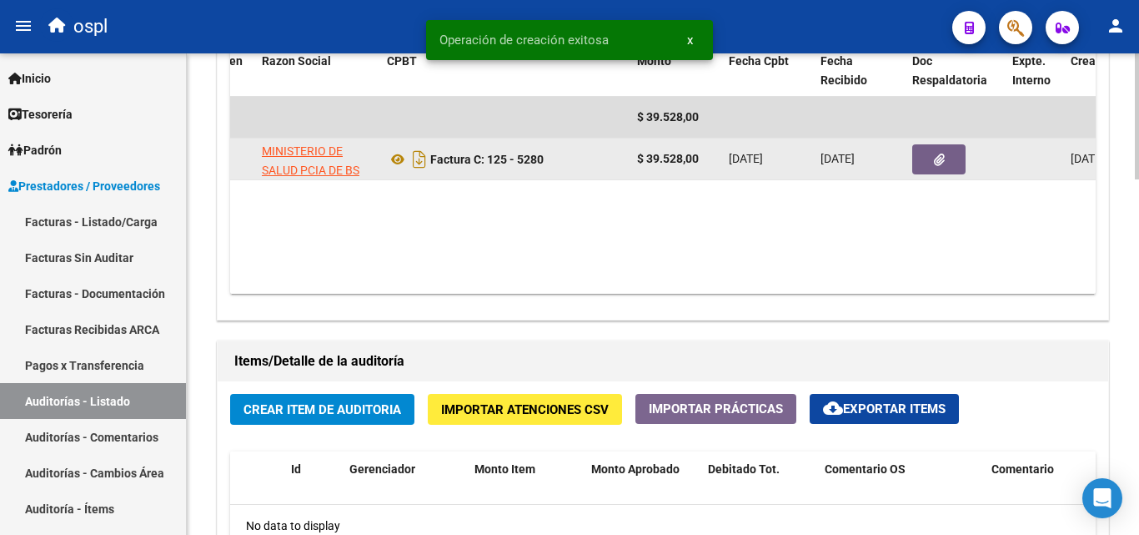
click at [935, 164] on icon "button" at bounding box center [939, 159] width 11 height 13
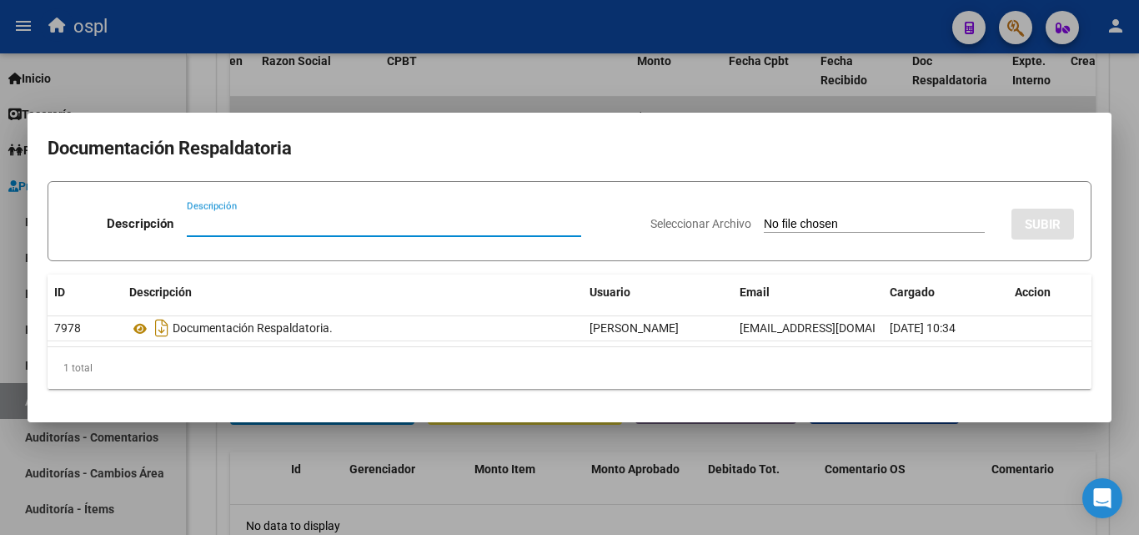
click at [764, 221] on input "Seleccionar Archivo" at bounding box center [874, 225] width 221 height 16
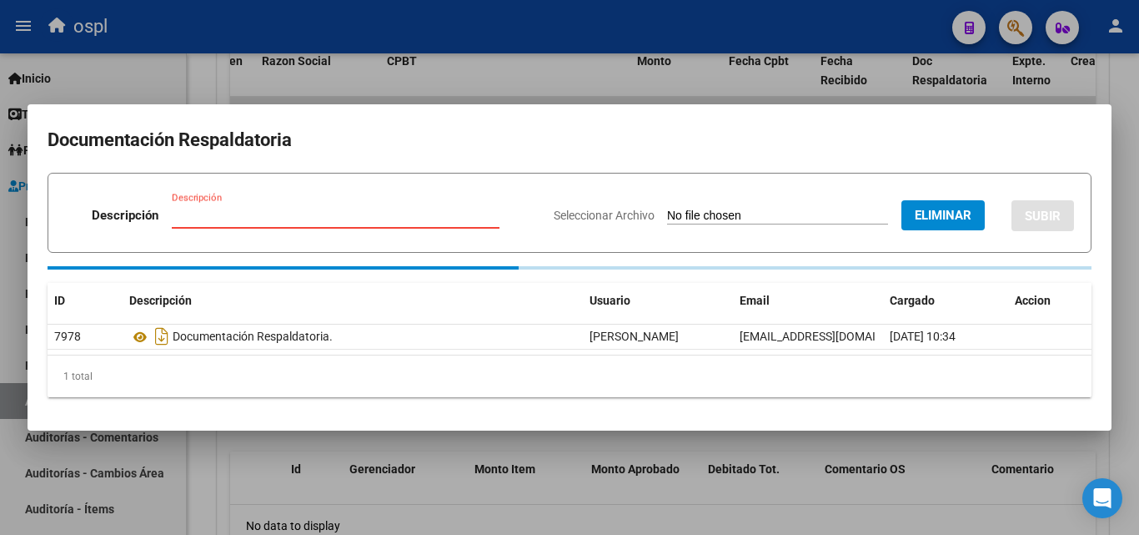
click at [221, 213] on div "Descripción" at bounding box center [336, 215] width 328 height 25
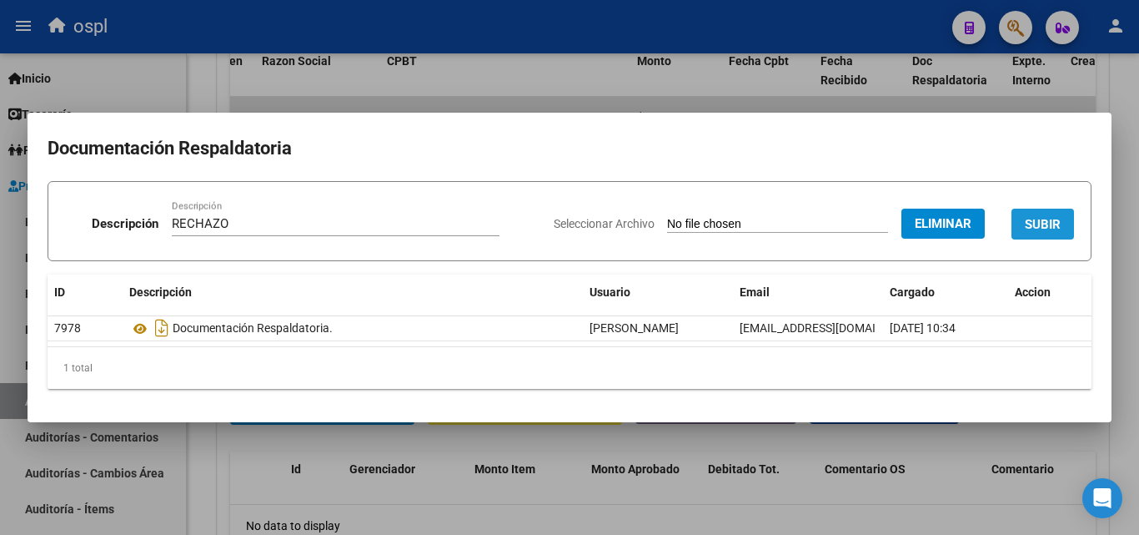
click at [1030, 221] on span "SUBIR" at bounding box center [1043, 224] width 36 height 15
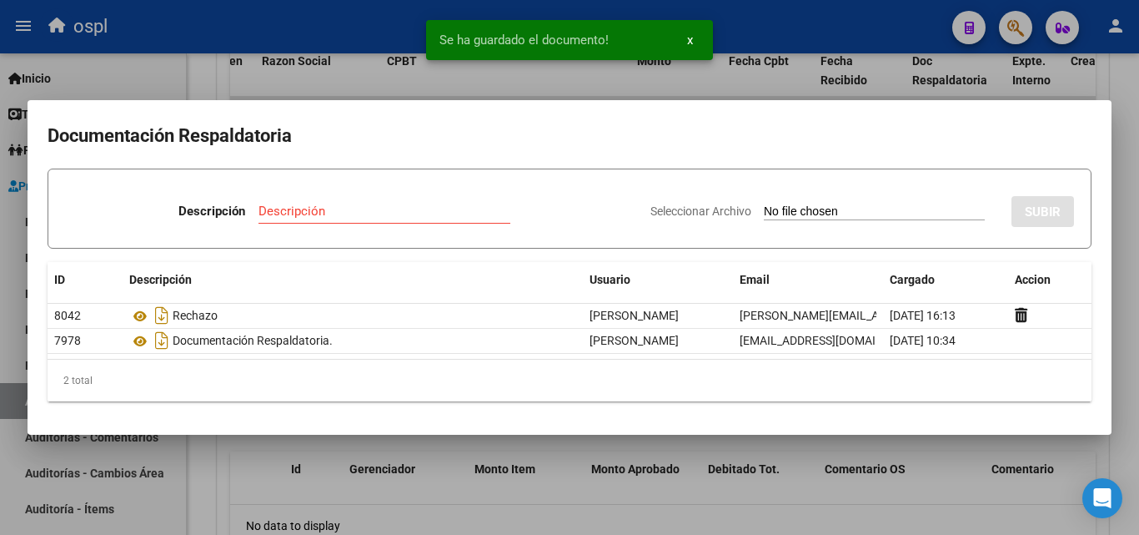
click at [193, 87] on div at bounding box center [569, 267] width 1139 height 535
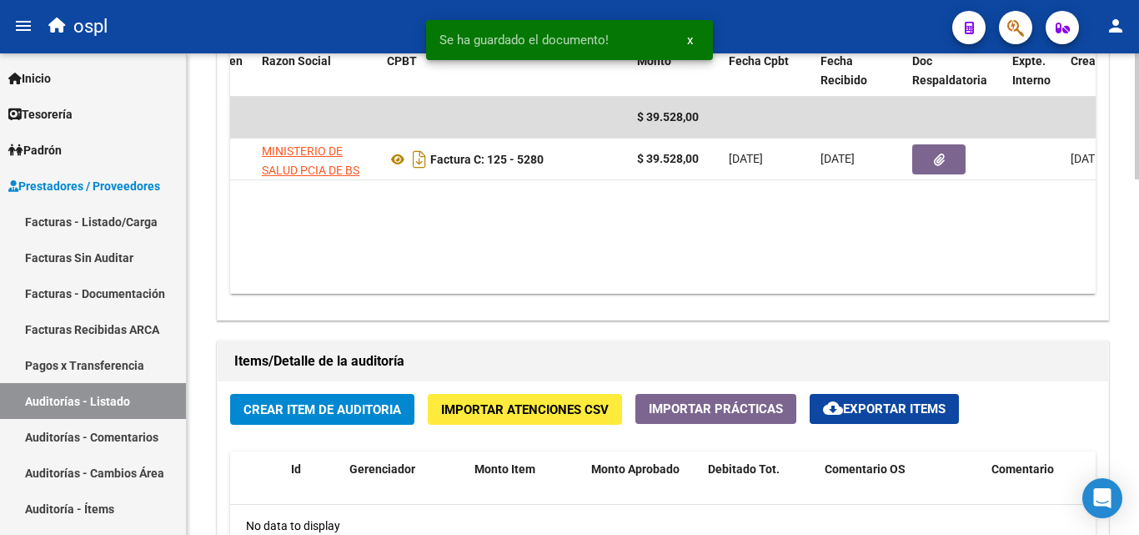
click at [358, 410] on span "Crear Item de Auditoria" at bounding box center [322, 409] width 158 height 15
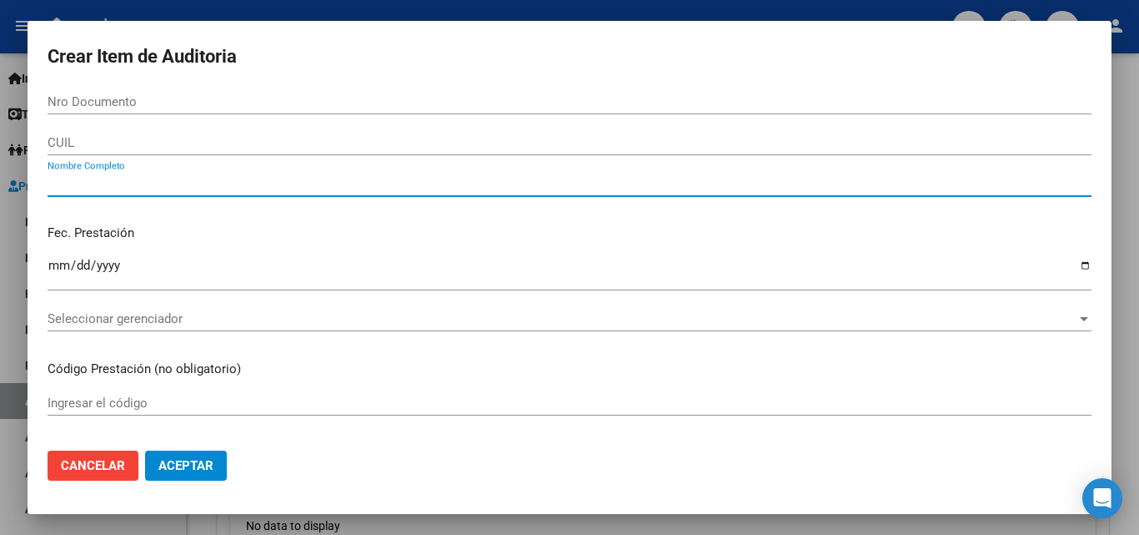
click at [208, 176] on input "Nombre Completo" at bounding box center [570, 183] width 1044 height 15
click at [273, 253] on div "Fec. Prestación Ingresar la fecha" at bounding box center [570, 258] width 1044 height 95
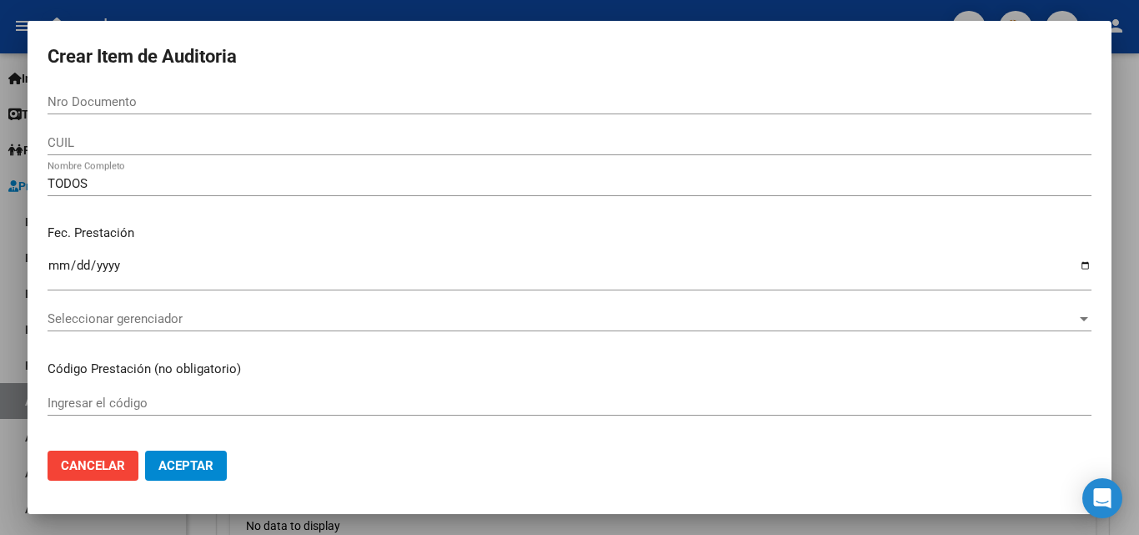
click at [274, 253] on div "Fec. Prestación Ingresar la fecha" at bounding box center [570, 258] width 1044 height 95
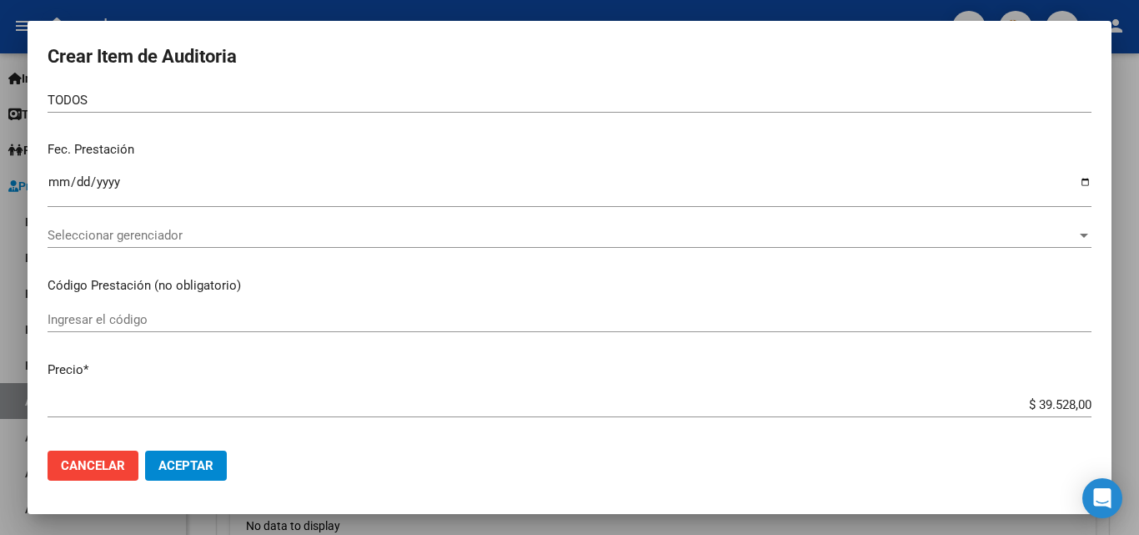
click at [732, 152] on p "Fec. Prestación" at bounding box center [570, 149] width 1044 height 19
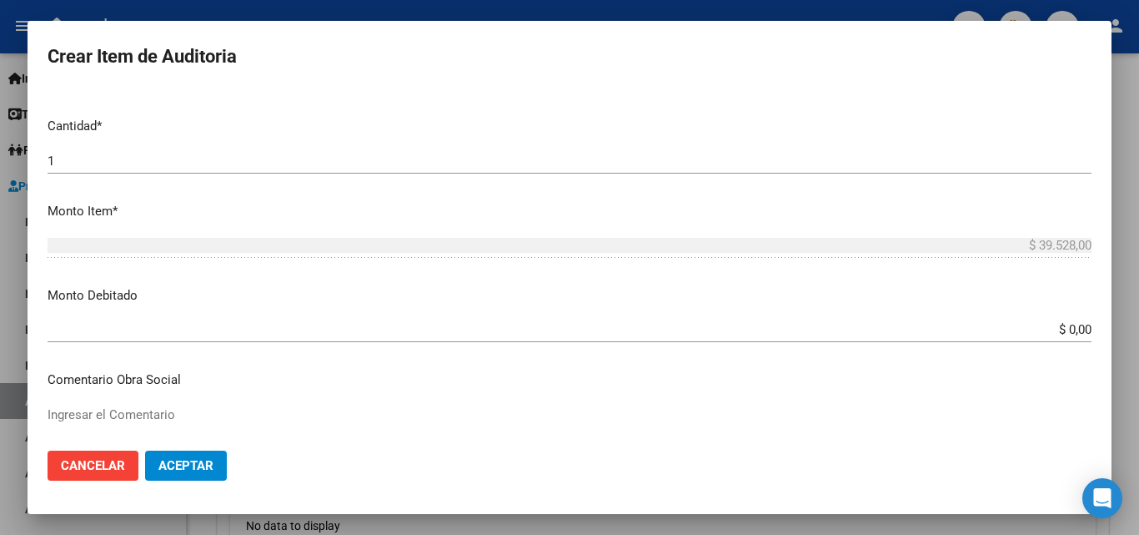
scroll to position [584, 0]
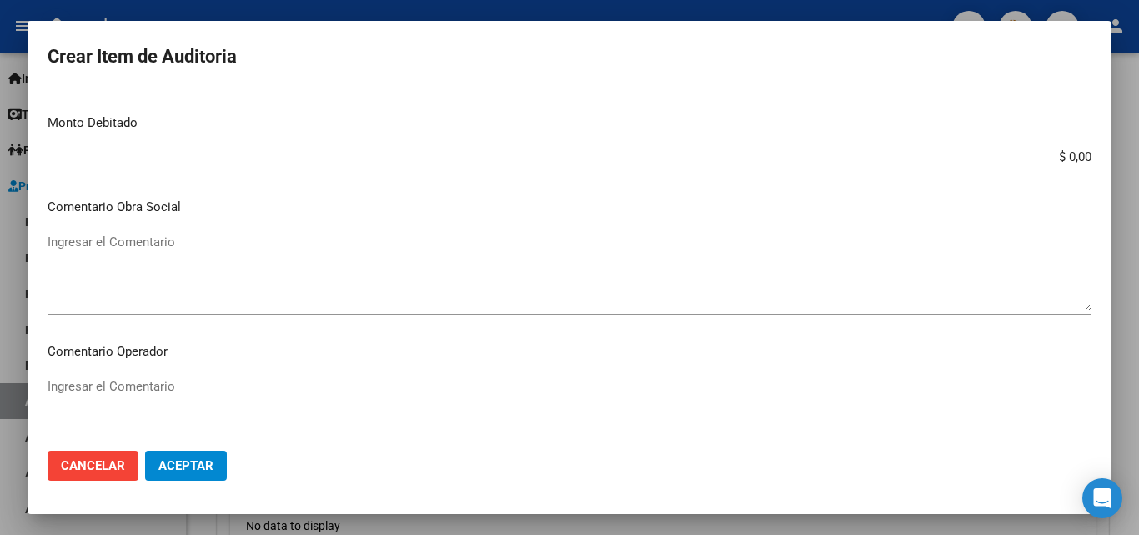
click at [561, 284] on textarea "Ingresar el Comentario" at bounding box center [570, 272] width 1044 height 78
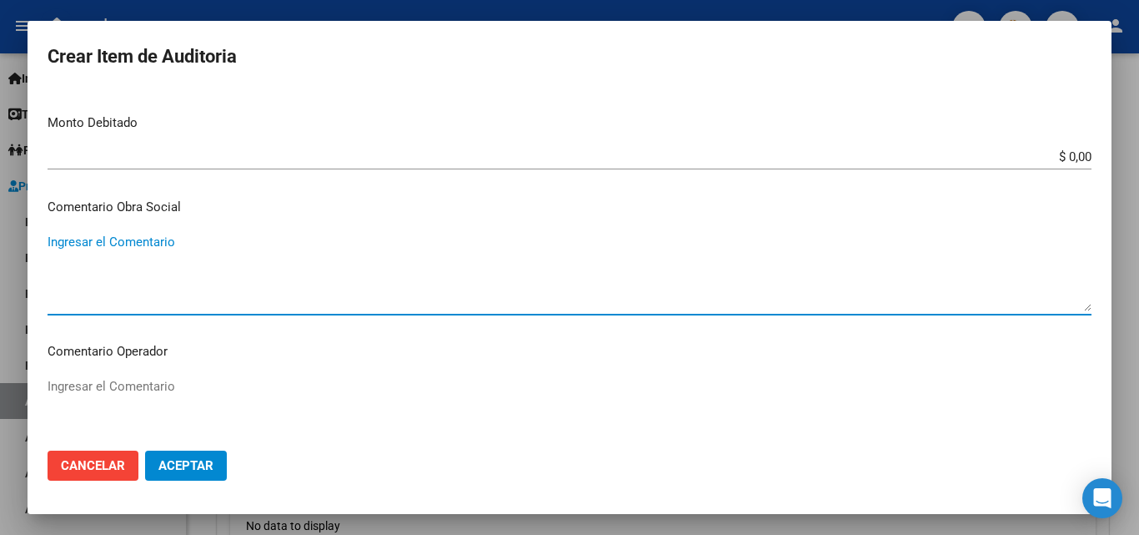
paste textarea "RECHAZO POR ILEGITIMA; FALTA COPIA DE DNI, FALTA FIRMA EN EL COMPROBANTE DE ATE…"
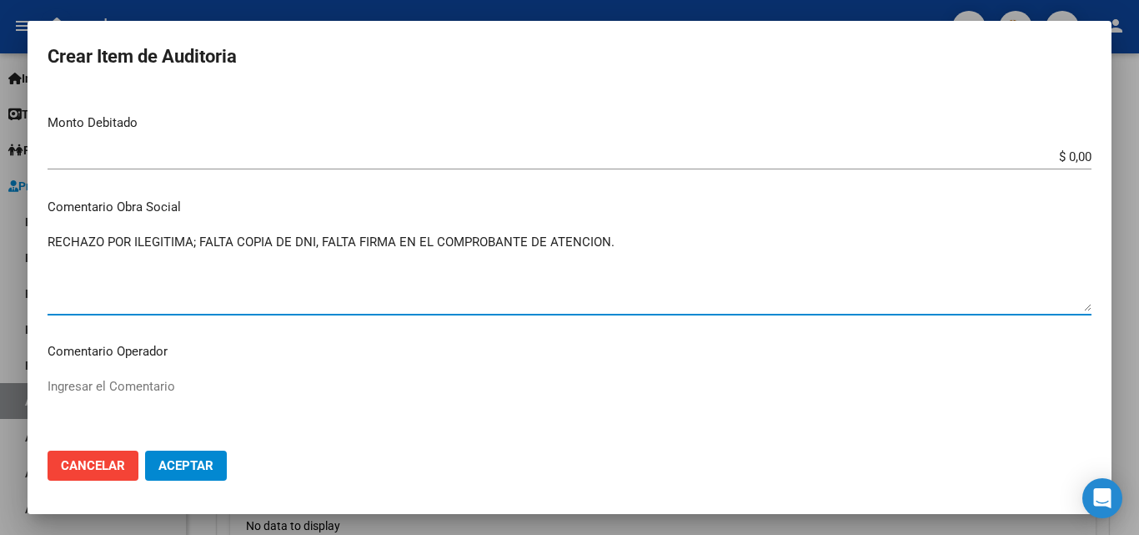
click at [685, 192] on mat-dialog-content "Nro Documento CUIL TODOS Nombre Completo Fec. Prestación Ingresar la fecha Sele…" at bounding box center [570, 263] width 1084 height 348
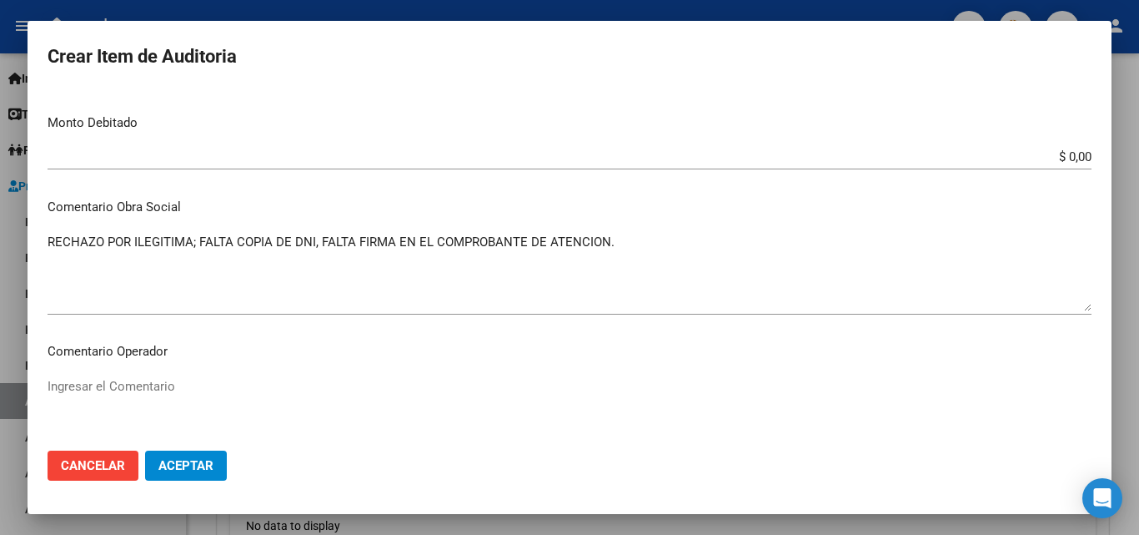
scroll to position [500, 0]
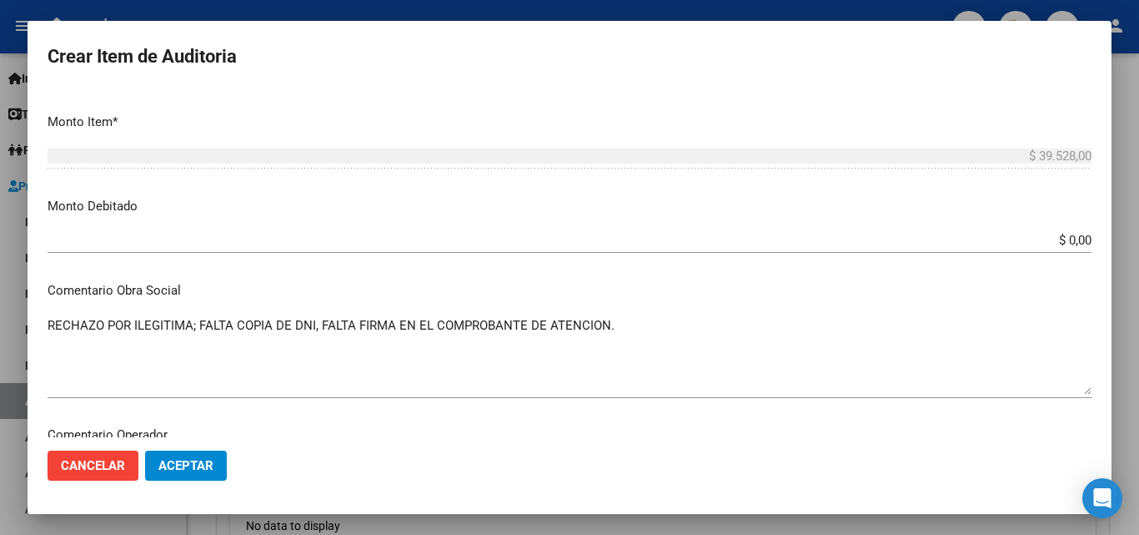
click at [1078, 236] on input "$ 0,00" at bounding box center [570, 240] width 1044 height 15
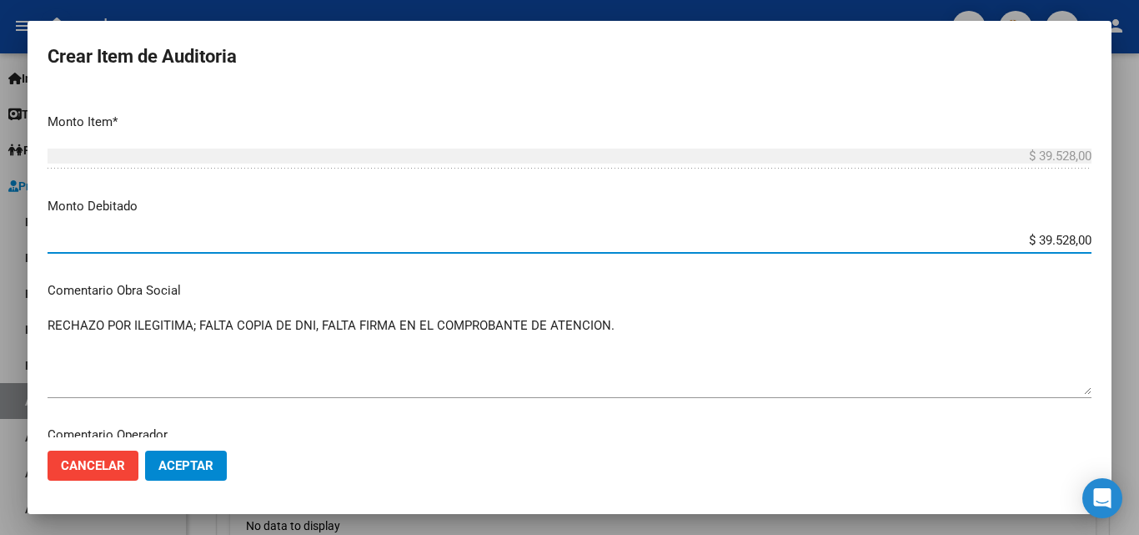
click at [1044, 200] on p "Monto Debitado" at bounding box center [570, 206] width 1044 height 19
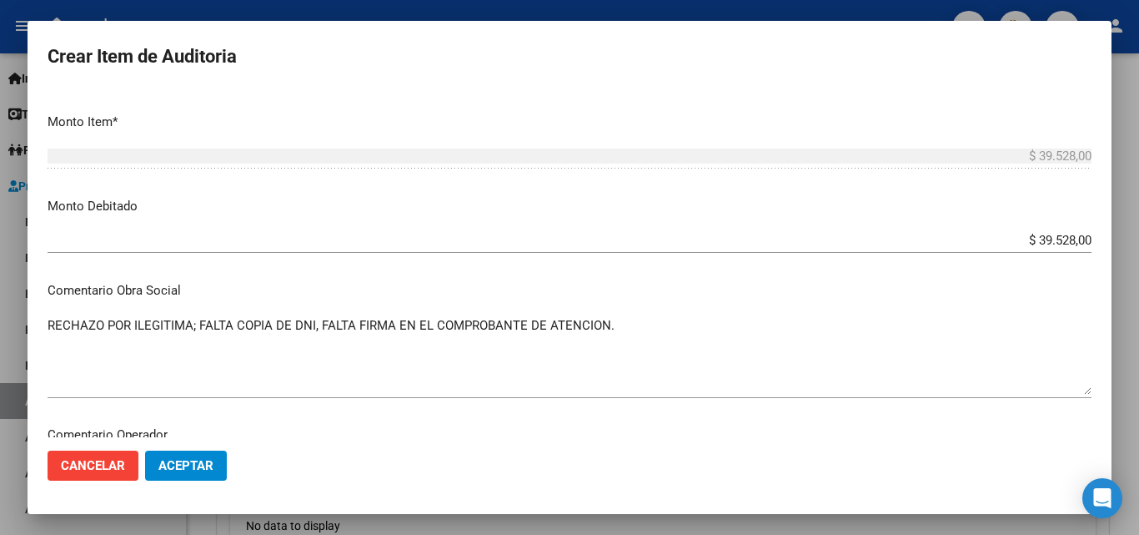
click at [620, 286] on p "Comentario Obra Social" at bounding box center [570, 290] width 1044 height 19
click at [201, 455] on button "Aceptar" at bounding box center [186, 465] width 82 height 30
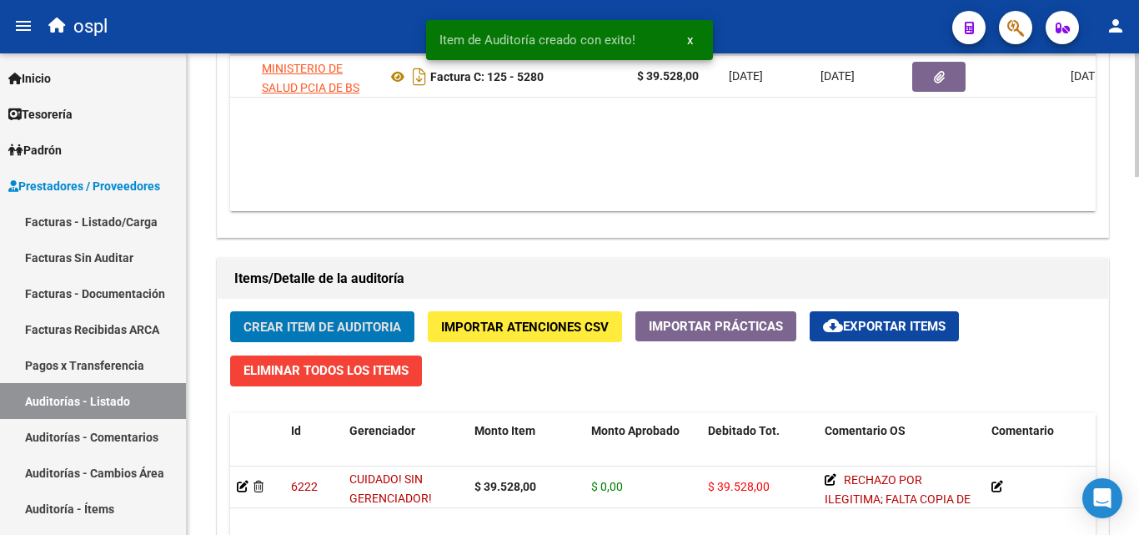
scroll to position [917, 0]
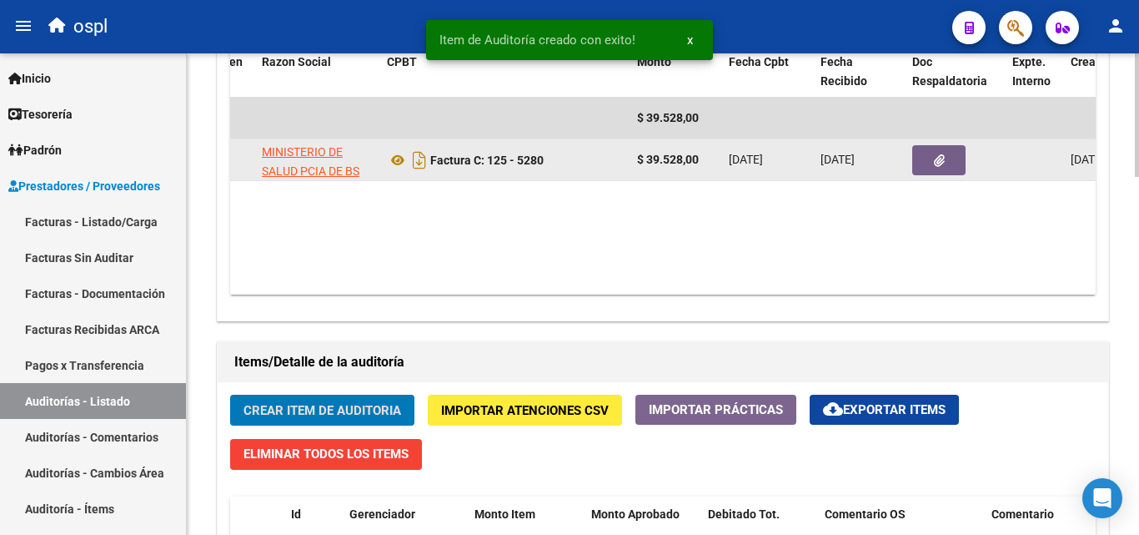
click at [947, 160] on button "button" at bounding box center [938, 160] width 53 height 30
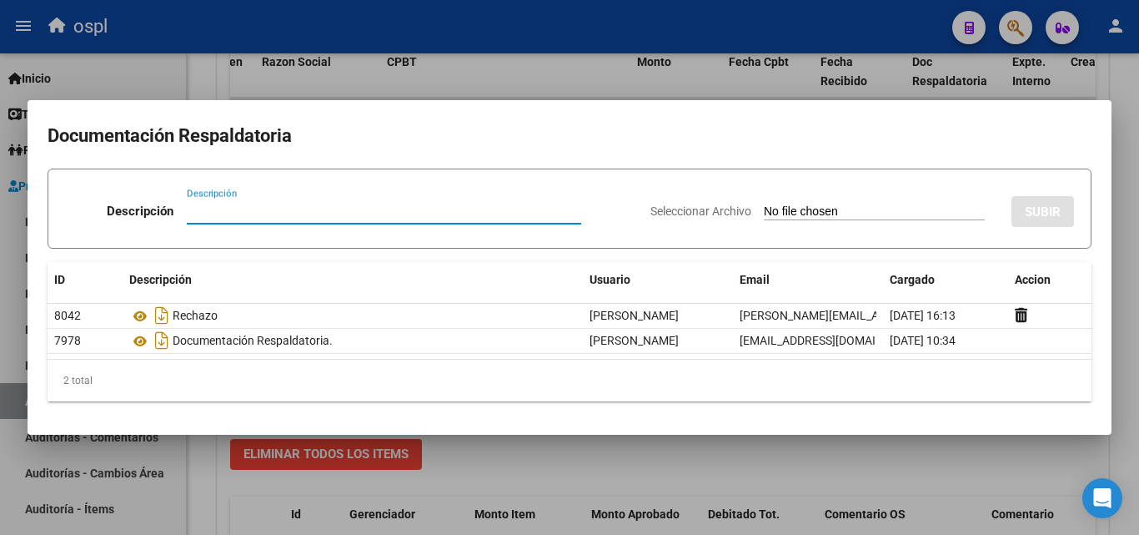
click at [203, 89] on div at bounding box center [569, 267] width 1139 height 535
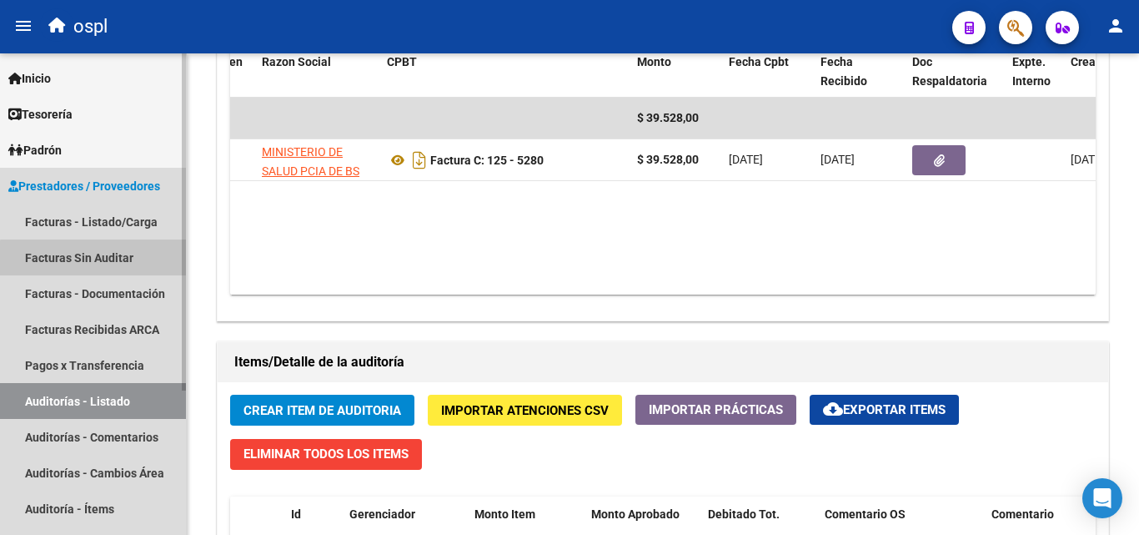
click at [143, 262] on link "Facturas Sin Auditar" at bounding box center [93, 257] width 186 height 36
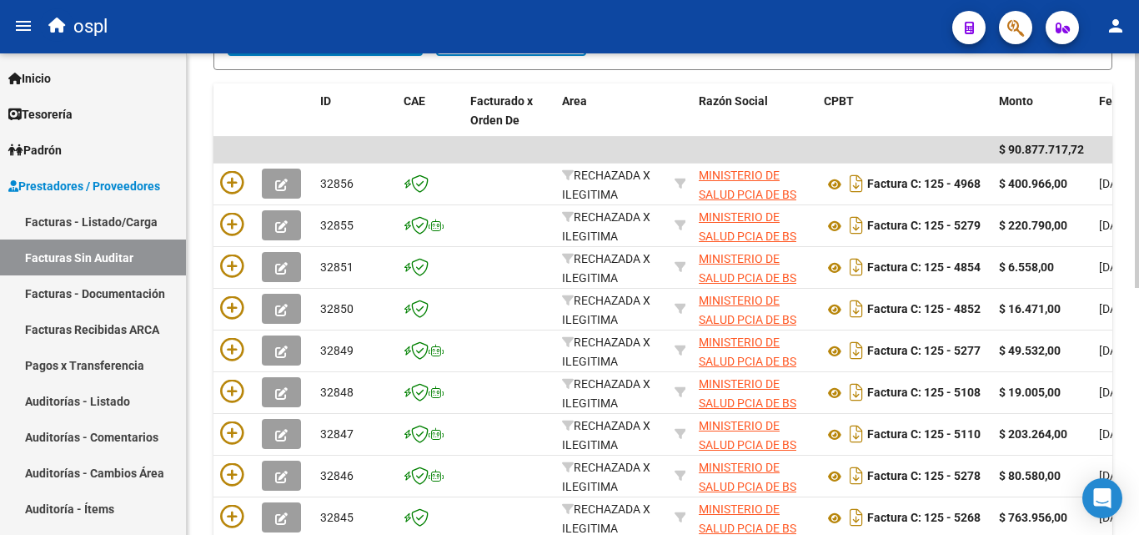
scroll to position [339, 0]
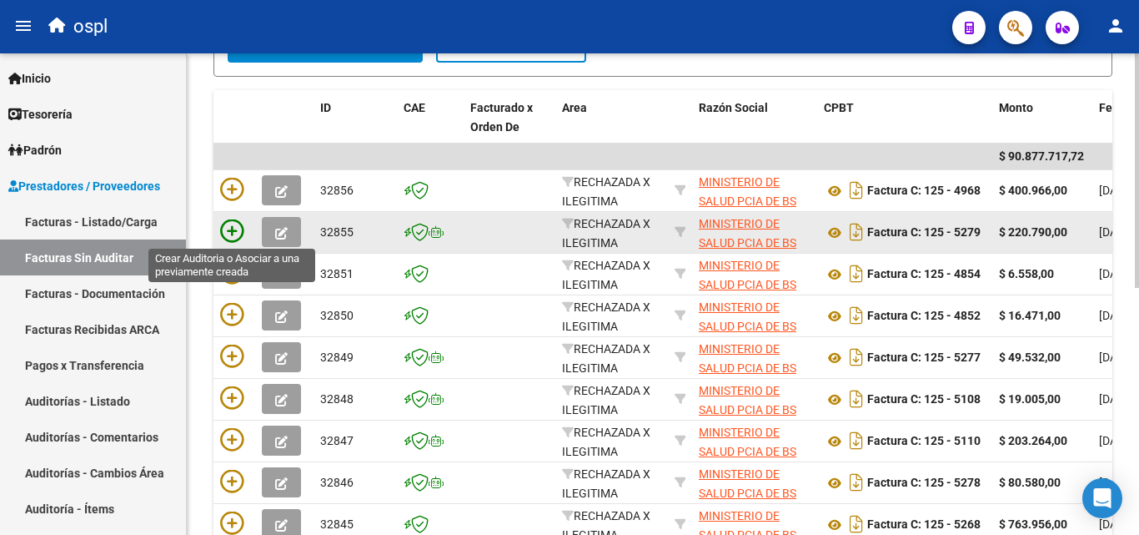
click at [238, 229] on icon at bounding box center [231, 230] width 23 height 23
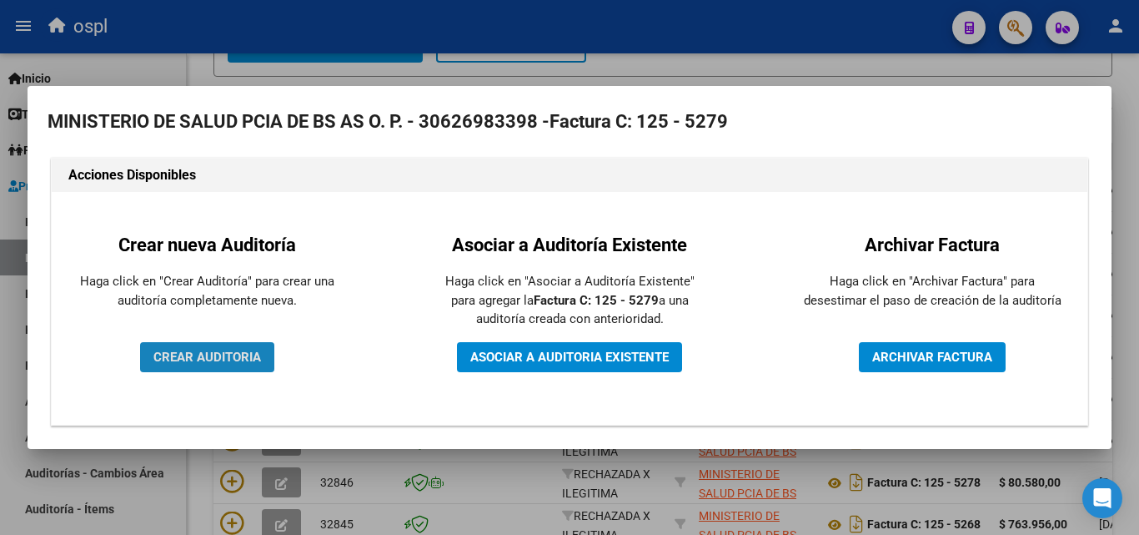
click at [246, 359] on span "CREAR AUDITORIA" at bounding box center [207, 356] width 108 height 15
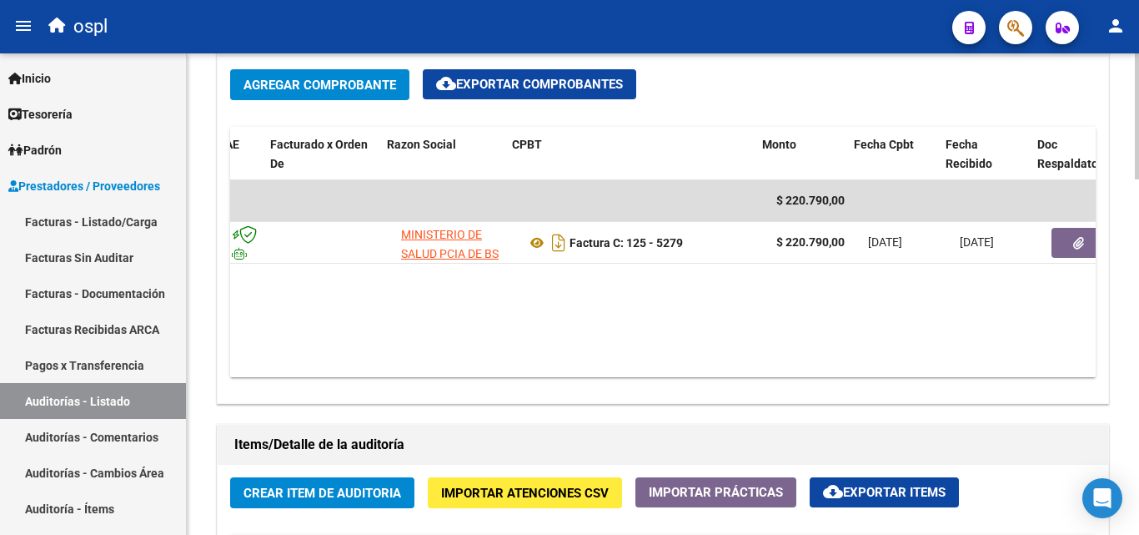
scroll to position [0, 143]
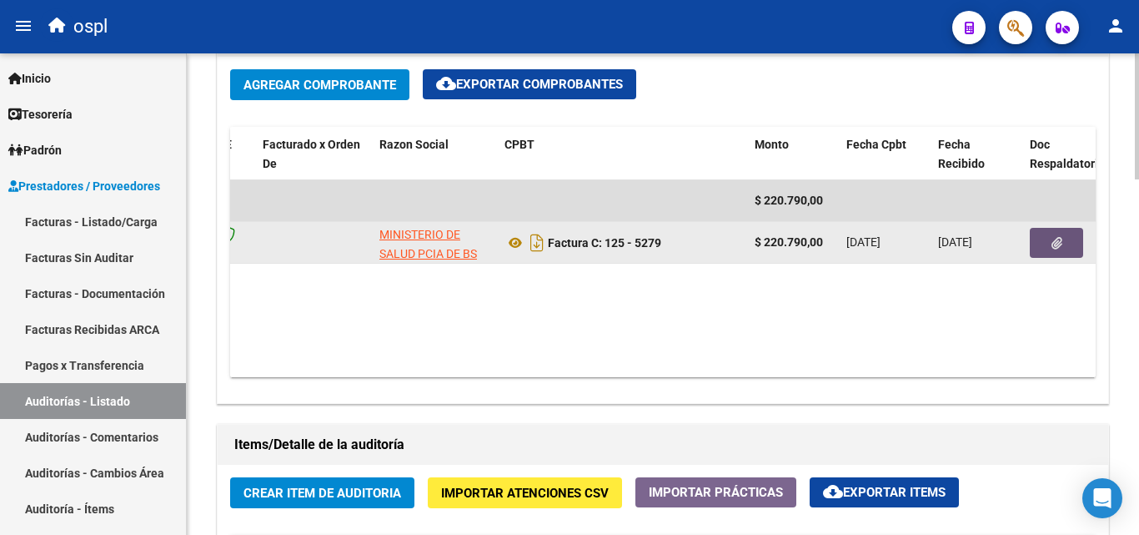
click at [1043, 251] on button "button" at bounding box center [1056, 243] width 53 height 30
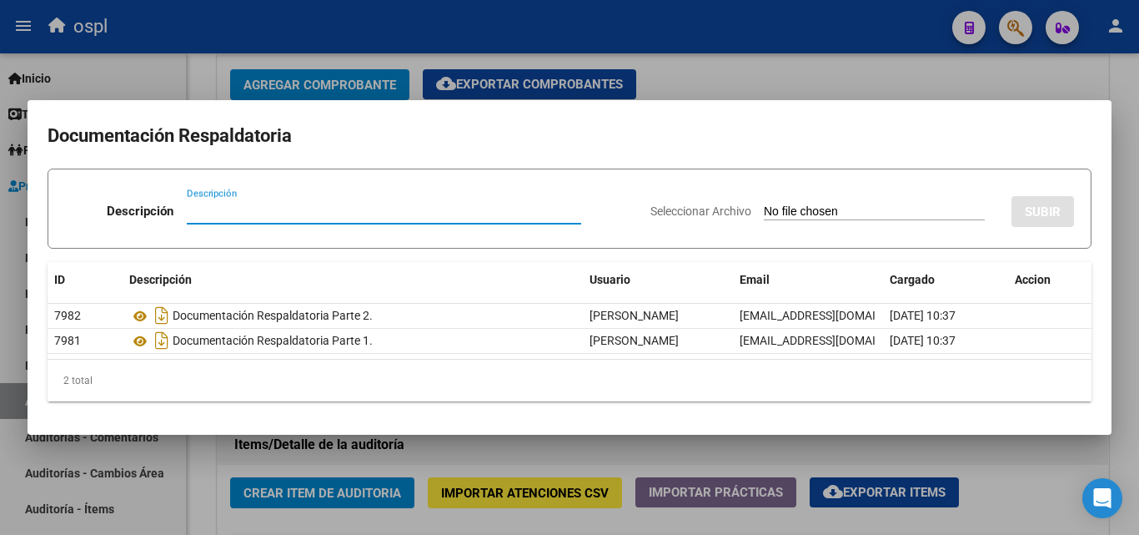
click at [832, 204] on input "Seleccionar Archivo" at bounding box center [874, 212] width 221 height 16
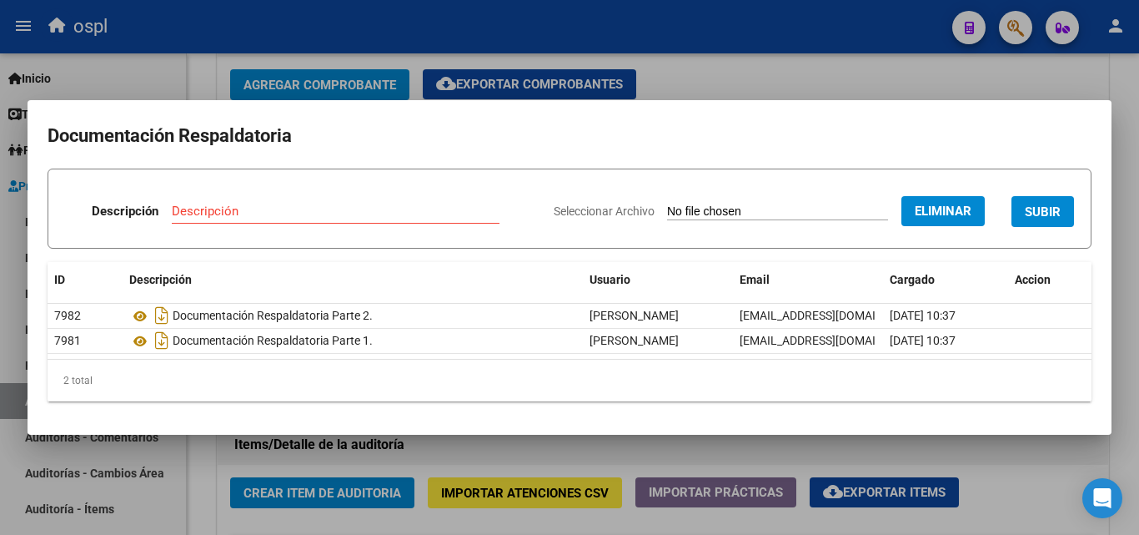
click at [246, 202] on div "Descripción" at bounding box center [336, 210] width 328 height 25
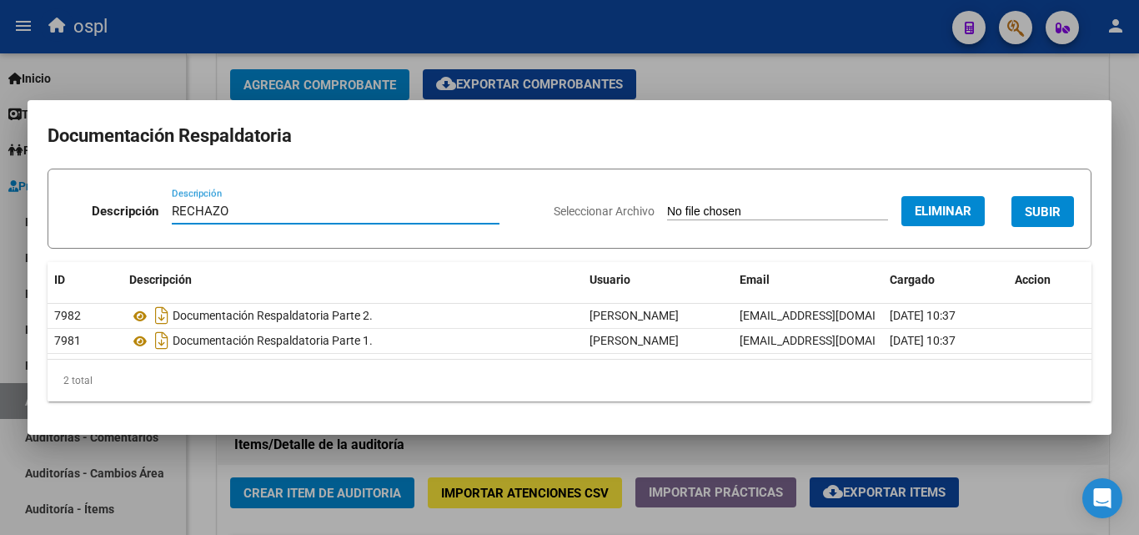
click at [867, 146] on h2 "Documentación Respaldatoria" at bounding box center [570, 136] width 1044 height 32
drag, startPoint x: 1055, startPoint y: 217, endPoint x: 1020, endPoint y: 226, distance: 36.2
click at [1054, 217] on span "SUBIR" at bounding box center [1043, 211] width 36 height 15
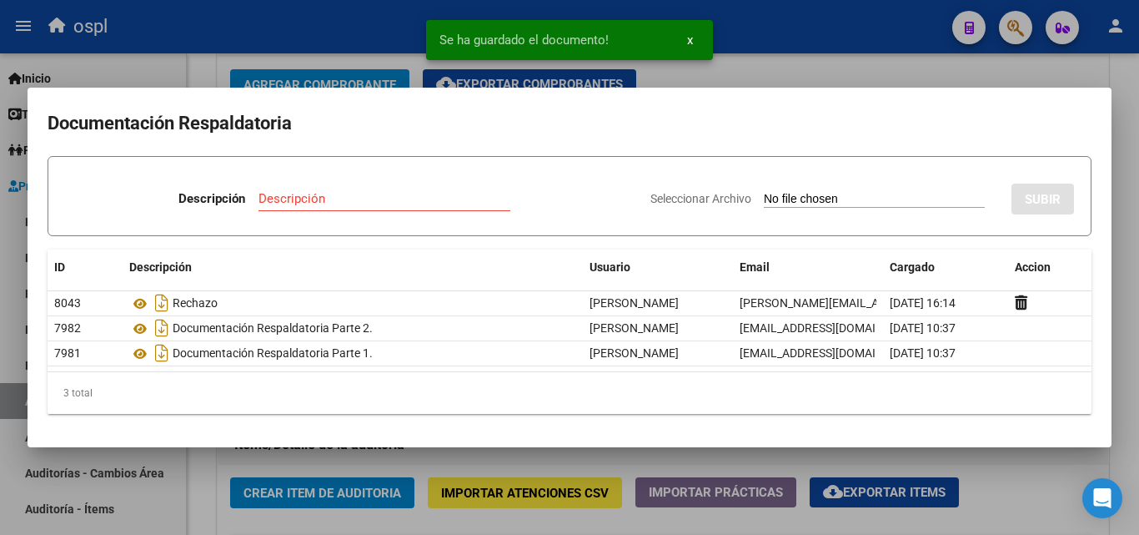
click at [201, 61] on div at bounding box center [569, 267] width 1139 height 535
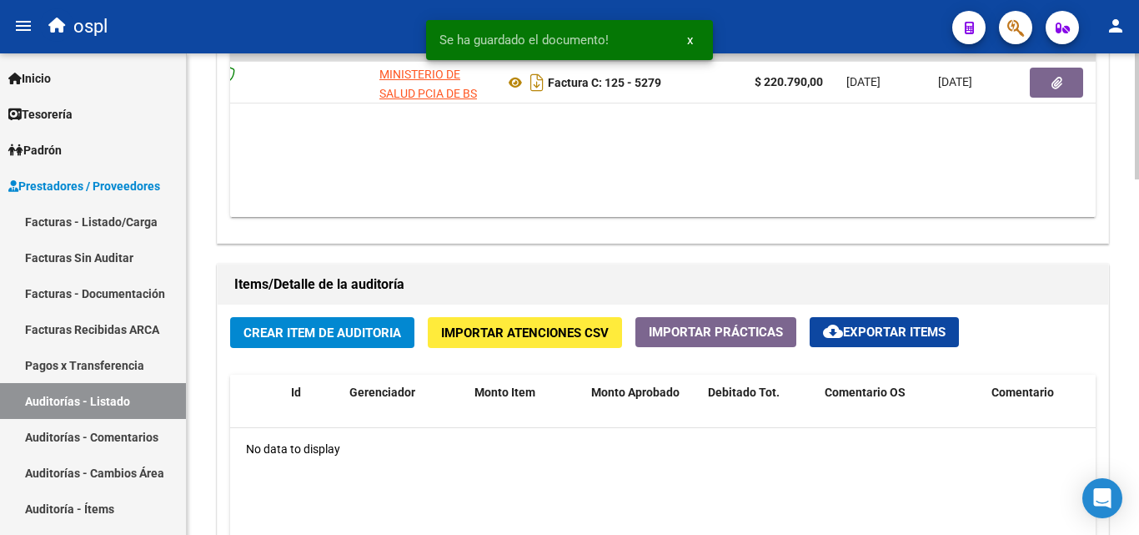
scroll to position [1001, 0]
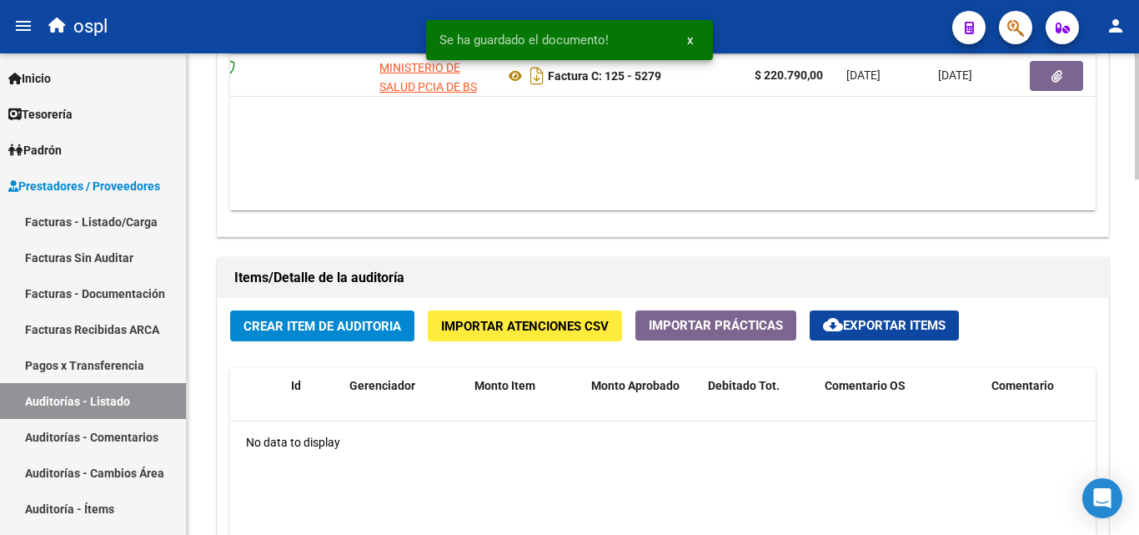
click at [349, 322] on span "Crear Item de Auditoria" at bounding box center [322, 326] width 158 height 15
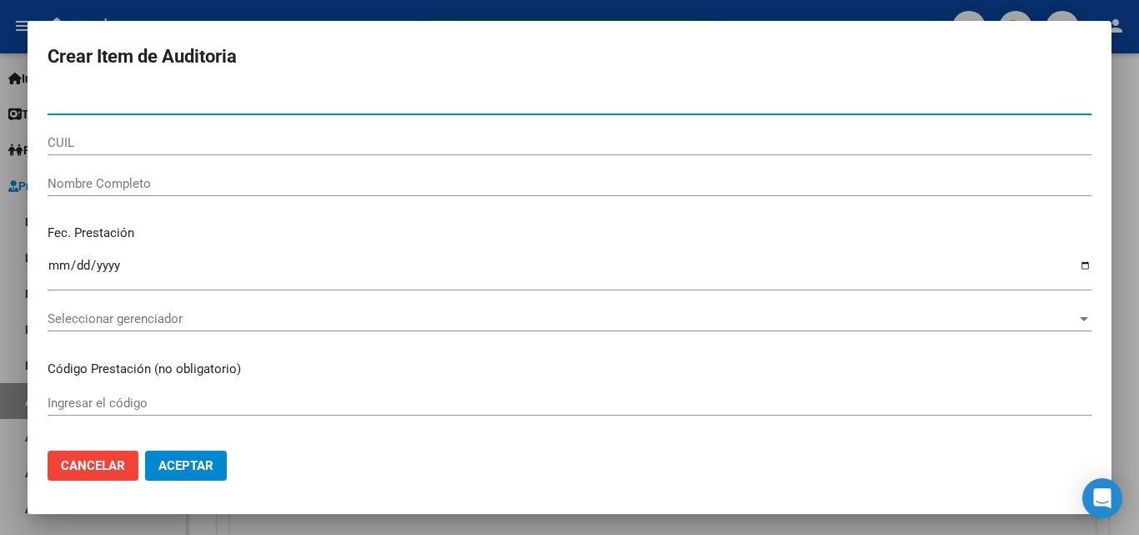
click at [141, 186] on input "Nombre Completo" at bounding box center [570, 183] width 1044 height 15
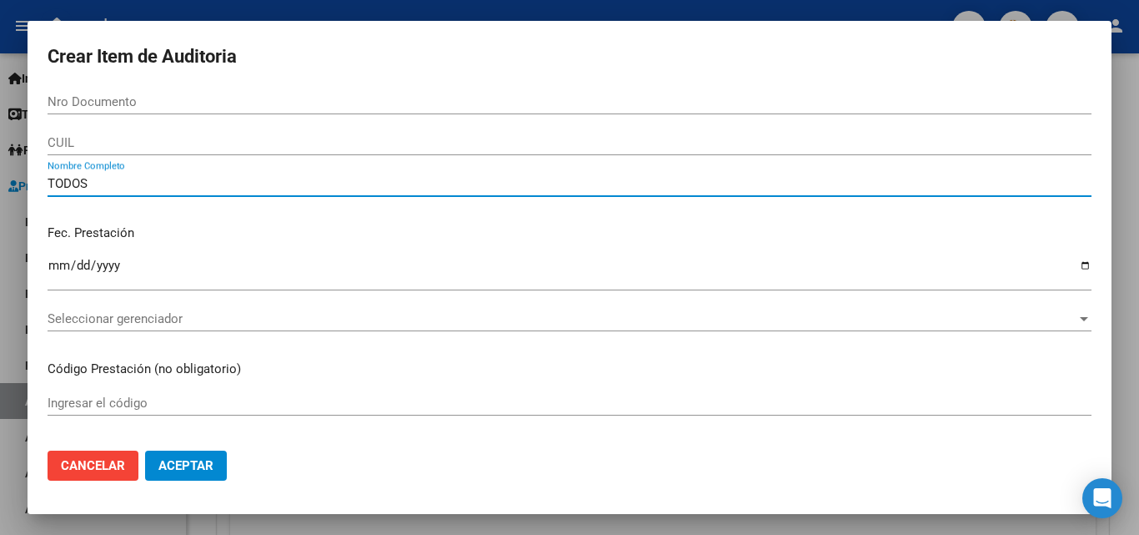
click at [226, 208] on div "TODOS Nombre Completo" at bounding box center [570, 191] width 1044 height 41
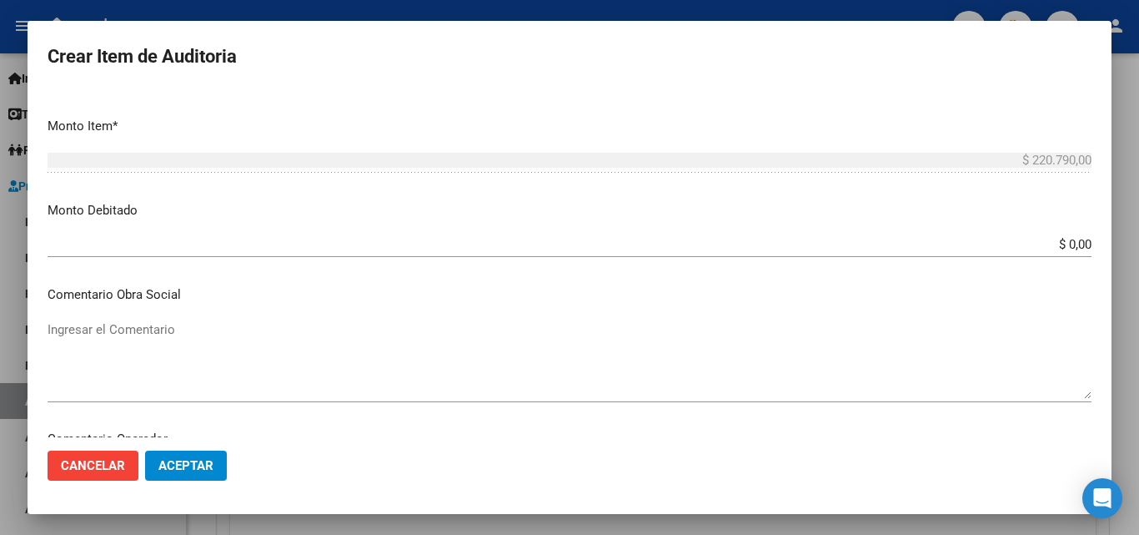
scroll to position [500, 0]
click at [403, 346] on textarea "Ingresar el Comentario" at bounding box center [570, 355] width 1044 height 78
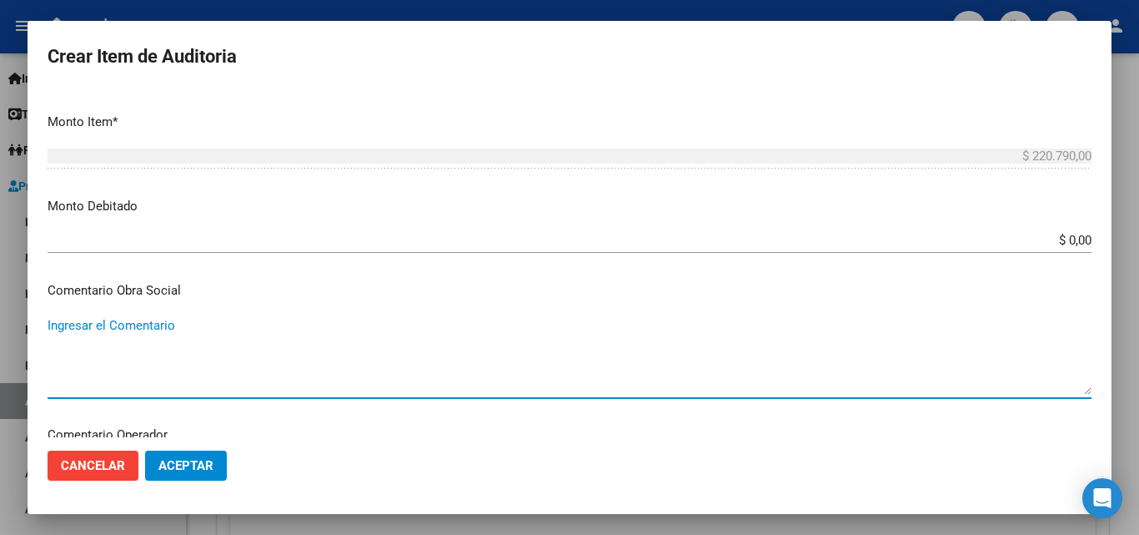
paste textarea "RECHAZO POR ILEGITIMA; FALTA COPIA DE DNI, FALTA FIRMA EN EL COMPROBANTE DE ATE…"
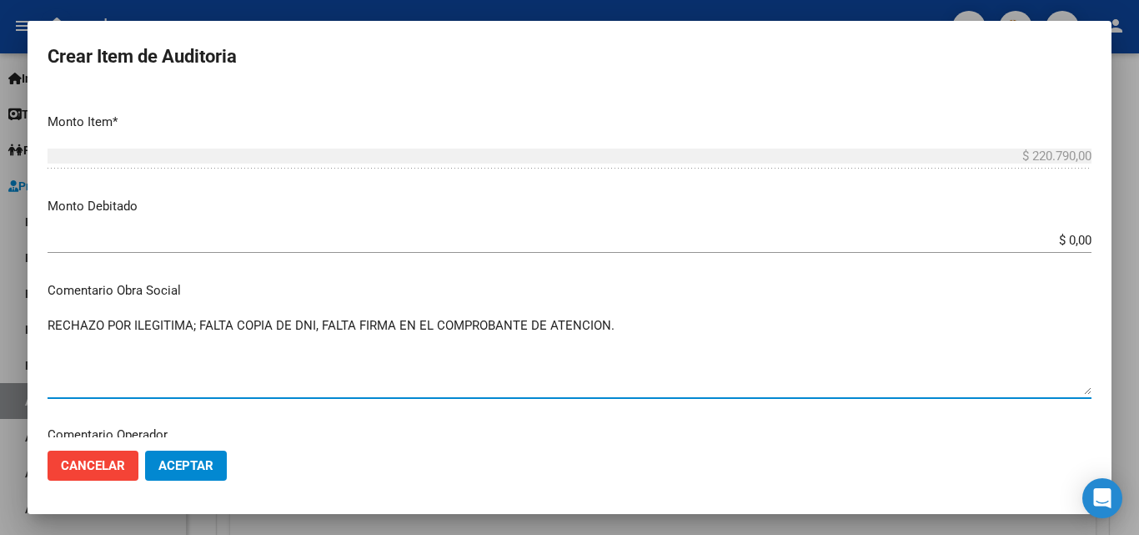
drag, startPoint x: 626, startPoint y: 326, endPoint x: 323, endPoint y: 338, distance: 303.8
click at [323, 338] on textarea "RECHAZO POR ILEGITIMA; FALTA COPIA DE DNI, FALTA FIRMA EN EL COMPROBANTE DE ATE…" at bounding box center [570, 355] width 1044 height 78
click at [177, 469] on span "Aceptar" at bounding box center [185, 465] width 55 height 15
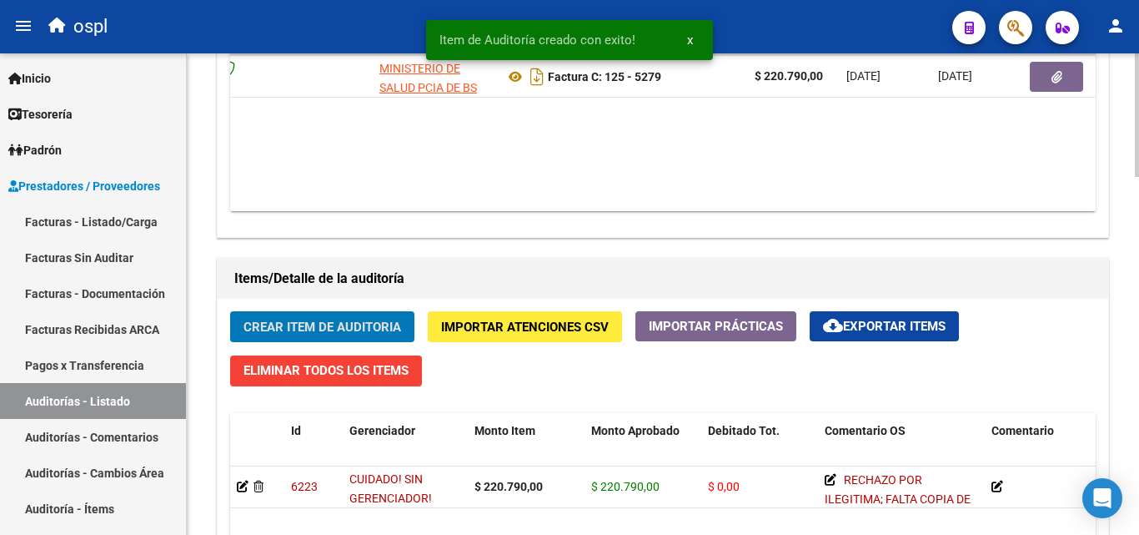
scroll to position [1001, 0]
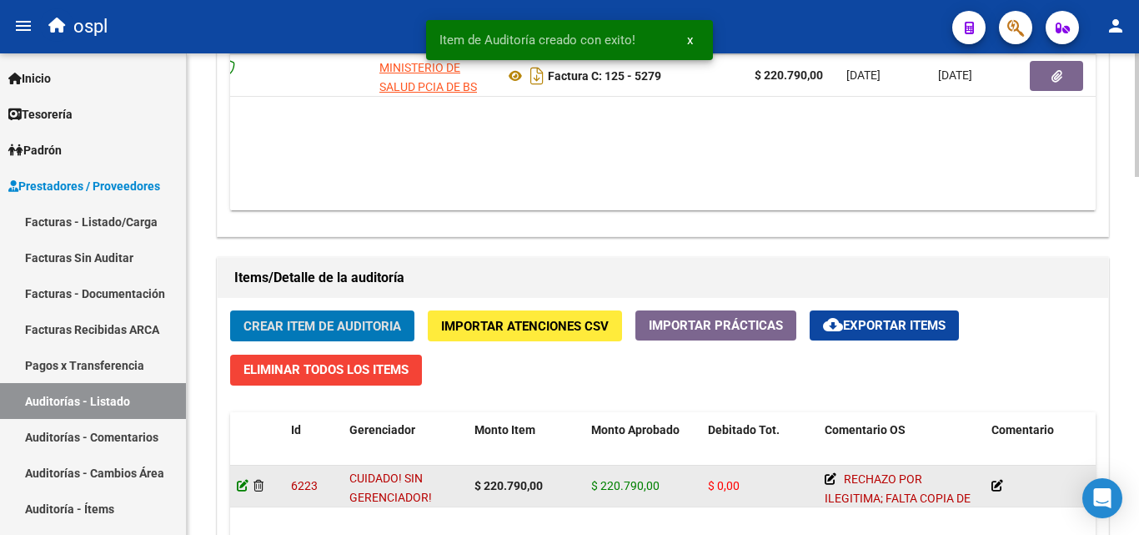
click at [243, 489] on icon at bounding box center [243, 485] width 12 height 12
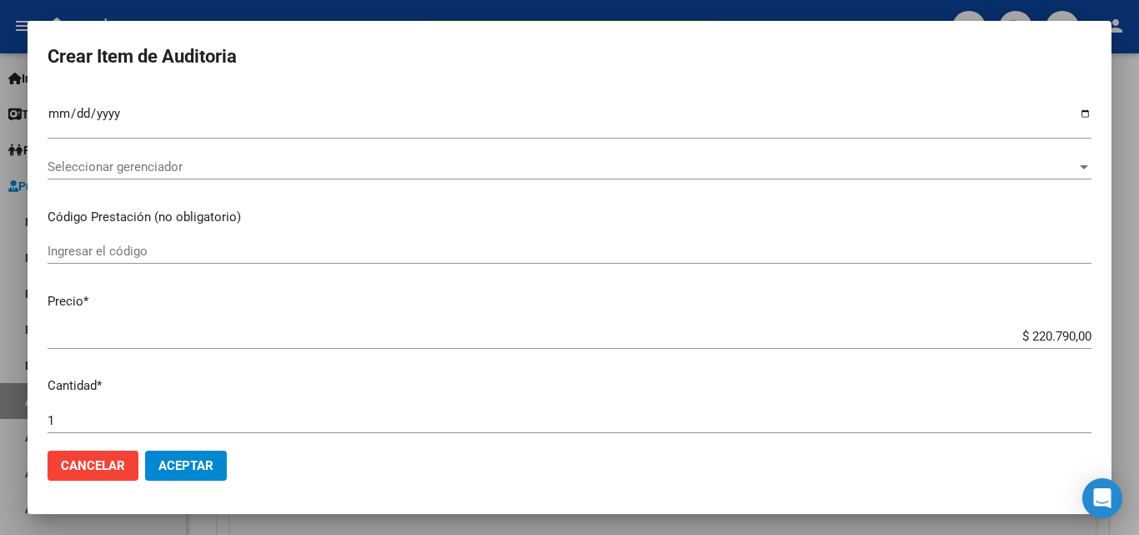
scroll to position [500, 0]
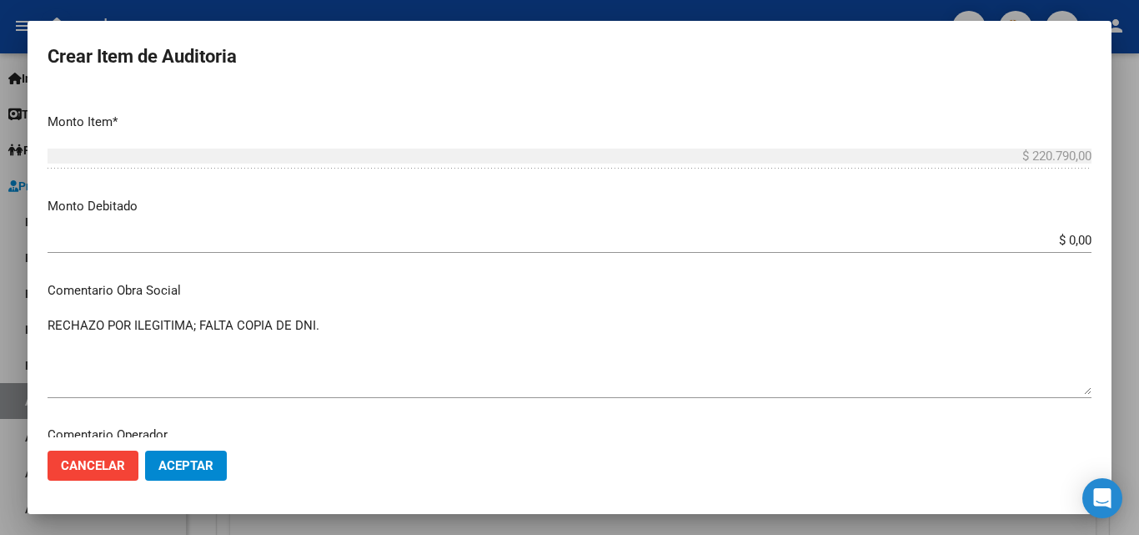
click at [1076, 239] on input "$ 0,00" at bounding box center [570, 240] width 1044 height 15
click at [1025, 148] on div "$ 220.790,00 Ingresar el monto" at bounding box center [570, 155] width 1044 height 25
click at [1037, 203] on p "Monto Debitado" at bounding box center [570, 206] width 1044 height 19
click at [205, 469] on span "Aceptar" at bounding box center [185, 465] width 55 height 15
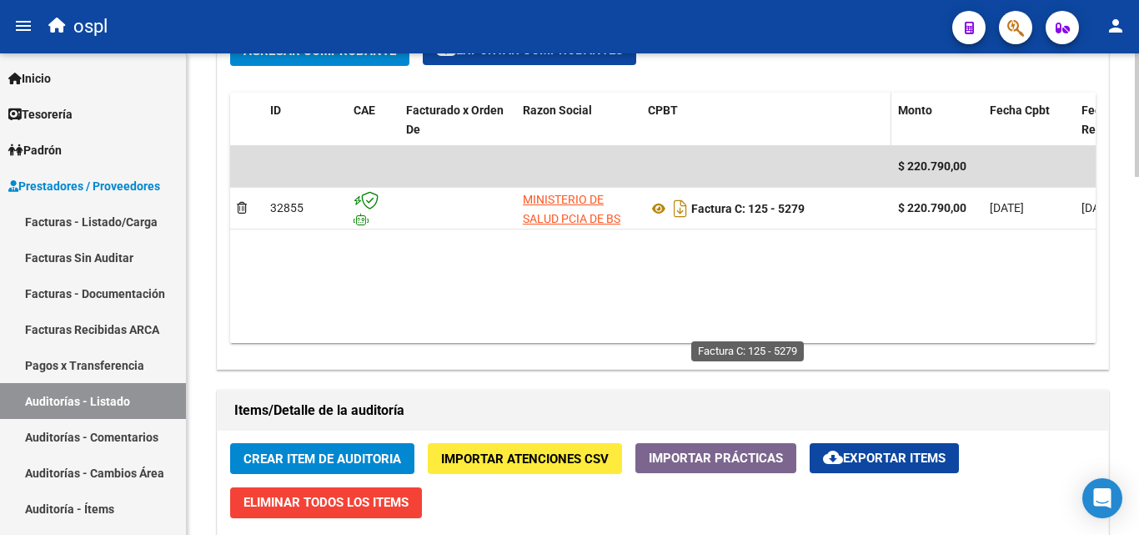
scroll to position [1001, 0]
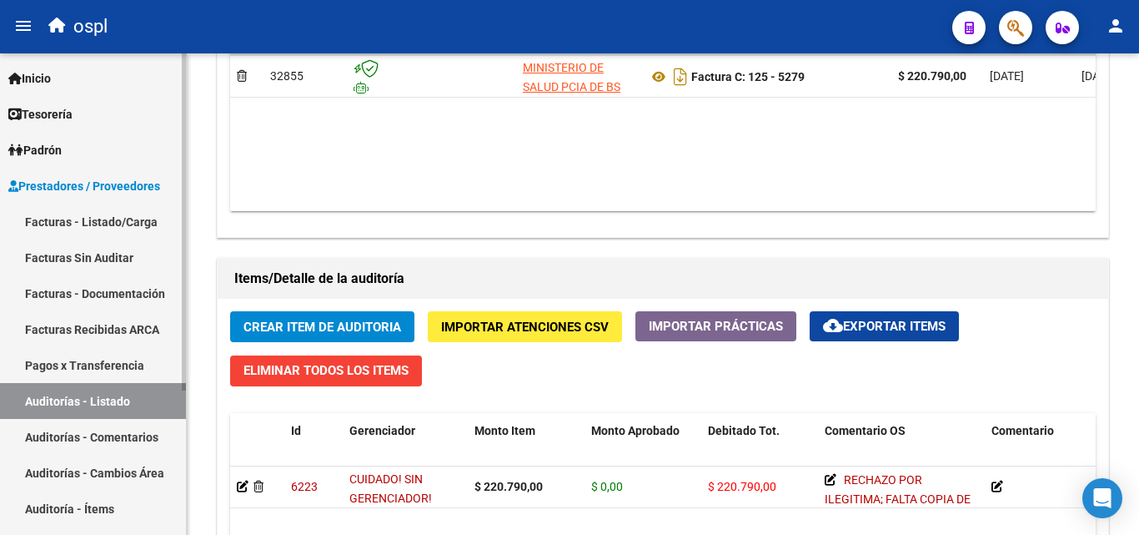
click at [123, 265] on link "Facturas Sin Auditar" at bounding box center [93, 257] width 186 height 36
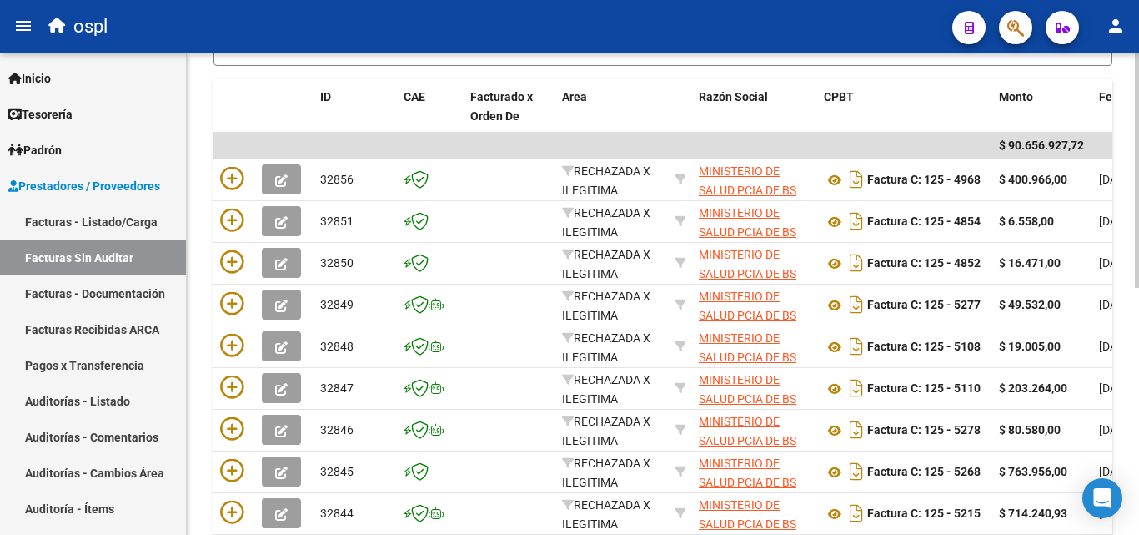
scroll to position [339, 0]
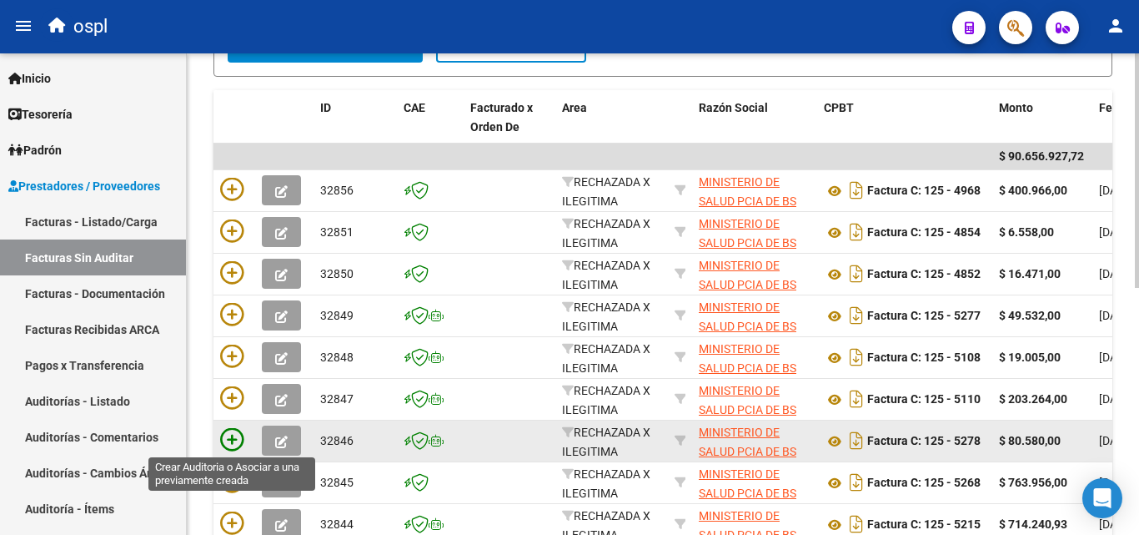
click at [236, 442] on icon at bounding box center [231, 439] width 23 height 23
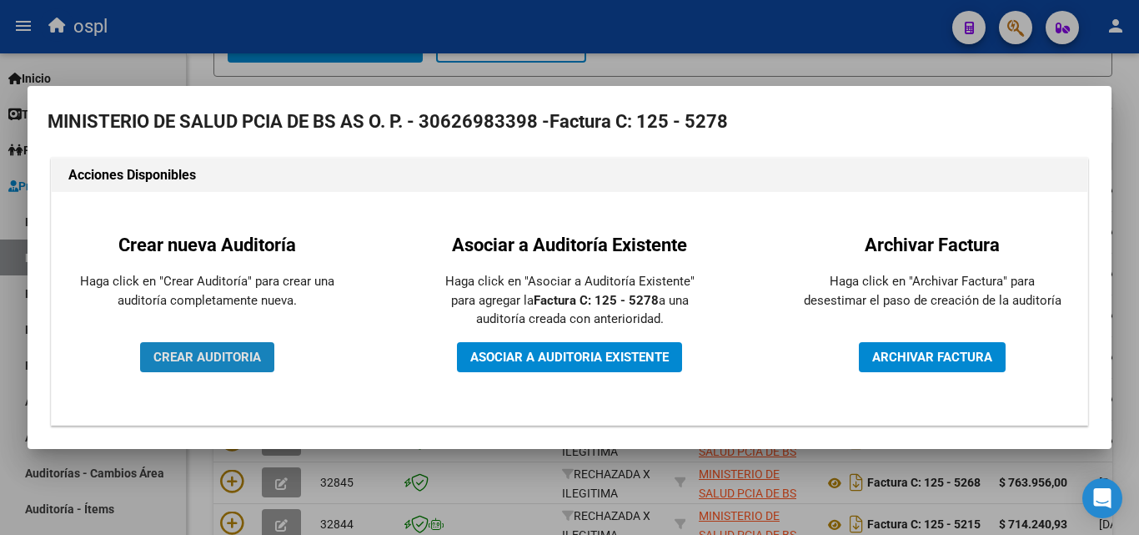
click at [257, 361] on span "CREAR AUDITORIA" at bounding box center [207, 356] width 108 height 15
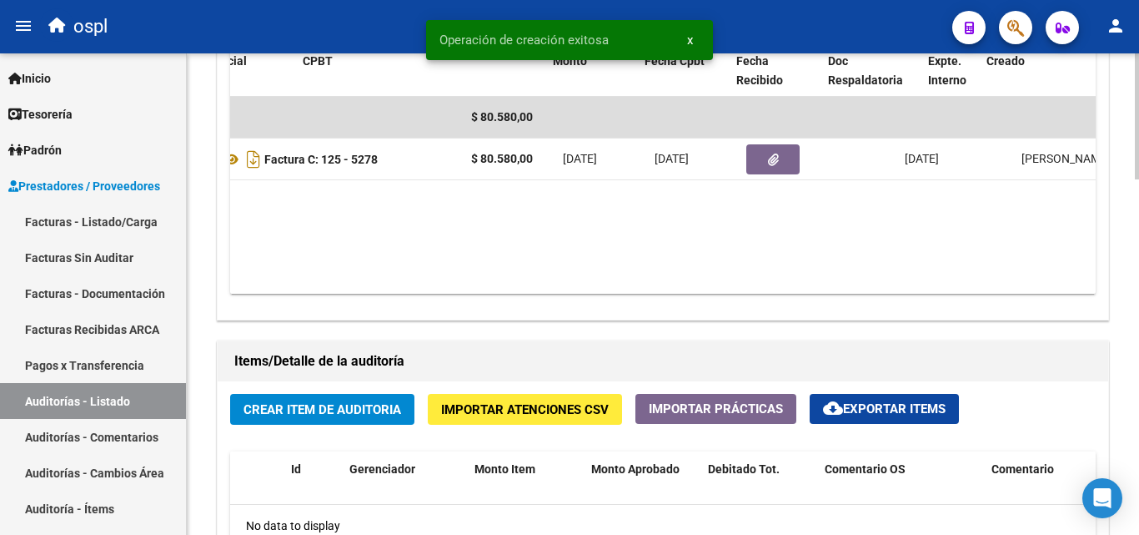
scroll to position [0, 429]
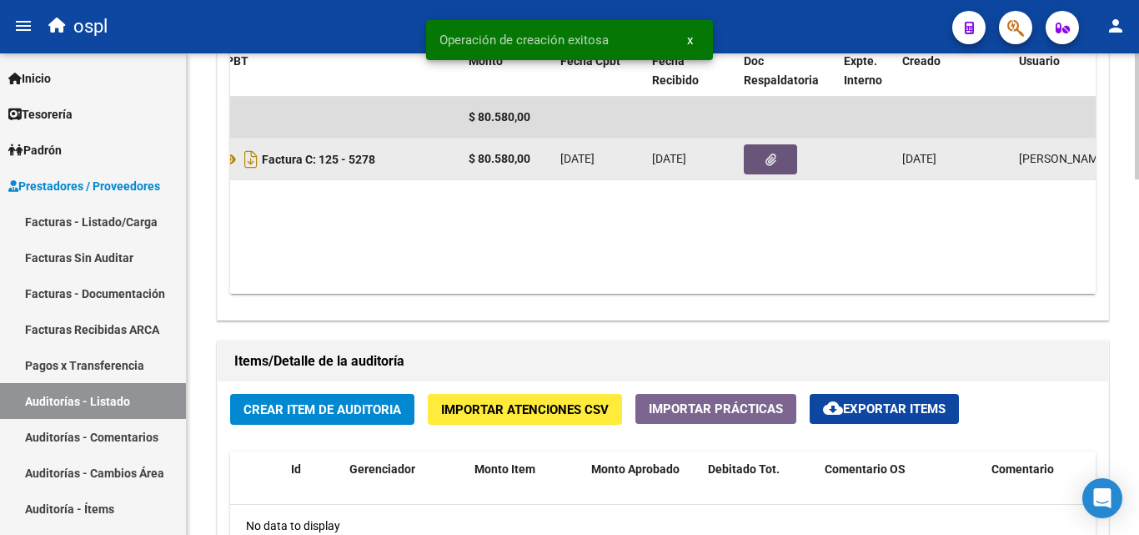
click at [767, 167] on button "button" at bounding box center [770, 159] width 53 height 30
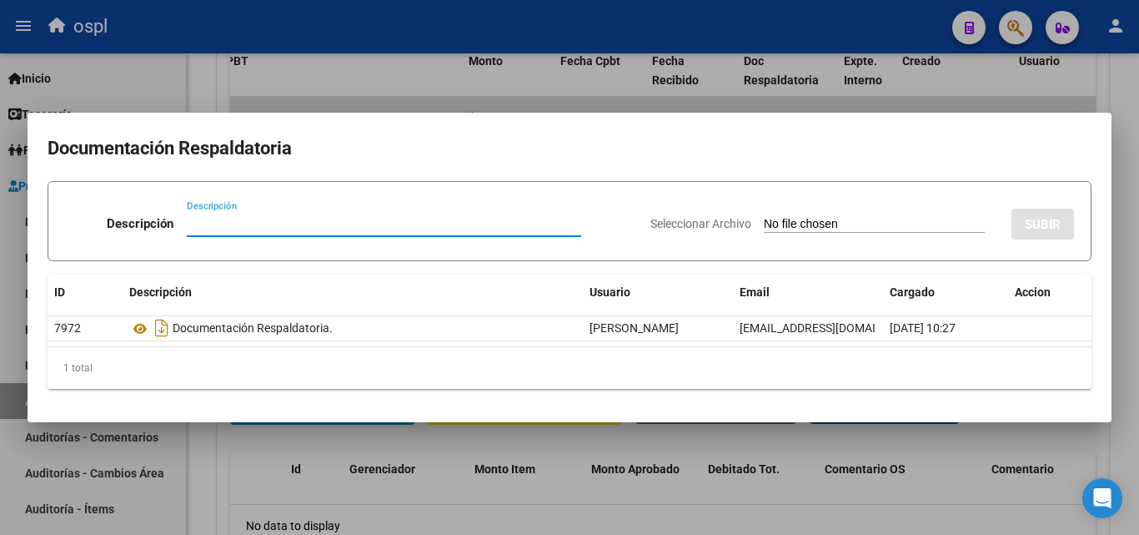
click at [770, 219] on input "Seleccionar Archivo" at bounding box center [874, 225] width 221 height 16
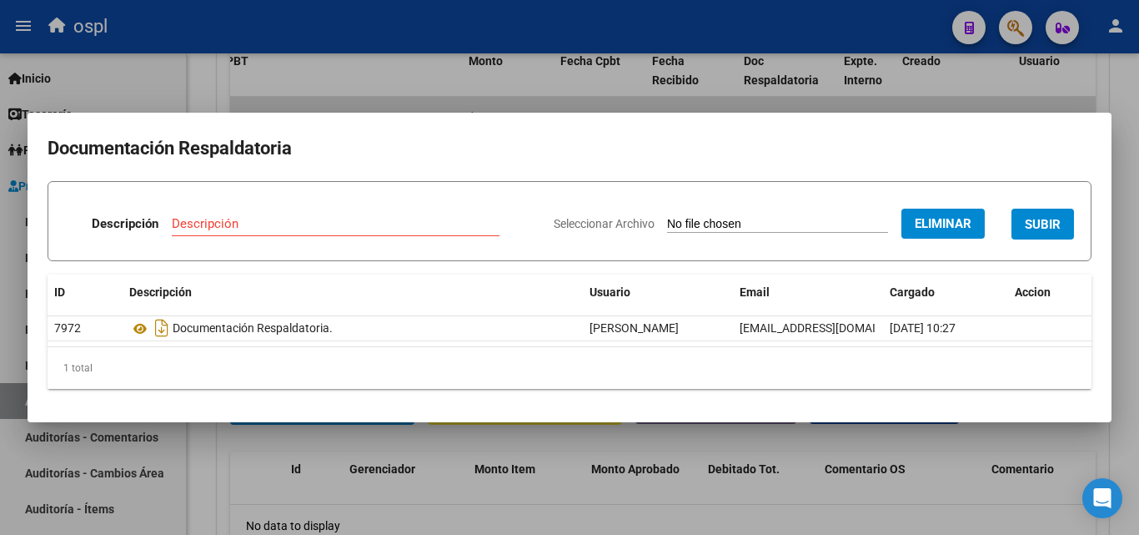
click at [189, 218] on input "Descripción" at bounding box center [336, 223] width 328 height 15
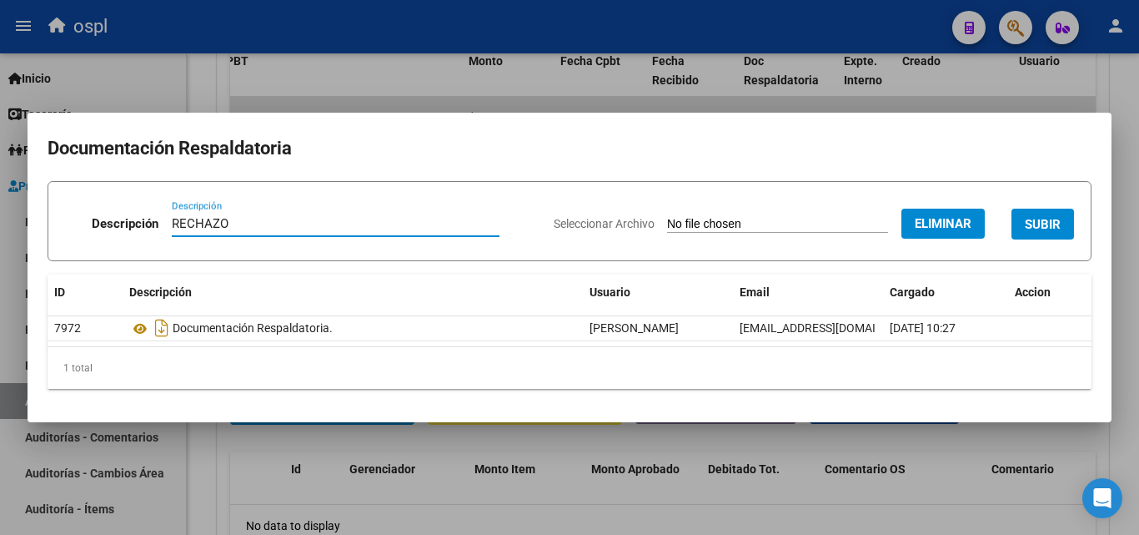
click at [1061, 221] on span "SUBIR" at bounding box center [1043, 224] width 36 height 15
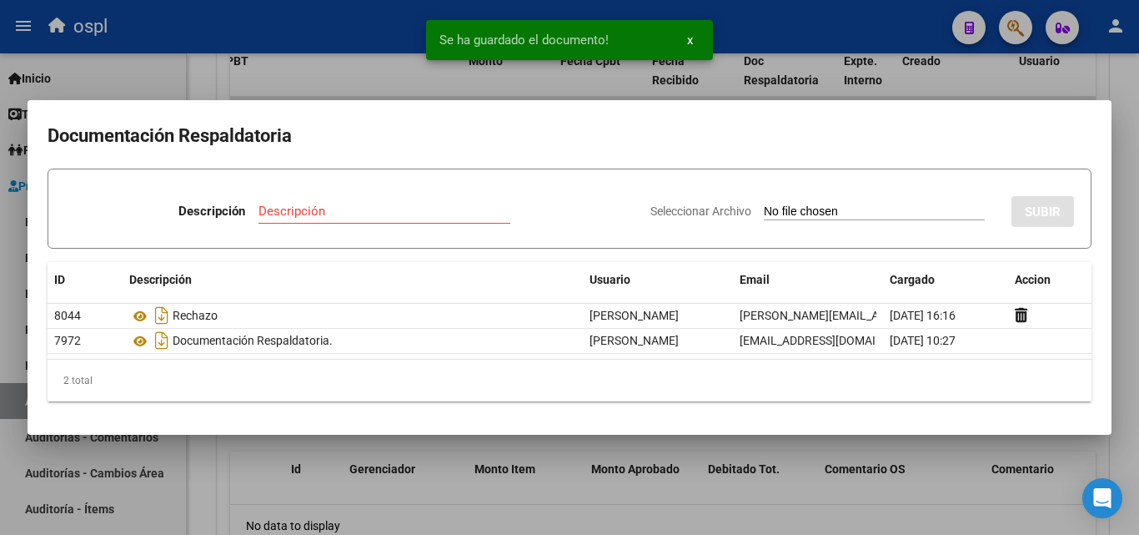
click at [203, 81] on div at bounding box center [569, 267] width 1139 height 535
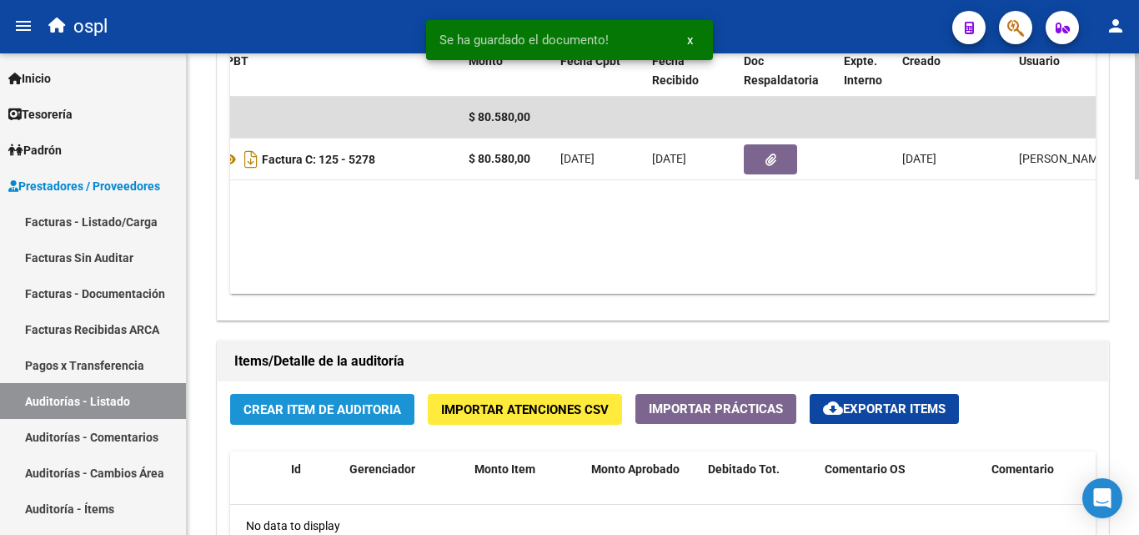
click at [379, 413] on span "Crear Item de Auditoria" at bounding box center [322, 409] width 158 height 15
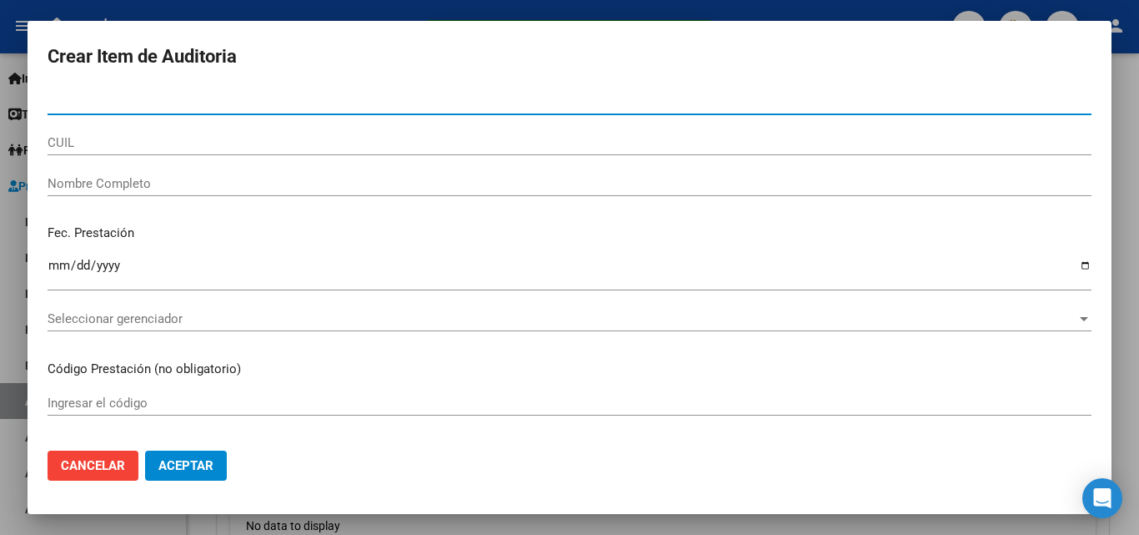
click at [203, 173] on div "Nombre Completo" at bounding box center [570, 183] width 1044 height 25
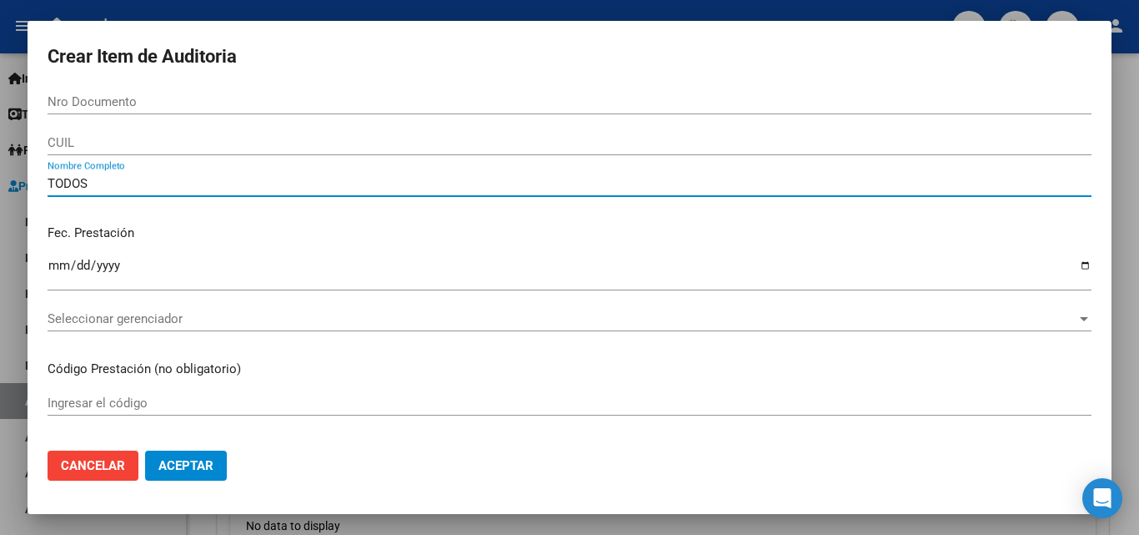
click at [223, 228] on p "Fec. Prestación" at bounding box center [570, 232] width 1044 height 19
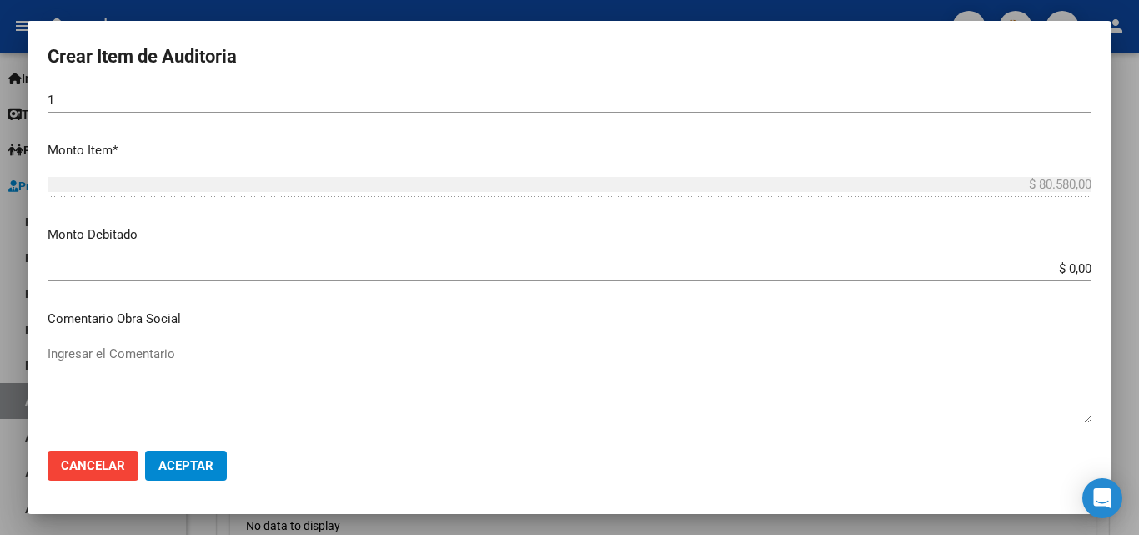
scroll to position [500, 0]
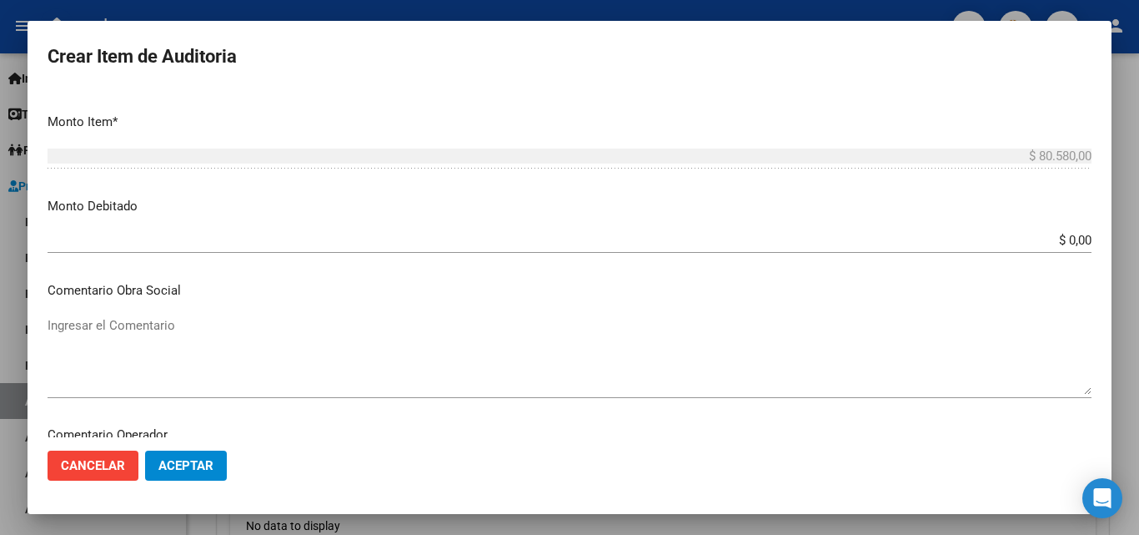
click at [494, 331] on textarea "Ingresar el Comentario" at bounding box center [570, 355] width 1044 height 78
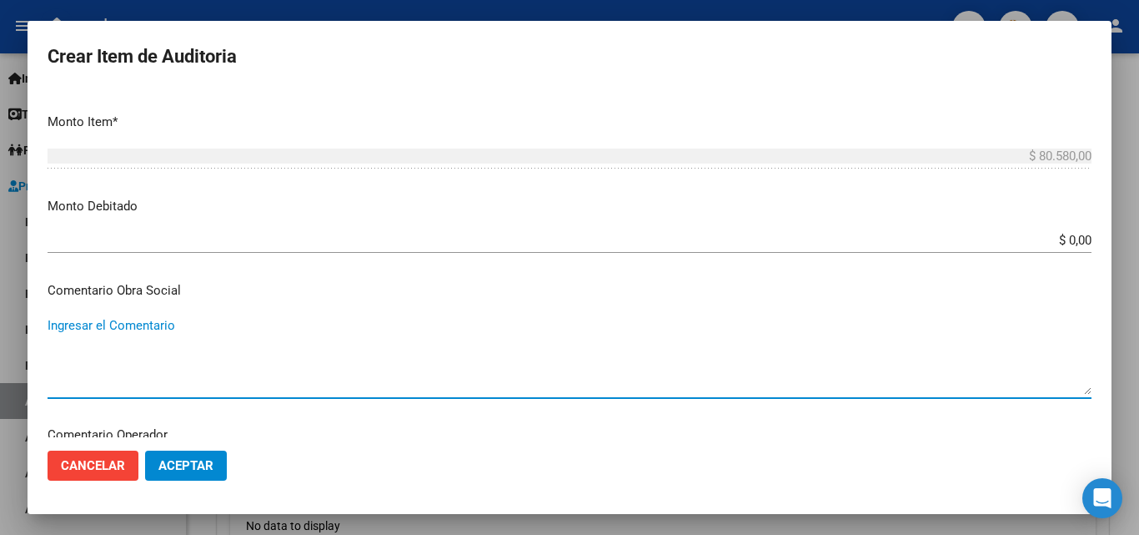
paste textarea "RECHAZO POR ILEGITIMA; FALTA COPIA DE DNI, FALTA FIRMA EN EL COMPROBANTE DE ATE…"
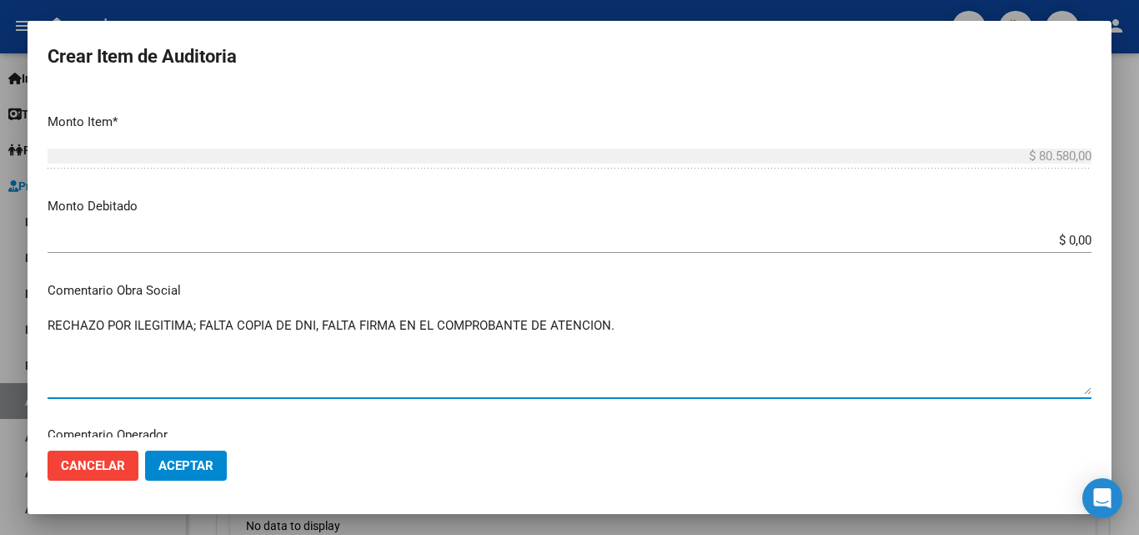
drag, startPoint x: 689, startPoint y: 328, endPoint x: 316, endPoint y: 365, distance: 374.6
click at [316, 365] on textarea "RECHAZO POR ILEGITIMA; FALTA COPIA DE DNI, FALTA FIRMA EN EL COMPROBANTE DE ATE…" at bounding box center [570, 355] width 1044 height 78
drag, startPoint x: 314, startPoint y: 320, endPoint x: 758, endPoint y: 330, distance: 443.7
click at [758, 330] on textarea "RECHAZO POR ILEGITIMA; FALTA COPIA DE DN FALTA FIRMA EN EL COMPROBANTE DE ATENC…" at bounding box center [570, 355] width 1044 height 78
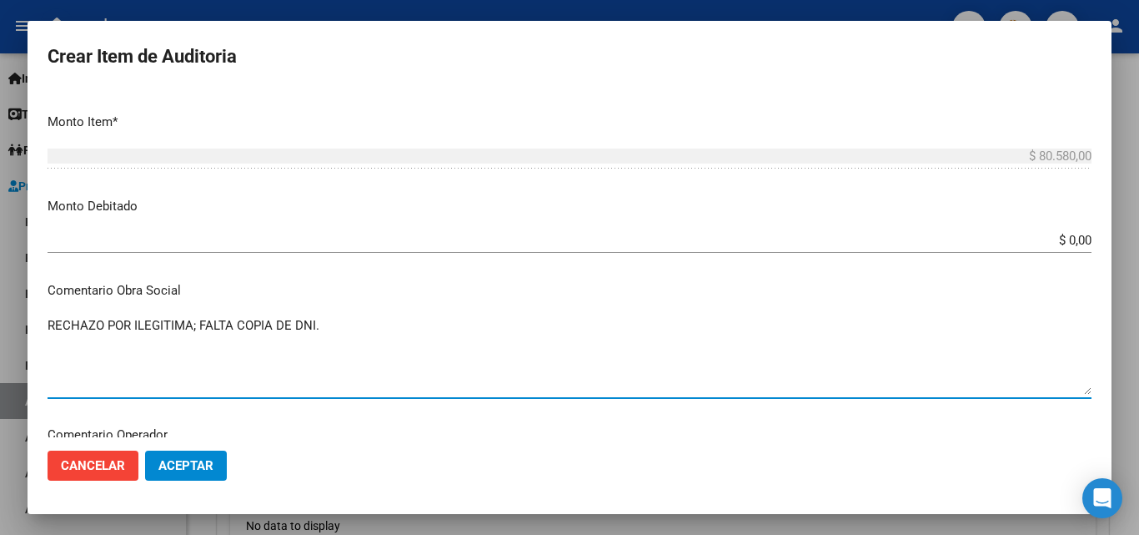
drag, startPoint x: 349, startPoint y: 325, endPoint x: 0, endPoint y: 351, distance: 350.4
click at [0, 351] on div "Crear Item de Auditoria Nro Documento CUIL TODOS Nombre Completo Fec. Prestació…" at bounding box center [569, 267] width 1139 height 535
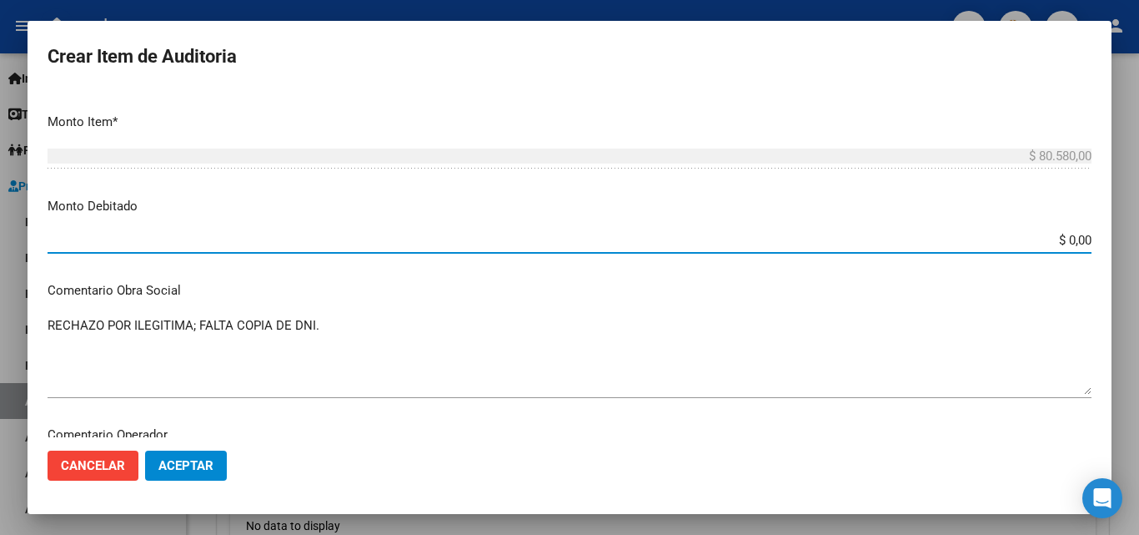
click at [1076, 238] on input "$ 0,00" at bounding box center [570, 240] width 1044 height 15
click at [1052, 206] on p "Monto Debitado" at bounding box center [570, 206] width 1044 height 19
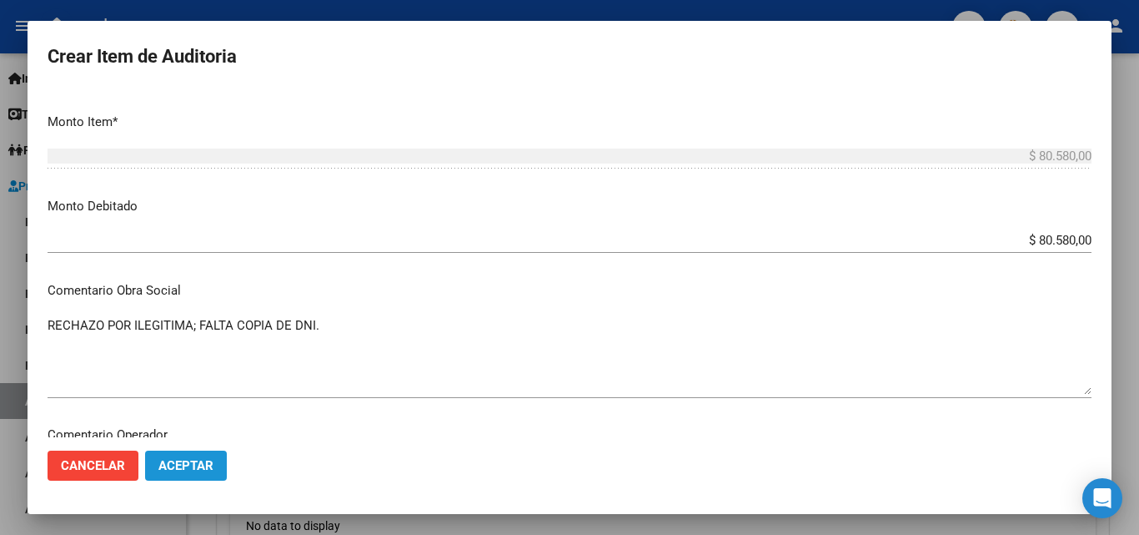
click at [196, 469] on span "Aceptar" at bounding box center [185, 465] width 55 height 15
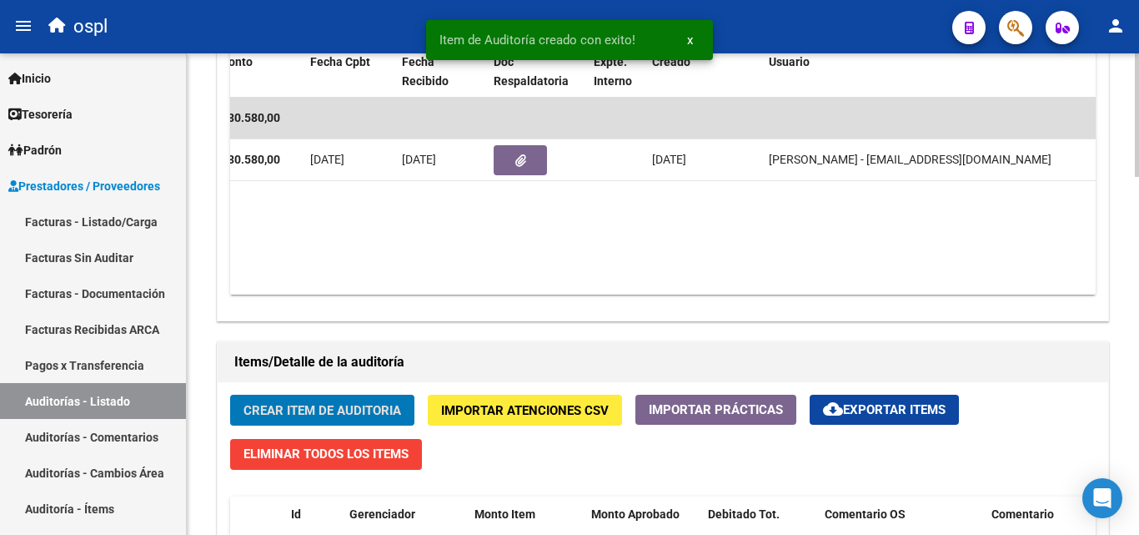
scroll to position [0, 618]
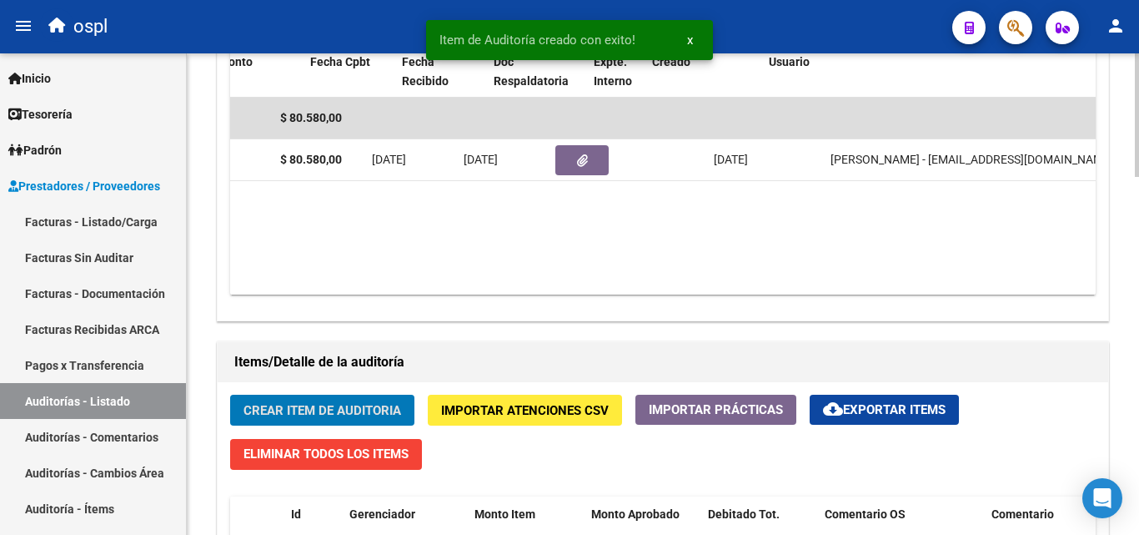
click at [627, 299] on div "Agregar Comprobante cloud_download Exportar Comprobantes ID CAE Facturado x Ord…" at bounding box center [663, 147] width 891 height 346
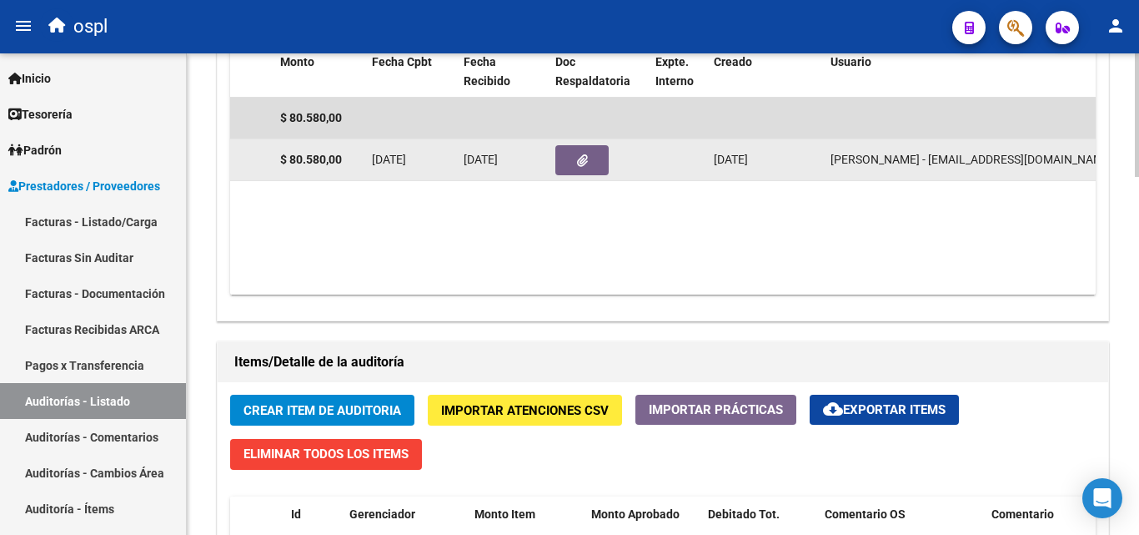
click at [597, 163] on button "button" at bounding box center [581, 160] width 53 height 30
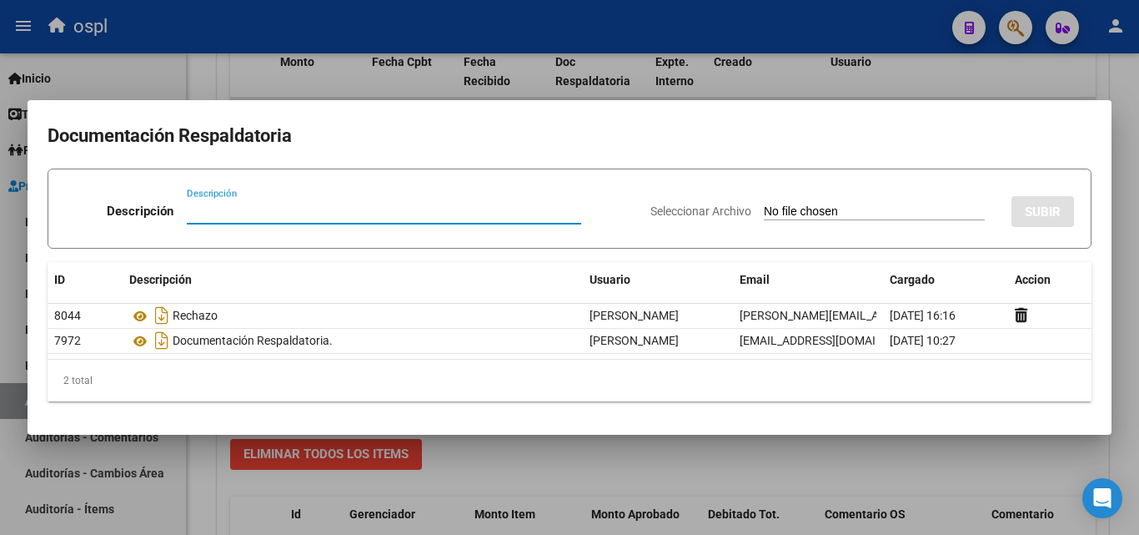
click at [194, 80] on div at bounding box center [569, 267] width 1139 height 535
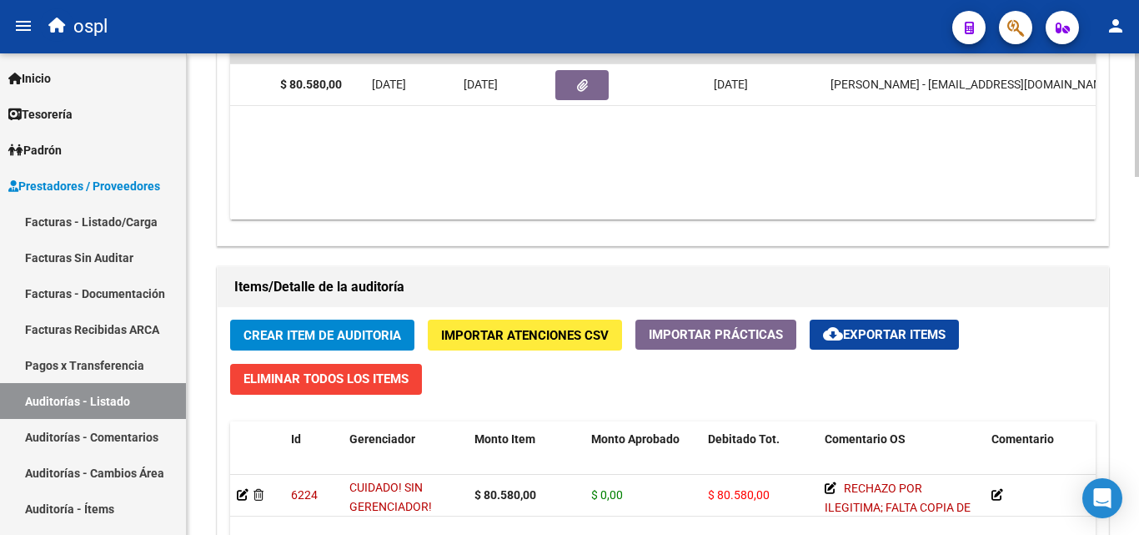
scroll to position [1084, 0]
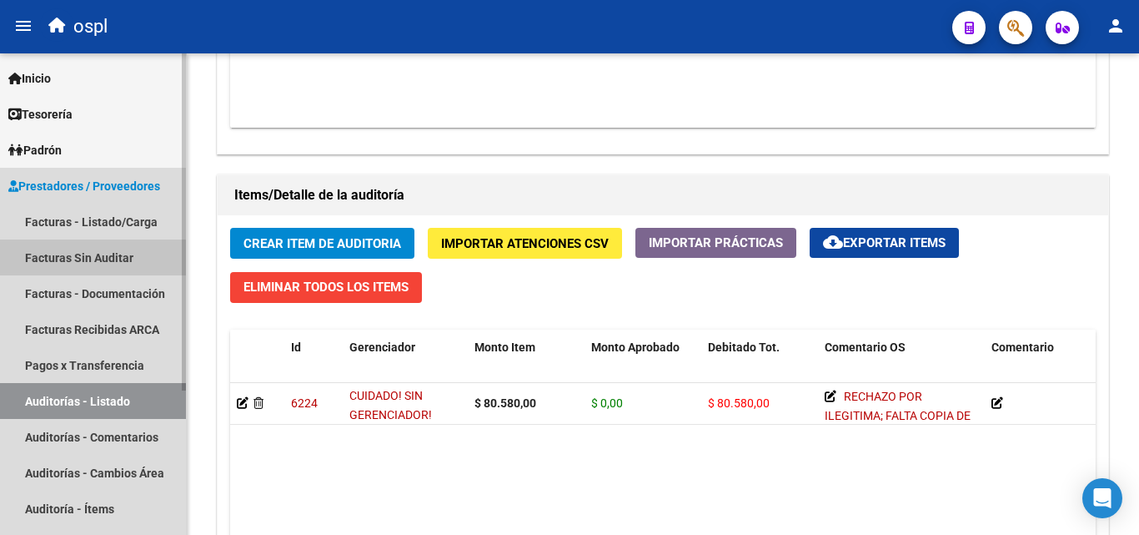
click at [69, 264] on link "Facturas Sin Auditar" at bounding box center [93, 257] width 186 height 36
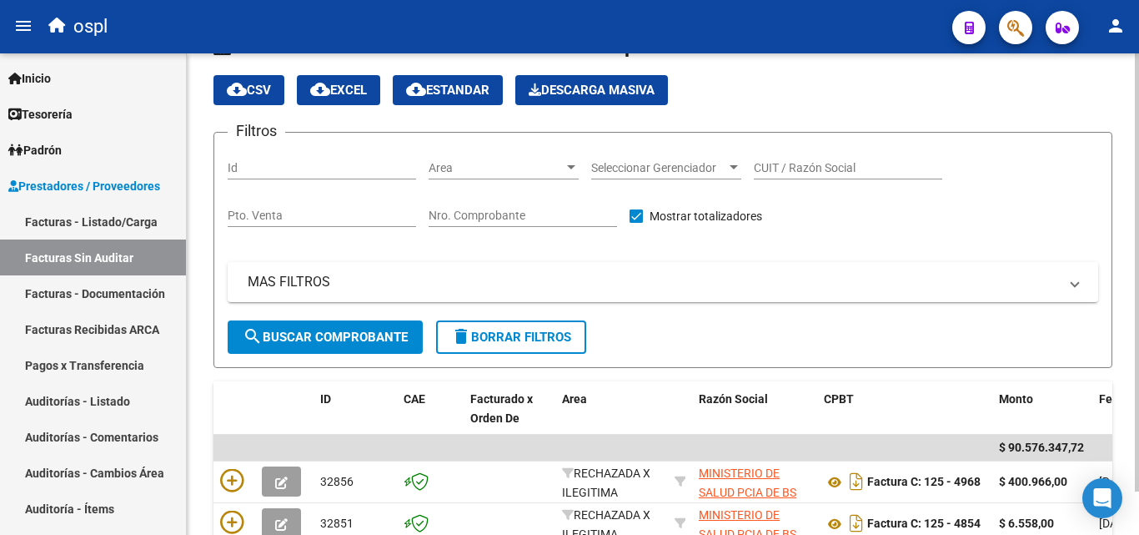
scroll to position [505, 0]
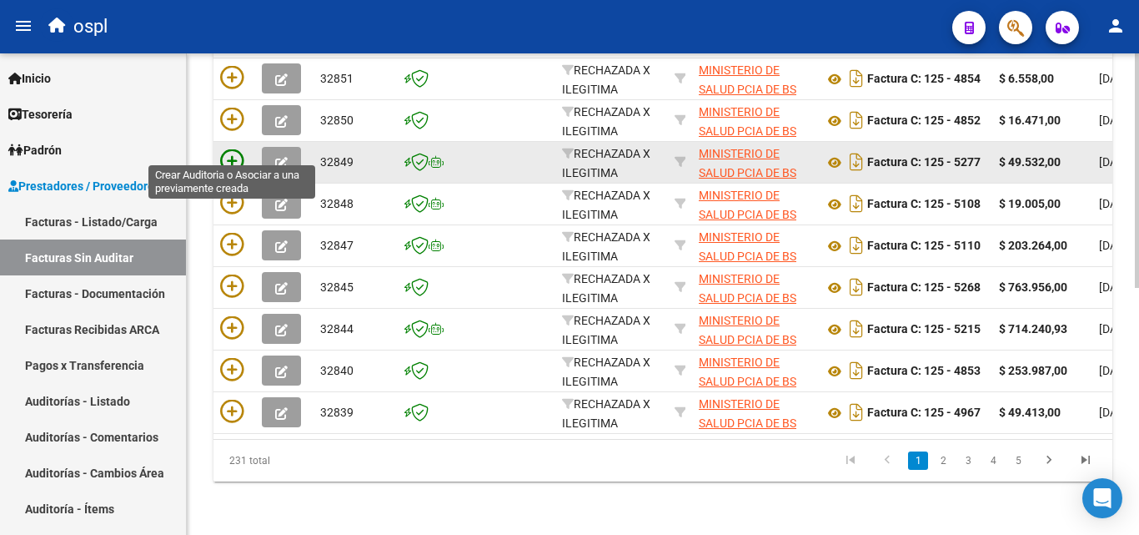
click at [233, 154] on icon at bounding box center [231, 160] width 23 height 23
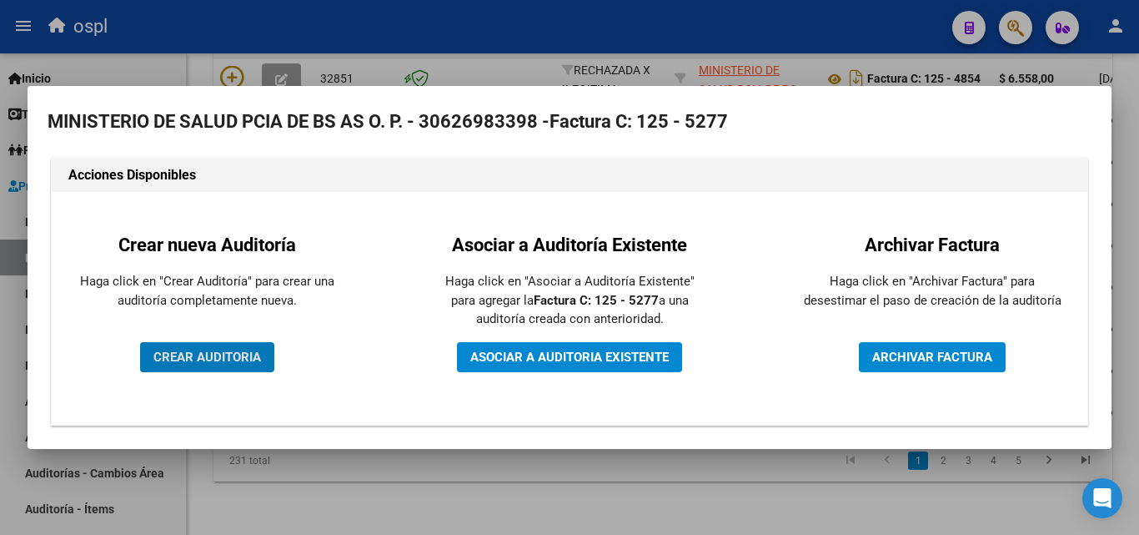
click at [241, 356] on span "CREAR AUDITORIA" at bounding box center [207, 356] width 108 height 15
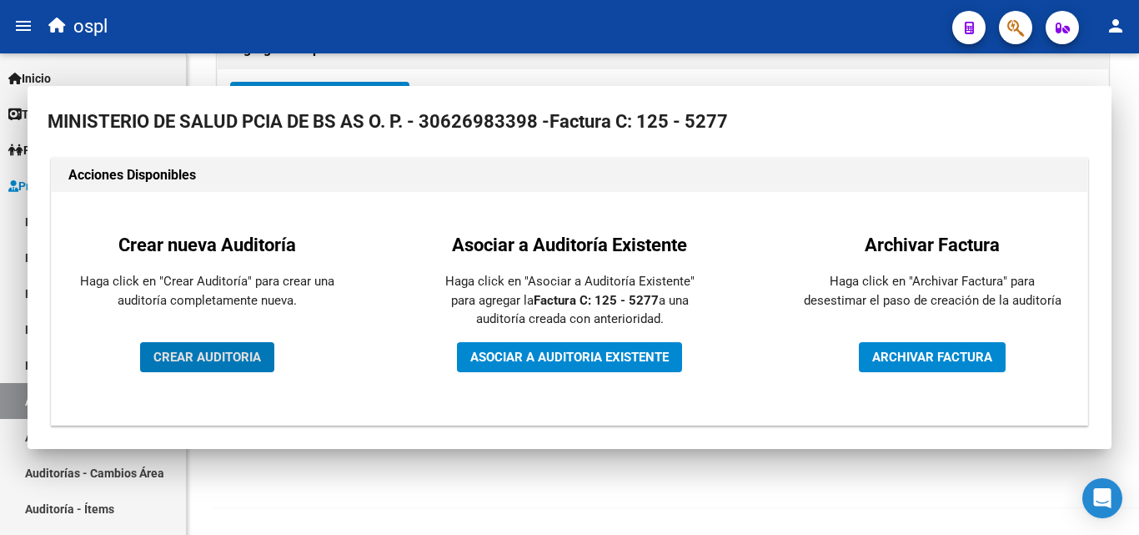
scroll to position [399, 0]
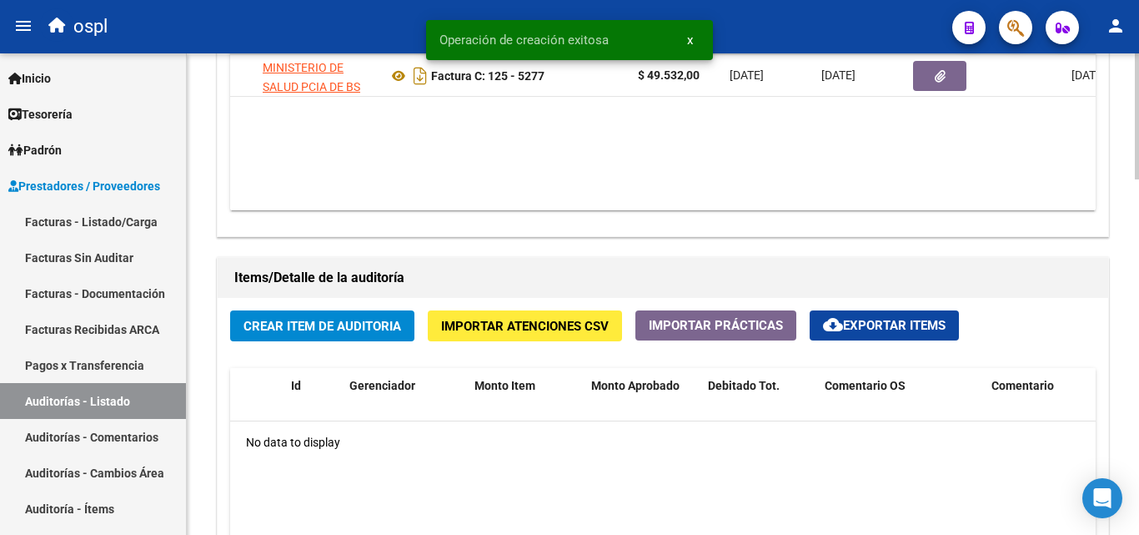
scroll to position [0, 321]
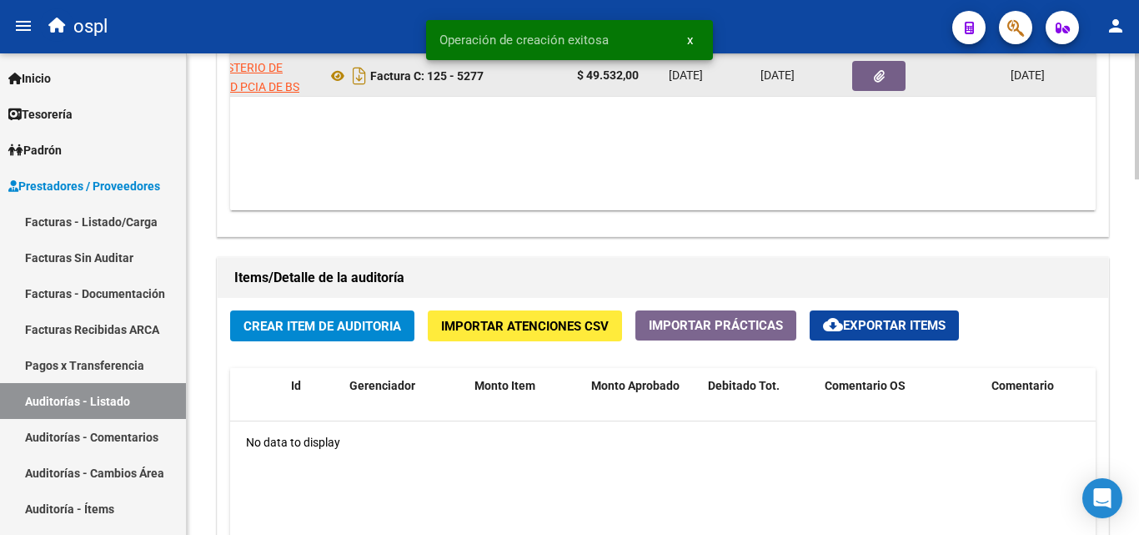
click at [882, 80] on icon "button" at bounding box center [879, 76] width 11 height 13
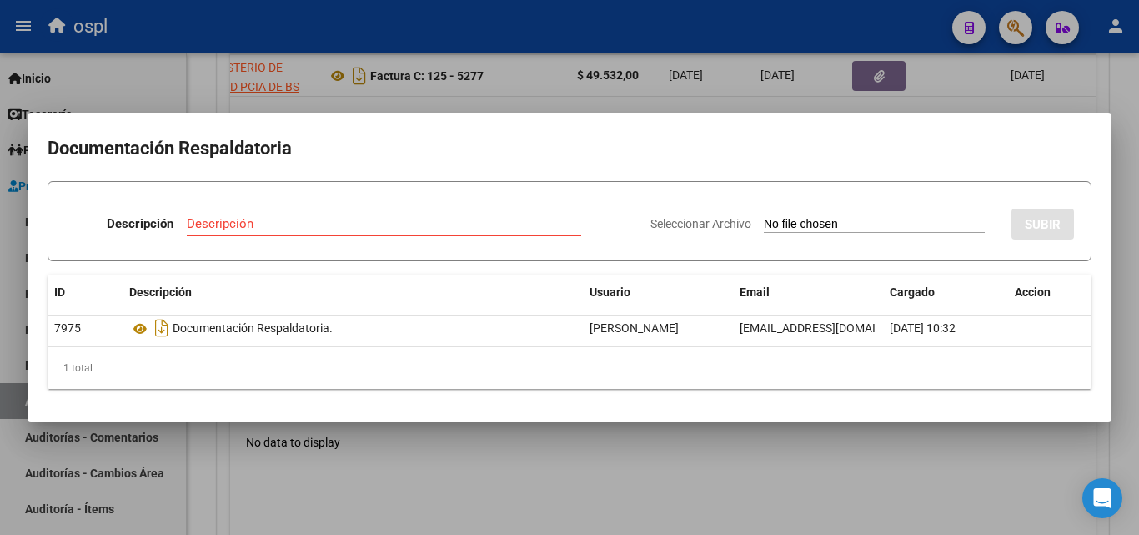
click at [773, 220] on input "Seleccionar Archivo" at bounding box center [874, 225] width 221 height 16
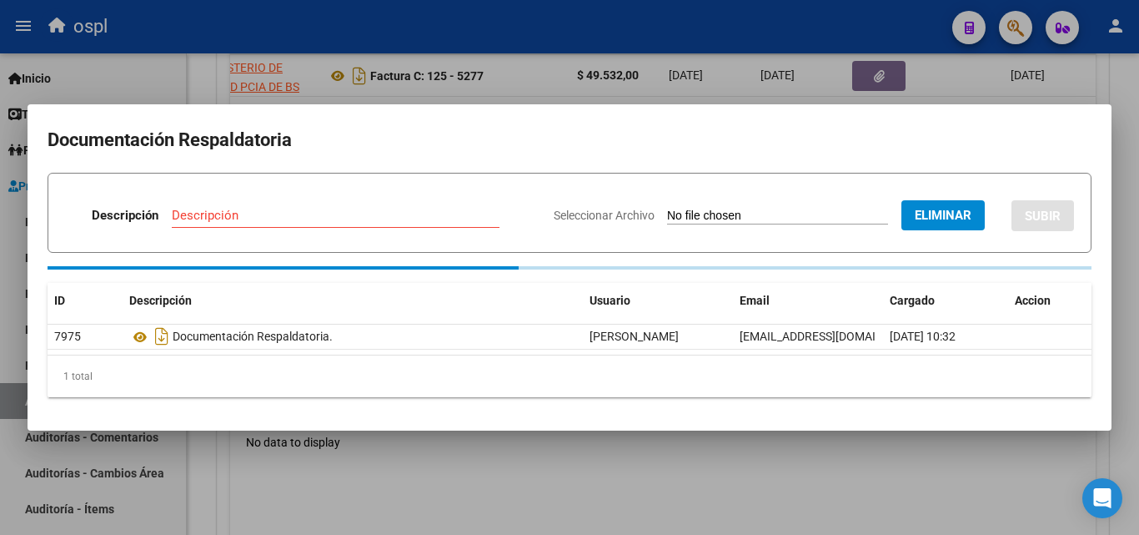
click at [260, 215] on input "Descripción" at bounding box center [336, 215] width 328 height 15
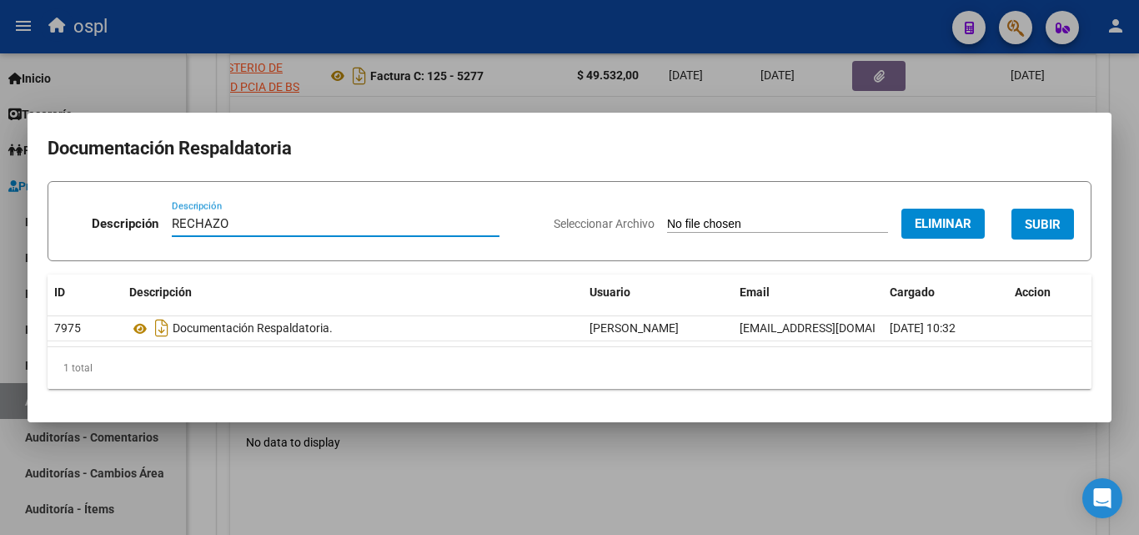
click at [1086, 217] on form "Descripción RECHAZO Descripción Seleccionar Archivo Eliminar SUBIR" at bounding box center [570, 221] width 1044 height 80
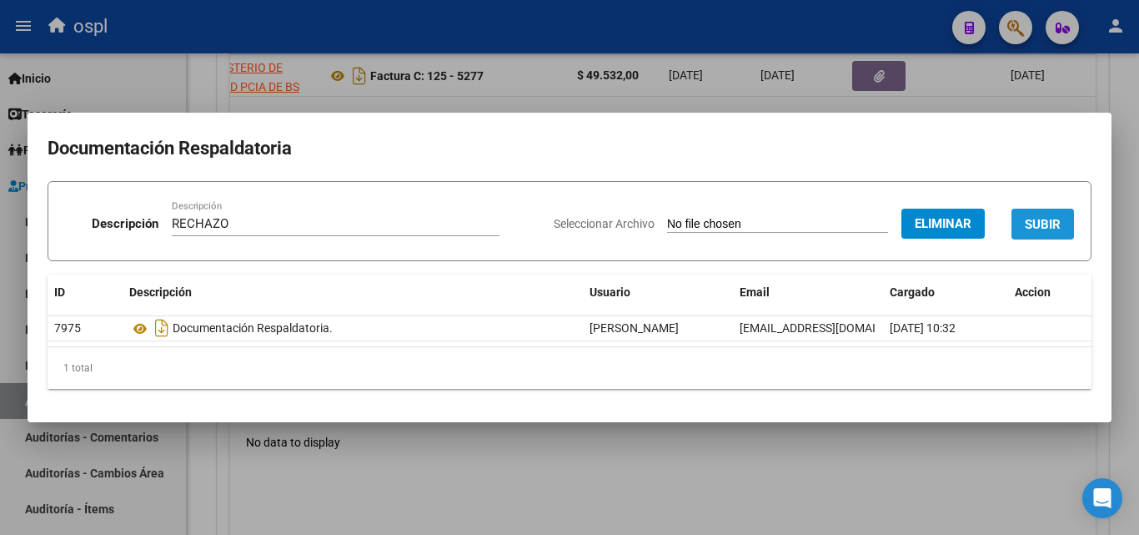
click at [1062, 217] on button "SUBIR" at bounding box center [1042, 223] width 63 height 31
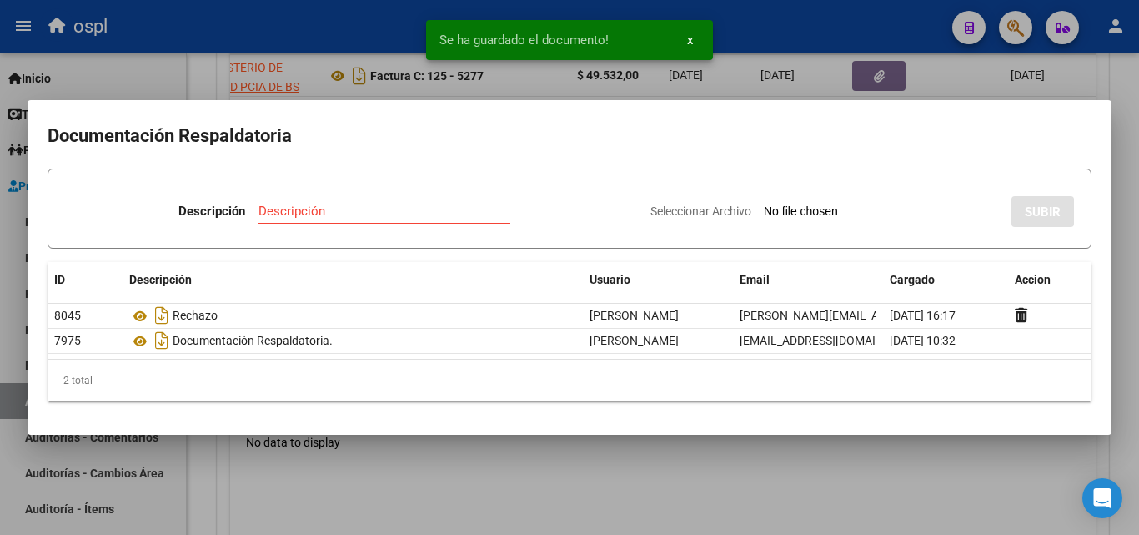
click at [204, 82] on div at bounding box center [569, 267] width 1139 height 535
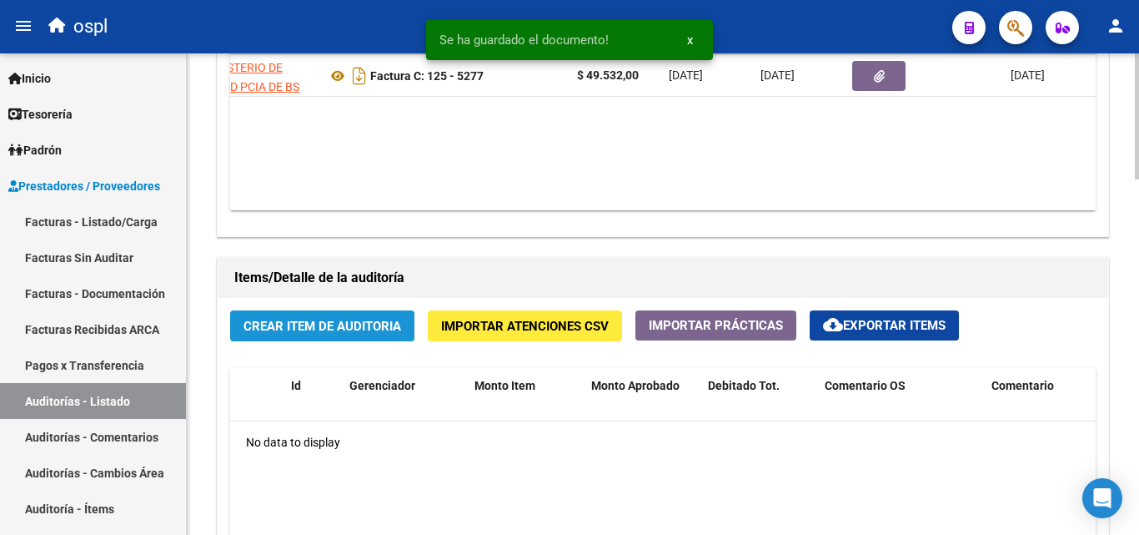
click at [353, 327] on span "Crear Item de Auditoria" at bounding box center [322, 326] width 158 height 15
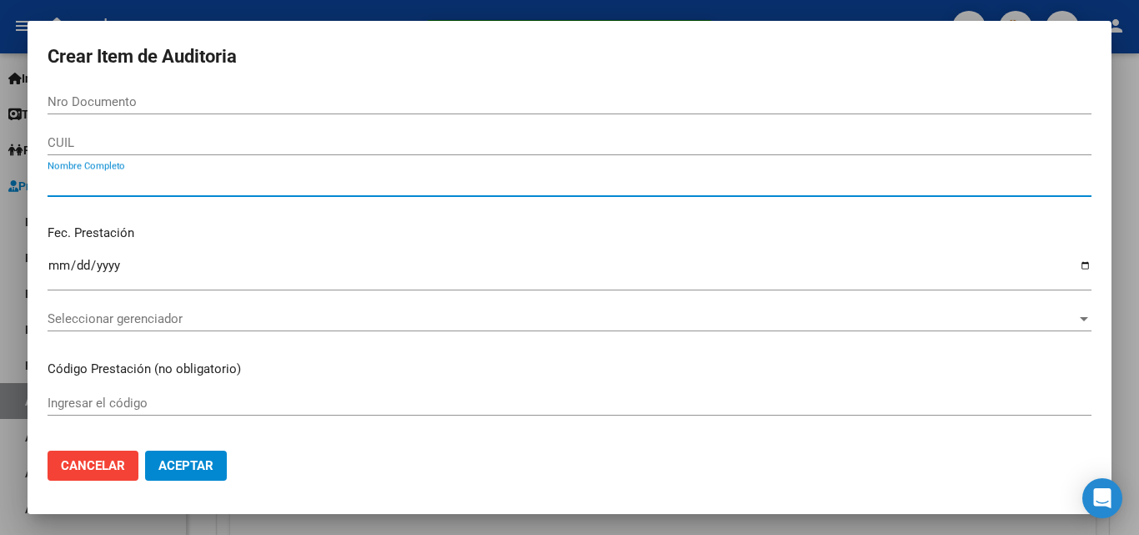
click at [153, 183] on input "Nombre Completo" at bounding box center [570, 183] width 1044 height 15
click at [186, 241] on p "Fec. Prestación" at bounding box center [570, 232] width 1044 height 19
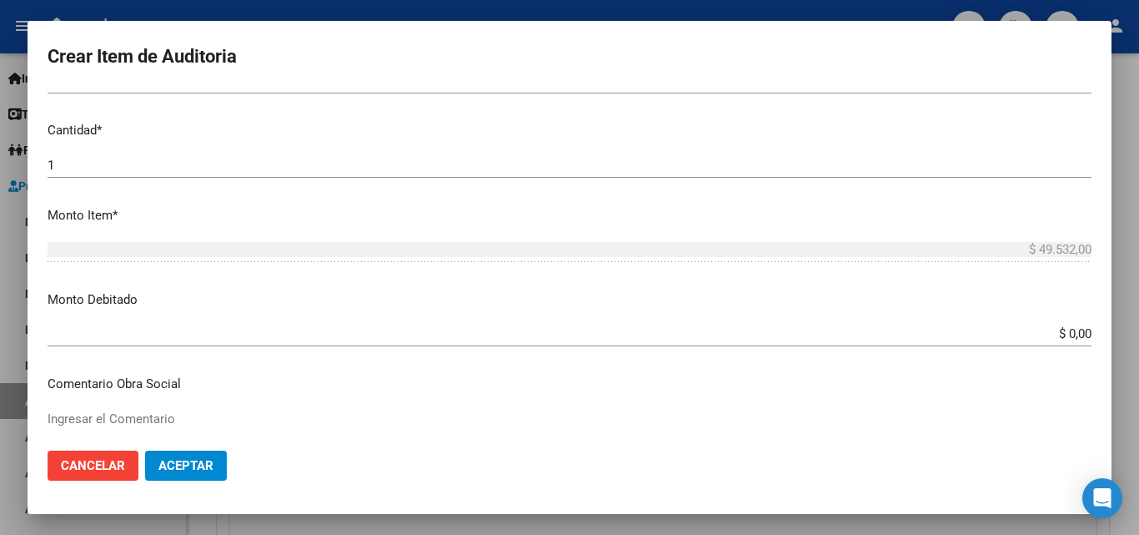
scroll to position [500, 0]
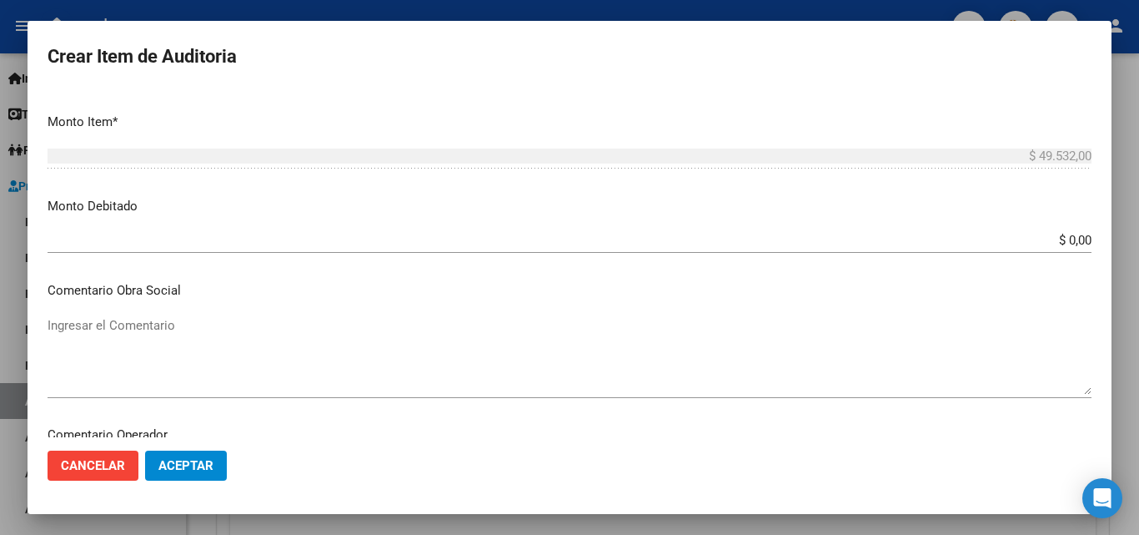
click at [1079, 239] on app-form-text-field "Monto Debitado $ 0,00 Ingresar el monto" at bounding box center [576, 223] width 1057 height 52
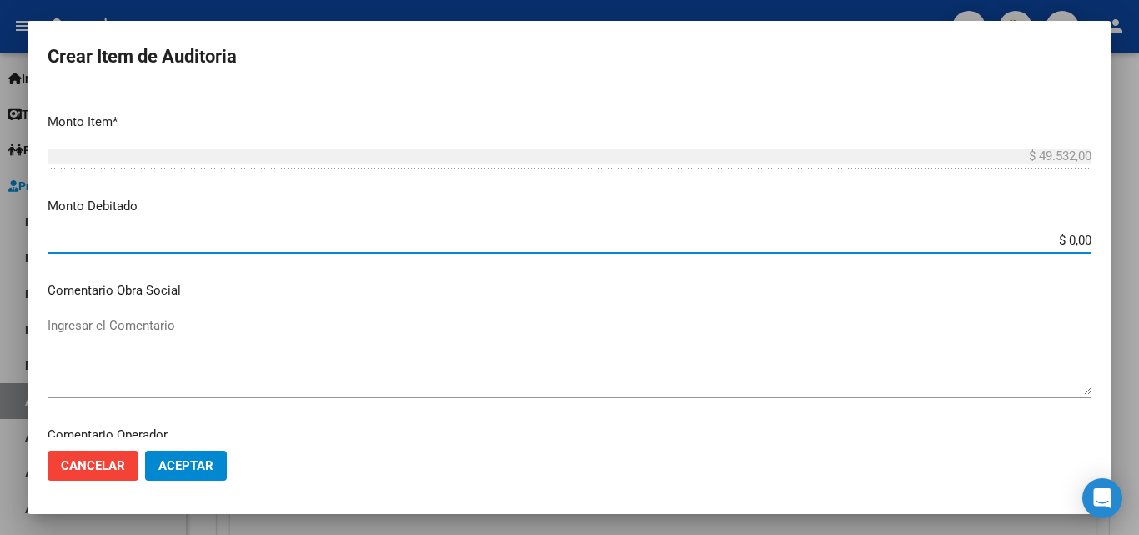
click at [1077, 239] on input "$ 0,00" at bounding box center [570, 240] width 1044 height 15
click at [267, 323] on textarea "Ingresar el Comentario" at bounding box center [570, 355] width 1044 height 78
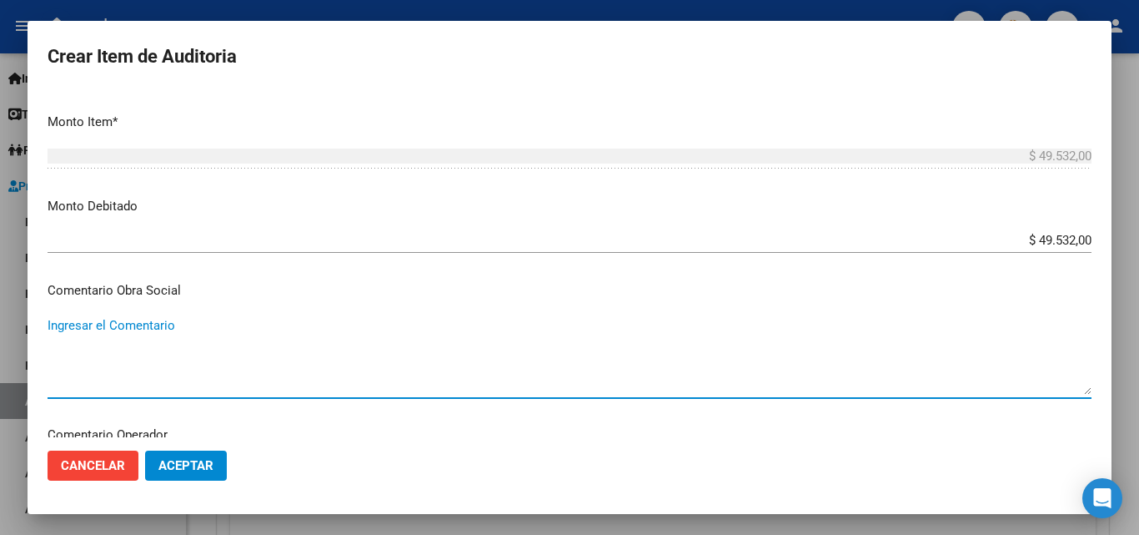
paste textarea "RECHAZO POR ILEGITIMA; FALTA COPIA DE DNI."
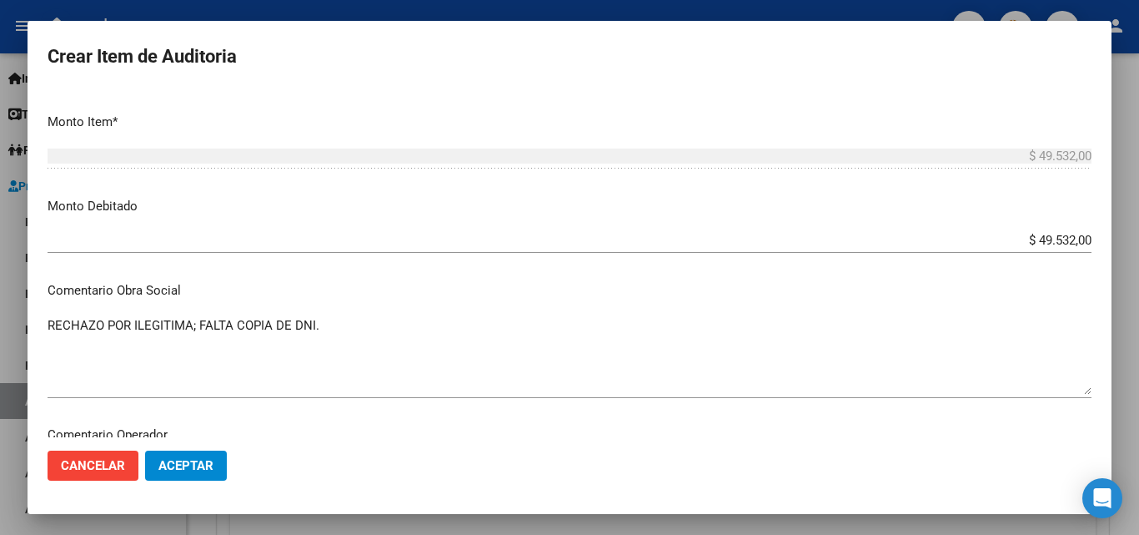
click at [266, 299] on p "Comentario Obra Social" at bounding box center [570, 290] width 1044 height 19
click at [203, 477] on button "Aceptar" at bounding box center [186, 465] width 82 height 30
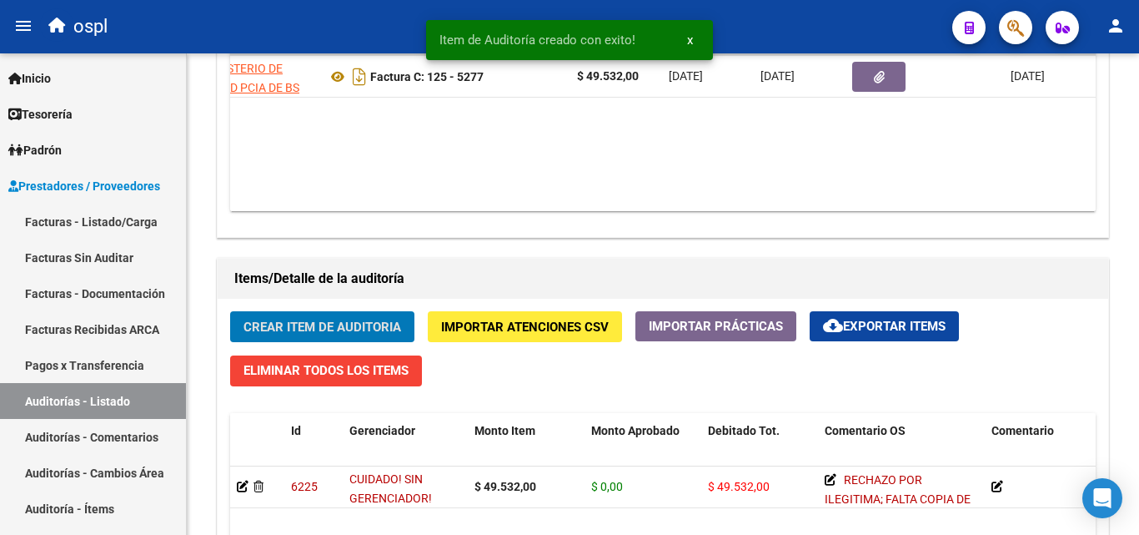
scroll to position [1001, 0]
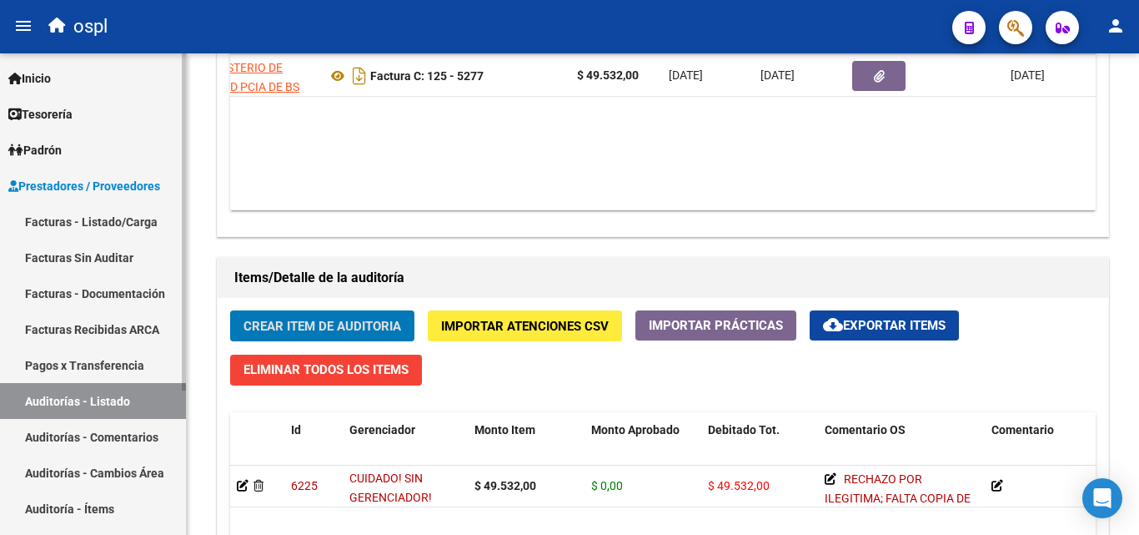
click at [101, 256] on link "Facturas Sin Auditar" at bounding box center [93, 257] width 186 height 36
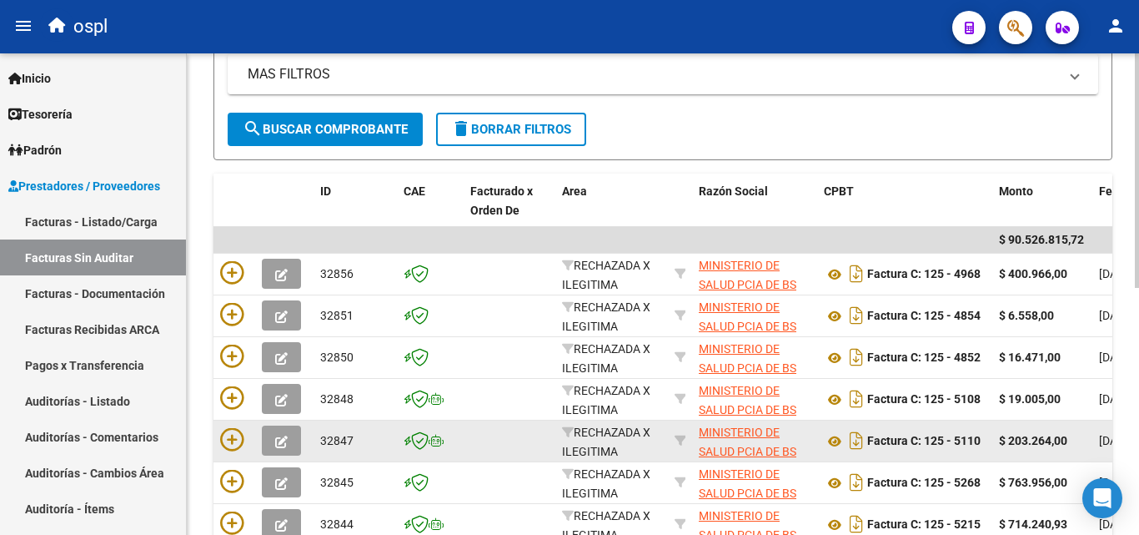
scroll to position [505, 0]
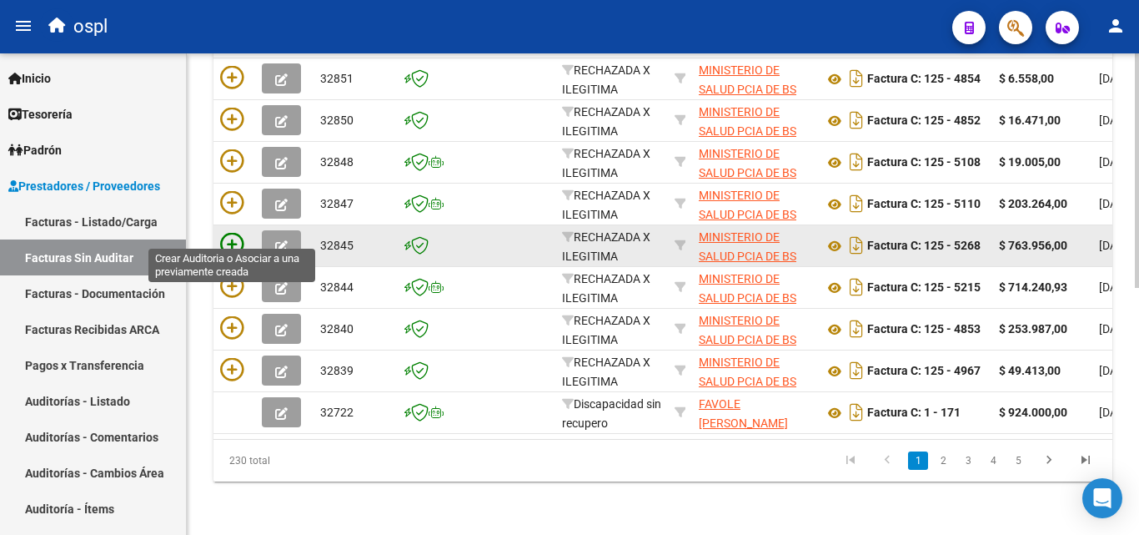
click at [234, 235] on icon at bounding box center [231, 244] width 23 height 23
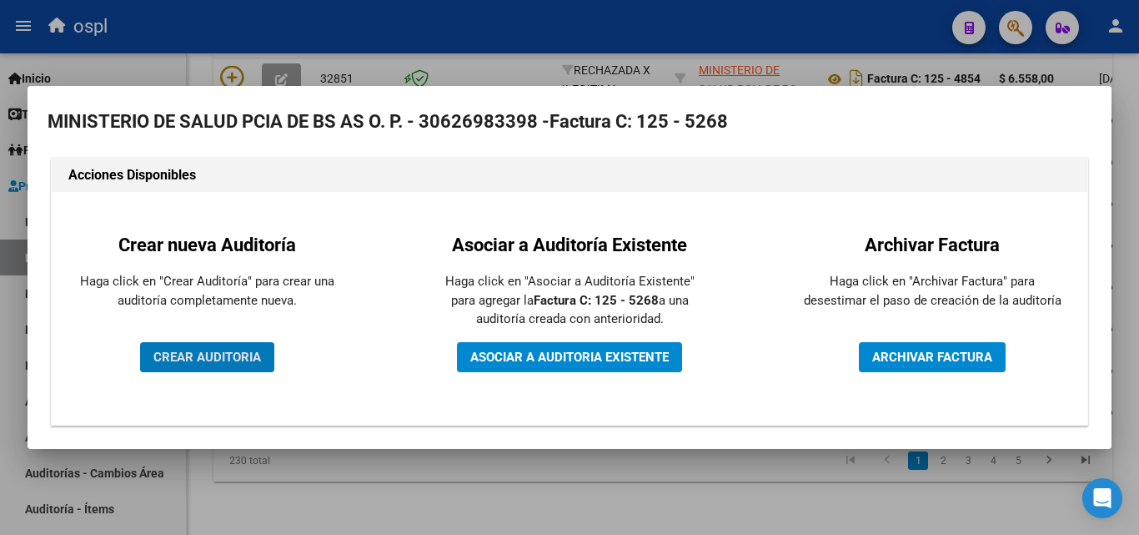
click at [212, 364] on span "CREAR AUDITORIA" at bounding box center [207, 356] width 108 height 15
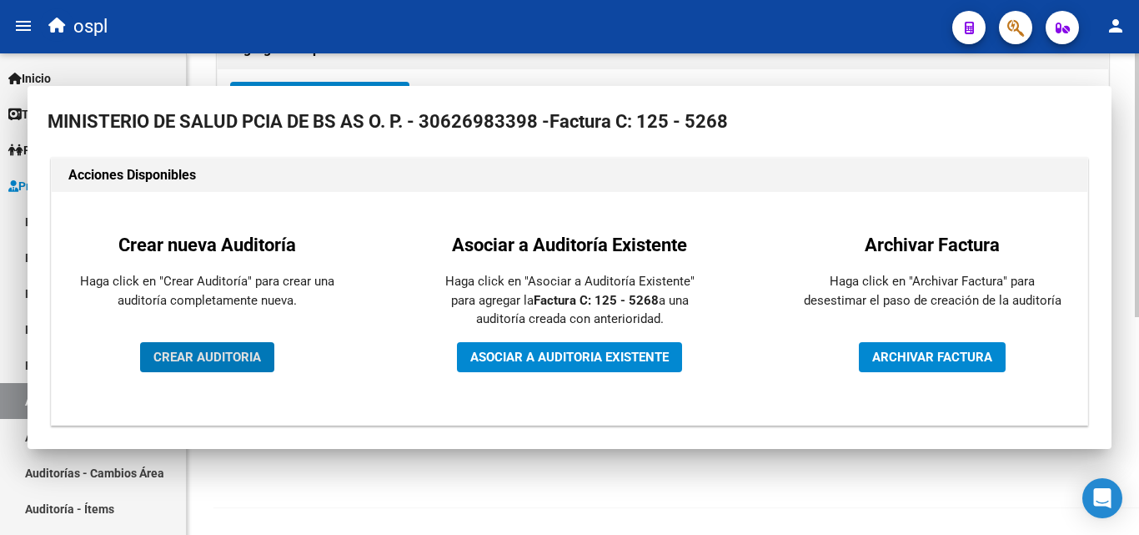
scroll to position [399, 0]
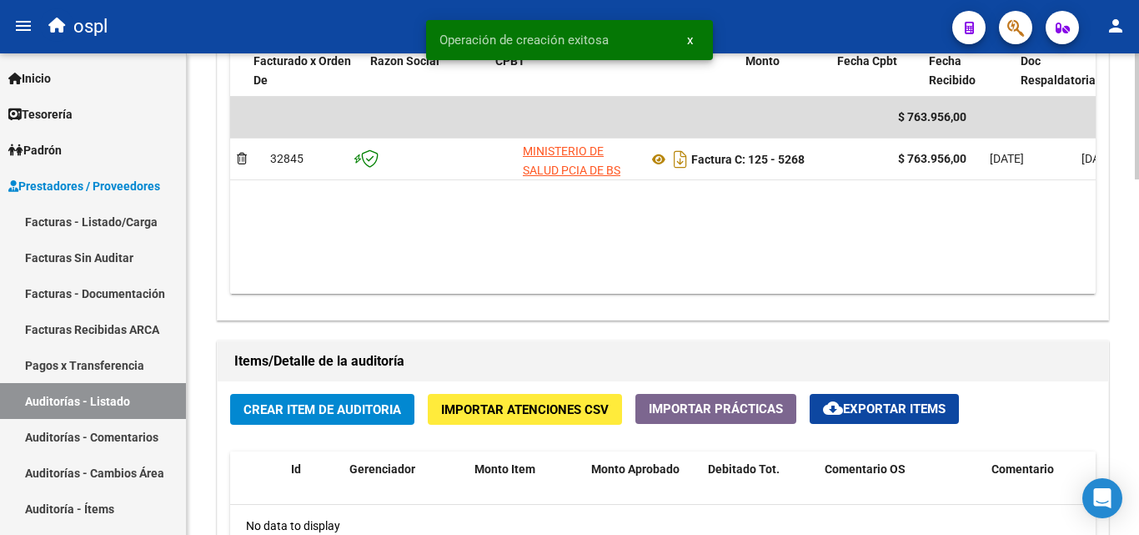
scroll to position [0, 187]
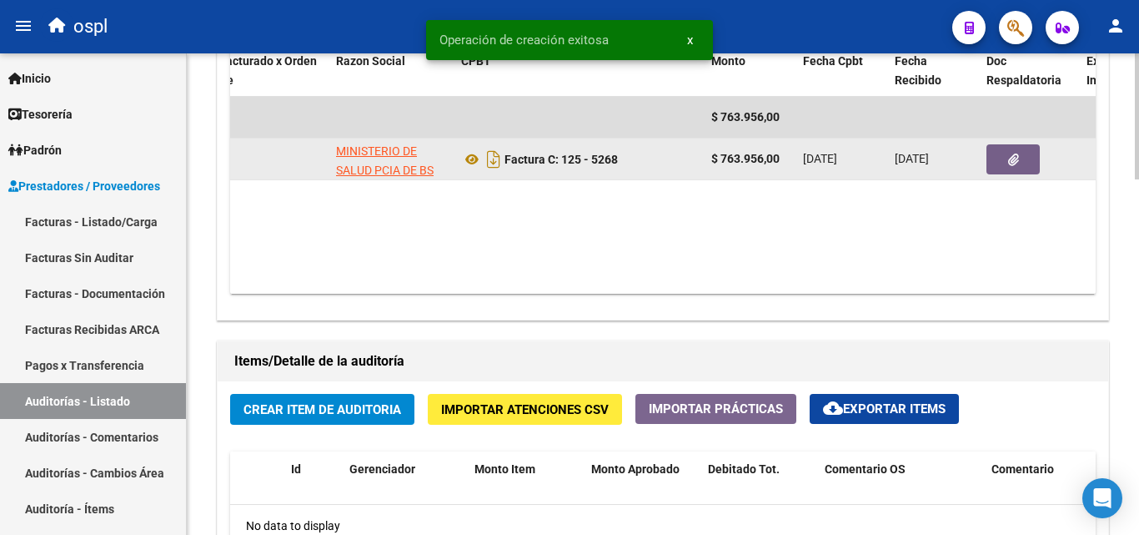
click at [999, 165] on button "button" at bounding box center [1012, 159] width 53 height 30
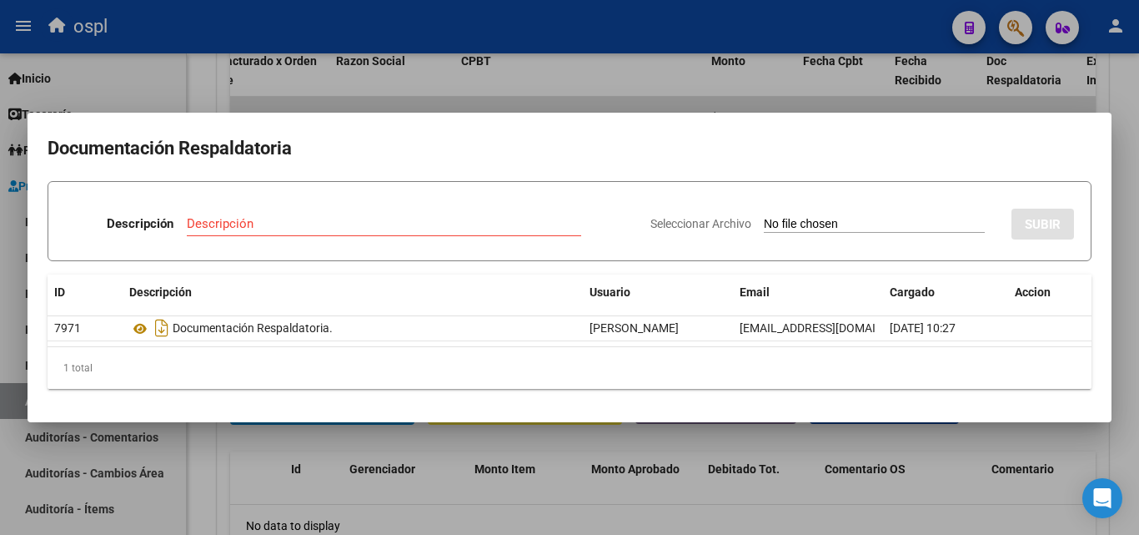
click at [816, 227] on input "Seleccionar Archivo" at bounding box center [874, 225] width 221 height 16
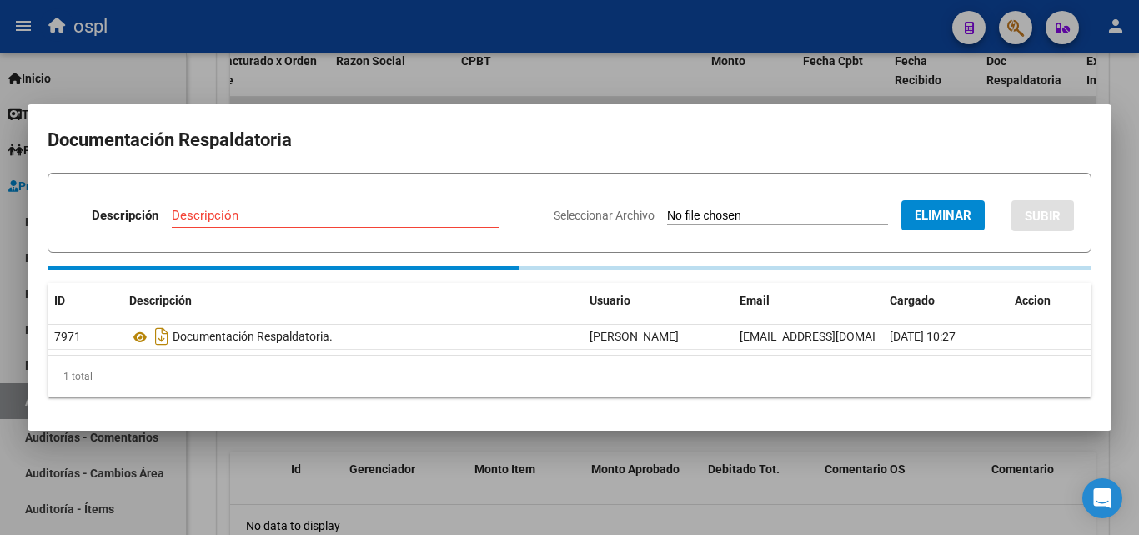
click at [215, 217] on input "Descripción" at bounding box center [336, 215] width 328 height 15
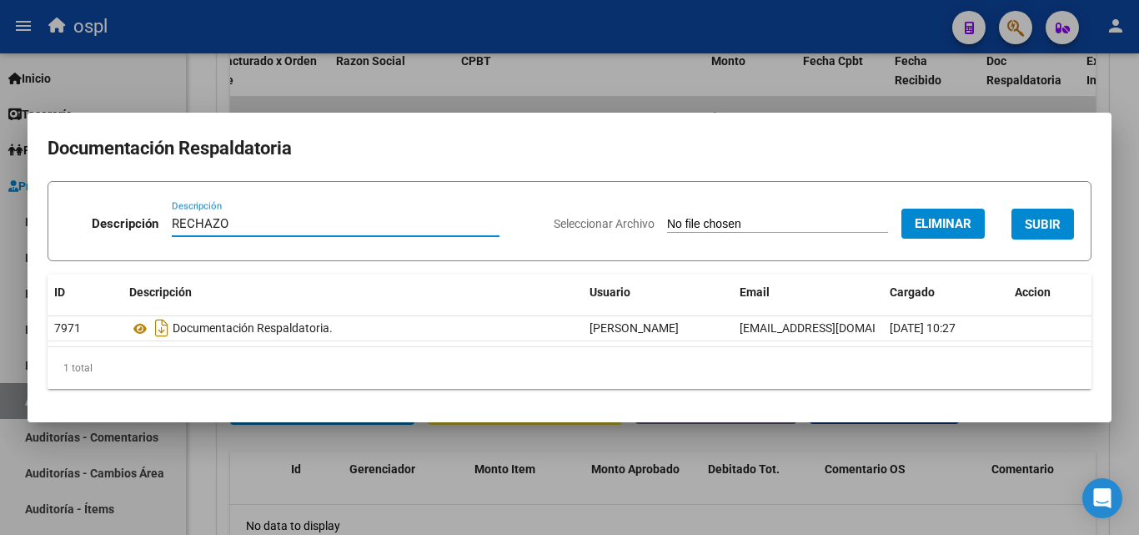
click at [1064, 219] on button "SUBIR" at bounding box center [1042, 223] width 63 height 31
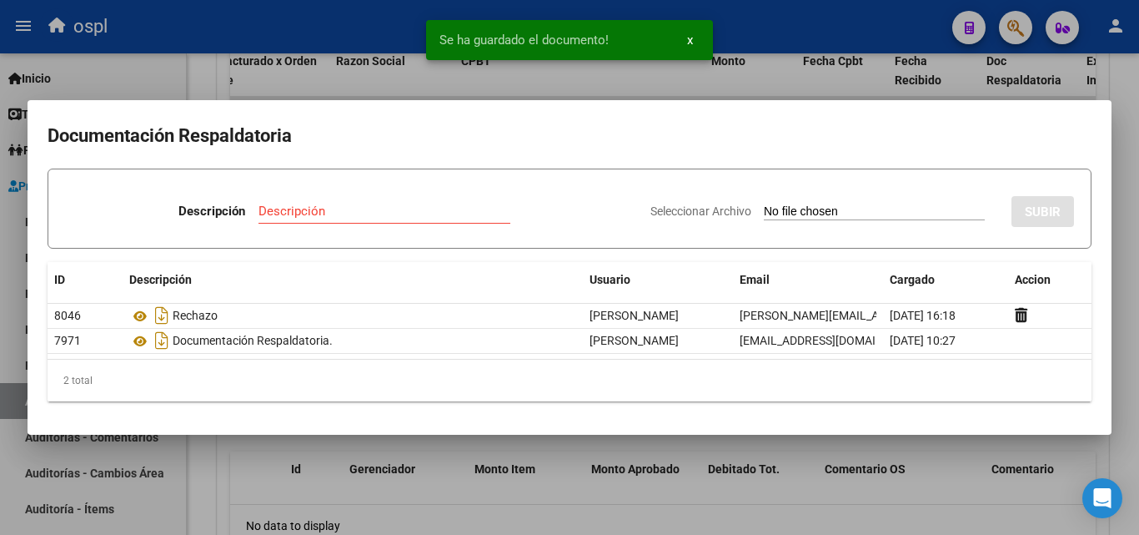
click at [203, 83] on div at bounding box center [569, 267] width 1139 height 535
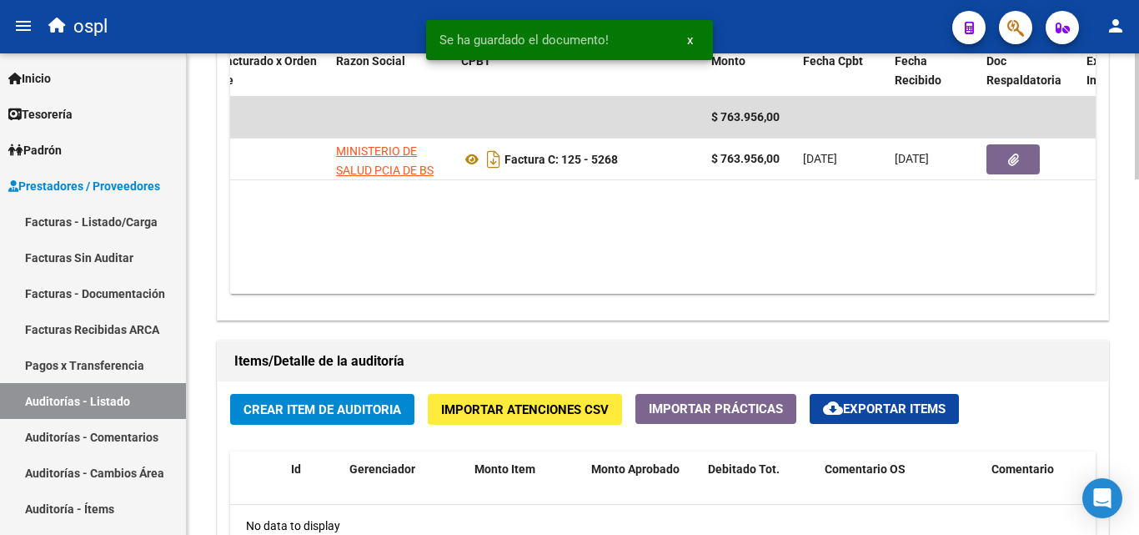
click at [328, 402] on span "Crear Item de Auditoria" at bounding box center [322, 409] width 158 height 15
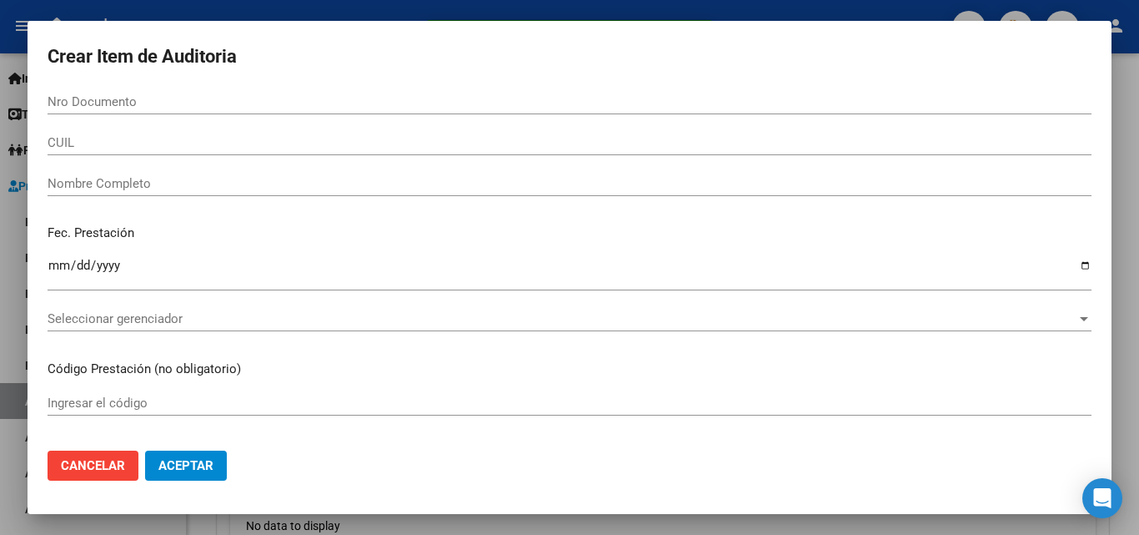
click at [142, 174] on div "Nombre Completo" at bounding box center [570, 183] width 1044 height 25
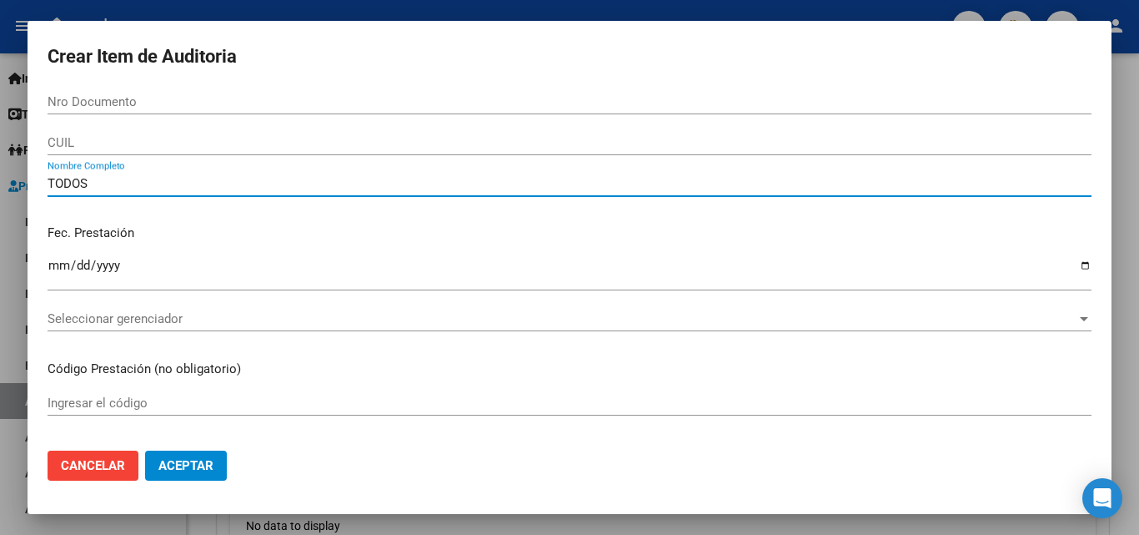
click at [327, 224] on p "Fec. Prestación" at bounding box center [570, 232] width 1044 height 19
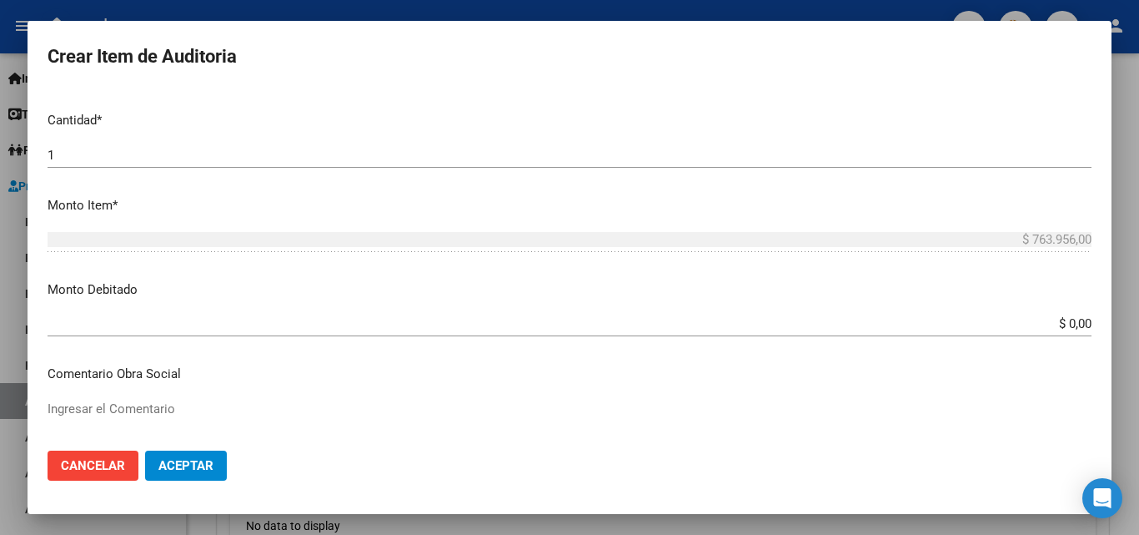
scroll to position [500, 0]
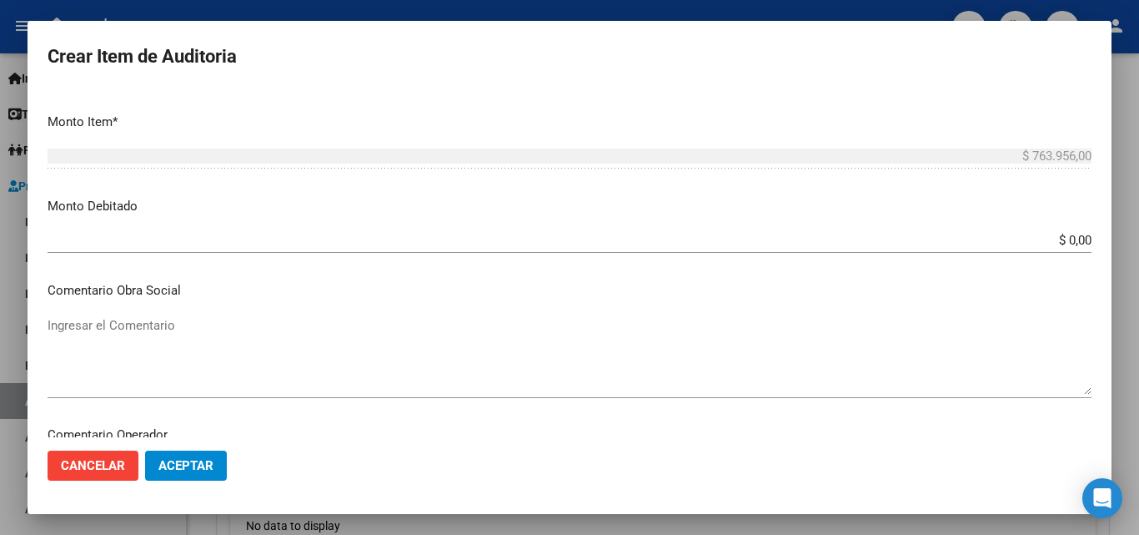
click at [354, 329] on textarea "Ingresar el Comentario" at bounding box center [570, 355] width 1044 height 78
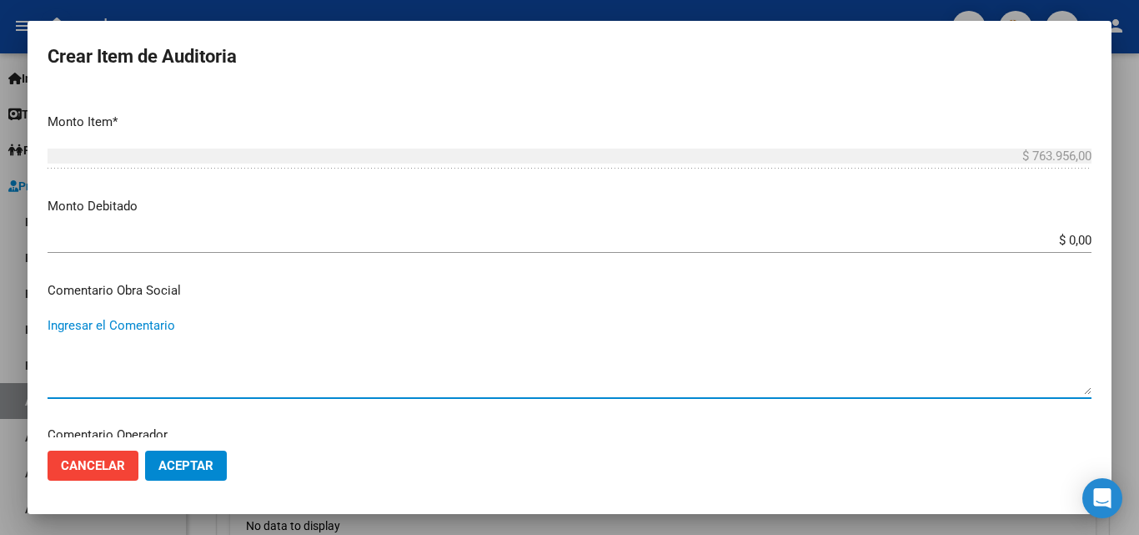
paste textarea "RECHAZO POR ILEGITIMA; FALTA COPIA DE DNI."
click at [1077, 238] on input "$ 0,00" at bounding box center [570, 240] width 1044 height 15
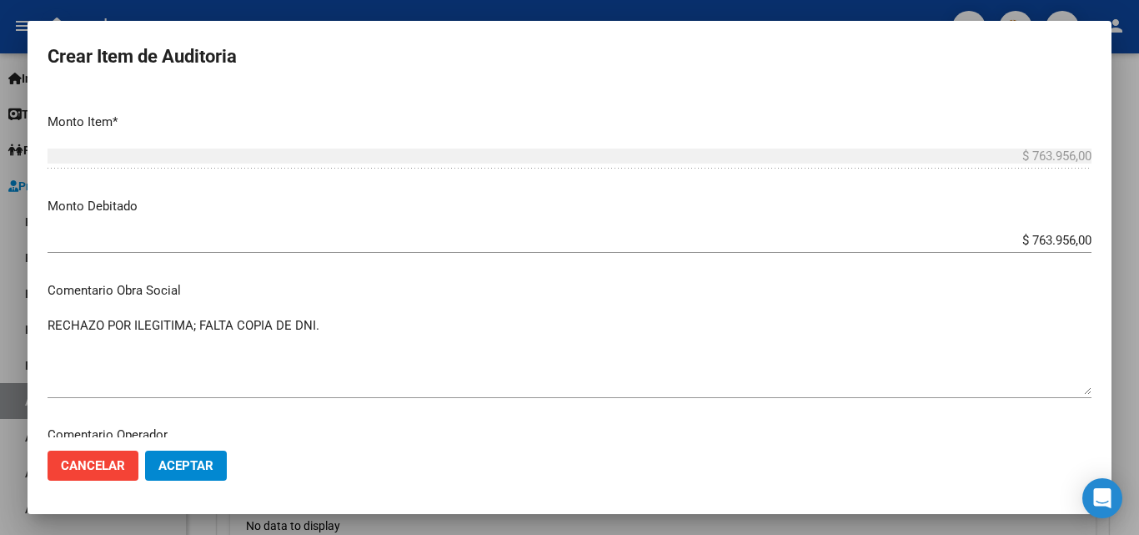
click at [1009, 184] on mat-dialog-content "Nro Documento CUIL TODOS Nombre Completo Fec. Prestación Ingresar la fecha Sele…" at bounding box center [570, 263] width 1084 height 348
click at [207, 474] on button "Aceptar" at bounding box center [186, 465] width 82 height 30
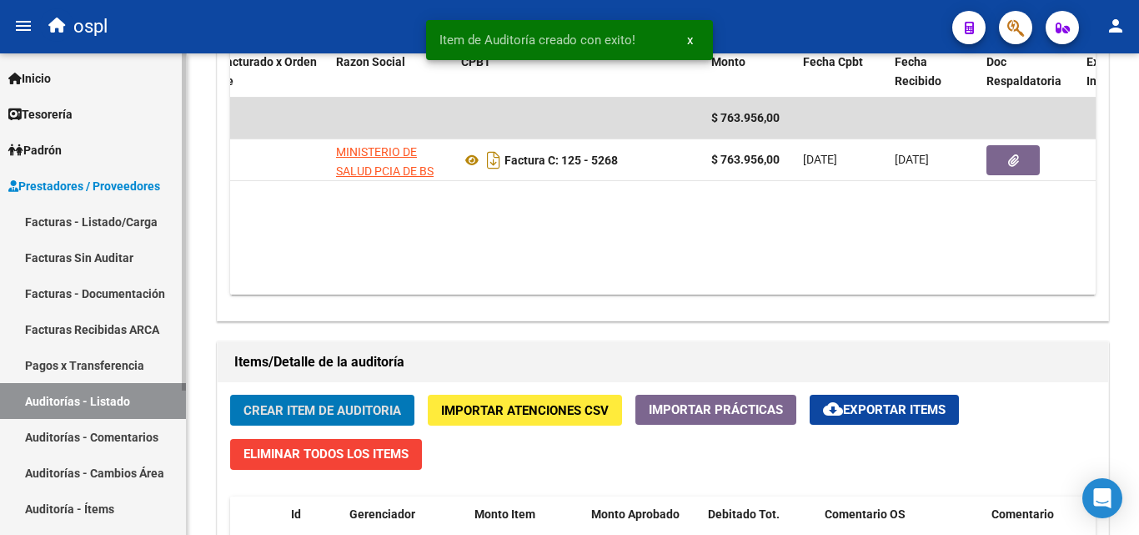
click at [119, 254] on link "Facturas Sin Auditar" at bounding box center [93, 257] width 186 height 36
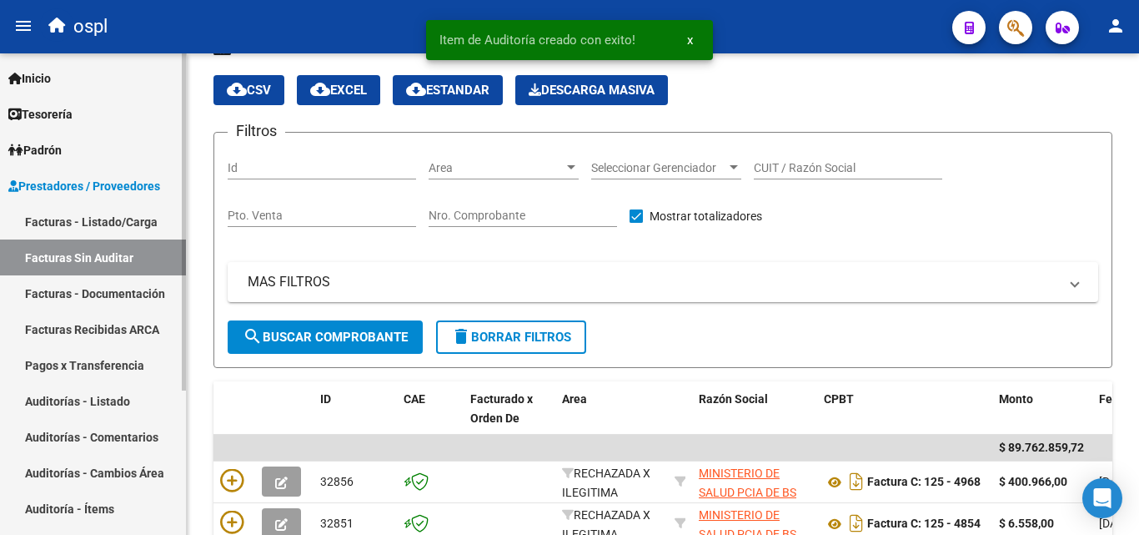
scroll to position [505, 0]
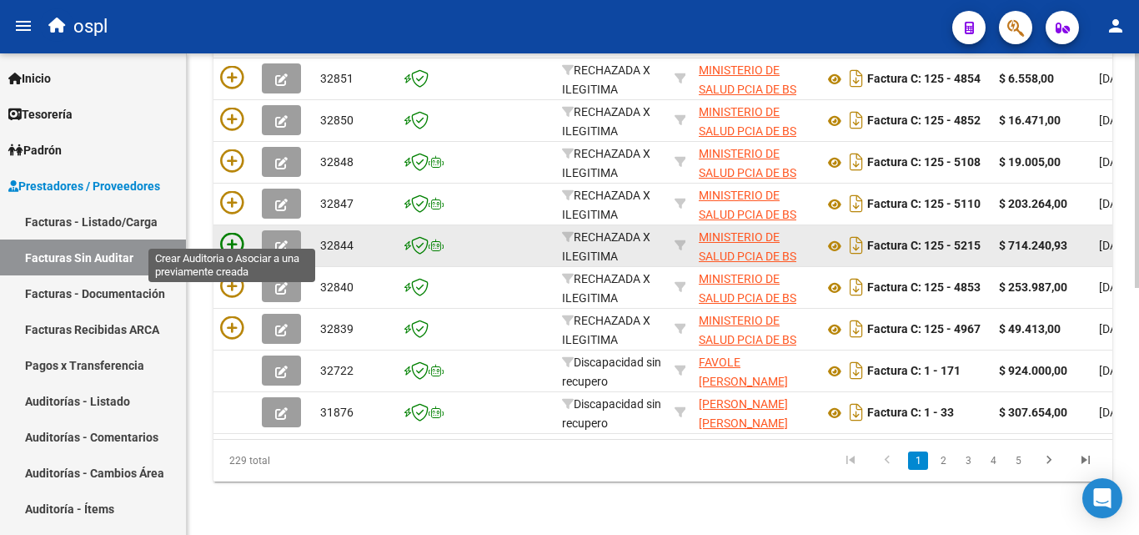
click at [237, 233] on icon at bounding box center [231, 244] width 23 height 23
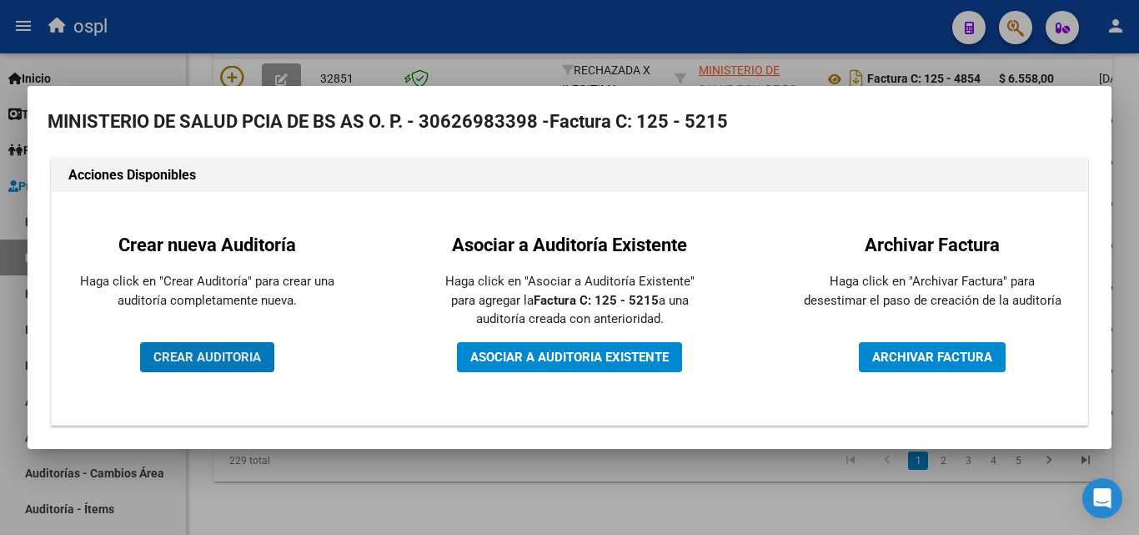
click at [233, 358] on span "CREAR AUDITORIA" at bounding box center [207, 356] width 108 height 15
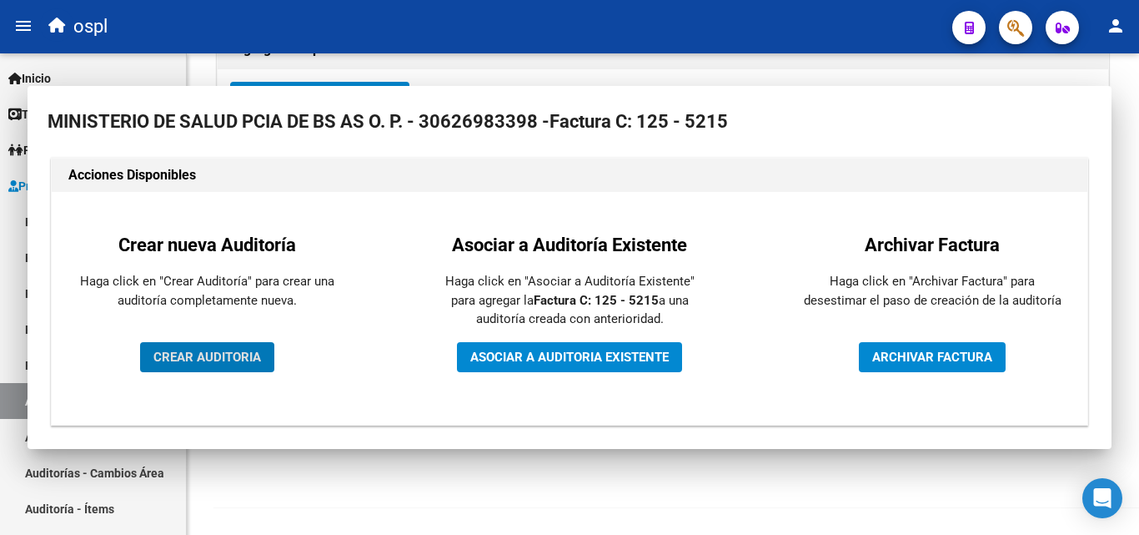
scroll to position [399, 0]
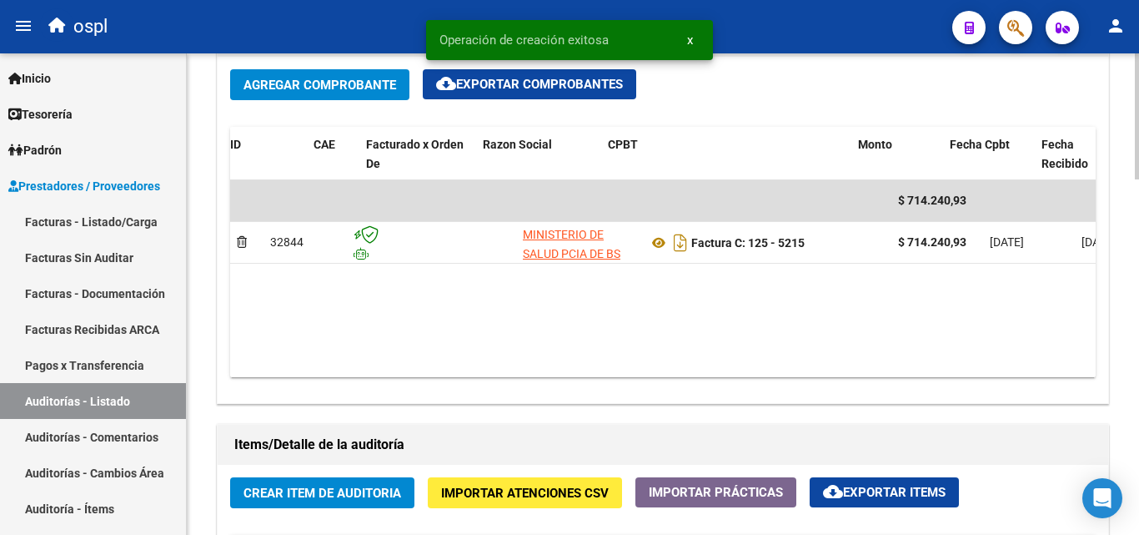
scroll to position [0, 311]
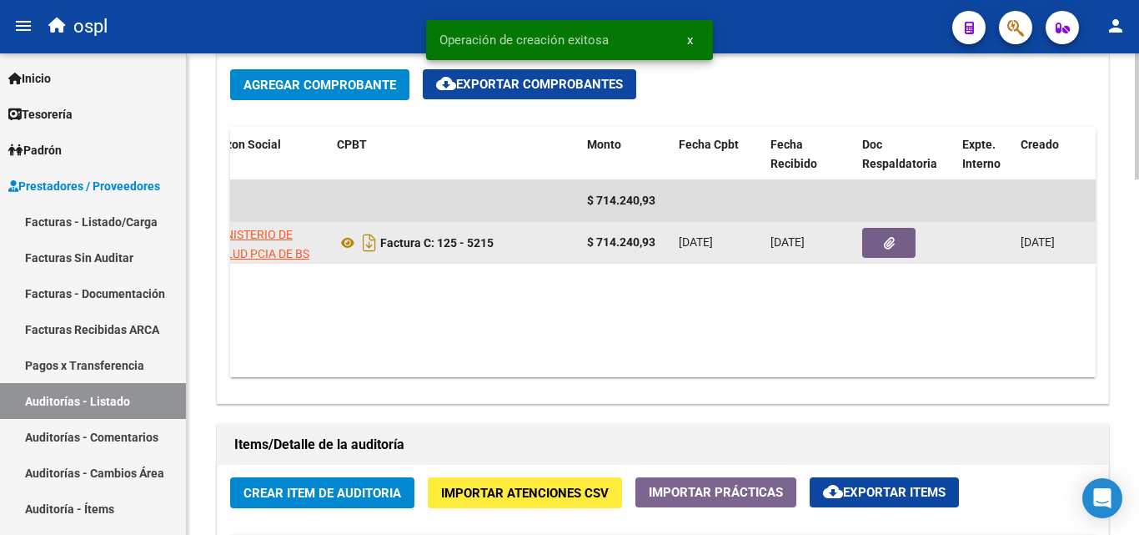
click at [896, 243] on button "button" at bounding box center [888, 243] width 53 height 30
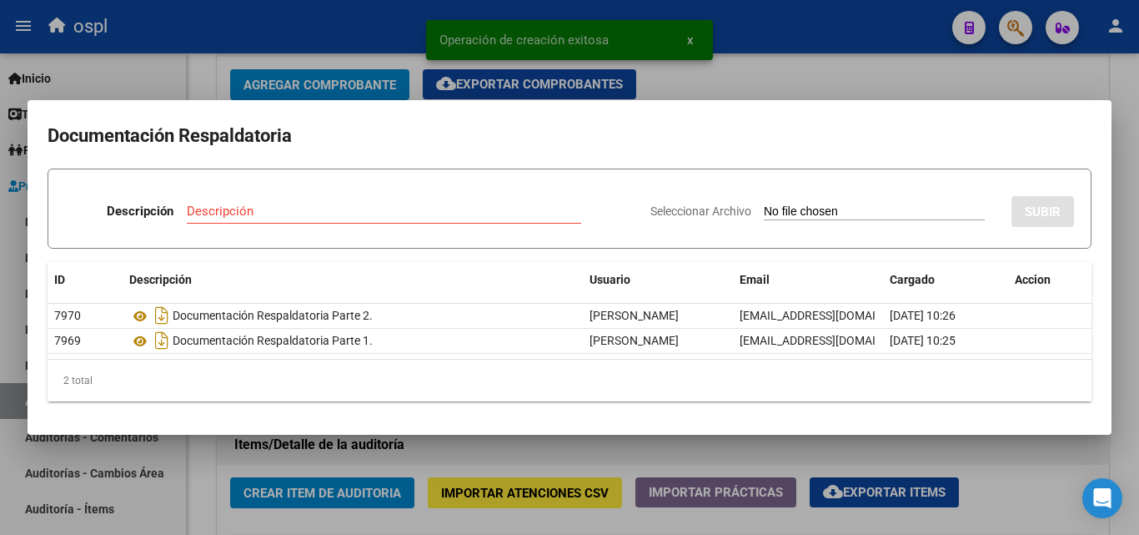
click at [801, 205] on input "Seleccionar Archivo" at bounding box center [874, 212] width 221 height 16
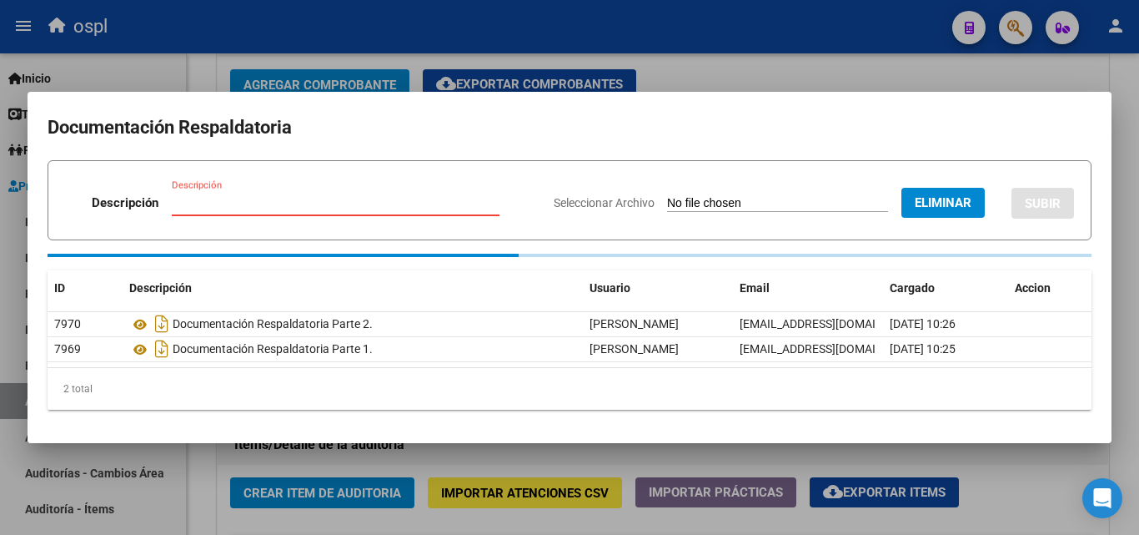
click at [238, 204] on input "Descripción" at bounding box center [336, 202] width 328 height 15
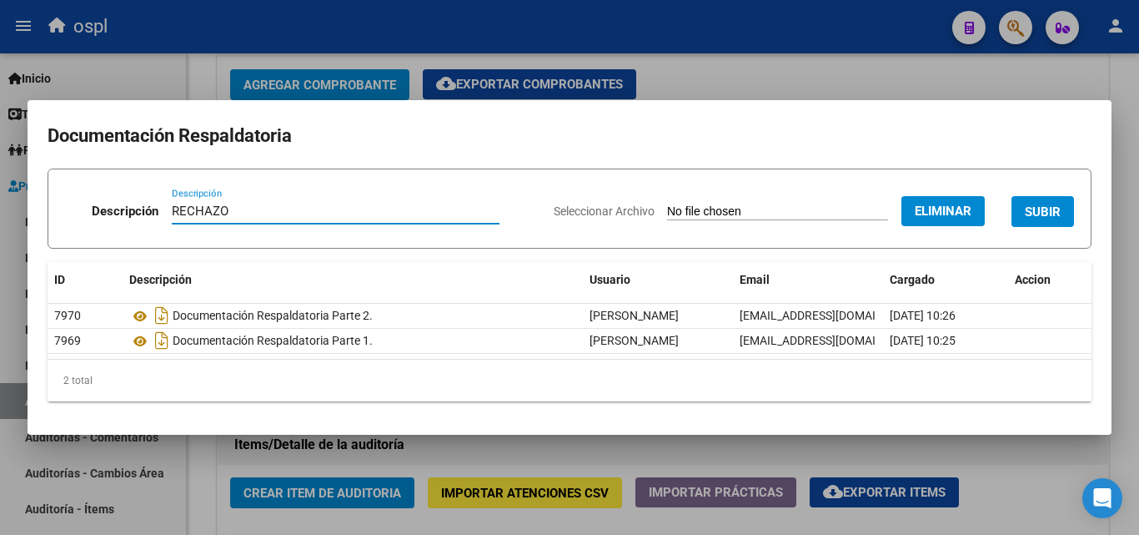
click at [1047, 201] on button "SUBIR" at bounding box center [1042, 211] width 63 height 31
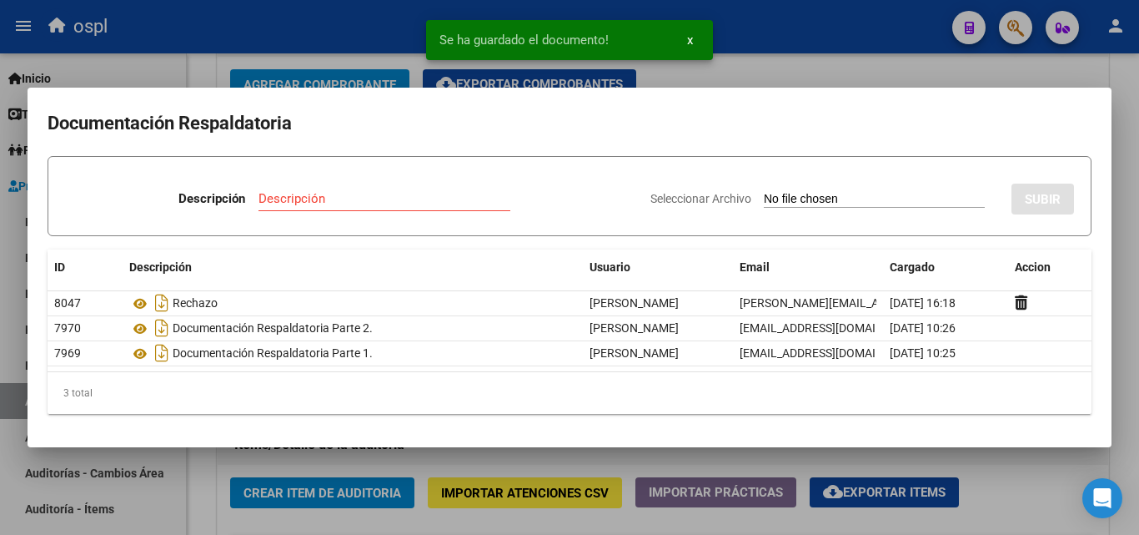
click at [198, 68] on div at bounding box center [569, 267] width 1139 height 535
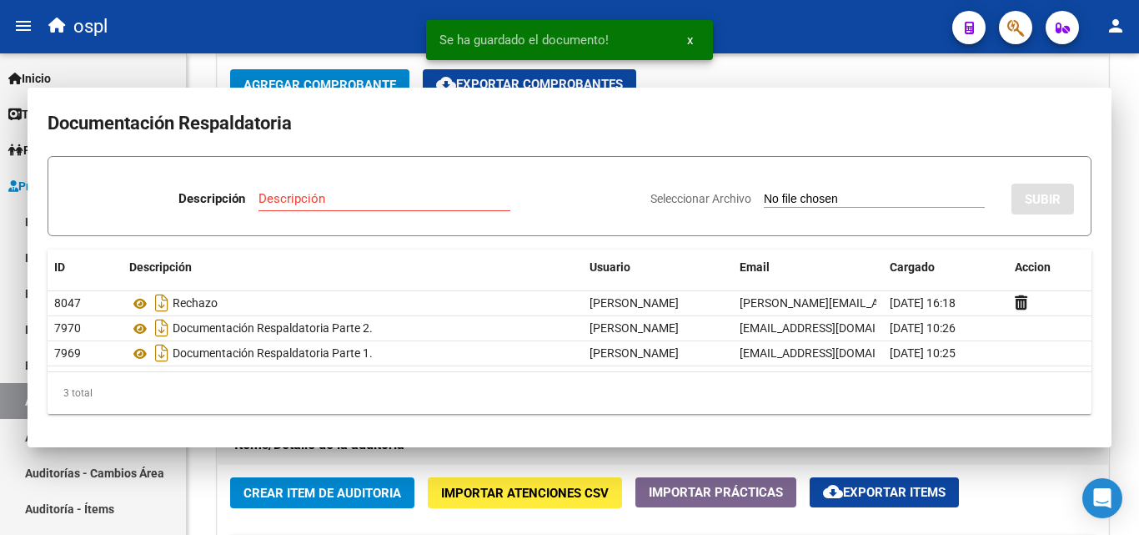
click at [198, 68] on div "arrow_back Editar 1969 cloud_download Generar informe Puede notificar al gerenc…" at bounding box center [663, 136] width 952 height 1835
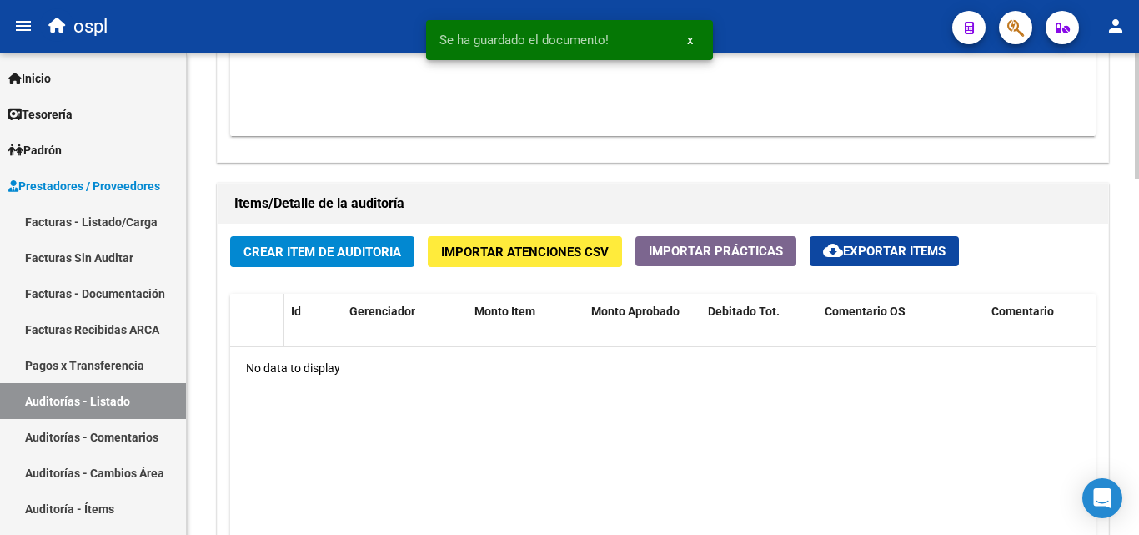
scroll to position [1084, 0]
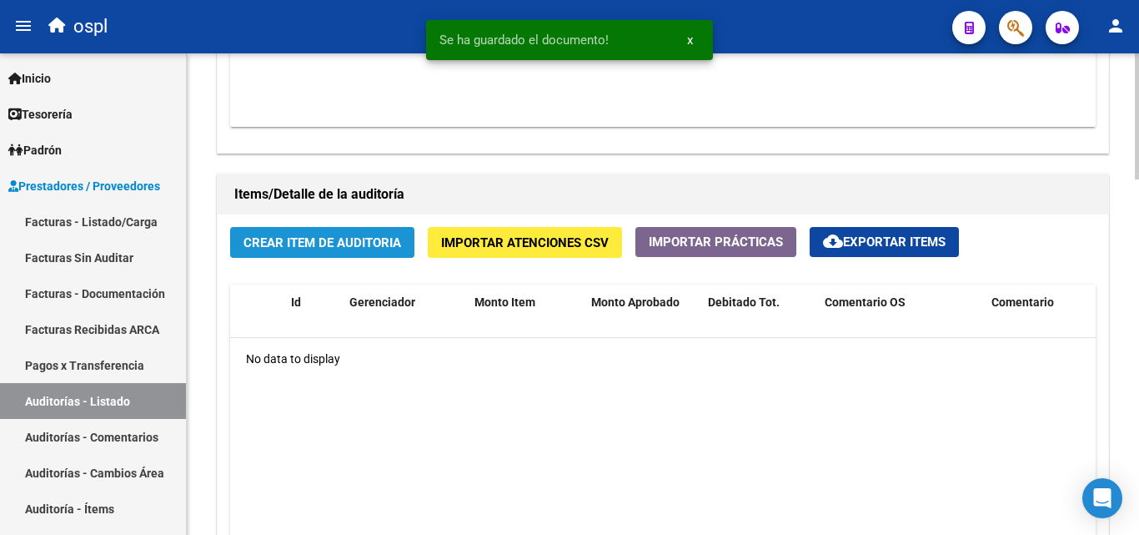
click at [323, 248] on span "Crear Item de Auditoria" at bounding box center [322, 242] width 158 height 15
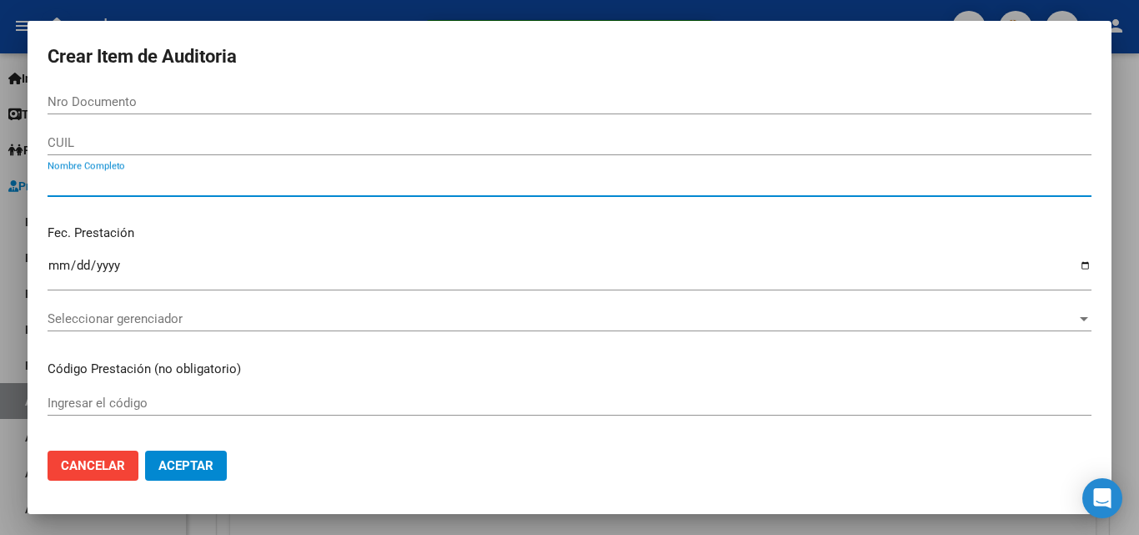
click at [180, 181] on input "Nombre Completo" at bounding box center [570, 183] width 1044 height 15
click at [195, 231] on p "Fec. Prestación" at bounding box center [570, 232] width 1044 height 19
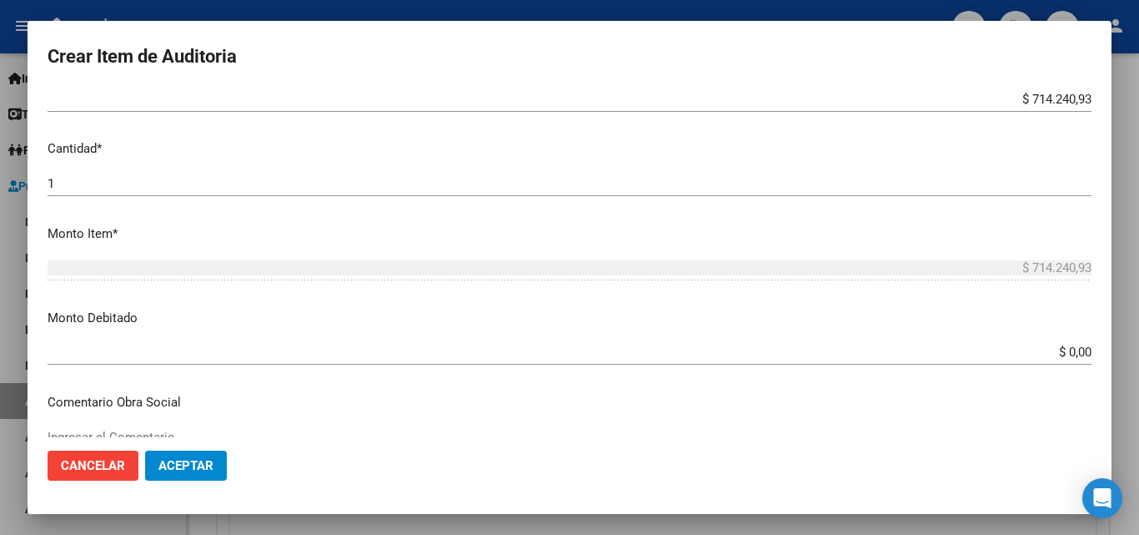
scroll to position [417, 0]
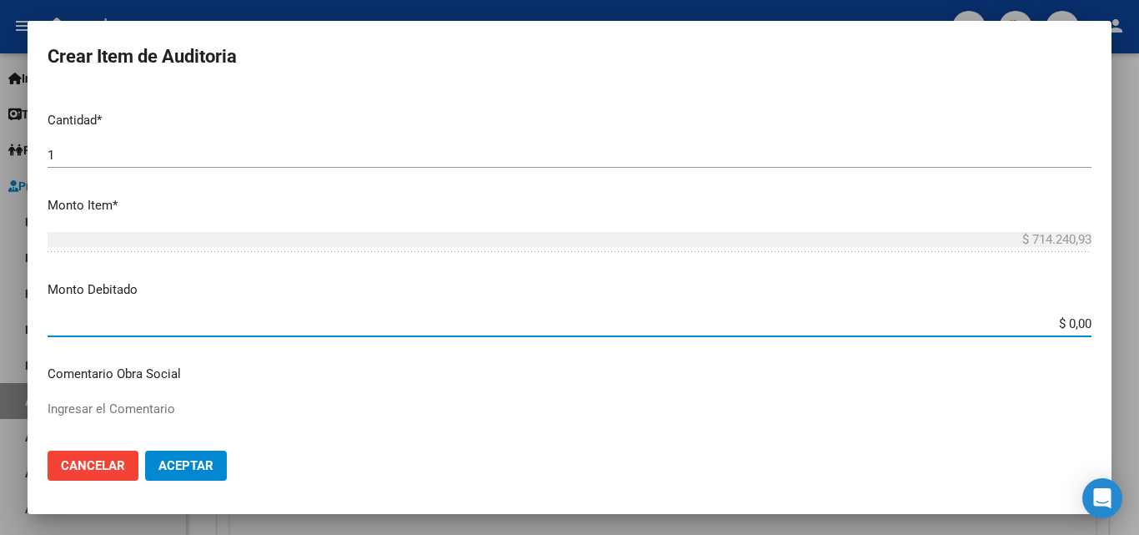
click at [1076, 322] on input "$ 0,00" at bounding box center [570, 323] width 1044 height 15
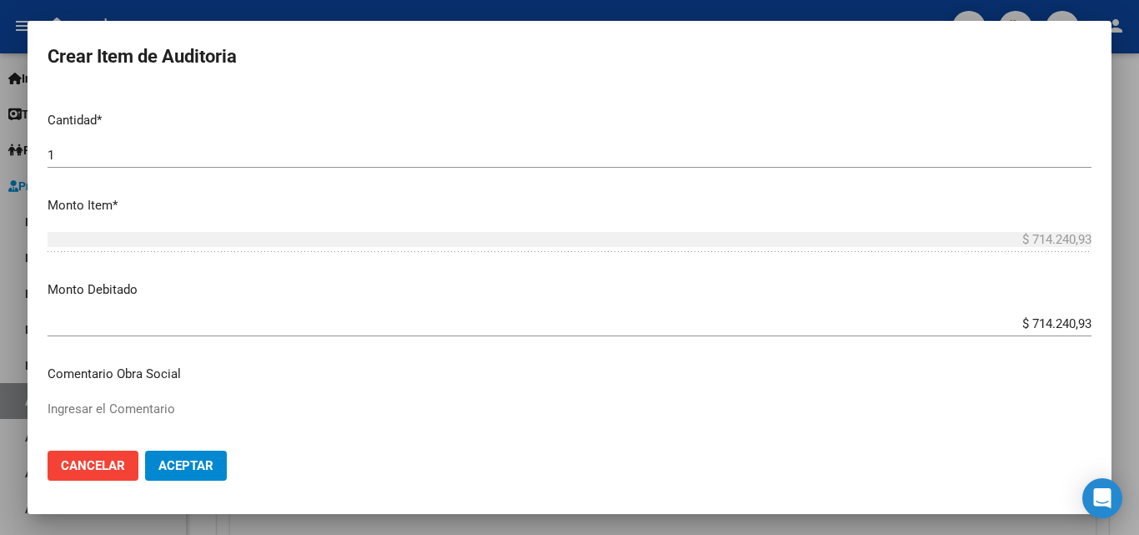
click at [1039, 272] on mat-dialog-content "Nro Documento CUIL TODOS Nombre Completo Fec. Prestación Ingresar la fecha Sele…" at bounding box center [570, 263] width 1084 height 348
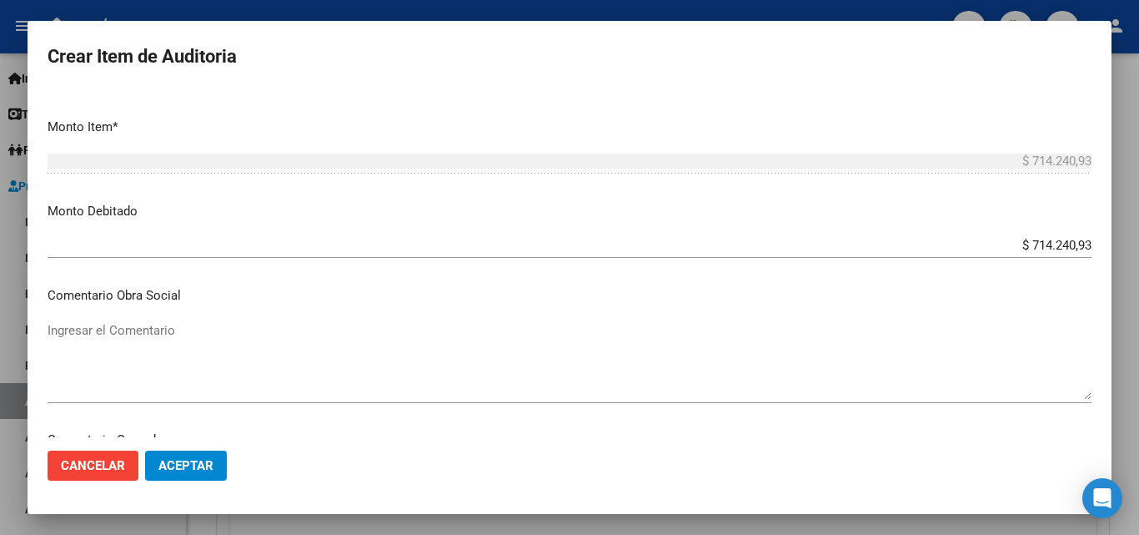
scroll to position [584, 0]
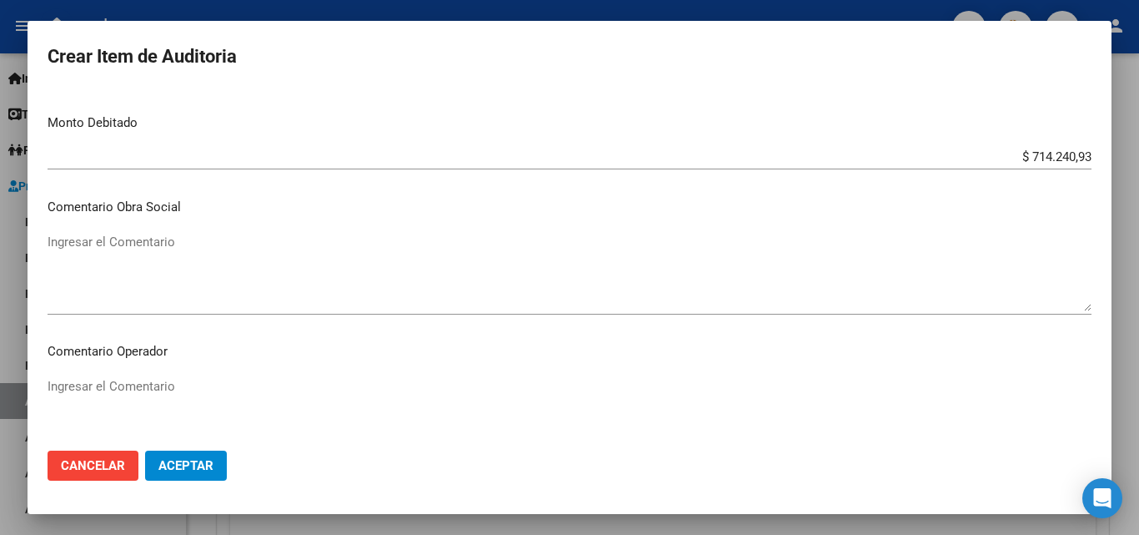
click at [184, 278] on textarea "Ingresar el Comentario" at bounding box center [570, 272] width 1044 height 78
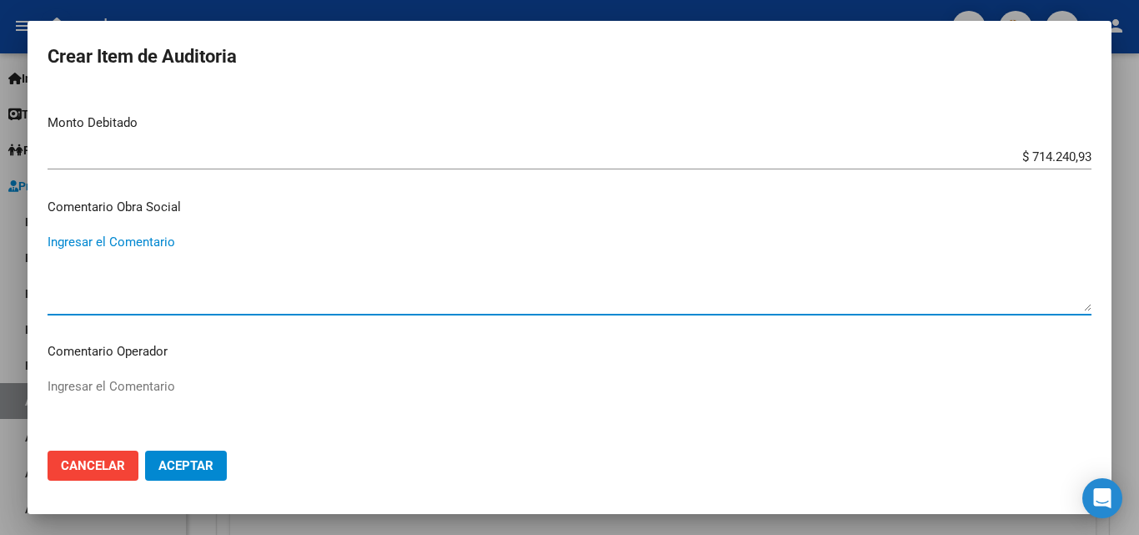
paste textarea "RECHAZO POR ILEGITIMA; FALTA COPIA DE DNI."
click at [204, 460] on span "Aceptar" at bounding box center [185, 465] width 55 height 15
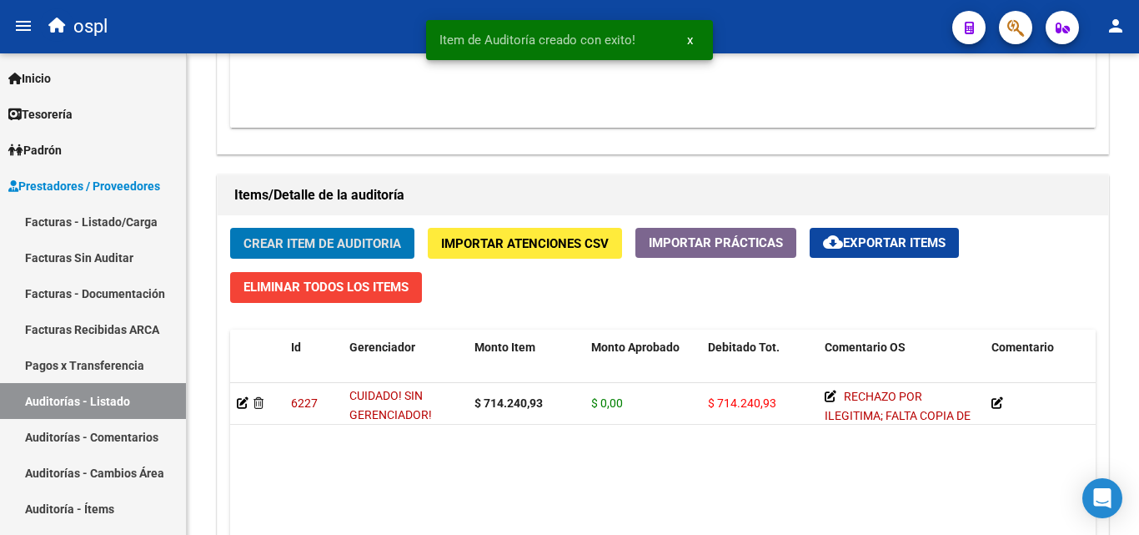
scroll to position [1085, 0]
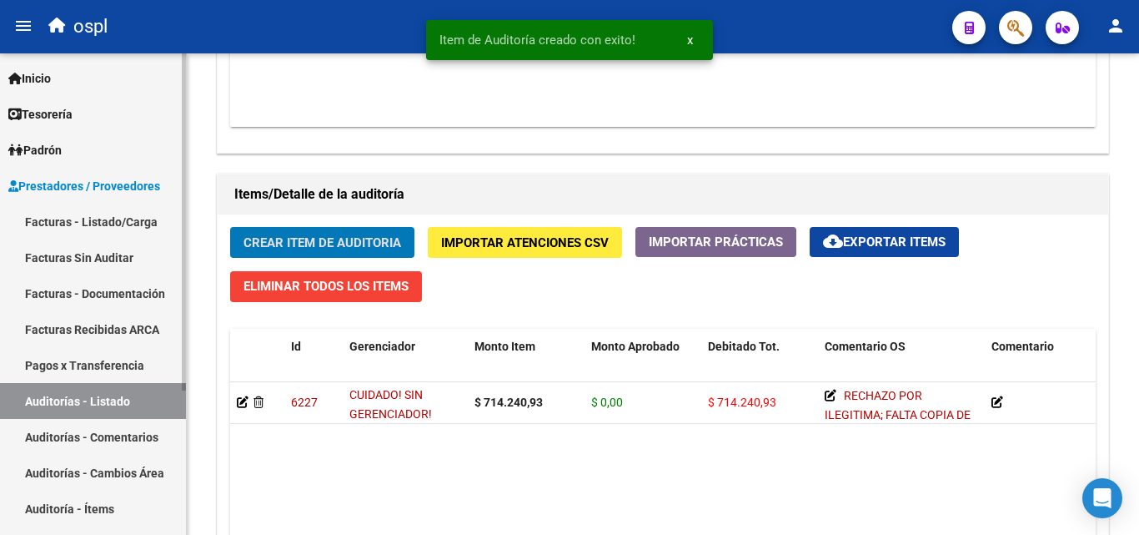
click at [108, 266] on link "Facturas Sin Auditar" at bounding box center [93, 257] width 186 height 36
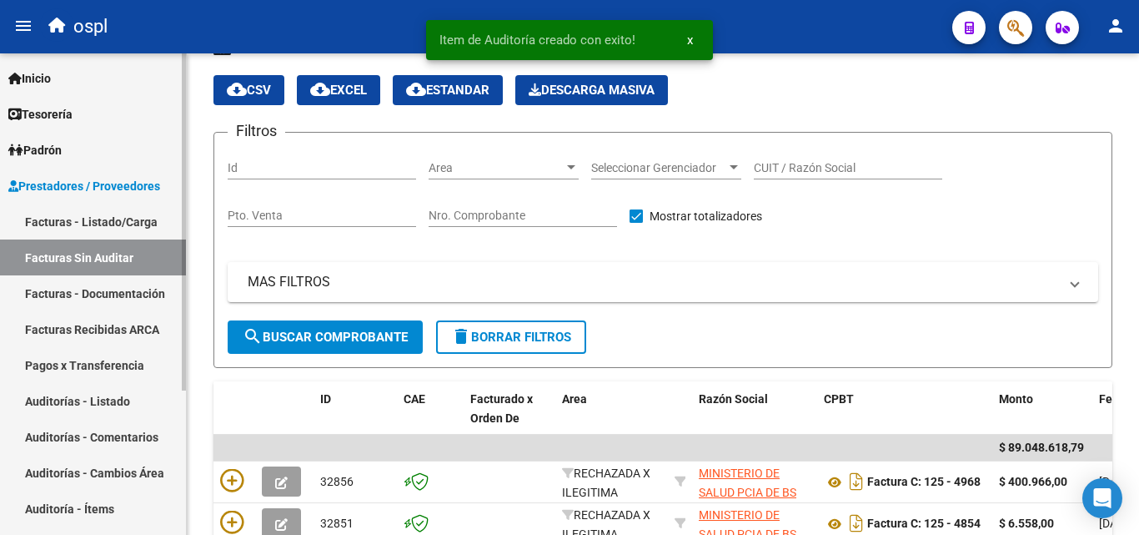
scroll to position [505, 0]
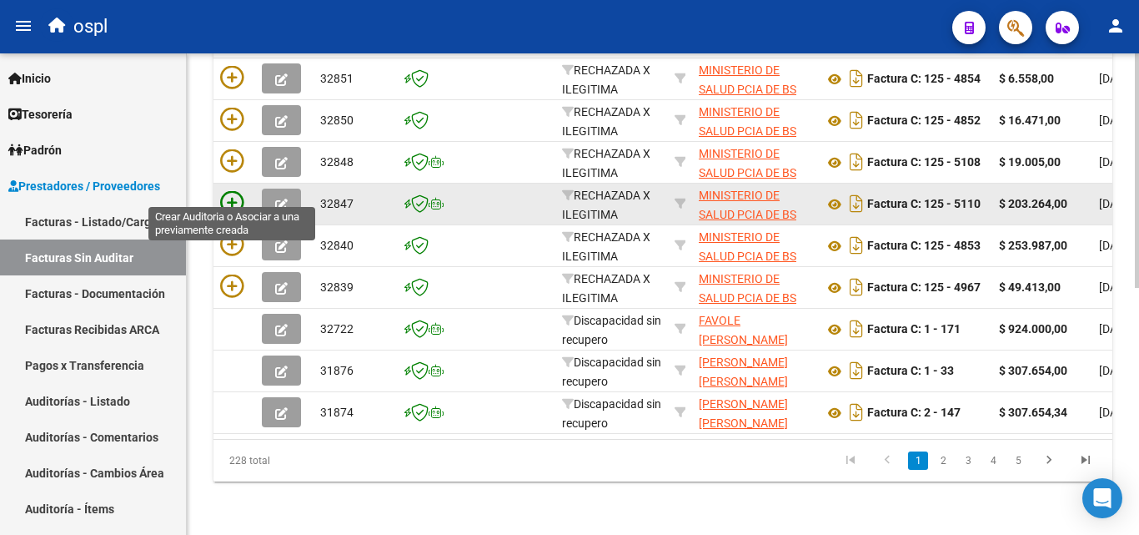
click at [227, 194] on icon at bounding box center [231, 202] width 23 height 23
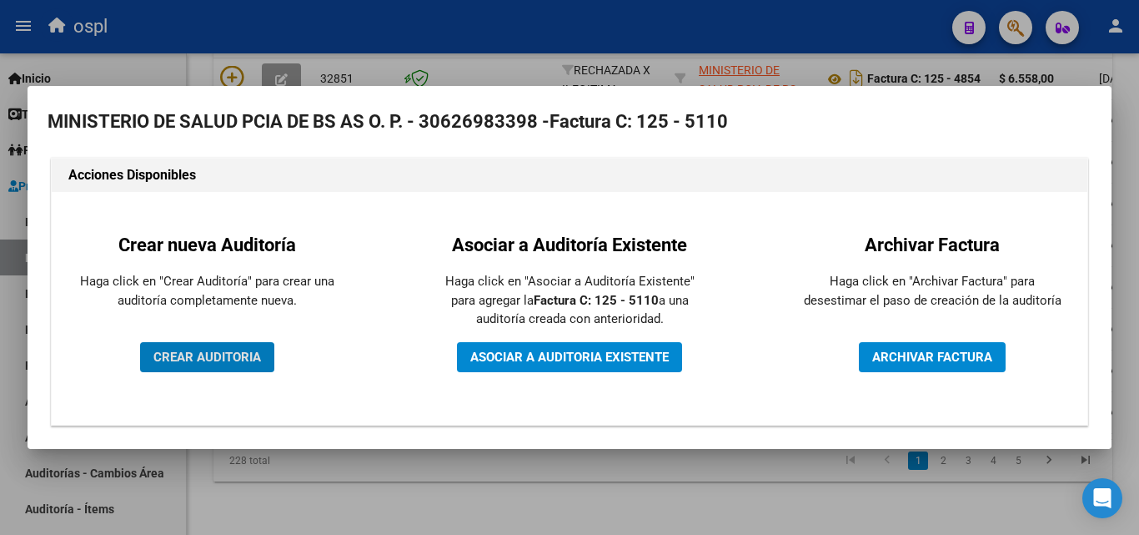
click at [219, 367] on button "CREAR AUDITORIA" at bounding box center [207, 357] width 134 height 30
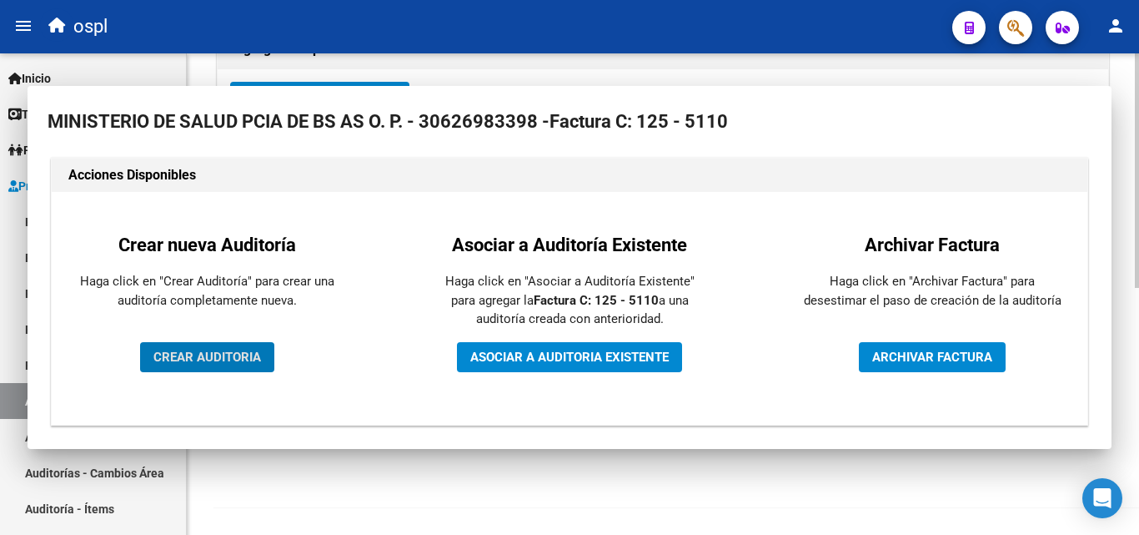
scroll to position [399, 0]
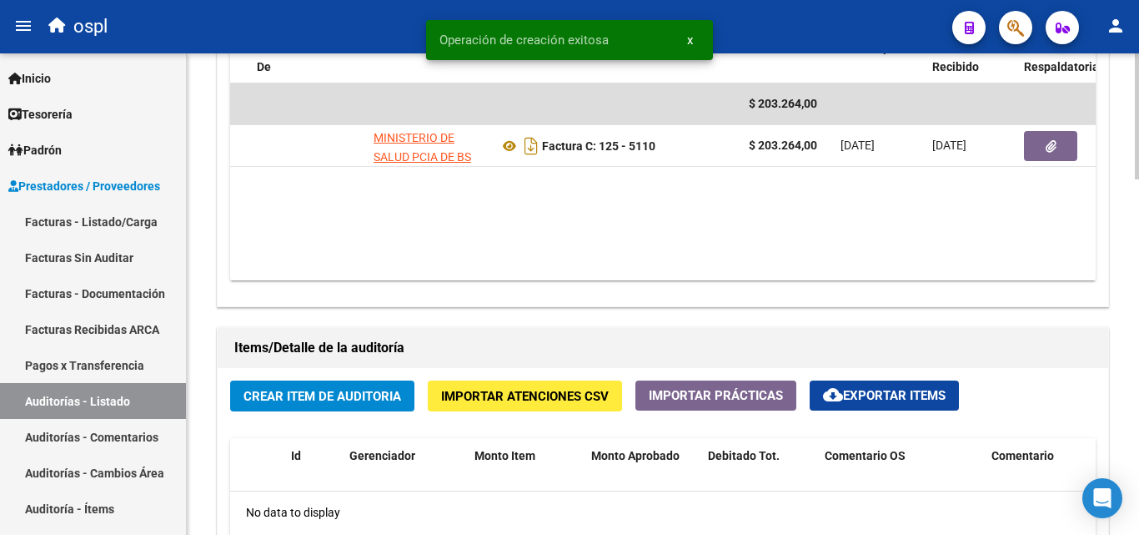
scroll to position [917, 0]
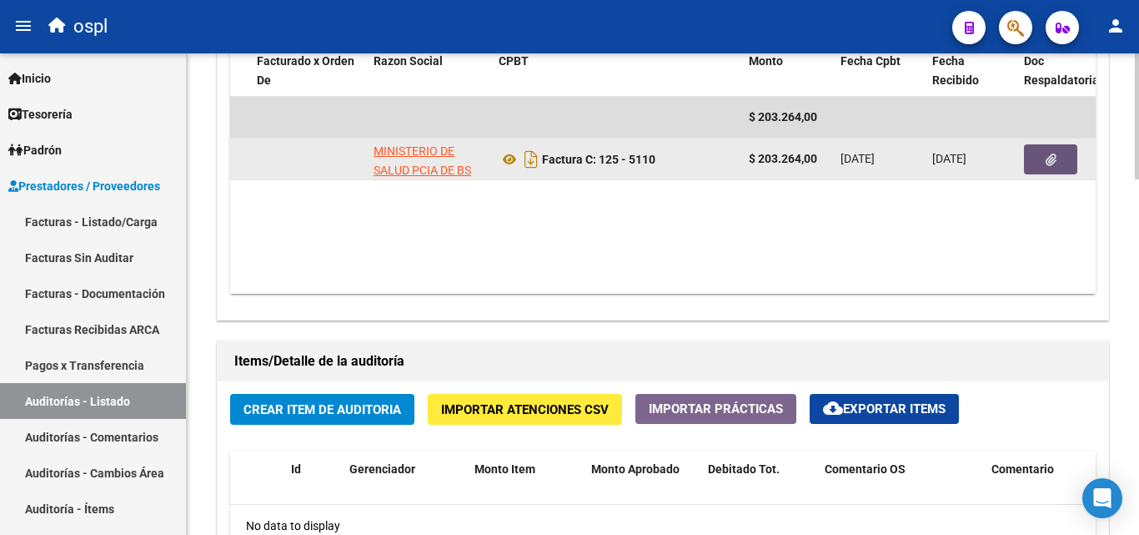
click at [1045, 169] on button "button" at bounding box center [1050, 159] width 53 height 30
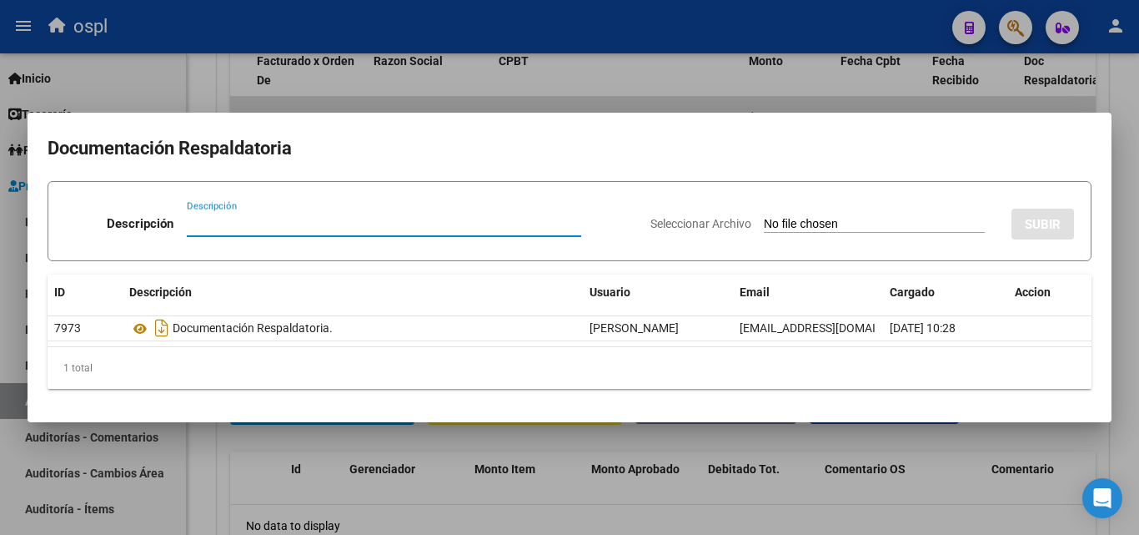
click at [786, 217] on input "Seleccionar Archivo" at bounding box center [874, 225] width 221 height 16
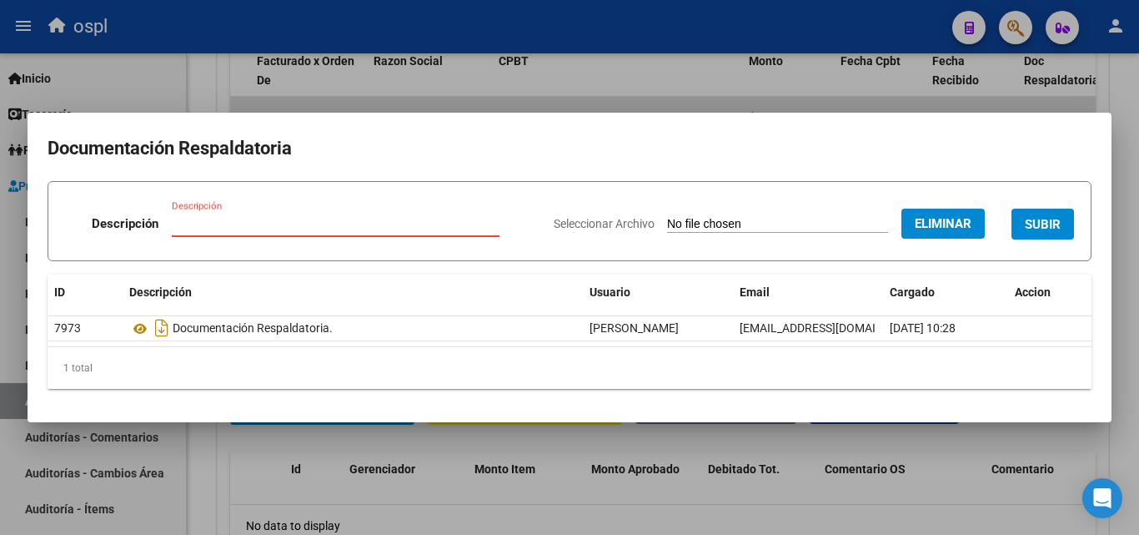
click at [284, 228] on div "Descripción" at bounding box center [336, 231] width 328 height 41
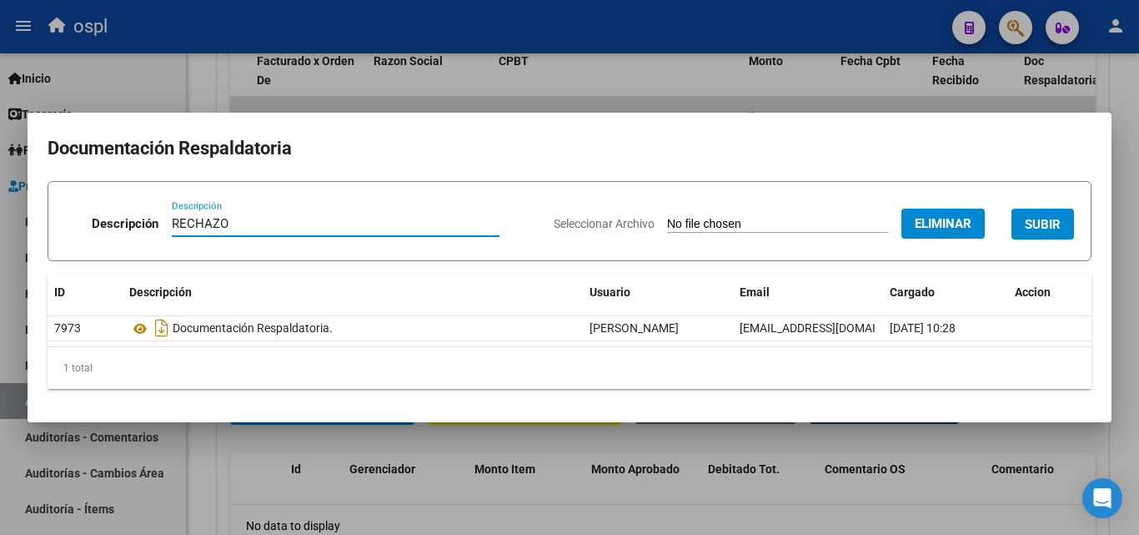
click at [1026, 236] on button "SUBIR" at bounding box center [1042, 223] width 63 height 31
click at [1026, 236] on div "Seleccionar Archivo Eliminar SUBIR" at bounding box center [814, 220] width 520 height 51
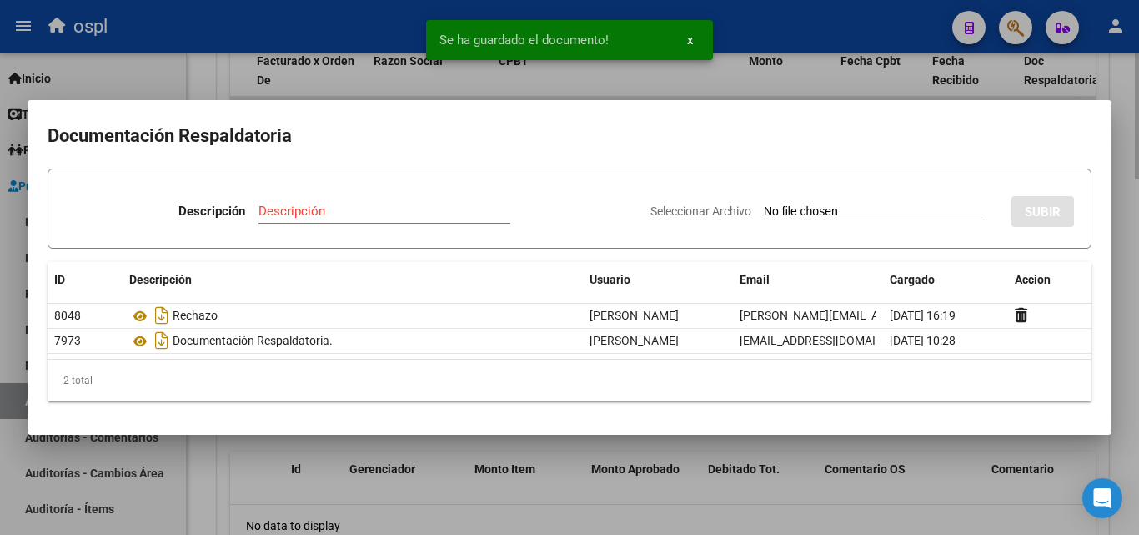
click at [207, 82] on div at bounding box center [569, 267] width 1139 height 535
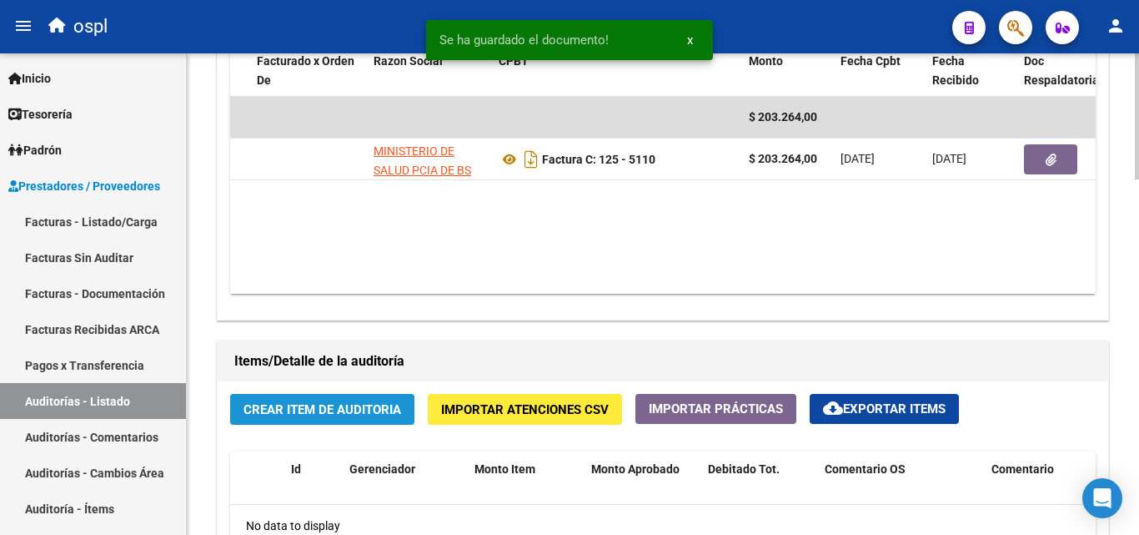
click at [328, 400] on button "Crear Item de Auditoria" at bounding box center [322, 409] width 184 height 31
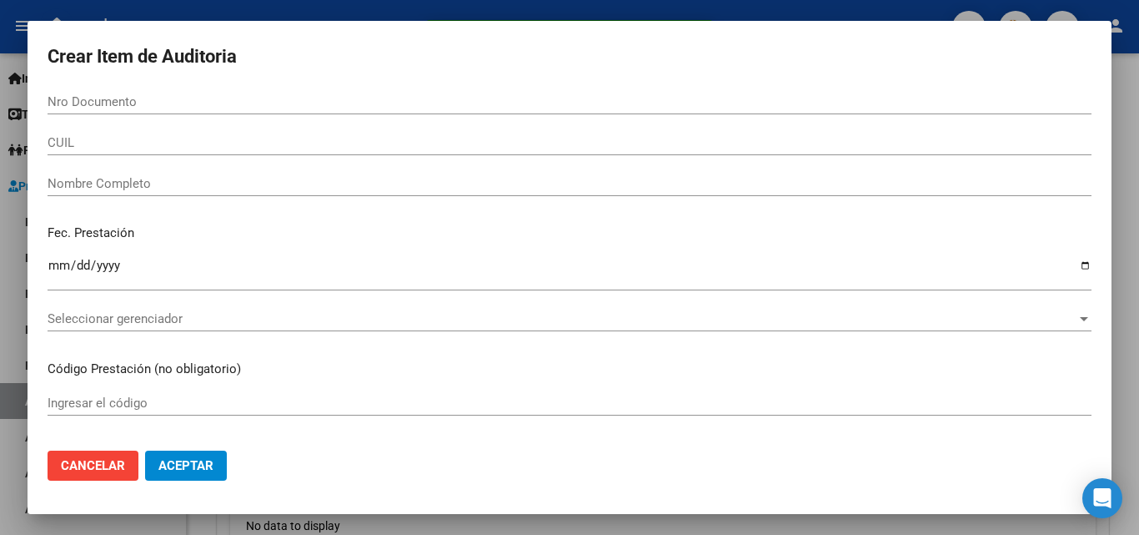
click at [228, 196] on div "Nombre Completo" at bounding box center [570, 191] width 1044 height 41
click at [223, 176] on input "Nombre Completo" at bounding box center [570, 183] width 1044 height 15
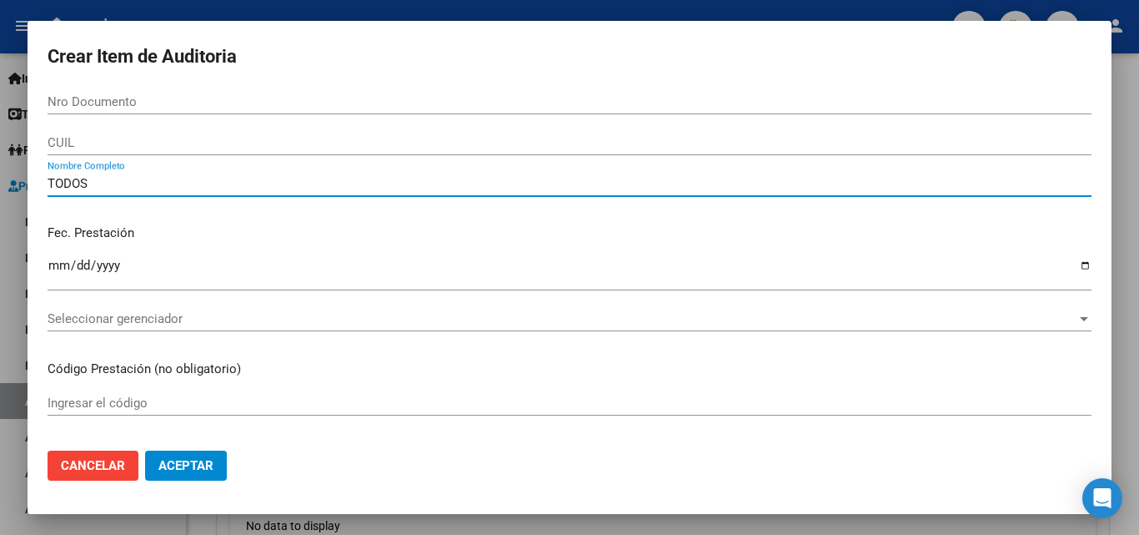
click at [662, 212] on div "Fec. Prestación Ingresar la fecha" at bounding box center [570, 258] width 1044 height 95
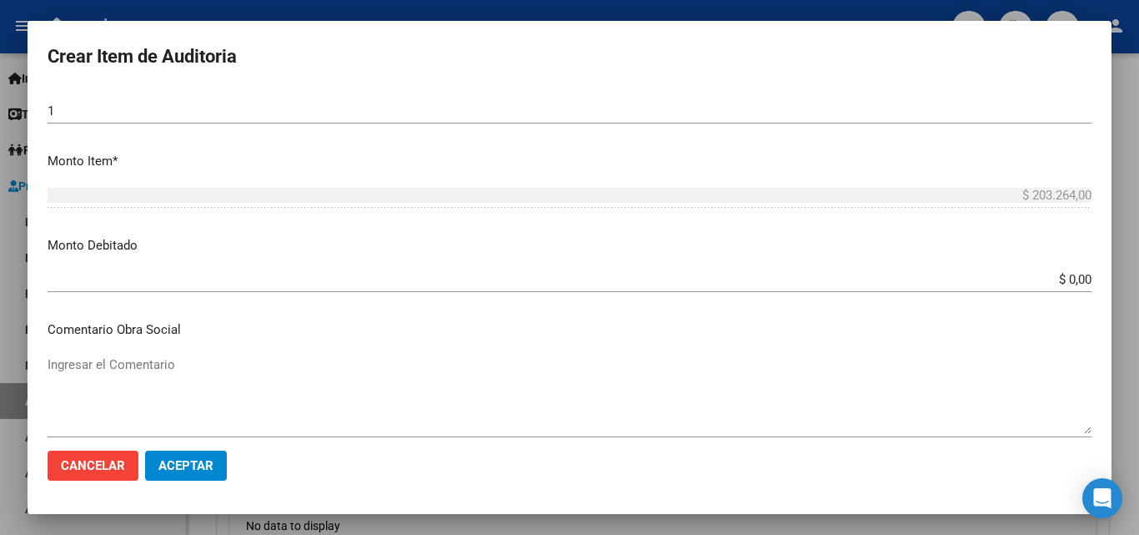
scroll to position [500, 0]
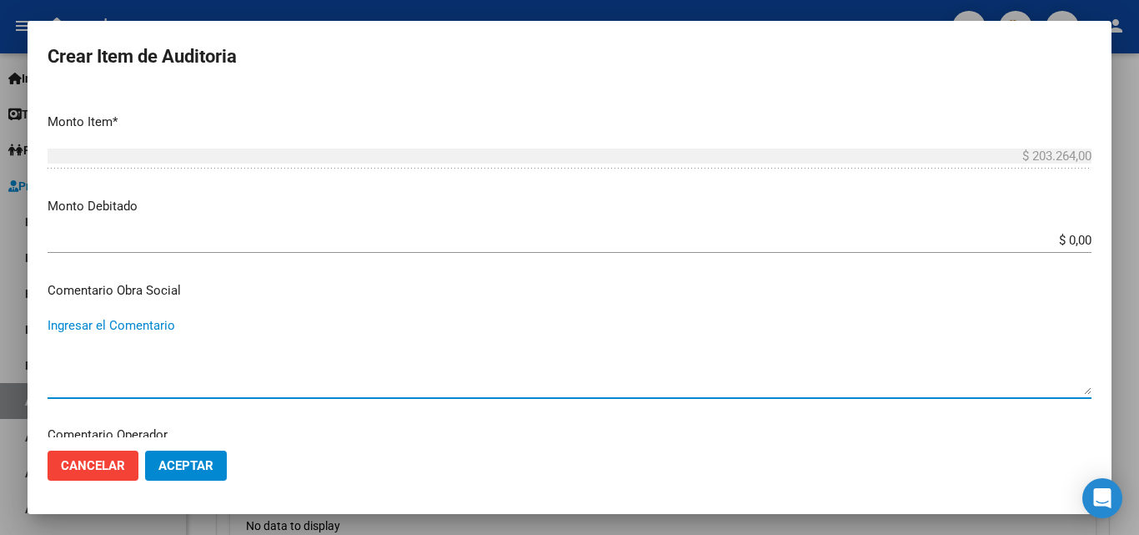
click at [596, 324] on textarea "Ingresar el Comentario" at bounding box center [570, 355] width 1044 height 78
paste textarea "RECHAZO POR ILEGITIMA; FALTA COPIA DE DNI."
click at [1077, 240] on input "$ 0,00" at bounding box center [570, 240] width 1044 height 15
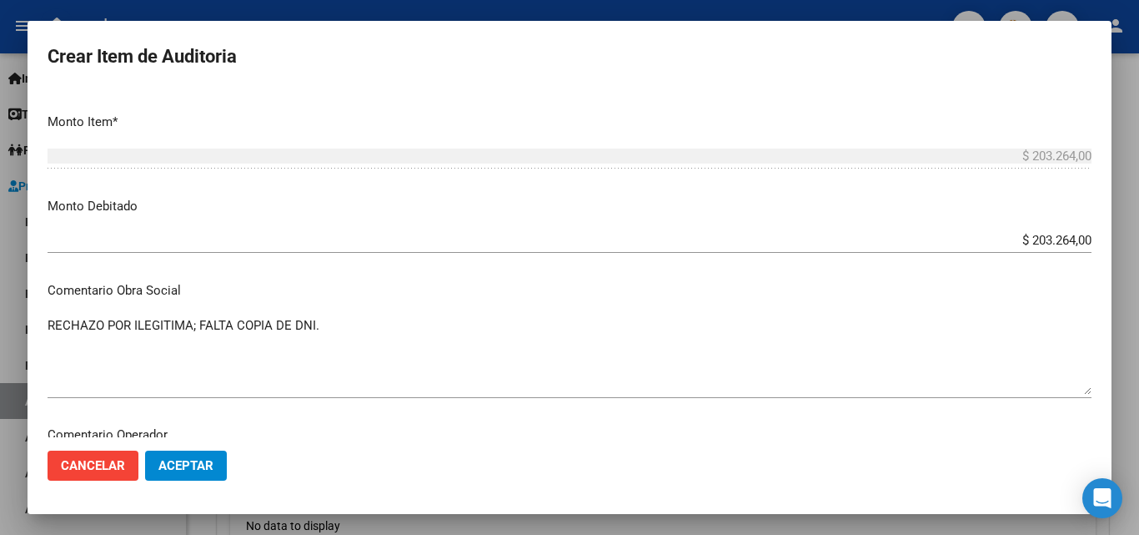
click at [1057, 214] on p "Monto Debitado" at bounding box center [570, 206] width 1044 height 19
click at [203, 464] on span "Aceptar" at bounding box center [185, 465] width 55 height 15
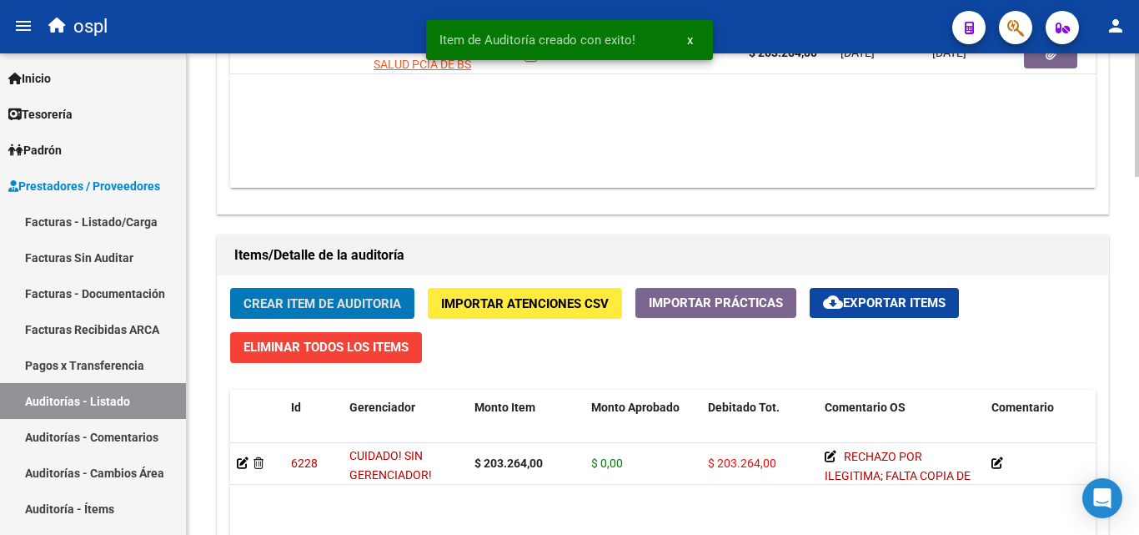
scroll to position [1084, 0]
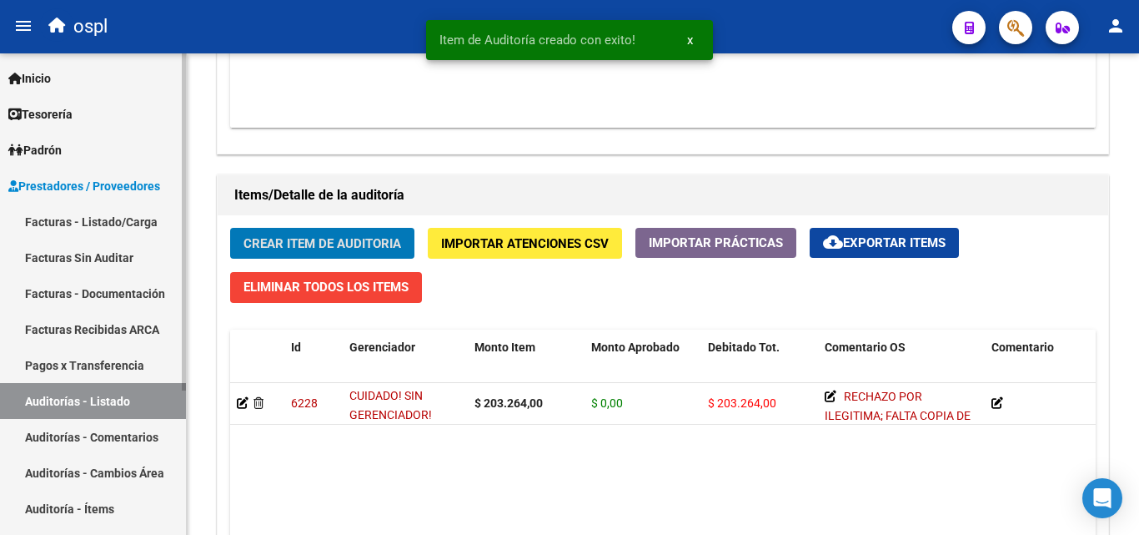
click at [104, 261] on link "Facturas Sin Auditar" at bounding box center [93, 257] width 186 height 36
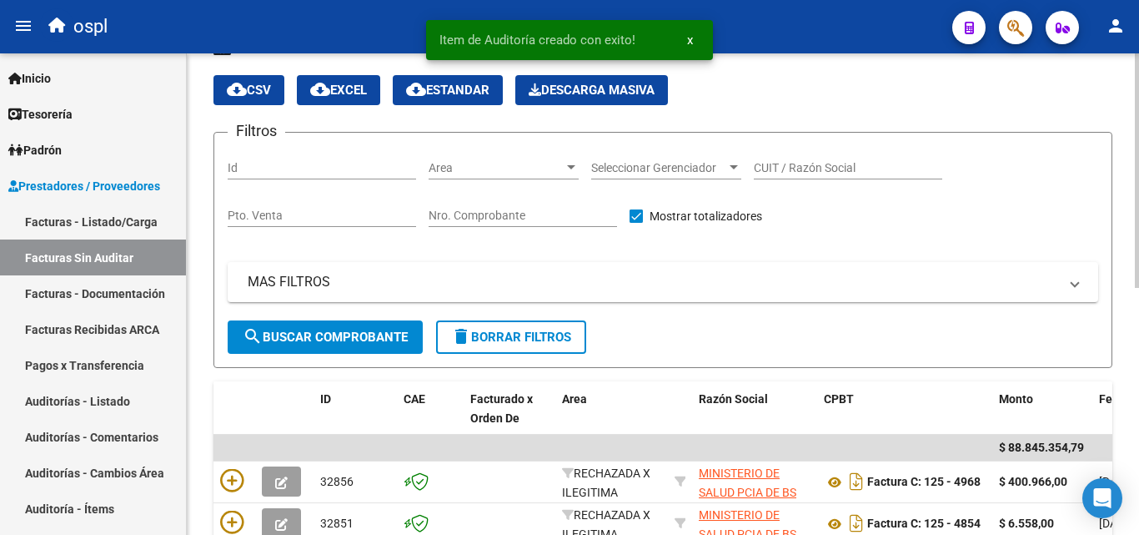
scroll to position [505, 0]
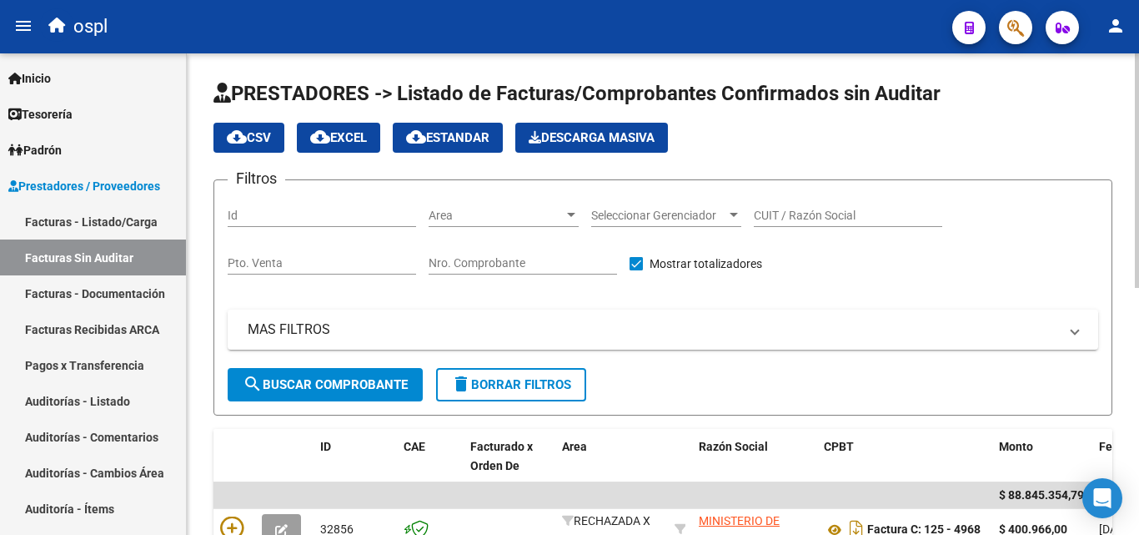
scroll to position [505, 0]
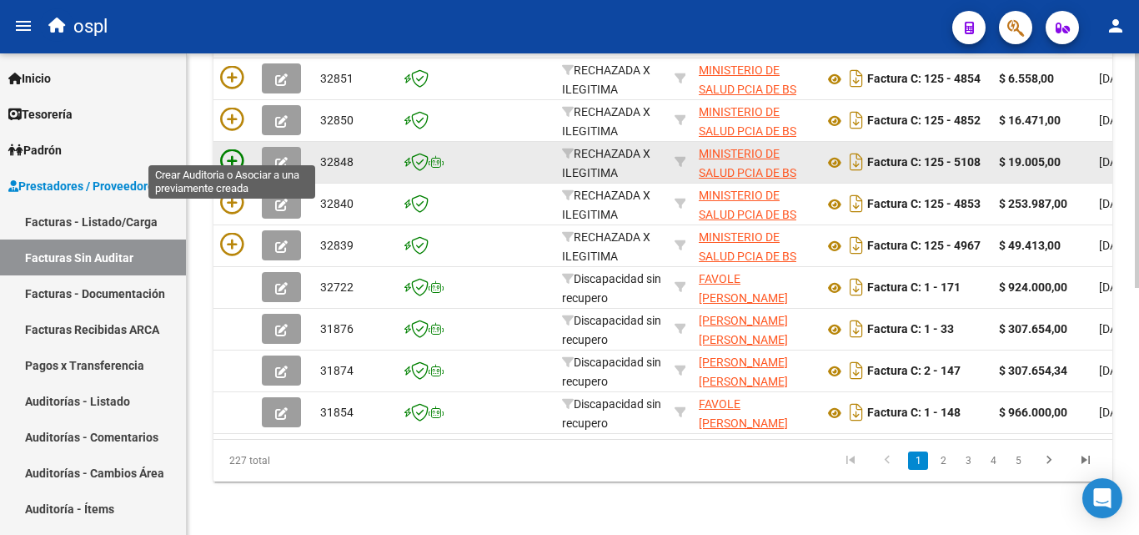
click at [227, 153] on icon at bounding box center [231, 160] width 23 height 23
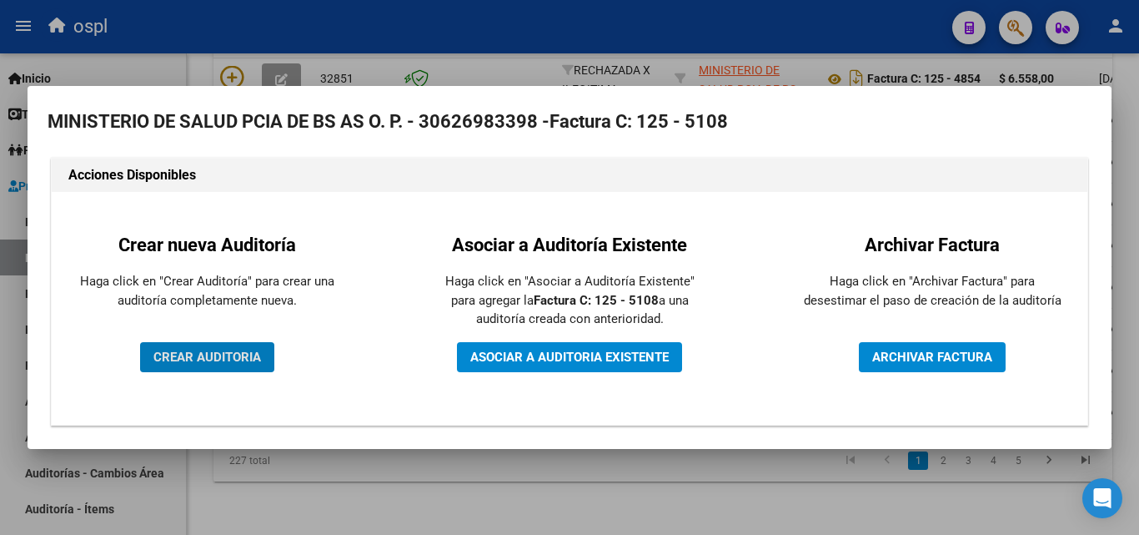
click at [248, 358] on span "CREAR AUDITORIA" at bounding box center [207, 356] width 108 height 15
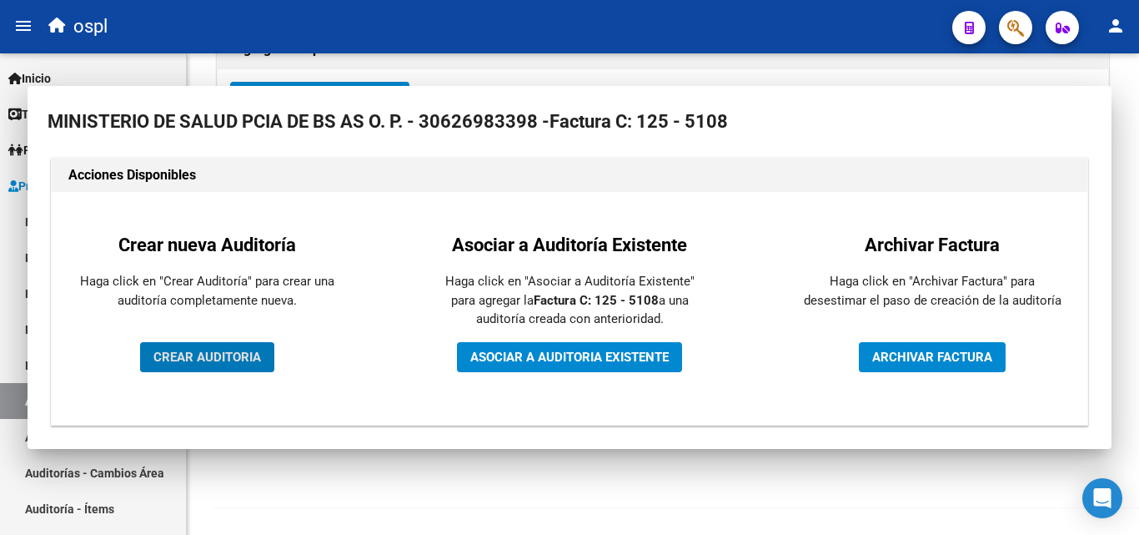
scroll to position [399, 0]
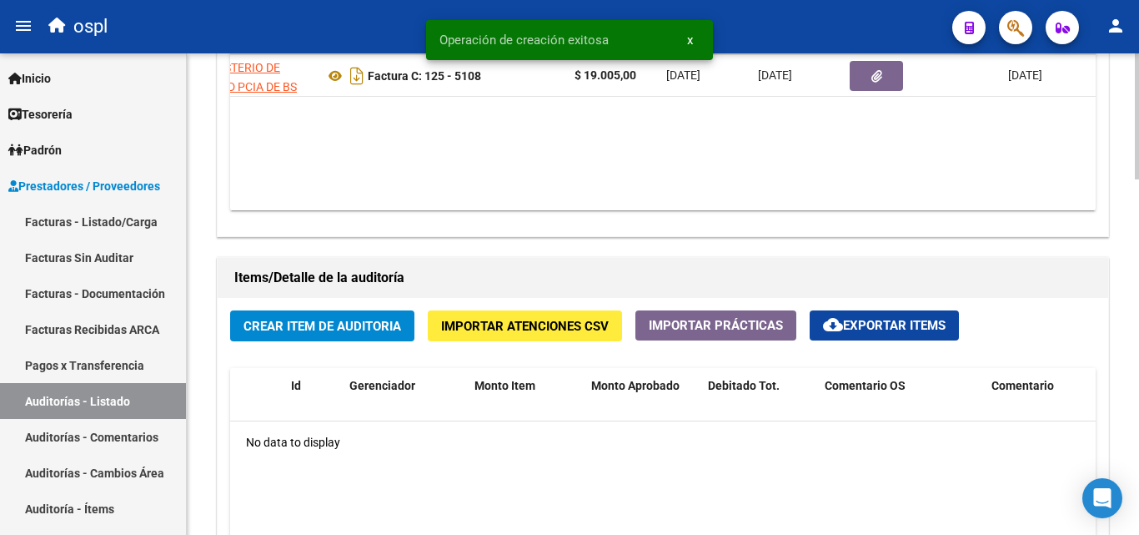
scroll to position [0, 339]
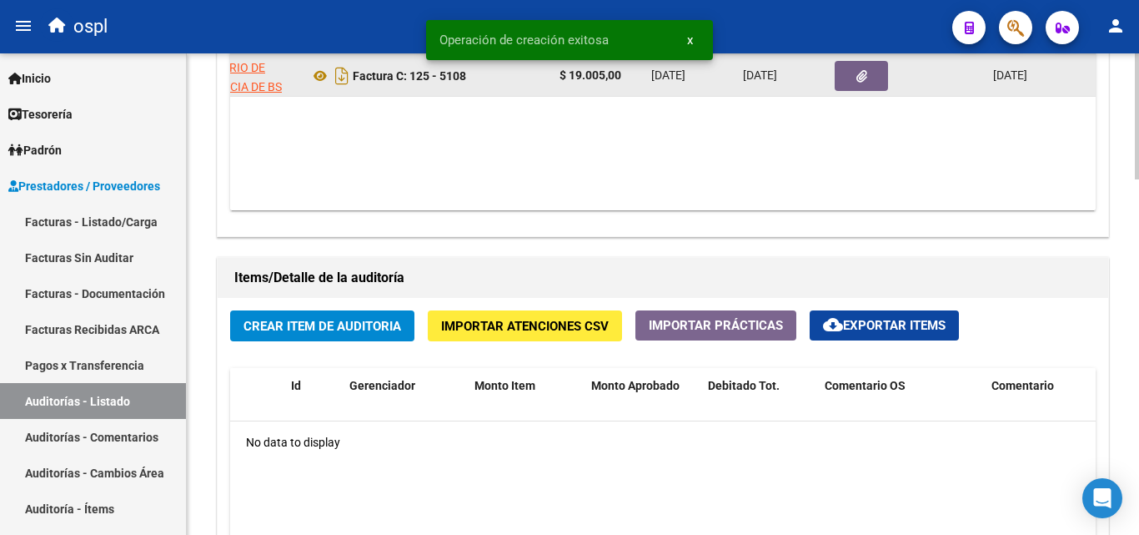
click at [850, 88] on button "button" at bounding box center [861, 76] width 53 height 30
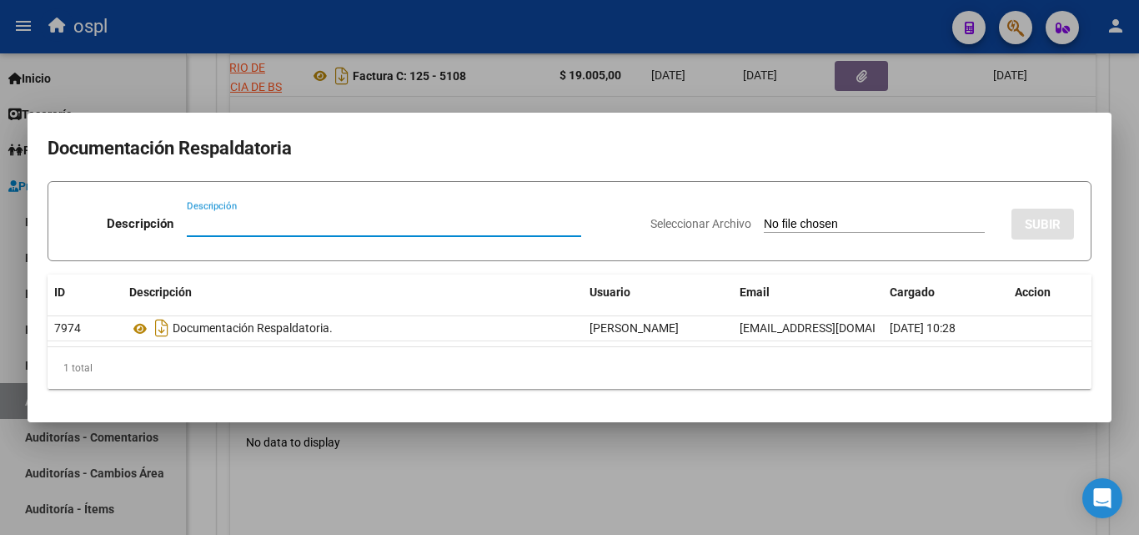
click at [786, 220] on input "Seleccionar Archivo" at bounding box center [874, 225] width 221 height 16
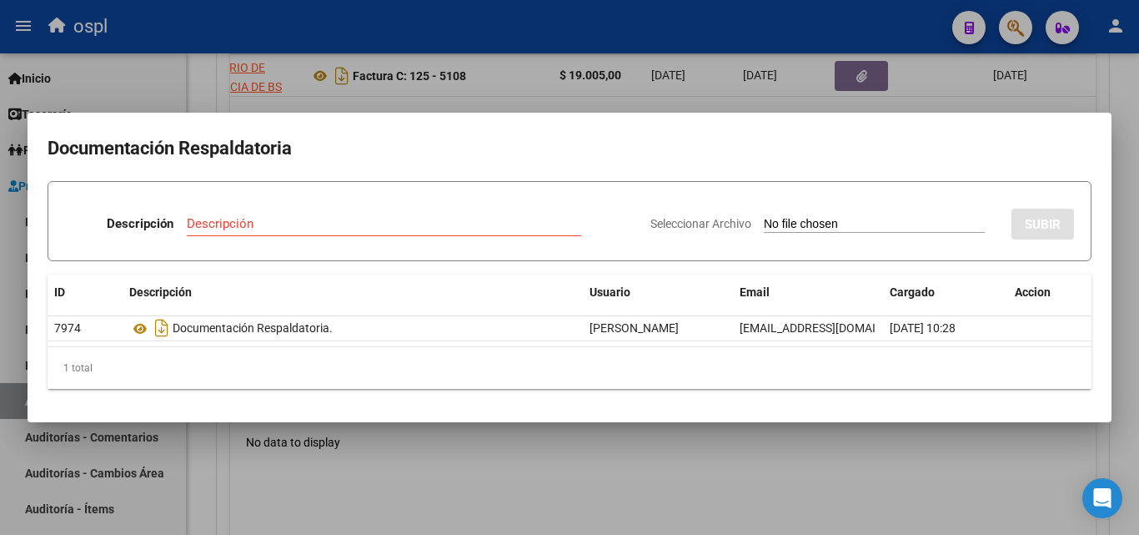
type input "C:\fakepath\FC Nº5108.pdf"
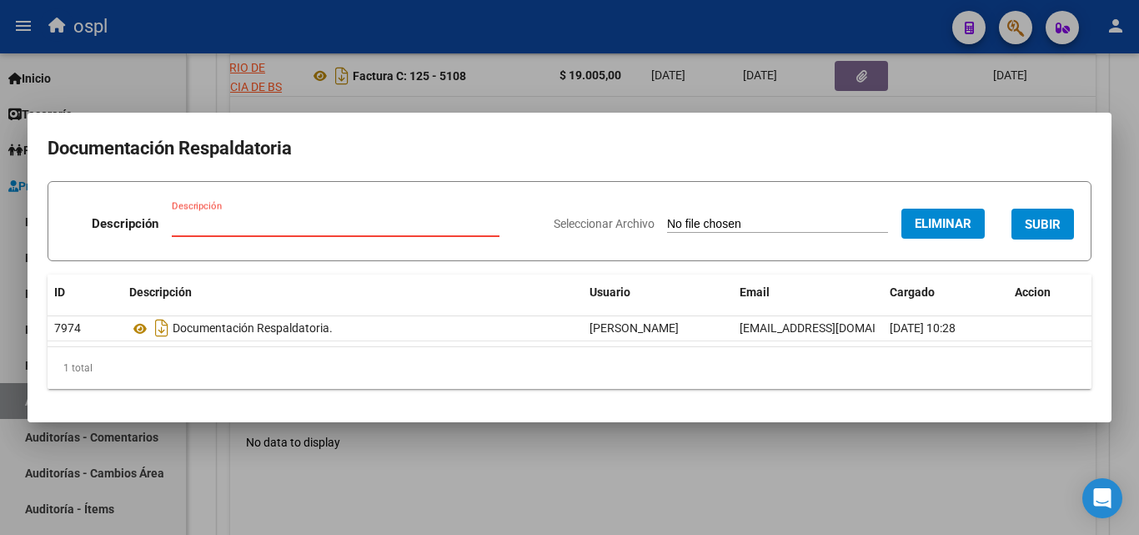
click at [229, 209] on div "Descripción Descripción" at bounding box center [302, 227] width 475 height 50
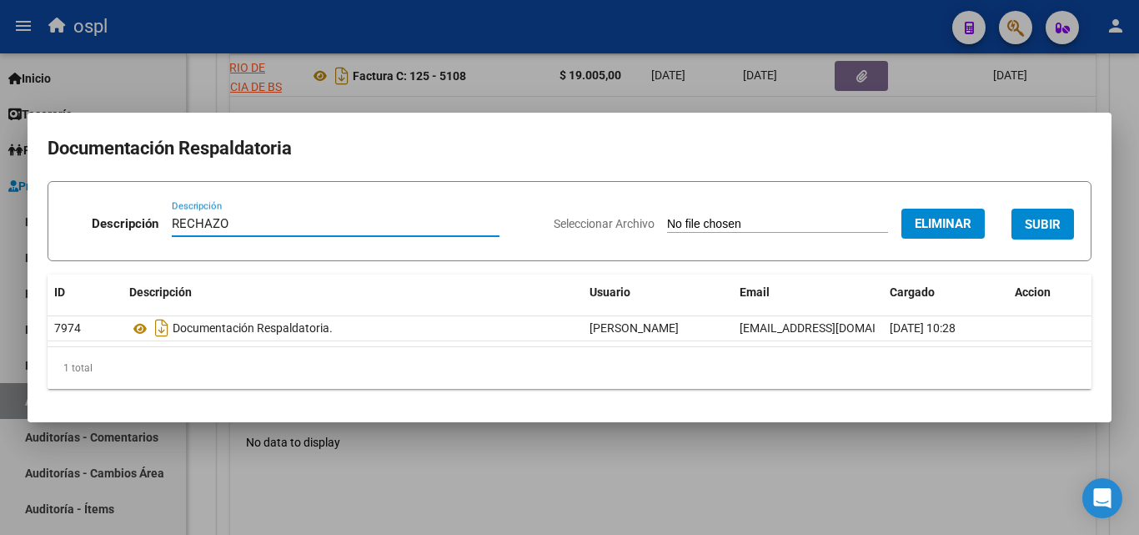
type input "RECHAZO"
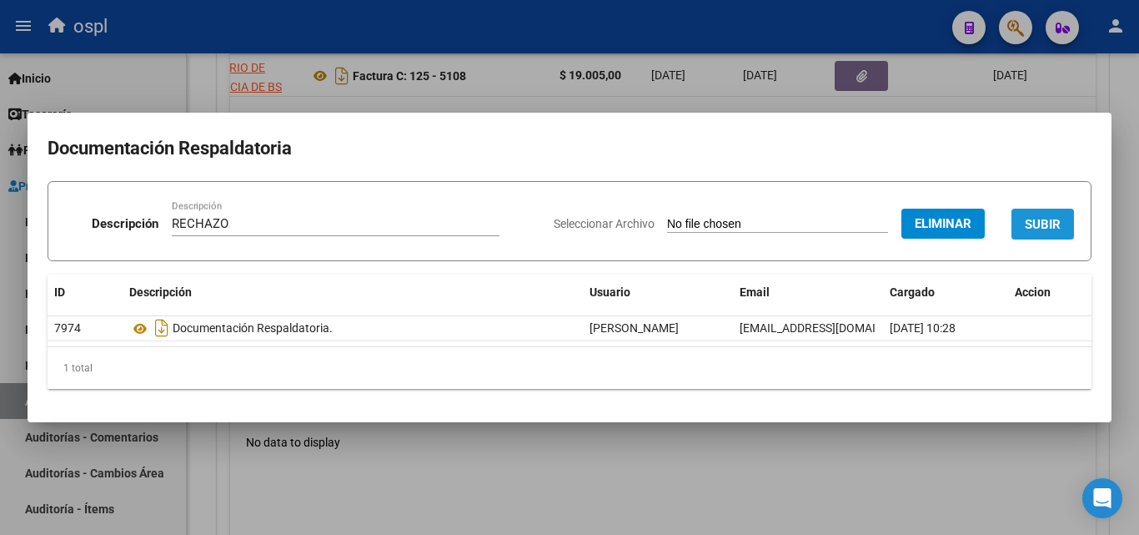
click at [1058, 226] on span "SUBIR" at bounding box center [1043, 224] width 36 height 15
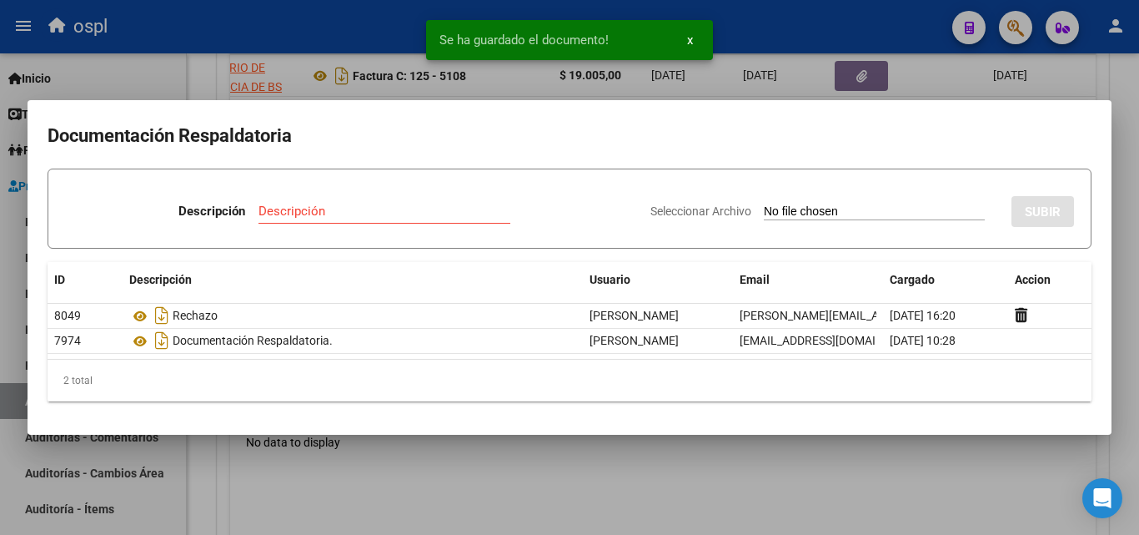
click at [200, 85] on div at bounding box center [569, 267] width 1139 height 535
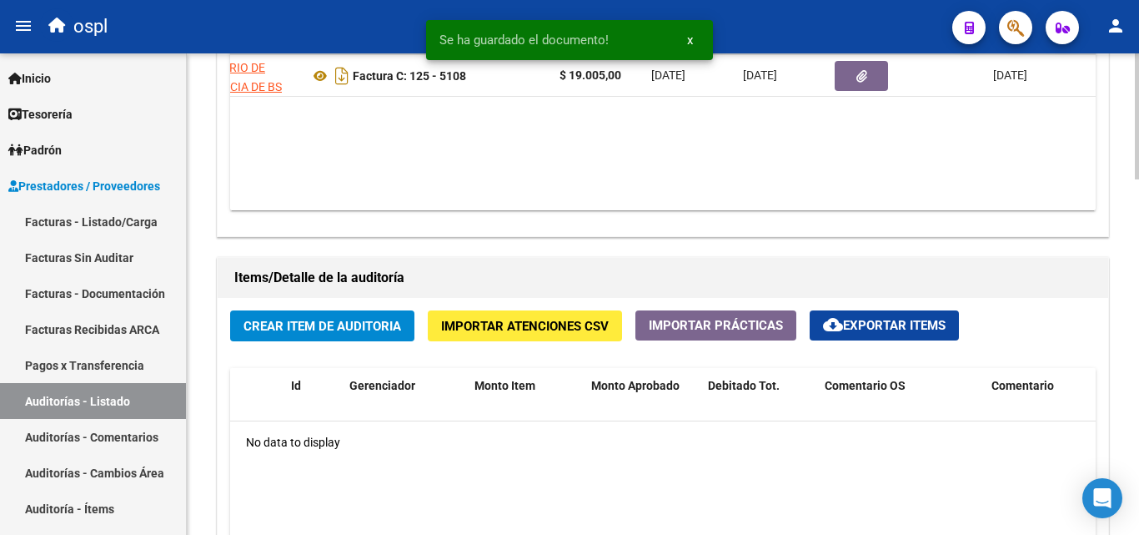
click at [276, 329] on span "Crear Item de Auditoria" at bounding box center [322, 326] width 158 height 15
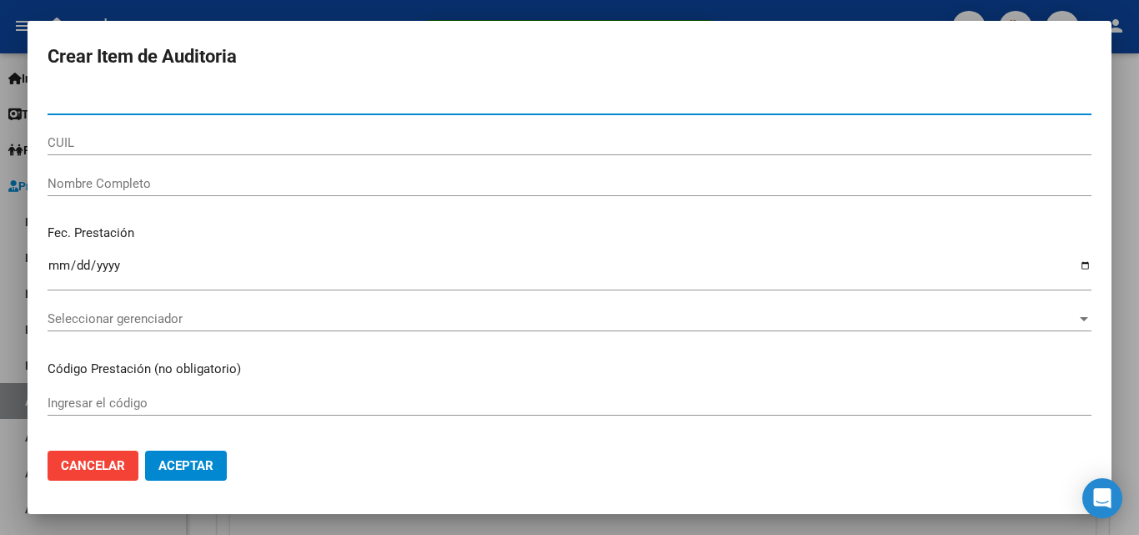
click at [102, 178] on input "Nombre Completo" at bounding box center [570, 183] width 1044 height 15
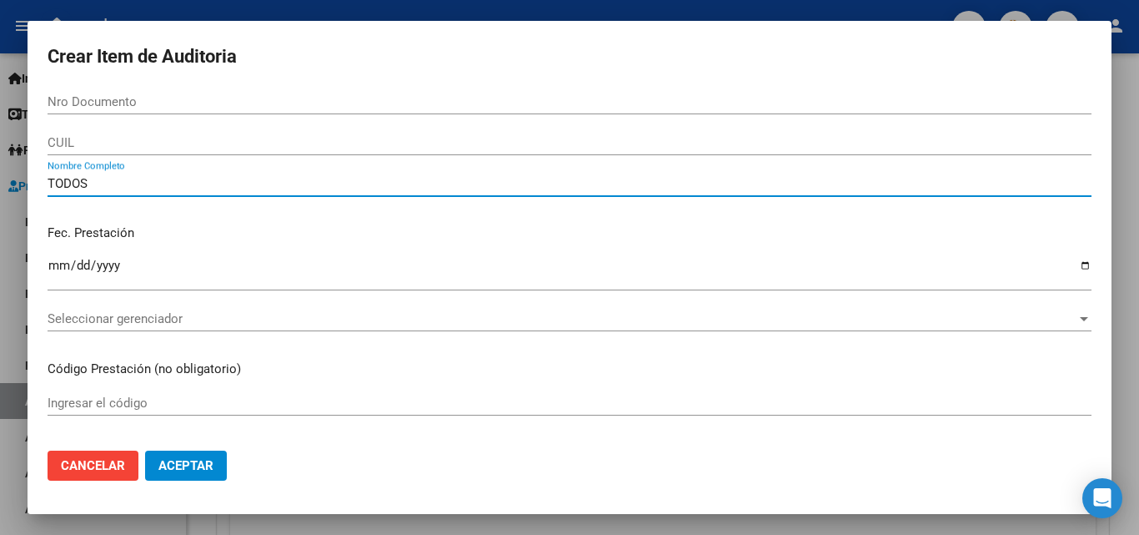
type input "TODOS"
click at [218, 211] on div "TODOS Nombre Completo" at bounding box center [570, 191] width 1044 height 41
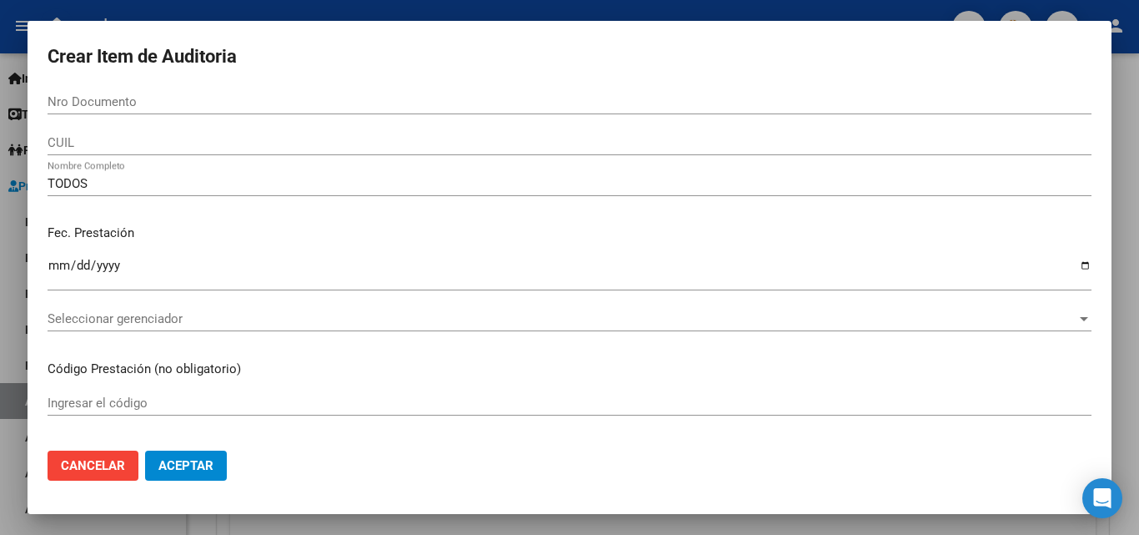
click at [283, 218] on div "Fec. Prestación Ingresar la fecha" at bounding box center [570, 258] width 1044 height 95
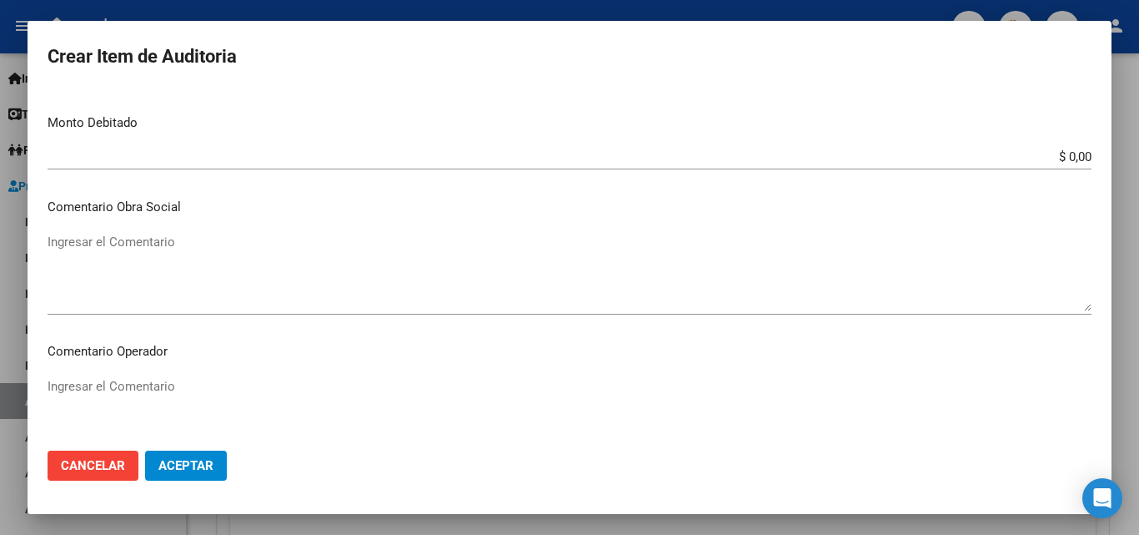
scroll to position [500, 0]
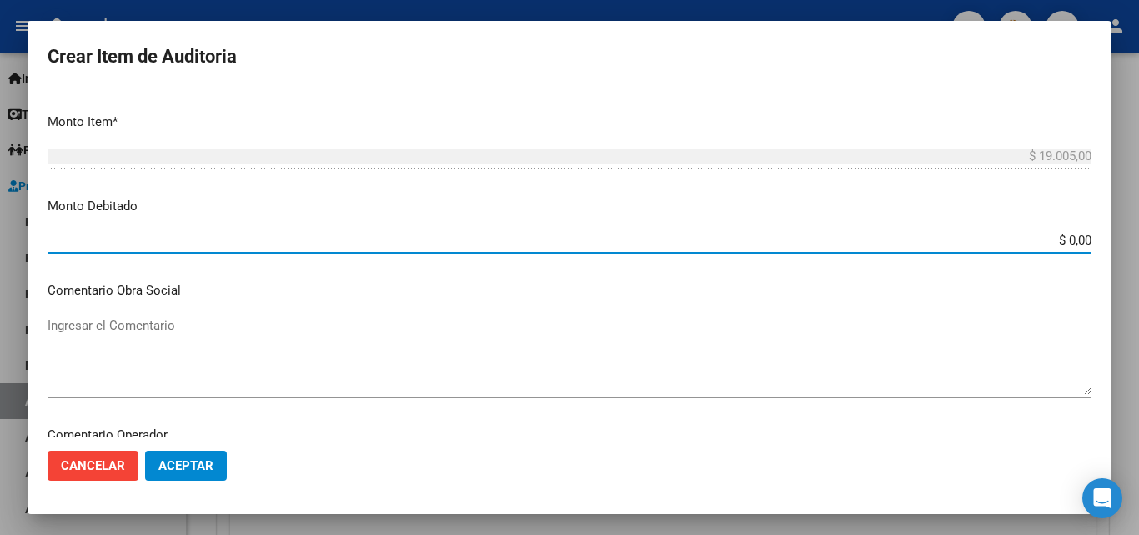
click at [1077, 236] on input "$ 0,00" at bounding box center [570, 240] width 1044 height 15
type input "$ 19.005,00"
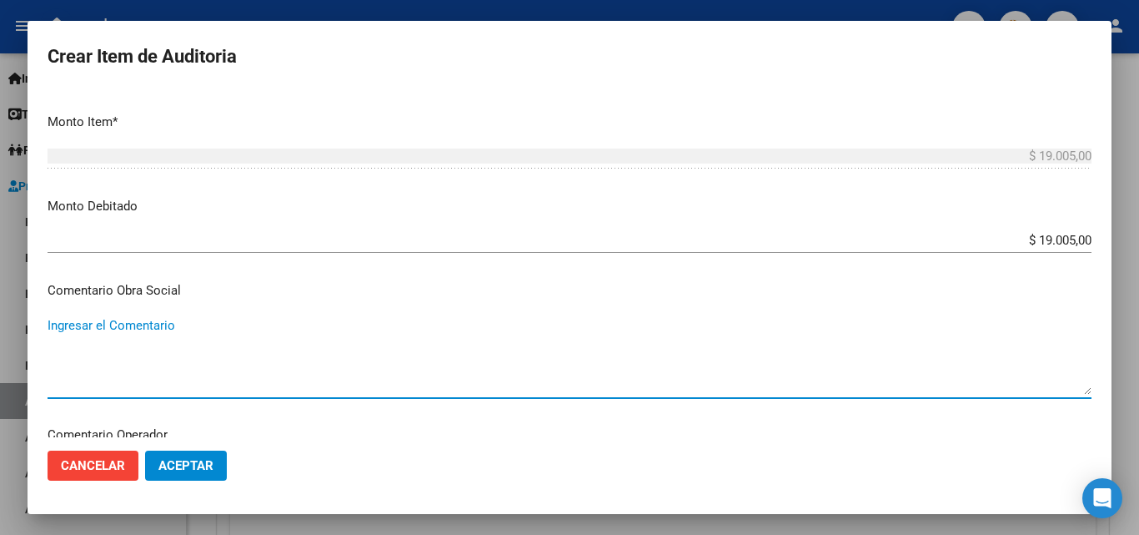
click at [642, 331] on textarea "Ingresar el Comentario" at bounding box center [570, 355] width 1044 height 78
paste textarea "RECHAZO POR ILEGITIMA; FALTA COPIA DE DNI."
type textarea "RECHAZO POR ILEGITIMA; FALTA COPIA DE DNI."
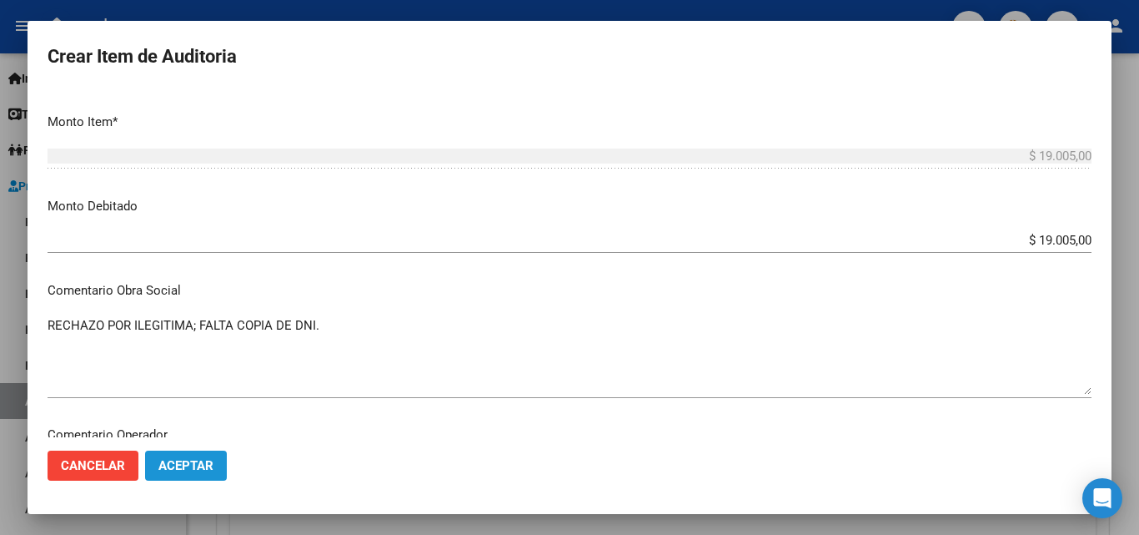
click at [201, 469] on span "Aceptar" at bounding box center [185, 465] width 55 height 15
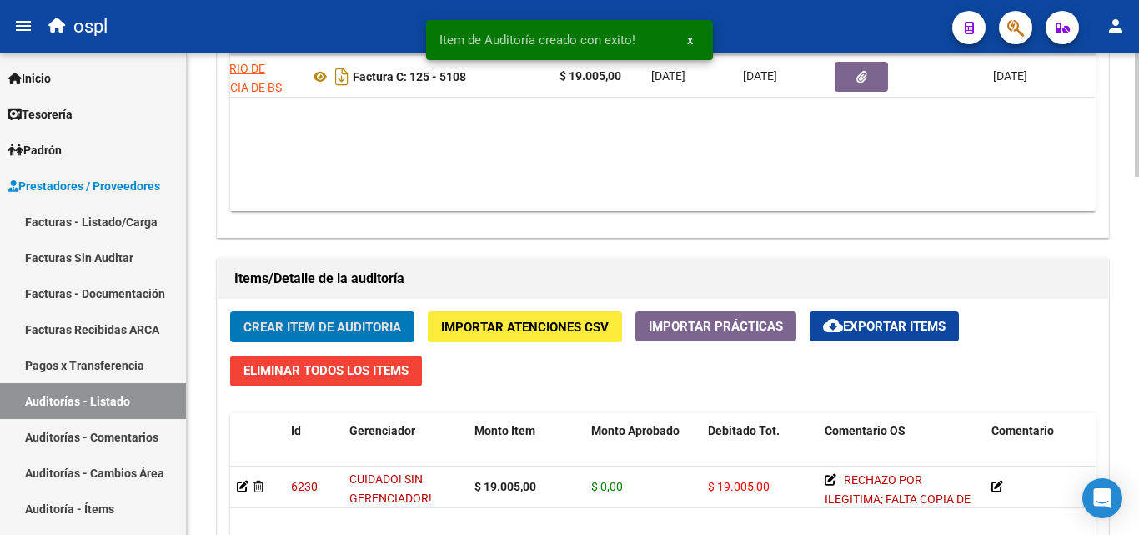
scroll to position [1001, 0]
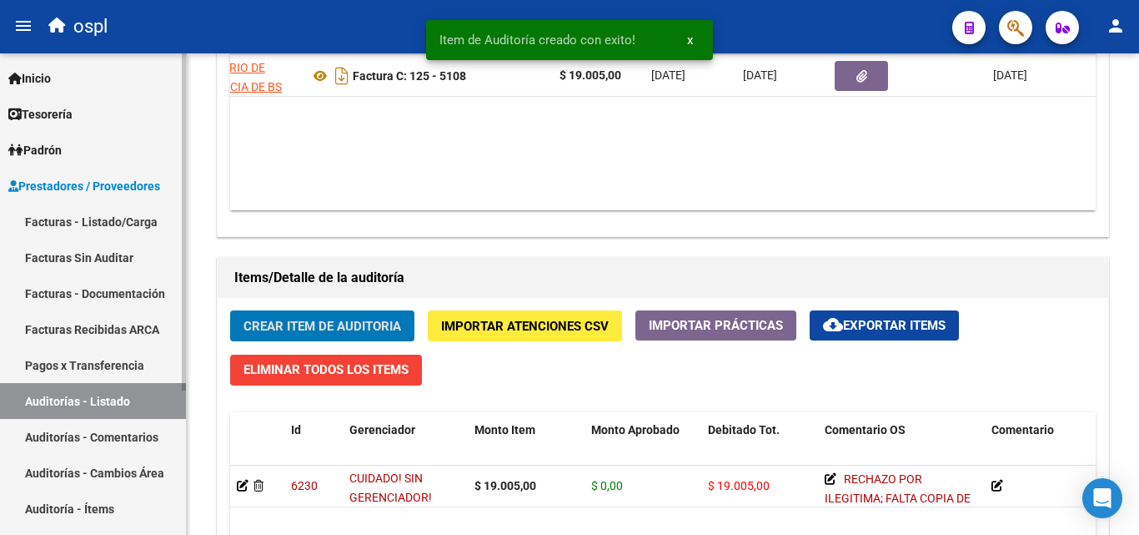
click at [96, 262] on link "Facturas Sin Auditar" at bounding box center [93, 257] width 186 height 36
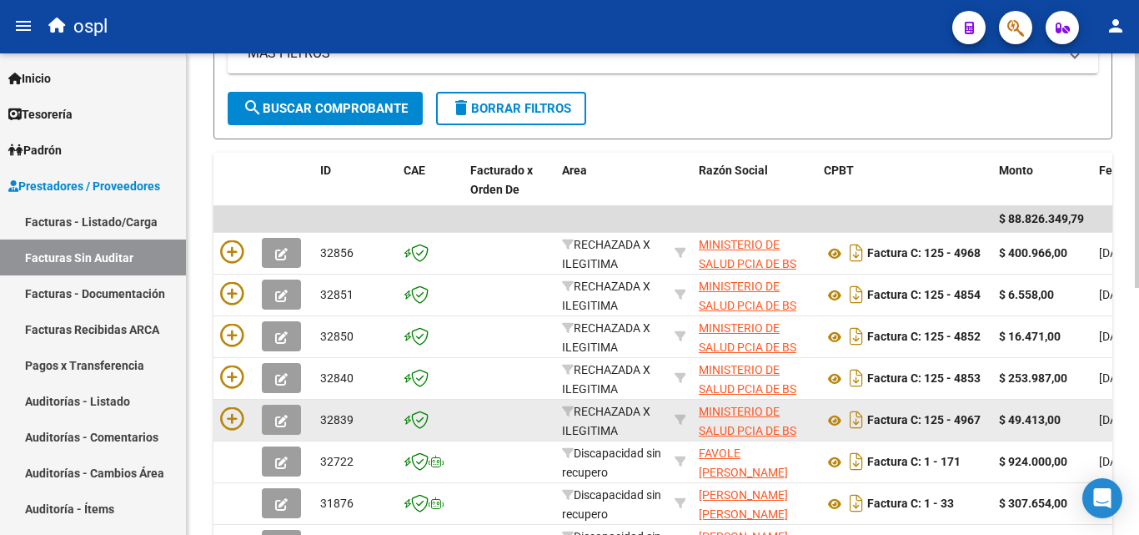
scroll to position [255, 0]
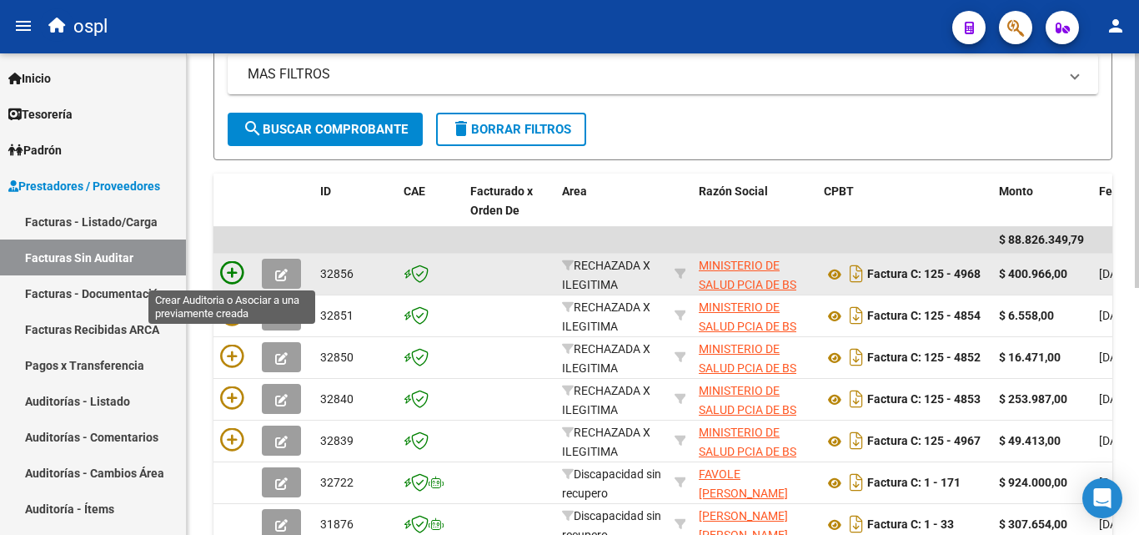
click at [231, 279] on icon at bounding box center [231, 272] width 23 height 23
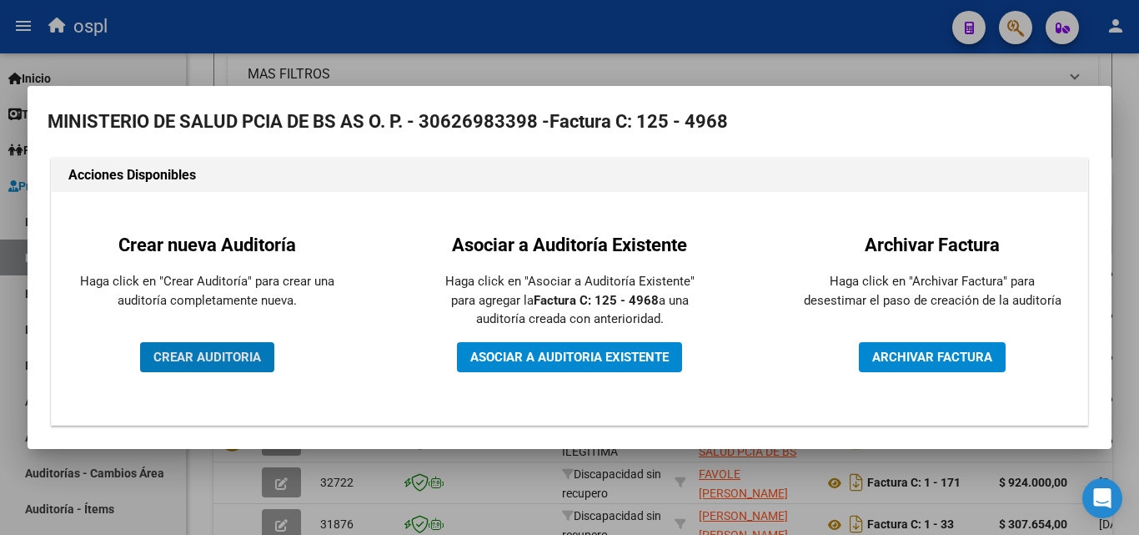
click at [234, 350] on span "CREAR AUDITORIA" at bounding box center [207, 356] width 108 height 15
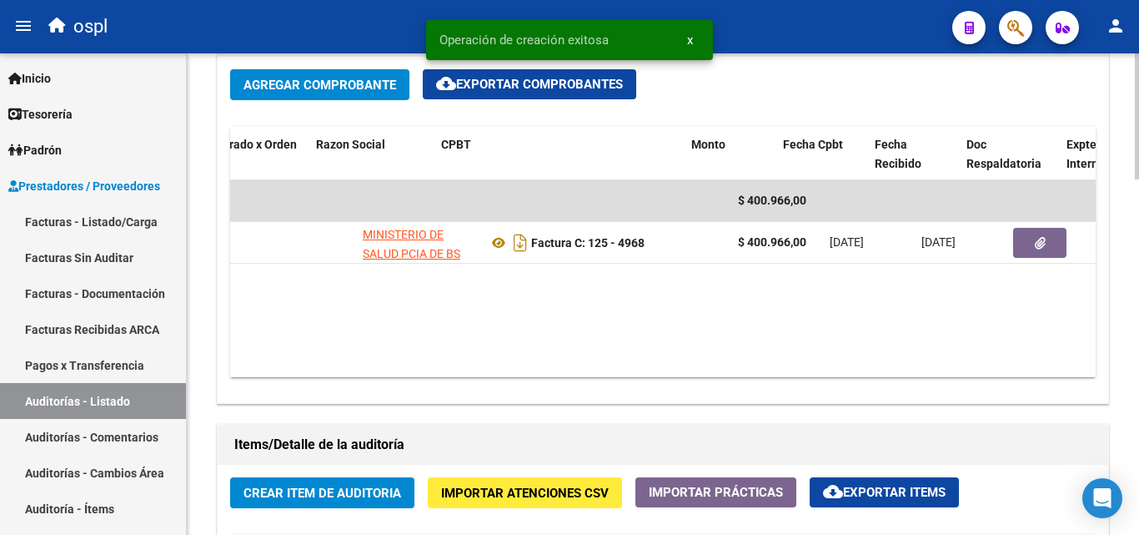
scroll to position [0, 207]
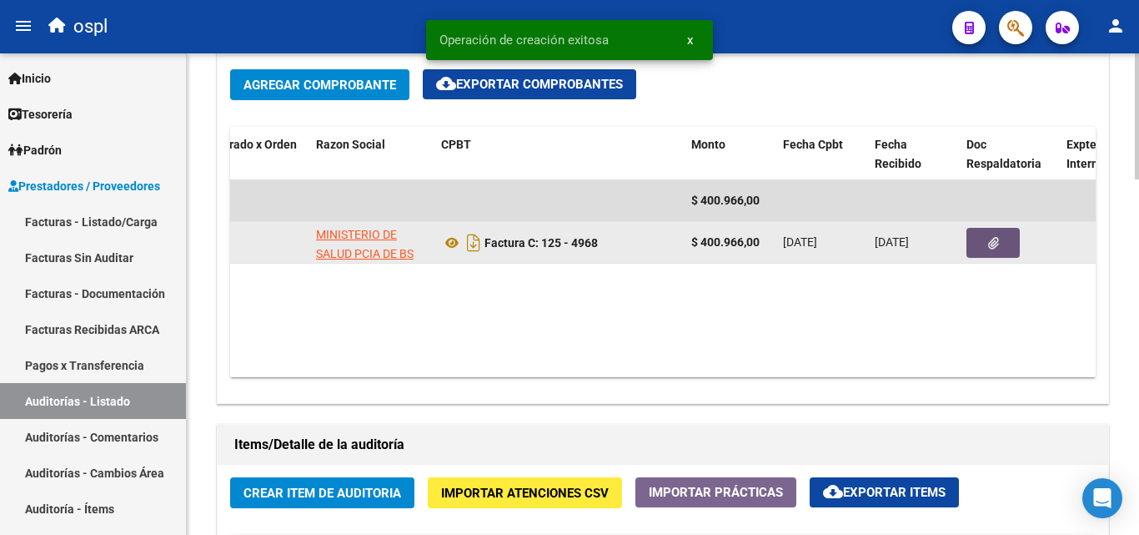
click at [995, 240] on icon "button" at bounding box center [993, 243] width 11 height 13
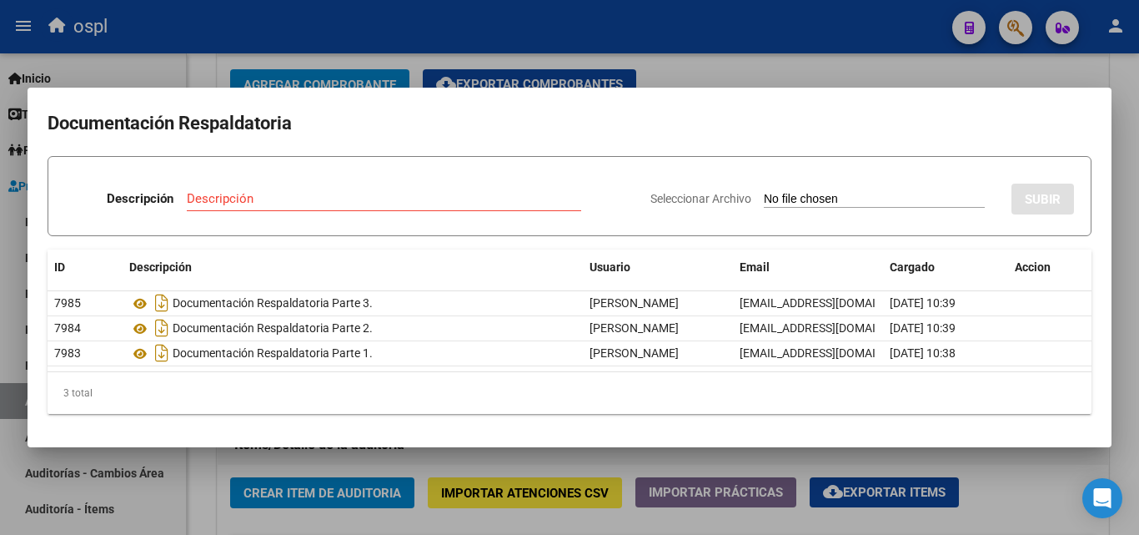
click at [766, 198] on input "Seleccionar Archivo" at bounding box center [874, 200] width 221 height 16
type input "C:\fakepath\FC Nº4968.pdf"
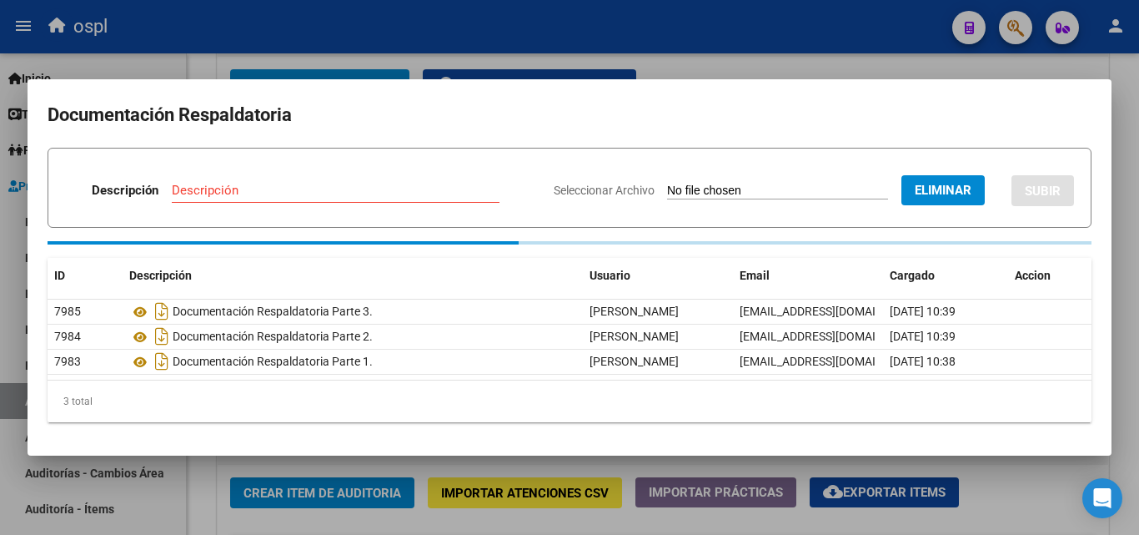
click at [203, 190] on input "Descripción" at bounding box center [336, 190] width 328 height 15
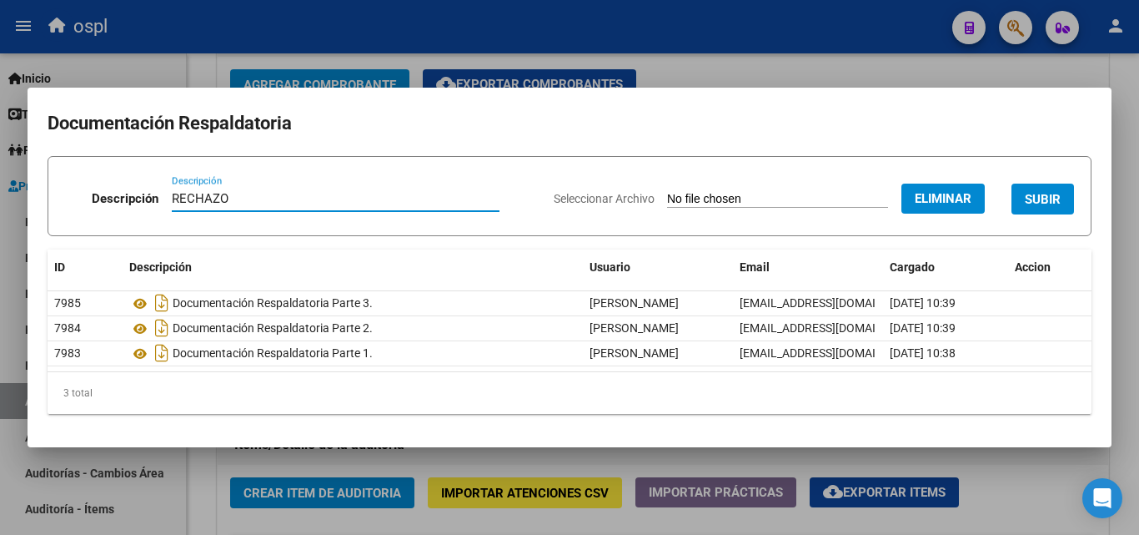
type input "RECHAZO"
drag, startPoint x: 1051, startPoint y: 197, endPoint x: 996, endPoint y: 195, distance: 54.2
click at [1052, 197] on span "SUBIR" at bounding box center [1043, 199] width 36 height 15
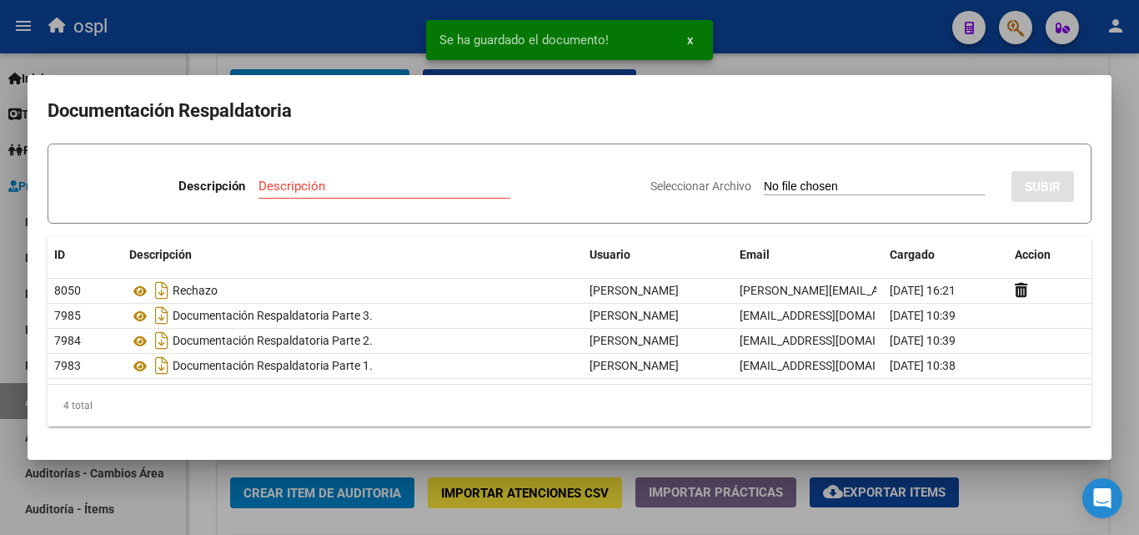
click at [193, 59] on div at bounding box center [569, 267] width 1139 height 535
click at [193, 59] on div "arrow_back Editar 1972 cloud_download Generar informe Puede notificar al gerenc…" at bounding box center [663, 136] width 952 height 1835
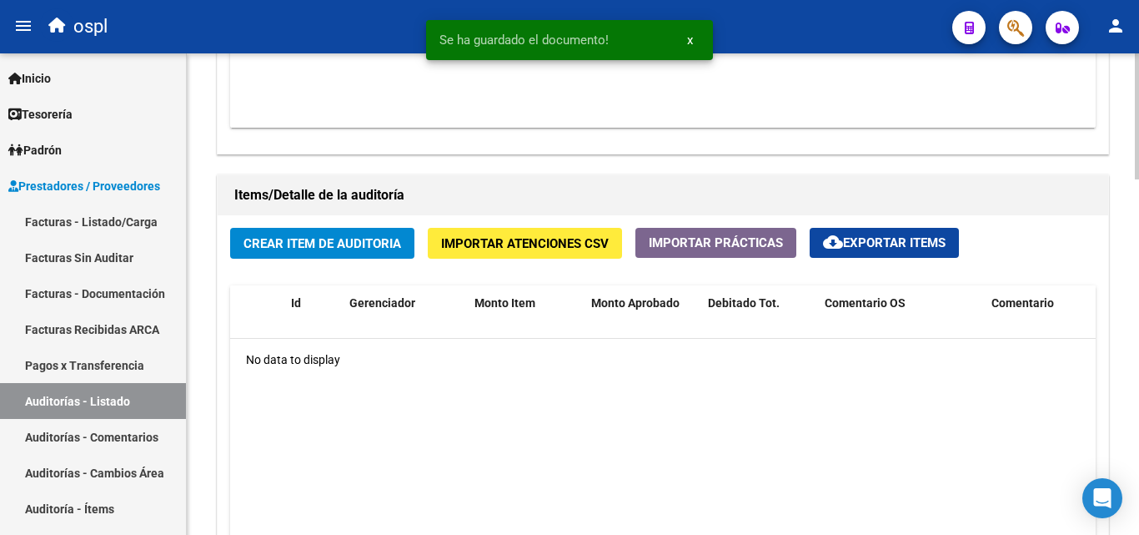
scroll to position [1084, 0]
click at [329, 240] on span "Crear Item de Auditoria" at bounding box center [322, 242] width 158 height 15
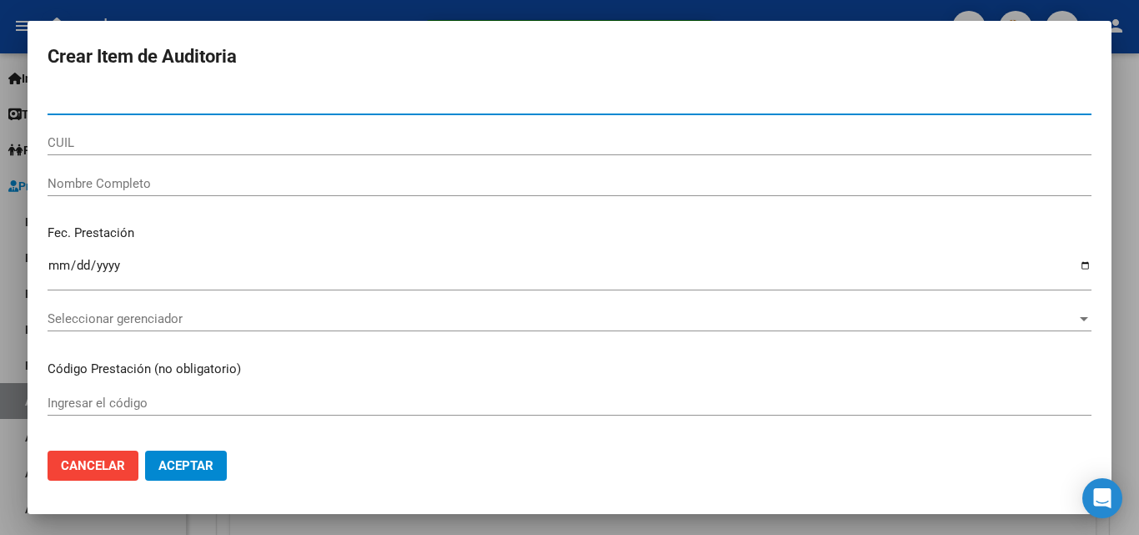
click at [113, 183] on input "Nombre Completo" at bounding box center [570, 183] width 1044 height 15
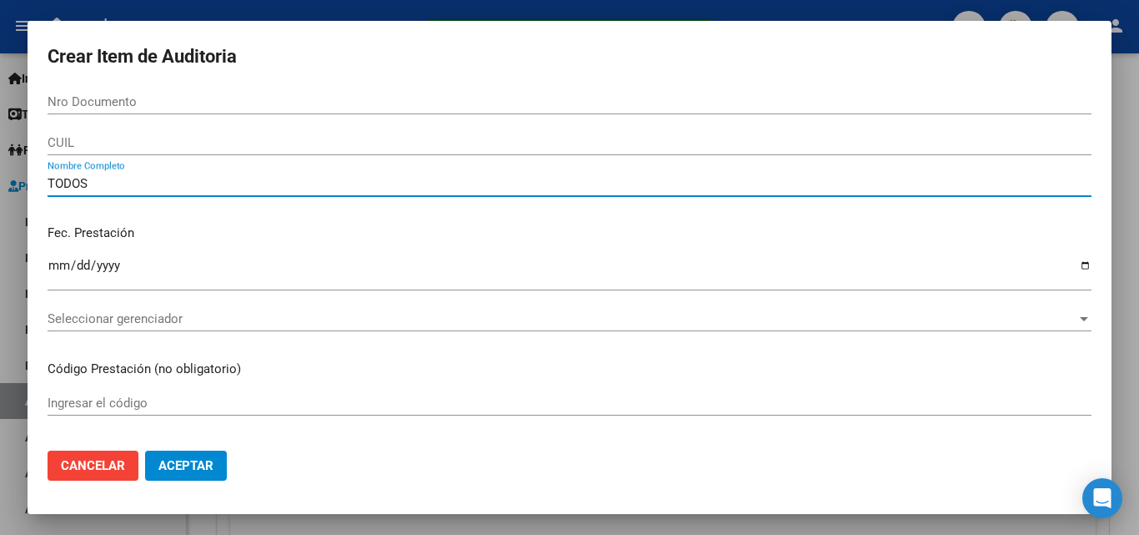
type input "TODOS"
click at [351, 238] on p "Fec. Prestación" at bounding box center [570, 232] width 1044 height 19
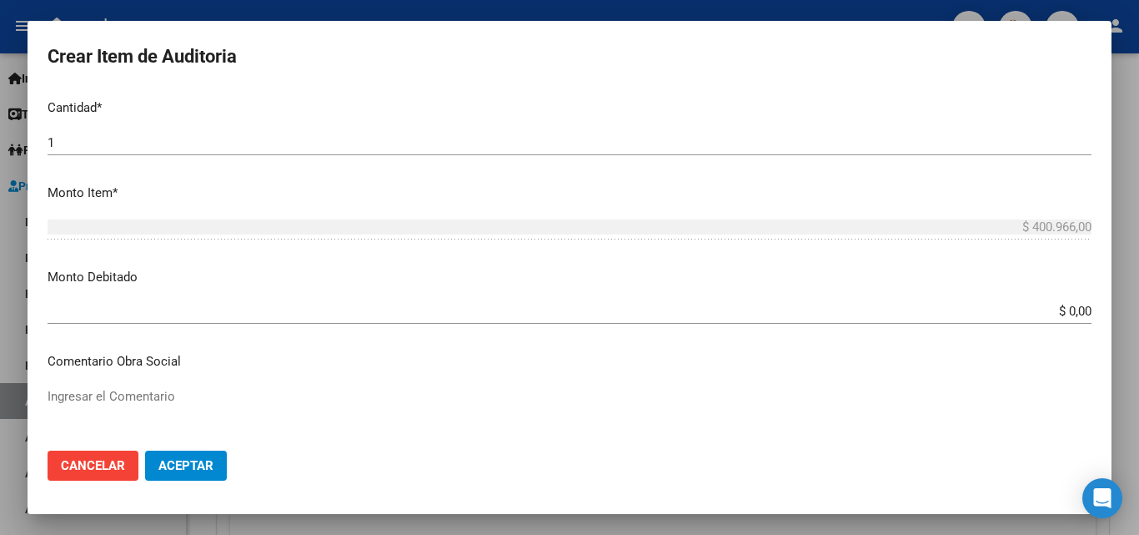
scroll to position [584, 0]
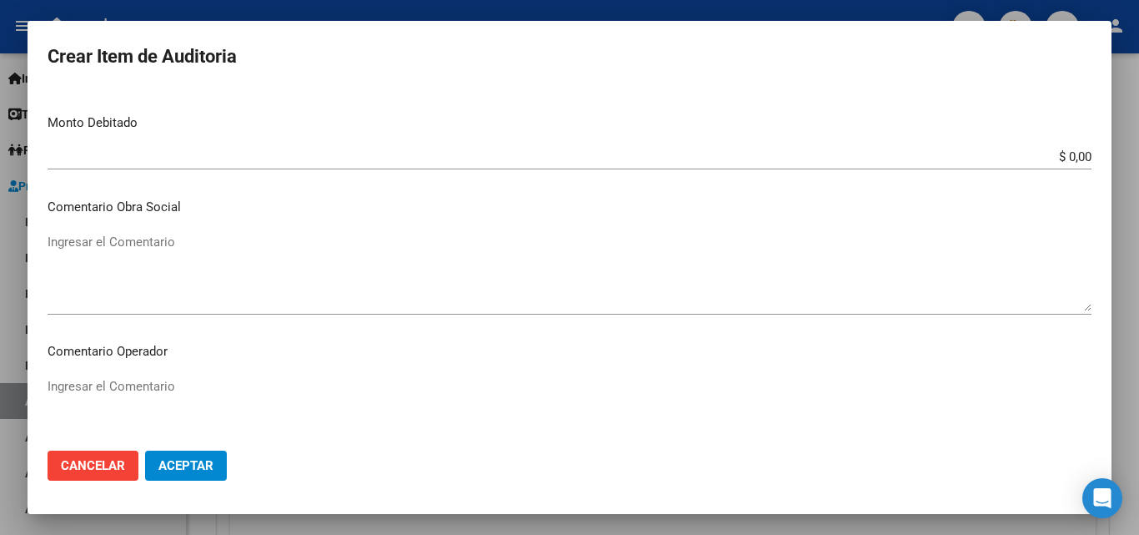
click at [444, 268] on textarea "Ingresar el Comentario" at bounding box center [570, 272] width 1044 height 78
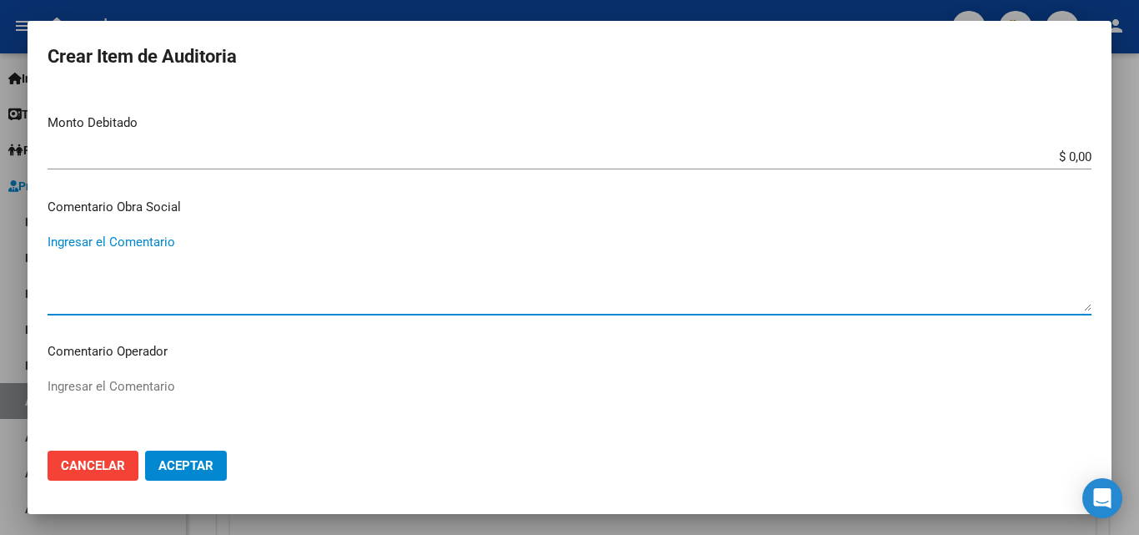
paste textarea "RECHAZO POR ILEGITIMA; FALTA COPIA DE DNI."
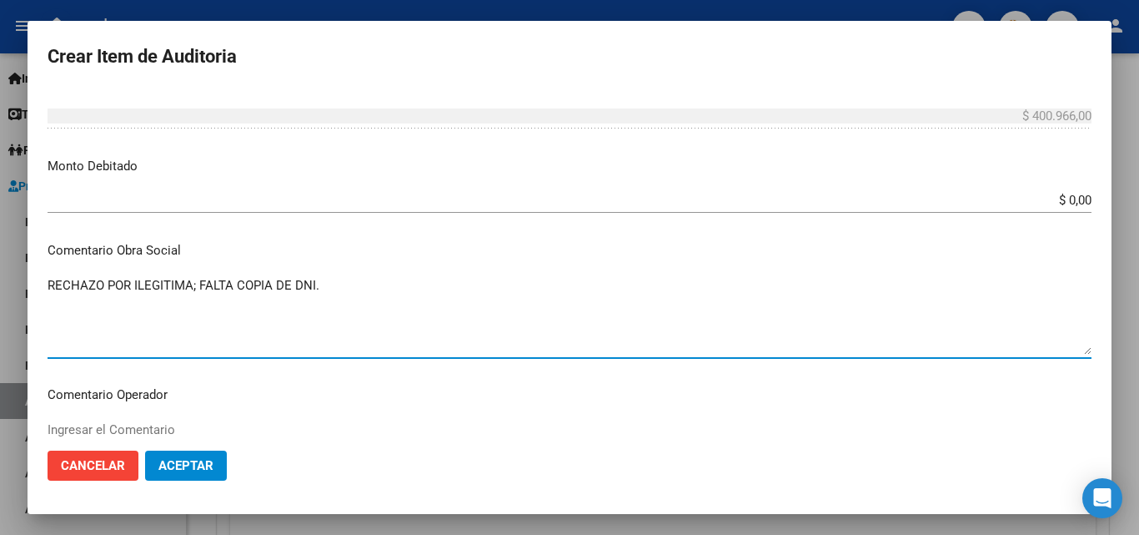
scroll to position [500, 0]
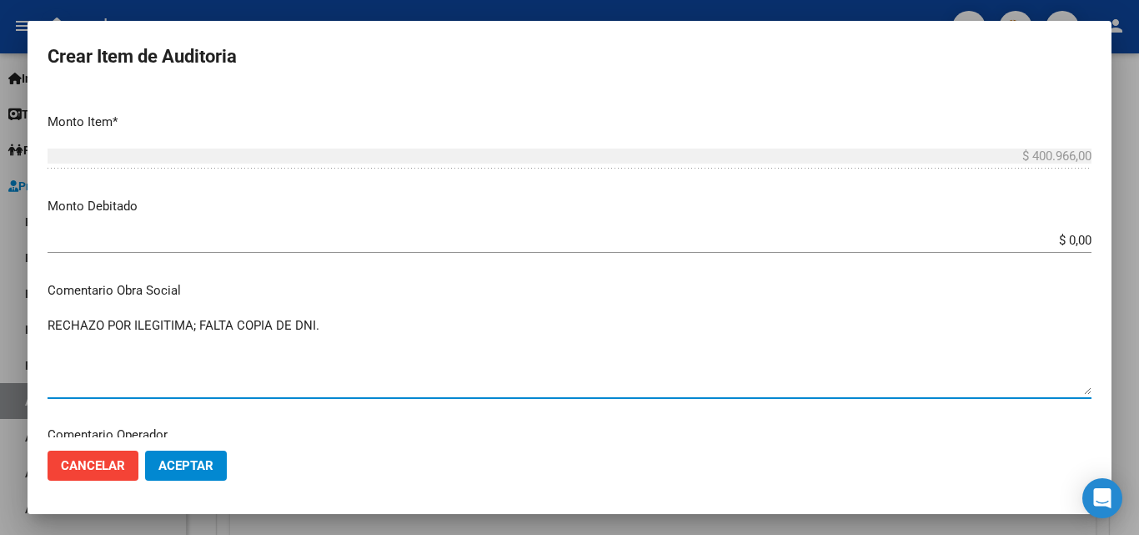
type textarea "RECHAZO POR ILEGITIMA; FALTA COPIA DE DNI."
click at [1080, 241] on app-form-text-field "Monto Debitado $ 0,00 Ingresar el monto" at bounding box center [576, 223] width 1057 height 52
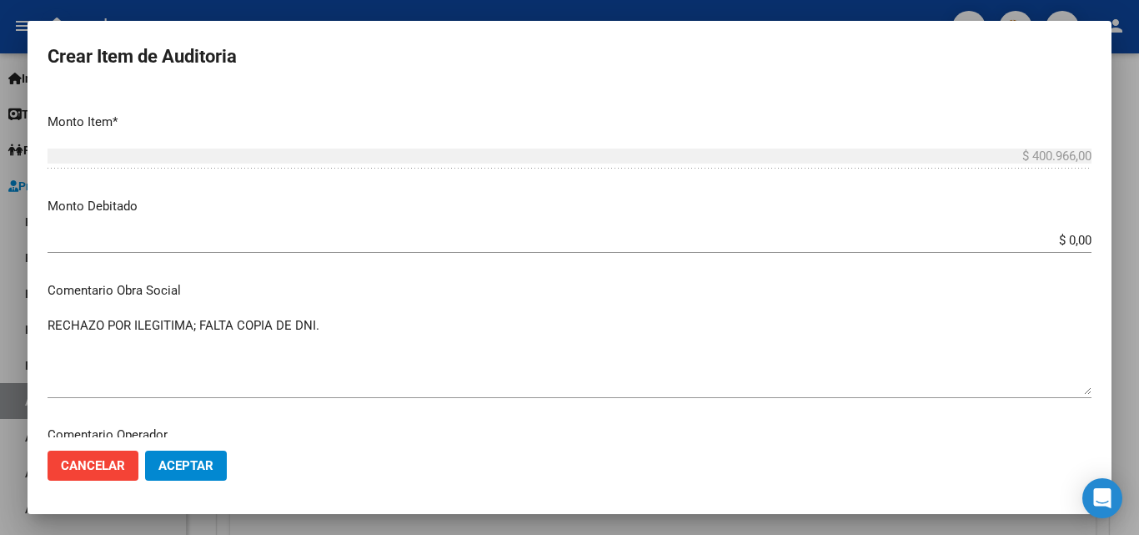
click at [1072, 232] on div "$ 0,00 Ingresar el monto" at bounding box center [570, 240] width 1044 height 25
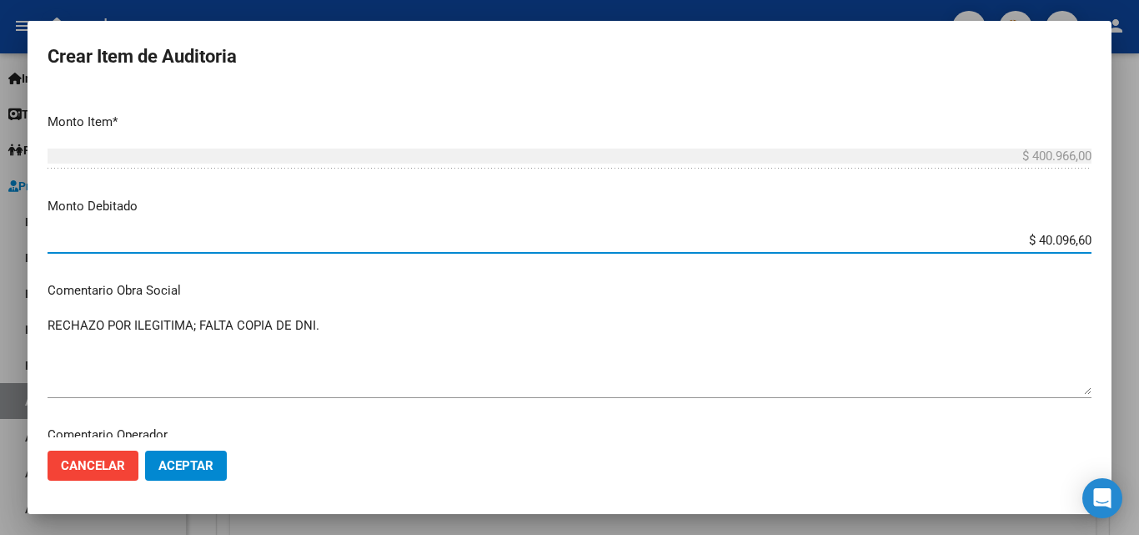
type input "$ 400.966,00"
click at [1050, 212] on p "Monto Debitado" at bounding box center [570, 206] width 1044 height 19
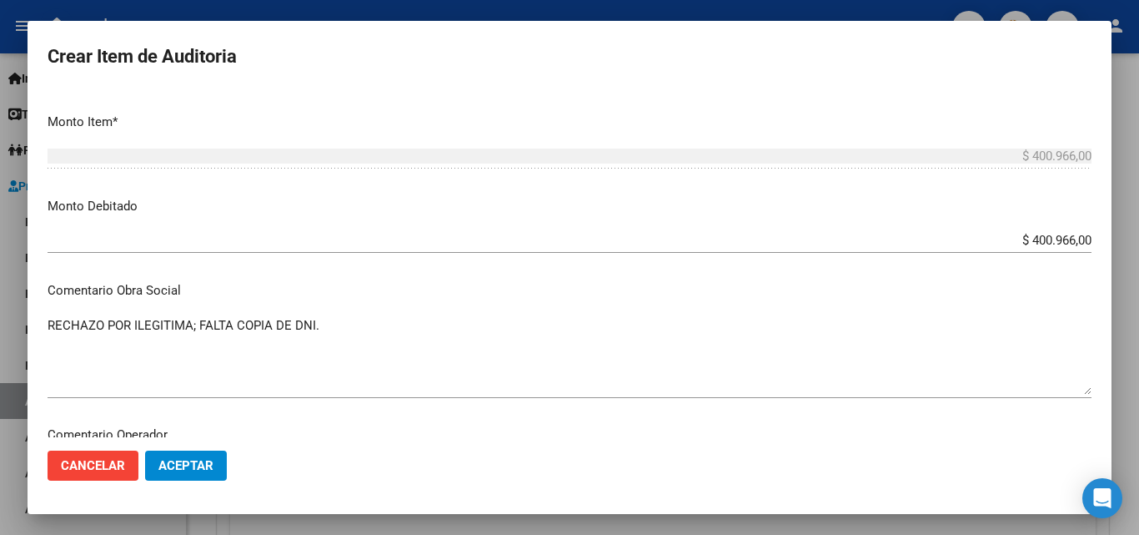
click at [191, 451] on button "Aceptar" at bounding box center [186, 465] width 82 height 30
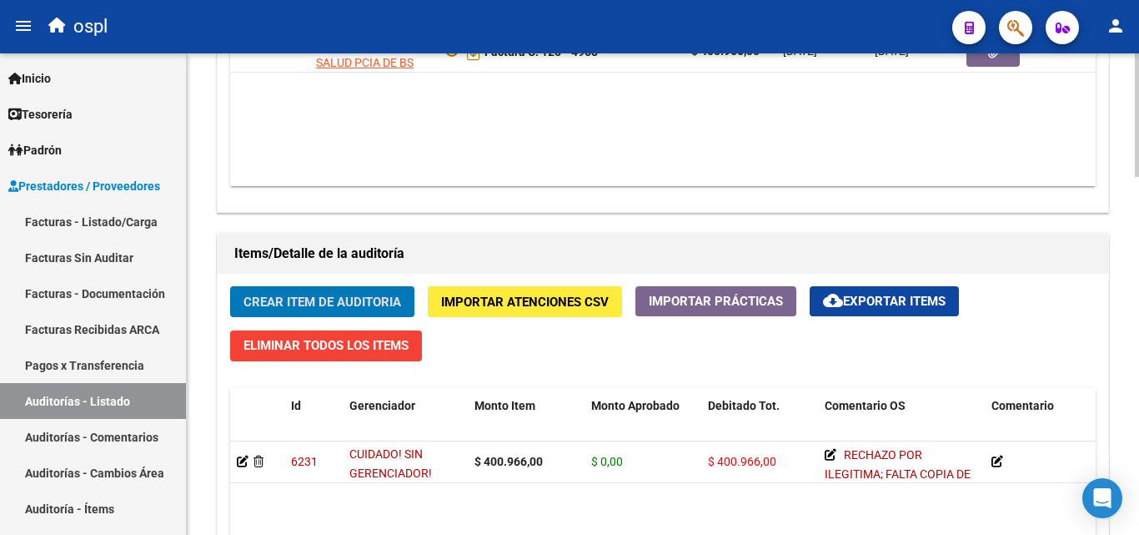
scroll to position [918, 0]
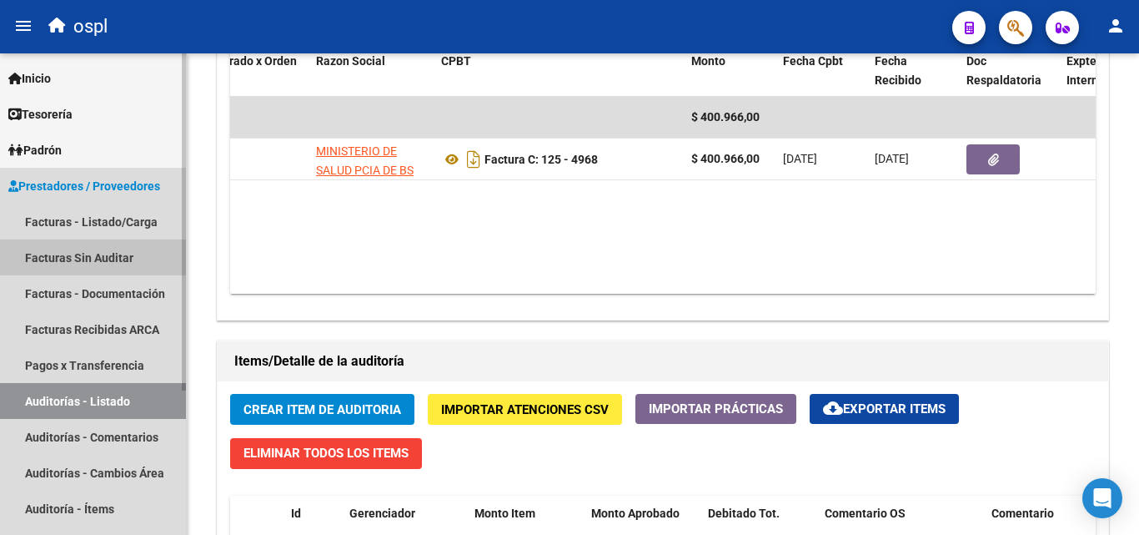
click at [111, 274] on link "Facturas Sin Auditar" at bounding box center [93, 257] width 186 height 36
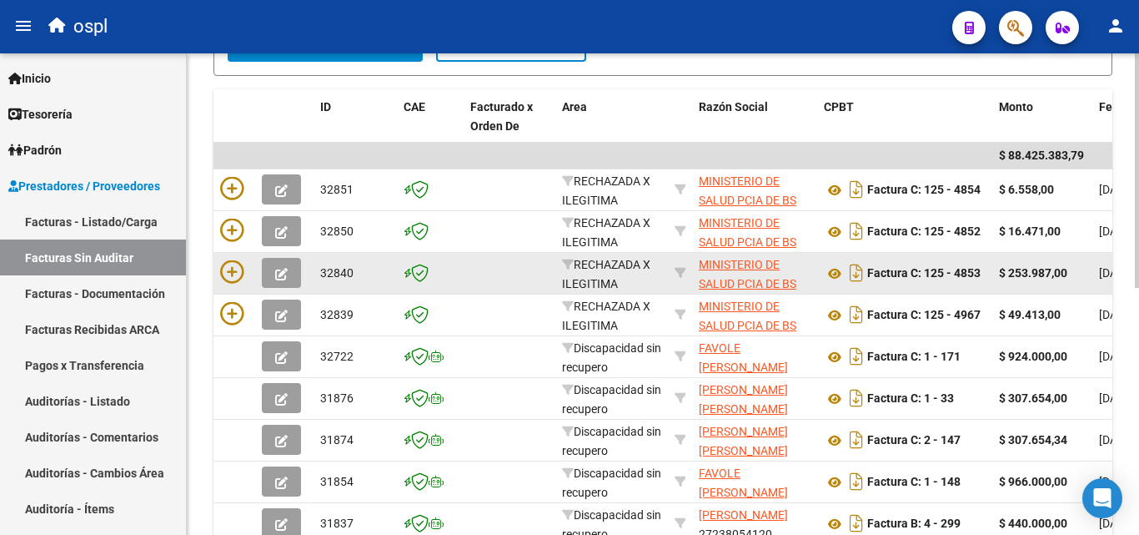
scroll to position [339, 0]
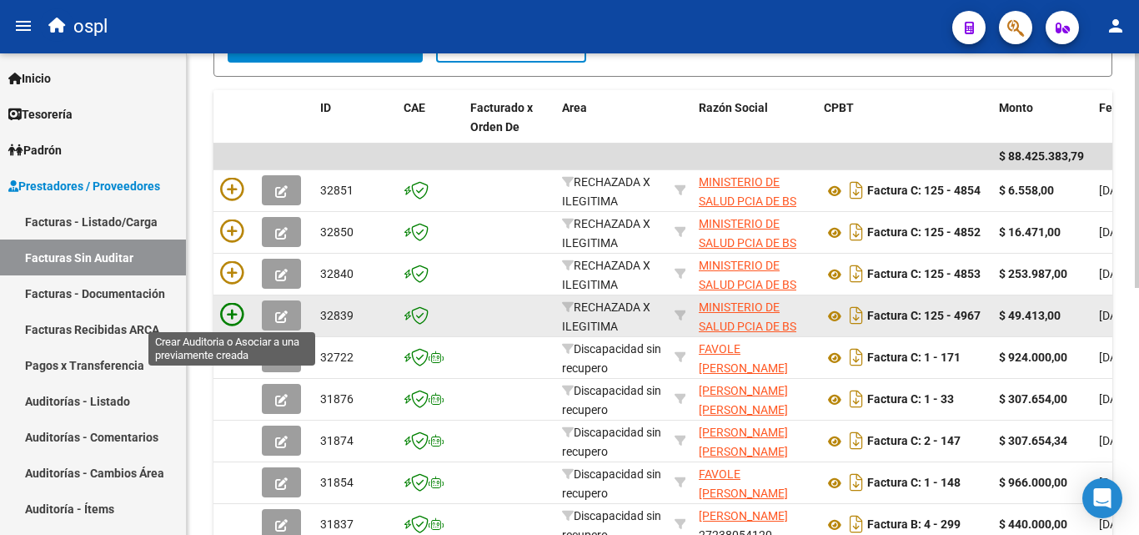
click at [233, 307] on icon at bounding box center [231, 314] width 23 height 23
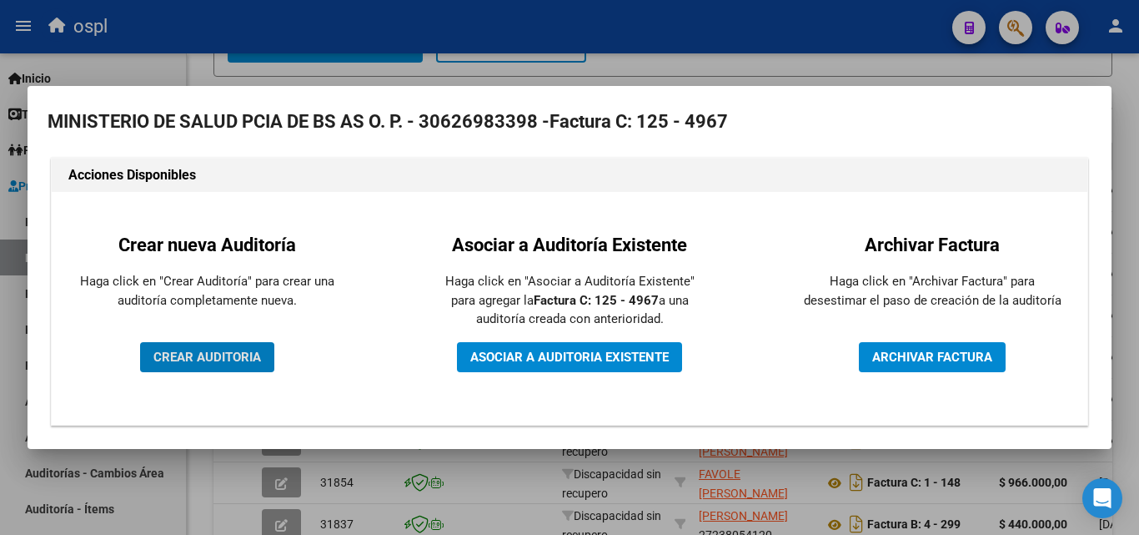
click at [243, 359] on span "CREAR AUDITORIA" at bounding box center [207, 356] width 108 height 15
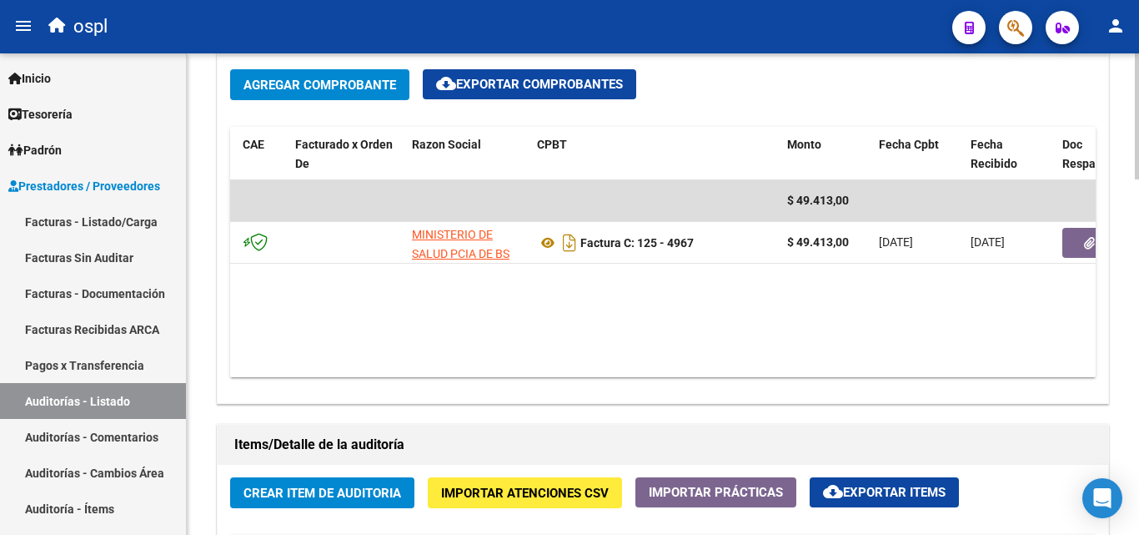
scroll to position [1001, 0]
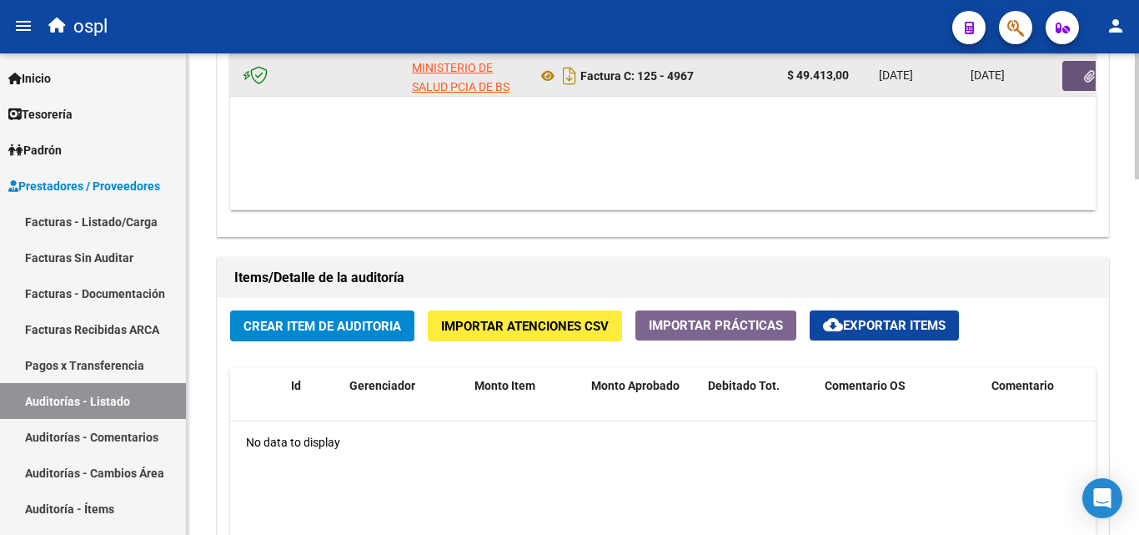
click at [1074, 78] on button "button" at bounding box center [1088, 76] width 53 height 30
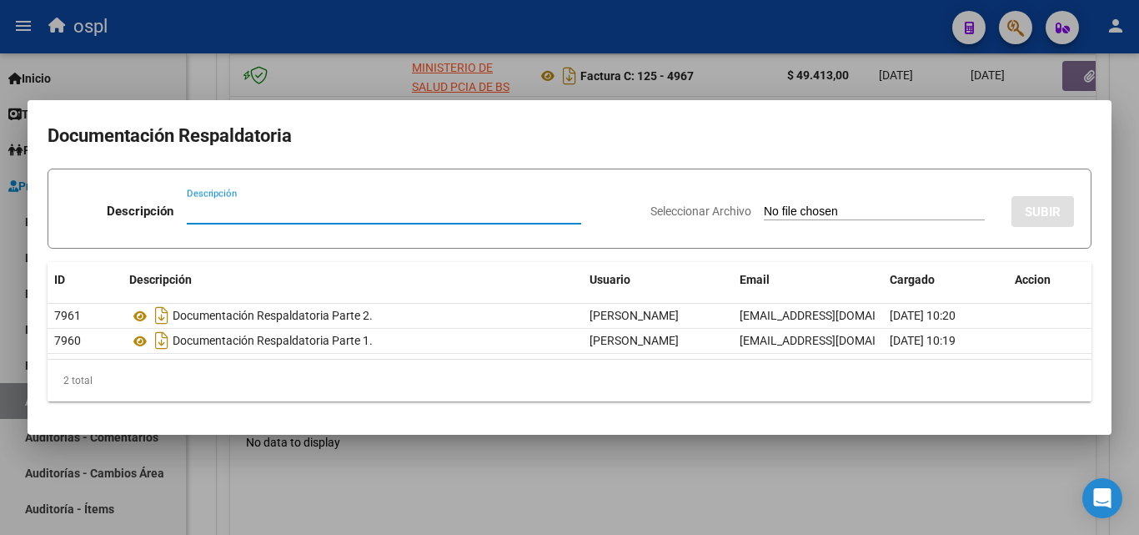
click at [764, 213] on input "Seleccionar Archivo" at bounding box center [874, 212] width 221 height 16
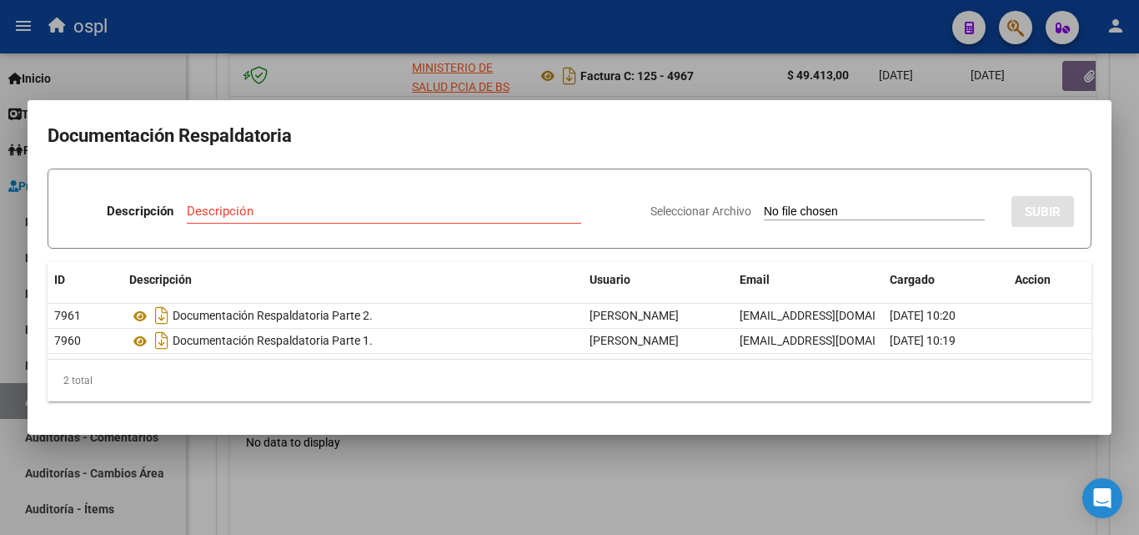
type input "C:\fakepath\FC Nº4967.pdf"
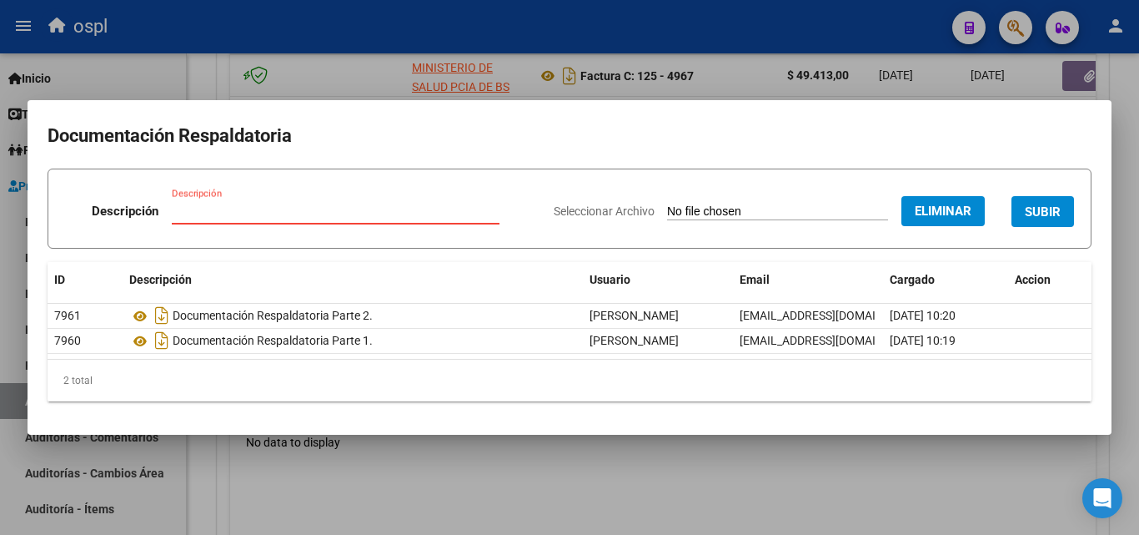
click at [294, 213] on input "Descripción" at bounding box center [336, 210] width 328 height 15
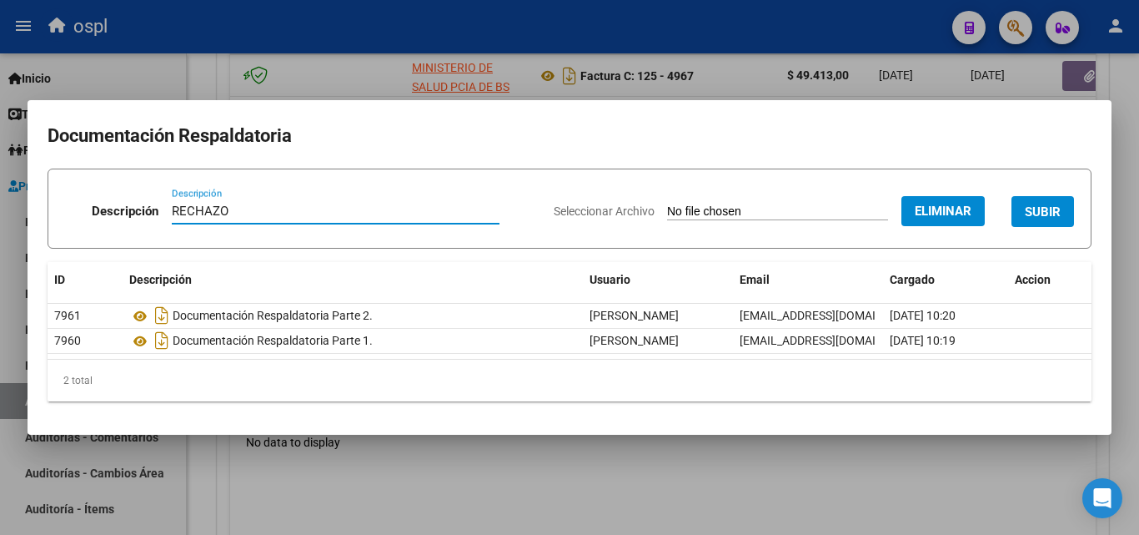
type input "RECHAZO"
click at [339, 185] on form "Descripción RECHAZO Descripción Seleccionar Archivo Eliminar SUBIR" at bounding box center [570, 208] width 1044 height 80
click at [1056, 204] on span "SUBIR" at bounding box center [1043, 211] width 36 height 15
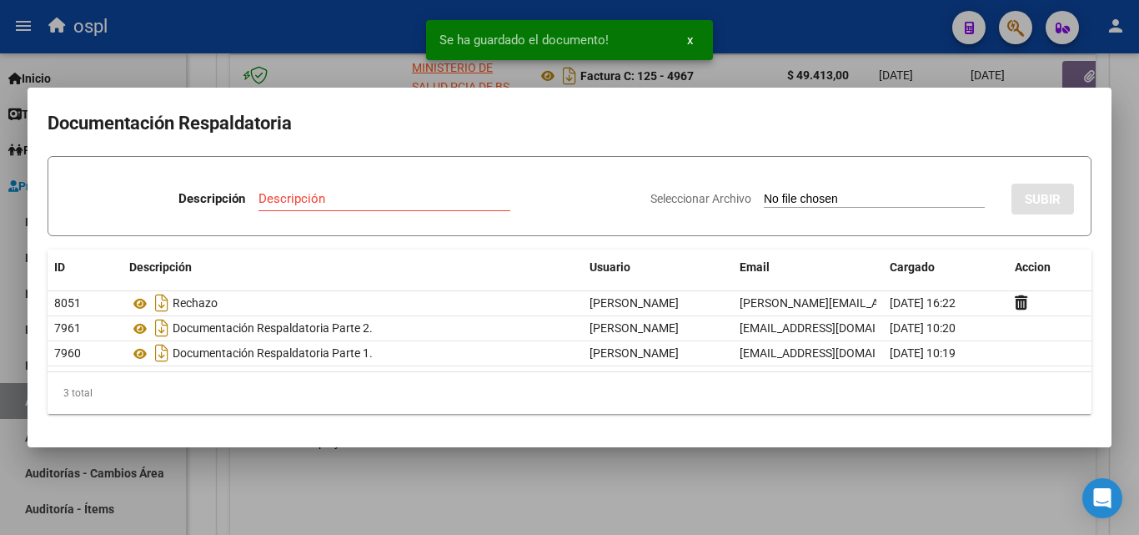
click at [199, 89] on mat-dialog-container "Documentación Respaldatoria Descripción Descripción Seleccionar Archivo SUBIR I…" at bounding box center [570, 267] width 1084 height 359
click at [197, 73] on div at bounding box center [569, 267] width 1139 height 535
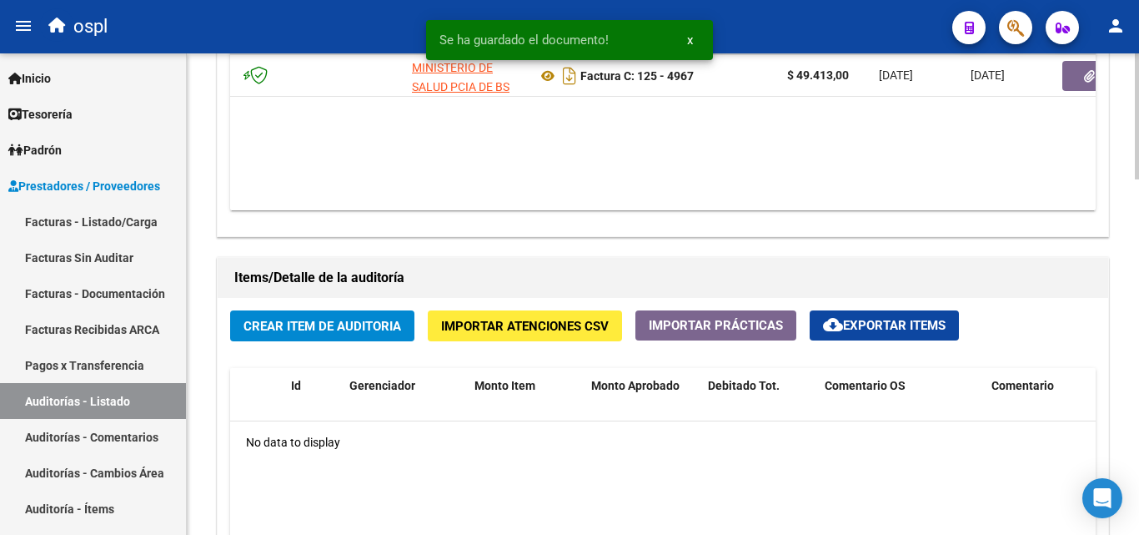
click at [307, 322] on span "Crear Item de Auditoria" at bounding box center [322, 326] width 158 height 15
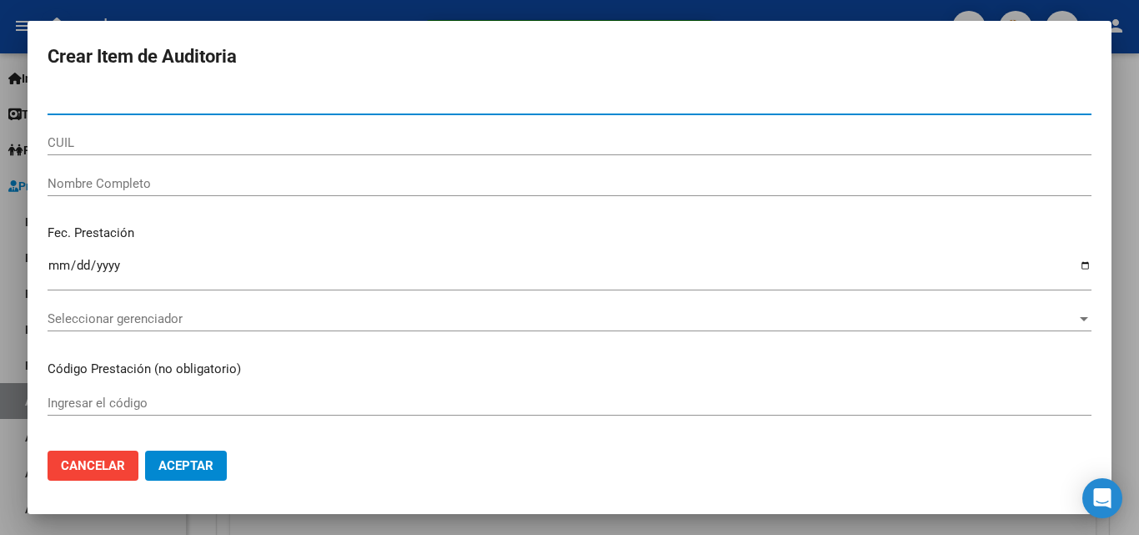
click at [224, 176] on input "Nombre Completo" at bounding box center [570, 183] width 1044 height 15
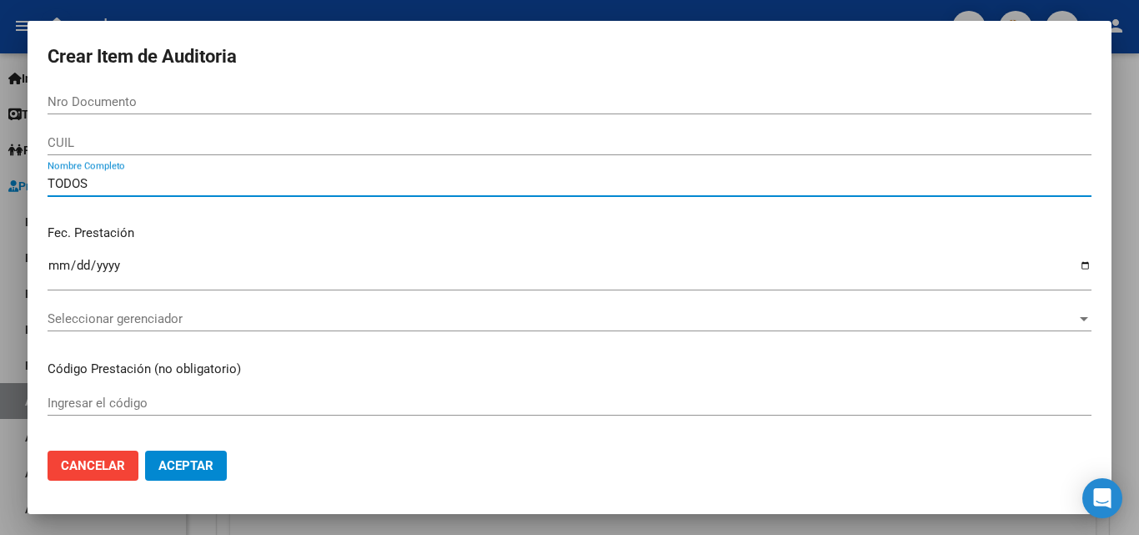
type input "TODOS"
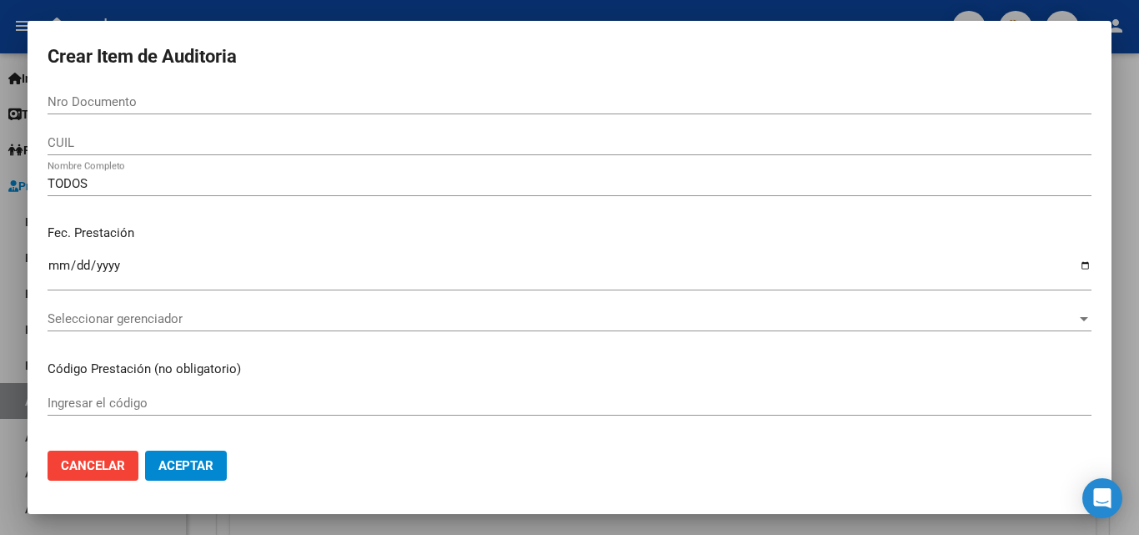
click at [284, 202] on div "TODOS Nombre Completo" at bounding box center [570, 191] width 1044 height 41
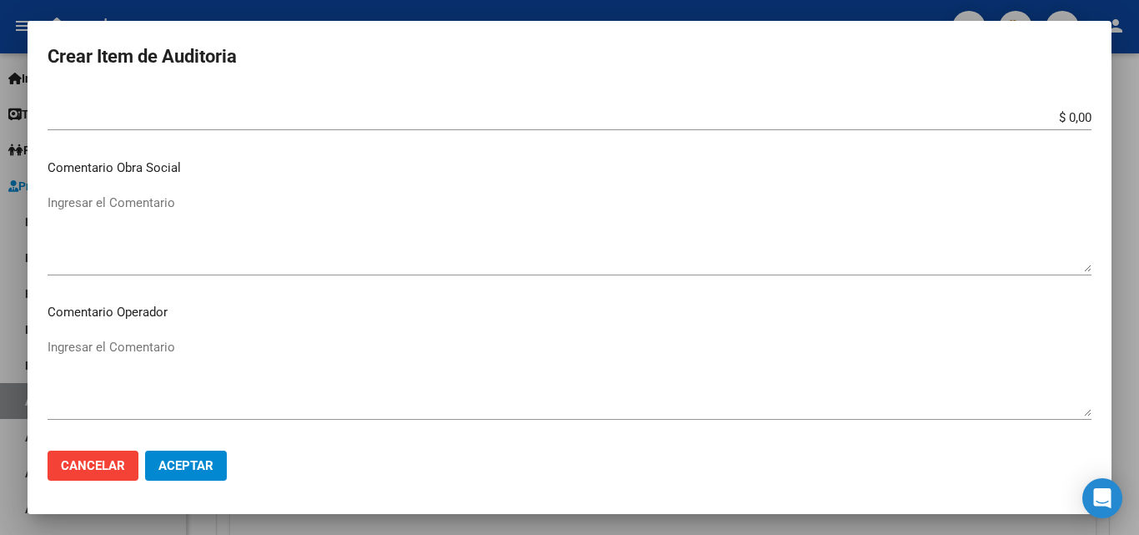
scroll to position [500, 0]
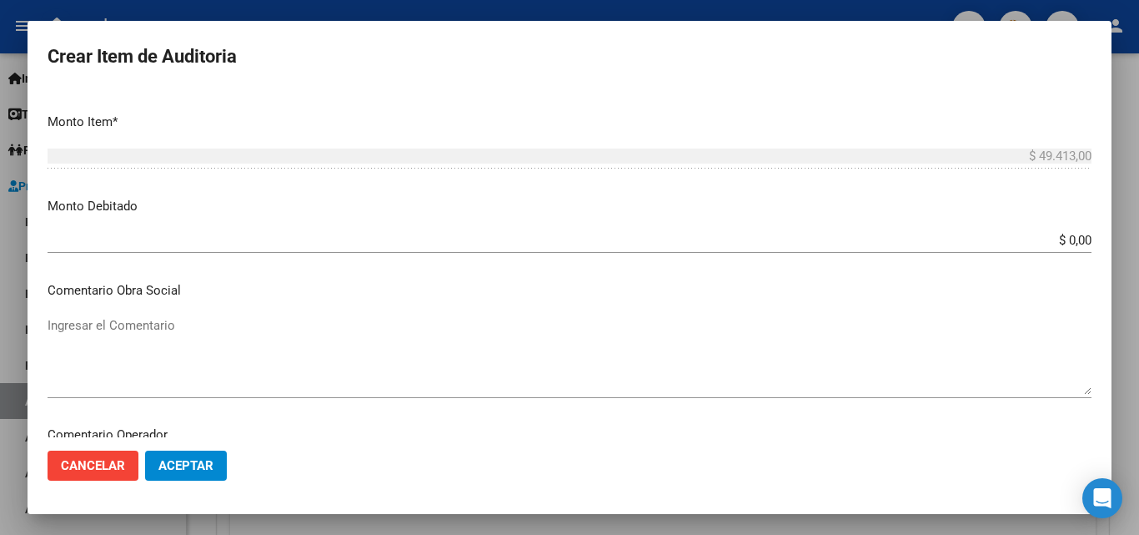
click at [1079, 242] on app-form-text-field "Monto Debitado $ 0,00 Ingresar el monto" at bounding box center [576, 223] width 1057 height 52
click at [1076, 234] on app-form-text-field "Monto Debitado $ 0,00 Ingresar el monto" at bounding box center [576, 223] width 1057 height 52
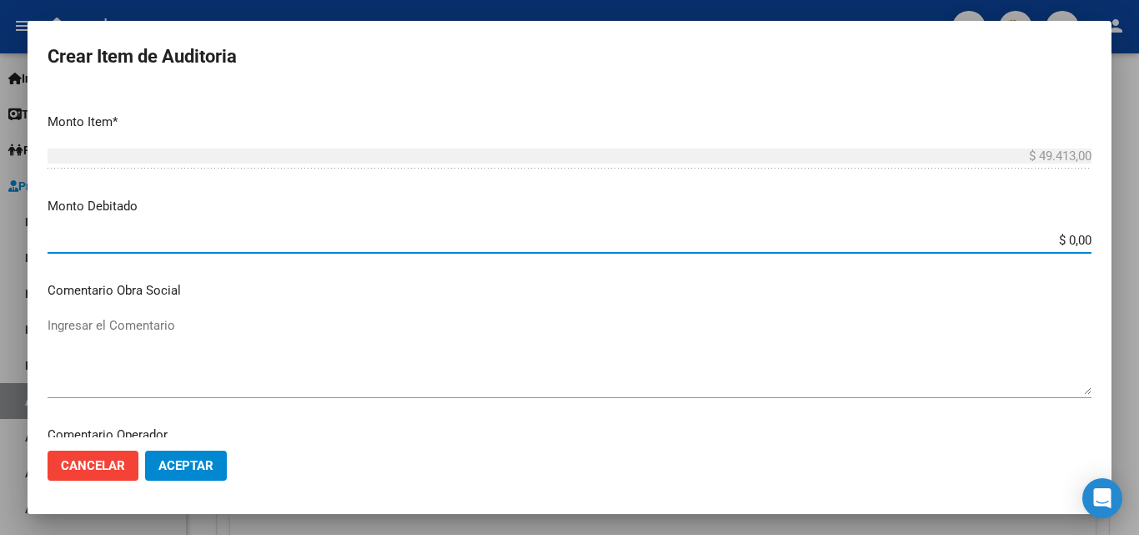
click at [1076, 234] on input "$ 0,00" at bounding box center [570, 240] width 1044 height 15
type input "$ 49.413,00"
click at [585, 314] on div "Ingresar el Comentario" at bounding box center [570, 355] width 1044 height 85
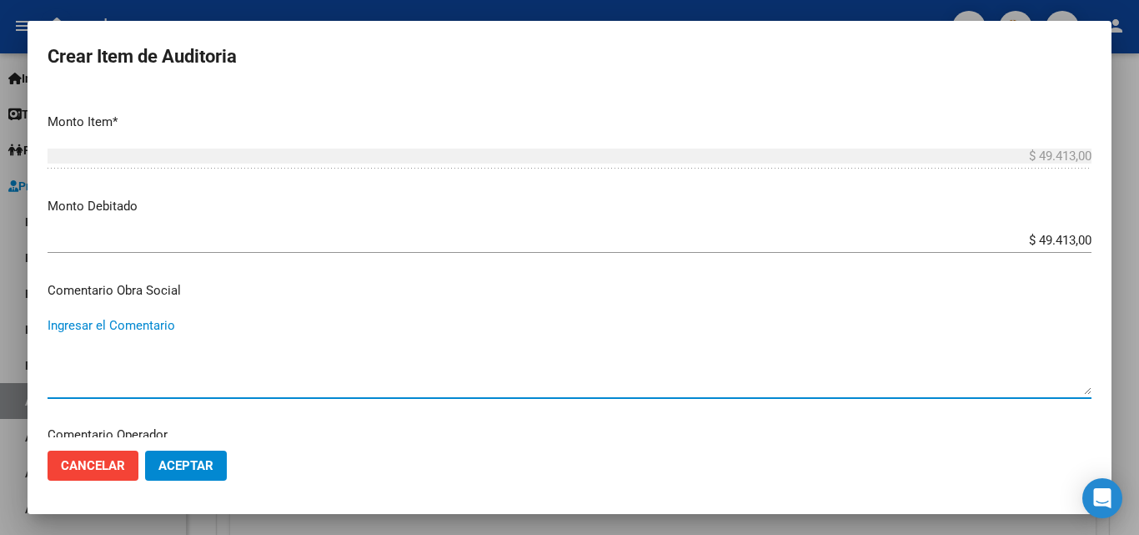
paste textarea "RECHAZO POR ILEGITIMA; FALTA COPIA DE DNI."
type textarea "RECHAZO POR ILEGITIMA; FALTA COPIA DE DNI."
click at [205, 462] on span "Aceptar" at bounding box center [185, 465] width 55 height 15
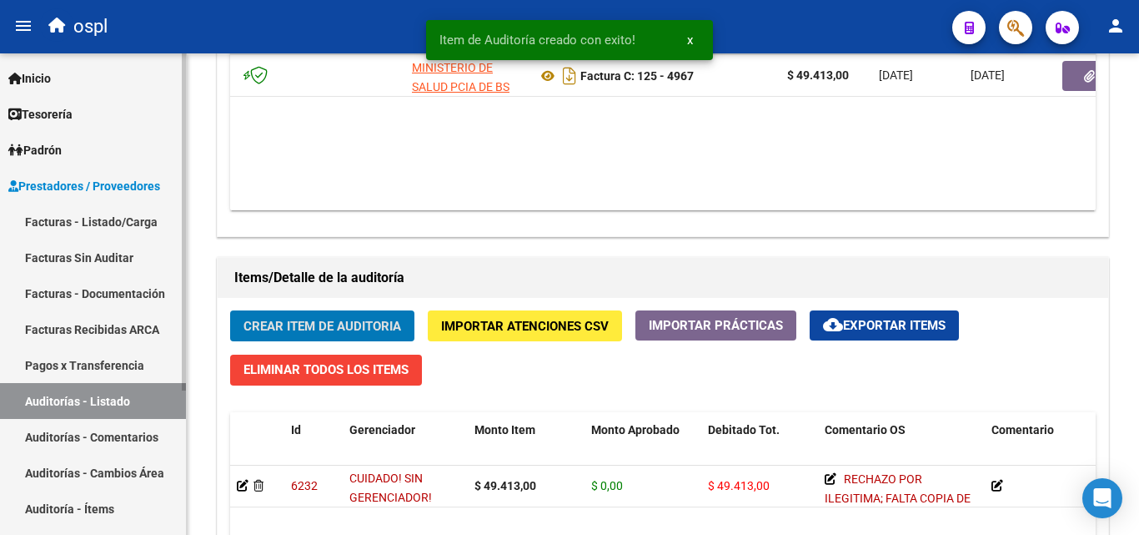
scroll to position [1001, 0]
click at [90, 253] on link "Facturas Sin Auditar" at bounding box center [93, 257] width 186 height 36
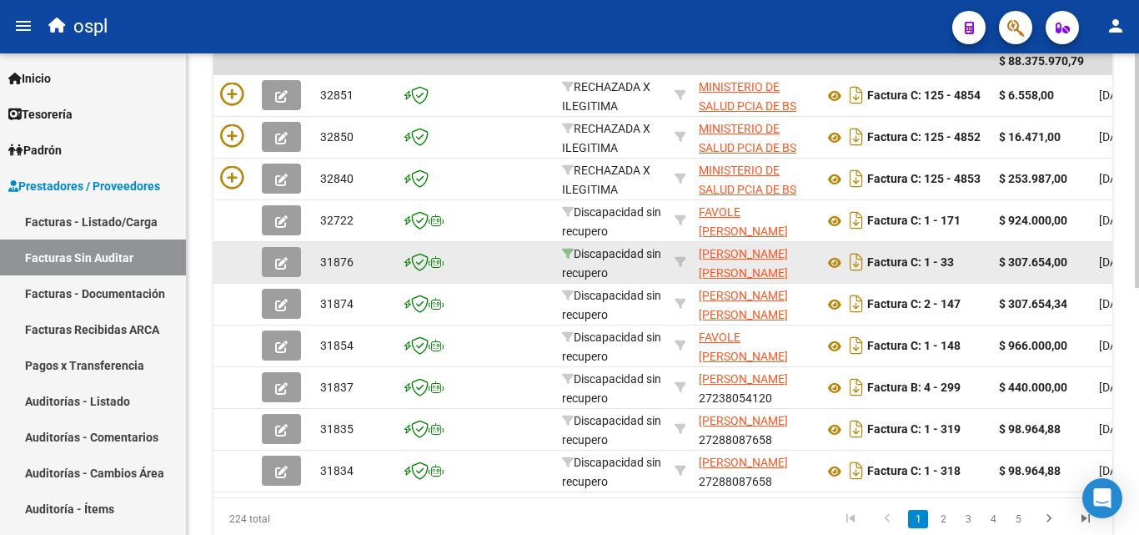
scroll to position [255, 0]
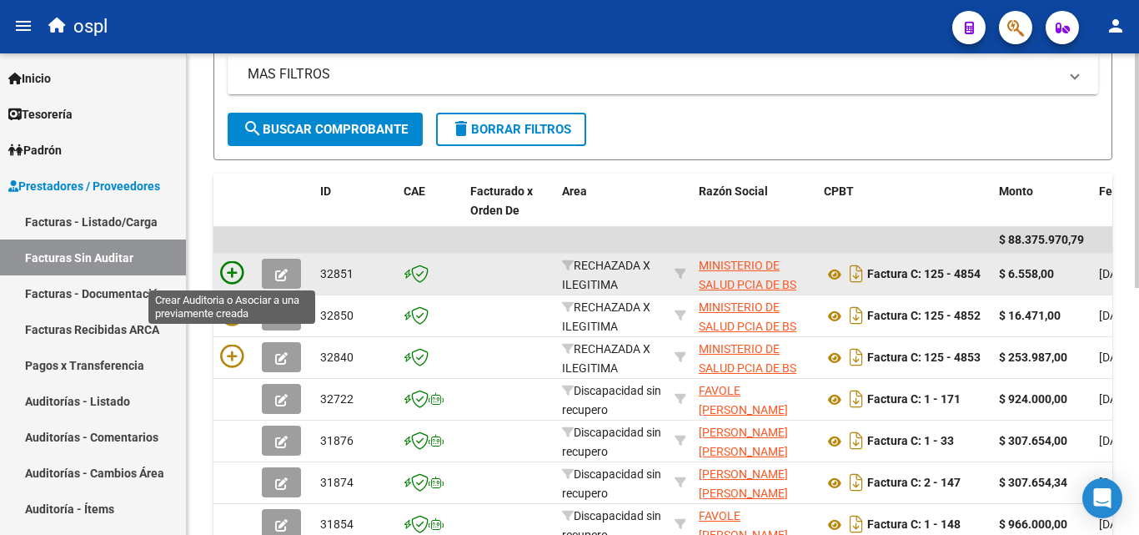
click at [240, 280] on icon at bounding box center [231, 272] width 23 height 23
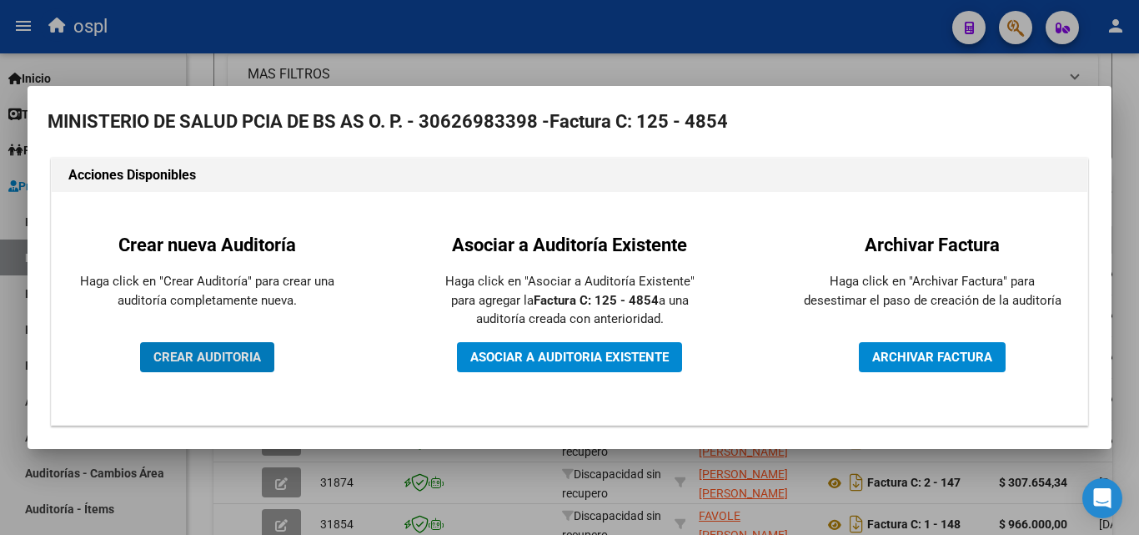
click at [256, 358] on span "CREAR AUDITORIA" at bounding box center [207, 356] width 108 height 15
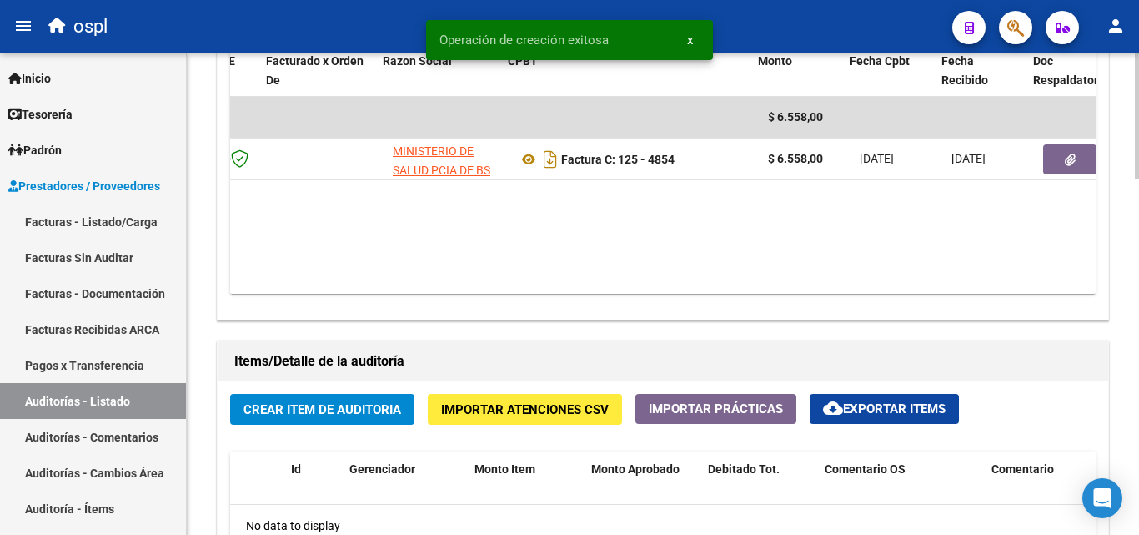
scroll to position [0, 140]
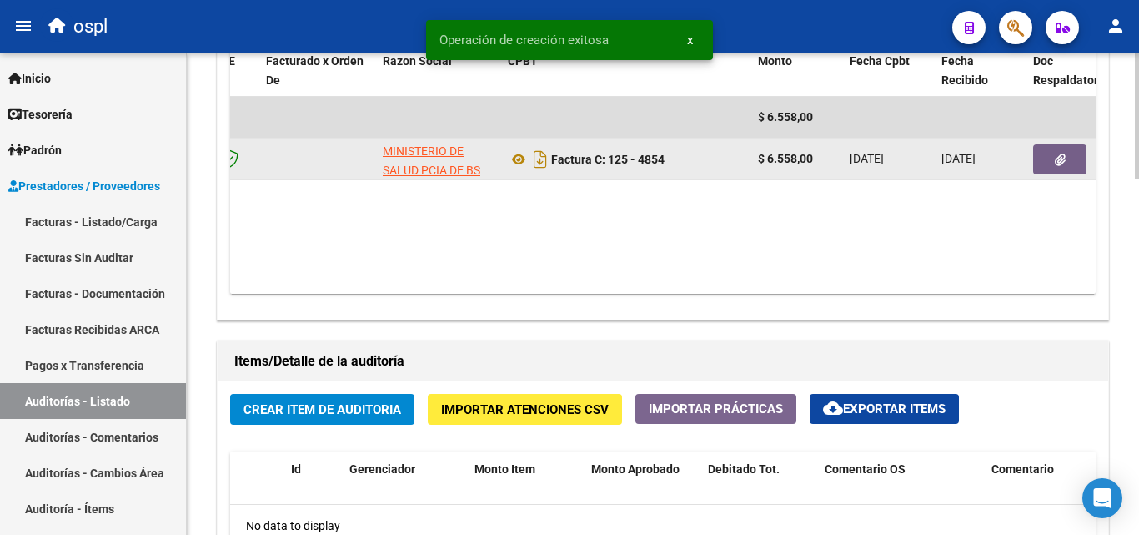
click at [1050, 165] on button "button" at bounding box center [1059, 159] width 53 height 30
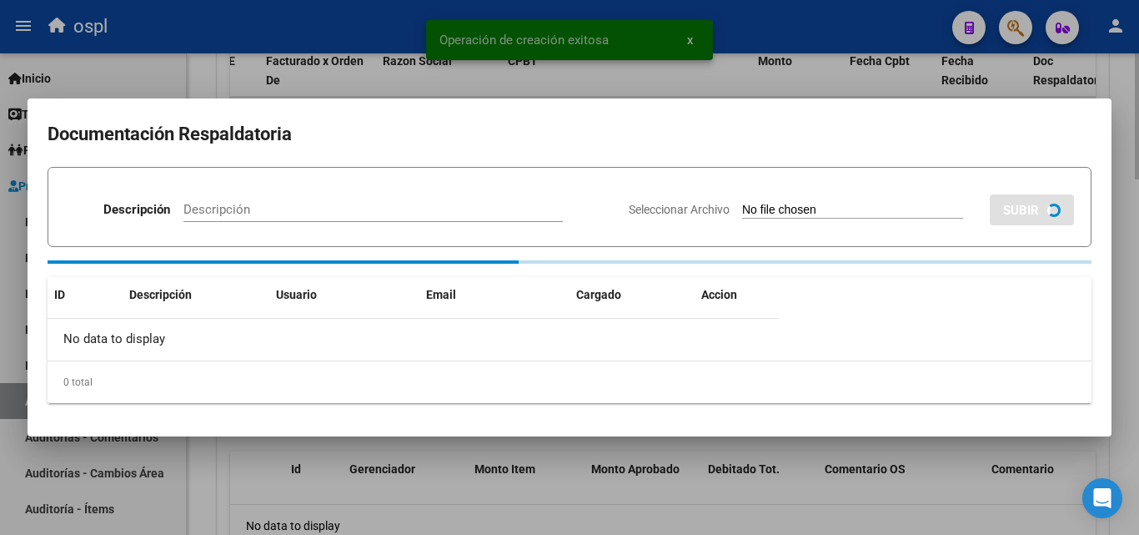
click at [1050, 165] on div "Documentación Respaldatoria Descripción Descripción Seleccionar Archivo SUBIR I…" at bounding box center [570, 267] width 1084 height 338
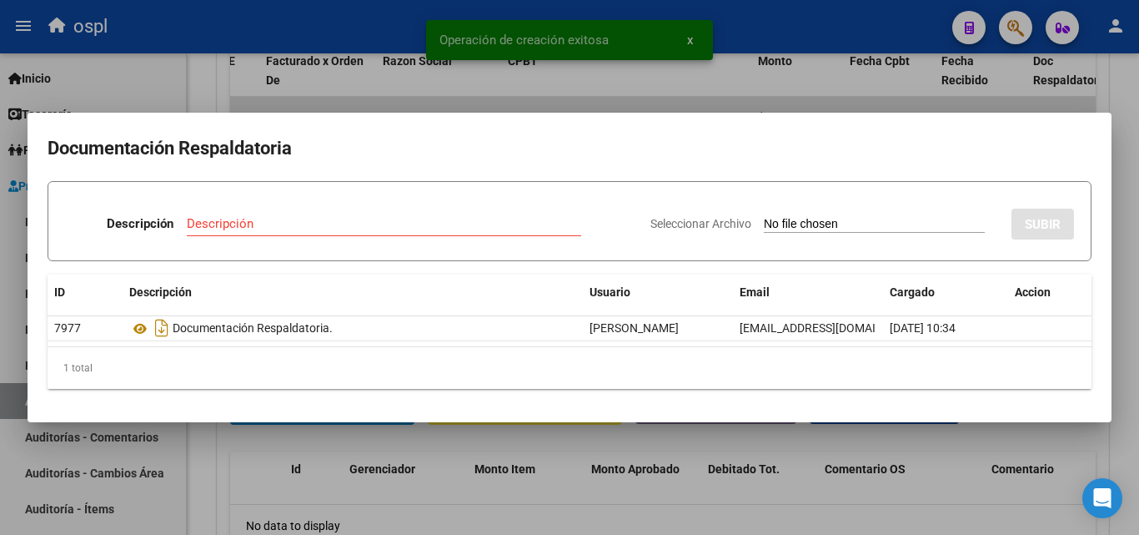
click at [777, 217] on input "Seleccionar Archivo" at bounding box center [874, 225] width 221 height 16
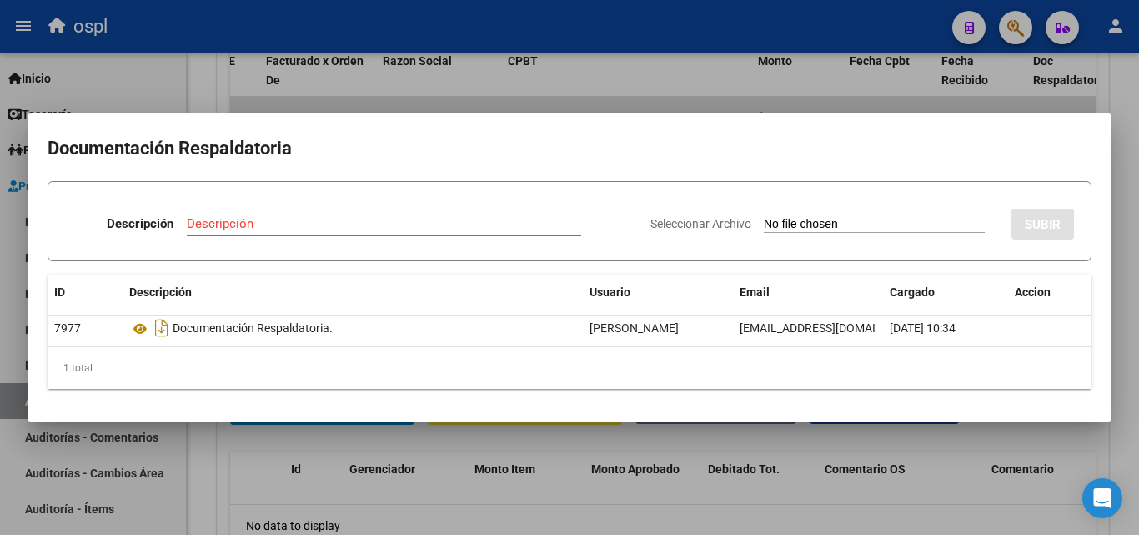
type input "C:\fakepath\FC Nº4854.pdf"
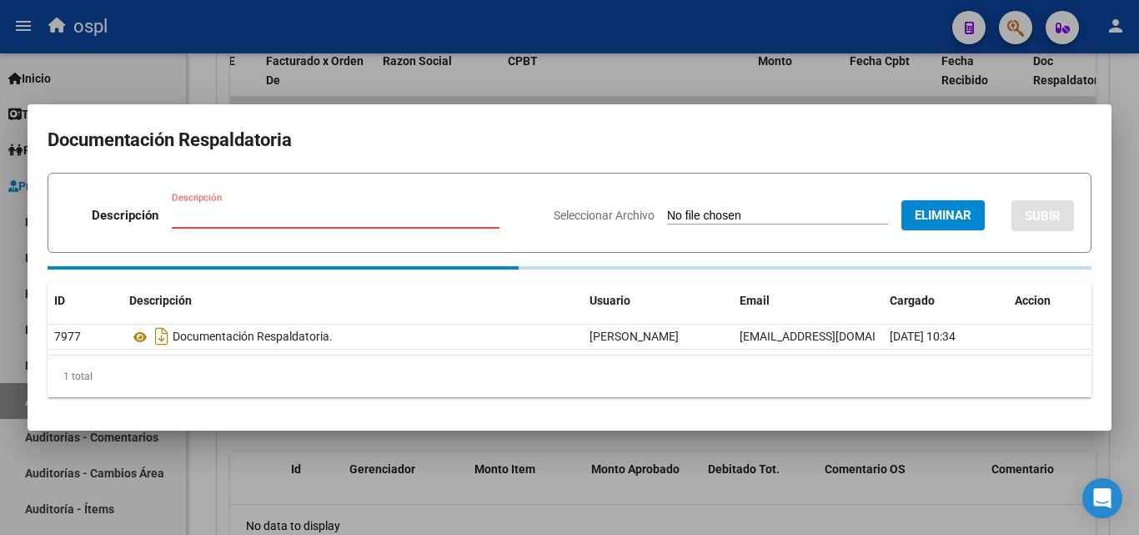
click at [233, 215] on input "Descripción" at bounding box center [336, 215] width 328 height 15
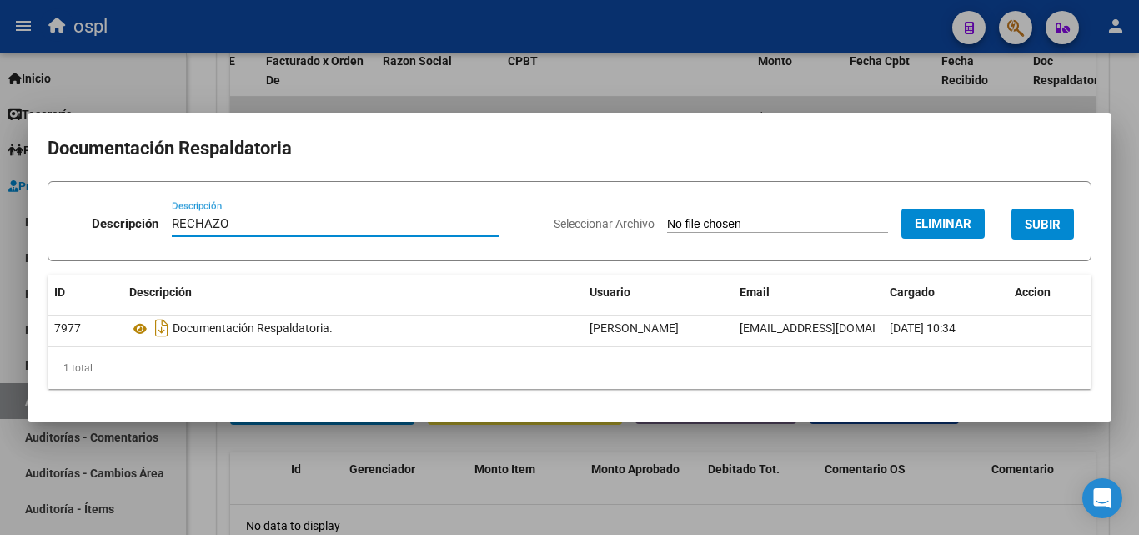
type input "RECHAZO"
click at [1052, 244] on div "Seleccionar Archivo Eliminar SUBIR" at bounding box center [814, 220] width 520 height 51
click at [1038, 225] on span "SUBIR" at bounding box center [1043, 224] width 36 height 15
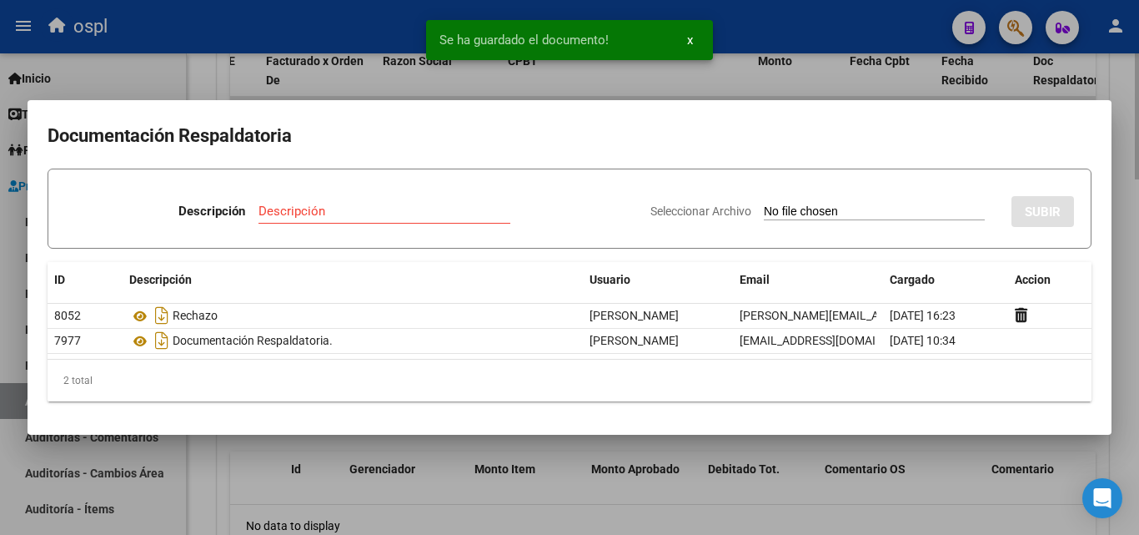
click at [198, 78] on div at bounding box center [569, 267] width 1139 height 535
click at [198, 78] on div "arrow_back Editar 1974 cloud_download Generar informe Puede notificar al gerenc…" at bounding box center [663, 53] width 952 height 1835
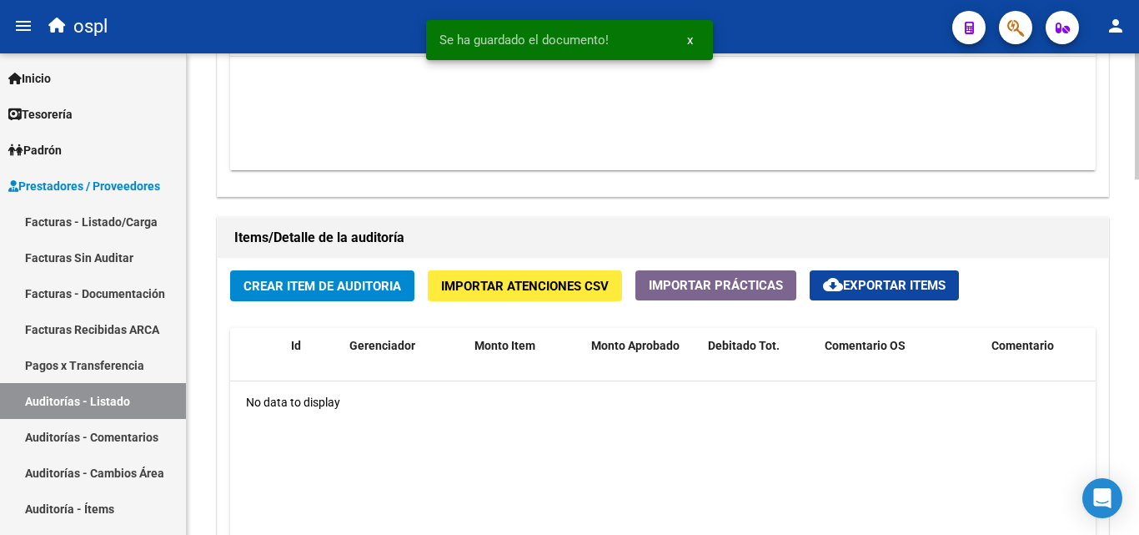
scroll to position [1167, 0]
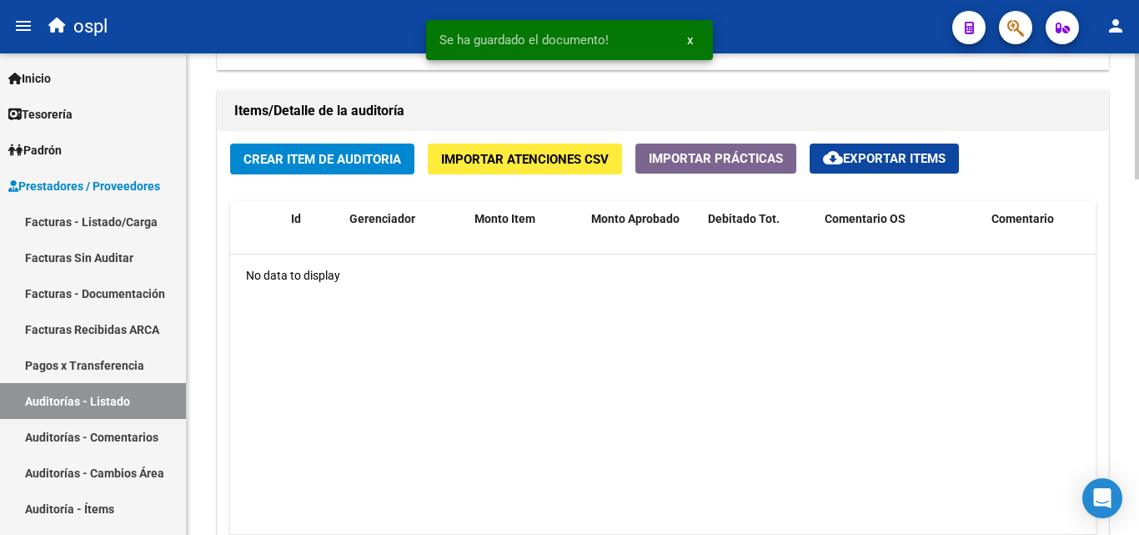
click at [341, 168] on button "Crear Item de Auditoria" at bounding box center [322, 158] width 184 height 31
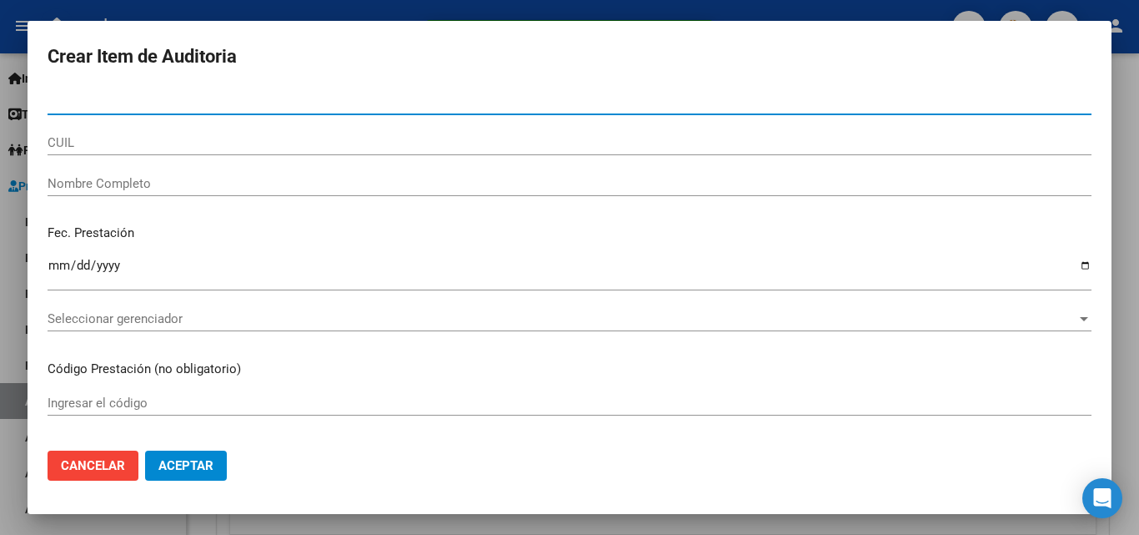
click at [192, 192] on div "Nombre Completo" at bounding box center [570, 183] width 1044 height 25
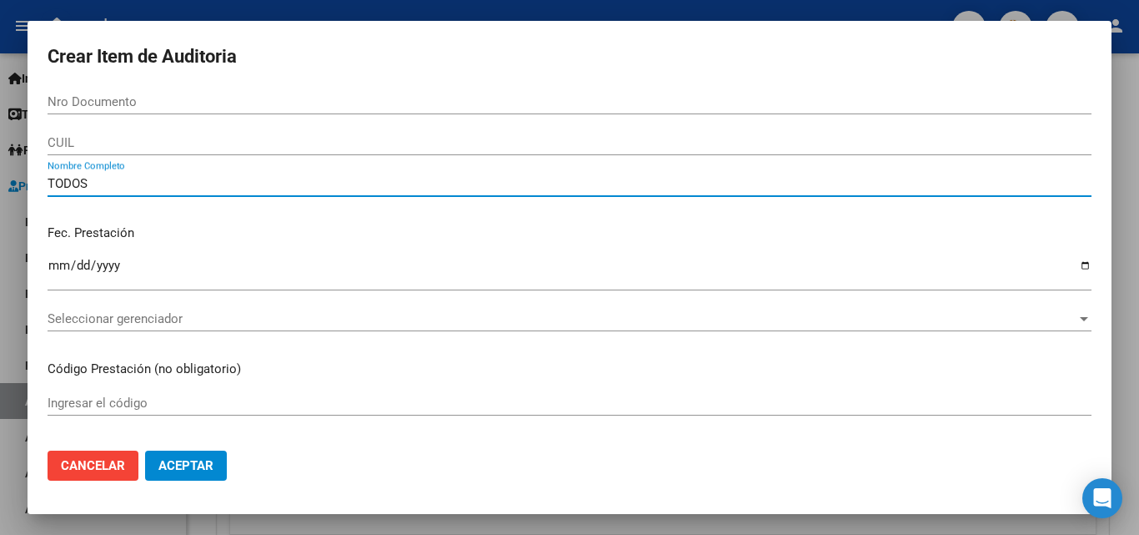
type input "TODOS"
click at [231, 218] on div "Fec. Prestación Ingresar la fecha" at bounding box center [570, 258] width 1044 height 95
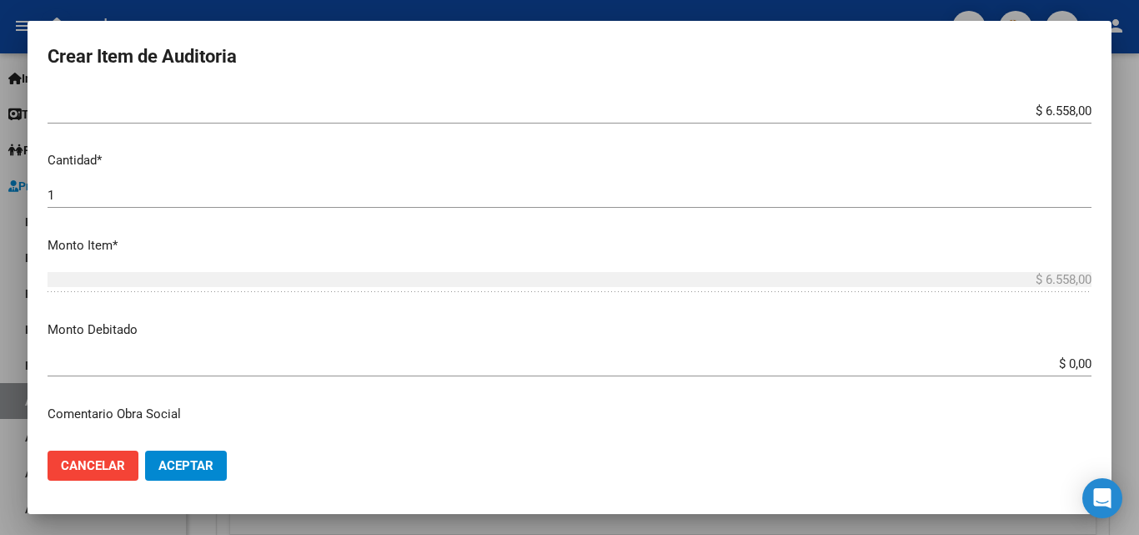
scroll to position [417, 0]
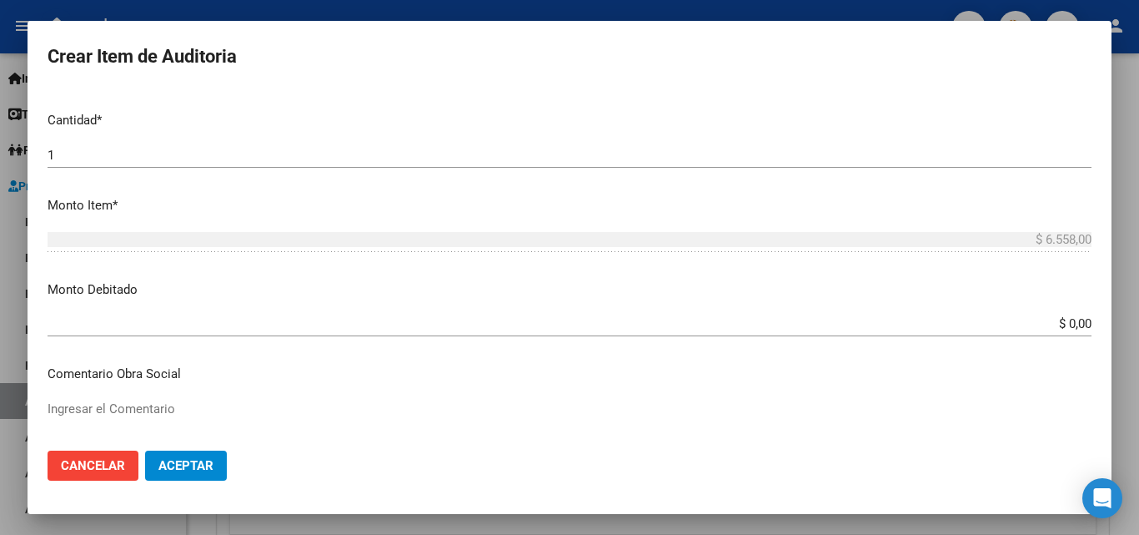
click at [1085, 321] on app-form-text-field "Monto Debitado $ 0,00 Ingresar el monto" at bounding box center [576, 306] width 1057 height 52
click at [1077, 321] on input "$ 0,00" at bounding box center [570, 323] width 1044 height 15
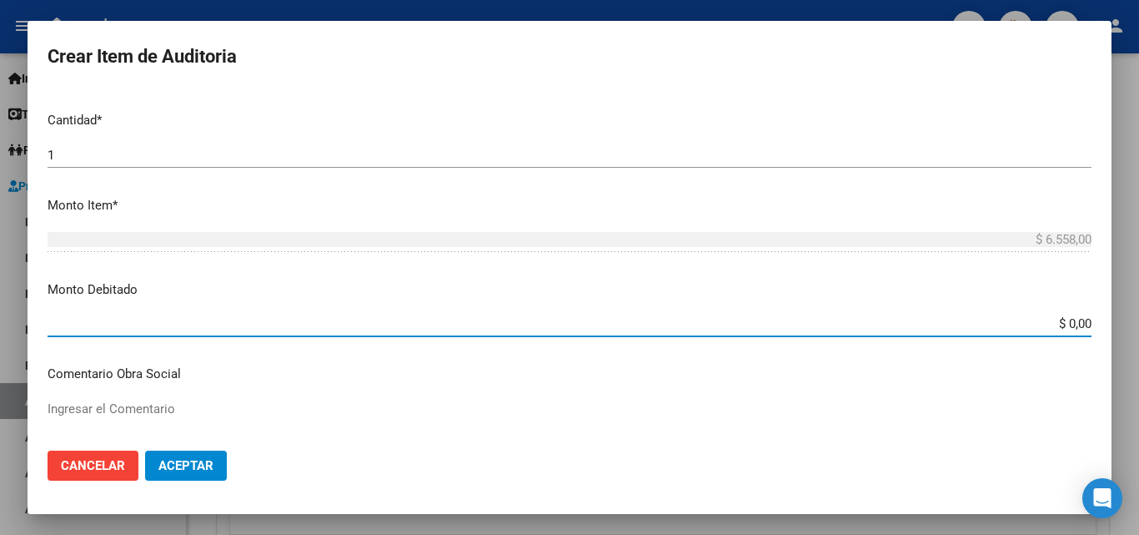
click at [1077, 321] on input "$ 0,00" at bounding box center [570, 323] width 1044 height 15
type input "$ 6.558,00"
click at [993, 289] on p "Monto Debitado" at bounding box center [570, 289] width 1044 height 19
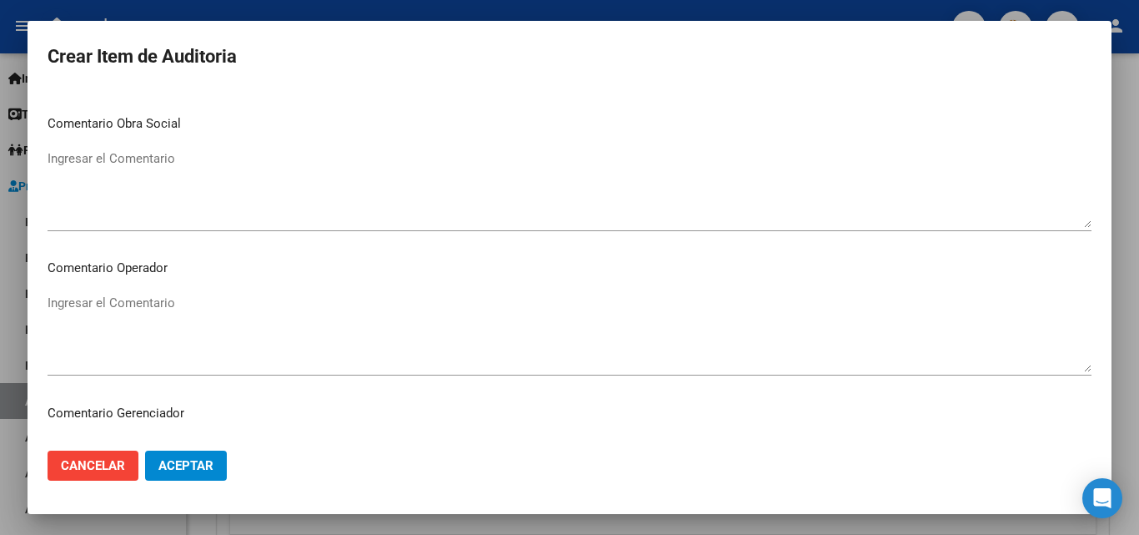
scroll to position [584, 0]
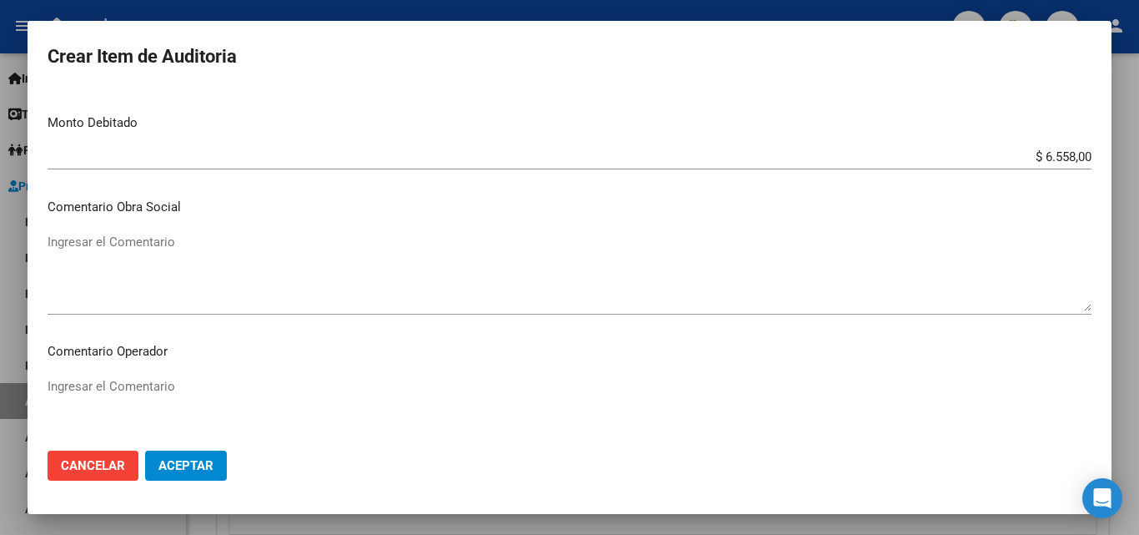
click at [444, 270] on textarea "Ingresar el Comentario" at bounding box center [570, 272] width 1044 height 78
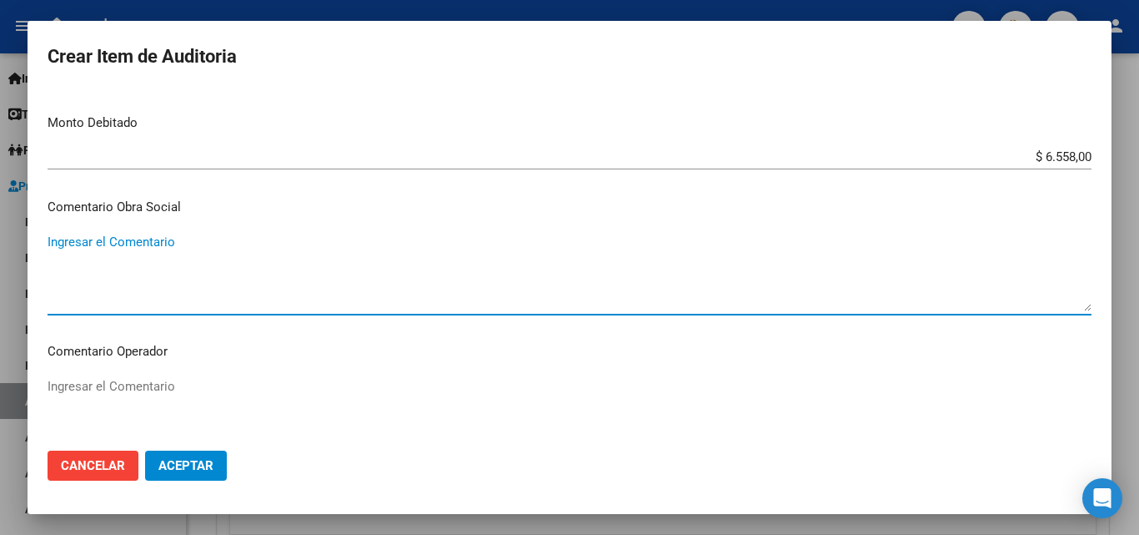
paste textarea "RECHAZO POR ILEGITIMA; FALTA COPIA DE DNI."
type textarea "RECHAZO POR ILEGITIMA; FALTA COPIA DE DNI."
click at [200, 472] on span "Aceptar" at bounding box center [185, 465] width 55 height 15
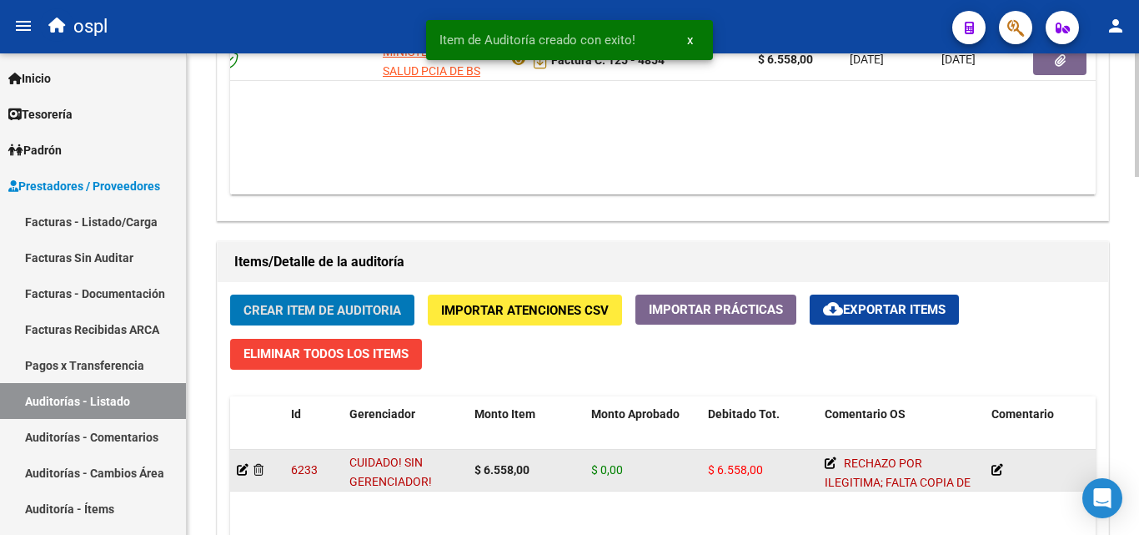
scroll to position [1001, 0]
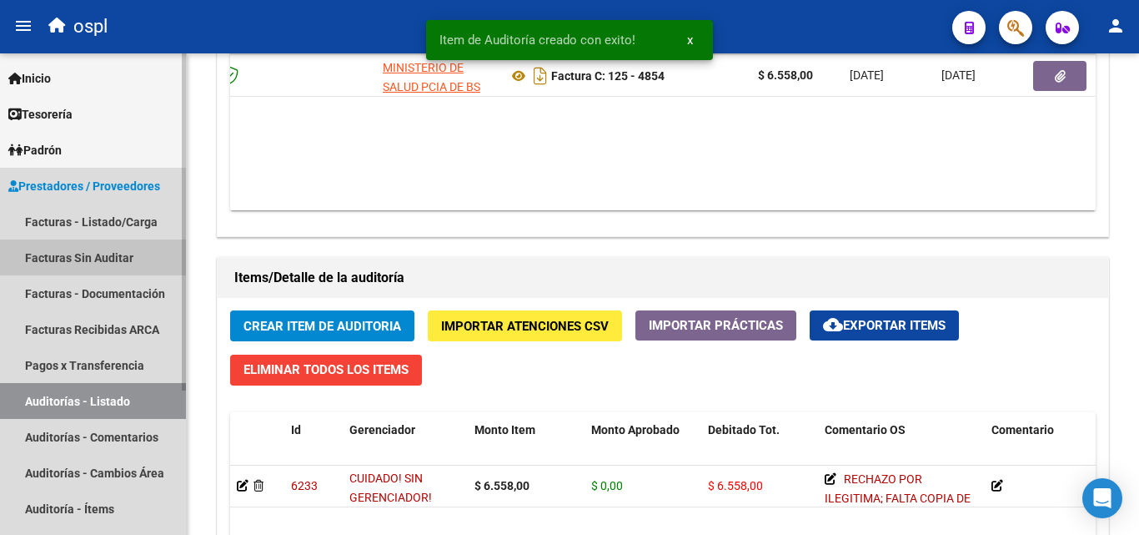
click at [134, 248] on link "Facturas Sin Auditar" at bounding box center [93, 257] width 186 height 36
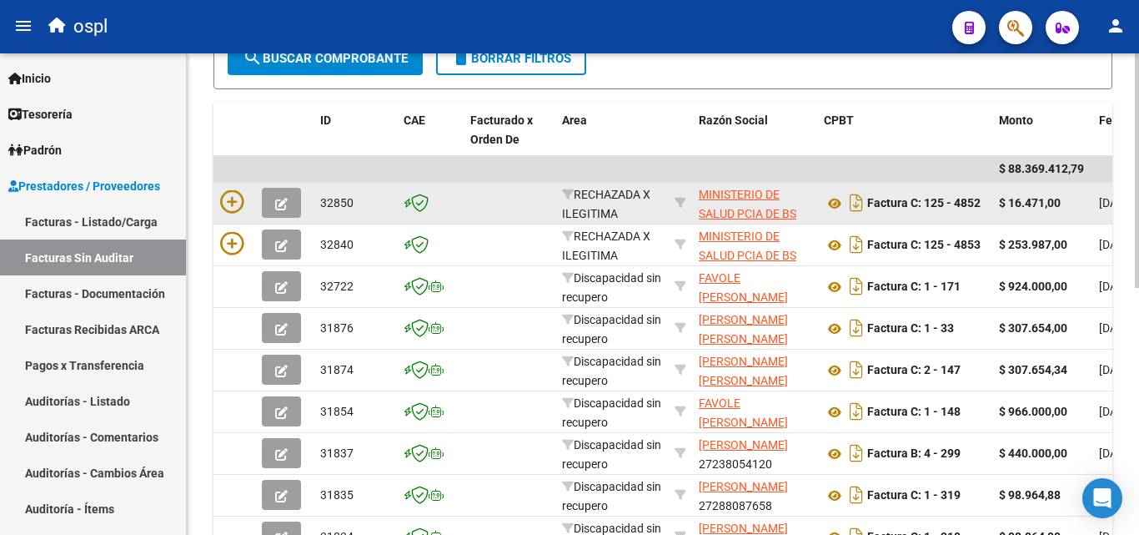
scroll to position [255, 0]
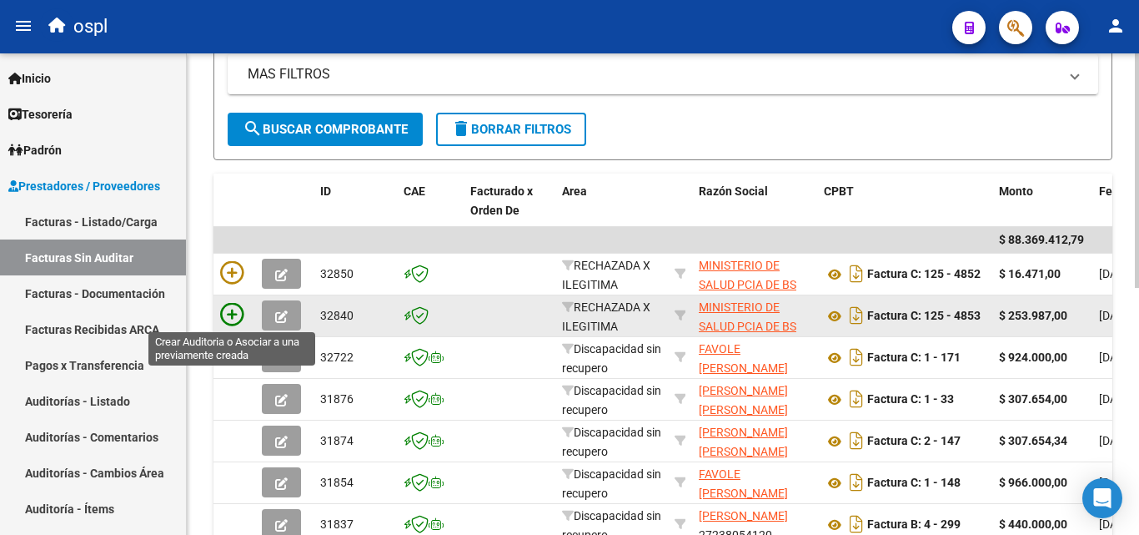
click at [236, 313] on icon at bounding box center [231, 314] width 23 height 23
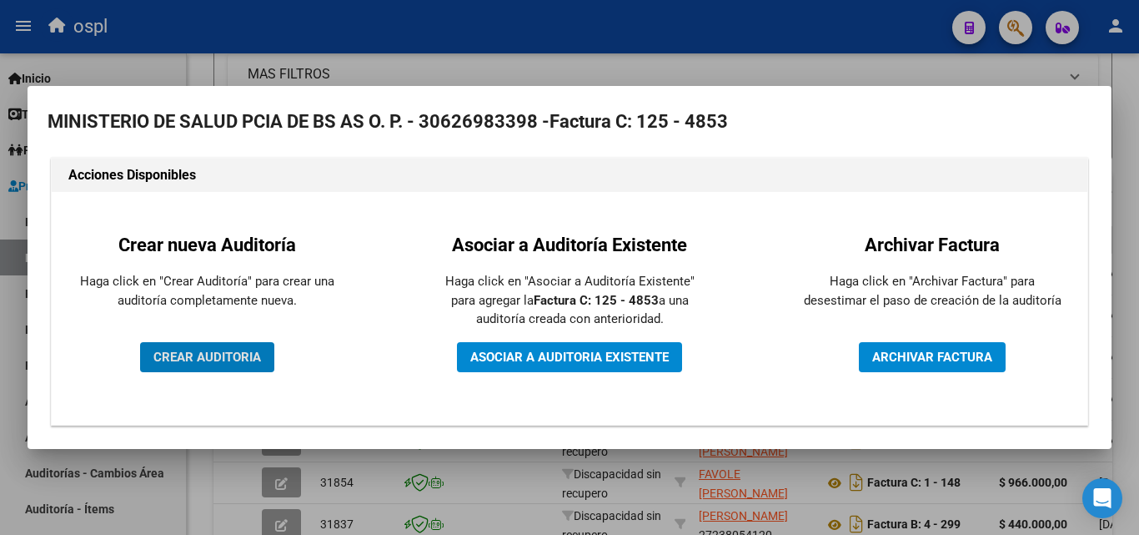
click at [233, 349] on span "CREAR AUDITORIA" at bounding box center [207, 356] width 108 height 15
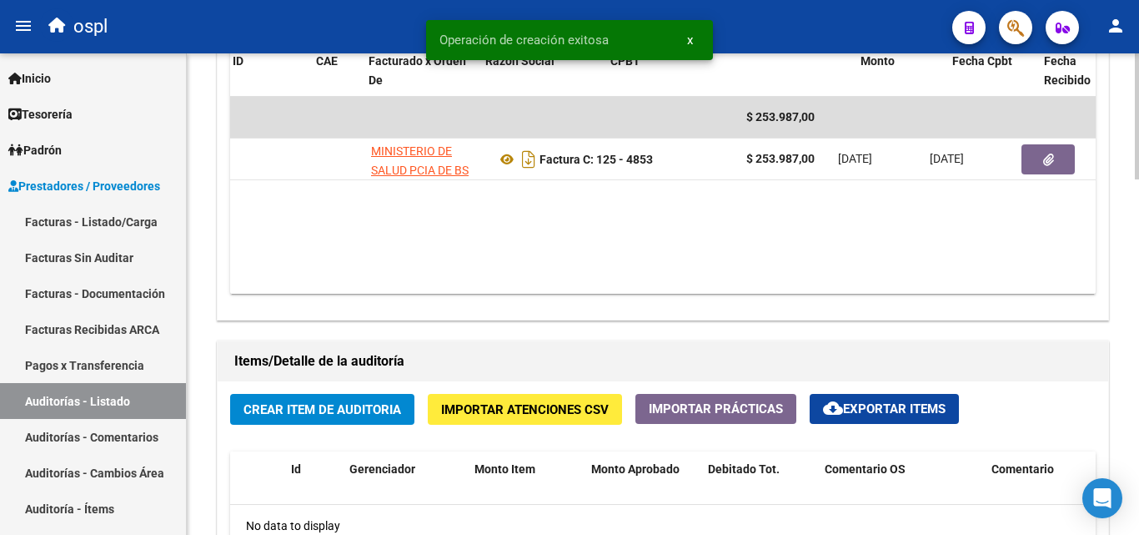
scroll to position [0, 223]
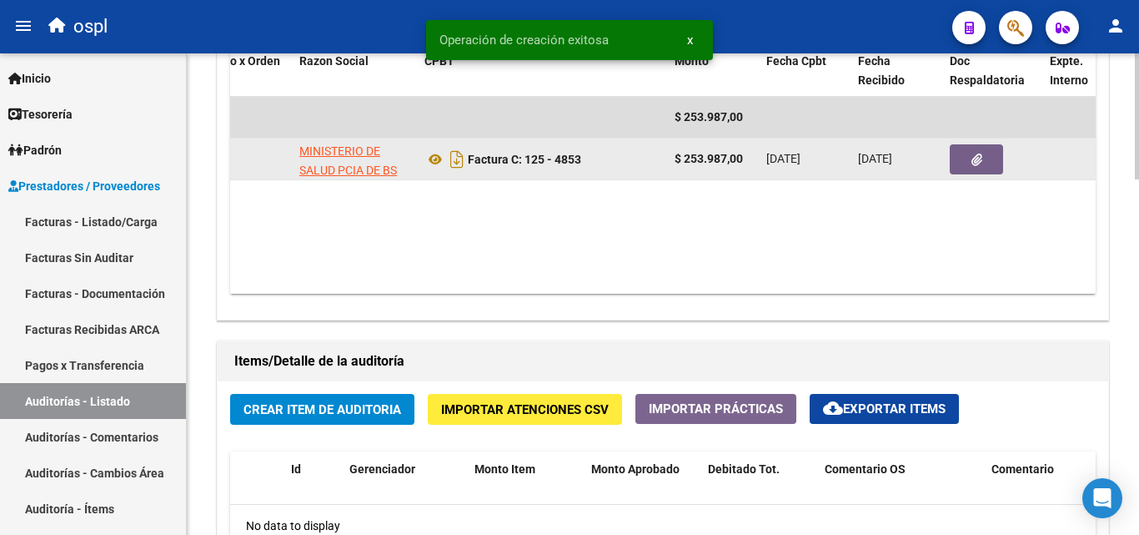
click at [986, 152] on button "button" at bounding box center [976, 159] width 53 height 30
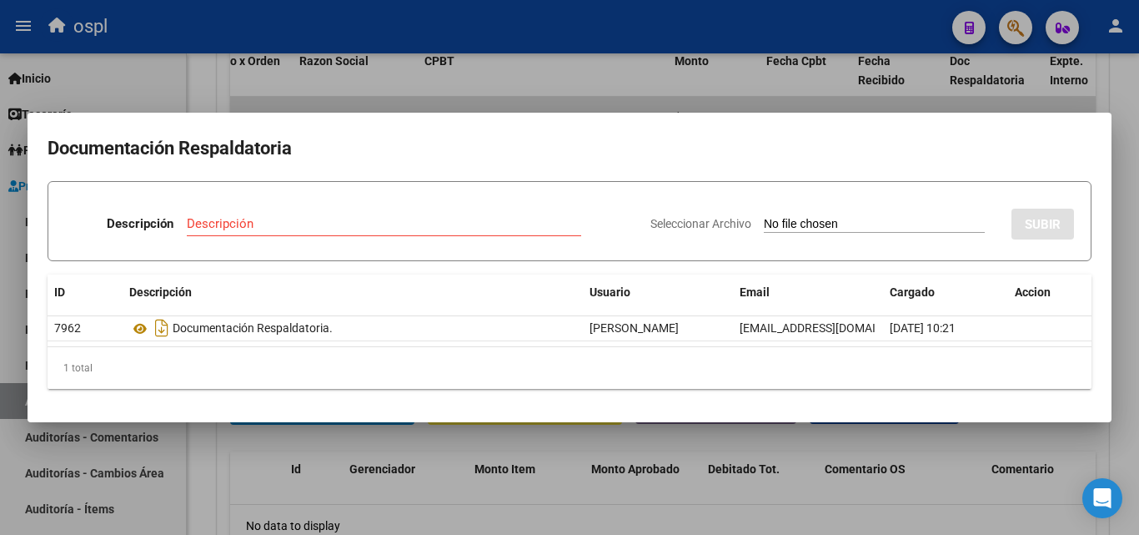
click at [791, 218] on input "Seleccionar Archivo" at bounding box center [874, 225] width 221 height 16
type input "C:\fakepath\FC Nº4853.pdf"
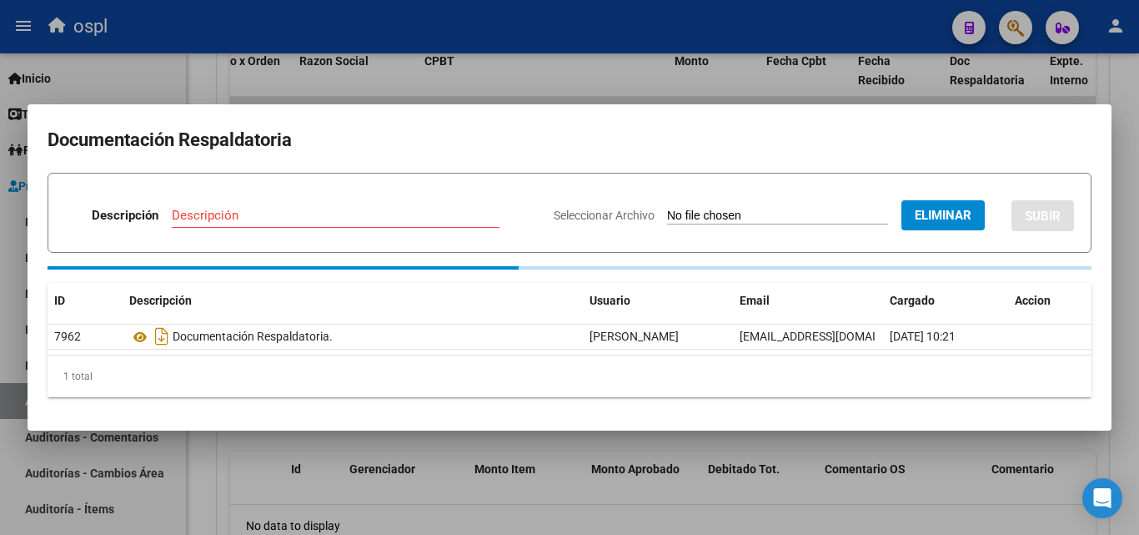
click at [221, 216] on input "Descripción" at bounding box center [336, 215] width 328 height 15
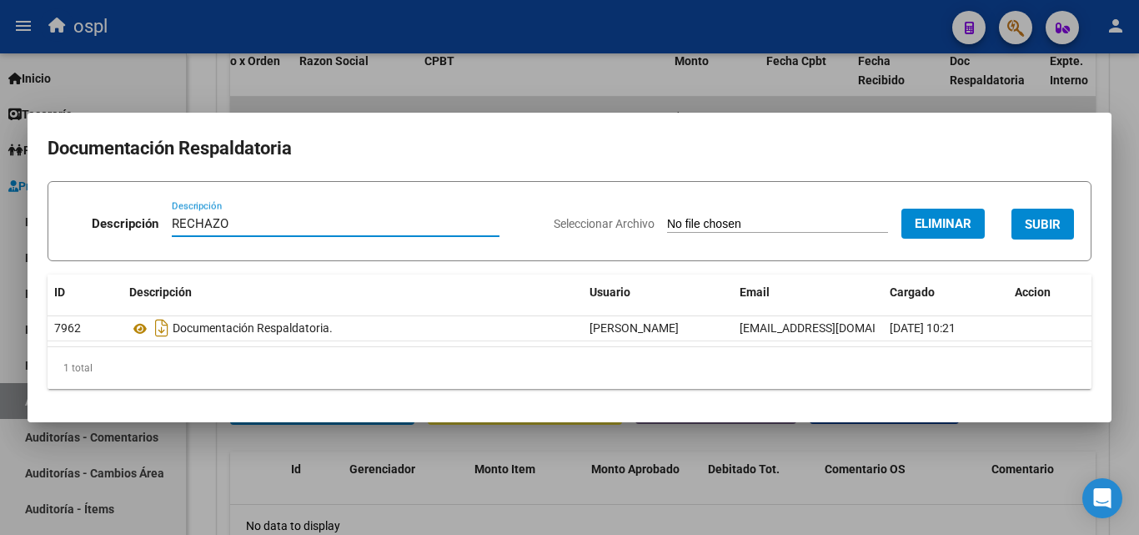
type input "RECHAZO"
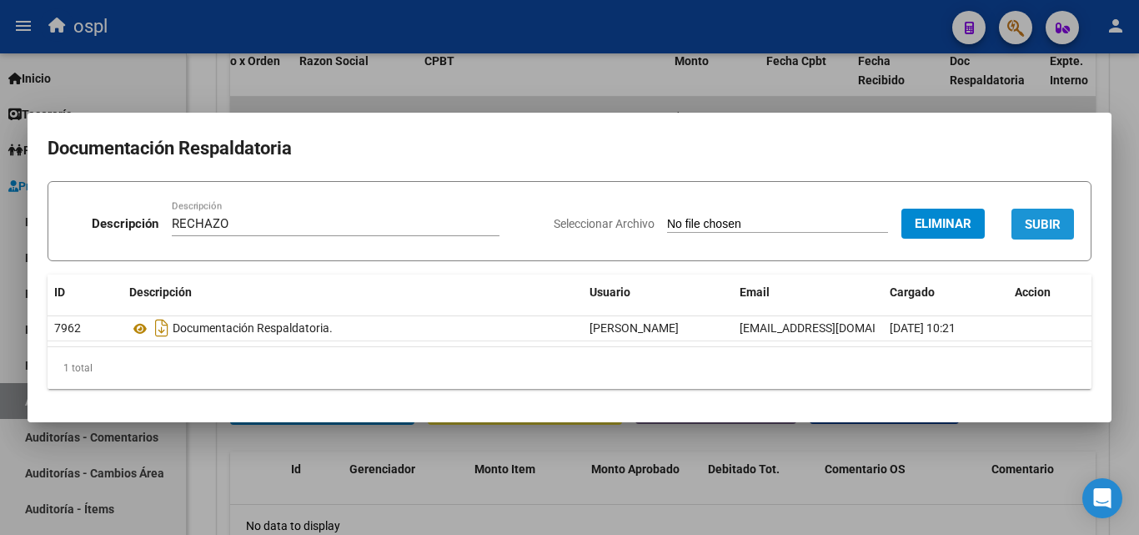
click at [1062, 213] on button "SUBIR" at bounding box center [1042, 223] width 63 height 31
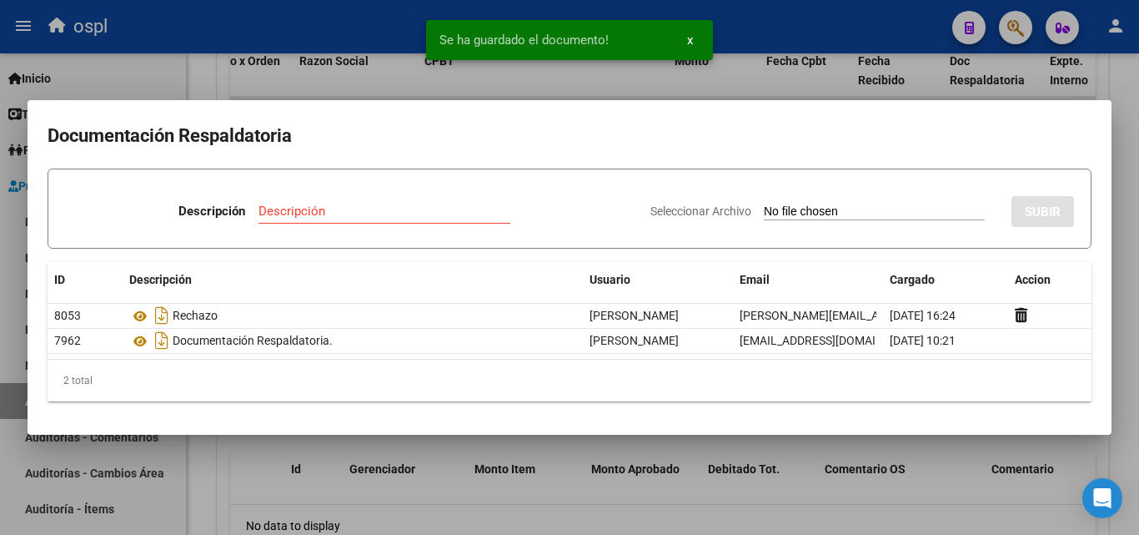
click at [193, 64] on div at bounding box center [569, 267] width 1139 height 535
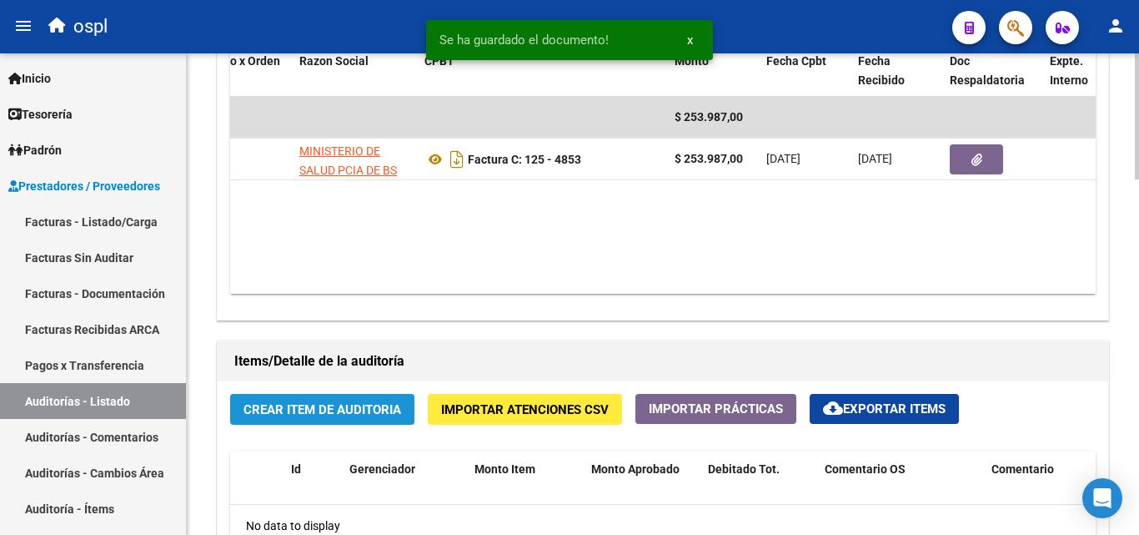
click at [345, 409] on span "Crear Item de Auditoria" at bounding box center [322, 409] width 158 height 15
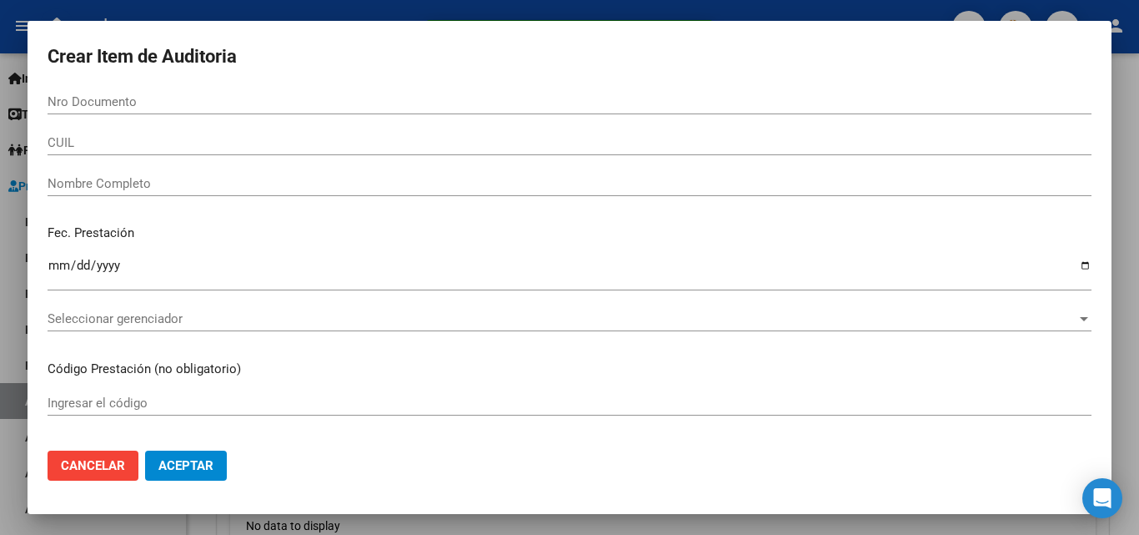
click at [141, 193] on div "Nombre Completo" at bounding box center [570, 183] width 1044 height 25
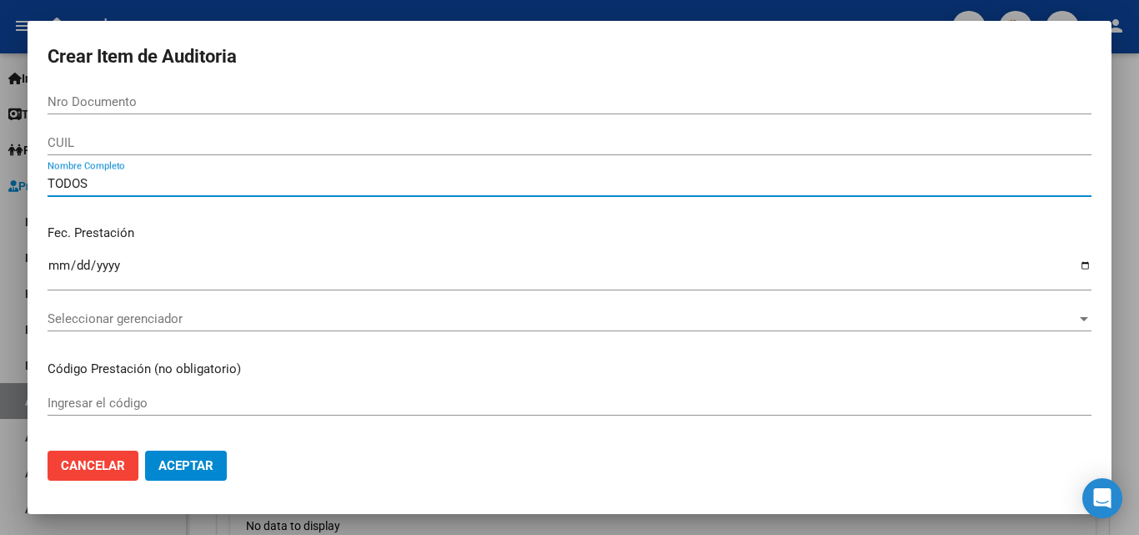
type input "TODOS"
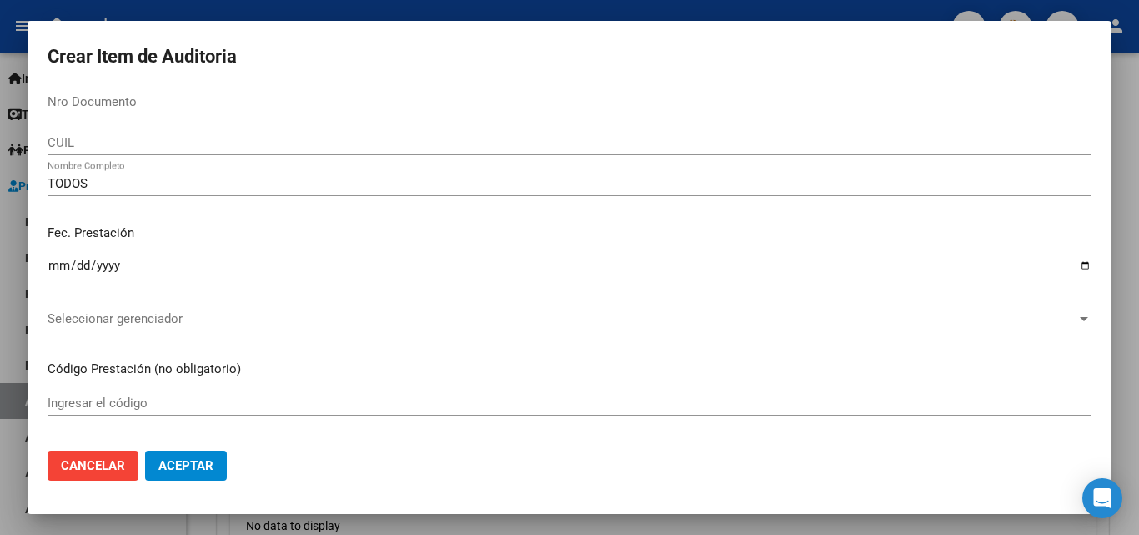
click at [228, 225] on p "Fec. Prestación" at bounding box center [570, 232] width 1044 height 19
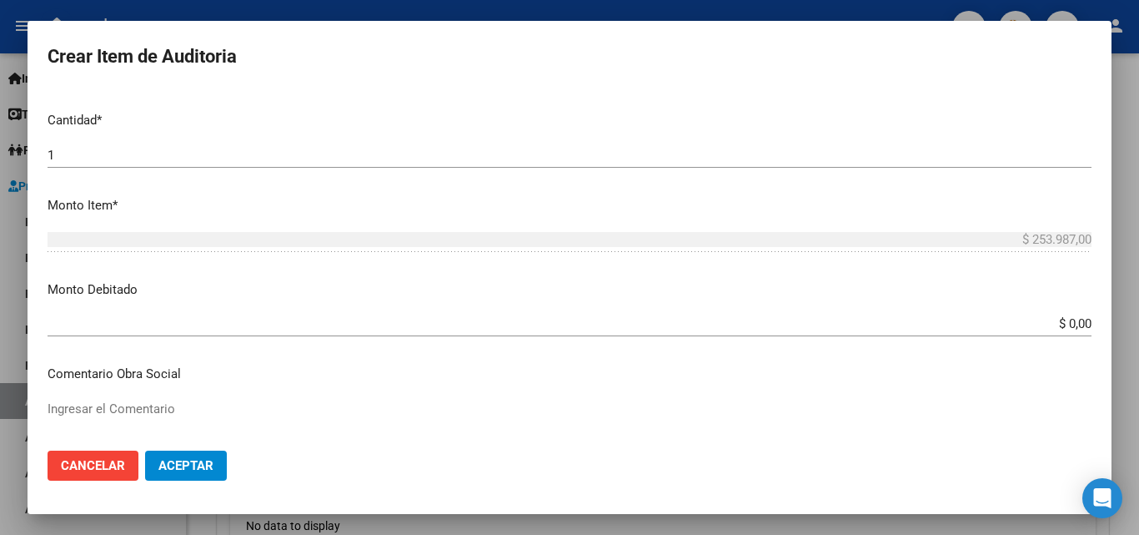
scroll to position [500, 0]
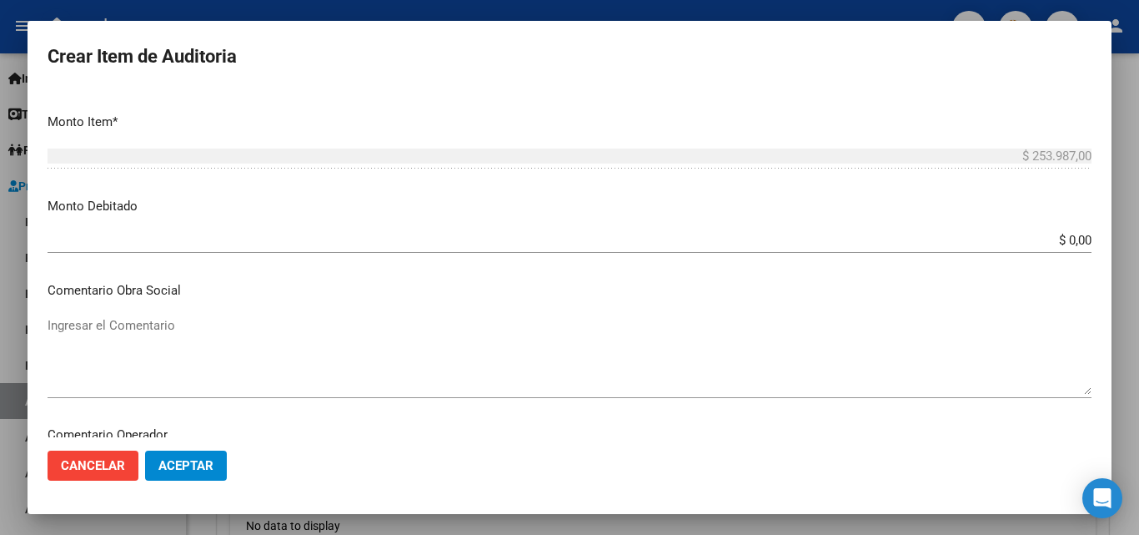
click at [674, 338] on textarea "Ingresar el Comentario" at bounding box center [570, 355] width 1044 height 78
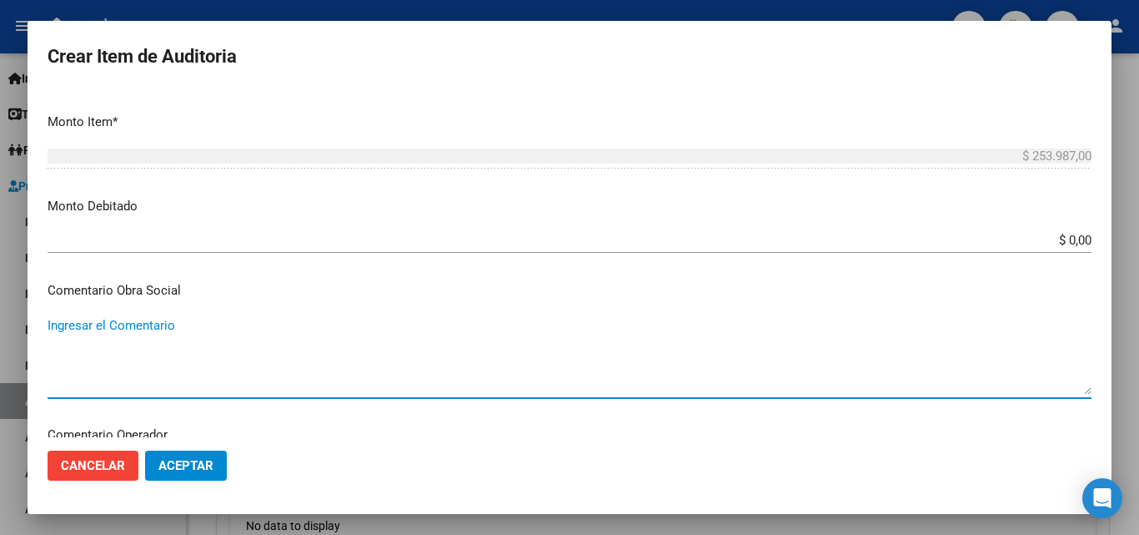
paste textarea "RECHAZO POR ILEGITIMA; FALTA COPIA DE DNI."
type textarea "RECHAZO POR ILEGITIMA; FALTA COPIA DE DNI."
click at [1078, 243] on input "$ 0,00" at bounding box center [570, 240] width 1044 height 15
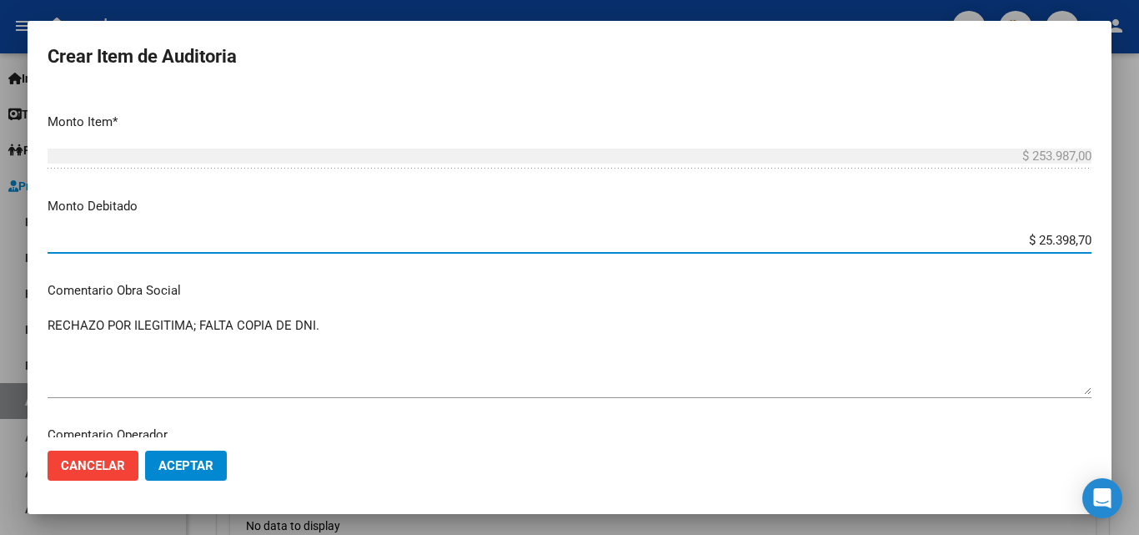
type input "$ 253.987,00"
click at [158, 461] on span "Aceptar" at bounding box center [185, 465] width 55 height 15
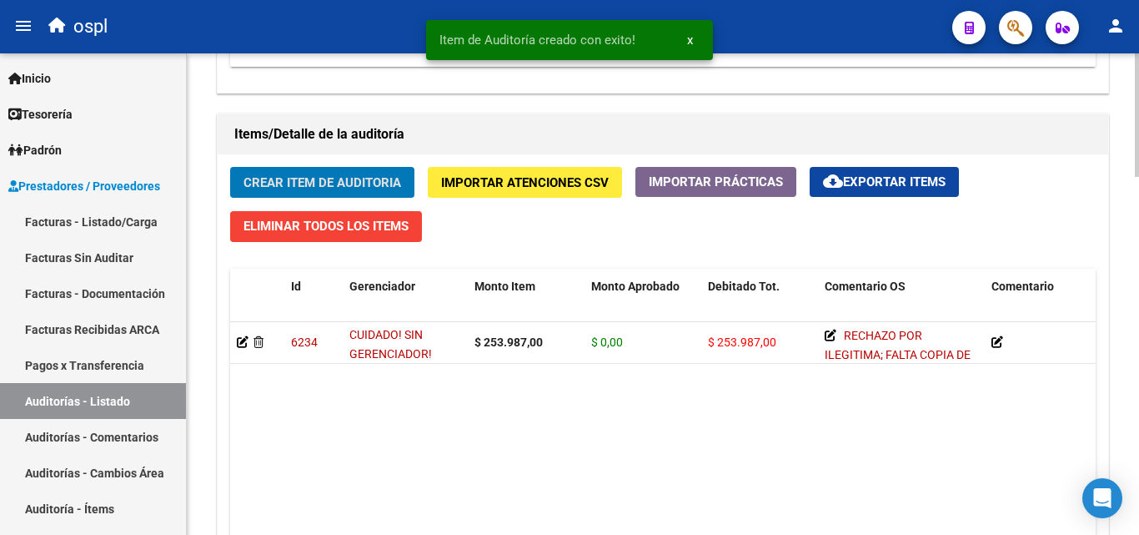
scroll to position [1167, 0]
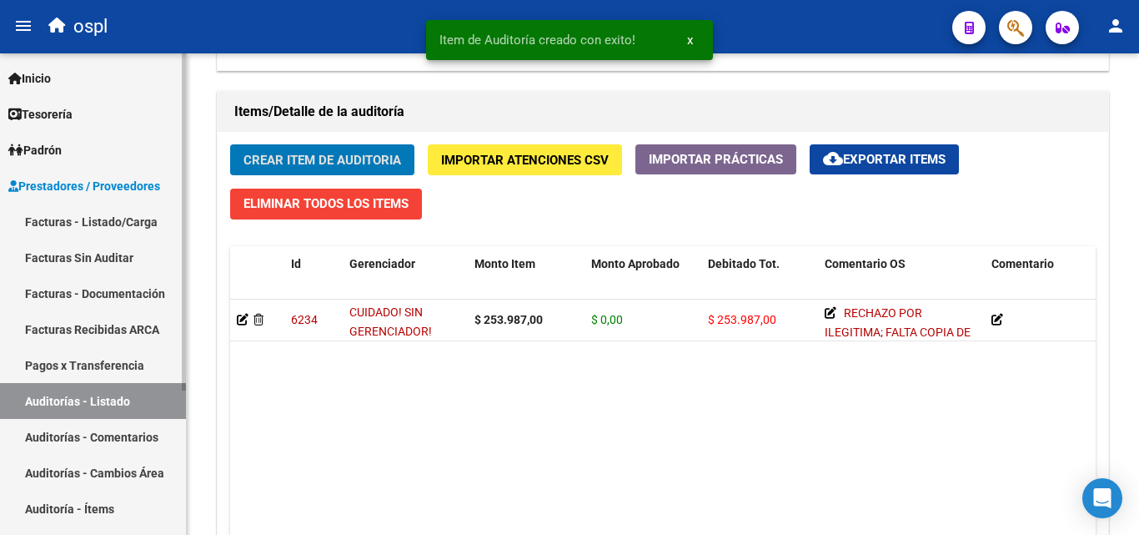
click at [83, 266] on link "Facturas Sin Auditar" at bounding box center [93, 257] width 186 height 36
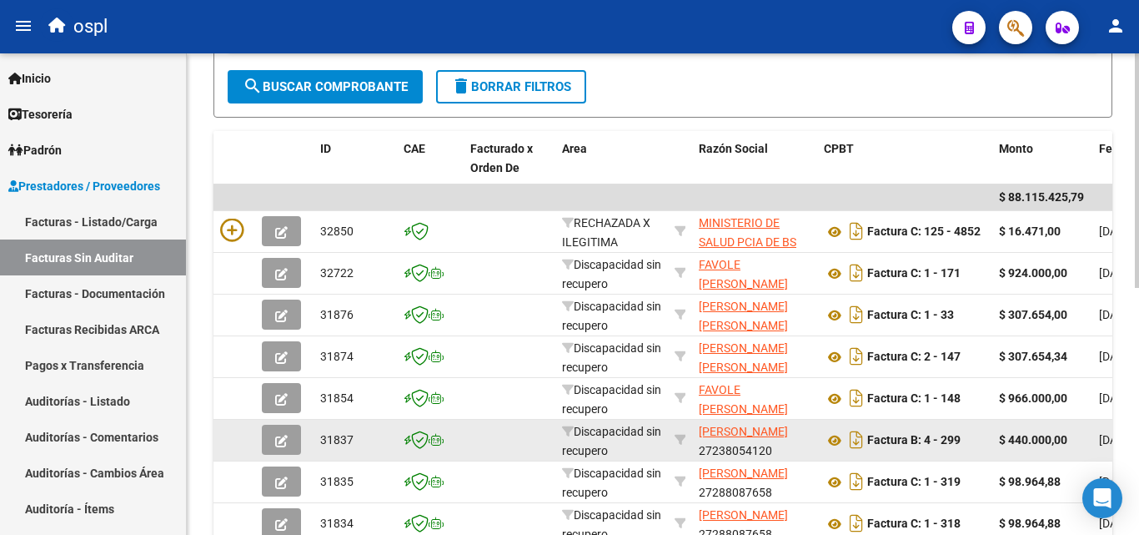
scroll to position [255, 0]
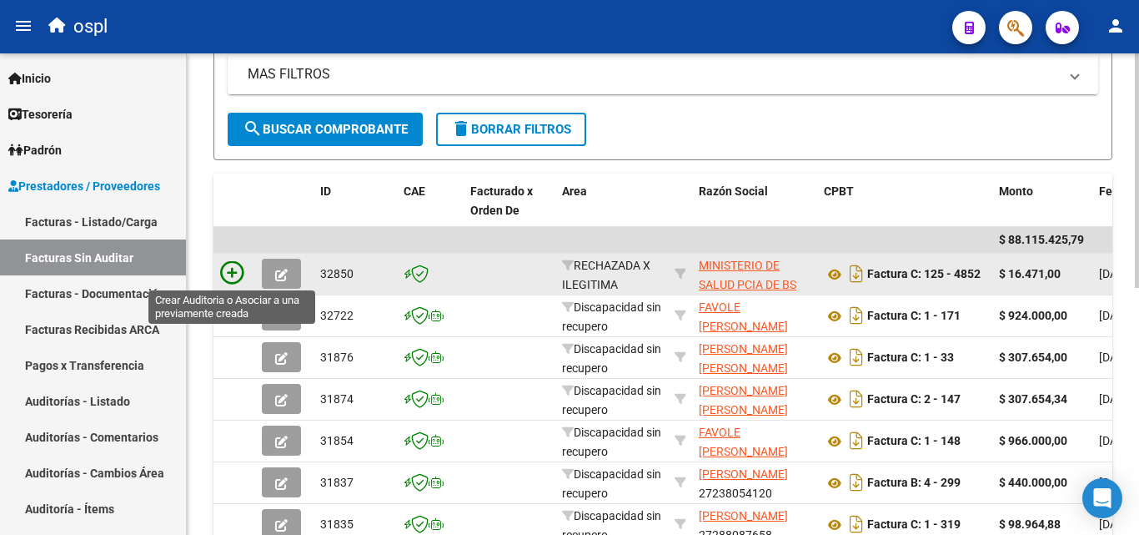
click at [238, 270] on icon at bounding box center [231, 272] width 23 height 23
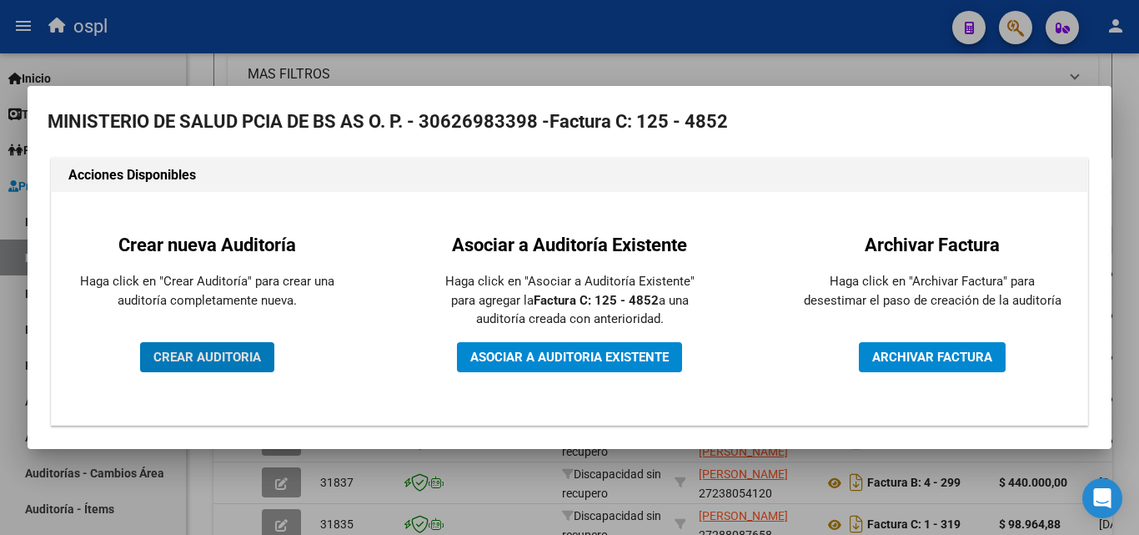
click at [207, 349] on span "CREAR AUDITORIA" at bounding box center [207, 356] width 108 height 15
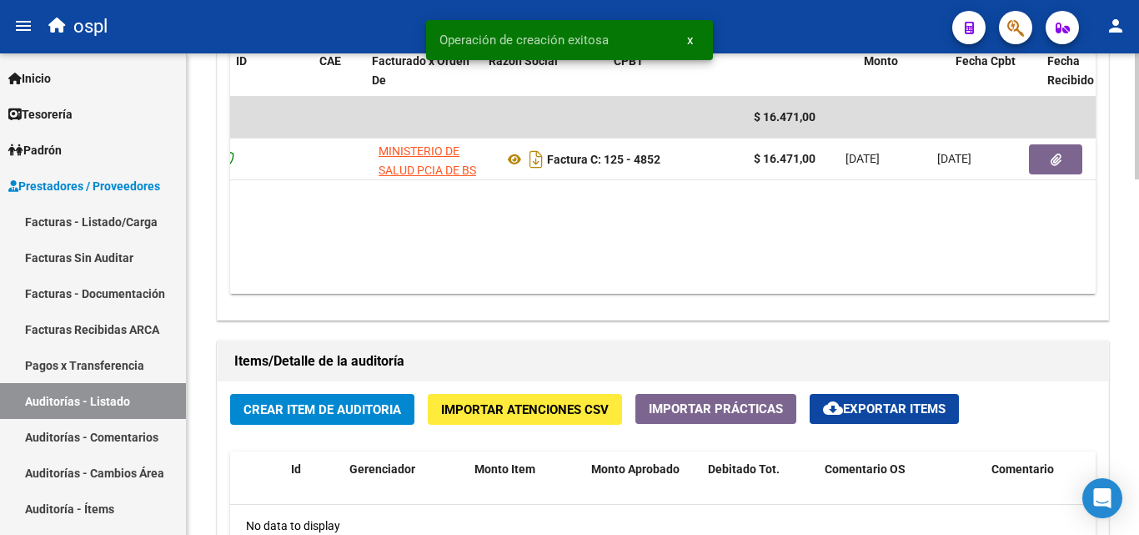
scroll to position [0, 213]
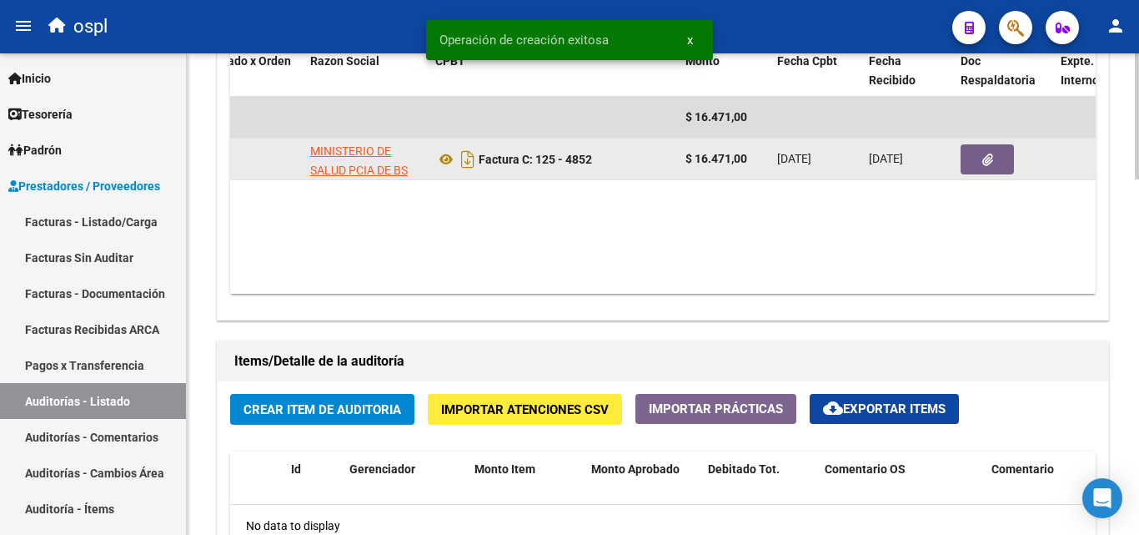
click at [986, 161] on icon "button" at bounding box center [987, 159] width 11 height 13
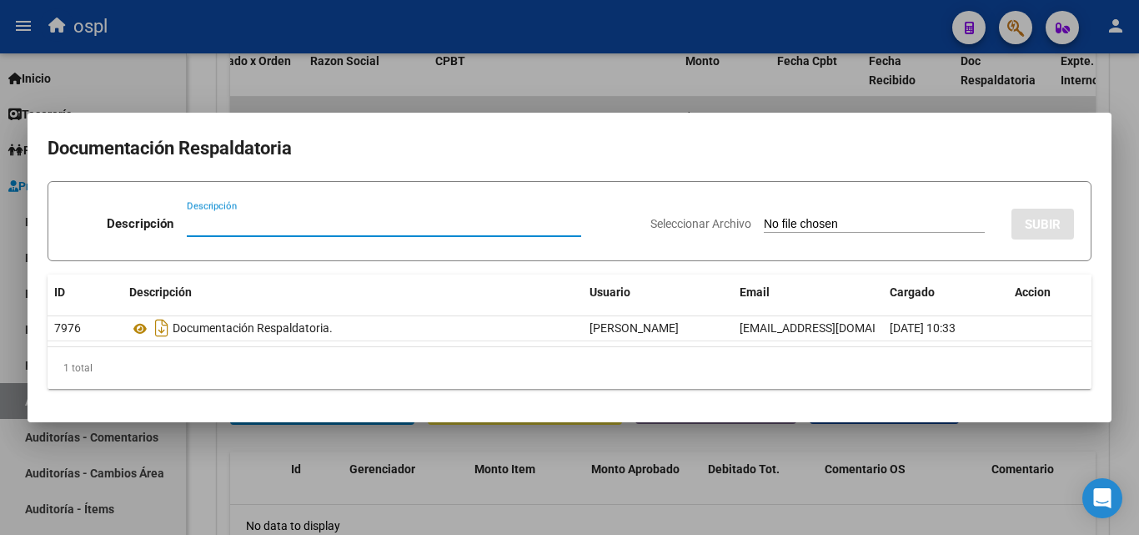
click at [778, 227] on input "Seleccionar Archivo" at bounding box center [874, 225] width 221 height 16
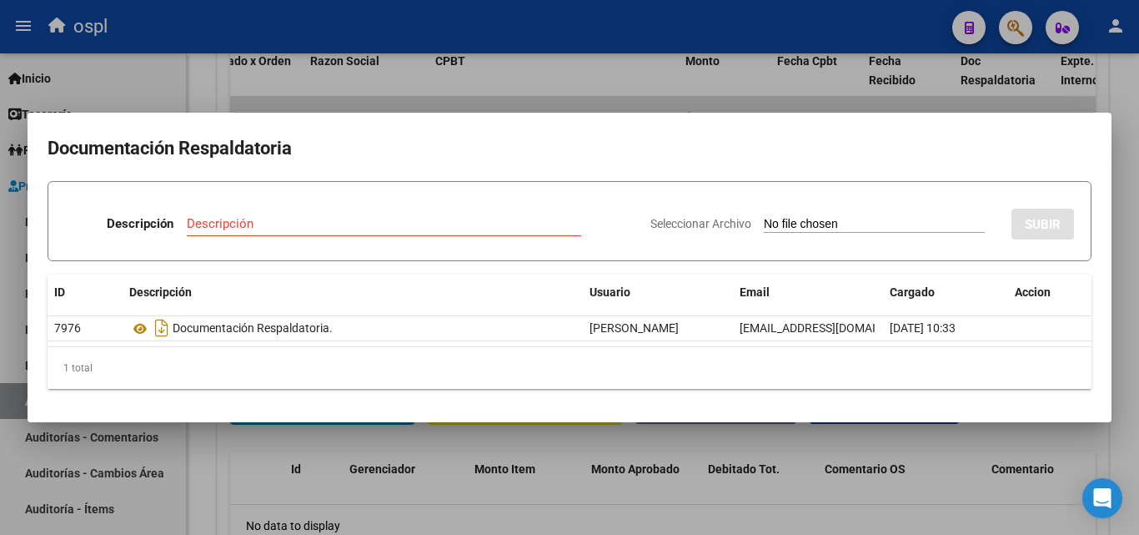
type input "C:\fakepath\FC Nº4852.pdf"
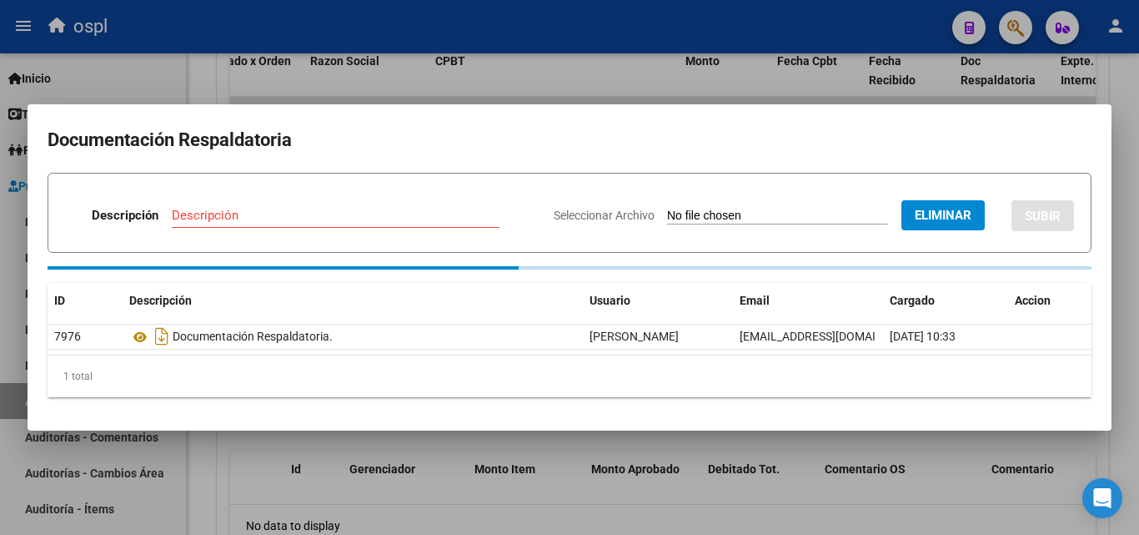
click at [225, 214] on div "Descripción" at bounding box center [336, 215] width 328 height 25
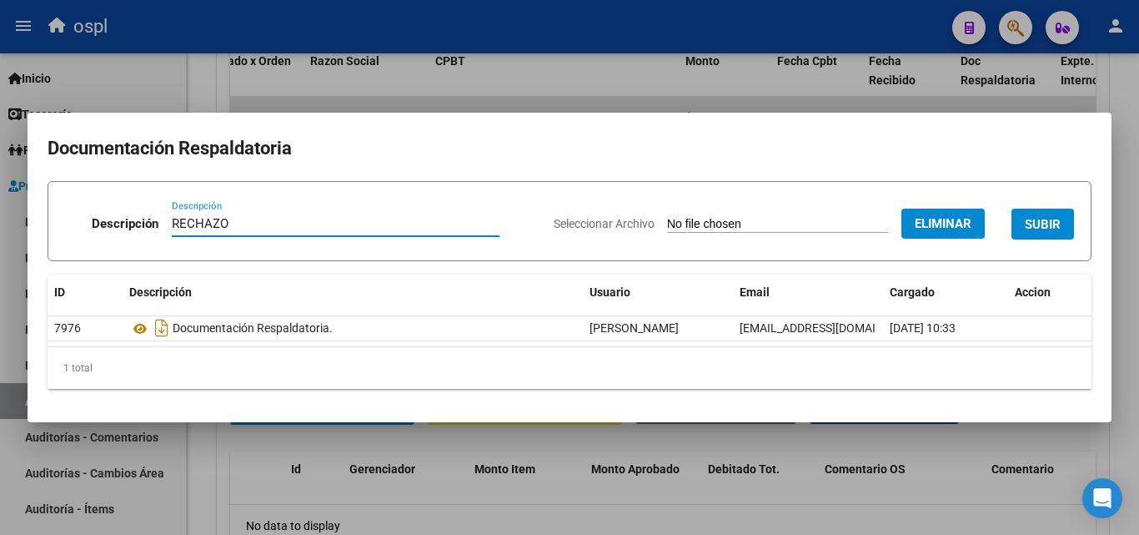
type input "RECHAZO"
click at [359, 181] on form "Descripción RECHAZO Descripción Seleccionar Archivo Eliminar SUBIR" at bounding box center [570, 221] width 1044 height 80
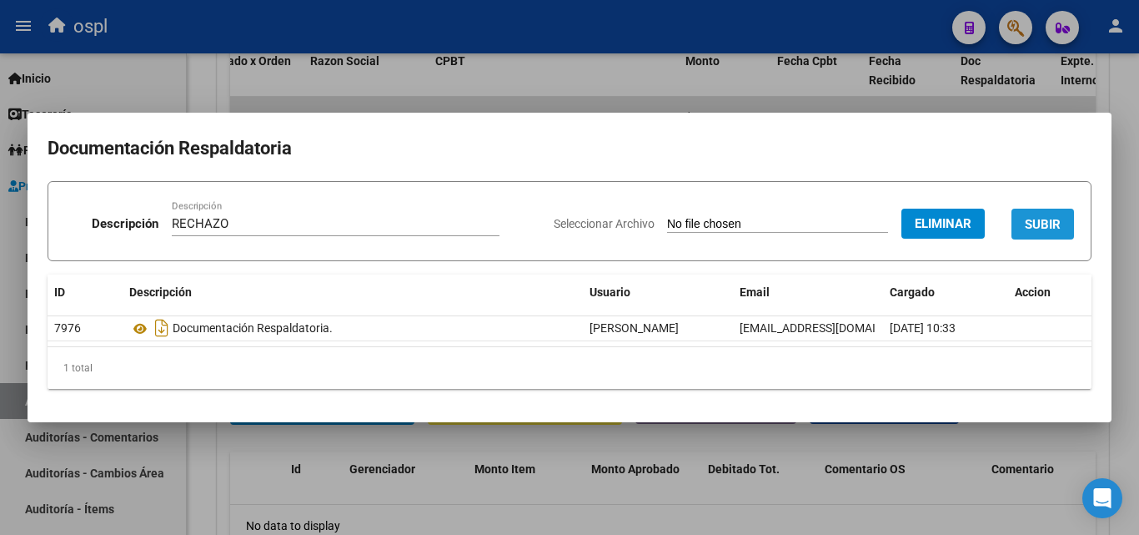
click at [1059, 217] on span "SUBIR" at bounding box center [1043, 224] width 36 height 15
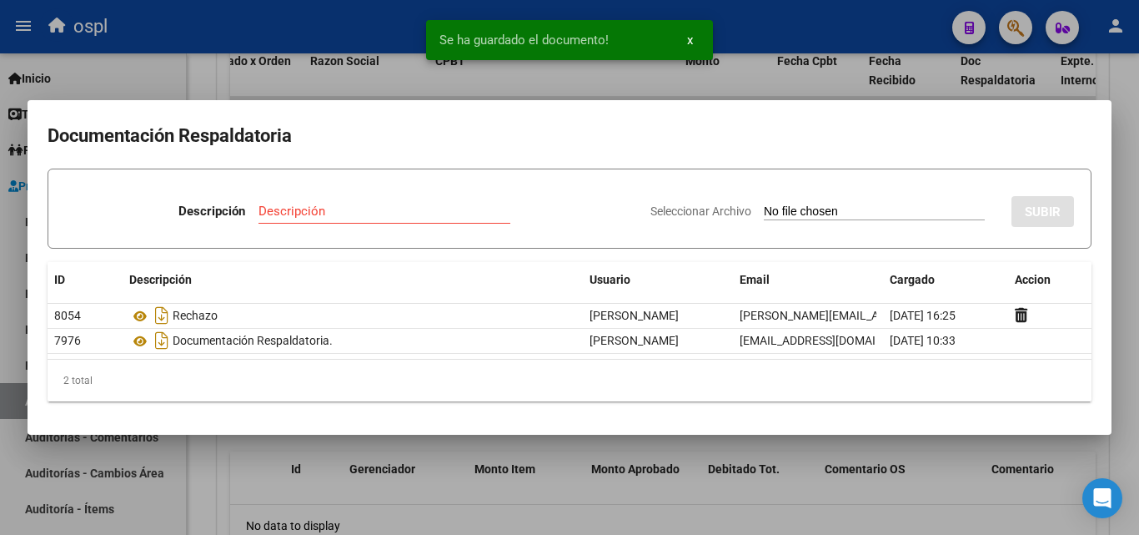
click at [193, 67] on div at bounding box center [569, 267] width 1139 height 535
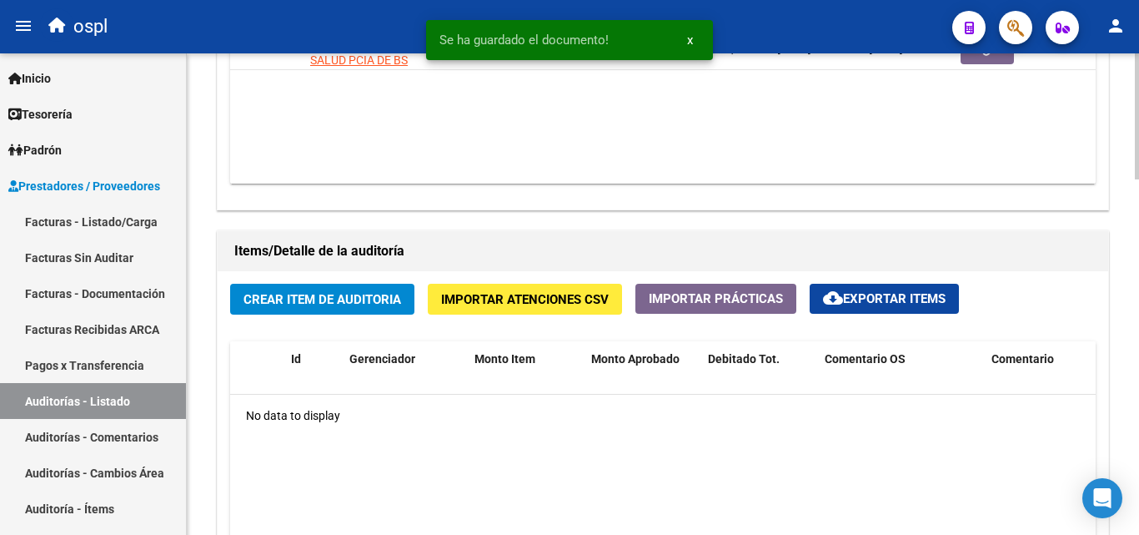
scroll to position [1084, 0]
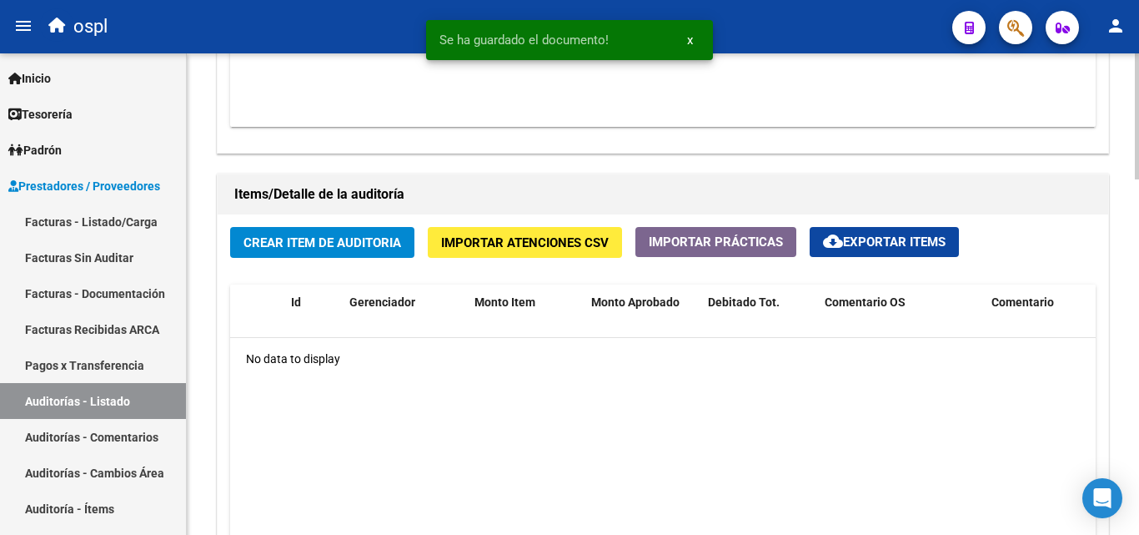
click at [350, 250] on span "Crear Item de Auditoria" at bounding box center [322, 242] width 158 height 15
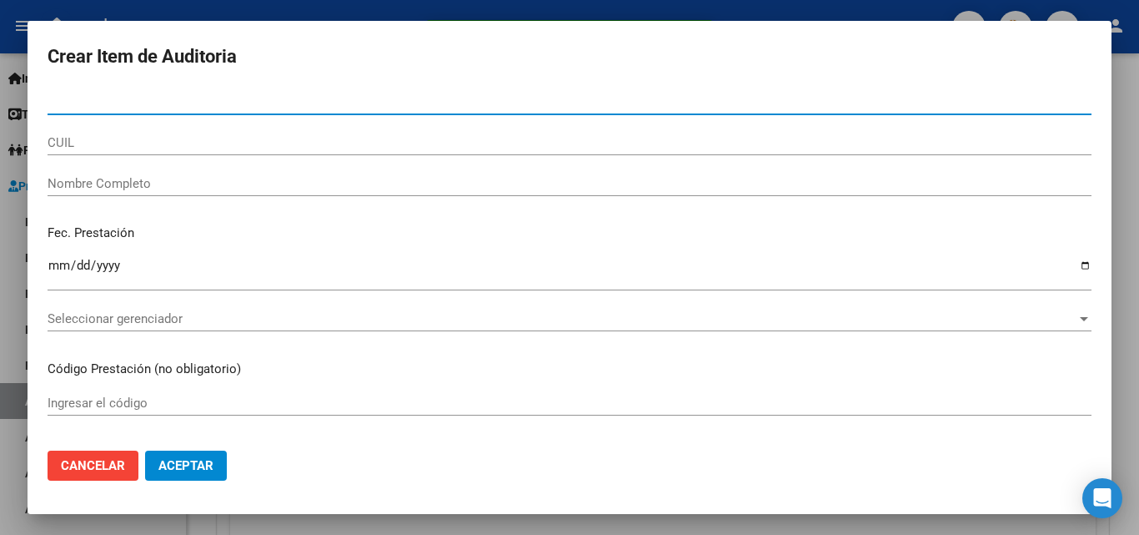
click at [173, 188] on input "Nombre Completo" at bounding box center [570, 183] width 1044 height 15
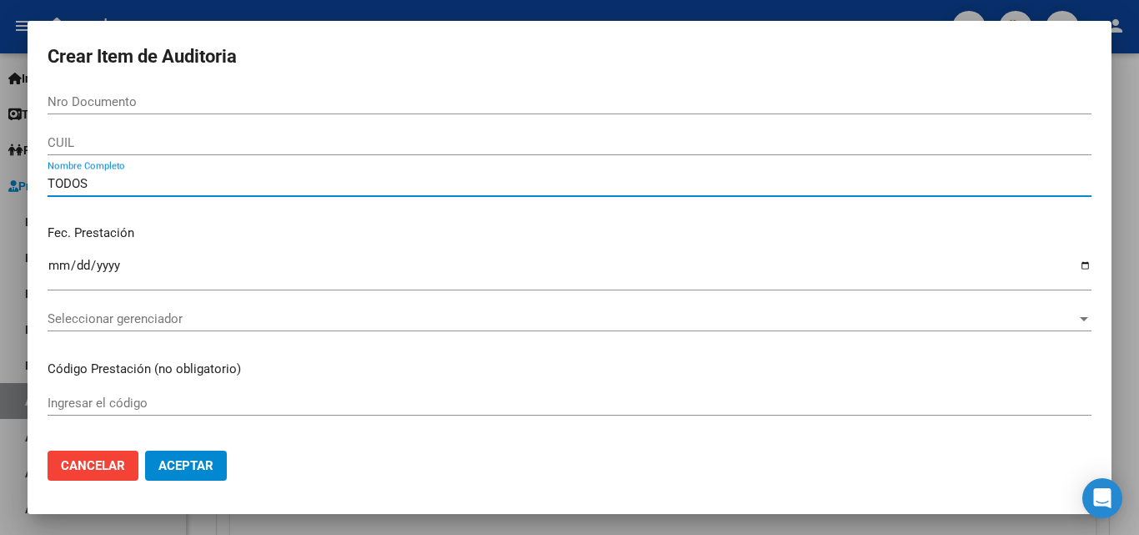
type input "TODOS"
click at [348, 226] on p "Fec. Prestación" at bounding box center [570, 232] width 1044 height 19
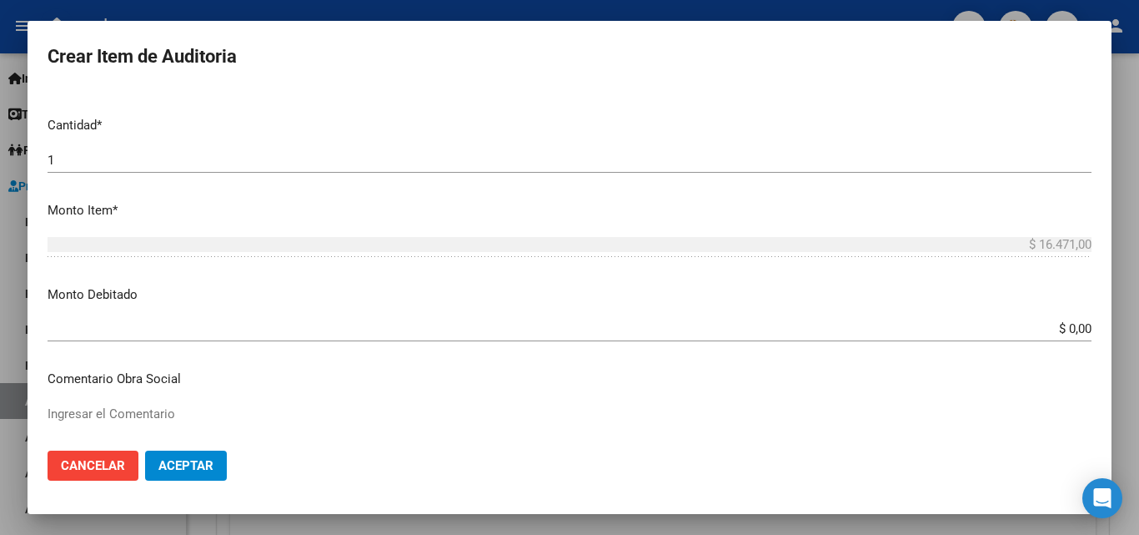
scroll to position [417, 0]
click at [1077, 321] on input "$ 0,00" at bounding box center [570, 323] width 1044 height 15
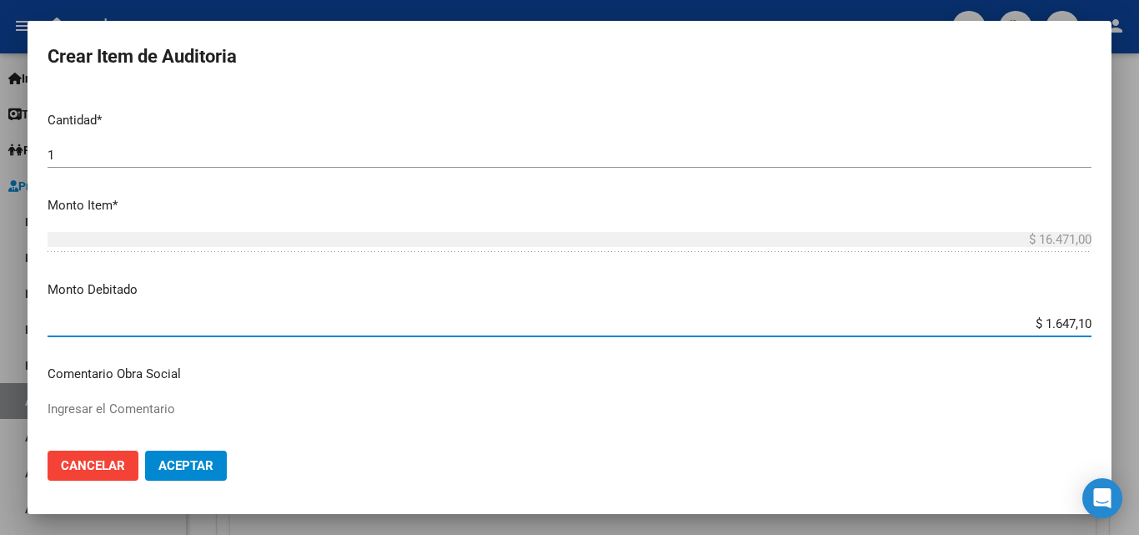
type input "$ 16.471,00"
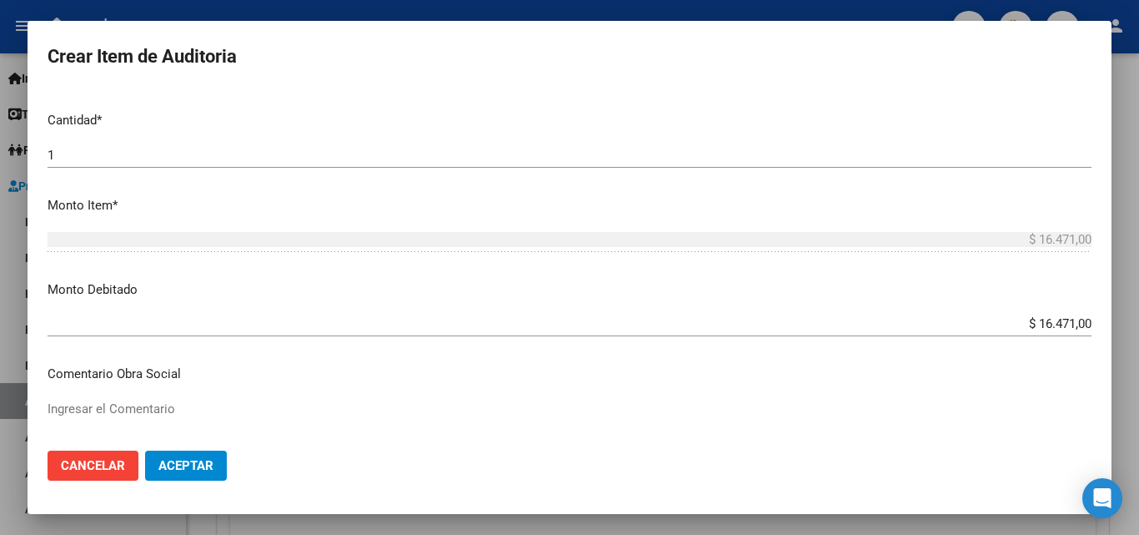
click at [1071, 285] on p "Monto Debitado" at bounding box center [570, 289] width 1044 height 19
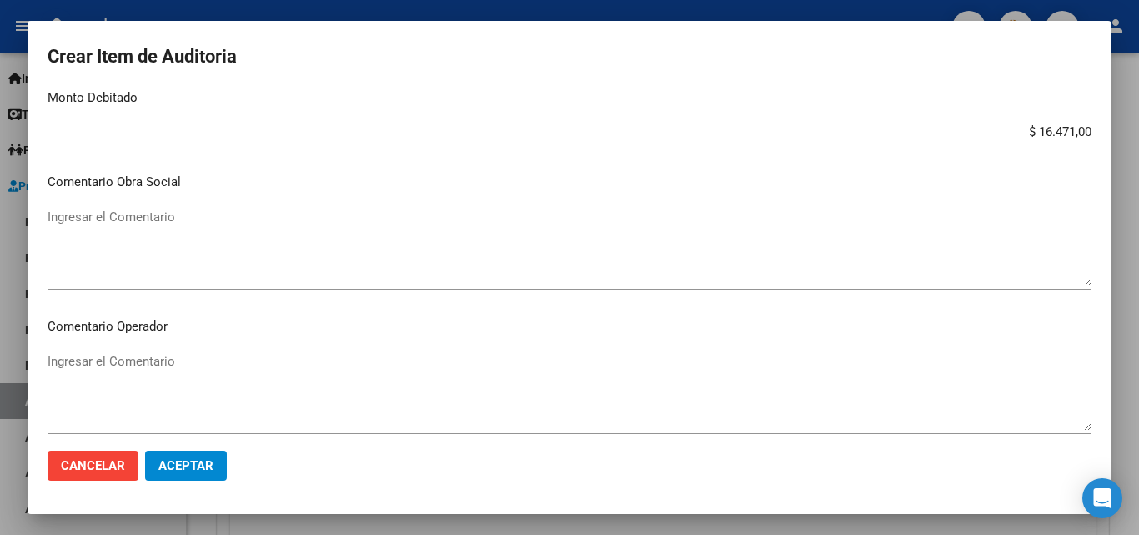
scroll to position [584, 0]
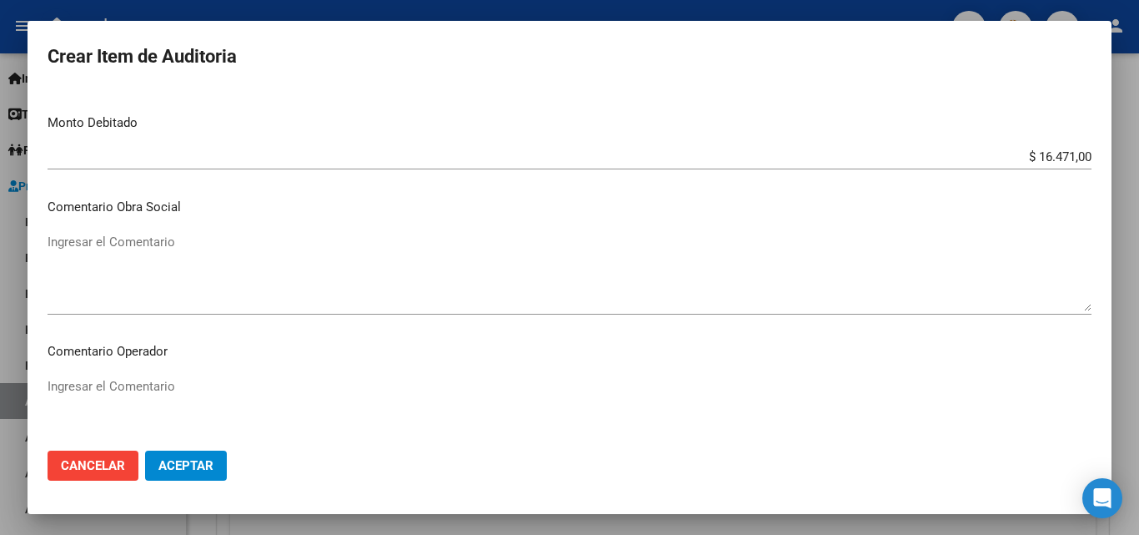
click at [282, 248] on textarea "Ingresar el Comentario" at bounding box center [570, 272] width 1044 height 78
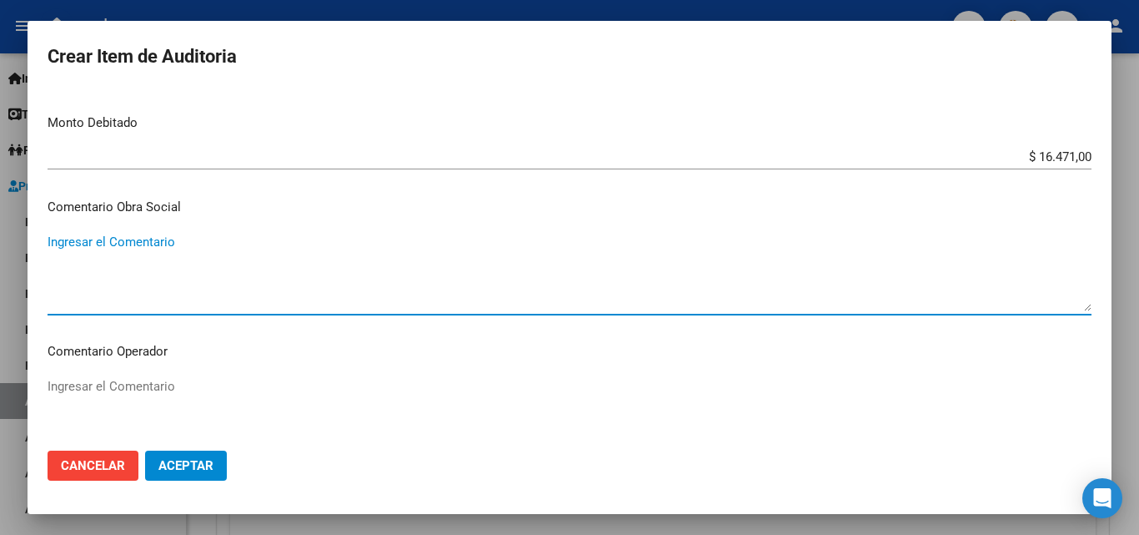
paste textarea "RECHAZO POR ILEGITIMA; FALTA COPIA DE DNI."
type textarea "RECHAZO POR ILEGITIMA; FALTA COPIA DE DNI."
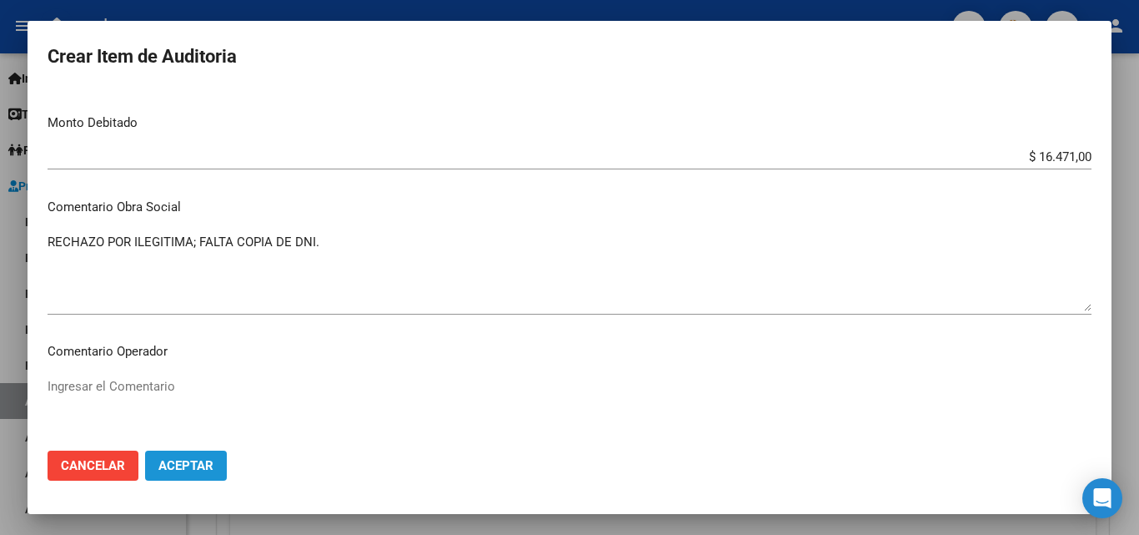
click at [219, 464] on button "Aceptar" at bounding box center [186, 465] width 82 height 30
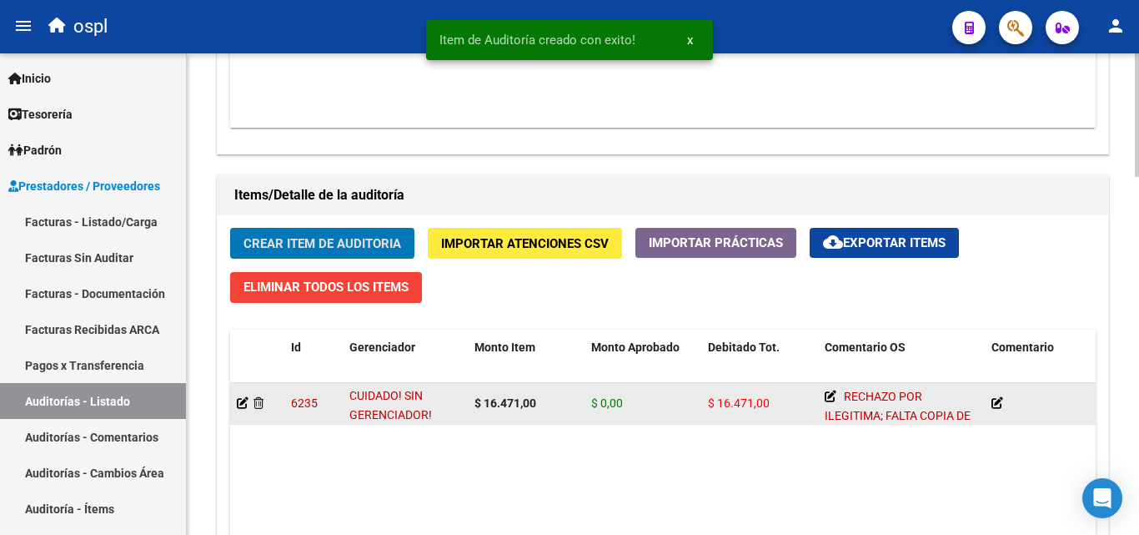
scroll to position [1085, 0]
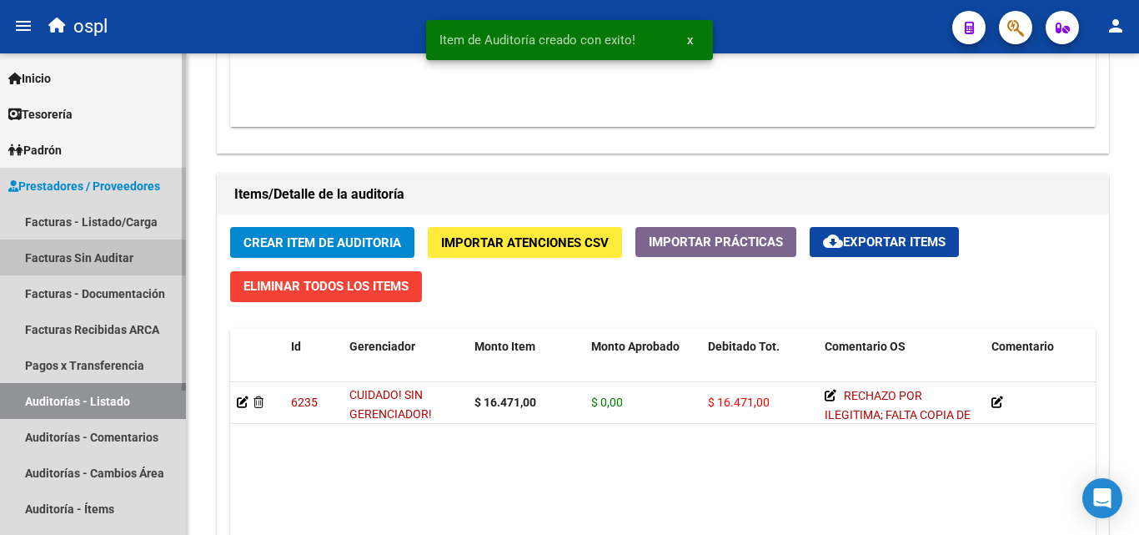
click at [138, 264] on link "Facturas Sin Auditar" at bounding box center [93, 257] width 186 height 36
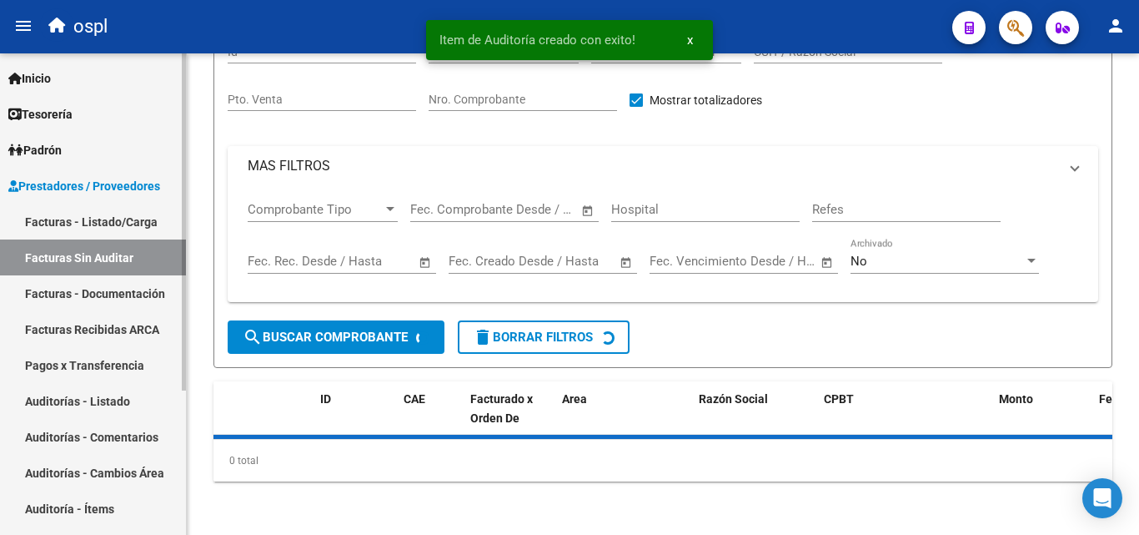
scroll to position [48, 0]
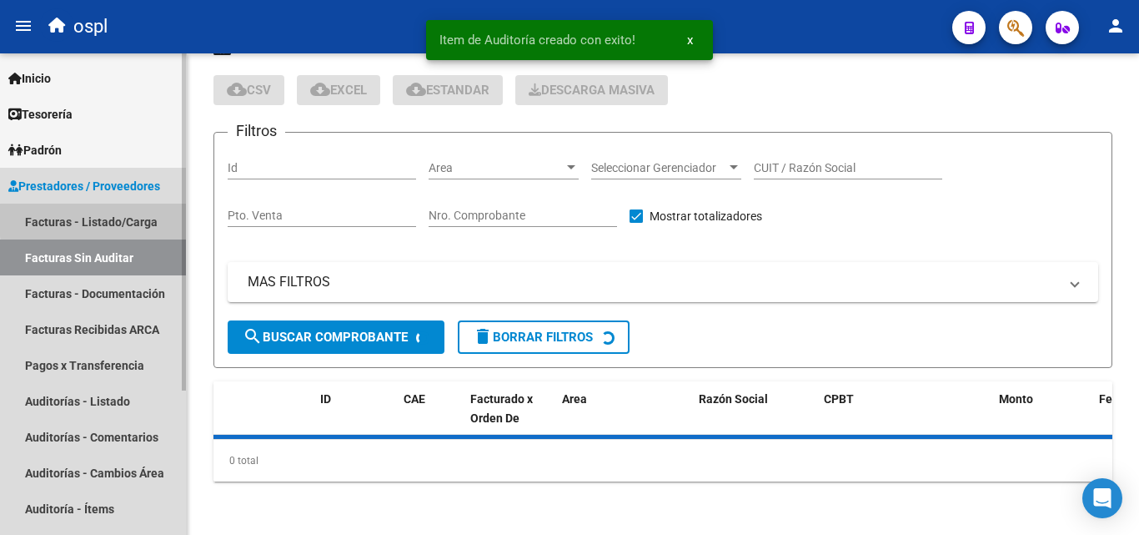
click at [163, 220] on link "Facturas - Listado/Carga" at bounding box center [93, 221] width 186 height 36
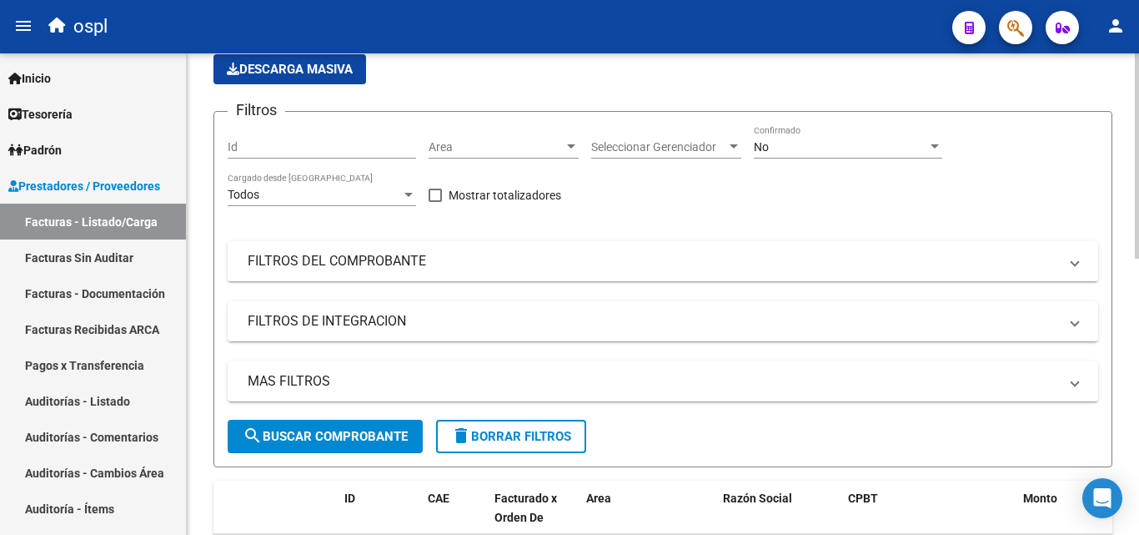
scroll to position [65, 0]
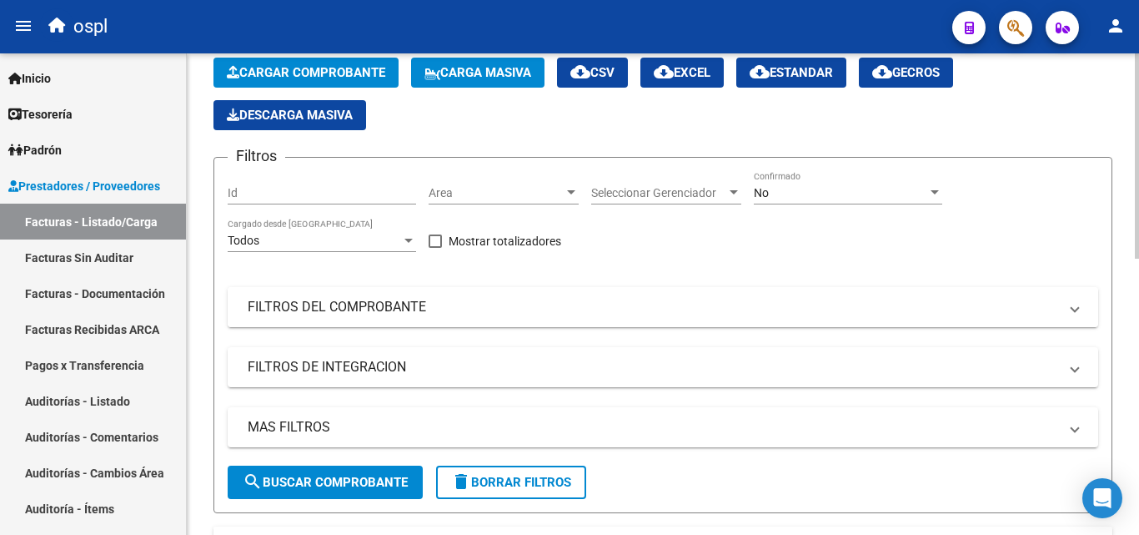
click at [421, 294] on mat-expansion-panel-header "FILTROS DEL COMPROBANTE" at bounding box center [663, 307] width 871 height 40
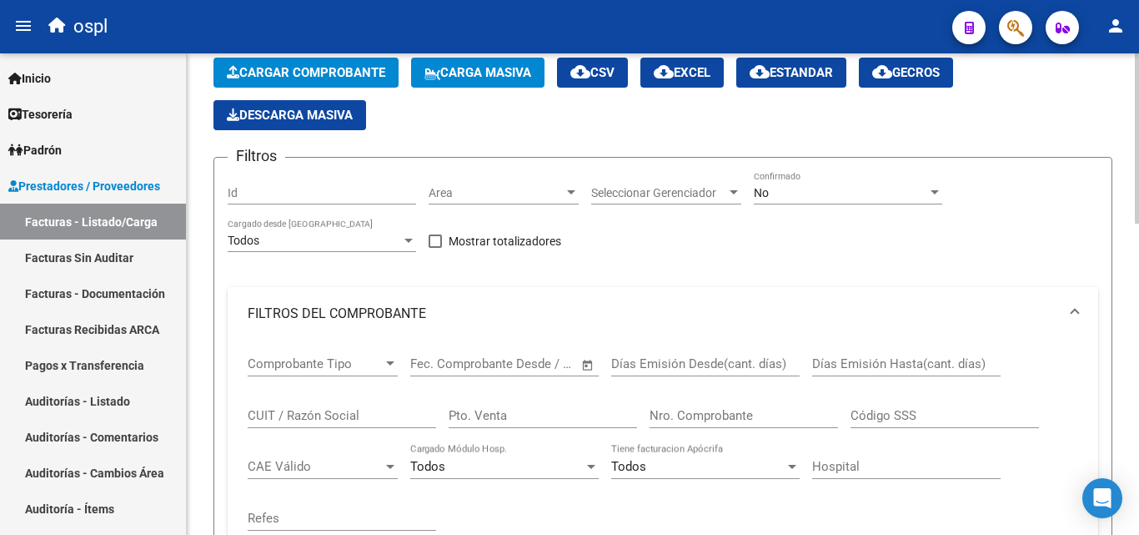
click at [515, 305] on mat-panel-title "FILTROS DEL COMPROBANTE" at bounding box center [653, 313] width 811 height 18
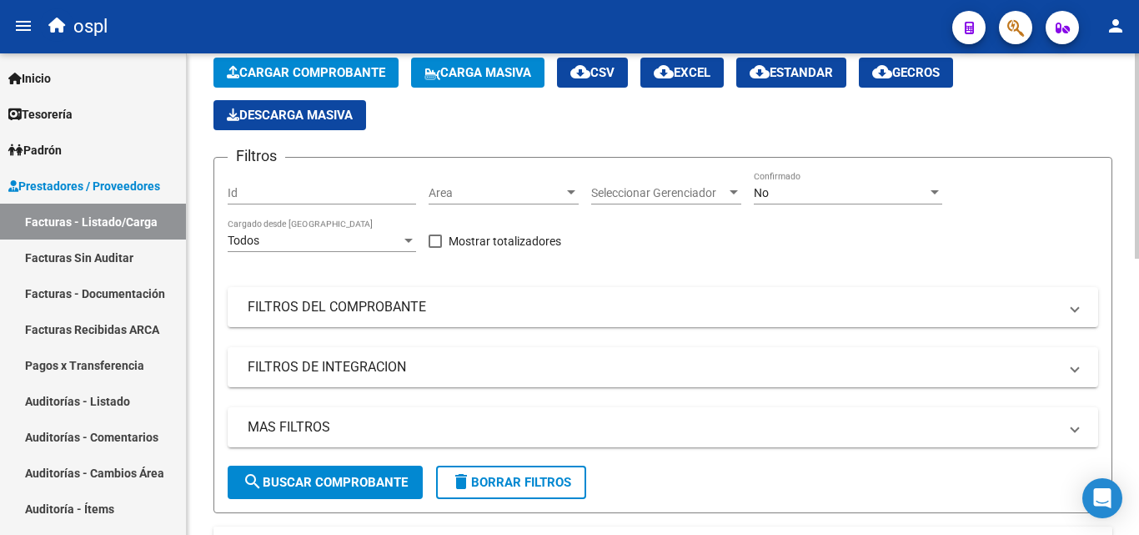
click at [532, 193] on span "Area" at bounding box center [496, 193] width 135 height 14
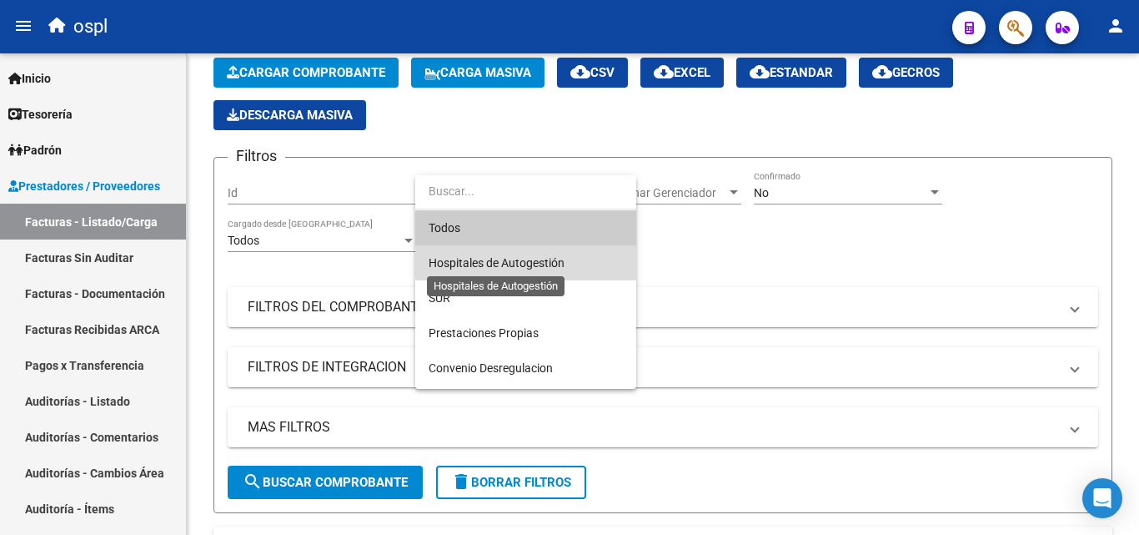
click at [551, 262] on span "Hospitales de Autogestión" at bounding box center [497, 262] width 136 height 13
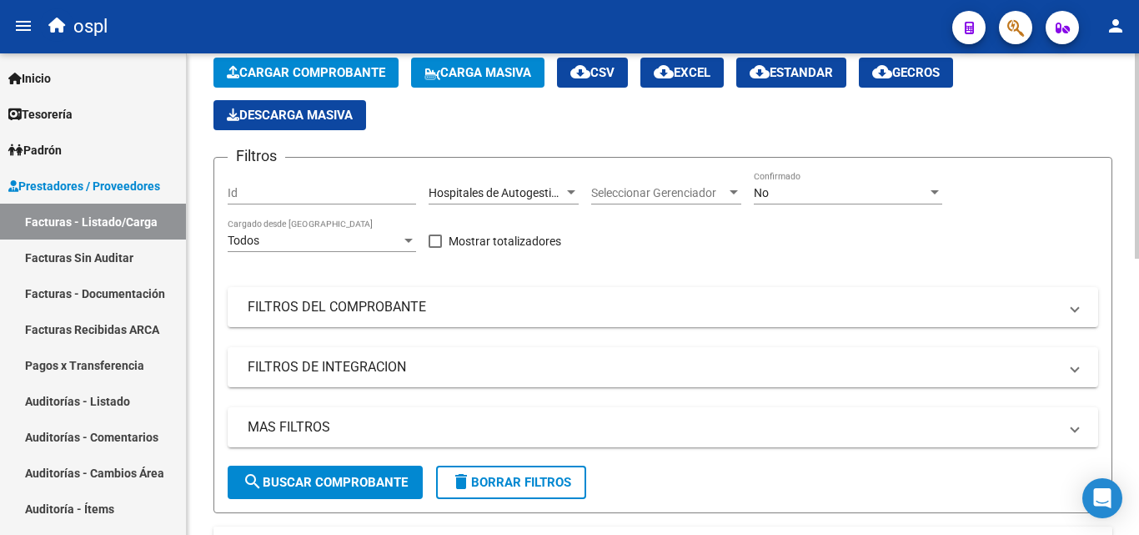
click at [655, 251] on div "Filtros Id Hospitales de Autogestión Area Seleccionar Gerenciador Seleccionar G…" at bounding box center [663, 318] width 871 height 294
click at [783, 193] on div "No" at bounding box center [840, 193] width 173 height 14
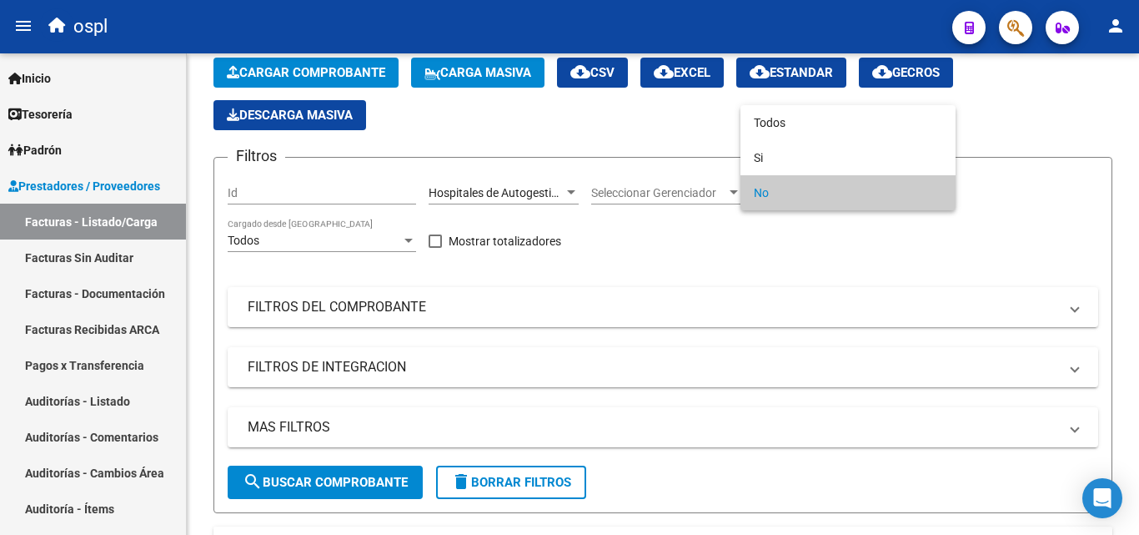
click at [738, 251] on div at bounding box center [569, 267] width 1139 height 535
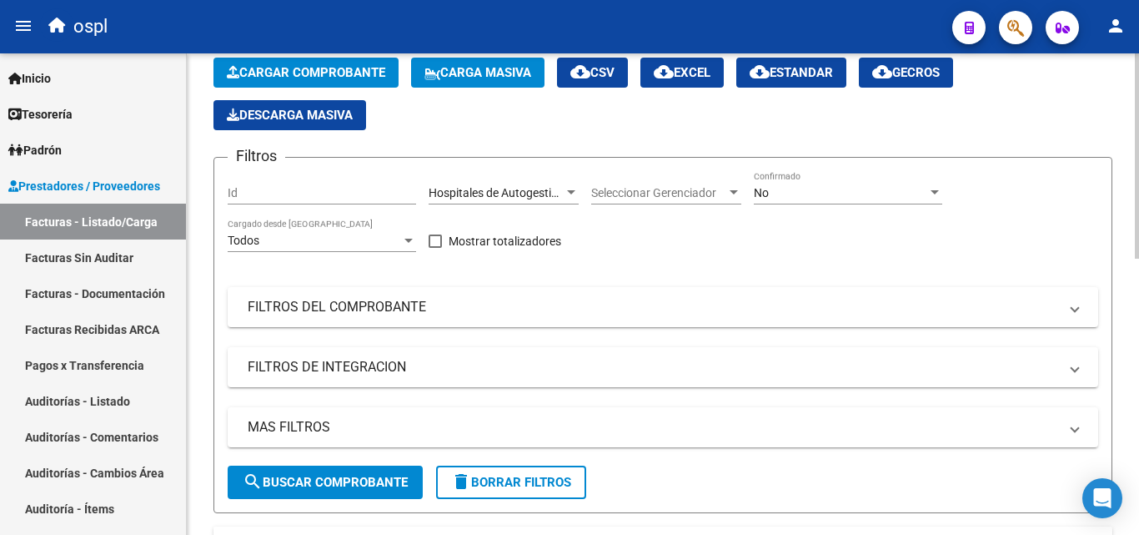
click at [358, 476] on span "search Buscar Comprobante" at bounding box center [325, 481] width 165 height 15
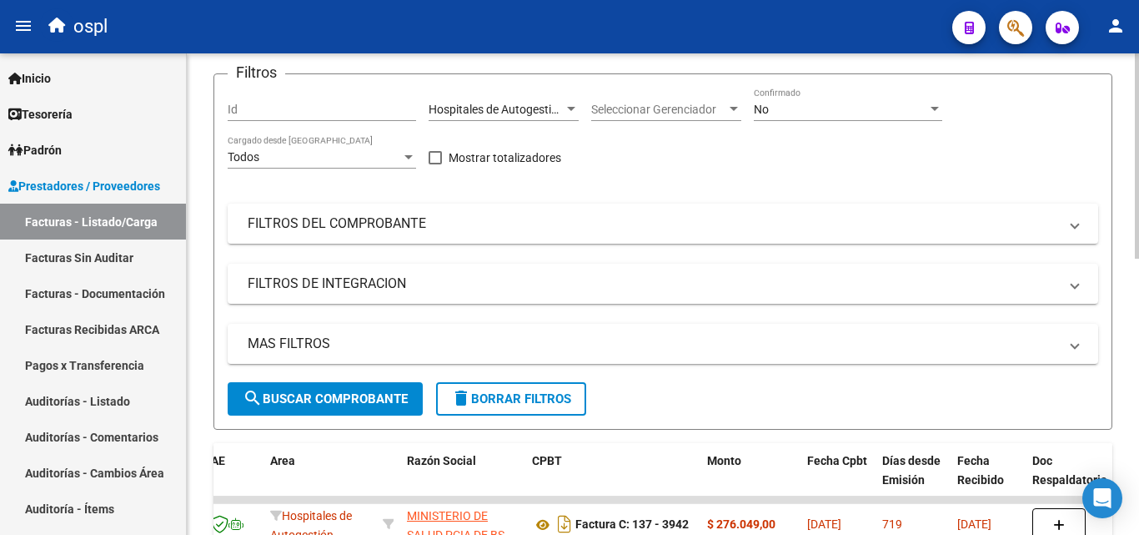
scroll to position [0, 0]
